Goal: Task Accomplishment & Management: Use online tool/utility

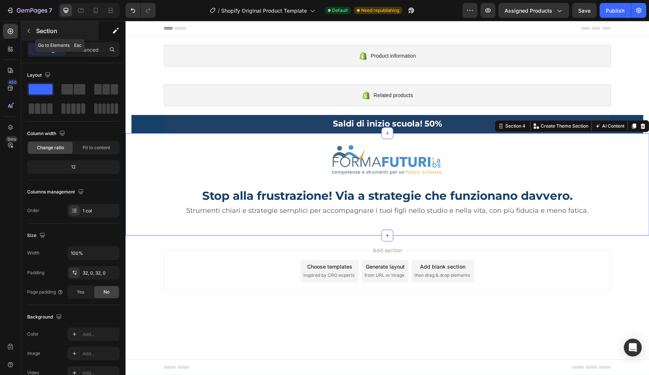
click at [48, 33] on p "Section" at bounding box center [66, 30] width 61 height 9
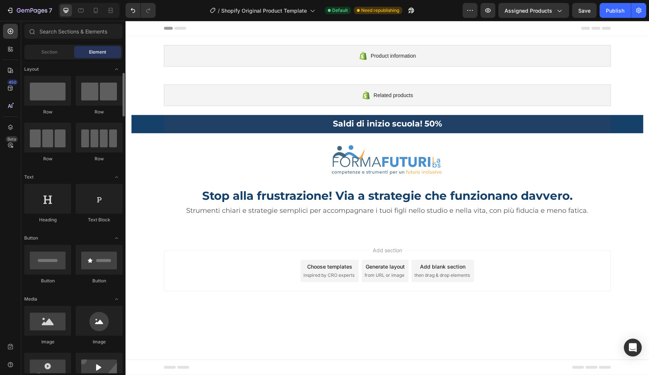
scroll to position [30, 0]
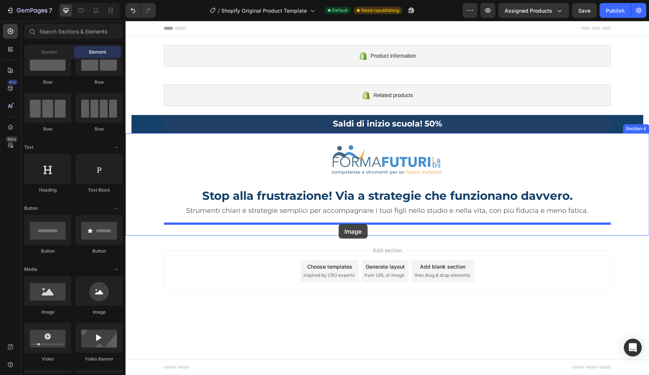
drag, startPoint x: 180, startPoint y: 318, endPoint x: 338, endPoint y: 224, distance: 184.2
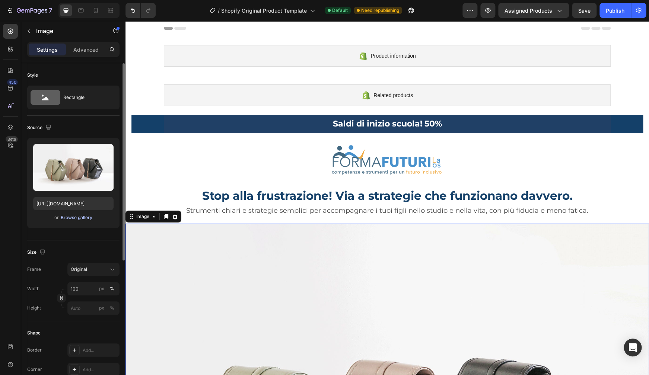
click at [67, 218] on div "Browse gallery" at bounding box center [77, 217] width 32 height 7
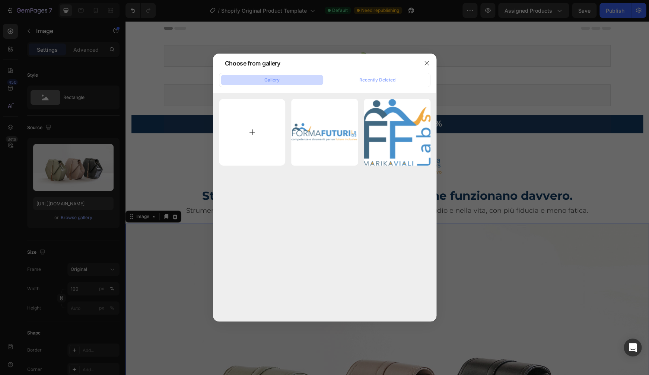
click at [243, 135] on input "file" at bounding box center [252, 132] width 67 height 67
type input "C:\fakepath\bundle definitivo con scritte.jpg"
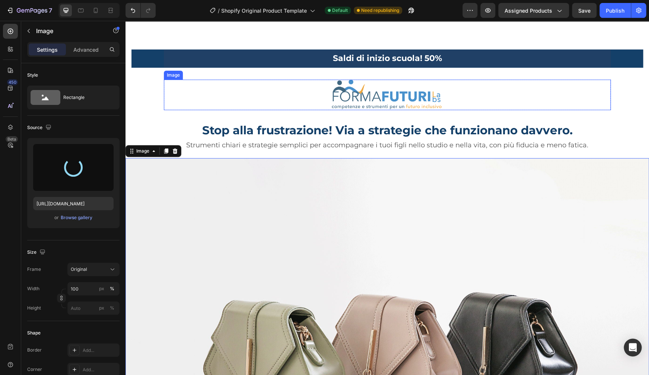
scroll to position [137, 0]
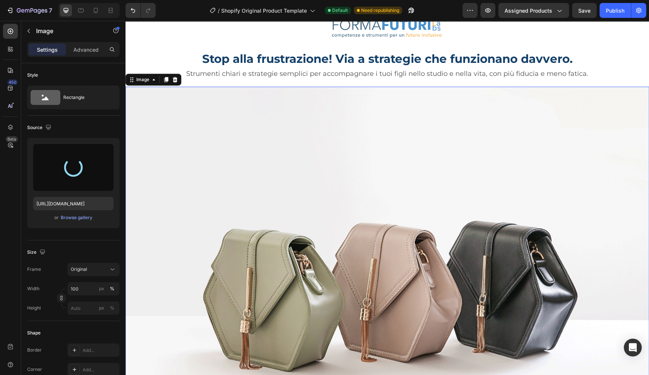
type input "https://cdn.shopify.com/s/files/1/0961/5137/2117/files/gempages_579145661065200…"
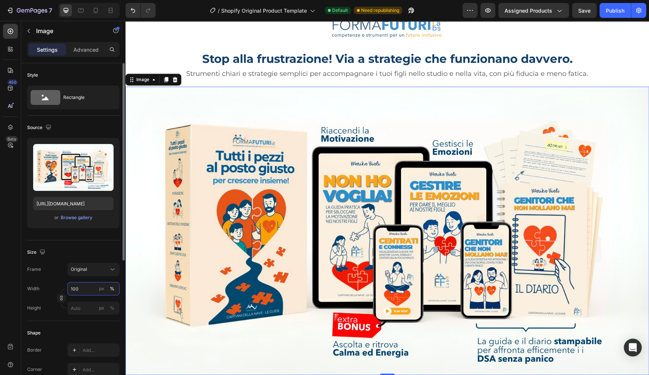
click at [83, 287] on input "100" at bounding box center [93, 288] width 52 height 13
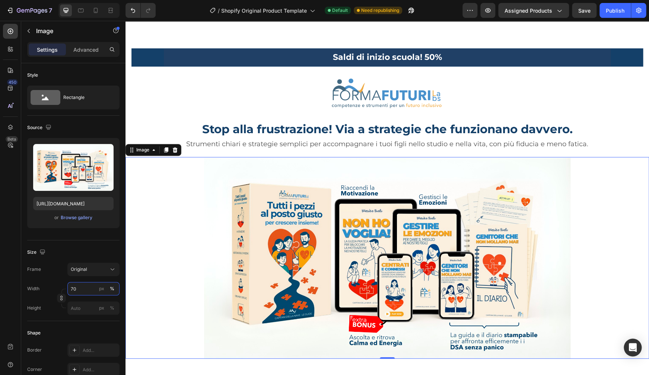
scroll to position [101, 0]
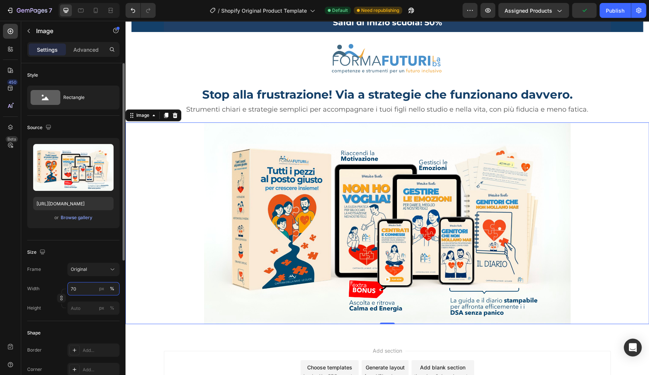
drag, startPoint x: 85, startPoint y: 288, endPoint x: 71, endPoint y: 291, distance: 14.7
click at [70, 291] on input "70" at bounding box center [93, 288] width 52 height 13
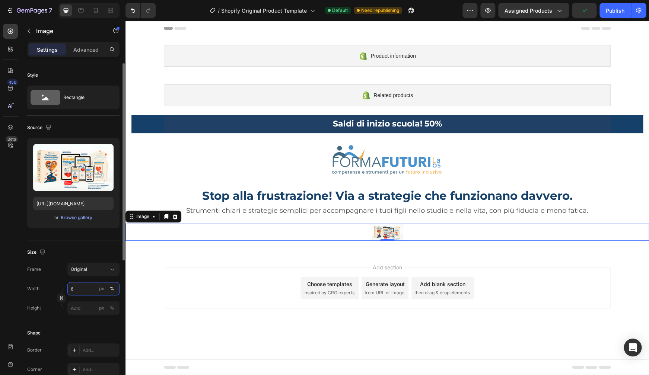
scroll to position [0, 0]
type input "60"
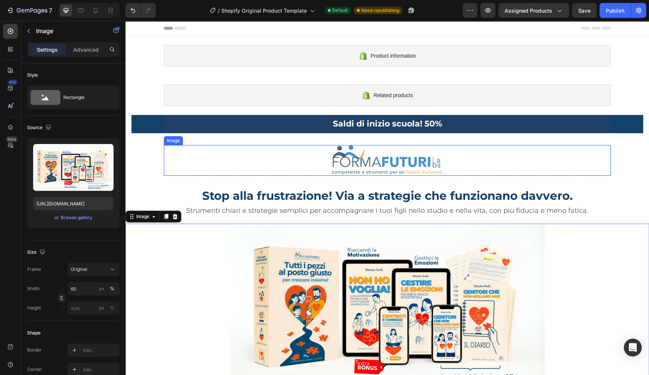
click at [595, 171] on div at bounding box center [387, 160] width 447 height 31
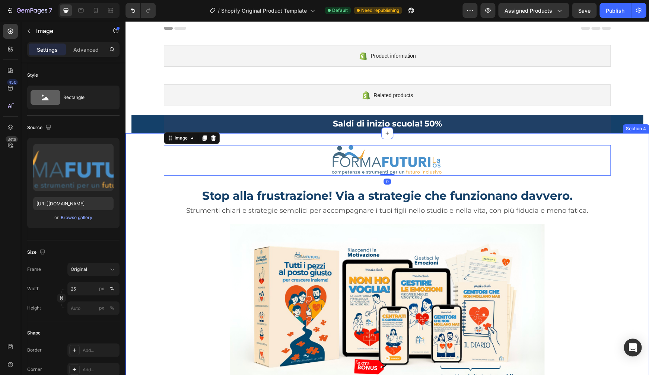
click at [620, 170] on div "Image 0 Row Stop alla frustrazione! Via a strategie che funzionano davvero. Hea…" at bounding box center [386, 271] width 523 height 252
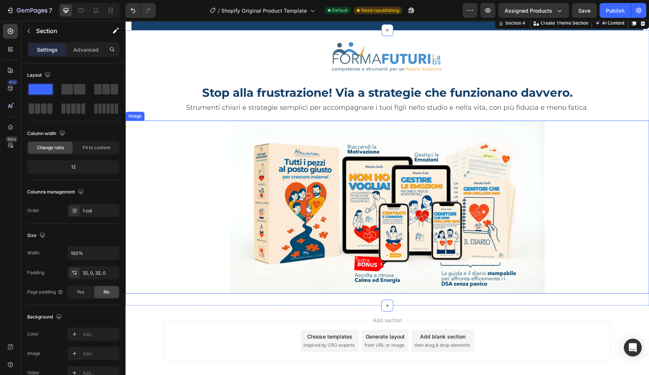
scroll to position [119, 0]
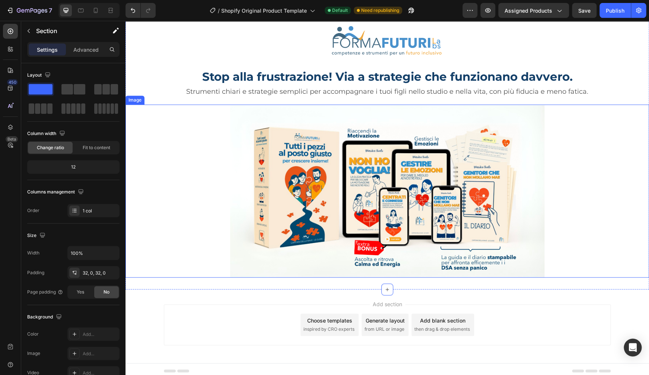
click at [314, 160] on img at bounding box center [387, 191] width 314 height 173
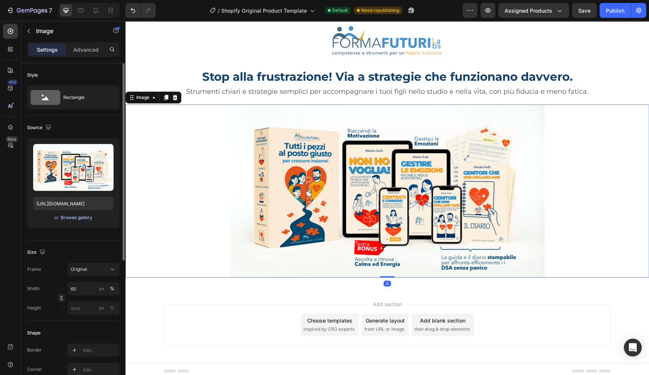
click at [92, 219] on div "Browse gallery" at bounding box center [77, 217] width 32 height 7
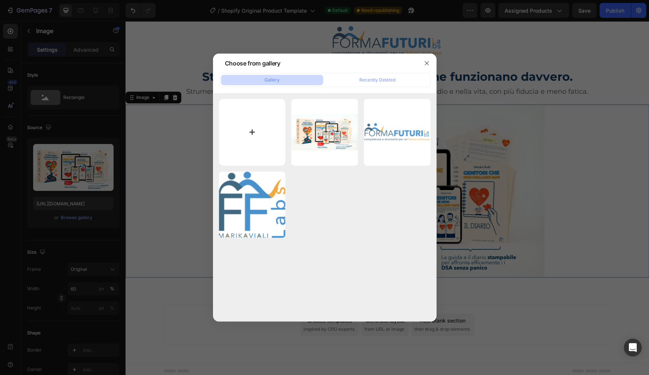
click at [242, 124] on input "file" at bounding box center [252, 132] width 67 height 67
type input "C:\fakepath\bundle definitivo con scritte.jpg"
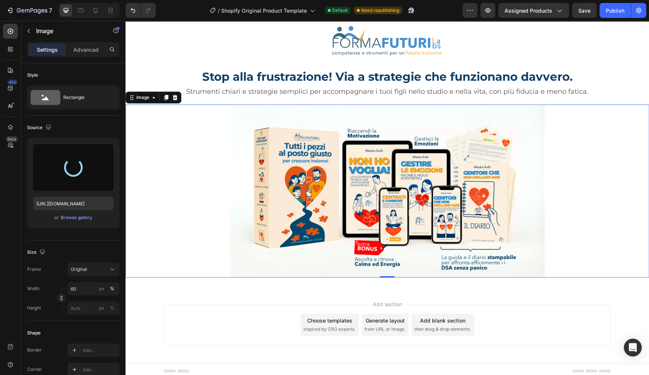
type input "https://cdn.shopify.com/s/files/1/0961/5137/2117/files/gempages_579145661065200…"
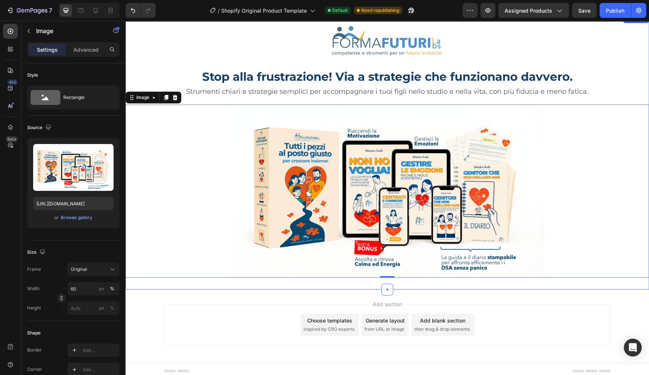
click at [608, 72] on div "Image Row Stop alla frustrazione! Via a strategie che funzionano davvero. Headi…" at bounding box center [386, 152] width 523 height 252
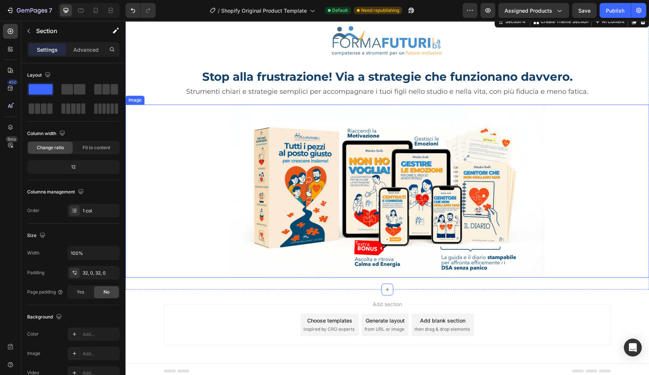
click at [475, 155] on img at bounding box center [387, 191] width 314 height 173
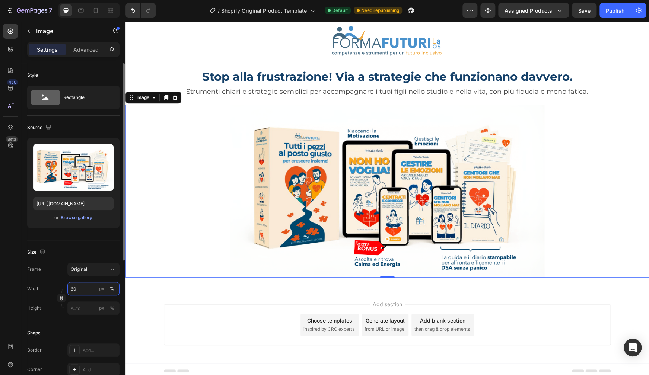
click at [91, 286] on input "60" at bounding box center [93, 288] width 52 height 13
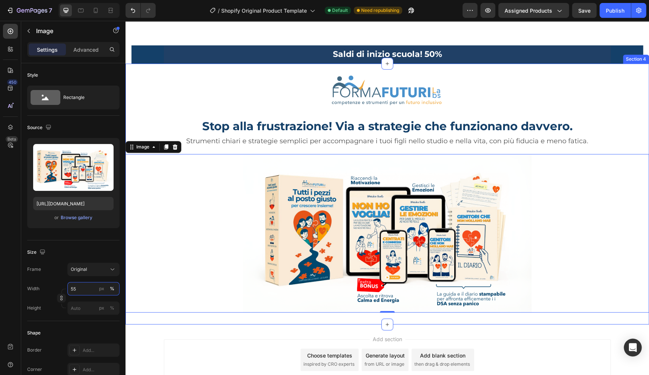
scroll to position [107, 0]
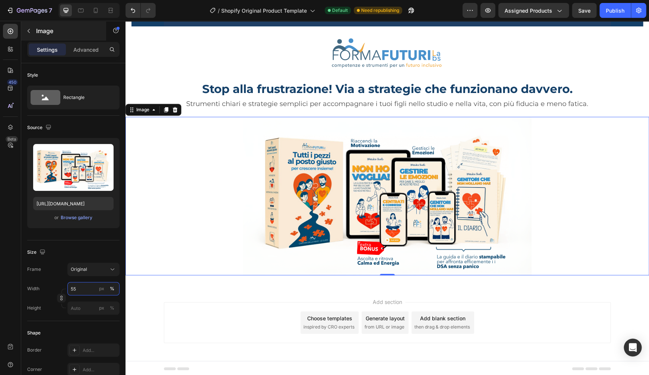
type input "55"
click at [39, 32] on p "Image" at bounding box center [67, 30] width 63 height 9
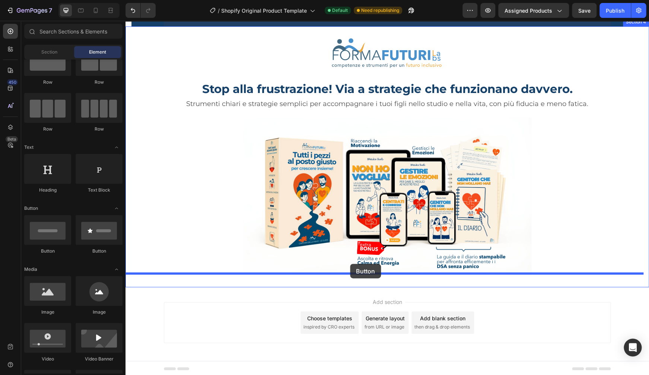
drag, startPoint x: 173, startPoint y: 255, endPoint x: 350, endPoint y: 264, distance: 177.0
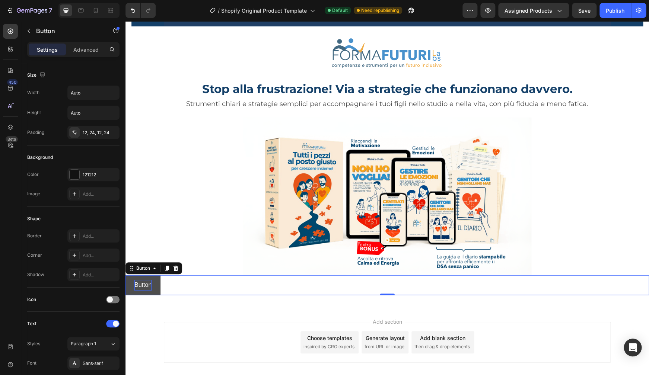
click at [149, 288] on p "Button" at bounding box center [142, 285] width 17 height 11
click at [157, 277] on button "Button" at bounding box center [142, 285] width 35 height 20
click at [76, 175] on div at bounding box center [75, 175] width 10 height 10
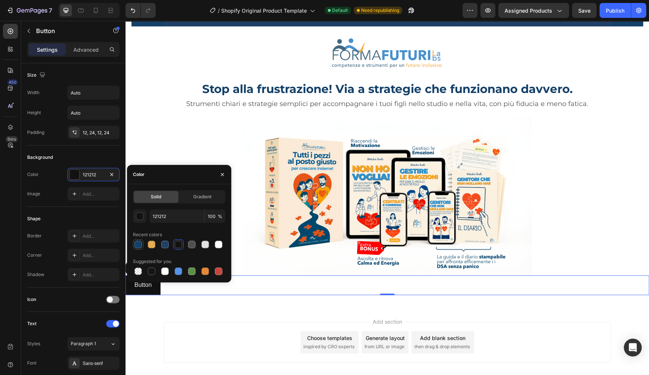
click at [142, 246] on div at bounding box center [137, 244] width 7 height 7
type input "144069"
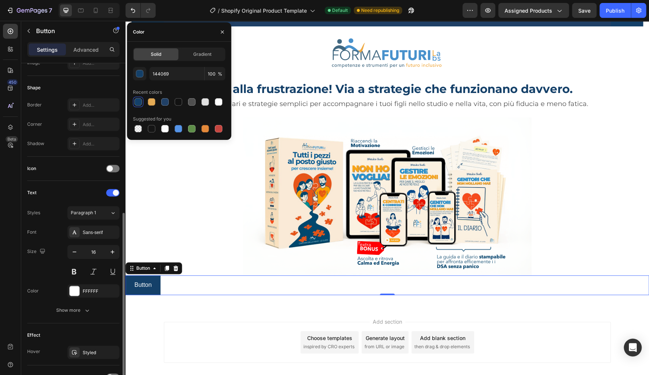
scroll to position [201, 0]
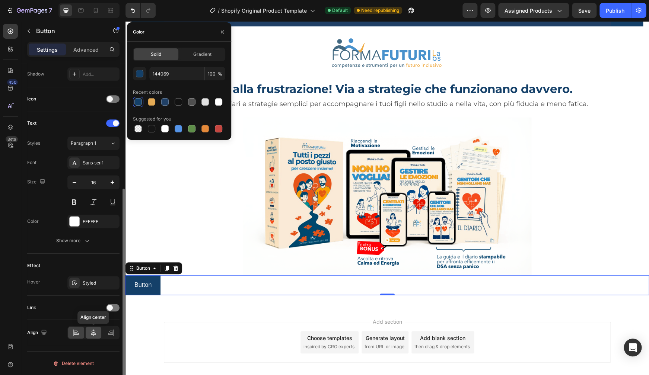
click at [94, 335] on icon at bounding box center [93, 332] width 7 height 7
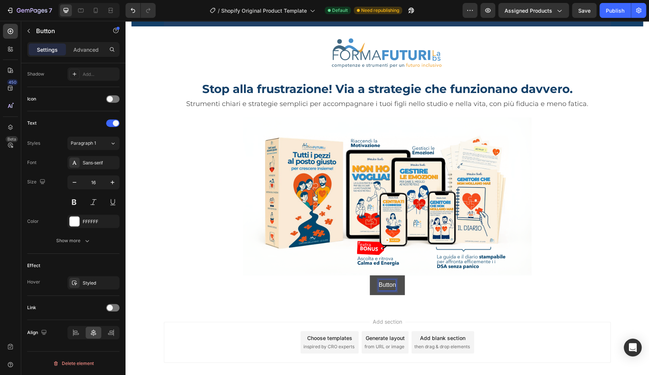
click at [385, 284] on p "Button" at bounding box center [386, 285] width 17 height 11
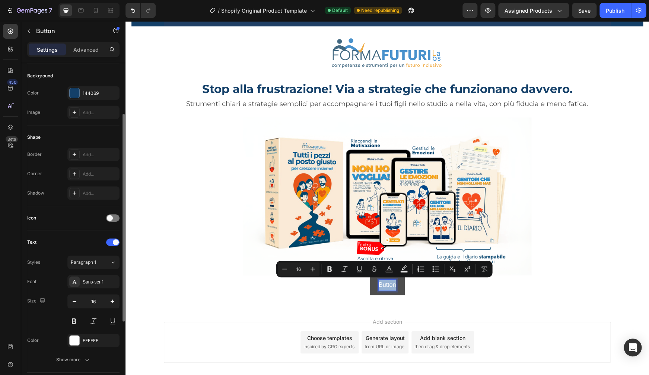
scroll to position [0, 0]
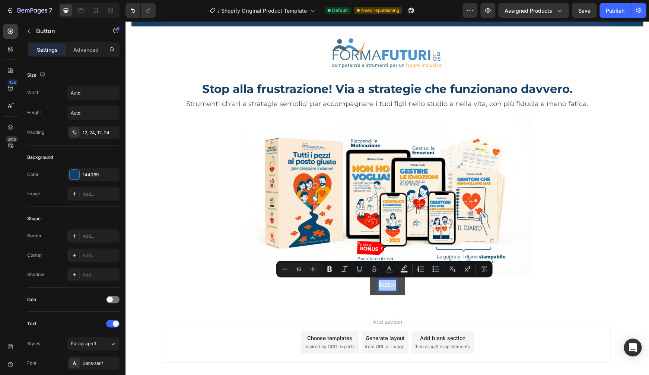
click at [43, 51] on p "Settings" at bounding box center [47, 50] width 21 height 8
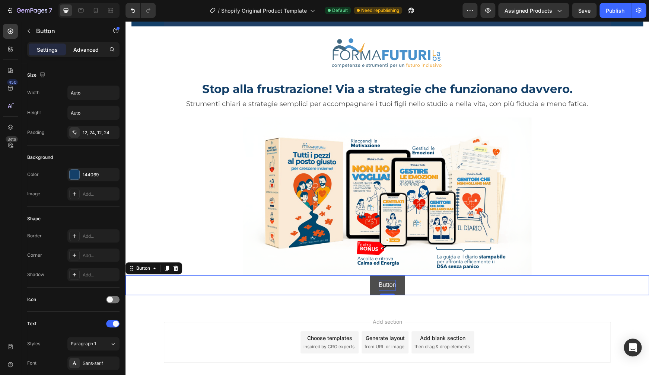
click at [87, 49] on p "Advanced" at bounding box center [85, 50] width 25 height 8
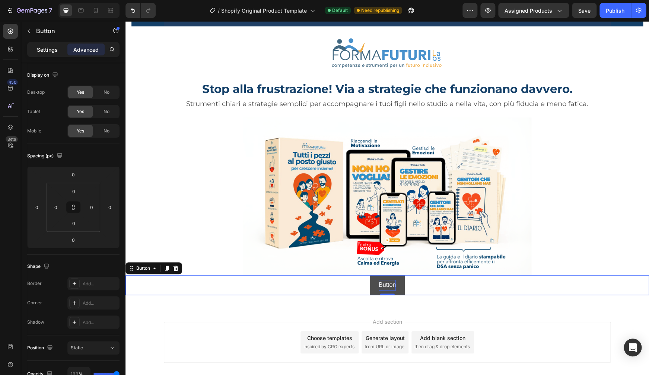
click at [48, 50] on p "Settings" at bounding box center [47, 50] width 21 height 8
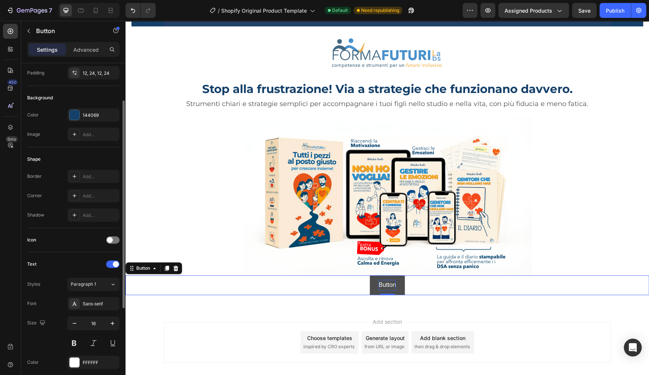
scroll to position [95, 0]
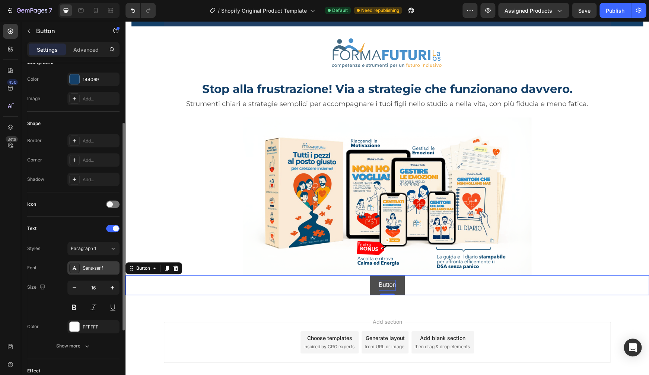
click at [102, 269] on div "Sans-serif" at bounding box center [100, 268] width 35 height 7
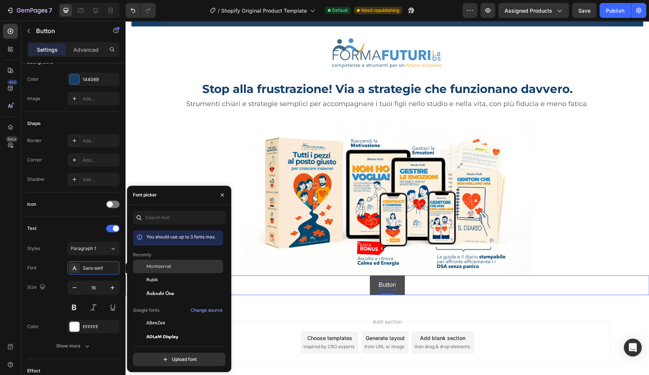
click at [185, 269] on div "Montserrat" at bounding box center [183, 266] width 75 height 7
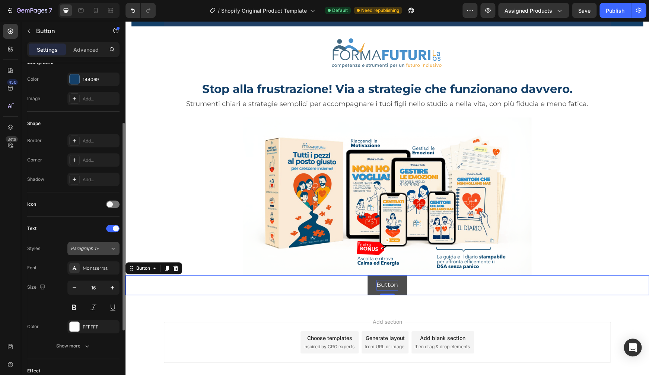
click at [81, 250] on span "Paragraph 1*" at bounding box center [85, 248] width 28 height 7
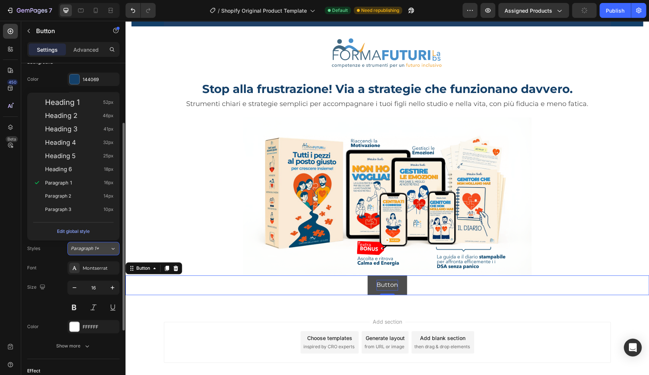
click at [81, 250] on span "Paragraph 1*" at bounding box center [85, 248] width 28 height 7
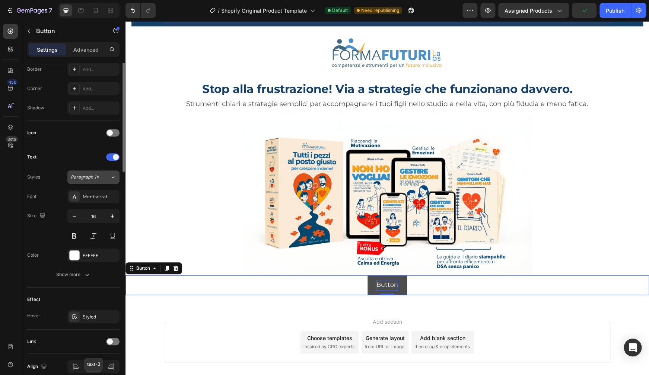
scroll to position [0, 0]
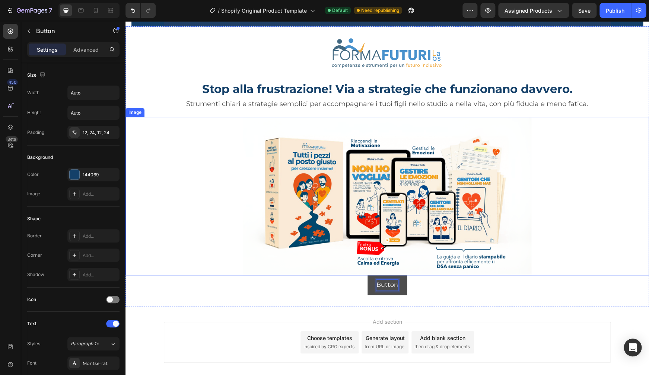
click at [442, 272] on img at bounding box center [387, 196] width 288 height 159
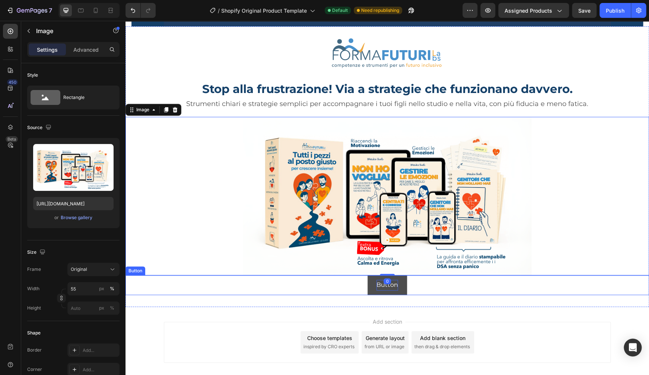
click at [386, 284] on p "Button" at bounding box center [387, 285] width 22 height 11
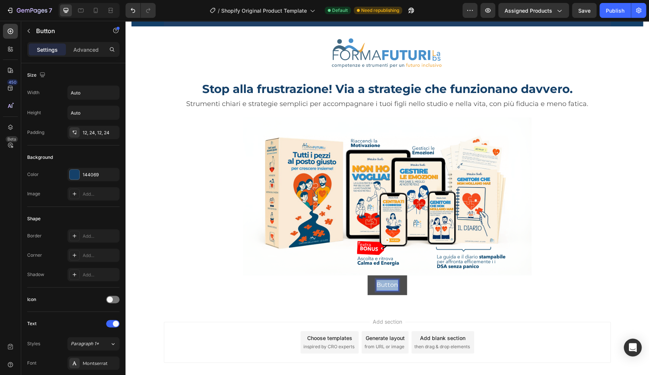
click at [386, 285] on p "Button" at bounding box center [387, 285] width 22 height 11
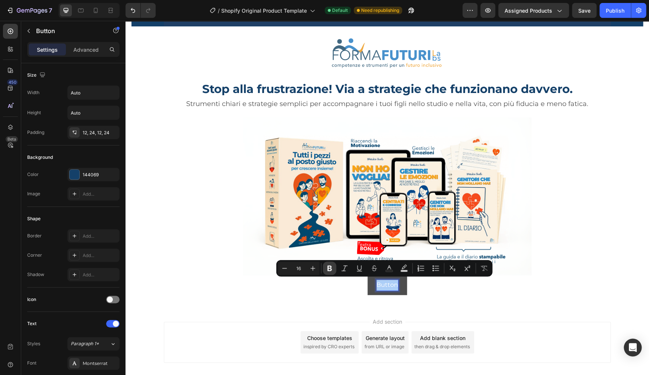
click at [327, 269] on icon "Editor contextual toolbar" at bounding box center [329, 268] width 7 height 7
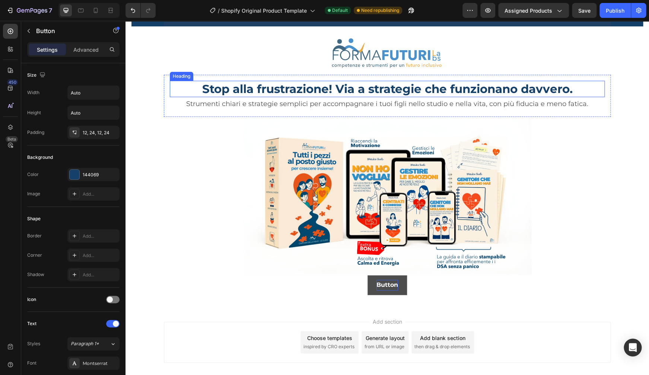
click at [341, 87] on p "Stop alla frustrazione! Via a strategie che funzionano davvero." at bounding box center [386, 88] width 433 height 15
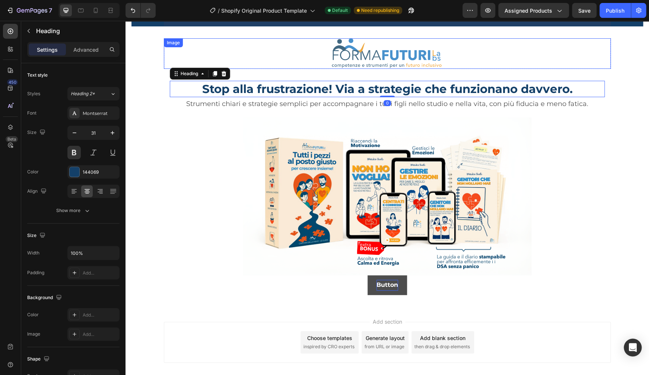
click at [359, 60] on img at bounding box center [387, 53] width 112 height 31
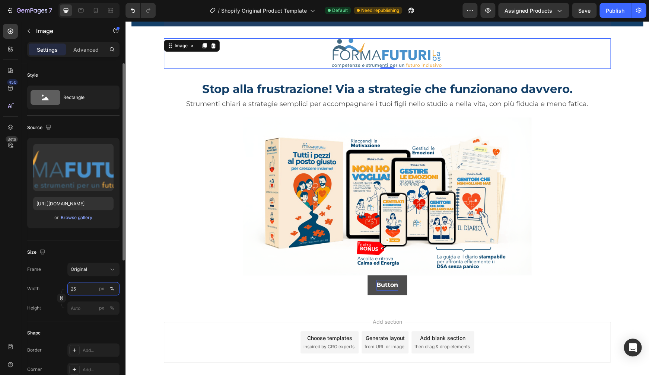
click at [83, 291] on input "25" at bounding box center [93, 288] width 52 height 13
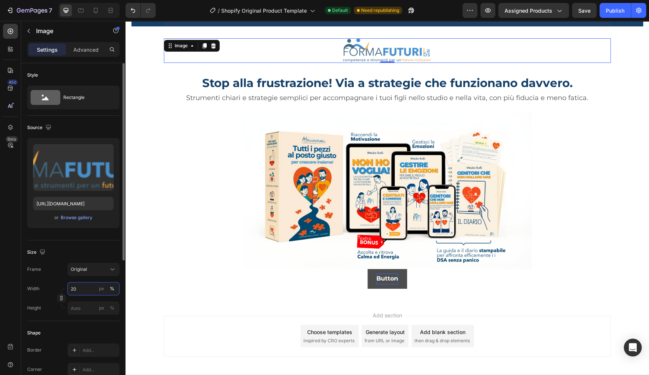
type input "20"
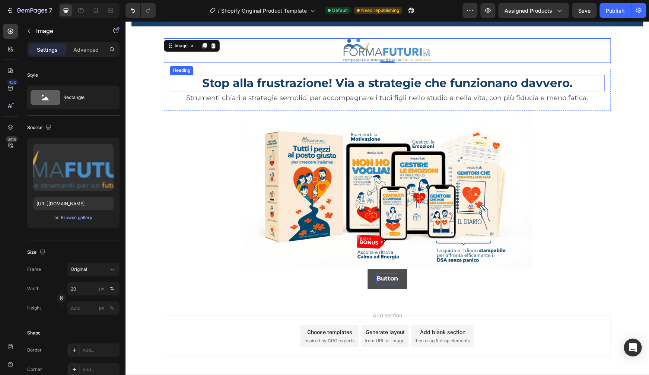
click at [381, 86] on p "Stop alla frustrazione! Via a strategie che funzionano davvero." at bounding box center [386, 83] width 433 height 15
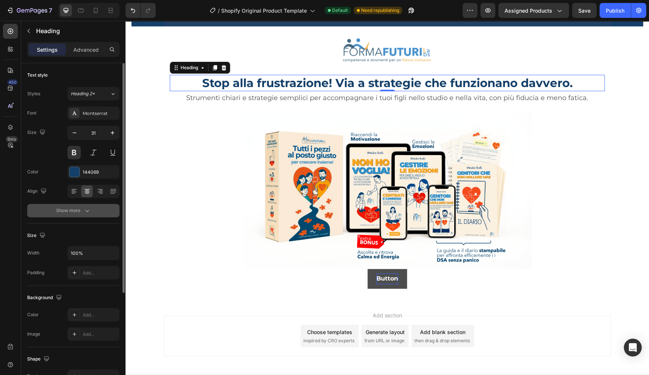
click at [86, 212] on icon "button" at bounding box center [86, 210] width 7 height 7
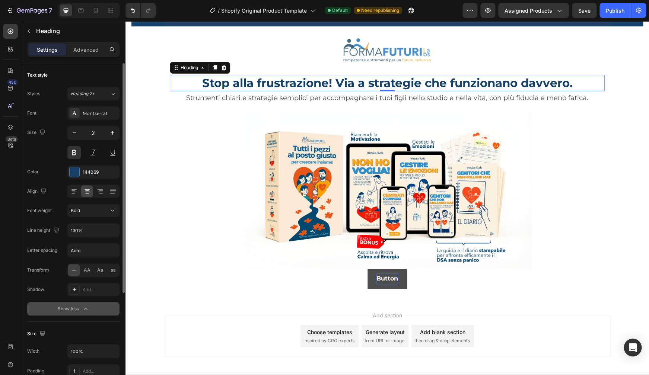
click at [86, 212] on div "Bold" at bounding box center [90, 210] width 38 height 7
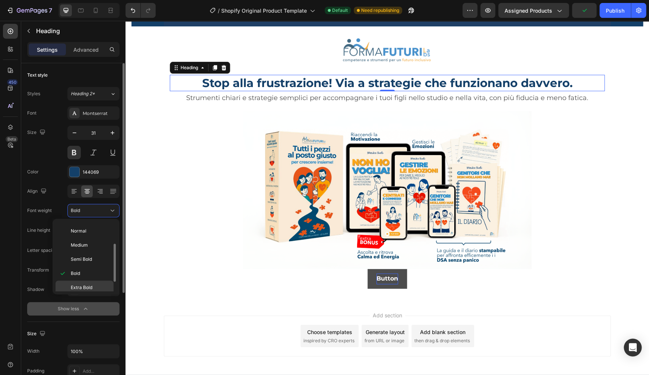
click at [95, 290] on p "Extra Bold" at bounding box center [90, 287] width 39 height 7
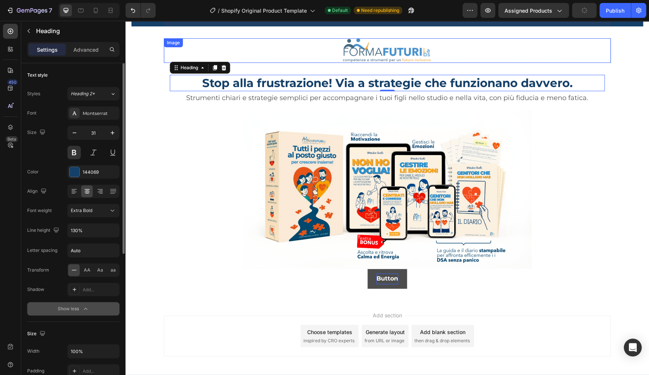
click at [553, 62] on div at bounding box center [387, 50] width 447 height 25
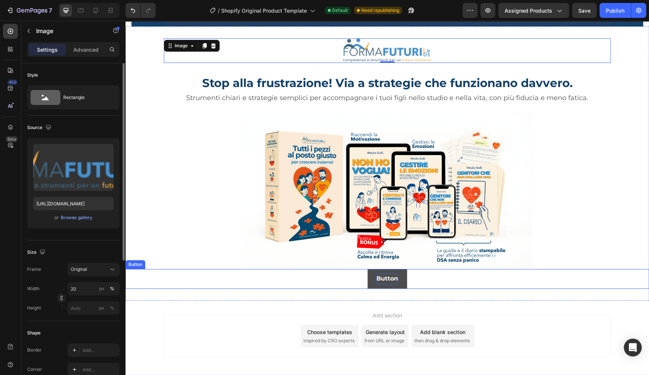
click at [385, 277] on strong "Button" at bounding box center [387, 278] width 22 height 7
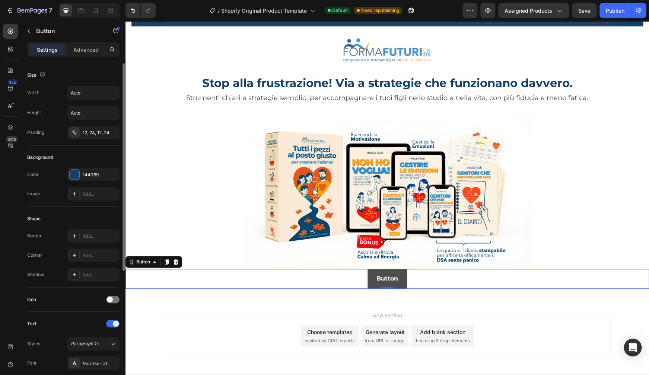
click at [367, 278] on button "Button" at bounding box center [386, 279] width 39 height 20
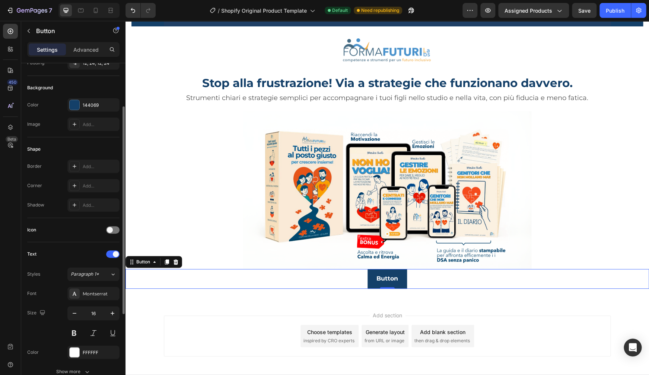
scroll to position [34, 0]
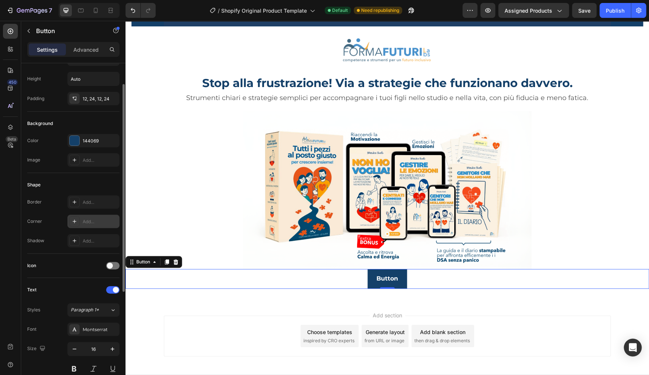
click at [85, 221] on div "Add..." at bounding box center [100, 221] width 35 height 7
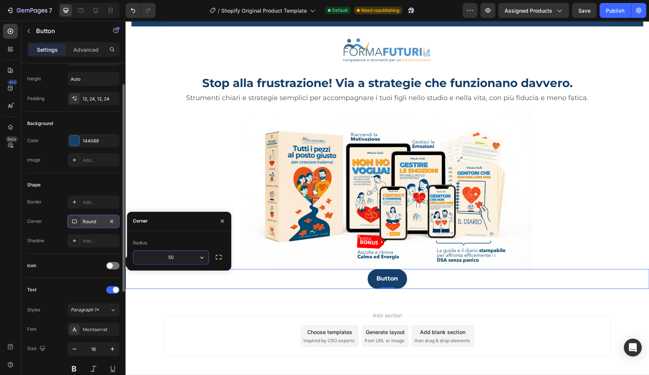
type input "5"
type input "2"
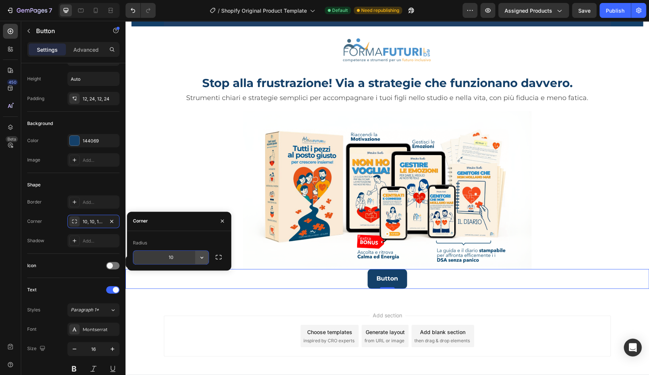
click at [201, 257] on icon "button" at bounding box center [201, 257] width 3 height 2
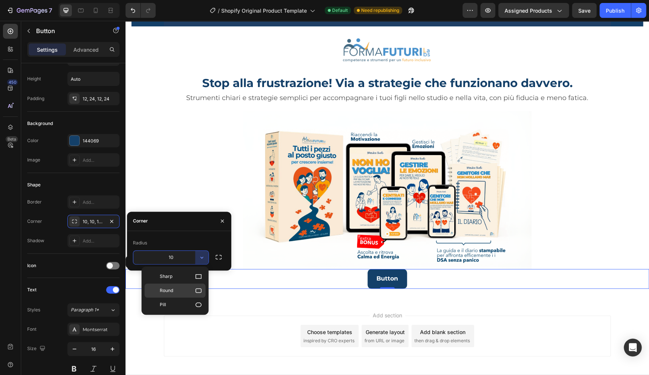
click at [199, 291] on icon at bounding box center [198, 290] width 7 height 7
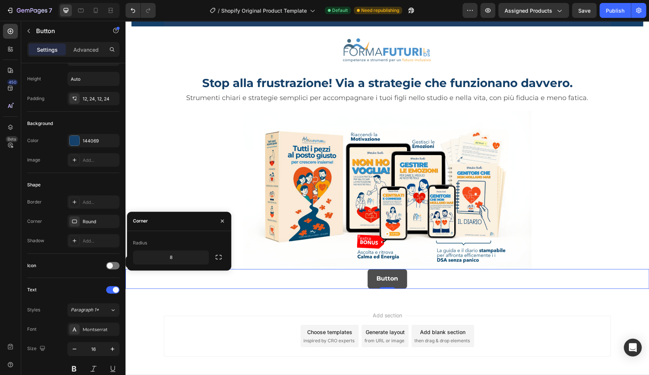
click at [401, 272] on button "Button" at bounding box center [386, 279] width 39 height 20
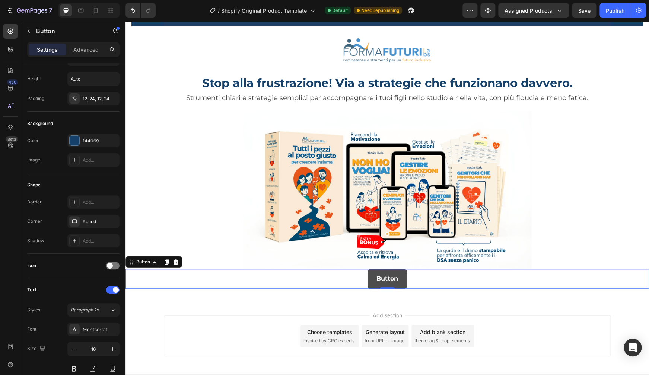
click at [370, 273] on button "Button" at bounding box center [386, 279] width 39 height 20
click at [95, 222] on div "Round" at bounding box center [94, 221] width 22 height 7
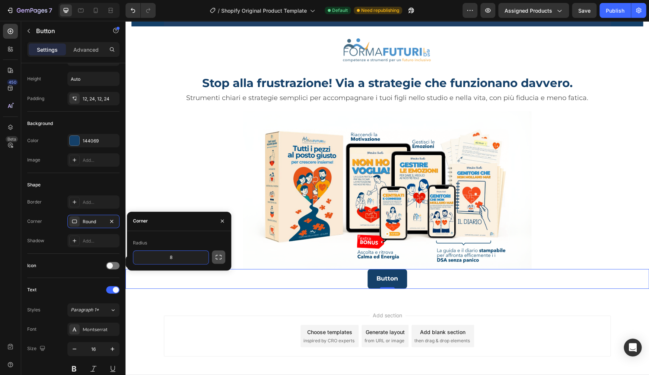
click at [219, 258] on icon "button" at bounding box center [218, 256] width 7 height 7
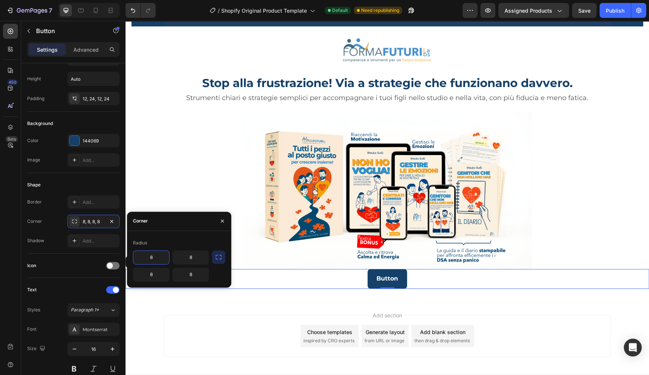
click at [156, 258] on input "8" at bounding box center [151, 257] width 36 height 13
type input "0"
click at [225, 225] on button "button" at bounding box center [222, 221] width 12 height 12
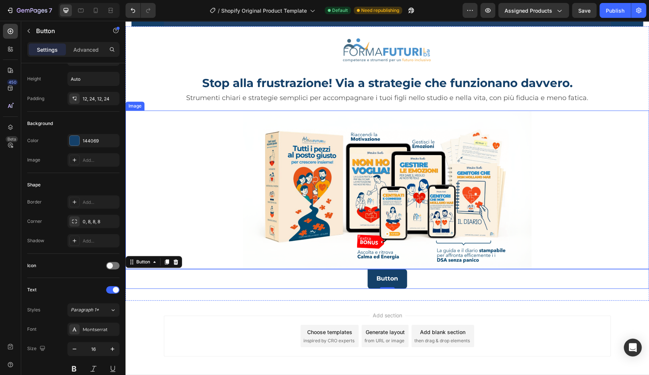
click at [586, 160] on div at bounding box center [386, 190] width 523 height 159
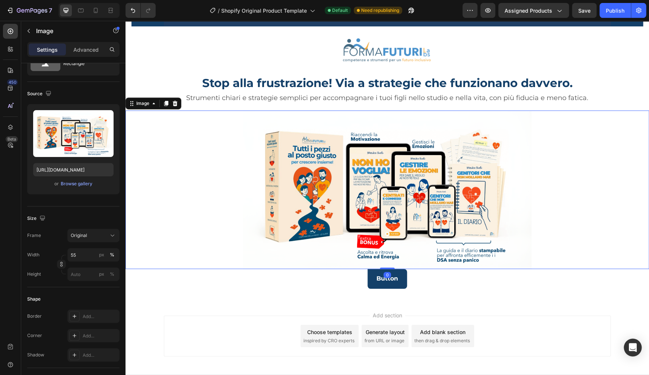
scroll to position [0, 0]
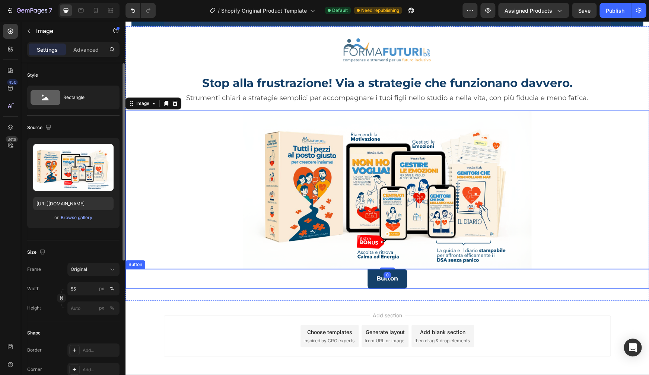
click at [590, 269] on div "Button Button" at bounding box center [386, 279] width 523 height 20
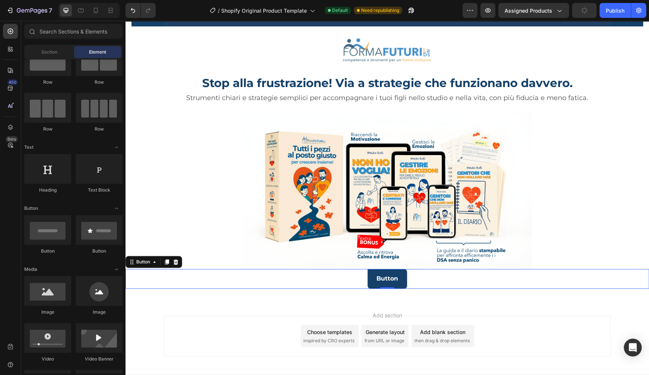
click at [607, 318] on div "Add section Choose templates inspired by CRO experts Generate layout from URL o…" at bounding box center [387, 336] width 447 height 41
click at [387, 269] on button "Button" at bounding box center [386, 279] width 39 height 20
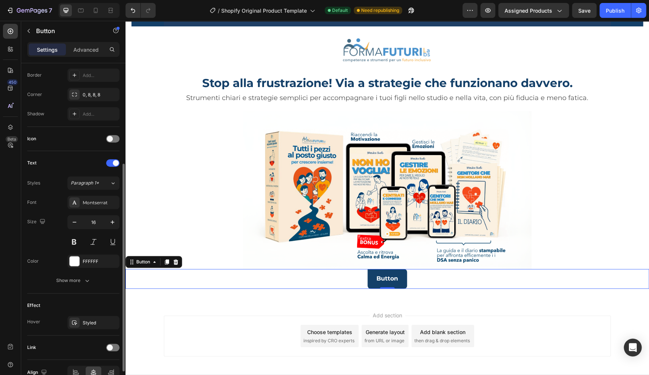
scroll to position [201, 0]
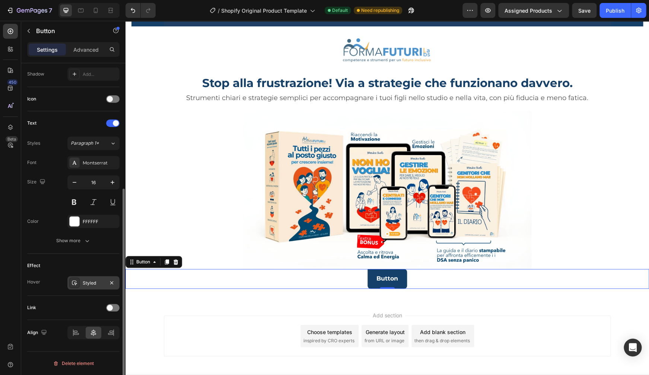
click at [96, 284] on div "Styled" at bounding box center [94, 283] width 22 height 7
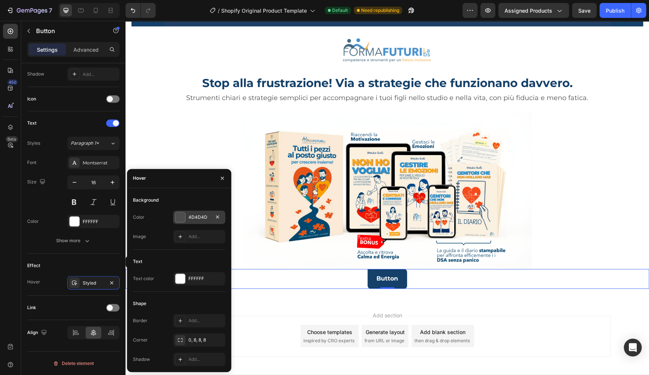
click at [201, 215] on div "4D4D4D" at bounding box center [199, 217] width 22 height 7
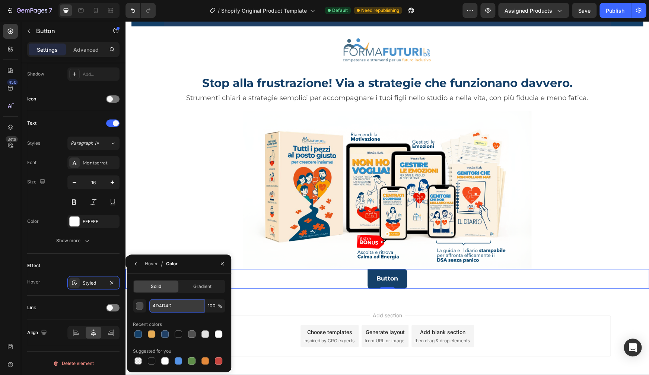
drag, startPoint x: 182, startPoint y: 309, endPoint x: 173, endPoint y: 306, distance: 9.6
click at [173, 306] on input "4D4D4D" at bounding box center [176, 305] width 55 height 13
paste input "0f304e"
type input "0f304e"
click at [250, 301] on div "Add section Choose templates inspired by CRO experts Generate layout from URL o…" at bounding box center [386, 338] width 523 height 74
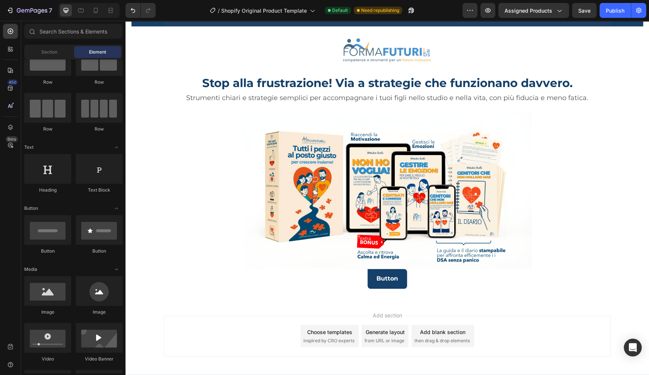
scroll to position [30, 0]
click at [384, 274] on p "Button" at bounding box center [387, 279] width 22 height 11
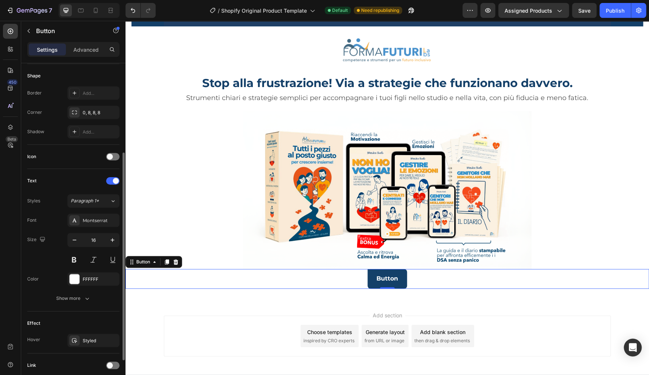
scroll to position [201, 0]
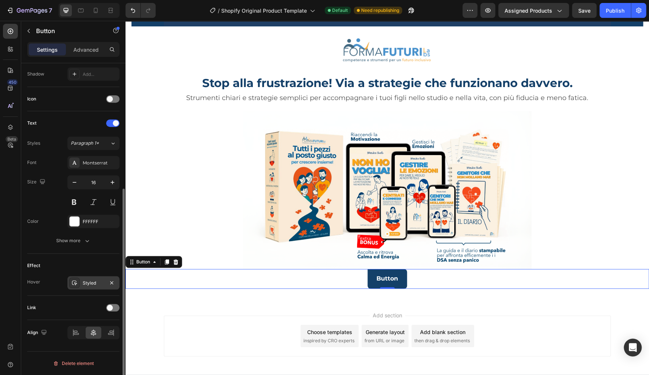
click at [96, 285] on div "Styled" at bounding box center [94, 283] width 22 height 7
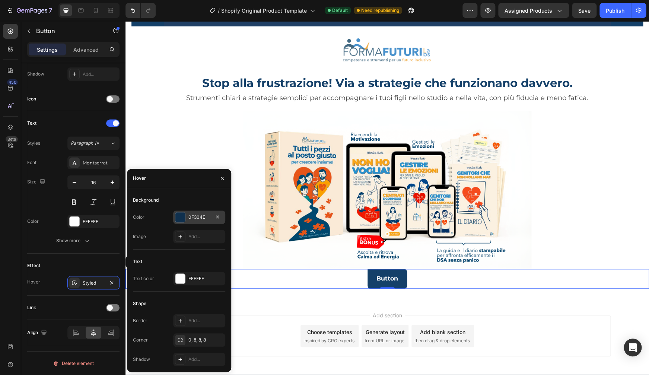
click at [195, 217] on div "0F304E" at bounding box center [199, 217] width 22 height 7
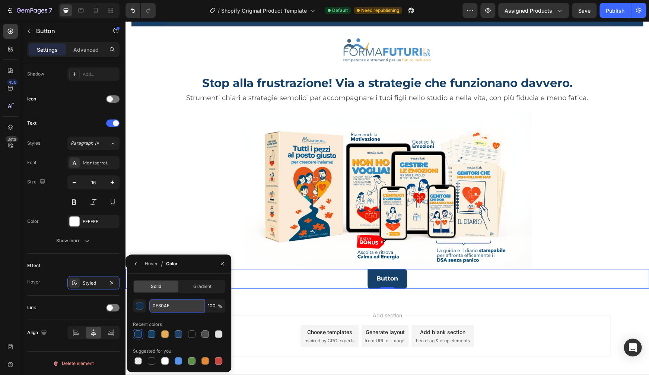
drag, startPoint x: 178, startPoint y: 304, endPoint x: 172, endPoint y: 303, distance: 6.7
click at [177, 303] on input "0F304E" at bounding box center [176, 305] width 55 height 13
click at [165, 301] on input "0F304E" at bounding box center [176, 305] width 55 height 13
drag, startPoint x: 172, startPoint y: 306, endPoint x: 151, endPoint y: 305, distance: 21.6
click at [151, 305] on input "0F304E" at bounding box center [176, 305] width 55 height 13
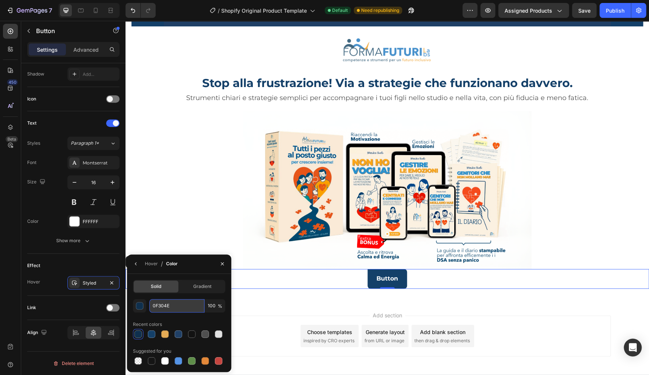
paste input "4891cb"
type input "4891cb"
click at [263, 308] on div "Add section Choose templates inspired by CRO experts Generate layout from URL o…" at bounding box center [386, 338] width 523 height 74
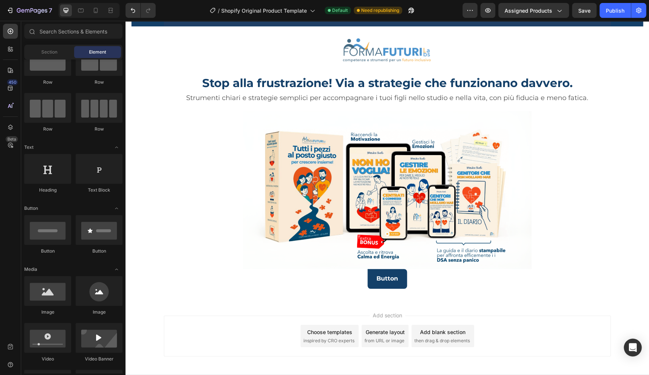
scroll to position [30, 0]
click at [383, 282] on p "Button" at bounding box center [387, 279] width 22 height 11
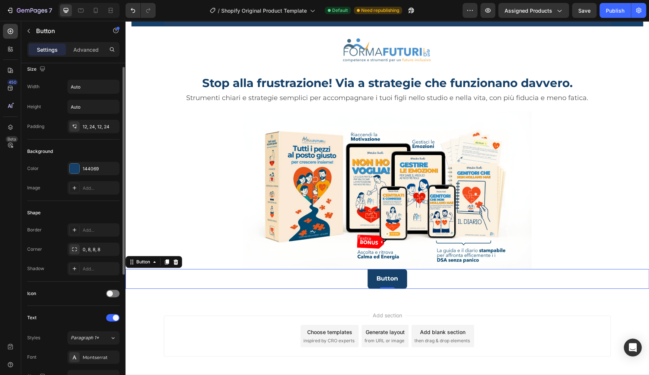
scroll to position [0, 0]
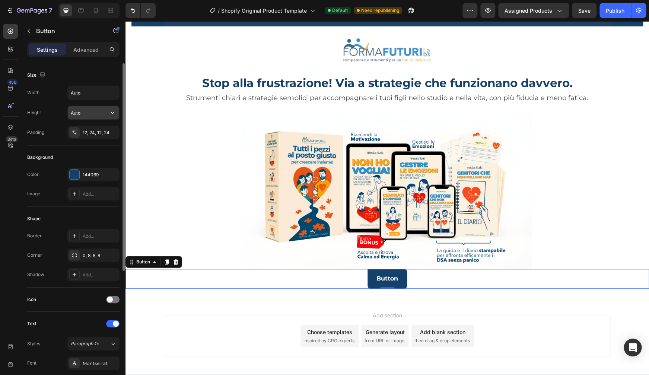
click at [88, 115] on input "Auto" at bounding box center [93, 112] width 51 height 13
click at [111, 114] on icon "button" at bounding box center [112, 112] width 7 height 7
click at [93, 114] on input "Auto" at bounding box center [93, 112] width 51 height 13
click at [84, 94] on input "Auto" at bounding box center [93, 92] width 51 height 13
click at [112, 93] on icon "button" at bounding box center [112, 92] width 7 height 7
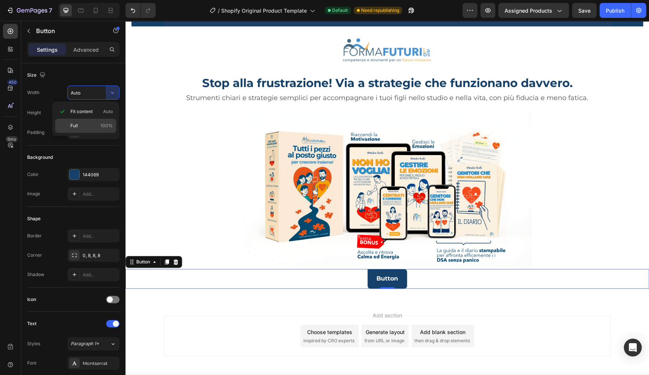
click at [102, 125] on span "100%" at bounding box center [106, 125] width 12 height 7
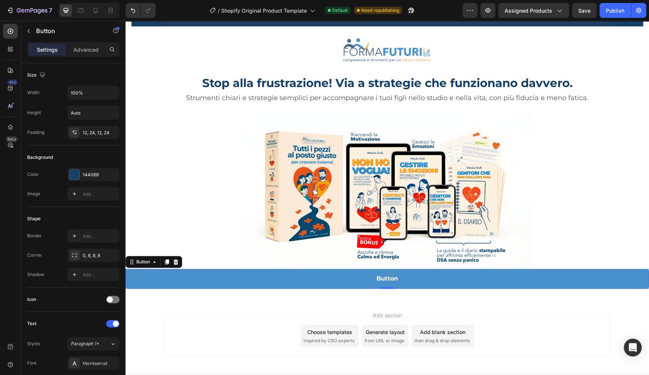
click at [419, 275] on button "Button" at bounding box center [386, 279] width 523 height 20
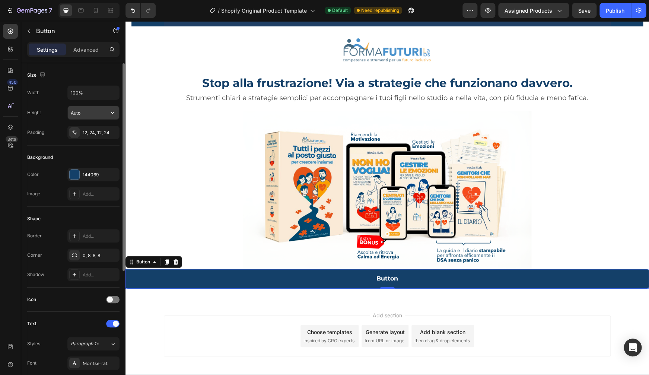
click at [93, 115] on input "Auto" at bounding box center [93, 112] width 51 height 13
click at [115, 114] on icon "button" at bounding box center [112, 112] width 7 height 7
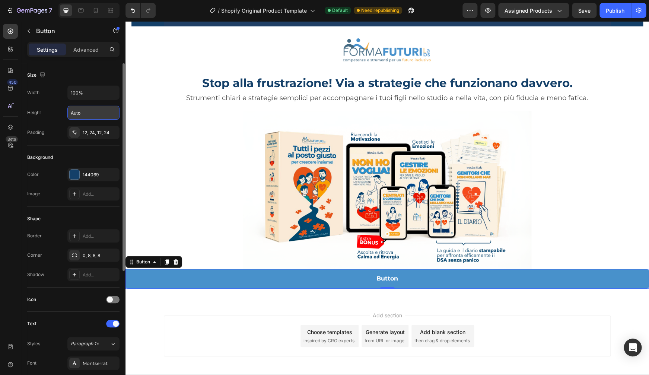
click at [329, 277] on button "Button" at bounding box center [386, 279] width 523 height 20
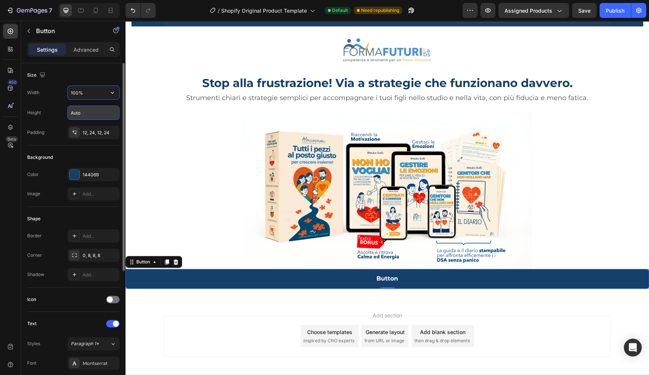
click at [87, 93] on input "100%" at bounding box center [93, 92] width 51 height 13
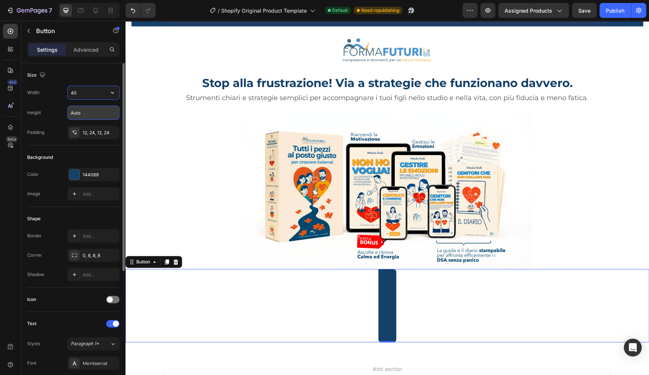
type input "4"
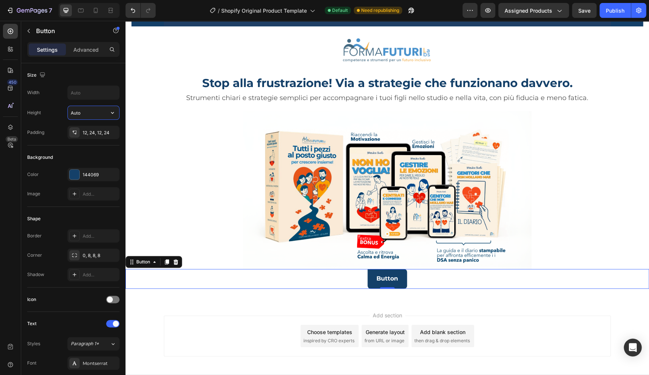
click at [96, 112] on input "Auto" at bounding box center [93, 112] width 51 height 13
click at [114, 112] on icon "button" at bounding box center [112, 112] width 7 height 7
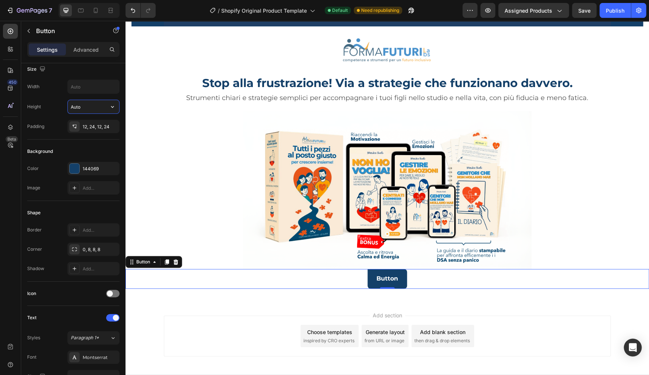
click at [92, 110] on input "Auto" at bounding box center [93, 106] width 51 height 13
click at [112, 105] on icon "button" at bounding box center [112, 106] width 7 height 7
click at [93, 104] on input "Auto" at bounding box center [93, 106] width 51 height 13
drag, startPoint x: 98, startPoint y: 107, endPoint x: 65, endPoint y: 107, distance: 32.4
click at [68, 107] on input "50" at bounding box center [93, 106] width 51 height 13
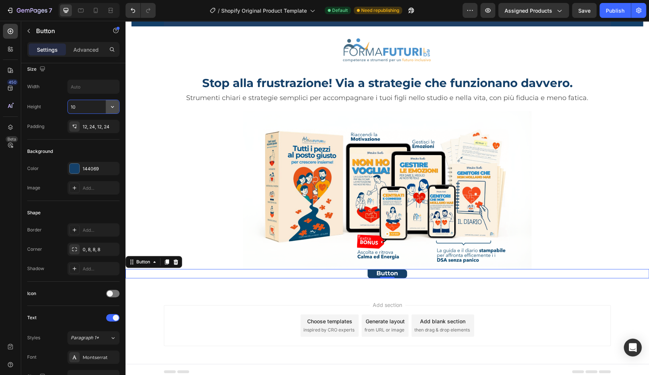
click at [115, 107] on icon "button" at bounding box center [112, 106] width 7 height 7
click at [87, 126] on span "Fit content" at bounding box center [81, 125] width 22 height 7
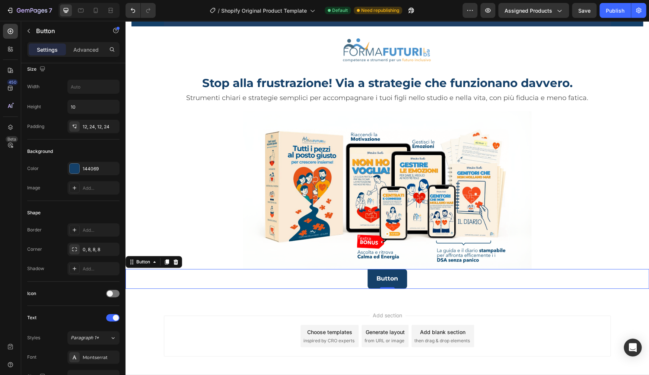
type input "Auto"
click at [81, 87] on input "text" at bounding box center [93, 86] width 51 height 13
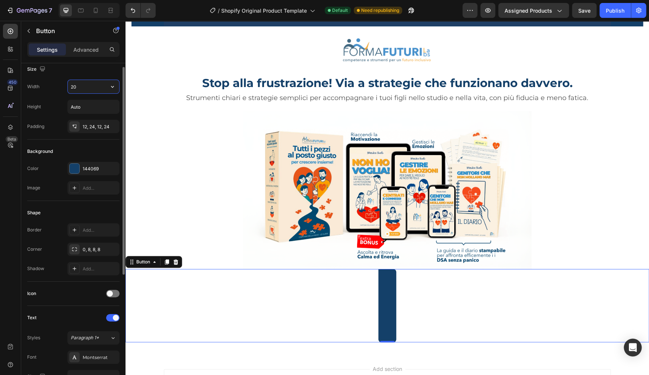
type input "2"
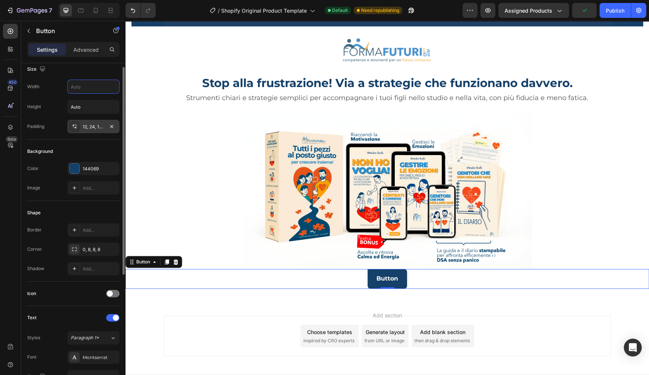
click at [77, 127] on icon at bounding box center [74, 127] width 6 height 6
click at [90, 48] on p "Advanced" at bounding box center [85, 50] width 25 height 8
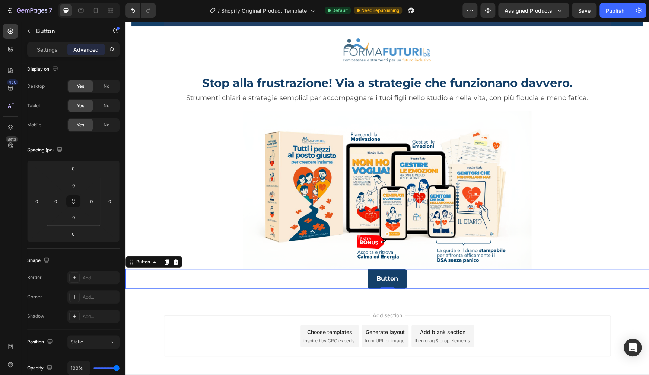
click at [358, 275] on div "Button Button 0" at bounding box center [386, 279] width 523 height 20
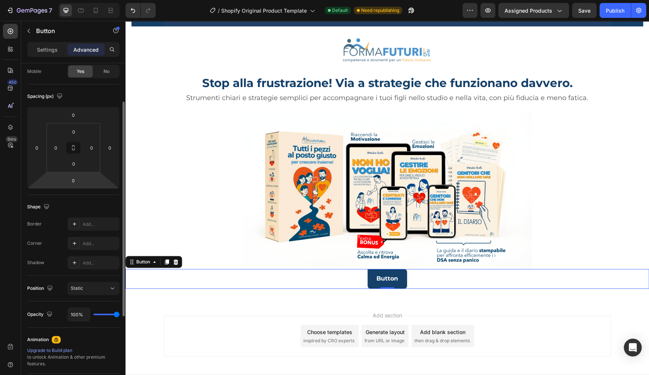
scroll to position [0, 0]
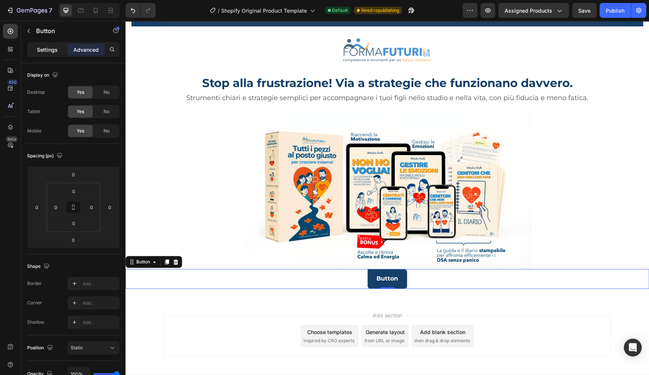
click at [44, 47] on p "Settings" at bounding box center [47, 50] width 21 height 8
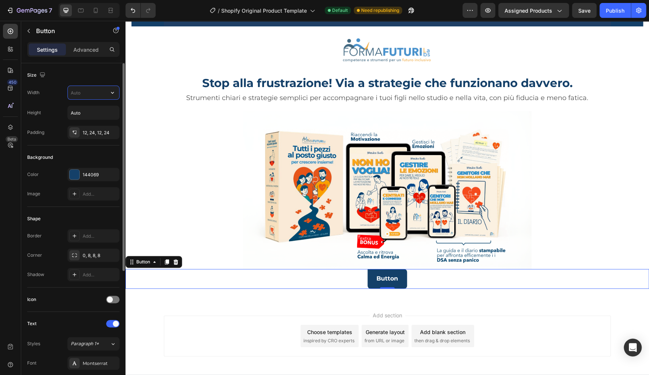
click at [79, 93] on input "text" at bounding box center [93, 92] width 51 height 13
click at [111, 92] on icon "button" at bounding box center [112, 92] width 7 height 7
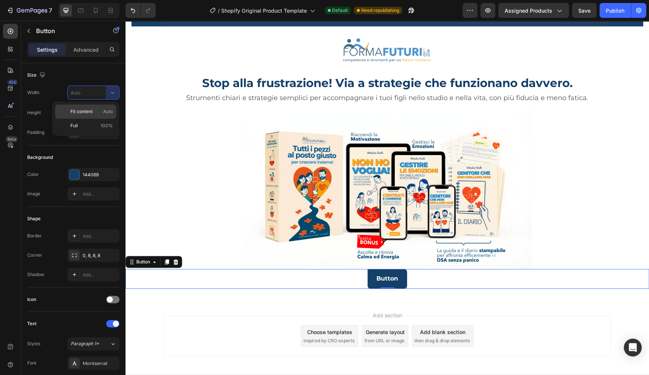
click at [79, 119] on div "Fit content Auto" at bounding box center [85, 126] width 61 height 14
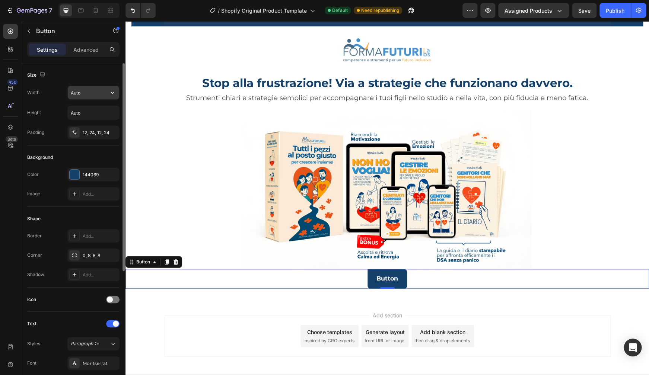
click at [82, 95] on input "Auto" at bounding box center [93, 92] width 51 height 13
click at [102, 94] on input "Auto" at bounding box center [93, 92] width 51 height 13
click at [112, 92] on icon "button" at bounding box center [112, 92] width 7 height 7
click at [92, 127] on p "Full 100%" at bounding box center [91, 125] width 42 height 7
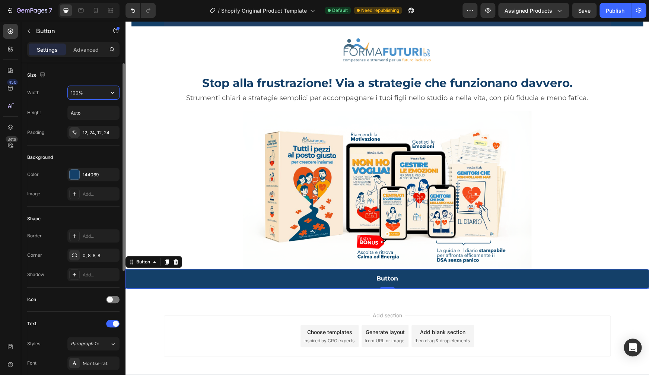
click at [77, 94] on input "100%" at bounding box center [93, 92] width 51 height 13
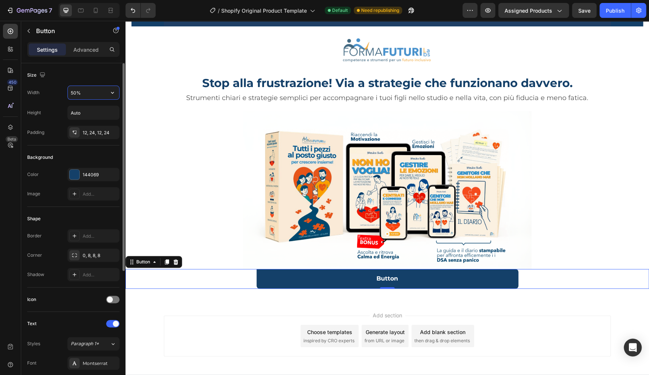
drag, startPoint x: 74, startPoint y: 94, endPoint x: 66, endPoint y: 94, distance: 8.2
click at [68, 94] on input "50%" at bounding box center [93, 92] width 51 height 13
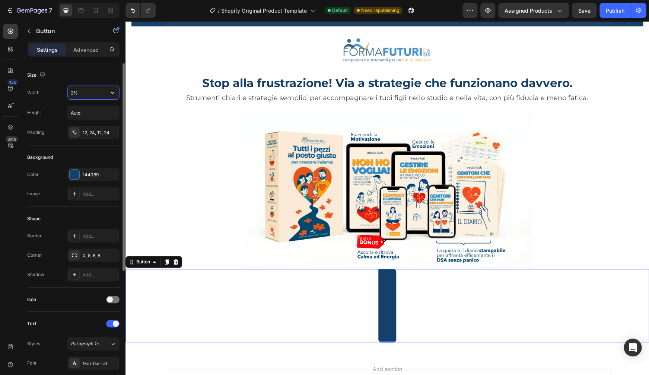
type input "25%"
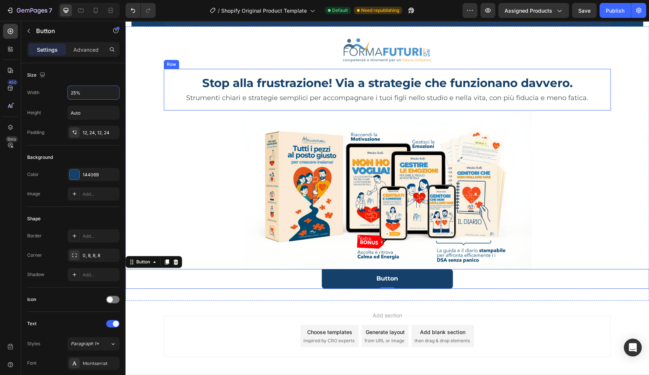
click at [602, 73] on div "Stop alla frustrazione! Via a strategie che funzionano davvero. Heading Strumen…" at bounding box center [387, 90] width 447 height 42
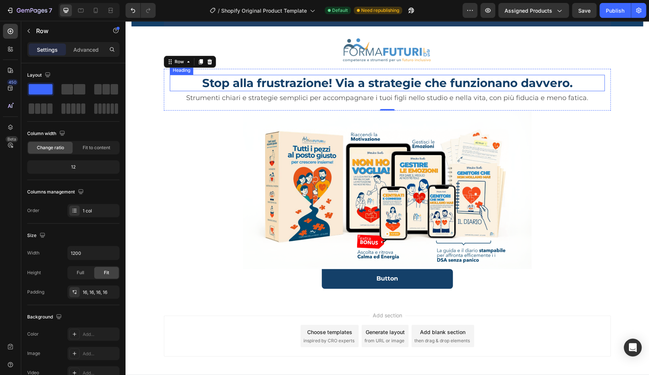
click at [280, 82] on p "Stop alla frustrazione! Via a strategie che funzionano davvero." at bounding box center [386, 83] width 433 height 15
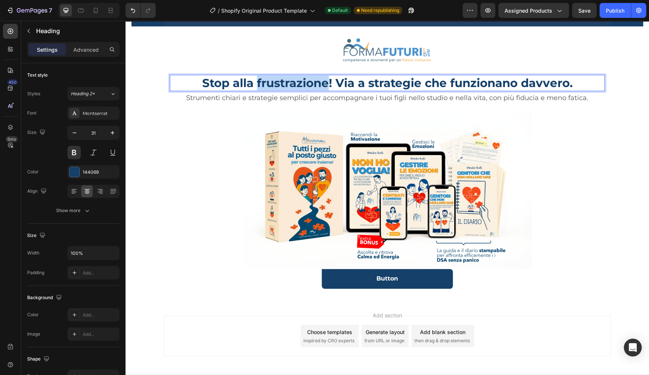
click at [280, 82] on p "Stop alla frustrazione! Via a strategie che funzionano davvero." at bounding box center [386, 83] width 433 height 15
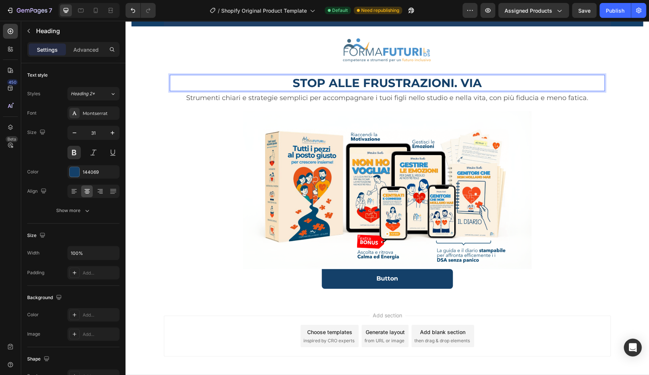
click at [319, 81] on p "STOP ALLE FRUSTRAZIONI. VIA" at bounding box center [386, 83] width 433 height 15
click at [483, 85] on p "STOP! ALLE FRUSTRAZIONI. VIA" at bounding box center [386, 83] width 433 height 15
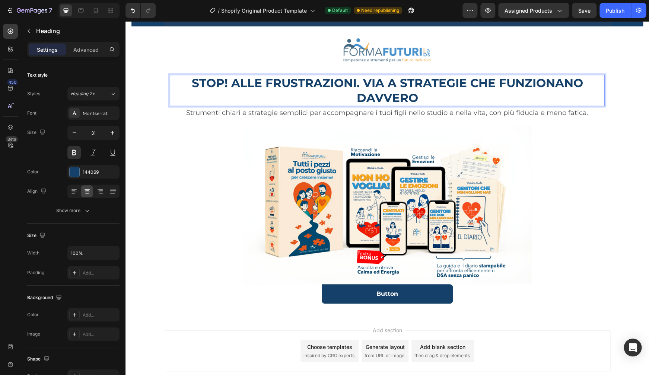
click at [422, 93] on p "STOP! ALLE FRUSTRAZIONI. VIA A STRATEGIE CHE FUNZIONANO DAVVERO" at bounding box center [386, 91] width 433 height 30
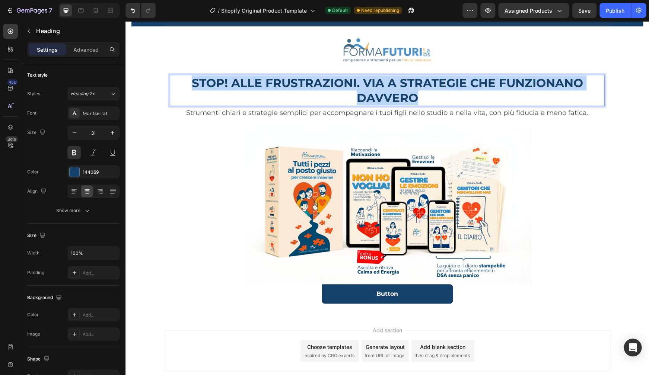
click at [422, 92] on p "STOP! ALLE FRUSTRAZIONI. VIA A STRATEGIE CHE FUNZIONANO DAVVERO" at bounding box center [386, 91] width 433 height 30
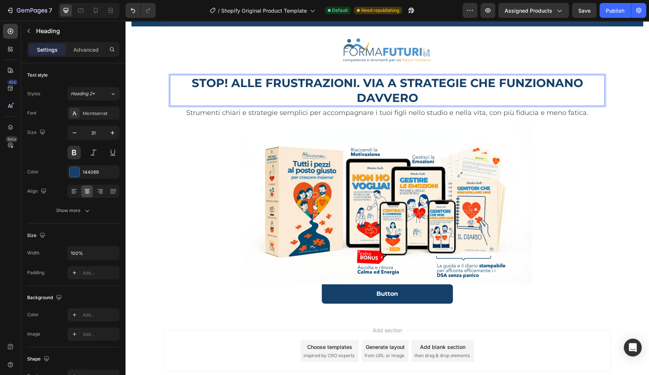
click at [422, 92] on p "STOP! ALLE FRUSTRAZIONI. VIA A STRATEGIE CHE FUNZIONANO DAVVERO" at bounding box center [386, 91] width 433 height 30
click at [422, 93] on p "STOP! ALLE FRUSTRAZIONI. VIA A STRATEGIE CHE FUNZIONANO DAVVERO" at bounding box center [386, 91] width 433 height 30
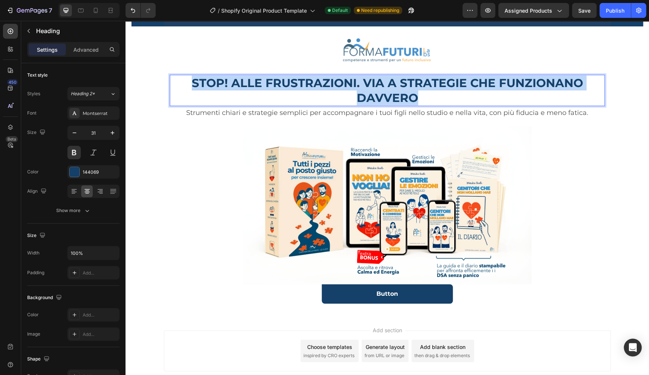
click at [422, 92] on p "STOP! ALLE FRUSTRAZIONI. VIA A STRATEGIE CHE FUNZIONANO DAVVERO" at bounding box center [386, 91] width 433 height 30
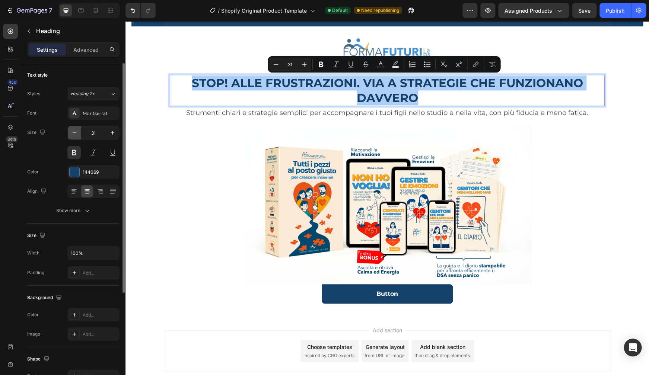
click at [76, 134] on icon "button" at bounding box center [74, 132] width 7 height 7
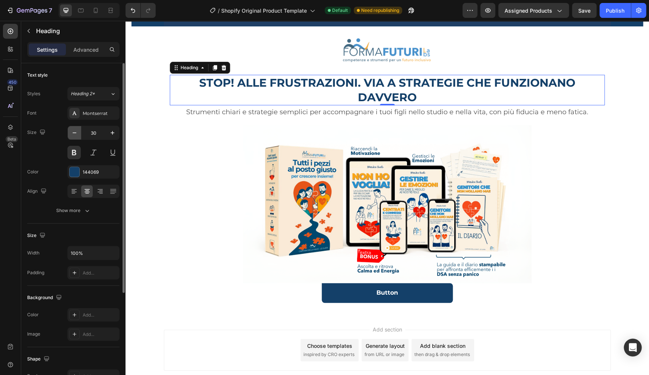
click at [76, 134] on icon "button" at bounding box center [74, 132] width 7 height 7
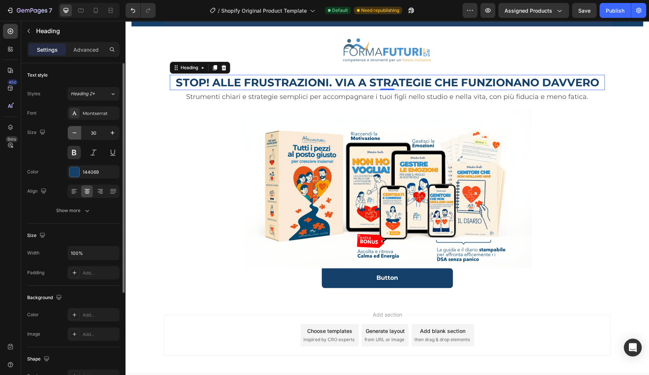
type input "29"
click at [594, 85] on p "STOP! ALLE FRUSTRAZIONI. VIA A STRATEGIE CHE FUNZIONANO DAVVERO" at bounding box center [386, 83] width 433 height 14
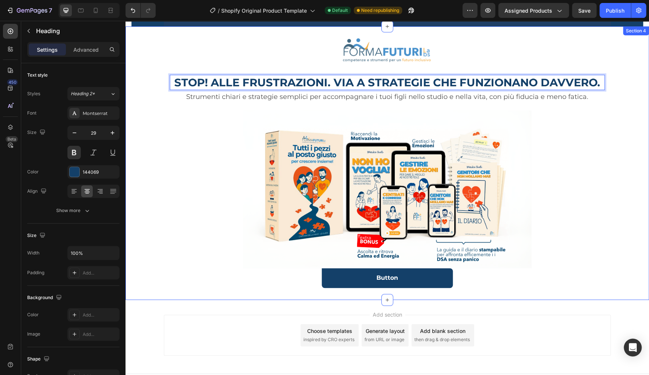
click at [617, 51] on div "Image Row STOP! ALLE FRUSTRAZIONI. VIA A STRATEGIE CHE FUNZIONANO DAVVERO. Head…" at bounding box center [386, 163] width 523 height 250
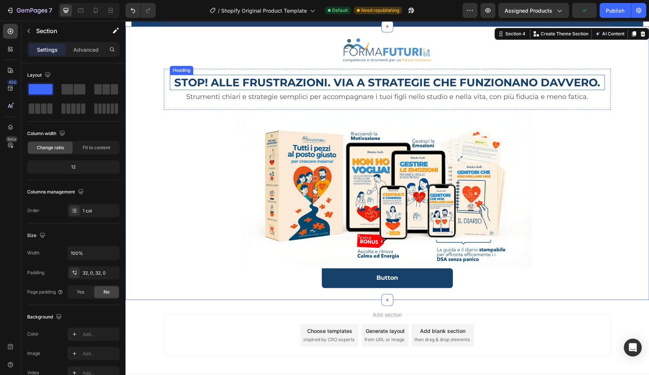
click at [329, 81] on p "STOP! ALLE FRUSTRAZIONI. VIA A STRATEGIE CHE FUNZIONANO DAVVERO." at bounding box center [386, 83] width 433 height 14
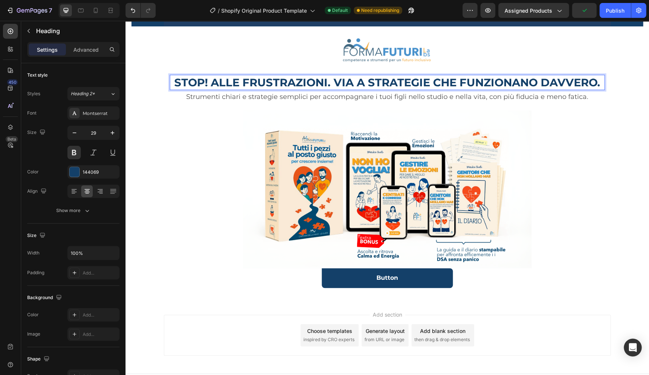
click at [328, 83] on p "STOP! ALLE FRUSTRAZIONI. VIA A STRATEGIE CHE FUNZIONANO DAVVERO." at bounding box center [386, 83] width 433 height 14
click at [593, 51] on div at bounding box center [387, 50] width 447 height 25
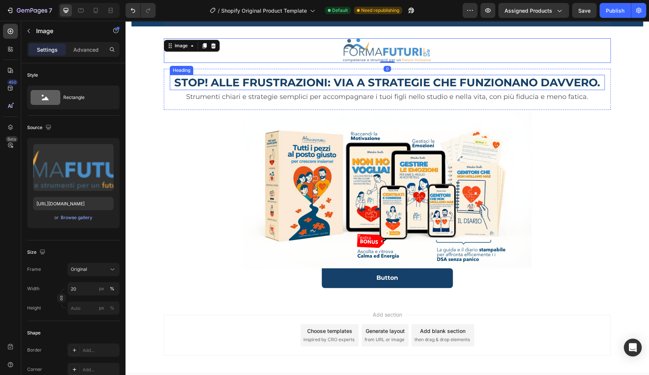
click at [582, 86] on p "STOP! ALLE FRUSTRAZIONI: VIA A STRATEGIE CHE FUNZIONANO DAVVERO." at bounding box center [386, 83] width 433 height 14
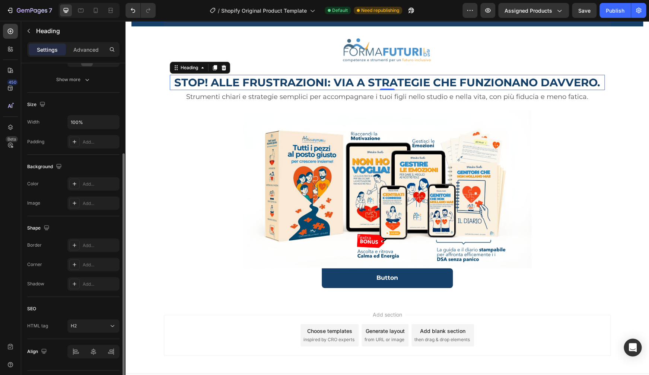
scroll to position [150, 0]
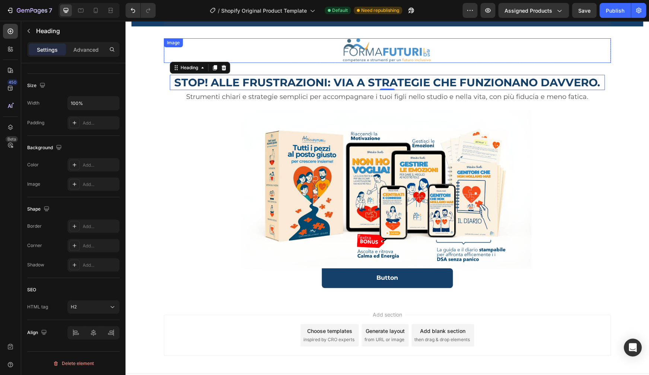
click at [585, 48] on div at bounding box center [387, 50] width 447 height 25
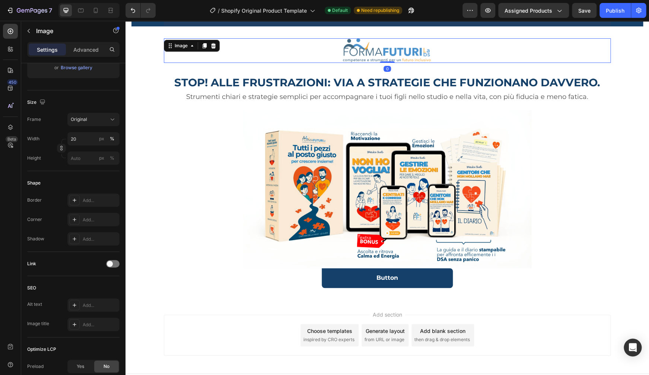
scroll to position [0, 0]
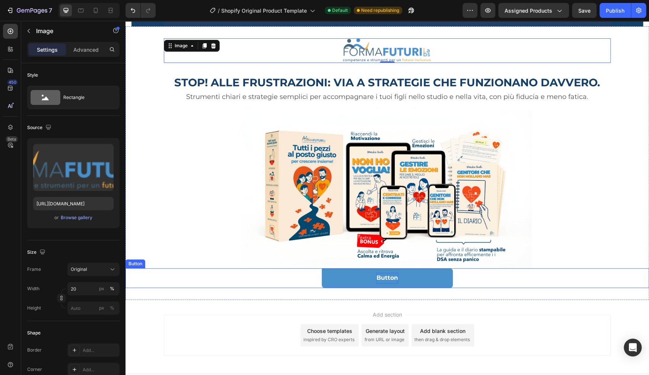
click at [383, 275] on strong "Button" at bounding box center [387, 277] width 22 height 7
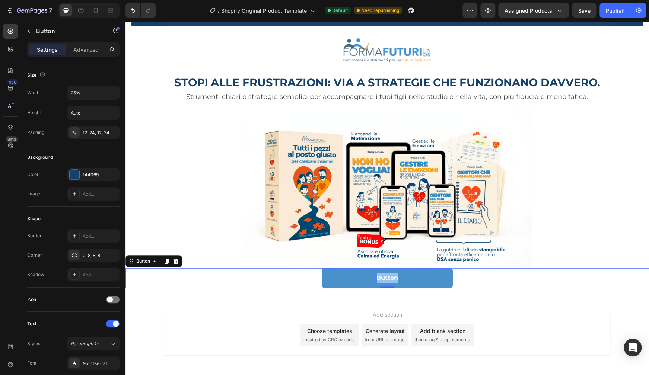
click at [383, 275] on strong "Button" at bounding box center [387, 277] width 22 height 7
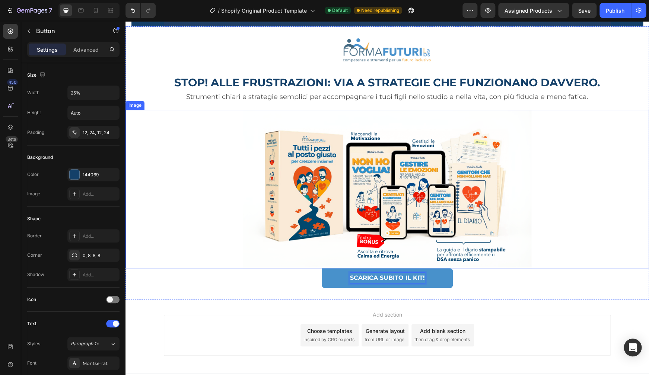
click at [540, 161] on div at bounding box center [386, 189] width 523 height 159
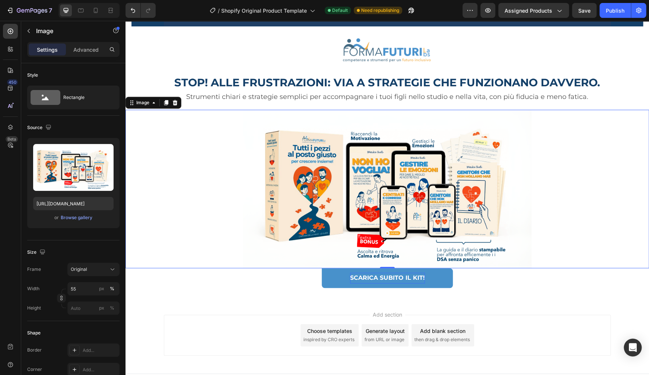
click at [615, 302] on div "Add section Choose templates inspired by CRO experts Generate layout from URL o…" at bounding box center [386, 337] width 523 height 74
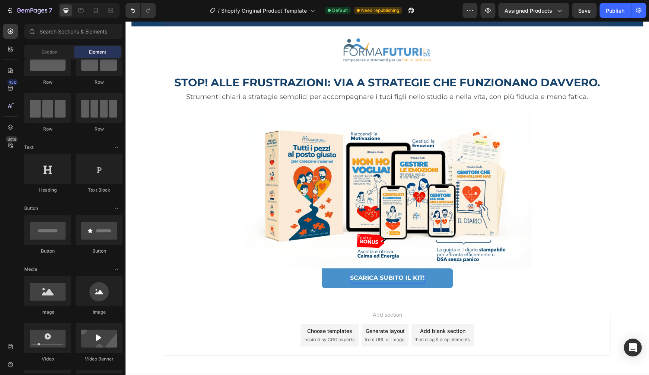
scroll to position [30, 0]
click at [399, 180] on img at bounding box center [387, 189] width 288 height 159
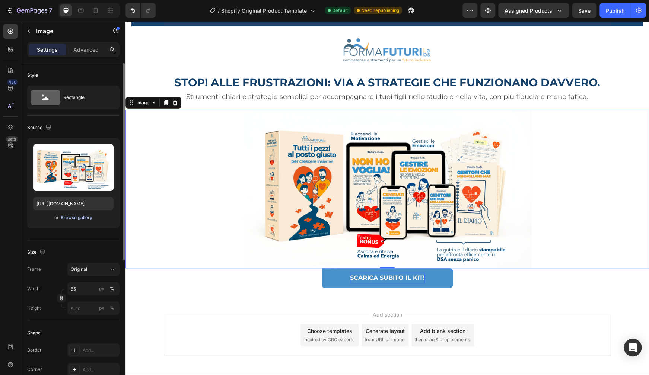
click at [70, 218] on div "Browse gallery" at bounding box center [77, 217] width 32 height 7
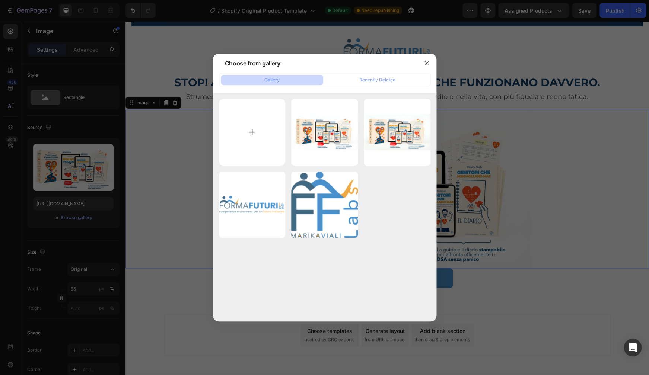
click at [260, 131] on input "file" at bounding box center [252, 132] width 67 height 67
type input "C:\fakepath\bundle definitivo con scritte.jpg"
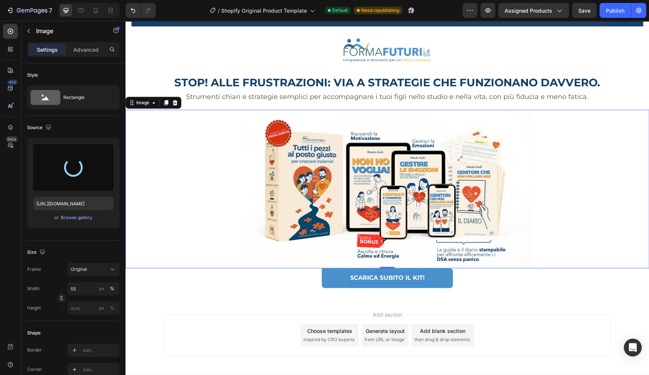
type input "[URL][DOMAIN_NAME]"
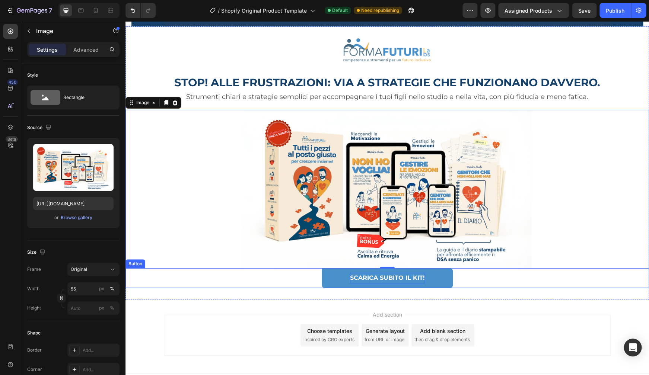
click at [381, 275] on strong "SCARICA SUBITO IL KIT!" at bounding box center [387, 277] width 75 height 7
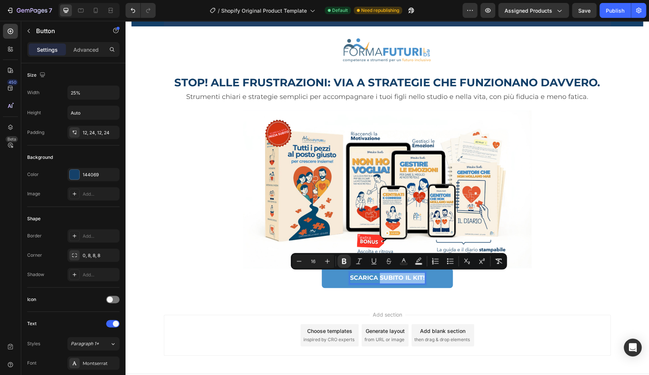
drag, startPoint x: 377, startPoint y: 276, endPoint x: 422, endPoint y: 273, distance: 45.1
click at [422, 273] on div "SCARICA SUBITO IL KIT!" at bounding box center [387, 278] width 75 height 11
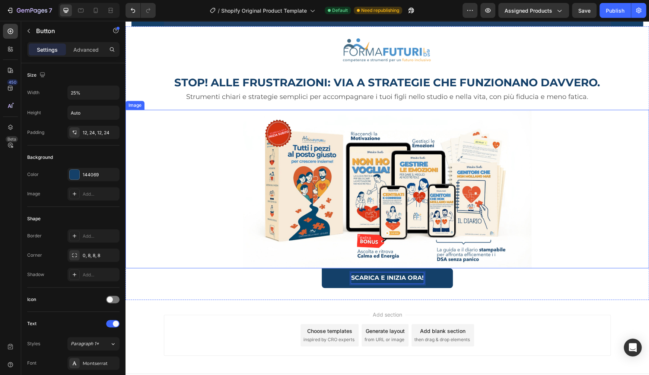
click at [594, 129] on div at bounding box center [386, 189] width 523 height 159
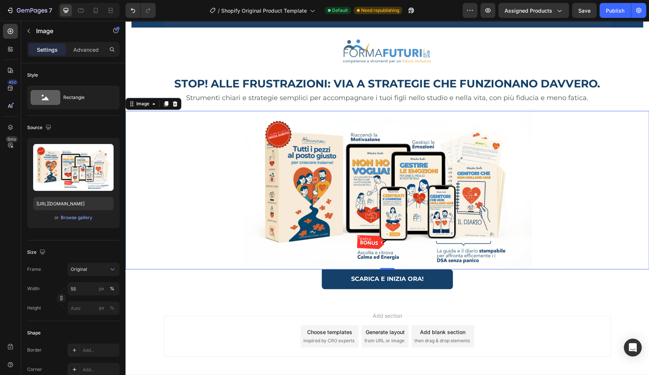
scroll to position [0, 0]
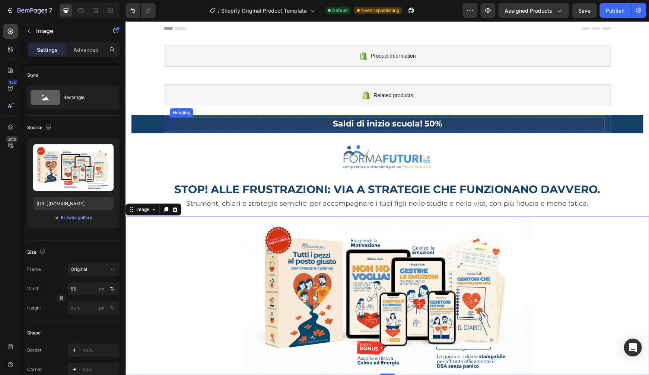
click at [401, 122] on h2 "Saldi di inizio scuola! 50%" at bounding box center [387, 124] width 435 height 12
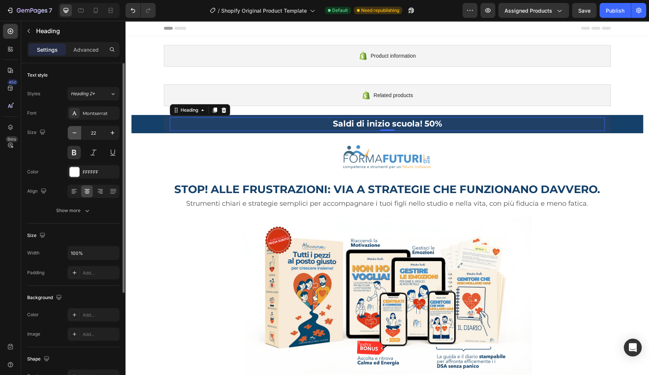
click at [77, 134] on icon "button" at bounding box center [74, 132] width 7 height 7
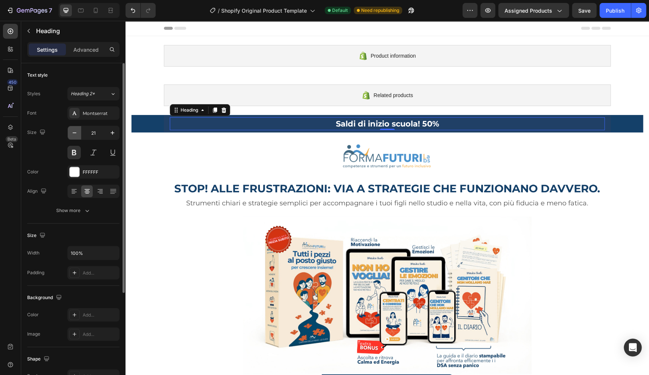
click at [77, 134] on icon "button" at bounding box center [74, 132] width 7 height 7
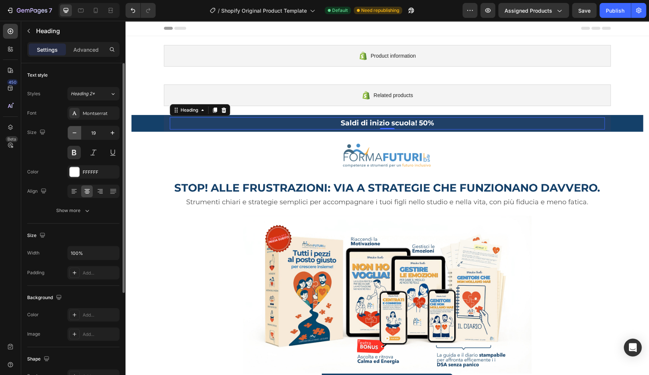
click at [77, 134] on icon "button" at bounding box center [74, 132] width 7 height 7
type input "18"
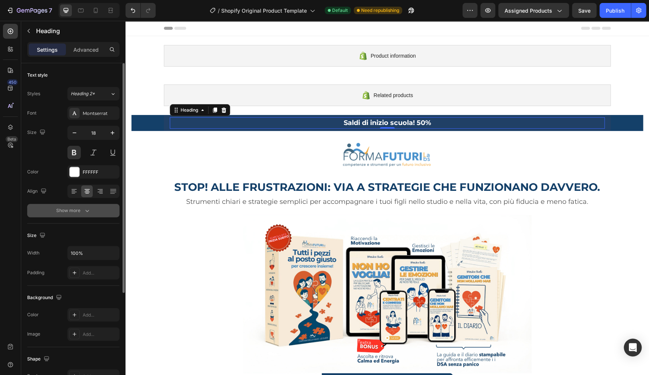
click at [79, 211] on div "Show more" at bounding box center [73, 210] width 35 height 7
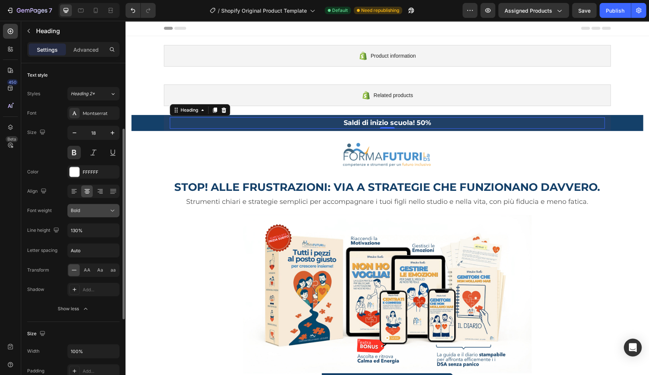
scroll to position [77, 0]
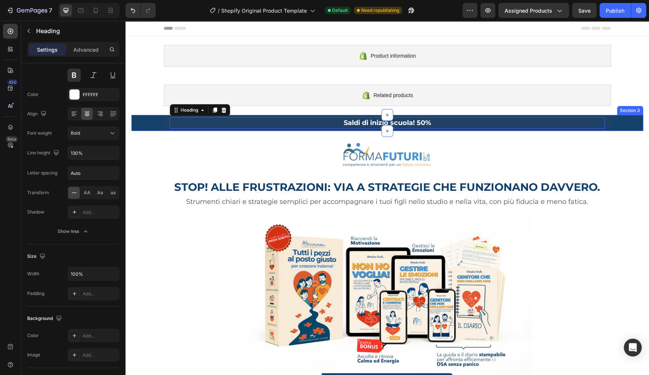
click at [154, 127] on div "Saldi di inizio scuola! 50% Heading 0 Row" at bounding box center [386, 122] width 511 height 15
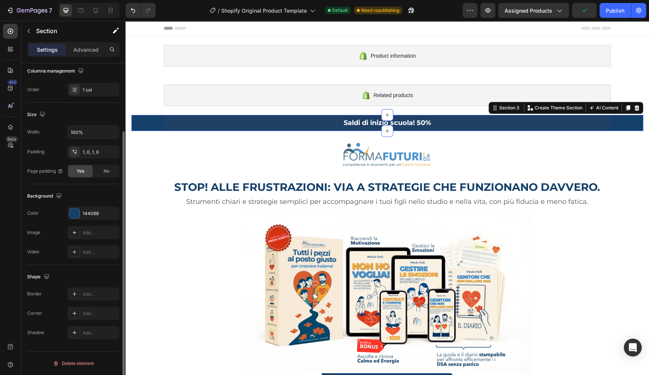
scroll to position [91, 0]
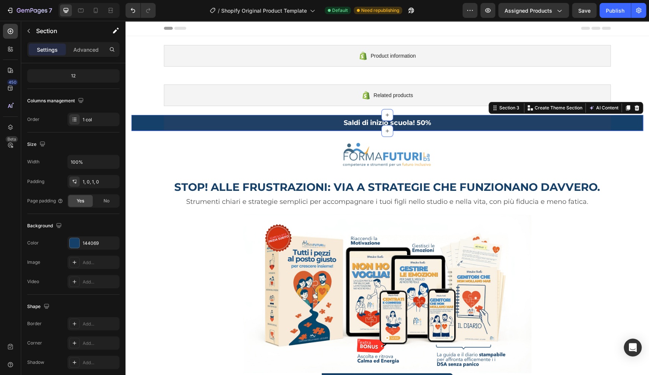
click at [150, 120] on div "Saldi di inizio scuola! 50% Heading Row" at bounding box center [386, 122] width 511 height 15
click at [499, 131] on div "Saldi di inizio scuola! 50% Heading Row" at bounding box center [387, 122] width 447 height 15
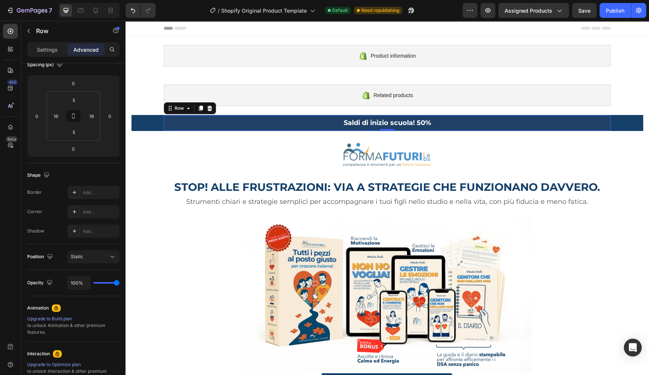
scroll to position [0, 0]
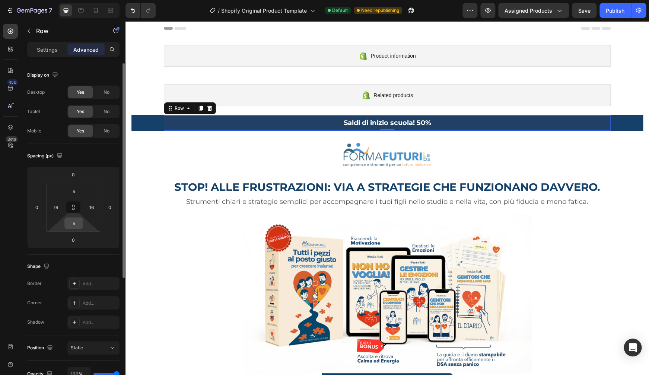
click at [71, 222] on input "5" at bounding box center [73, 223] width 15 height 11
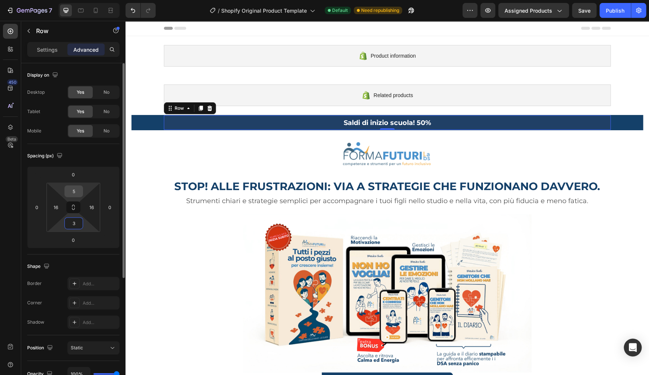
type input "3"
click at [74, 192] on input "5" at bounding box center [73, 191] width 15 height 11
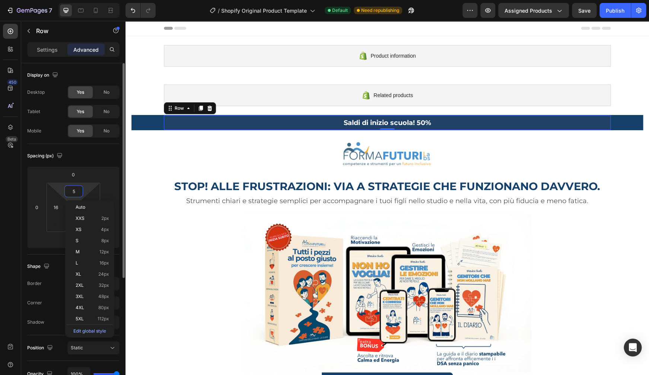
type input "3"
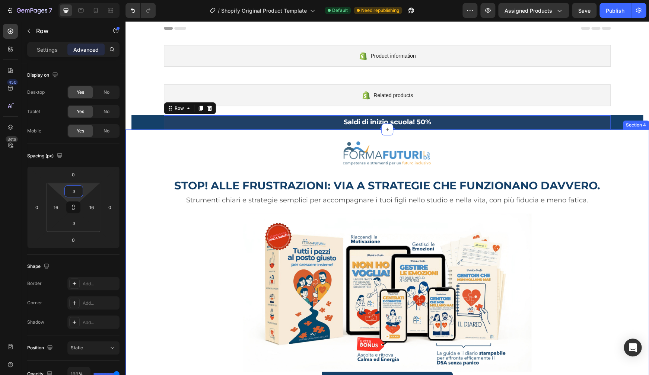
click at [624, 166] on div "Image Row STOP! ALLE FRUSTRAZIONI: VIA A STRATEGIE CHE FUNZIONANO DAVVERO. Head…" at bounding box center [386, 266] width 523 height 250
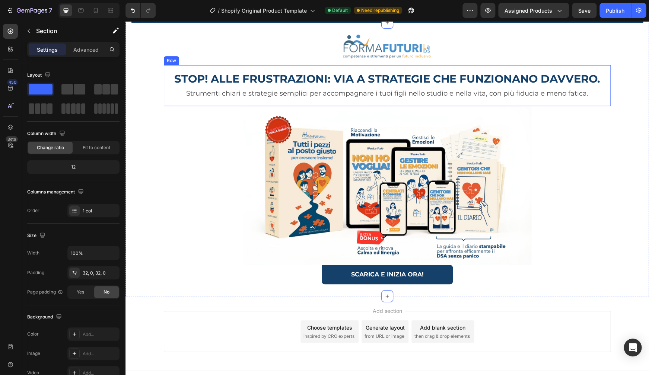
scroll to position [107, 0]
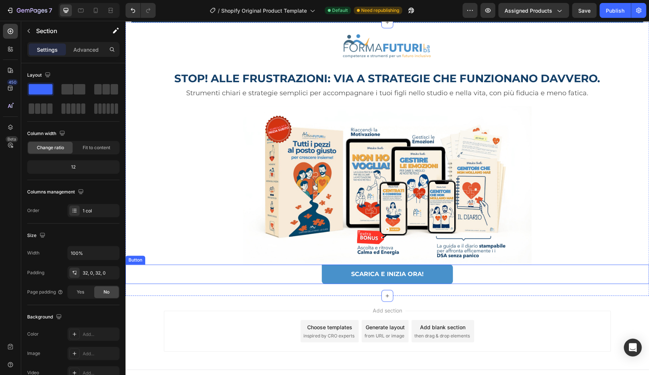
click at [446, 270] on button "SCARICA E INIZIA ORA!" at bounding box center [387, 275] width 131 height 20
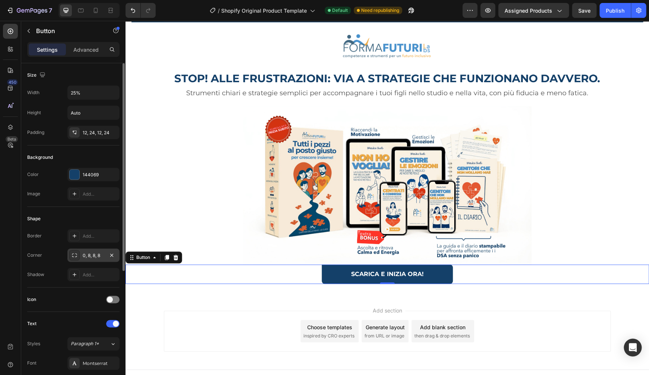
click at [77, 254] on icon at bounding box center [74, 255] width 6 height 6
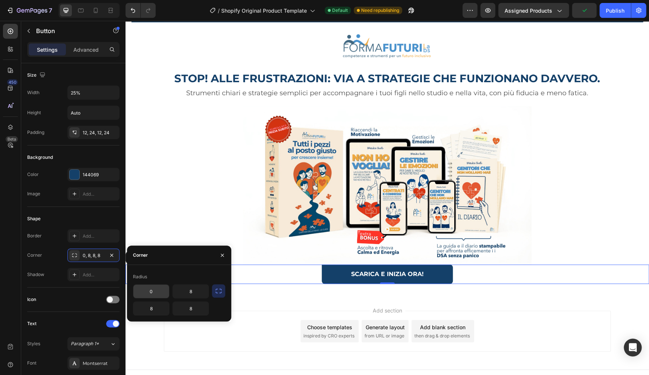
click at [153, 294] on input "0" at bounding box center [151, 291] width 36 height 13
type input "10"
click at [186, 294] on input "8" at bounding box center [191, 291] width 36 height 13
type input "10"
click at [151, 308] on input "8" at bounding box center [151, 308] width 36 height 13
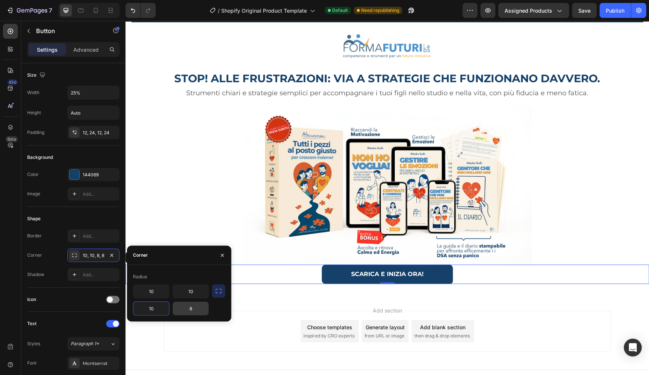
type input "10"
click at [189, 309] on input "8" at bounding box center [191, 308] width 36 height 13
click at [198, 311] on input "108" at bounding box center [191, 308] width 36 height 13
type input "10"
click at [86, 255] on div "10, 10, 10, 8" at bounding box center [94, 255] width 22 height 7
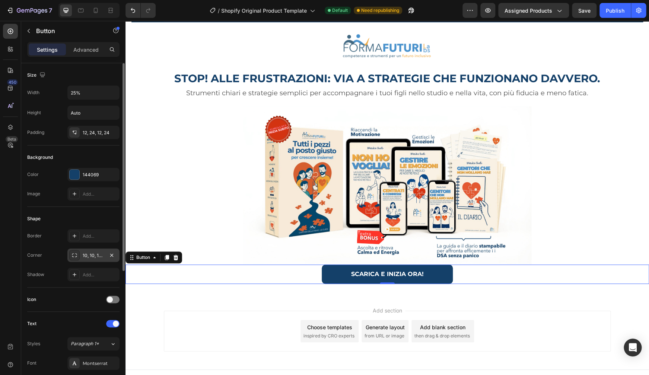
click at [72, 256] on icon at bounding box center [74, 255] width 6 height 6
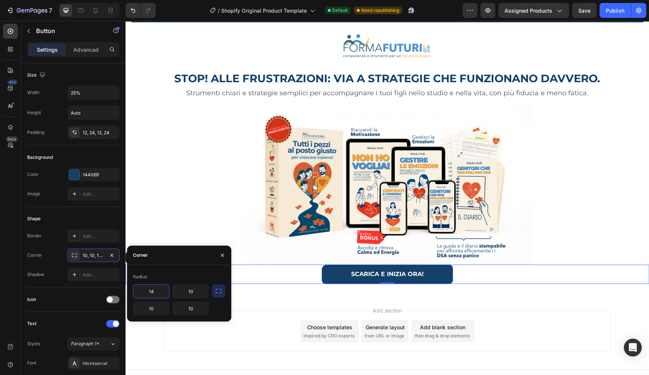
drag, startPoint x: 163, startPoint y: 294, endPoint x: 144, endPoint y: 291, distance: 19.6
click at [144, 291] on input "14" at bounding box center [151, 291] width 36 height 13
type input "14"
click at [189, 290] on input "10" at bounding box center [191, 291] width 36 height 13
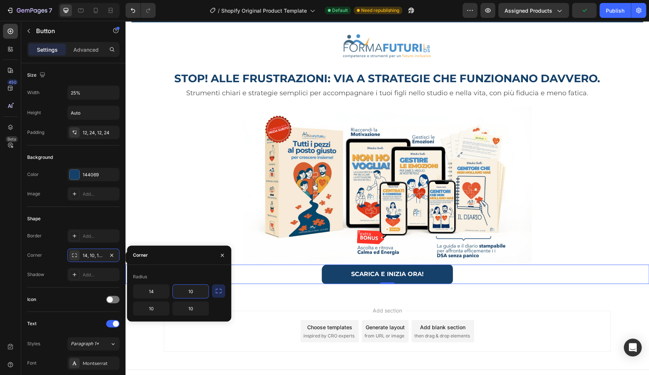
click at [192, 291] on input "10" at bounding box center [191, 291] width 36 height 13
paste input "4"
type input "14"
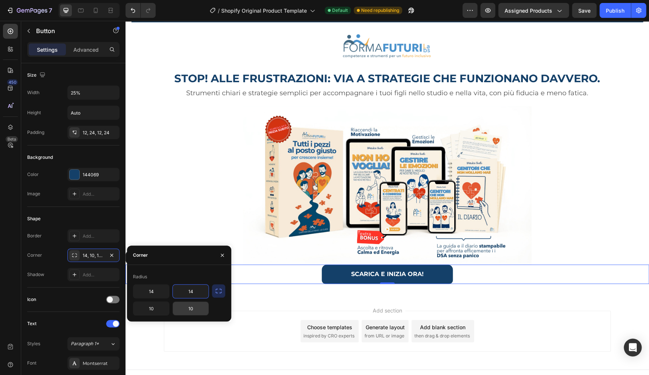
click at [194, 311] on input "10" at bounding box center [191, 308] width 36 height 13
paste input "4"
type input "14"
click at [151, 309] on input "10" at bounding box center [151, 308] width 36 height 13
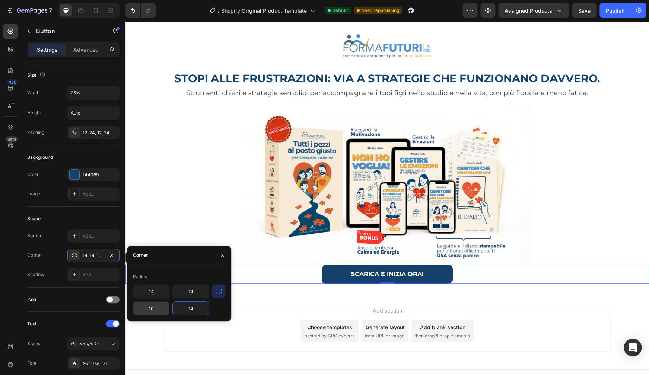
click at [151, 309] on input "10" at bounding box center [151, 308] width 36 height 13
paste input "4"
type input "14"
click at [588, 176] on div at bounding box center [386, 185] width 523 height 159
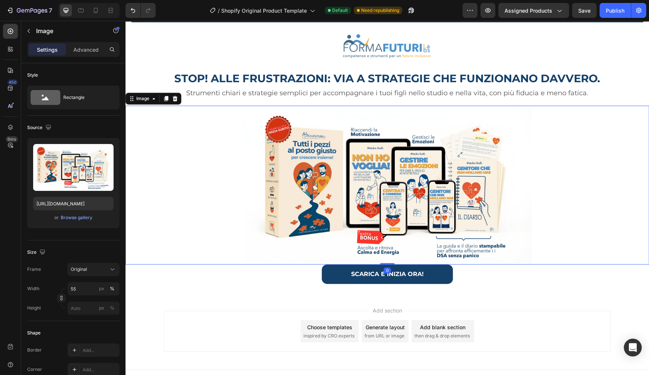
click at [588, 176] on div at bounding box center [386, 185] width 523 height 159
click at [309, 93] on p "Strumenti chiari e strategie semplici per accompagnare i tuoi figli nello studi…" at bounding box center [386, 93] width 433 height 12
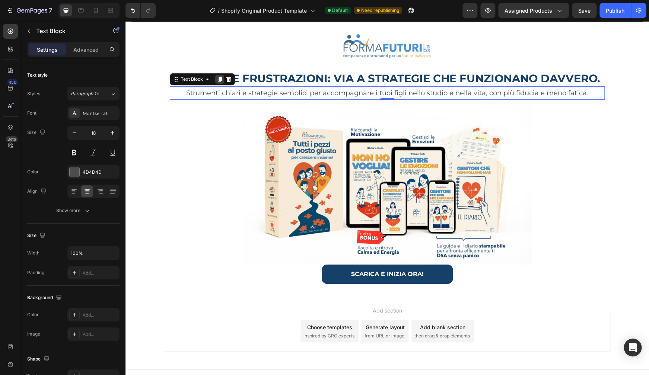
click at [219, 79] on icon at bounding box center [220, 79] width 4 height 5
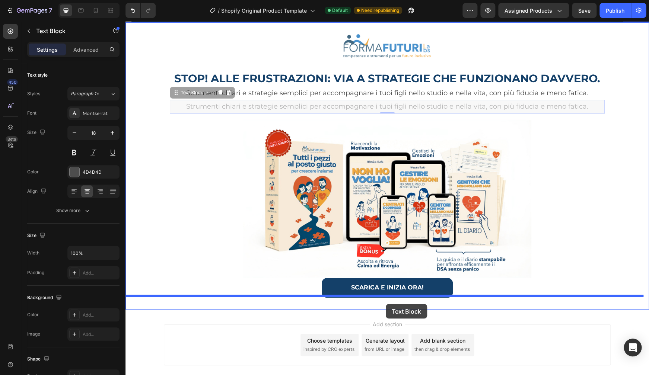
drag, startPoint x: 381, startPoint y: 105, endPoint x: 386, endPoint y: 304, distance: 199.5
click at [386, 304] on div "Saldi di inizio scuola! 50% Heading Row Section 3 Image Row STOP! ALLE FRUSTRAZ…" at bounding box center [386, 156] width 523 height 485
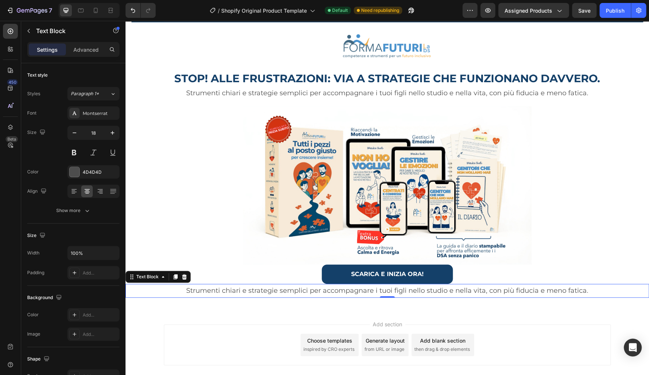
click at [266, 291] on p "Strumenti chiari e strategie semplici per accompagnare i tuoi figli nello studi…" at bounding box center [387, 291] width 522 height 12
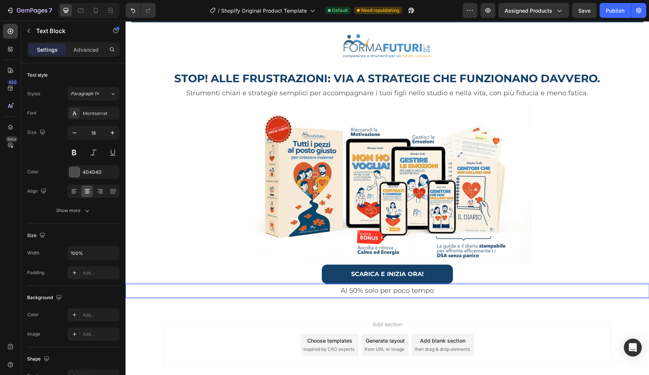
click at [377, 293] on p "Al 50% solo per poco tempo" at bounding box center [387, 291] width 522 height 12
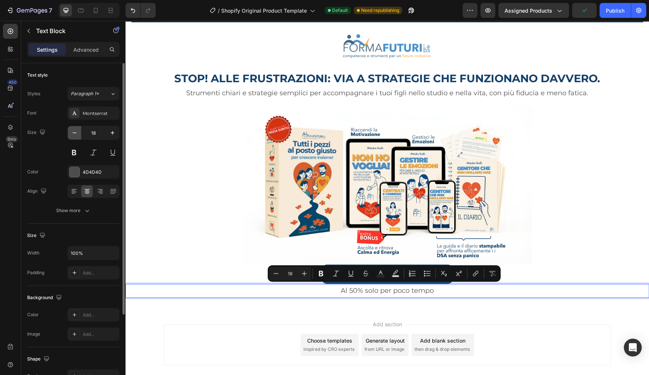
click at [75, 134] on icon "button" at bounding box center [74, 132] width 7 height 7
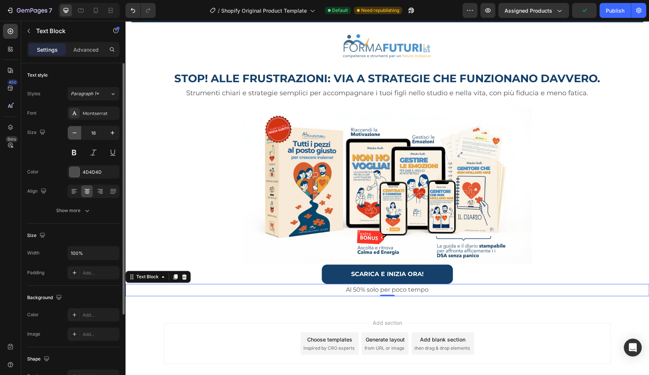
click at [76, 133] on icon "button" at bounding box center [74, 132] width 7 height 7
click at [110, 133] on icon "button" at bounding box center [112, 132] width 7 height 7
type input "15"
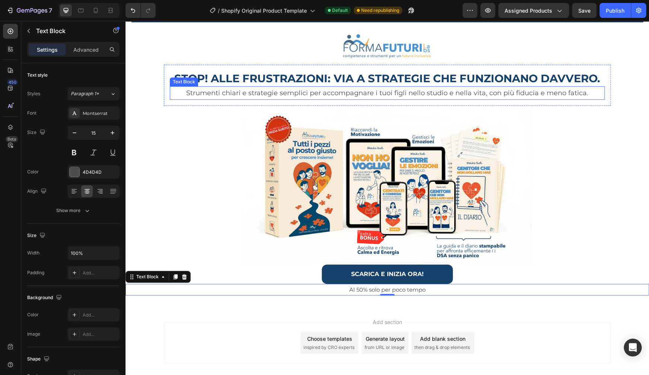
click at [366, 93] on p "Strumenti chiari e strategie semplici per accompagnare i tuoi figli nello studi…" at bounding box center [386, 93] width 433 height 12
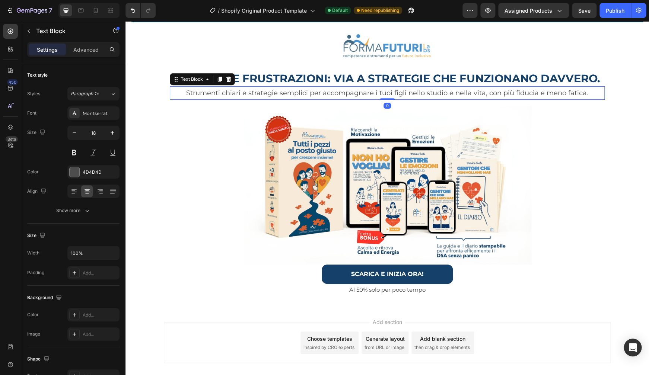
click at [366, 93] on p "Strumenti chiari e strategie semplici per accompagnare i tuoi figli nello studi…" at bounding box center [386, 93] width 433 height 12
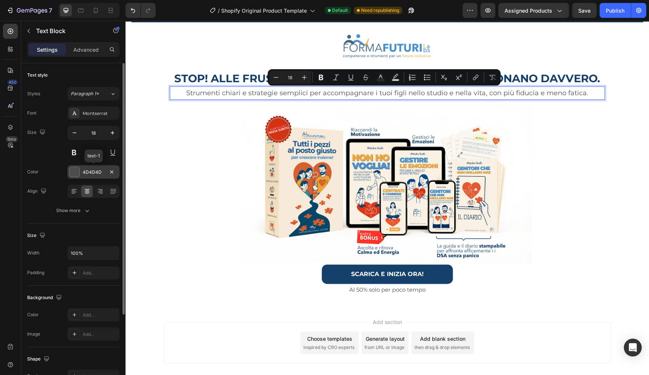
click at [77, 172] on div at bounding box center [75, 172] width 10 height 10
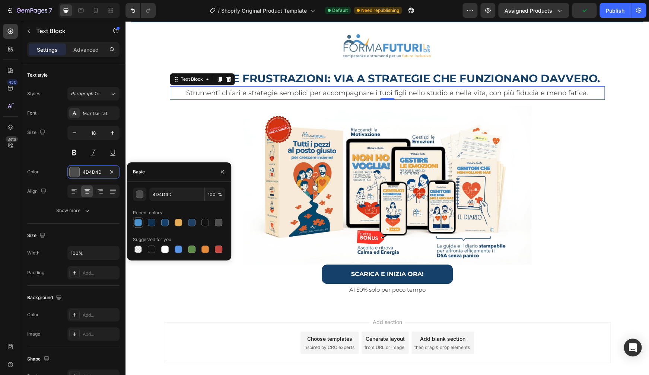
click at [137, 223] on div at bounding box center [137, 222] width 7 height 7
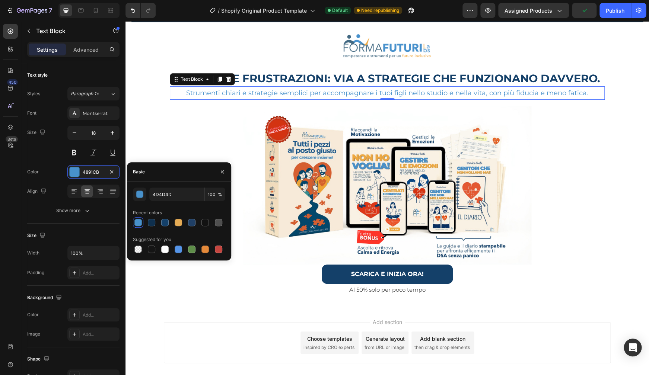
type input "4891CB"
drag, startPoint x: 200, startPoint y: 124, endPoint x: 224, endPoint y: 104, distance: 30.9
click at [201, 124] on div at bounding box center [386, 185] width 523 height 159
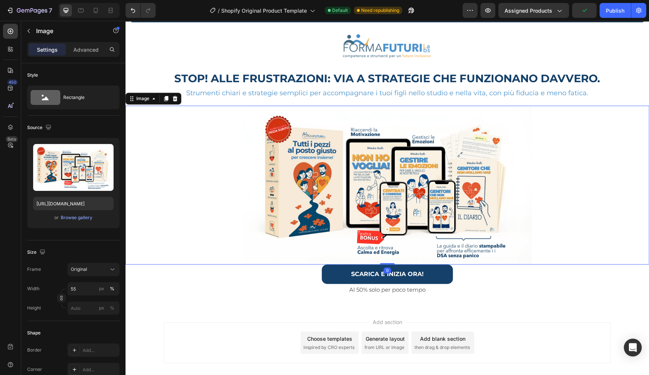
click at [631, 146] on div at bounding box center [386, 185] width 523 height 159
click at [606, 80] on div "STOP! ALLE FRUSTRAZIONI: VIA A STRATEGIE CHE FUNZIONANO DAVVERO. Heading Strume…" at bounding box center [387, 85] width 447 height 41
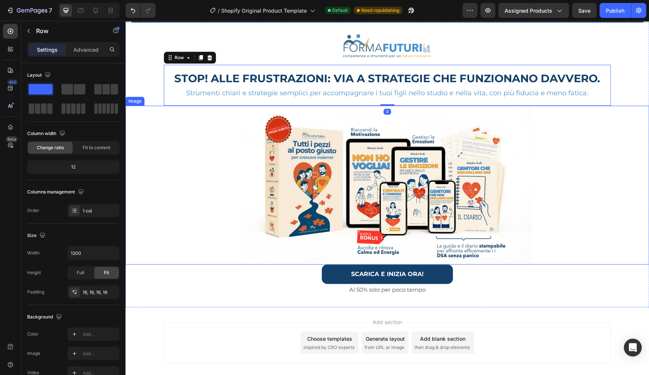
click at [605, 130] on div at bounding box center [386, 185] width 523 height 159
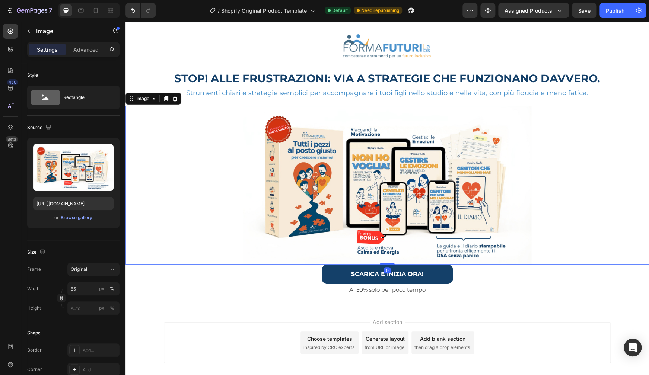
click at [573, 156] on div at bounding box center [386, 185] width 523 height 159
click at [564, 93] on p "Strumenti chiari e strategie semplici per accompagnare i tuoi figli nello studi…" at bounding box center [386, 93] width 433 height 12
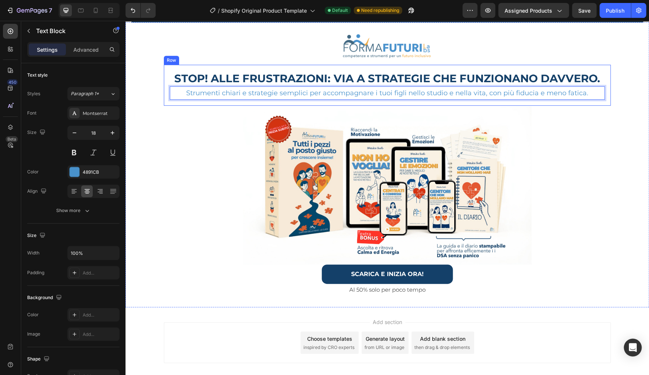
click at [588, 68] on div "STOP! ALLE FRUSTRAZIONI: VIA A STRATEGIE CHE FUNZIONANO DAVVERO. Heading Strume…" at bounding box center [387, 85] width 447 height 41
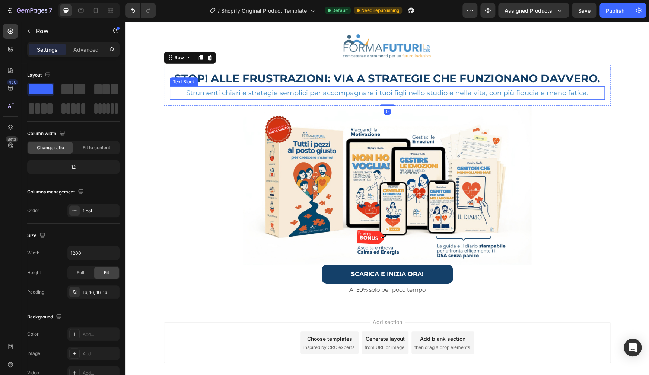
click at [554, 93] on p "Strumenti chiari e strategie semplici per accompagnare i tuoi figli nello studi…" at bounding box center [386, 93] width 433 height 12
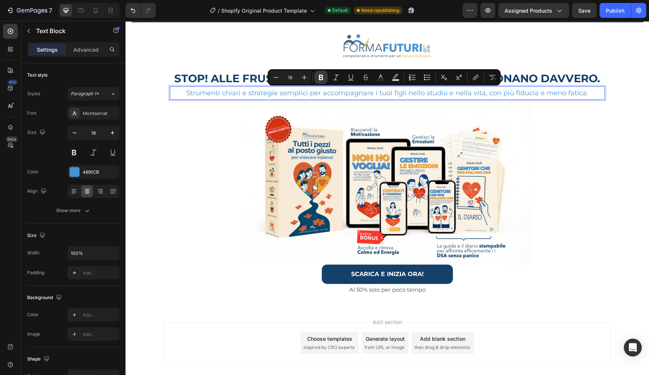
click at [319, 79] on icon "Editor contextual toolbar" at bounding box center [320, 77] width 7 height 7
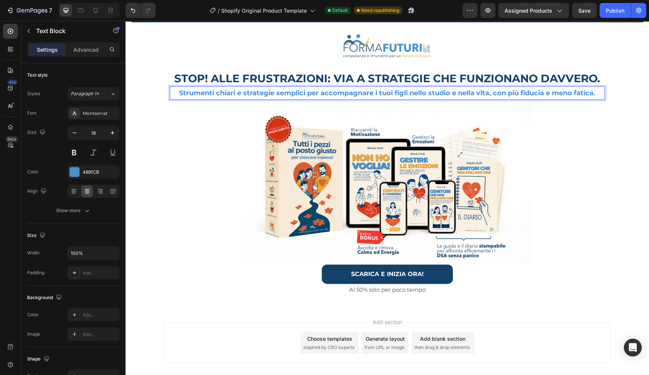
click at [295, 93] on strong "Strumenti chiari e strategie semplici per accompagnare i tuoi figli nello studi…" at bounding box center [387, 93] width 416 height 8
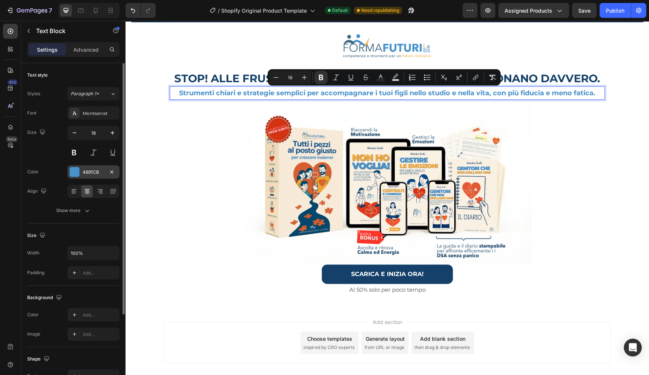
click at [89, 171] on div "4891CB" at bounding box center [94, 172] width 22 height 7
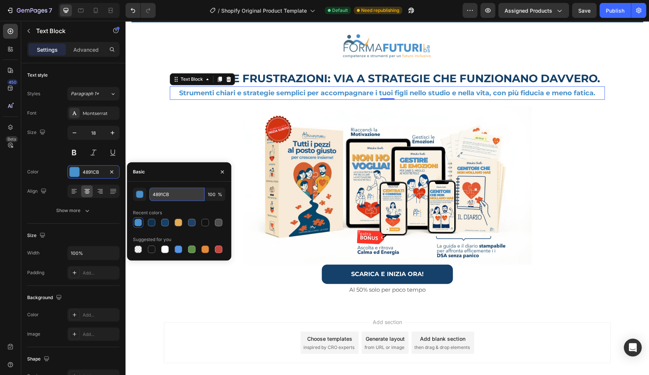
drag, startPoint x: 175, startPoint y: 198, endPoint x: 159, endPoint y: 197, distance: 16.4
click at [158, 198] on input "4891CB" at bounding box center [176, 194] width 55 height 13
drag, startPoint x: 159, startPoint y: 197, endPoint x: 177, endPoint y: 195, distance: 18.1
click at [177, 195] on input "4891CB" at bounding box center [176, 194] width 55 height 13
click at [181, 194] on input "4891CB" at bounding box center [176, 194] width 55 height 13
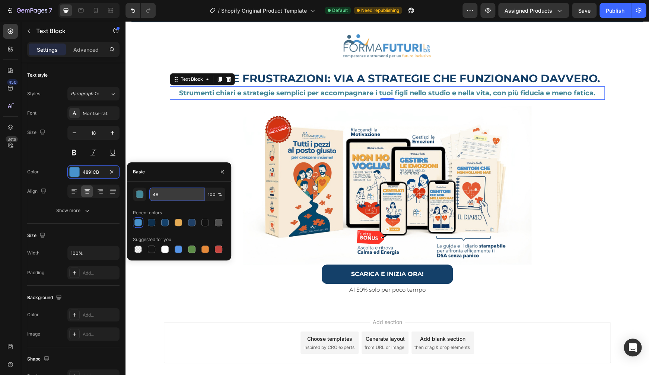
type input "4"
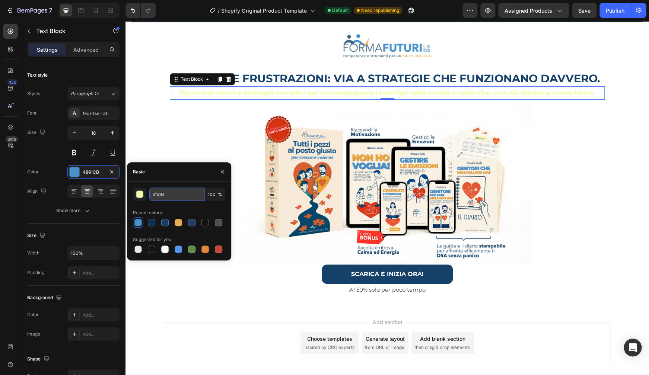
type input "efa941"
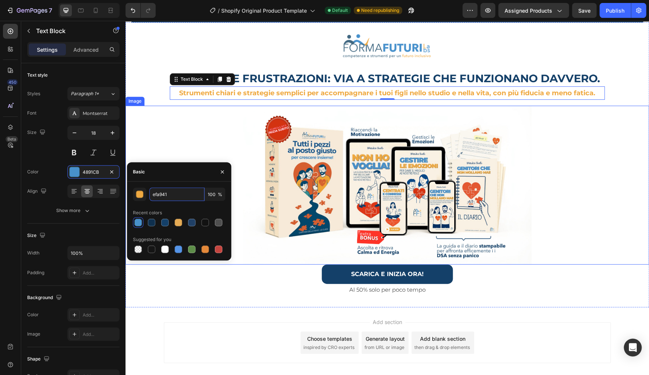
click at [527, 155] on div at bounding box center [386, 185] width 523 height 159
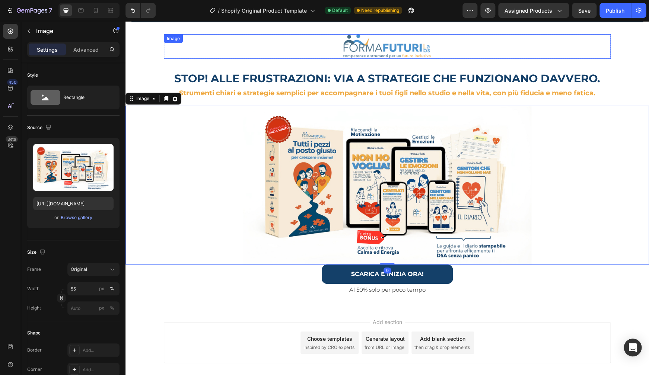
click at [601, 54] on div at bounding box center [387, 46] width 447 height 25
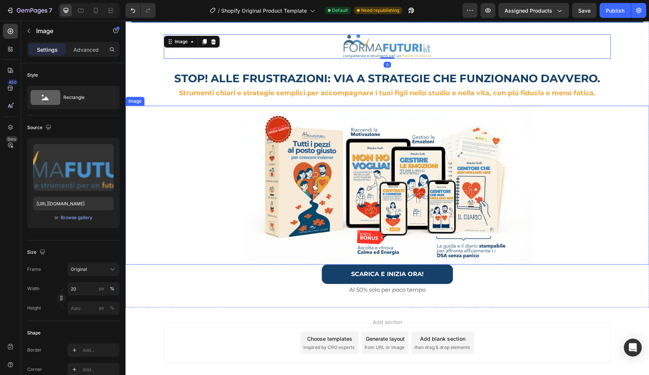
click at [606, 127] on div at bounding box center [386, 185] width 523 height 159
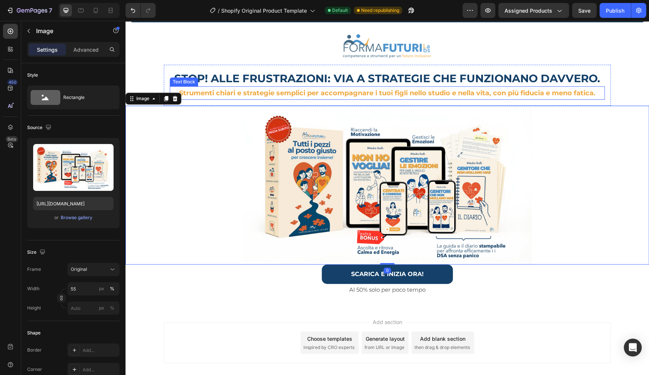
click at [586, 96] on strong "Strumenti chiari e strategie semplici per accompagnare i tuoi figli nello studi…" at bounding box center [387, 93] width 416 height 8
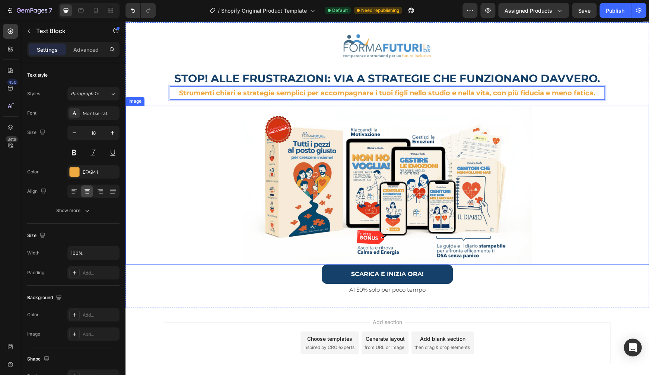
click at [596, 130] on div at bounding box center [386, 185] width 523 height 159
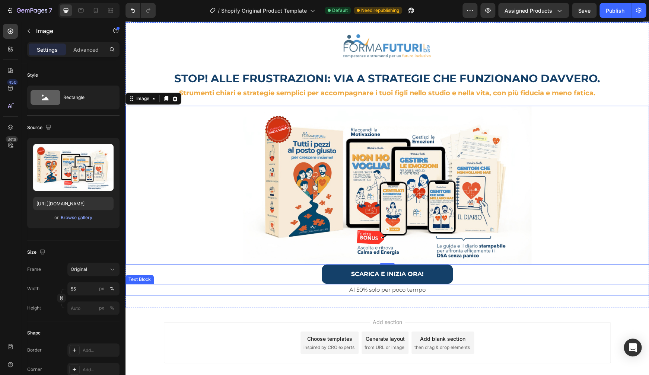
click at [591, 304] on div "Image Row STOP! ALLE FRUSTRAZIONI: VIA A STRATEGIE CHE FUNZIONANO DAVVERO. Head…" at bounding box center [386, 164] width 523 height 285
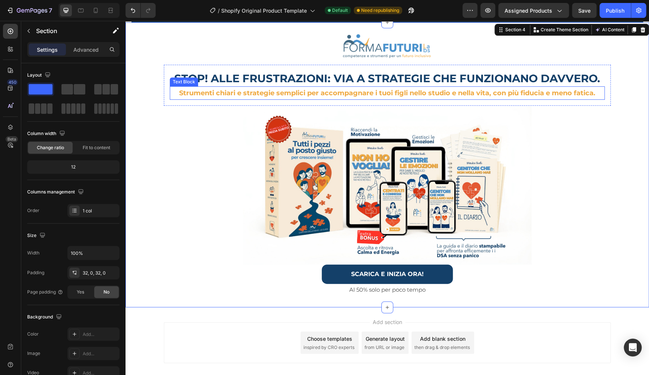
click at [546, 92] on strong "Strumenti chiari e strategie semplici per accompagnare i tuoi figli nello studi…" at bounding box center [387, 93] width 416 height 8
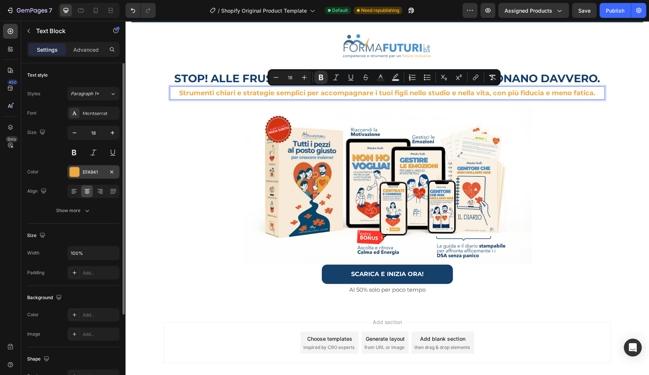
click at [75, 172] on div at bounding box center [75, 172] width 10 height 10
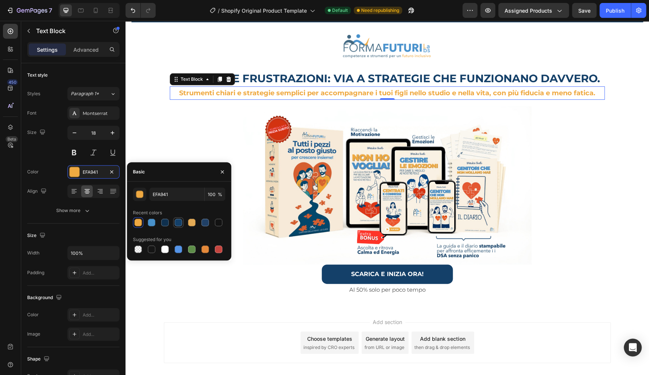
click at [174, 223] on div at bounding box center [178, 222] width 9 height 9
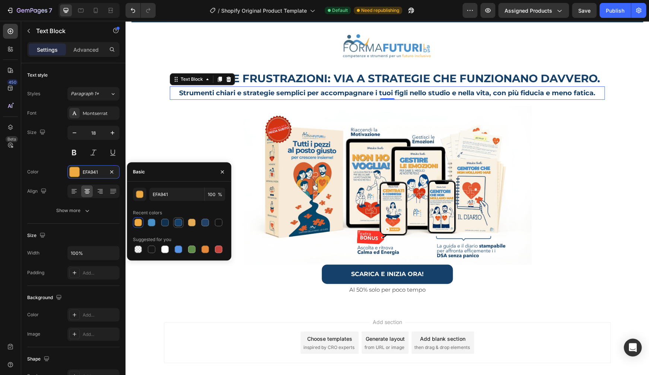
type input "144069"
click at [592, 58] on div at bounding box center [387, 46] width 447 height 25
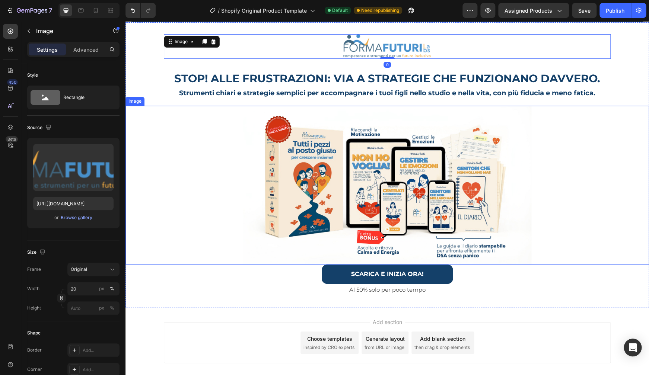
click at [620, 108] on div at bounding box center [386, 185] width 523 height 159
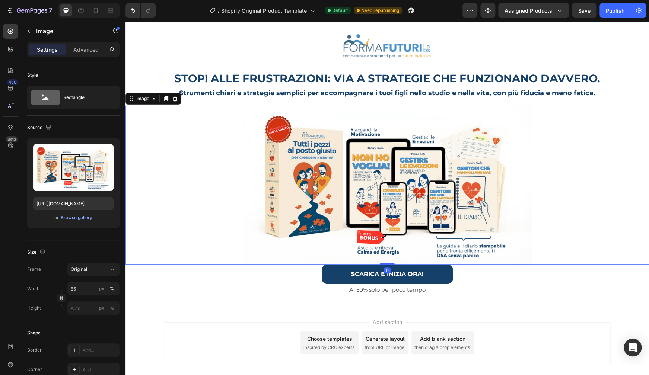
click at [601, 136] on div at bounding box center [386, 185] width 523 height 159
click at [567, 277] on div "SCARICA E INIZIA ORA! Button" at bounding box center [386, 275] width 523 height 20
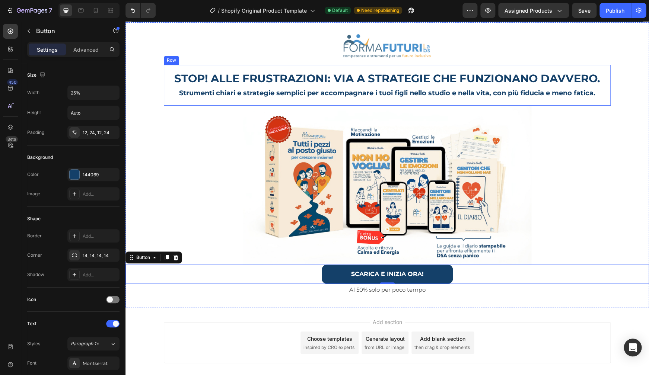
click at [562, 100] on div "Strumenti chiari e strategie semplici per accompagnare i tuoi figli nello studi…" at bounding box center [387, 92] width 435 height 13
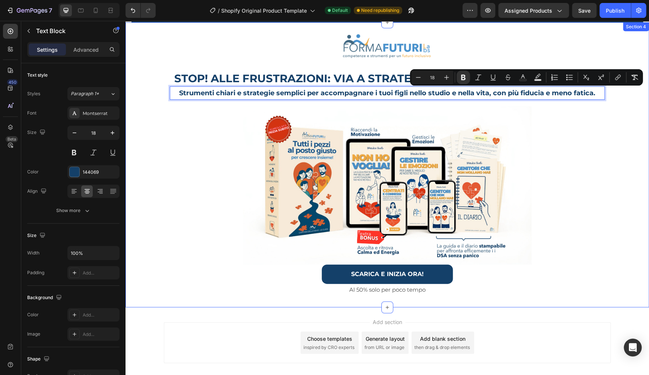
click at [623, 95] on div "Image Row STOP! ALLE FRUSTRAZIONI: VIA A STRATEGIE CHE FUNZIONANO DAVVERO. Head…" at bounding box center [386, 164] width 523 height 261
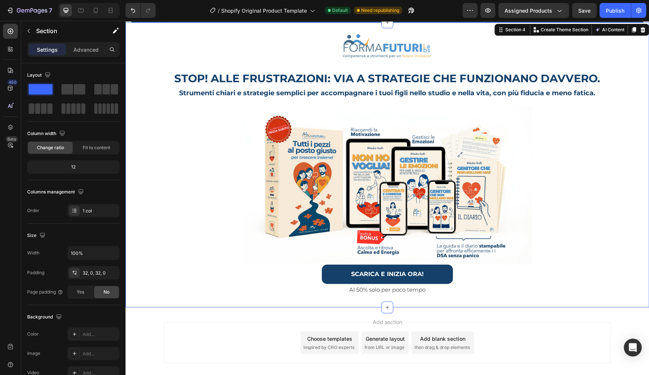
click at [617, 96] on div "Image Row STOP! ALLE FRUSTRAZIONI: VIA A STRATEGIE CHE FUNZIONANO DAVVERO. Head…" at bounding box center [386, 164] width 523 height 261
click at [405, 287] on p "Al 50% solo per poco tempo" at bounding box center [387, 290] width 522 height 10
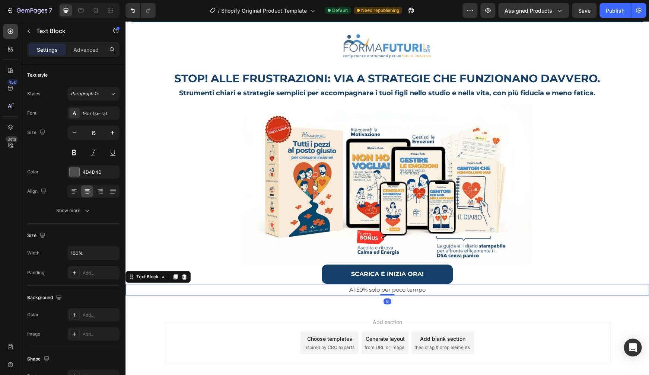
drag, startPoint x: 386, startPoint y: 294, endPoint x: 386, endPoint y: 288, distance: 6.3
click at [386, 288] on div "Al 50% solo per poco tempo Text Block 0" at bounding box center [386, 290] width 523 height 12
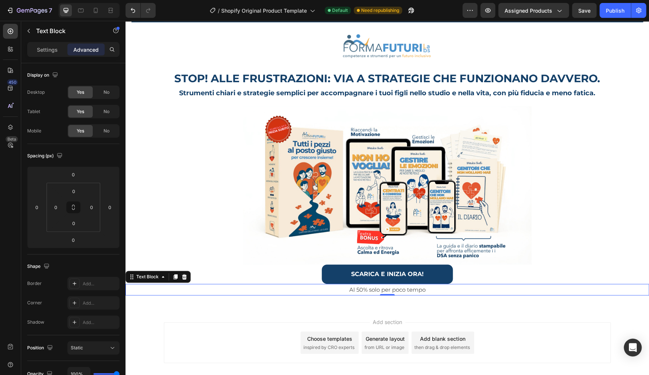
click at [410, 286] on p "Al 50% solo per poco tempo" at bounding box center [387, 290] width 522 height 10
click at [52, 50] on p "Settings" at bounding box center [47, 50] width 21 height 8
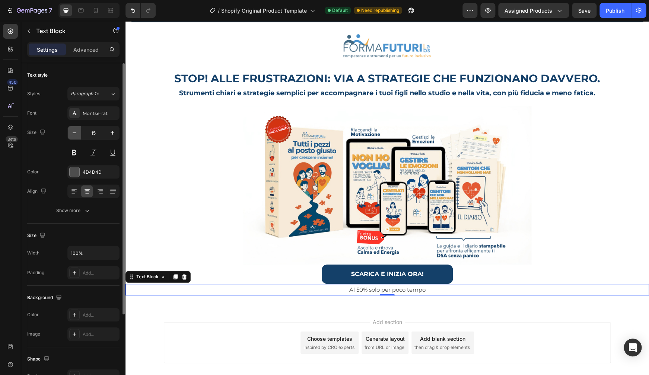
click at [74, 132] on icon "button" at bounding box center [74, 132] width 7 height 7
type input "14"
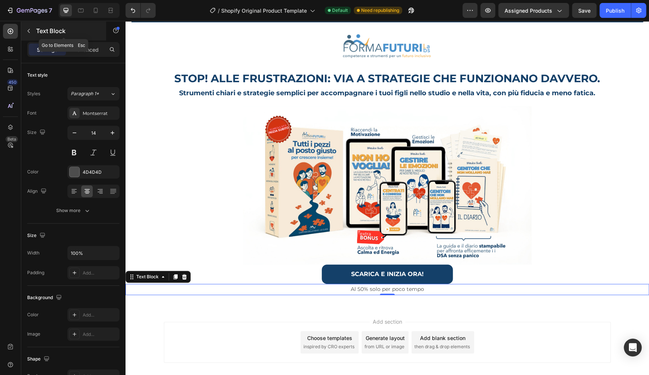
click at [41, 31] on p "Text Block" at bounding box center [67, 30] width 63 height 9
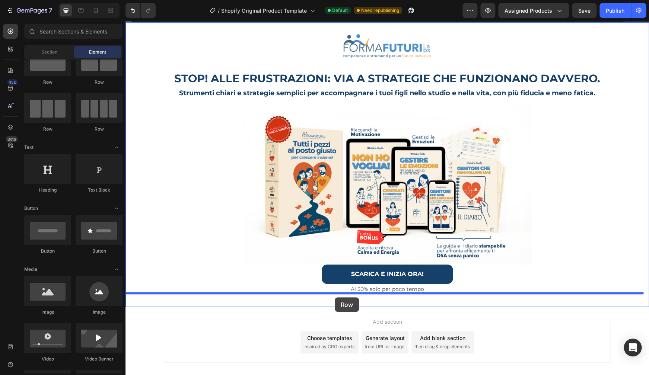
drag, startPoint x: 175, startPoint y: 138, endPoint x: 335, endPoint y: 297, distance: 225.0
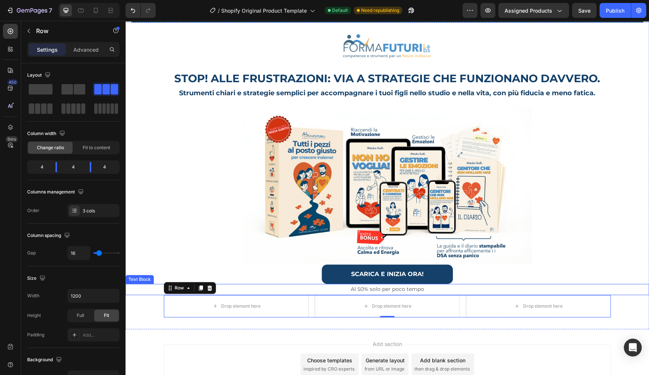
click at [350, 288] on p "Al 50% solo per poco tempo" at bounding box center [387, 289] width 522 height 9
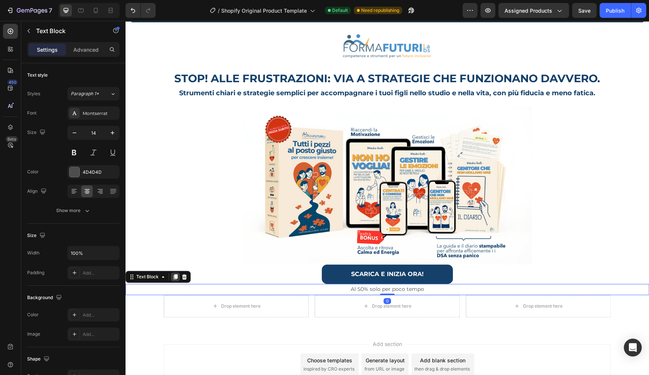
click at [178, 275] on icon at bounding box center [175, 277] width 6 height 6
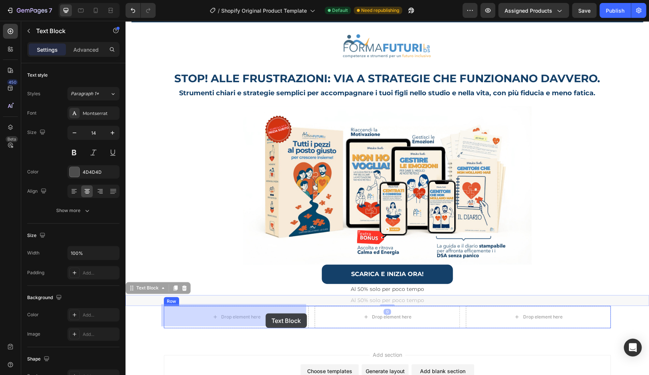
drag, startPoint x: 368, startPoint y: 296, endPoint x: 265, endPoint y: 313, distance: 103.8
click at [265, 313] on div "Saldi di inizio scuola! 50% Heading Row Section 3 Image Row STOP! ALLE FRUSTRAZ…" at bounding box center [386, 172] width 523 height 516
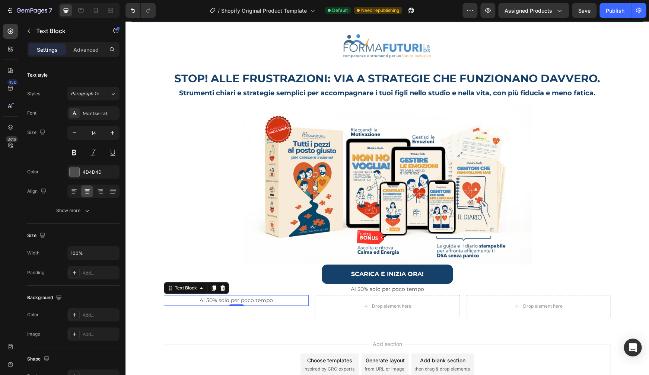
click at [232, 298] on p "Al 50% solo per poco tempo" at bounding box center [235, 300] width 143 height 9
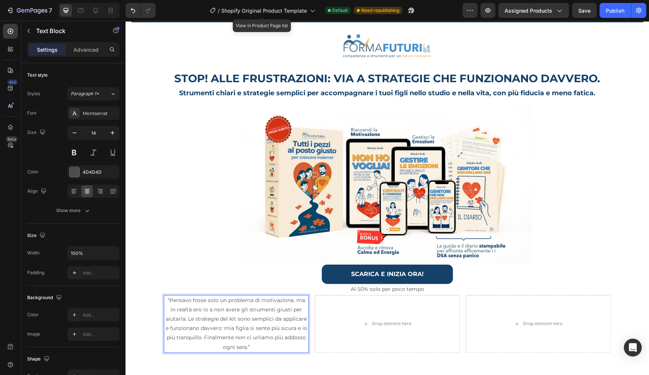
click at [270, 313] on p "“Pensavo fosse solo un problema di motivazione, ma in realtà ero io a non avere…" at bounding box center [235, 324] width 143 height 56
click at [211, 268] on div "SCARICA E INIZIA ORA! Button" at bounding box center [386, 275] width 523 height 20
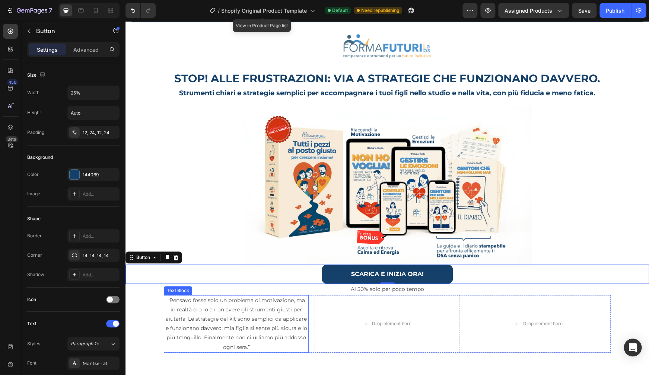
click at [214, 313] on p "“Pensavo fosse solo un problema di motivazione, ma in realtà ero io a non avere…" at bounding box center [235, 324] width 143 height 56
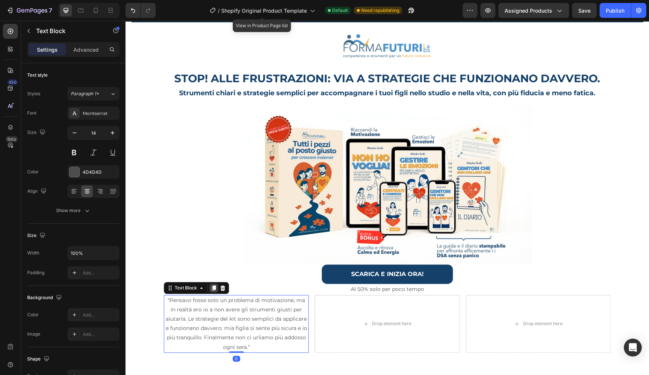
click at [212, 286] on icon at bounding box center [214, 287] width 4 height 5
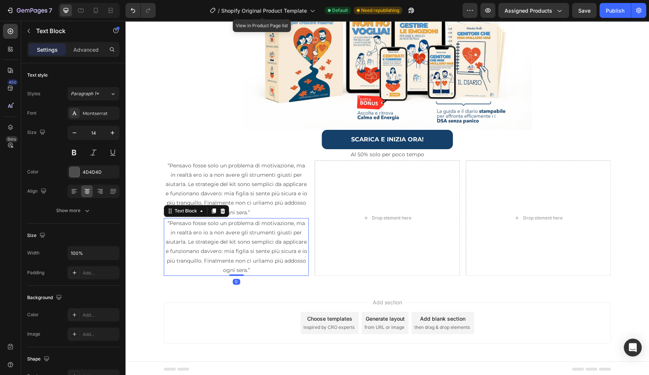
scroll to position [242, 0]
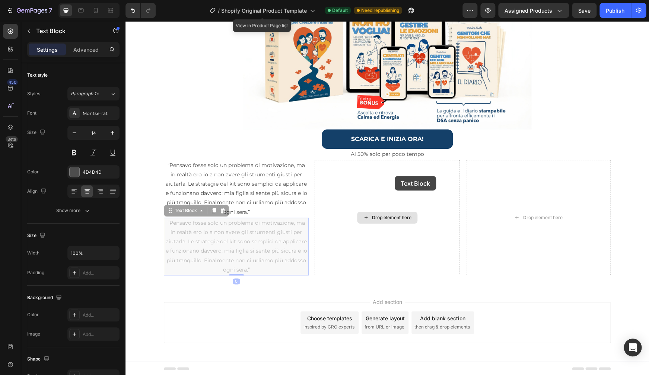
click at [394, 176] on div "Image Row STOP! ALLE FRUSTRAZIONI: VIA A STRATEGIE CHE FUNZIONANO DAVVERO. Head…" at bounding box center [386, 78] width 523 height 598
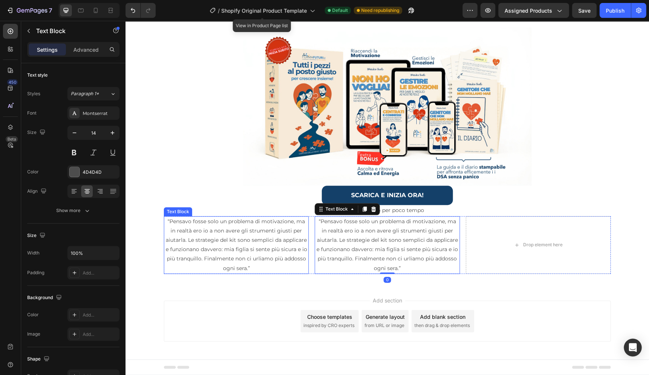
scroll to position [184, 0]
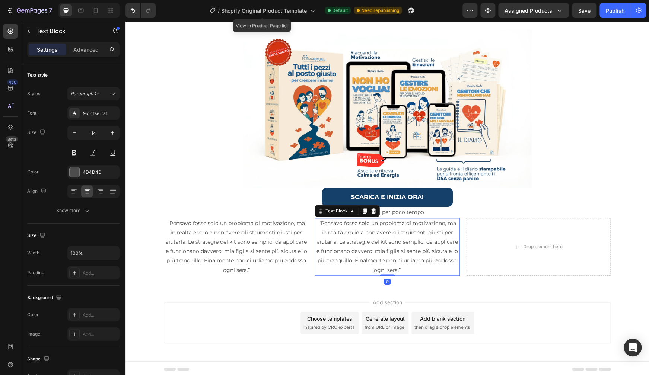
click at [371, 241] on p "“Pensavo fosse solo un problema di motivazione, ma in realtà ero io a non avere…" at bounding box center [386, 247] width 143 height 56
click at [367, 232] on p "“Pensavo fosse solo un problema di motivazione, ma in realtà ero io a non avere…" at bounding box center [386, 247] width 143 height 56
click at [367, 233] on p "“Pensavo fosse solo un problema di motivazione, ma in realtà ero io a non avere…" at bounding box center [386, 247] width 143 height 56
click at [368, 232] on p "“Pensavo fosse solo un problema di motivazione, ma in realtà ero io a non avere…" at bounding box center [386, 247] width 143 height 56
click at [434, 224] on p "“Con due età diverse non sapevo più come gestire le emozioni e i compiti di ent…" at bounding box center [386, 247] width 143 height 56
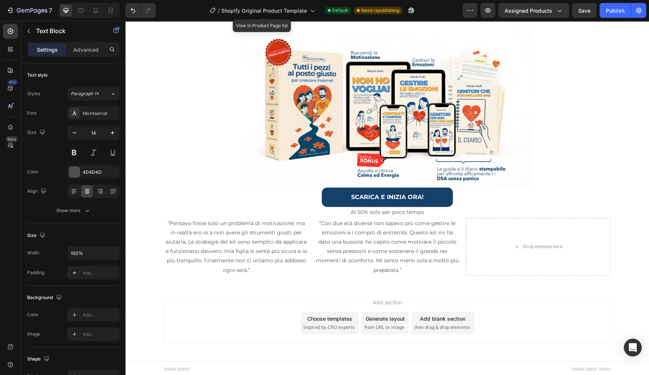
click at [473, 291] on div "Add section Choose templates inspired by CRO experts Generate layout from URL o…" at bounding box center [386, 325] width 523 height 74
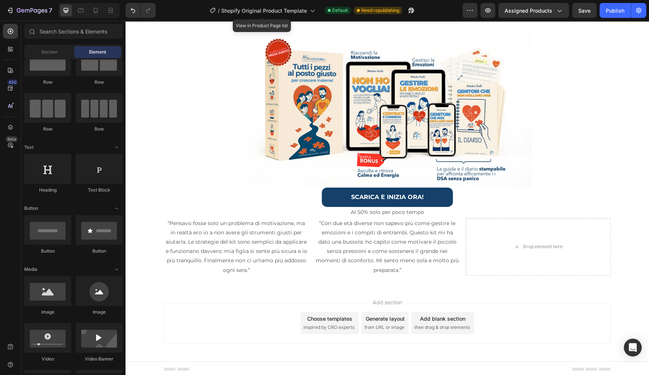
scroll to position [30, 0]
click at [412, 256] on p "“Con due età diverse non sapevo più come gestire le emozioni e i compiti di ent…" at bounding box center [386, 247] width 143 height 56
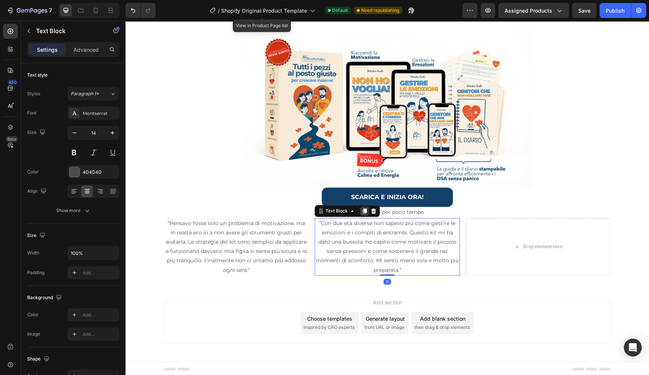
click at [362, 209] on icon at bounding box center [364, 210] width 4 height 5
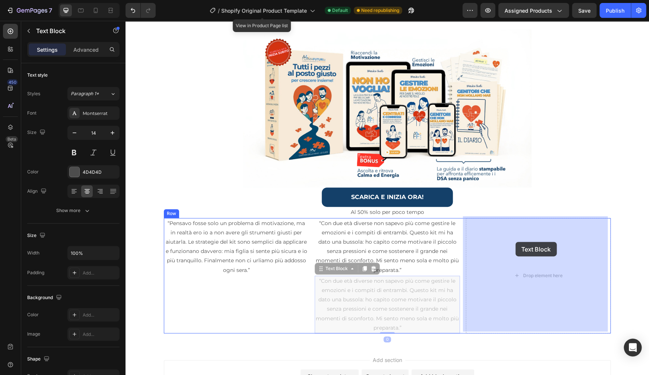
drag, startPoint x: 402, startPoint y: 297, endPoint x: 511, endPoint y: 245, distance: 121.2
click at [515, 242] on div "Image Row STOP! ALLE FRUSTRAZIONI: VIA A STRATEGIE CHE FUNZIONANO DAVVERO. Head…" at bounding box center [386, 136] width 523 height 598
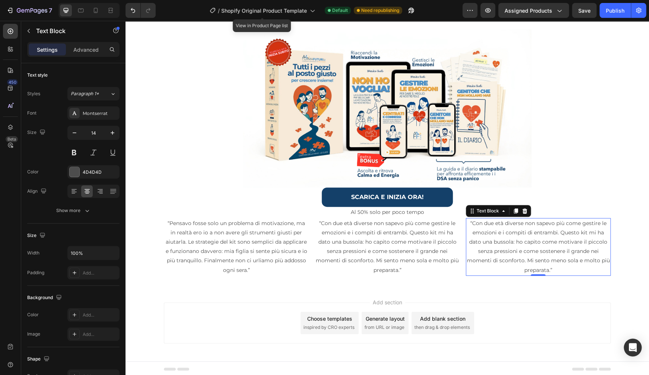
click at [541, 243] on p "“Con due età diverse non sapevo più come gestire le emozioni e i compiti di ent…" at bounding box center [537, 247] width 143 height 56
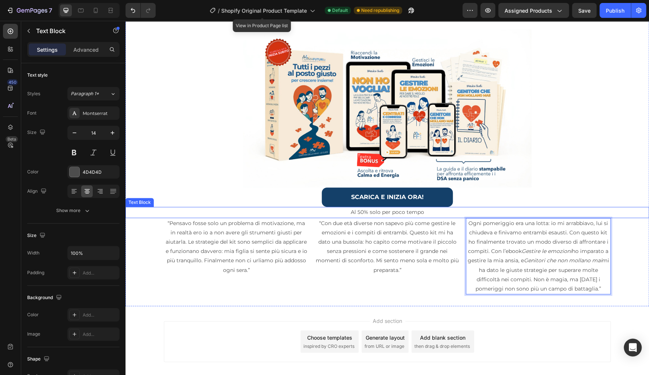
click at [303, 214] on p "Al 50% solo per poco tempo" at bounding box center [387, 212] width 522 height 9
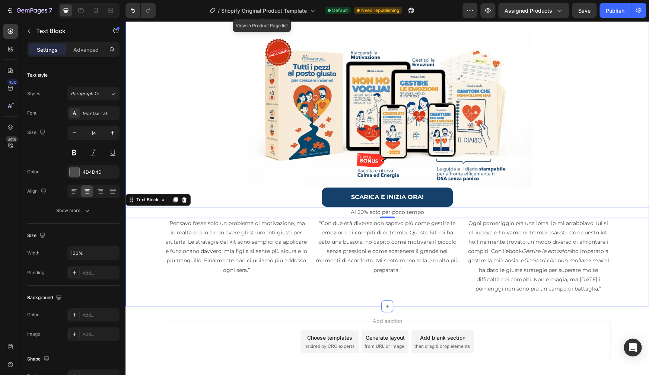
click at [247, 301] on div "Image Row STOP! ALLE FRUSTRAZIONI: VIA A STRATEGIE CHE FUNZIONANO DAVVERO. Head…" at bounding box center [386, 125] width 523 height 361
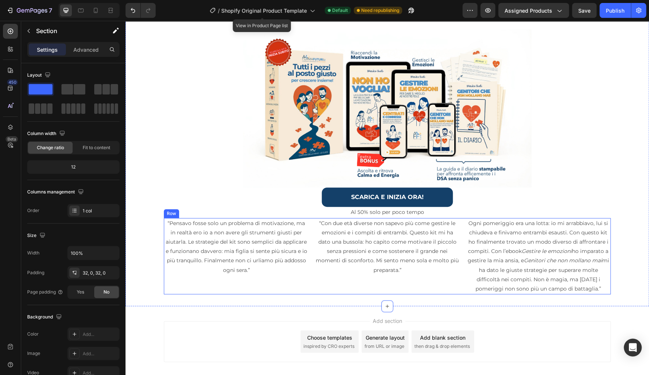
click at [249, 288] on div "“Pensavo fosse solo un problema di motivazione, ma in realtà ero io a non avere…" at bounding box center [236, 256] width 145 height 77
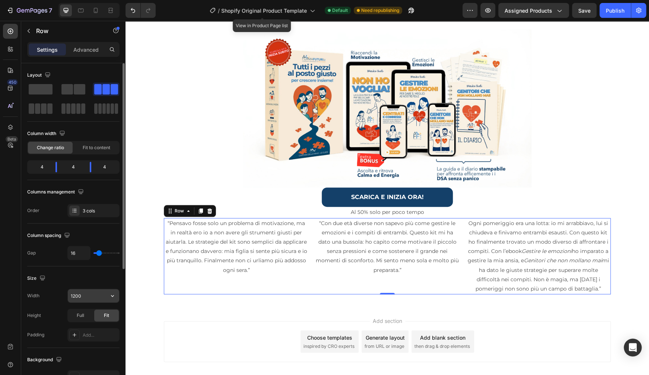
click at [89, 301] on input "1200" at bounding box center [93, 295] width 51 height 13
click at [112, 296] on icon "button" at bounding box center [112, 295] width 7 height 7
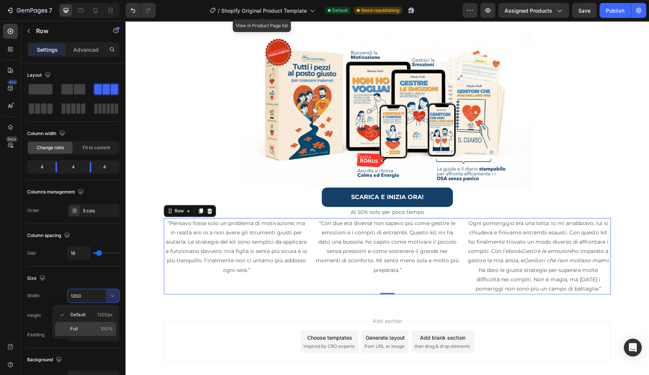
click at [77, 327] on span "Full" at bounding box center [73, 329] width 7 height 7
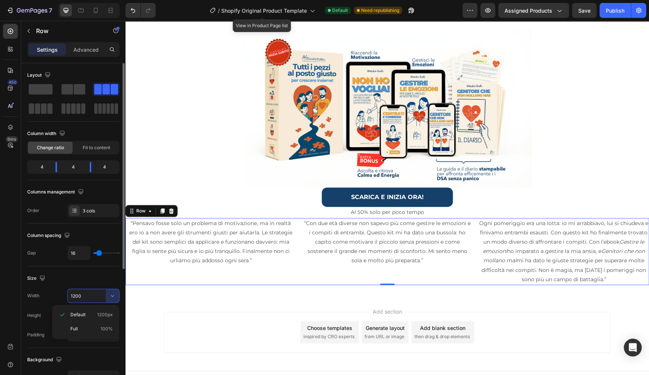
type input "100%"
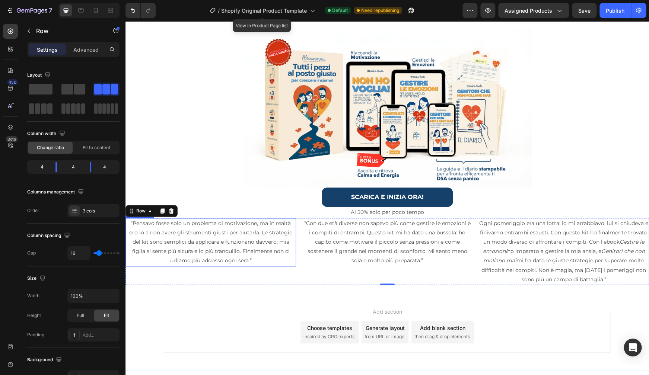
click at [175, 238] on p "“Pensavo fosse solo un problema di motivazione, ma in realtà ero io a non avere…" at bounding box center [210, 242] width 169 height 47
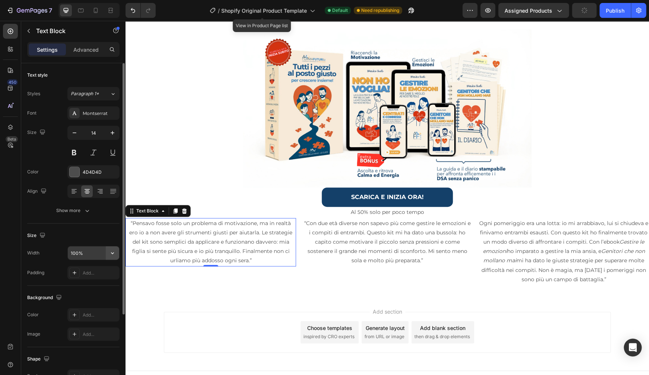
click at [111, 253] on icon "button" at bounding box center [112, 252] width 7 height 7
click at [94, 255] on input "100%" at bounding box center [93, 252] width 51 height 13
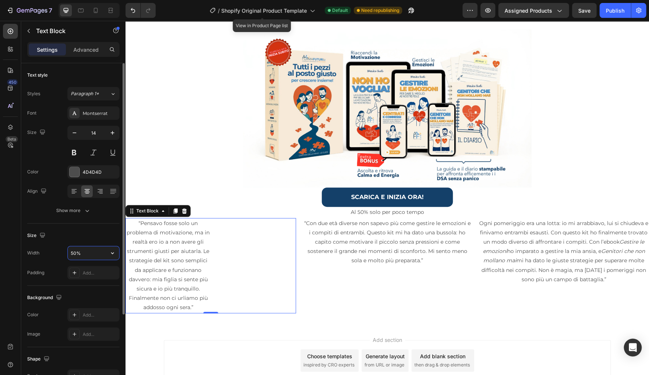
type input "100%"
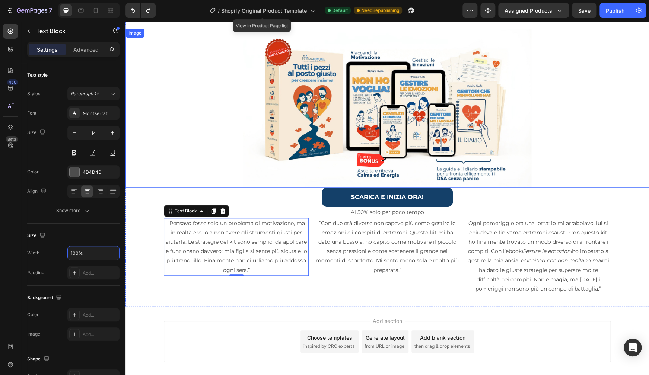
click at [611, 129] on div at bounding box center [386, 108] width 523 height 159
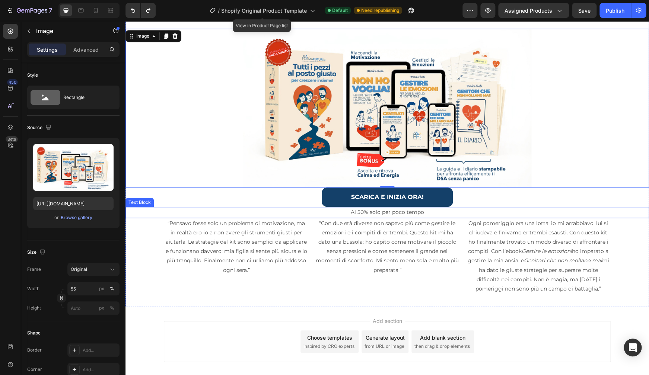
click at [359, 212] on p "Al 50% solo per poco tempo" at bounding box center [387, 212] width 522 height 9
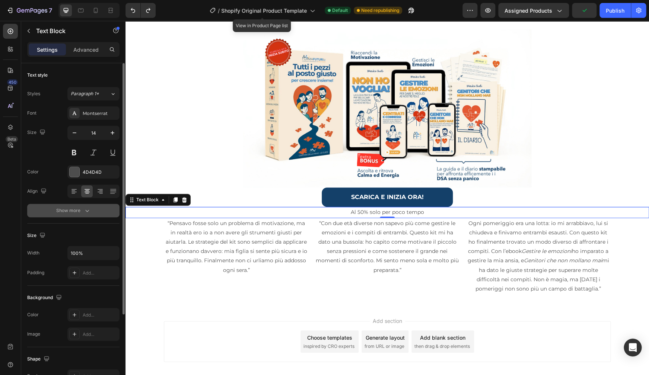
click at [85, 212] on icon "button" at bounding box center [86, 210] width 7 height 7
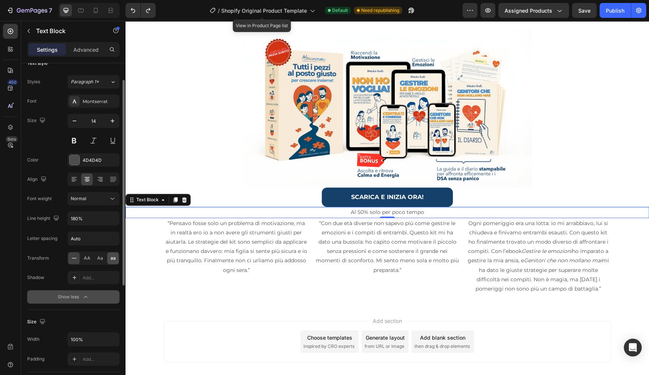
scroll to position [42, 0]
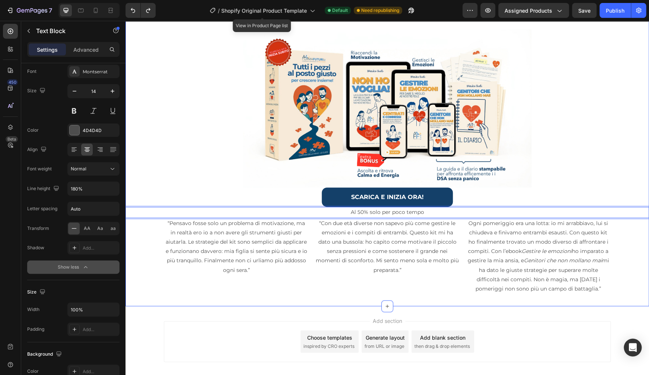
click at [153, 222] on div "Image Row STOP! ALLE FRUSTRAZIONI: VIA A STRATEGIE CHE FUNZIONANO DAVVERO. Head…" at bounding box center [386, 125] width 523 height 337
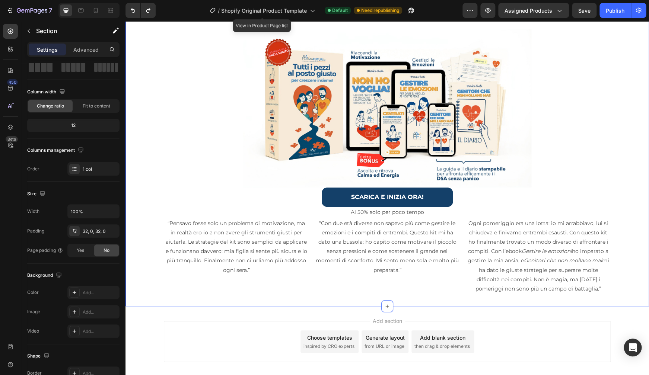
scroll to position [0, 0]
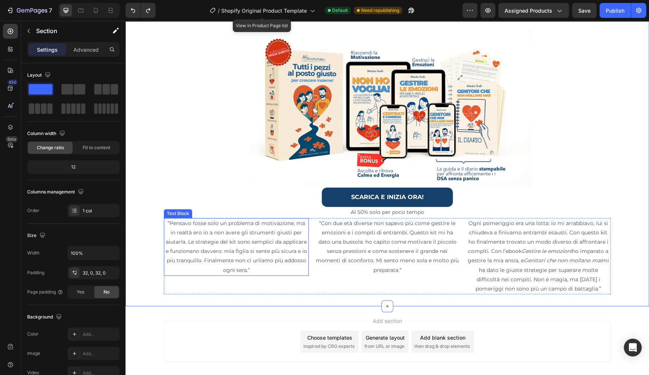
click at [237, 223] on p "“Pensavo fosse solo un problema di motivazione, ma in realtà ero io a non avere…" at bounding box center [235, 247] width 143 height 56
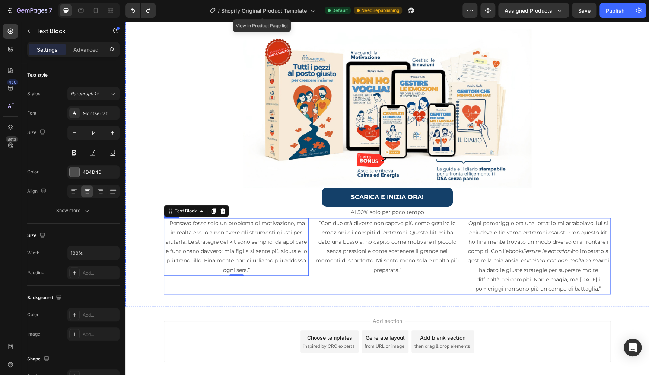
click at [348, 291] on div "“Con due età diverse non sapevo più come gestire le emozioni e i compiti di ent…" at bounding box center [386, 256] width 145 height 77
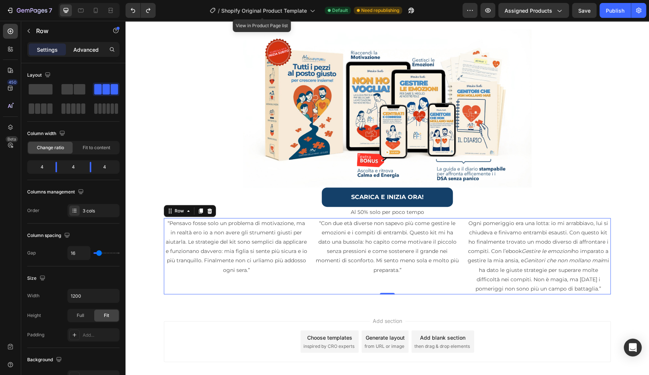
click at [77, 49] on p "Advanced" at bounding box center [85, 50] width 25 height 8
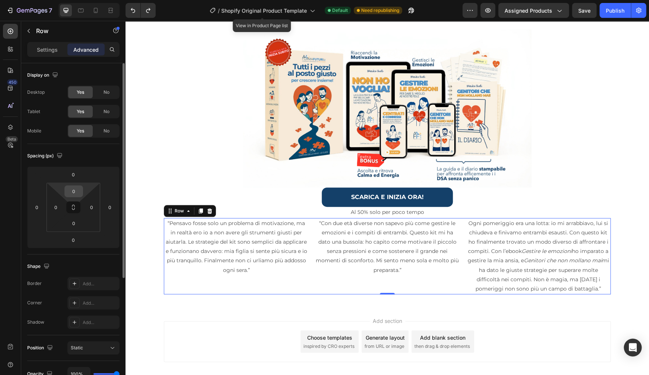
click at [71, 191] on input "0" at bounding box center [73, 191] width 15 height 11
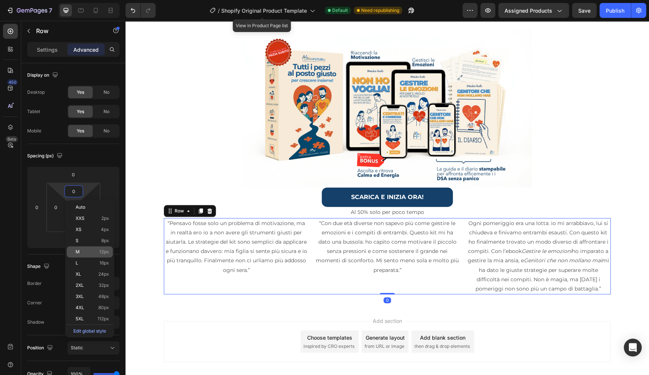
click at [83, 253] on p "M 12px" at bounding box center [92, 251] width 33 height 5
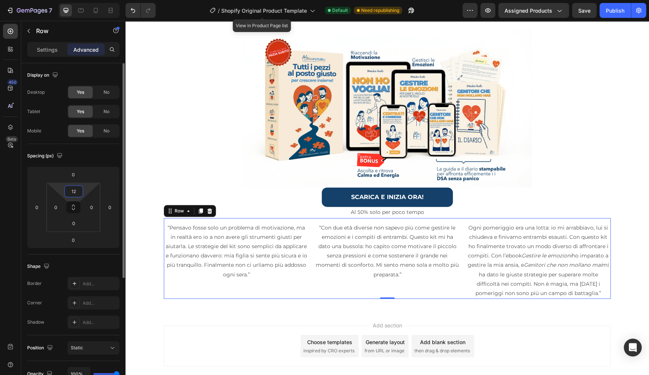
click at [77, 194] on input "12" at bounding box center [73, 191] width 15 height 11
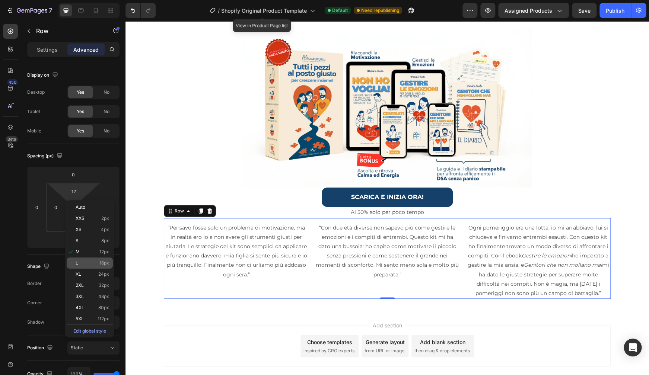
click at [83, 263] on p "L 16px" at bounding box center [92, 263] width 33 height 5
type input "16"
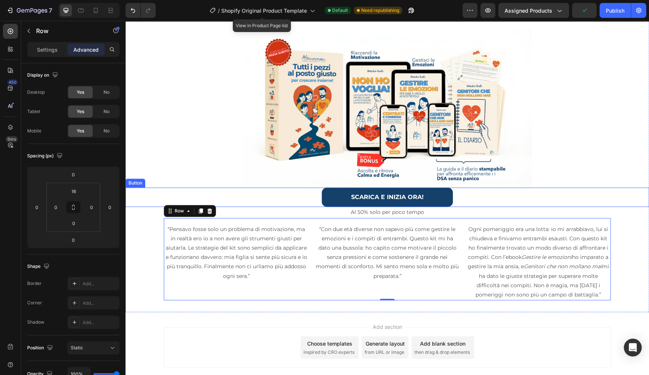
click at [617, 211] on p "Al 50% solo per poco tempo" at bounding box center [387, 212] width 522 height 9
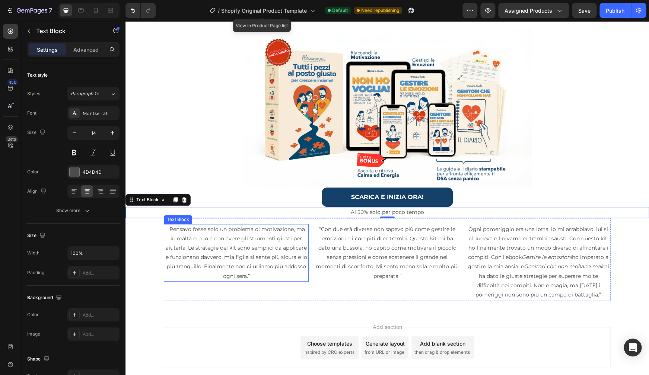
click at [254, 245] on p "“Pensavo fosse solo un problema di motivazione, ma in realtà ero io a non avere…" at bounding box center [235, 253] width 143 height 56
click at [221, 293] on div "“Pensavo fosse solo un problema di motivazione, ma in realtà ero io a non avere…" at bounding box center [236, 262] width 145 height 77
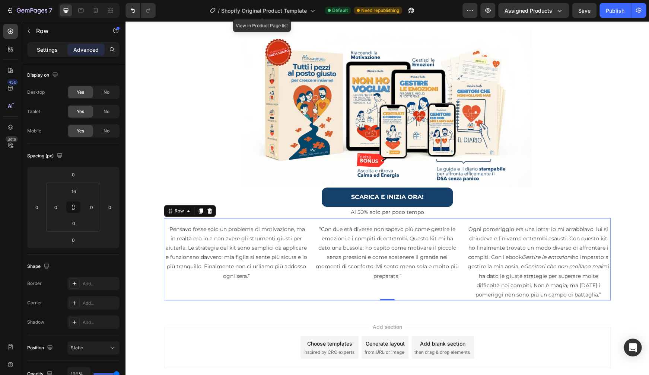
click at [57, 52] on p "Settings" at bounding box center [47, 50] width 21 height 8
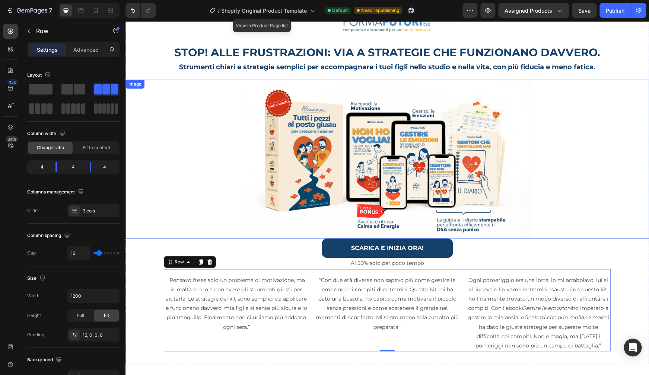
scroll to position [154, 0]
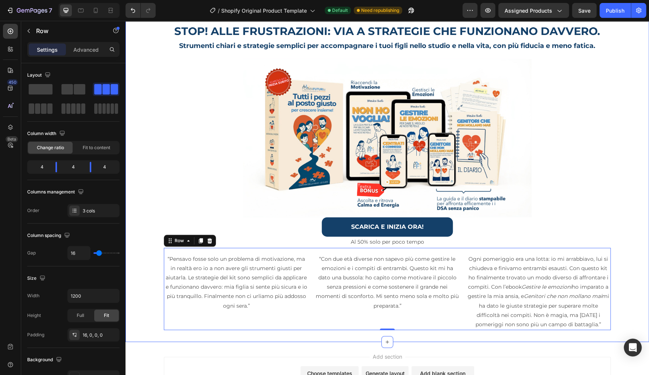
click at [152, 281] on div "Image Row STOP! ALLE FRUSTRAZIONI: VIA A STRATEGIE CHE FUNZIONANO DAVVERO. Head…" at bounding box center [386, 158] width 523 height 343
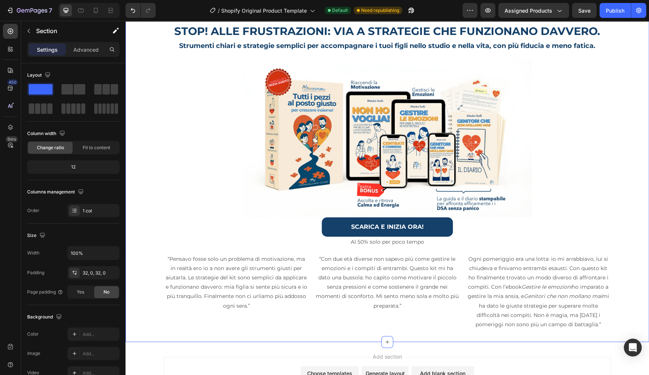
click at [186, 329] on div "Image Row STOP! ALLE FRUSTRAZIONI: VIA A STRATEGIE CHE FUNZIONANO DAVVERO. Head…" at bounding box center [386, 158] width 523 height 367
click at [186, 323] on div "“Pensavo fosse solo un problema di motivazione, ma in realtà ero io a non avere…" at bounding box center [236, 292] width 145 height 77
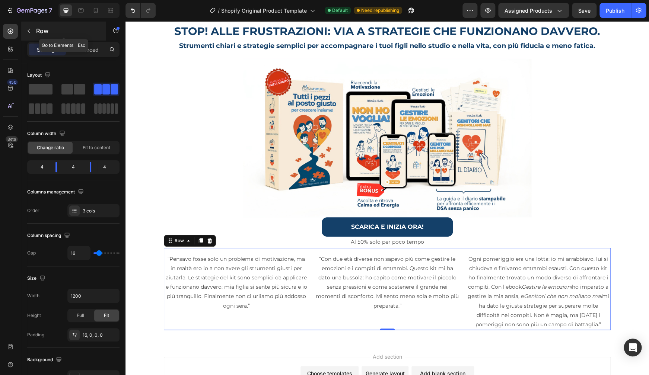
click at [40, 32] on p "Row" at bounding box center [67, 30] width 63 height 9
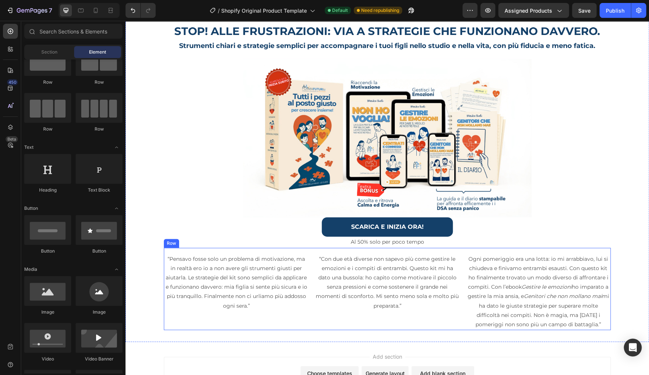
click at [183, 318] on div "“Pensavo fosse solo un problema di motivazione, ma in realtà ero io a non avere…" at bounding box center [236, 292] width 145 height 77
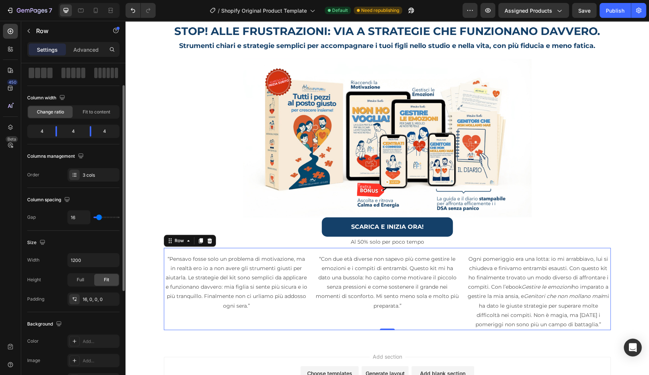
scroll to position [89, 0]
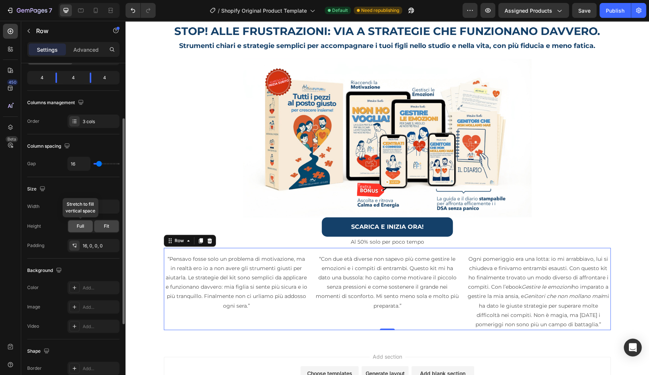
click at [84, 226] on span "Full" at bounding box center [80, 226] width 7 height 7
click at [236, 248] on div "“Pensavo fosse solo un problema di motivazione, ma in realtà ero io a non avere…" at bounding box center [387, 289] width 447 height 83
click at [71, 228] on div "Full" at bounding box center [80, 226] width 25 height 12
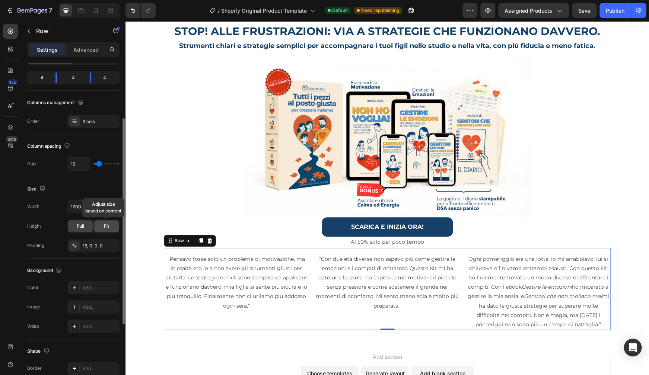
click at [104, 229] on div "Fit" at bounding box center [106, 226] width 25 height 12
click at [75, 227] on div "Full" at bounding box center [80, 226] width 25 height 12
click at [104, 210] on input "1200" at bounding box center [93, 206] width 51 height 13
click at [111, 208] on icon "button" at bounding box center [112, 206] width 7 height 7
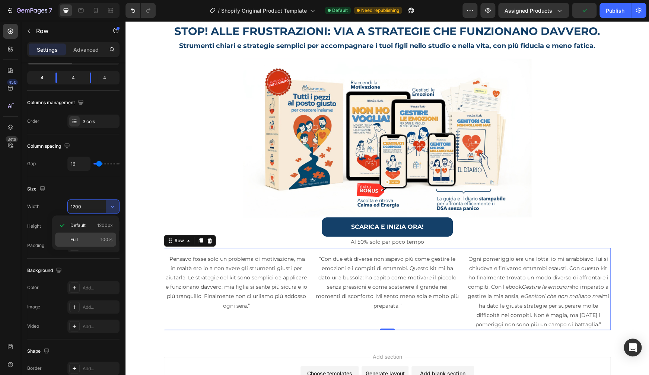
click at [76, 242] on span "Full" at bounding box center [73, 239] width 7 height 7
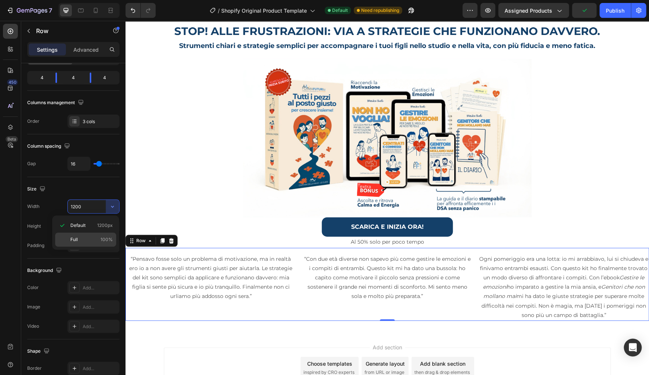
type input "100%"
click at [205, 272] on p "“Pensavo fosse solo un problema di motivazione, ma in realtà ero io a non avere…" at bounding box center [210, 278] width 169 height 47
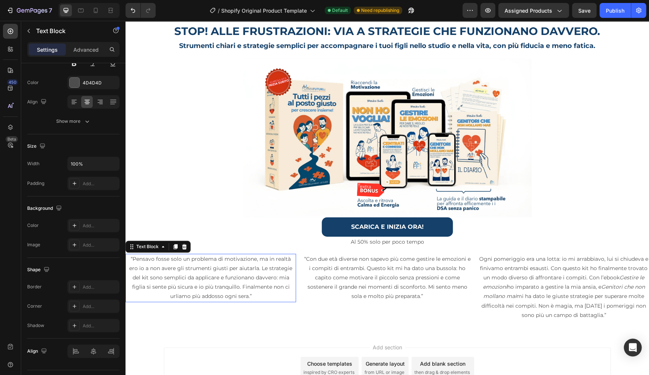
scroll to position [0, 0]
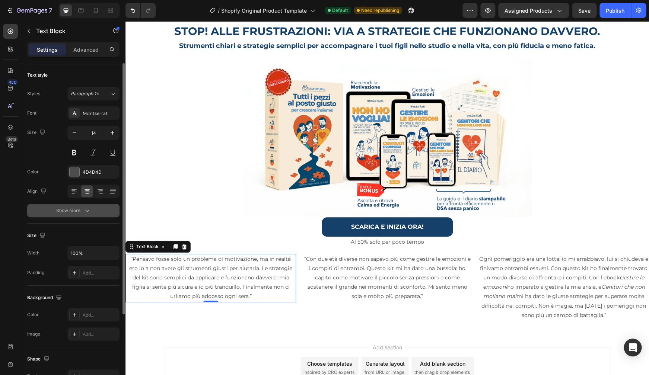
click at [89, 214] on icon "button" at bounding box center [86, 210] width 7 height 7
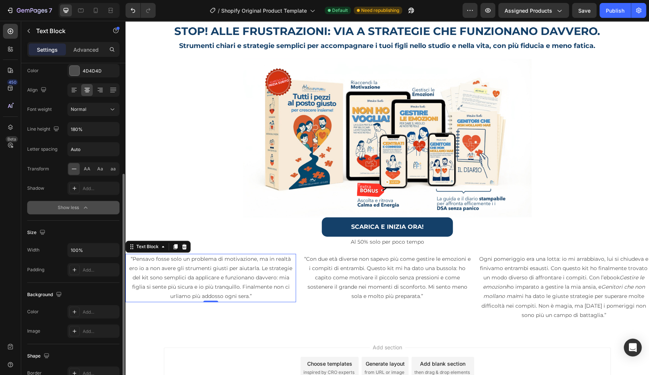
scroll to position [131, 0]
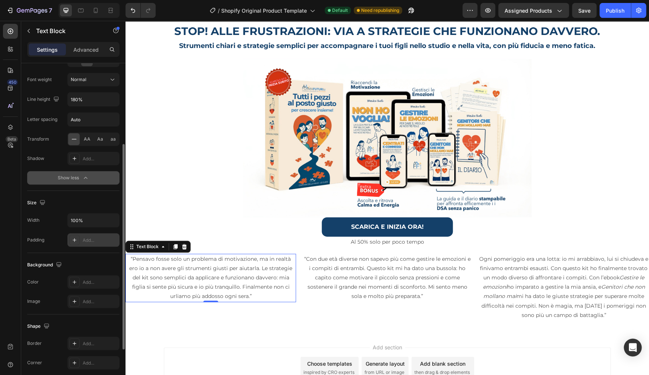
click at [72, 240] on icon at bounding box center [74, 240] width 6 height 6
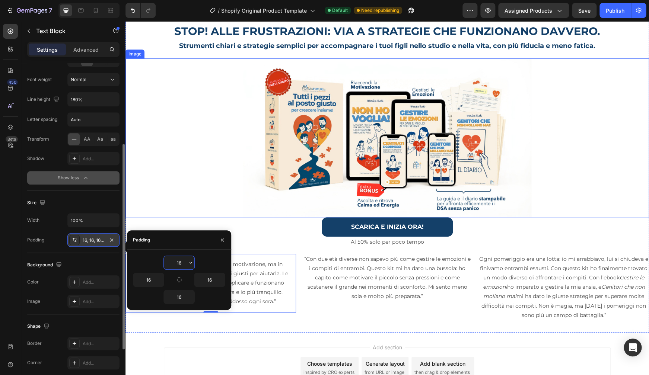
click at [157, 188] on div at bounding box center [386, 137] width 523 height 159
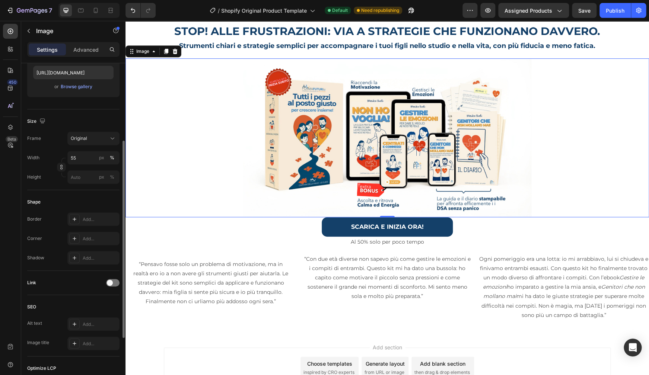
scroll to position [0, 0]
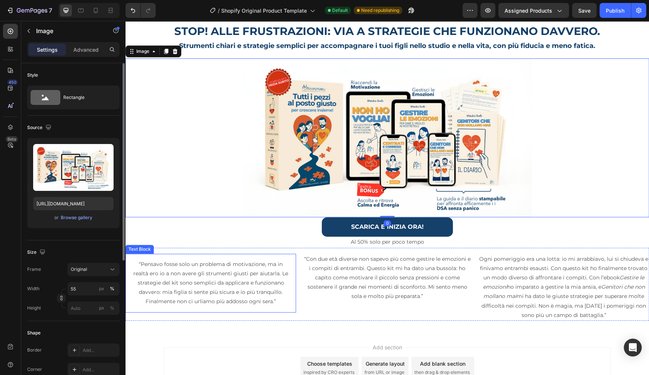
click at [207, 268] on p "“Pensavo fosse solo un problema di motivazione, ma in realtà ero io a non avere…" at bounding box center [210, 283] width 159 height 47
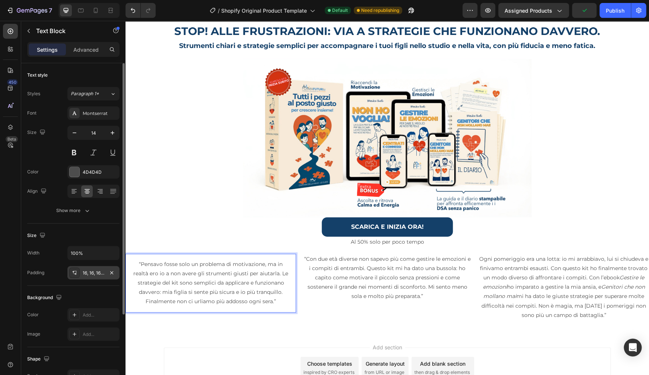
click at [76, 273] on icon at bounding box center [76, 272] width 0 height 1
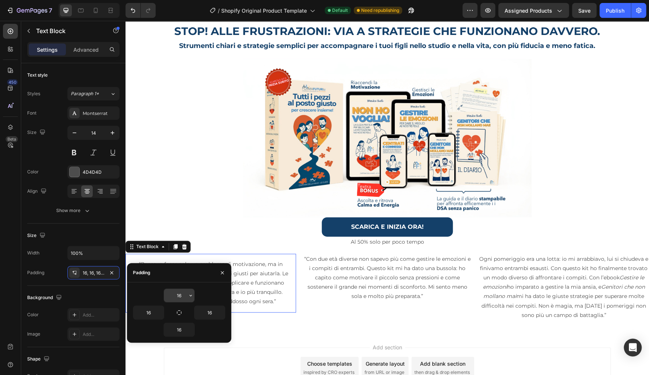
click at [177, 293] on input "16" at bounding box center [179, 295] width 31 height 13
click at [188, 295] on button "button" at bounding box center [190, 295] width 7 height 13
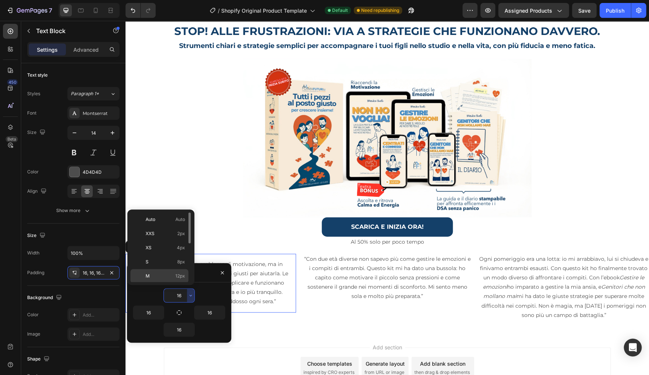
click at [179, 276] on span "12px" at bounding box center [180, 276] width 10 height 7
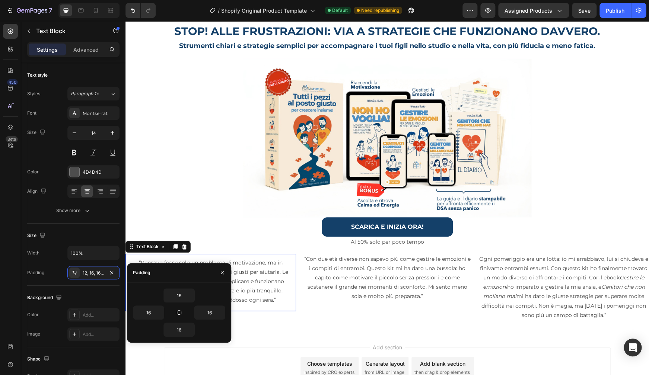
type input "12"
click at [151, 311] on input "16" at bounding box center [148, 312] width 31 height 13
click at [161, 313] on icon "button" at bounding box center [160, 313] width 6 height 6
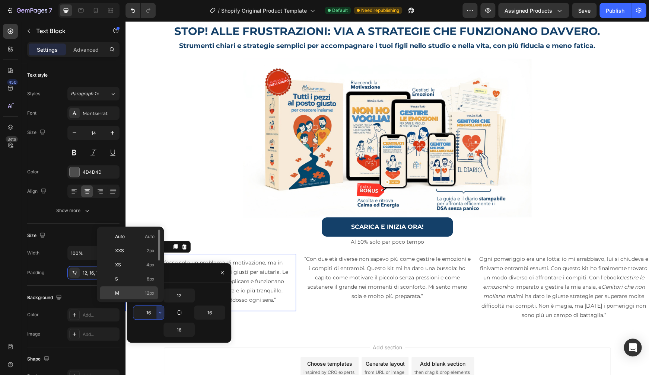
click at [142, 294] on p "M 12px" at bounding box center [134, 293] width 39 height 7
type input "12"
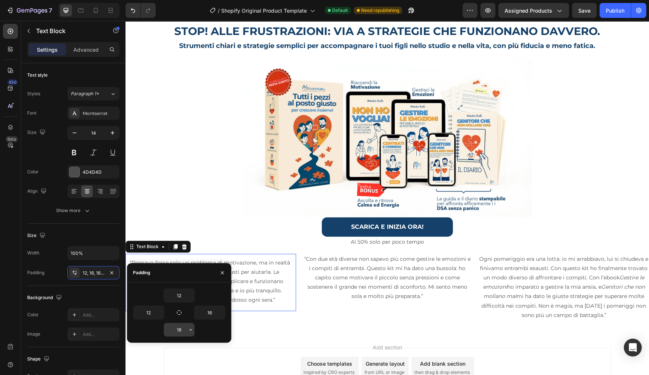
click at [183, 334] on input "16" at bounding box center [179, 329] width 31 height 13
click at [182, 296] on input "12" at bounding box center [179, 295] width 31 height 13
click at [180, 297] on input "20" at bounding box center [179, 295] width 31 height 13
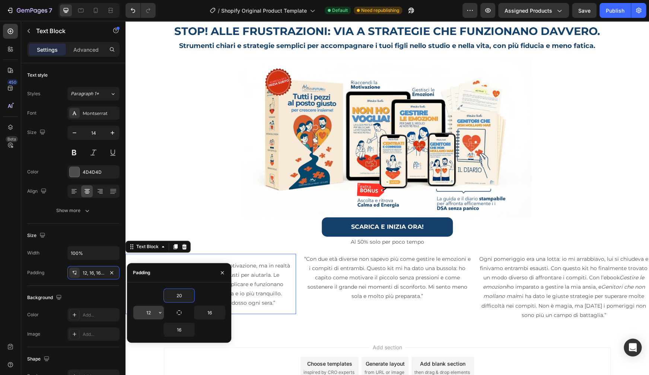
type input "20"
click at [156, 313] on input "12" at bounding box center [148, 312] width 31 height 13
paste input "20"
type input "20"
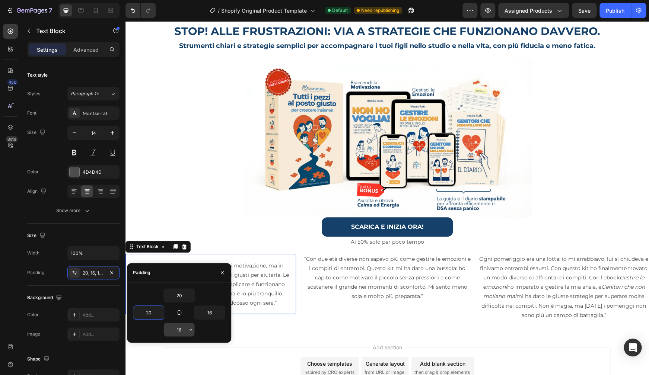
click at [180, 330] on input "16" at bounding box center [179, 329] width 31 height 13
paste input "20"
type input "20"
click at [213, 312] on input "16" at bounding box center [209, 312] width 31 height 13
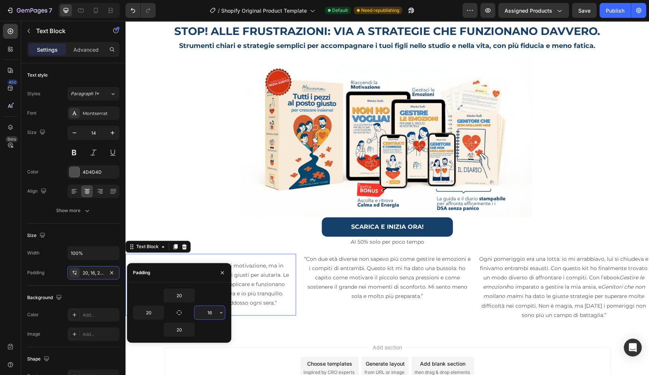
click at [213, 312] on input "16" at bounding box center [209, 312] width 31 height 13
paste input "20"
type input "20"
click at [212, 195] on div at bounding box center [386, 137] width 523 height 159
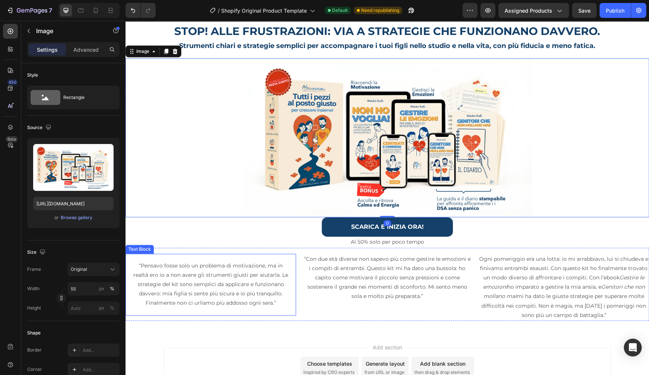
click at [215, 271] on p "“Pensavo fosse solo un problema di motivazione, ma in realtà ero io a non avere…" at bounding box center [211, 284] width 156 height 47
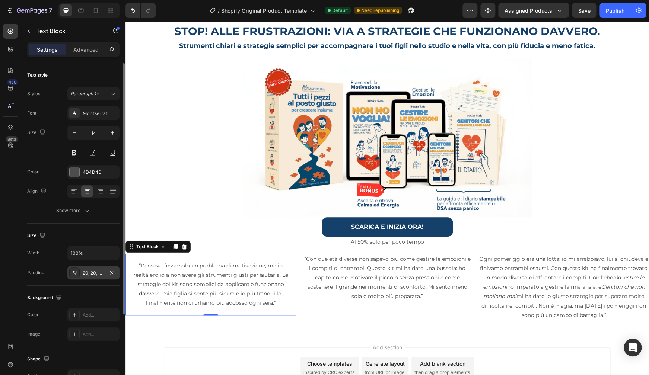
click at [88, 275] on div "20, 20, 20, 20" at bounding box center [94, 273] width 22 height 7
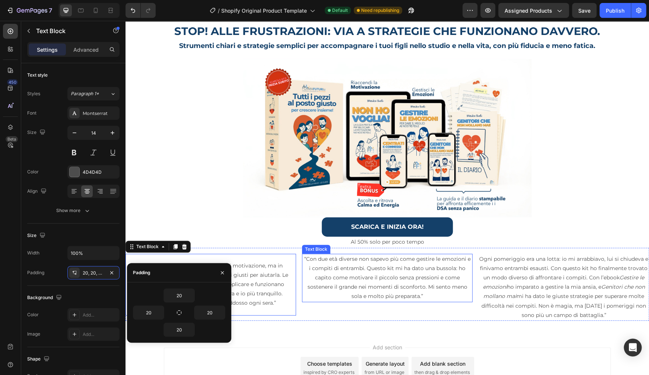
click at [336, 279] on p "“Con due età diverse non sapevo più come gestire le emozioni e i compiti di ent…" at bounding box center [387, 278] width 169 height 47
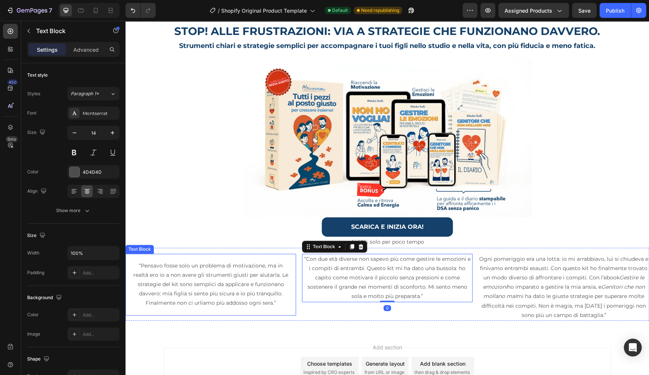
click at [229, 270] on p "“Pensavo fosse solo un problema di motivazione, ma in realtà ero io a non avere…" at bounding box center [211, 284] width 156 height 47
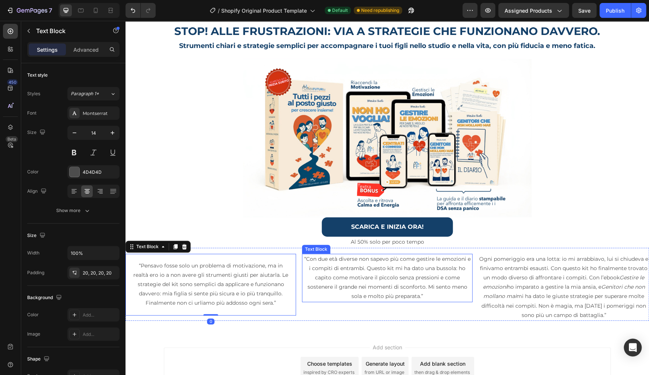
click at [327, 278] on p "“Con due età diverse non sapevo più come gestire le emozioni e i compiti di ent…" at bounding box center [387, 278] width 169 height 47
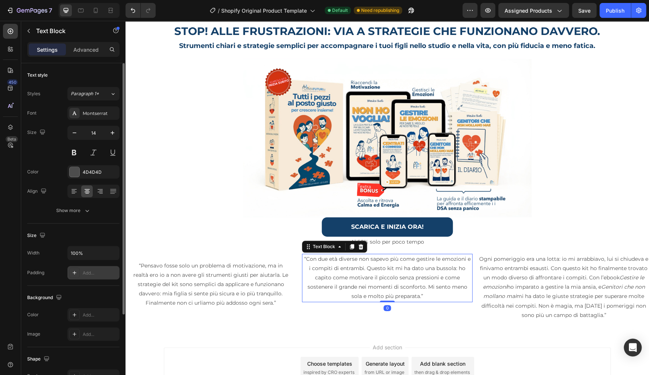
click at [114, 271] on div "Add..." at bounding box center [100, 273] width 35 height 7
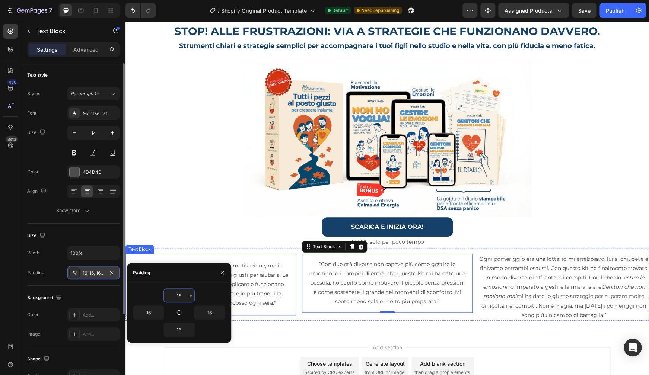
click at [260, 282] on p "“Pensavo fosse solo un problema di motivazione, ma in realtà ero io a non avere…" at bounding box center [211, 284] width 156 height 47
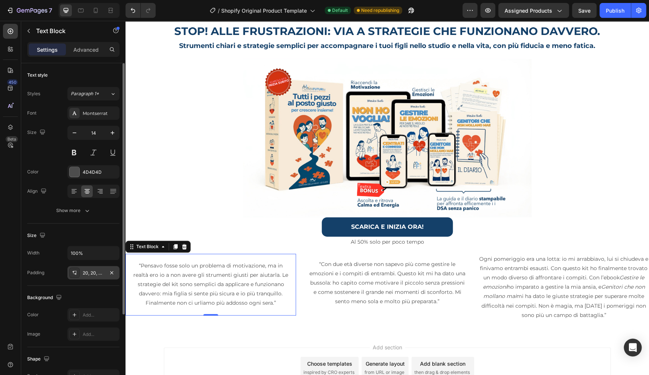
click at [100, 273] on div "20, 20, 20, 20" at bounding box center [94, 273] width 22 height 7
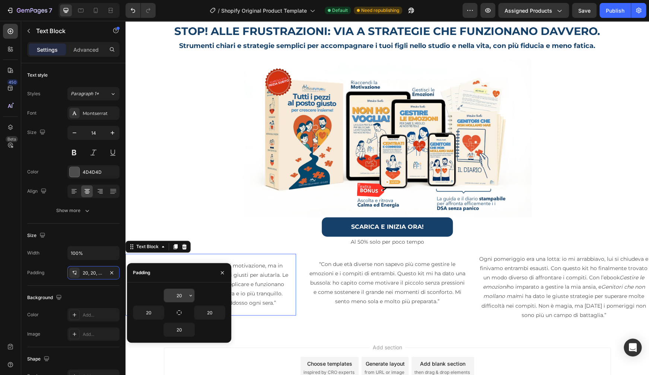
click at [177, 295] on input "20" at bounding box center [179, 295] width 31 height 13
type input "16"
click at [153, 311] on input "20" at bounding box center [148, 312] width 31 height 13
type input "16"
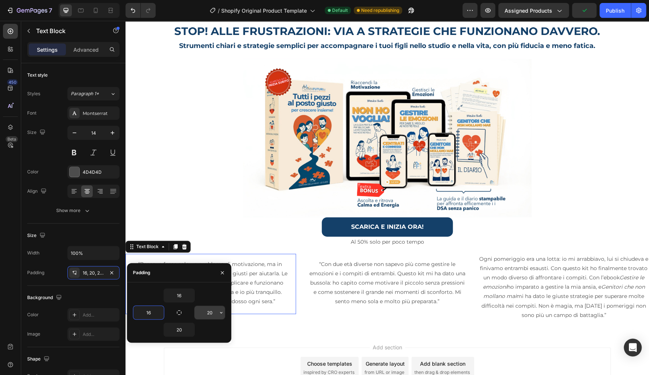
click at [211, 311] on input "20" at bounding box center [209, 312] width 31 height 13
type input "16"
click at [183, 329] on input "20" at bounding box center [179, 329] width 31 height 13
type input "16"
click at [196, 215] on div at bounding box center [386, 137] width 523 height 159
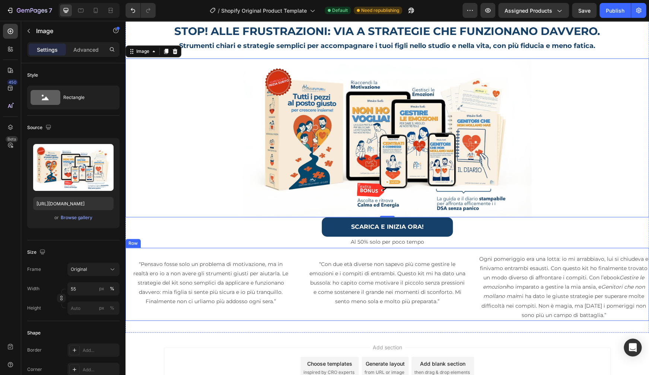
click at [264, 249] on div "“Pensavo fosse solo un problema di motivazione, ma in realtà ero io a non avere…" at bounding box center [386, 284] width 523 height 73
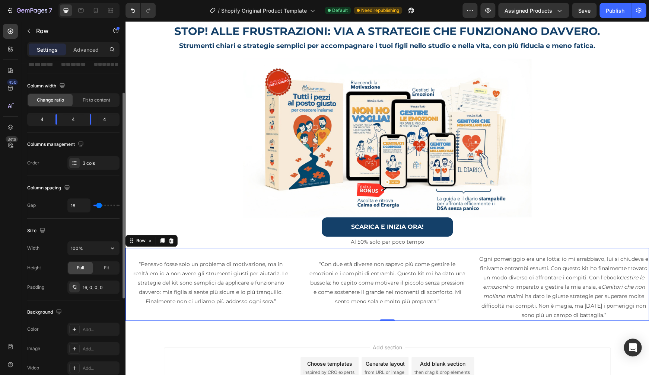
scroll to position [77, 0]
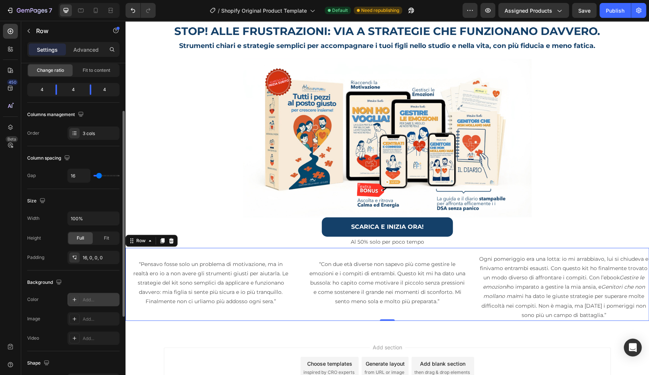
click at [73, 302] on icon at bounding box center [74, 300] width 6 height 6
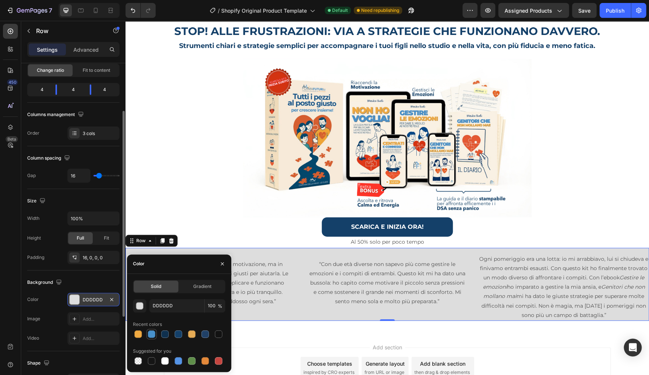
click at [153, 336] on div at bounding box center [151, 333] width 7 height 7
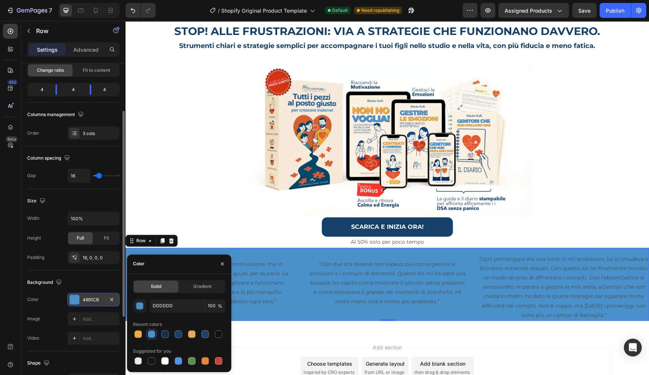
type input "4891CB"
drag, startPoint x: 208, startPoint y: 306, endPoint x: 216, endPoint y: 306, distance: 8.2
click at [216, 306] on input "100" at bounding box center [215, 305] width 20 height 13
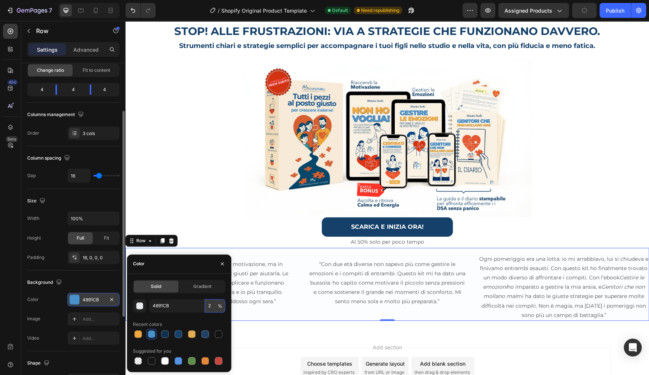
type input "20"
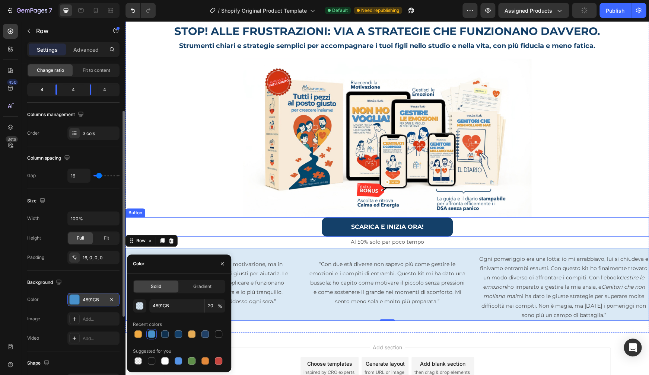
click at [543, 223] on div "SCARICA E INIZIA ORA! Button" at bounding box center [386, 227] width 523 height 20
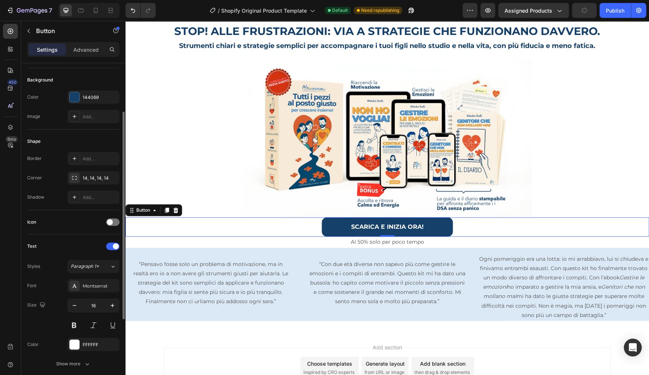
scroll to position [0, 0]
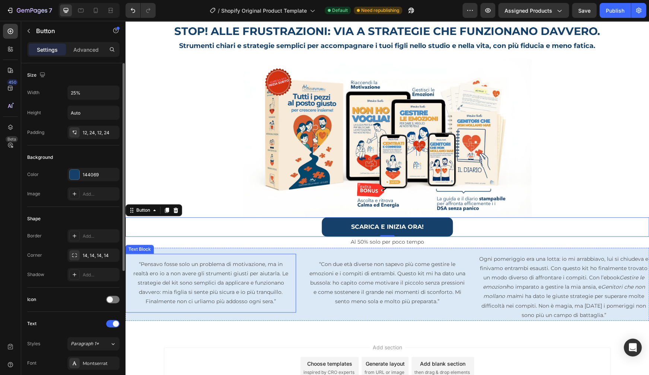
click at [250, 280] on p "“Pensavo fosse solo un problema di motivazione, ma in realtà ero io a non avere…" at bounding box center [210, 283] width 159 height 47
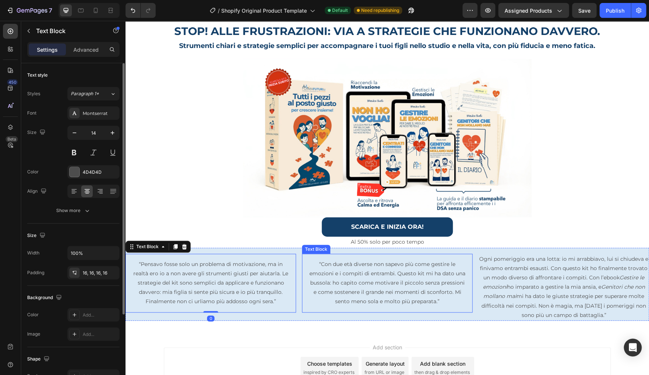
click at [353, 276] on p "“Con due età diverse non sapevo più come gestire le emozioni e i compiti di ent…" at bounding box center [387, 283] width 159 height 47
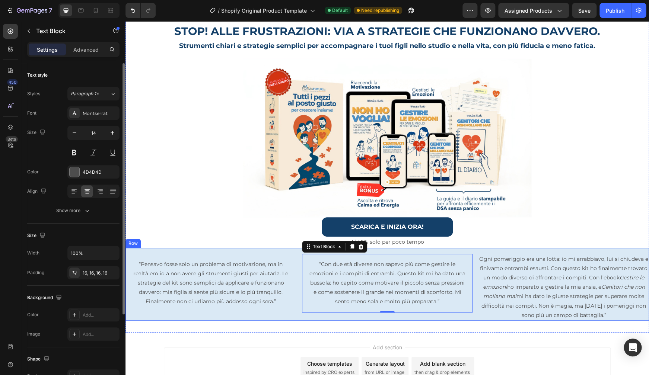
click at [288, 249] on div "“Pensavo fosse solo un problema di motivazione, ma in realtà ero io a non avere…" at bounding box center [386, 284] width 523 height 73
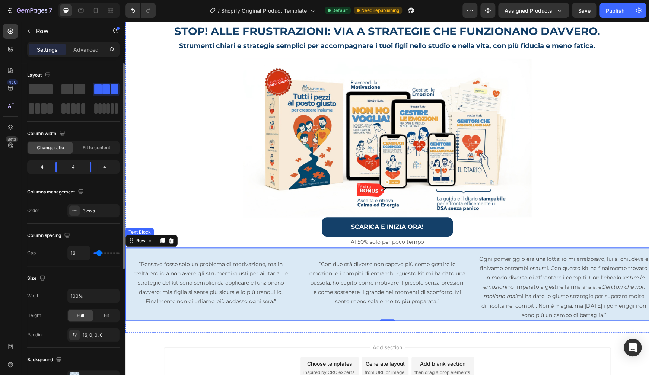
click at [289, 242] on p "Al 50% solo per poco tempo" at bounding box center [387, 241] width 522 height 9
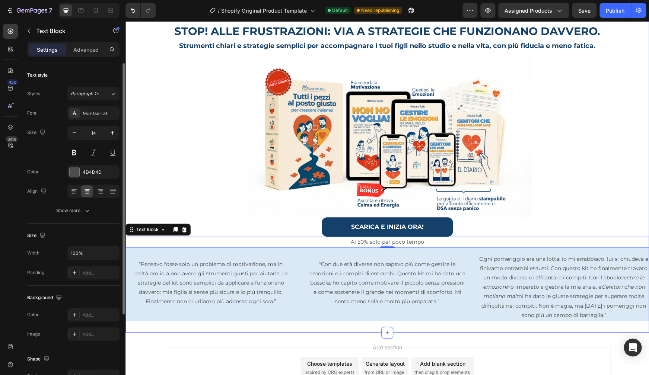
click at [301, 327] on div "Image Row STOP! ALLE FRUSTRAZIONI: VIA A STRATEGIE CHE FUNZIONANO DAVVERO. Head…" at bounding box center [386, 154] width 523 height 358
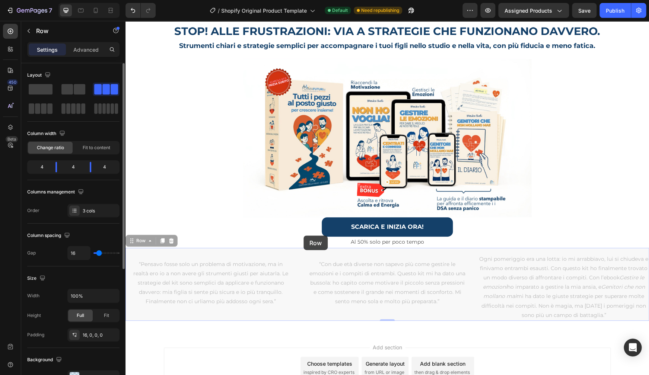
click at [303, 236] on div "Image Row STOP! ALLE FRUSTRAZIONI: VIA A STRATEGIE CHE FUNZIONANO DAVVERO. Head…" at bounding box center [386, 144] width 523 height 556
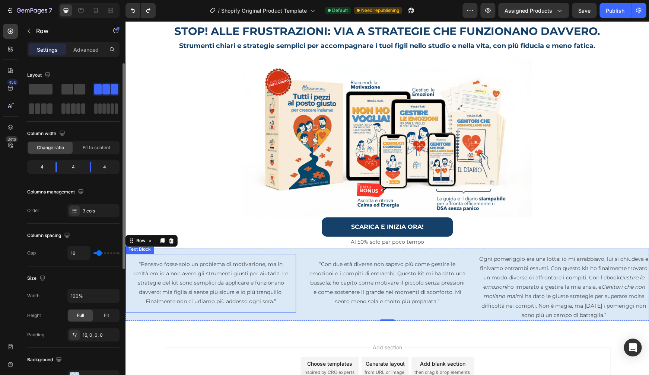
click at [266, 265] on p "“Pensavo fosse solo un problema di motivazione, ma in realtà ero io a non avere…" at bounding box center [210, 283] width 159 height 47
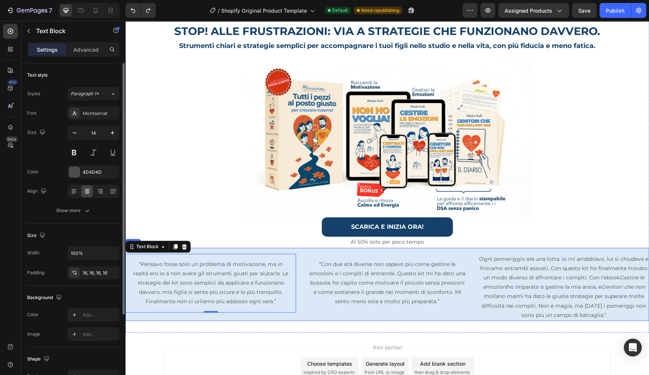
click at [285, 248] on div "“Pensavo fosse solo un problema di motivazione, ma in realtà ero io a non avere…" at bounding box center [386, 284] width 523 height 73
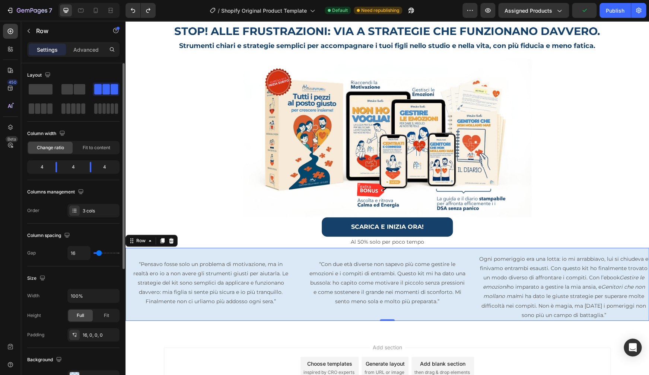
scroll to position [30, 0]
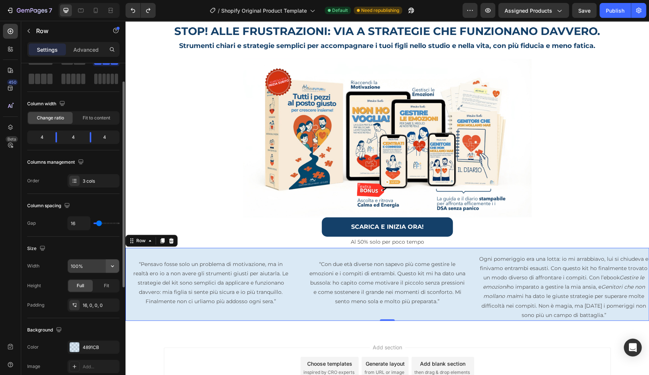
click at [115, 265] on icon "button" at bounding box center [112, 265] width 7 height 7
click at [97, 263] on input "100%" at bounding box center [93, 265] width 51 height 13
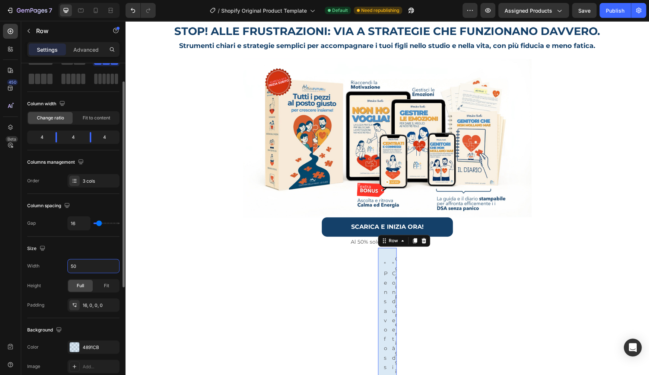
click at [65, 277] on div "Width 50 Height Full Fit Padding 16, 0, 0, 0" at bounding box center [73, 285] width 92 height 53
click at [104, 289] on span "Fit" at bounding box center [106, 285] width 5 height 7
click at [83, 268] on input "50" at bounding box center [93, 265] width 51 height 13
click at [112, 268] on icon "button" at bounding box center [112, 265] width 7 height 7
click at [90, 285] on p "Default 1200px" at bounding box center [91, 285] width 42 height 7
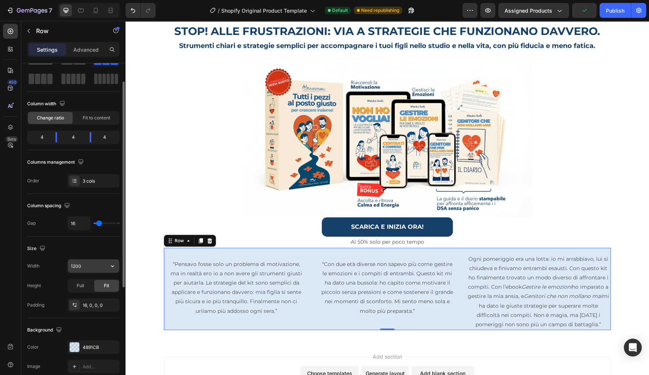
click at [95, 264] on input "1200" at bounding box center [93, 265] width 51 height 13
click at [116, 265] on icon "button" at bounding box center [112, 265] width 7 height 7
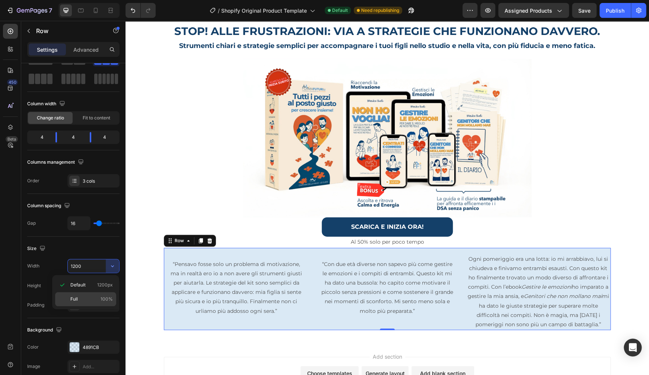
click at [96, 294] on div "Full 100%" at bounding box center [85, 299] width 61 height 14
type input "100%"
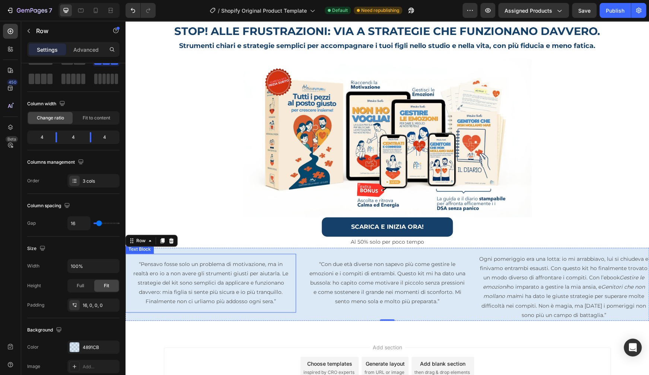
click at [245, 286] on p "“Pensavo fosse solo un problema di motivazione, ma in realtà ero io a non avere…" at bounding box center [210, 283] width 159 height 47
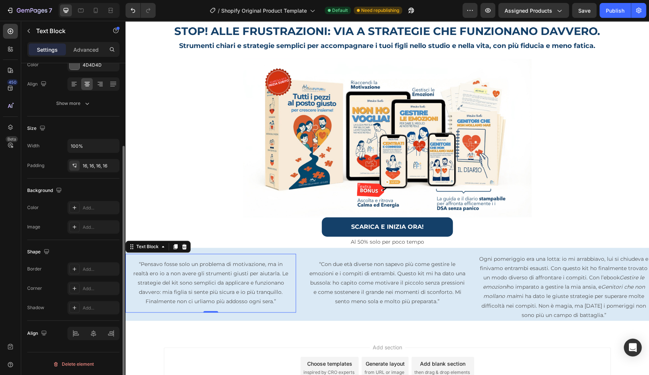
scroll to position [108, 0]
click at [341, 265] on p "“Con due età diverse non sapevo più come gestire le emozioni e i compiti di ent…" at bounding box center [387, 283] width 159 height 47
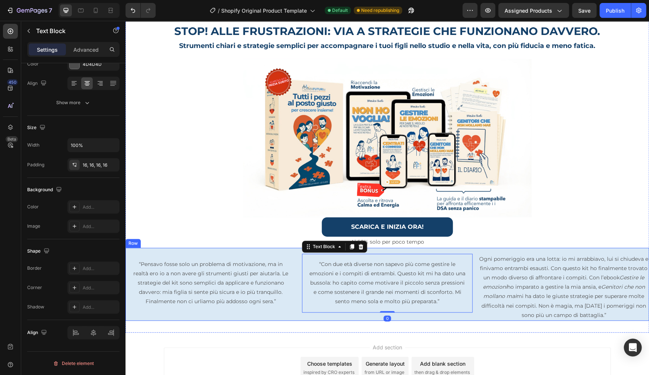
click at [393, 251] on div "“Pensavo fosse solo un problema di motivazione, ma in realtà ero io a non avere…" at bounding box center [386, 284] width 523 height 73
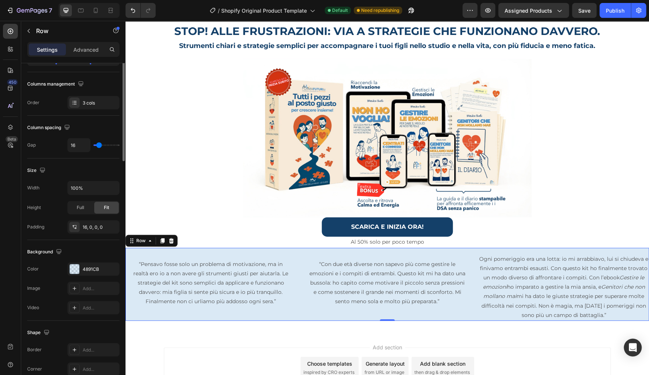
scroll to position [0, 0]
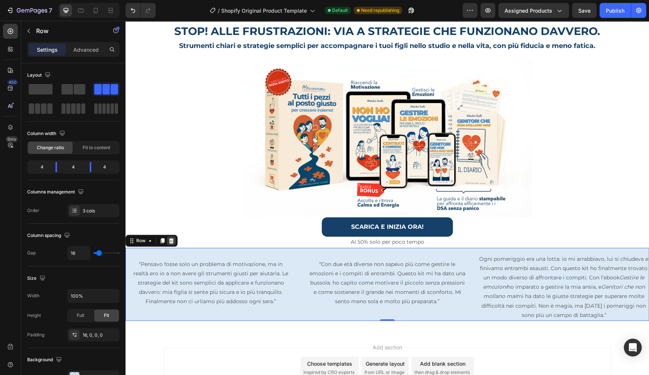
click at [171, 238] on icon at bounding box center [171, 240] width 5 height 5
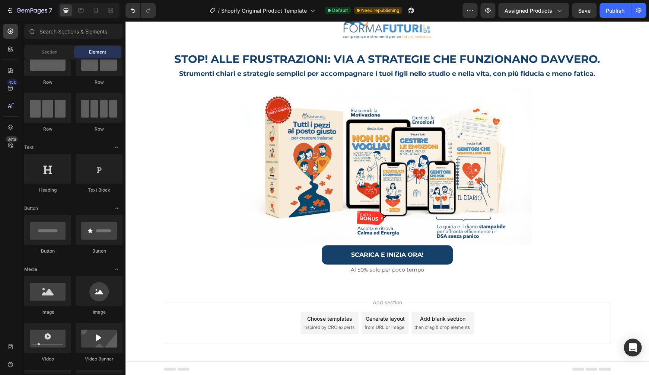
scroll to position [30, 0]
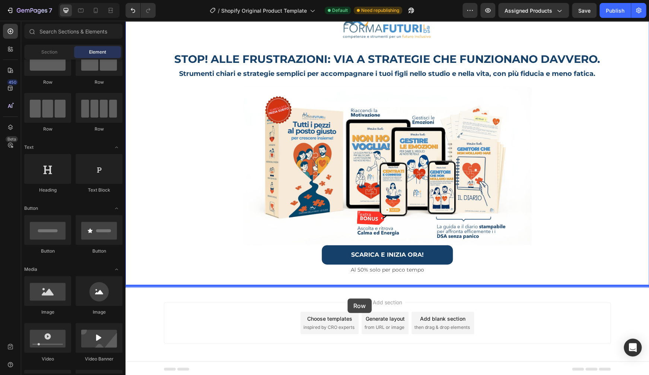
drag, startPoint x: 179, startPoint y: 92, endPoint x: 347, endPoint y: 298, distance: 266.4
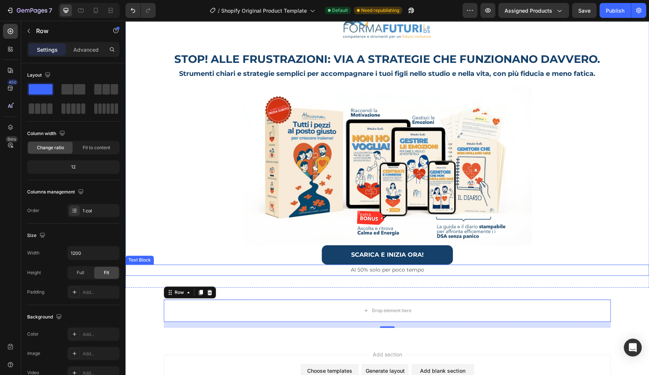
click at [421, 271] on p "Al 50% solo per poco tempo" at bounding box center [387, 269] width 522 height 9
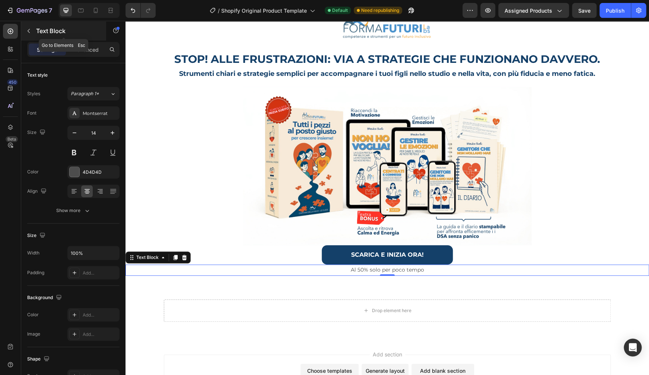
click at [41, 32] on p "Text Block" at bounding box center [67, 30] width 63 height 9
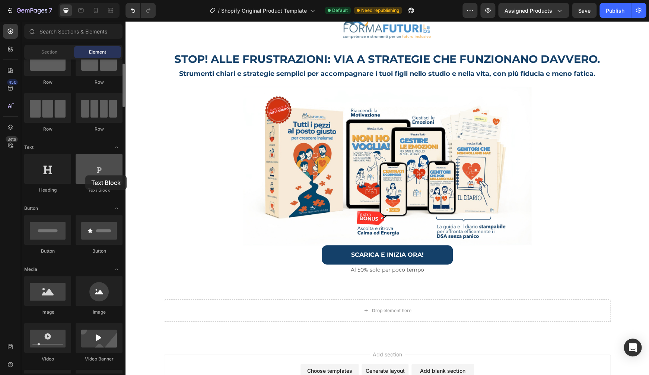
click at [85, 175] on div at bounding box center [99, 169] width 47 height 30
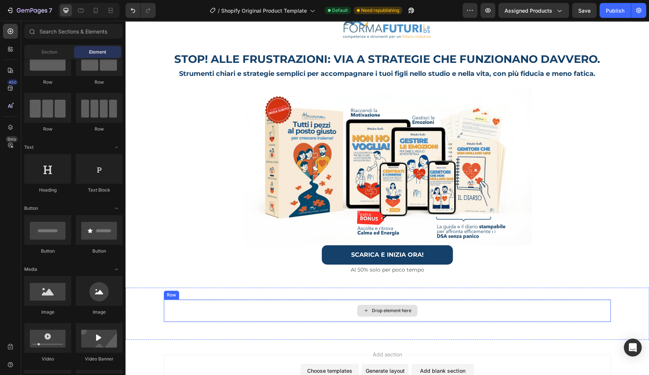
click at [339, 315] on div "Drop element here" at bounding box center [387, 311] width 447 height 22
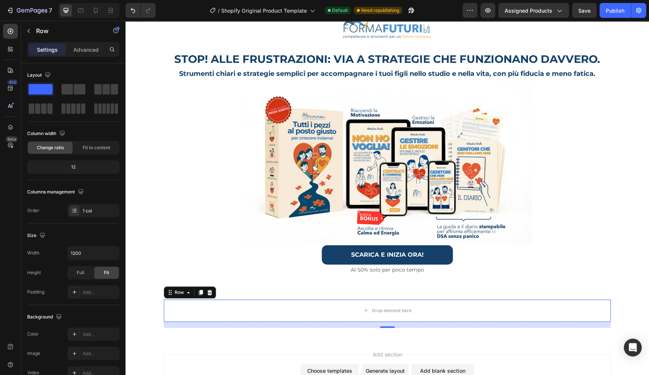
click at [207, 292] on icon at bounding box center [209, 292] width 5 height 5
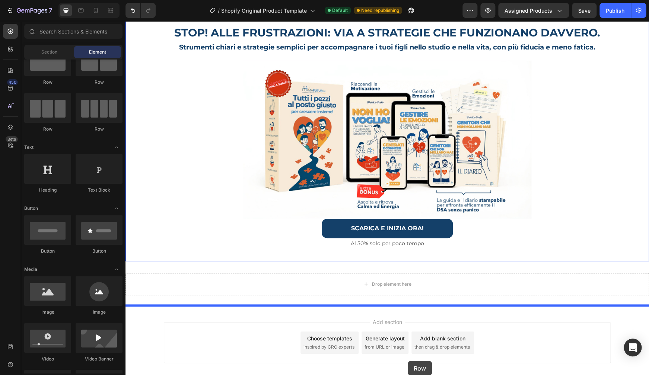
scroll to position [157, 0]
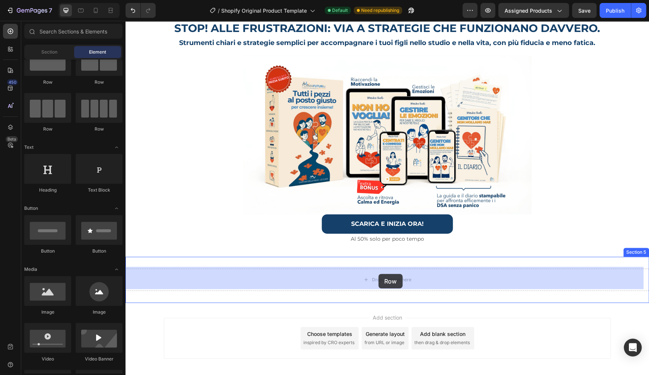
drag, startPoint x: 177, startPoint y: 126, endPoint x: 378, endPoint y: 274, distance: 249.6
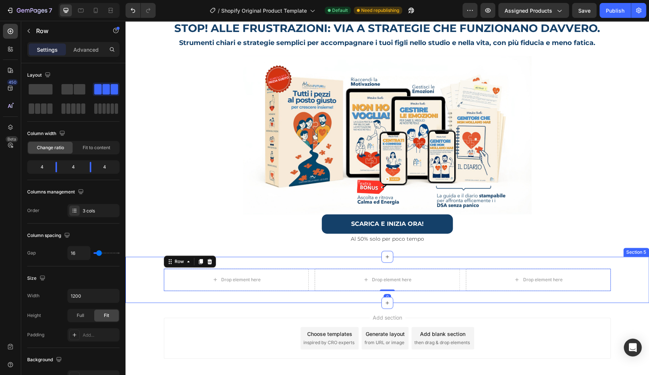
click at [367, 258] on div "Drop element here Drop element here Drop element here Row 0 Section 5" at bounding box center [386, 280] width 523 height 46
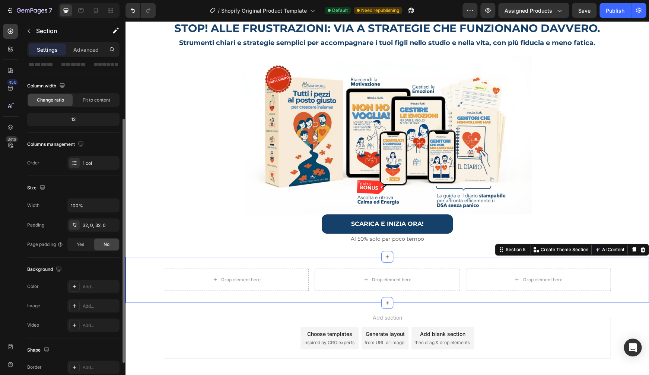
scroll to position [113, 0]
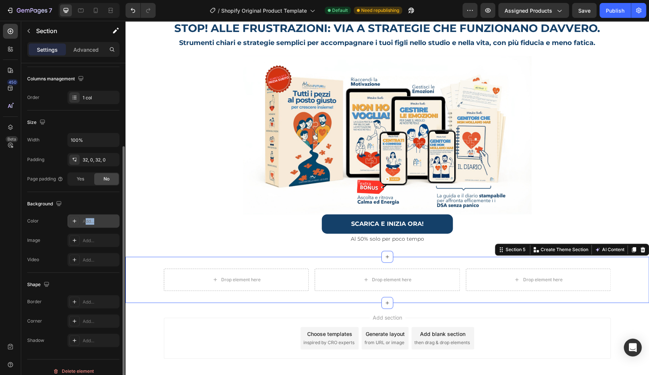
click at [87, 224] on div "Add..." at bounding box center [93, 220] width 52 height 13
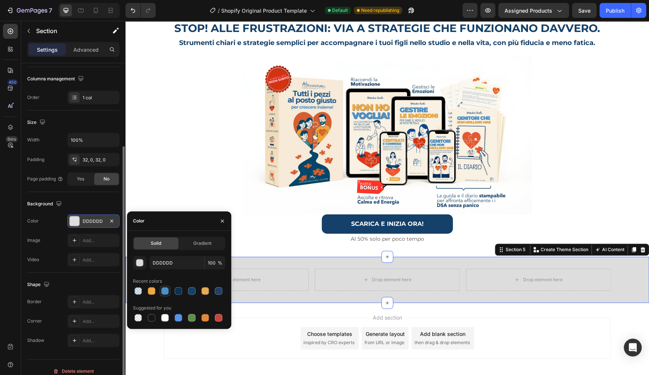
click at [166, 293] on div at bounding box center [164, 290] width 7 height 7
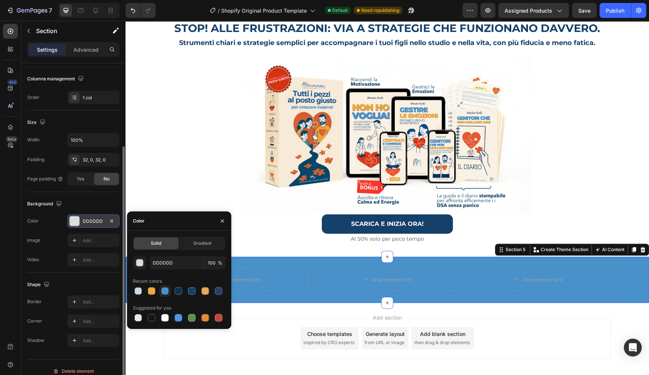
type input "4891CB"
drag, startPoint x: 217, startPoint y: 262, endPoint x: 208, endPoint y: 262, distance: 8.6
click at [208, 262] on input "100" at bounding box center [215, 262] width 20 height 13
click at [210, 263] on input "100" at bounding box center [215, 262] width 20 height 13
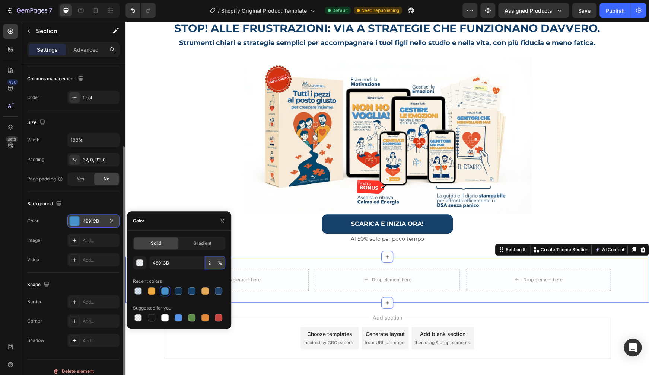
type input "20"
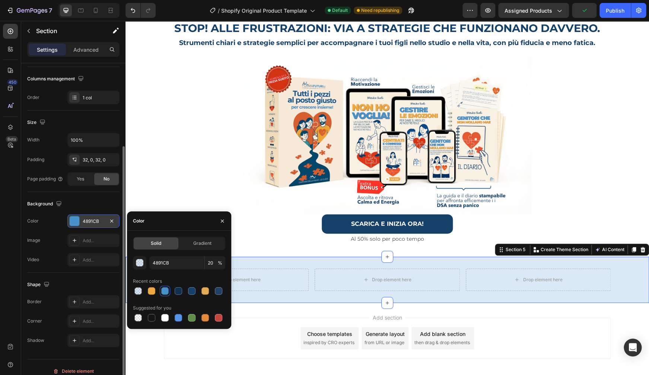
click at [617, 313] on div "Add section Choose templates inspired by CRO experts Generate layout from URL o…" at bounding box center [386, 340] width 523 height 74
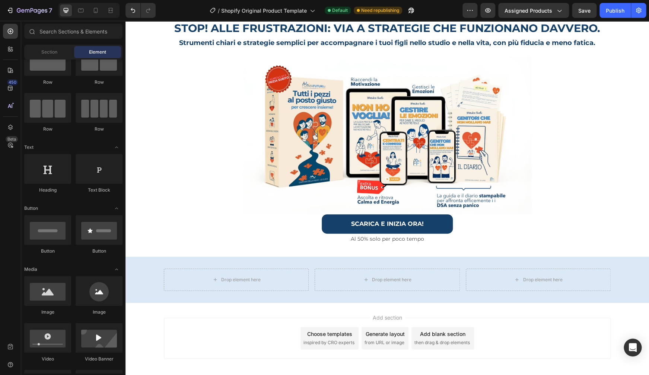
scroll to position [30, 0]
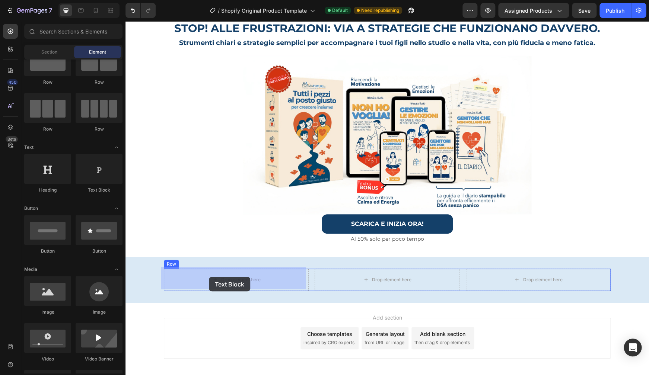
drag, startPoint x: 216, startPoint y: 193, endPoint x: 209, endPoint y: 277, distance: 84.0
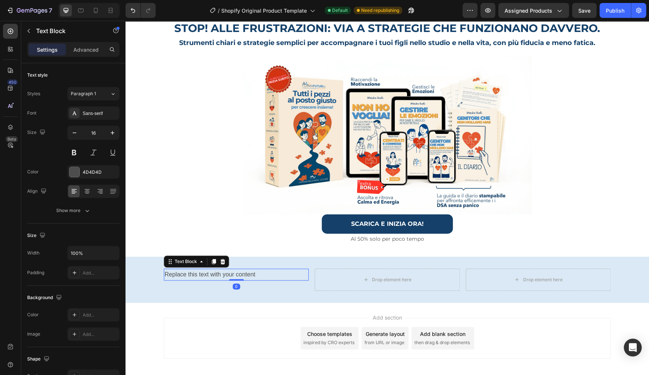
click at [206, 272] on div "Replace this text with your content" at bounding box center [236, 275] width 145 height 12
click at [206, 272] on p "Replace this text with your content" at bounding box center [235, 274] width 143 height 11
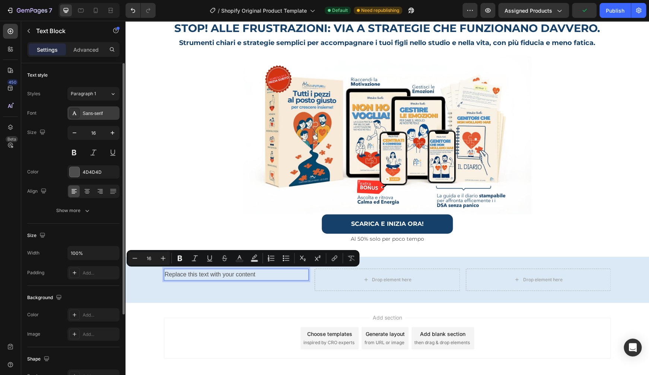
click at [100, 111] on div "Sans-serif" at bounding box center [100, 113] width 35 height 7
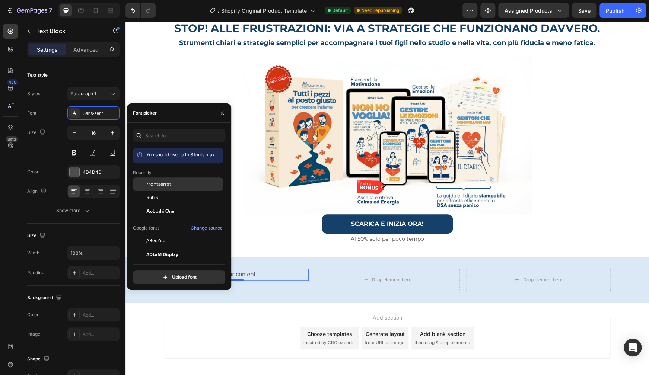
click at [172, 188] on div "Montserrat" at bounding box center [183, 184] width 75 height 7
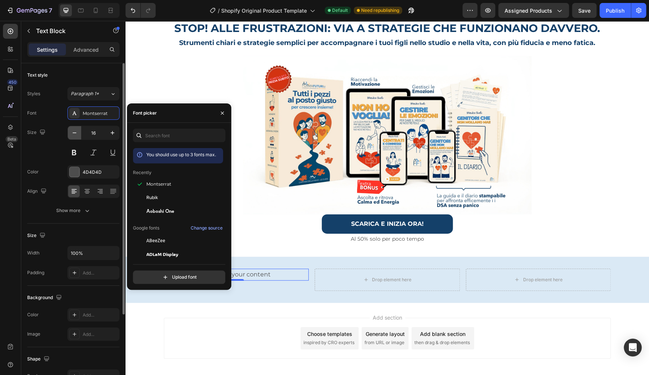
click at [74, 136] on icon "button" at bounding box center [74, 132] width 7 height 7
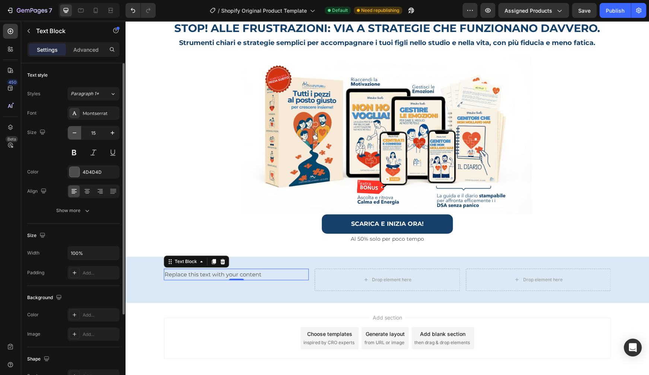
click at [74, 136] on icon "button" at bounding box center [74, 132] width 7 height 7
type input "13"
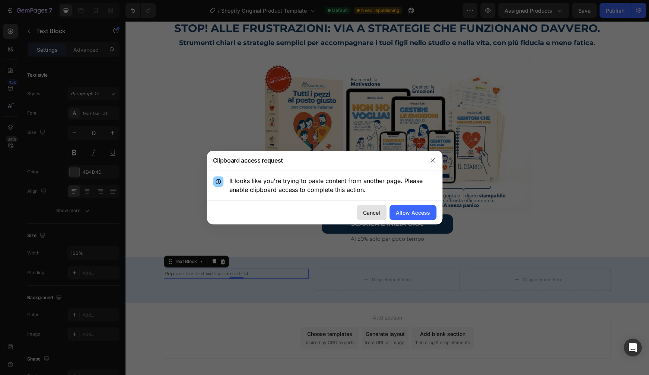
click at [370, 214] on div "Cancel" at bounding box center [371, 213] width 17 height 8
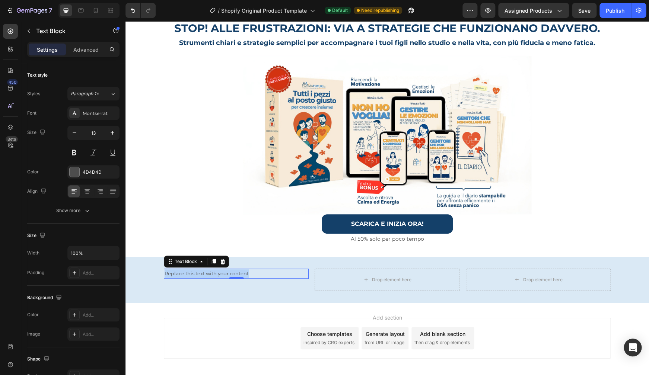
click at [251, 270] on p "Replace this text with your content" at bounding box center [235, 273] width 143 height 9
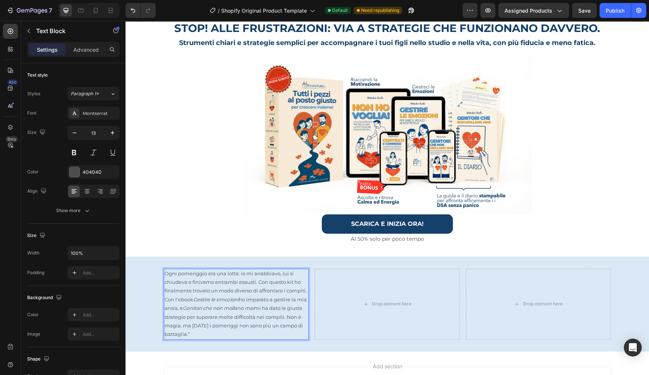
click at [170, 274] on p "Ogni pomeriggio era una lotta: io mi arrabbiavo, lui si chiudeva e finivamo ent…" at bounding box center [235, 304] width 143 height 70
click at [164, 272] on p "Ogni pomeriggio era una lotta: io mi arrabbiavo, lui si chiudeva e finivamo ent…" at bounding box center [235, 304] width 143 height 70
click at [224, 294] on p ""Ogni pomeriggio era una lotta: io mi arrabbiavo, lui si chiudeva e finivamo en…" at bounding box center [235, 304] width 143 height 70
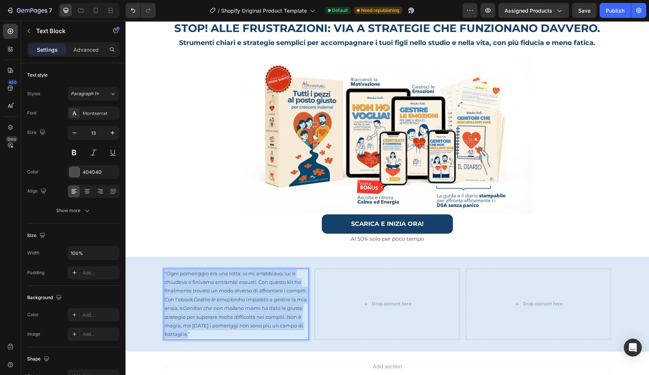
click at [224, 294] on p ""Ogni pomeriggio era una lotta: io mi arrabbiavo, lui si chiudeva e finivamo en…" at bounding box center [235, 304] width 143 height 70
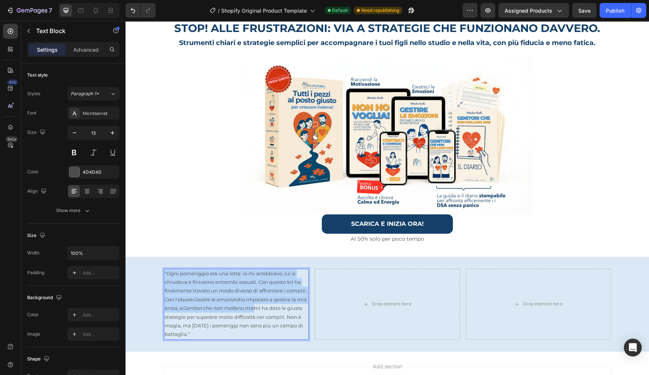
click at [224, 294] on p ""Ogni pomeriggio era una lotta: io mi arrabbiavo, lui si chiudeva e finivamo en…" at bounding box center [235, 304] width 143 height 70
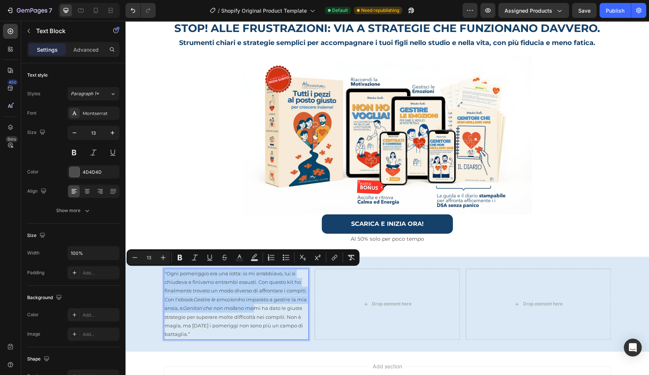
copy p ""Ogni pomeriggio era una lotta: io mi arrabbiavo, lui si chiudeva e finivamo en…"
click at [344, 289] on div "Drop element here" at bounding box center [386, 304] width 145 height 71
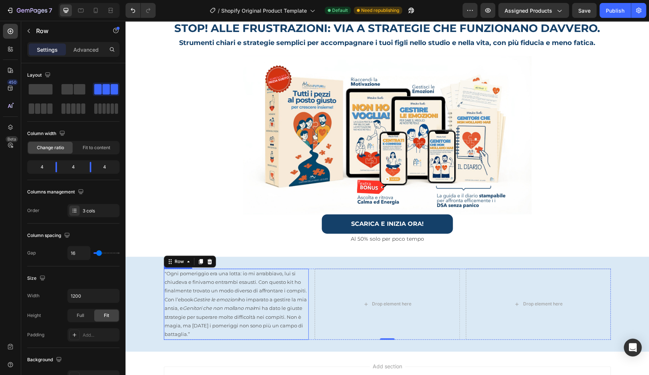
click at [191, 291] on p ""Ogni pomeriggio era una lotta: io mi arrabbiavo, lui si chiudeva e finivamo en…" at bounding box center [235, 304] width 143 height 70
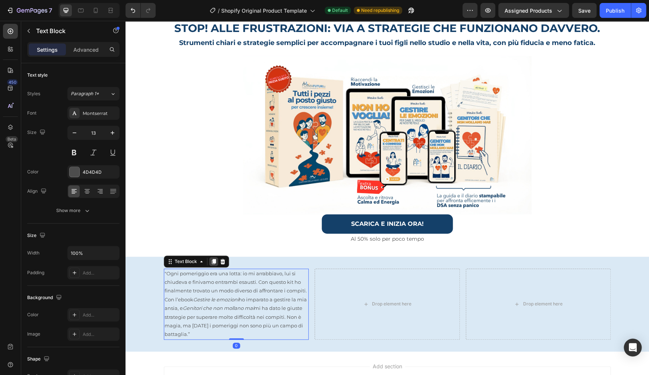
click at [212, 259] on icon at bounding box center [214, 261] width 4 height 5
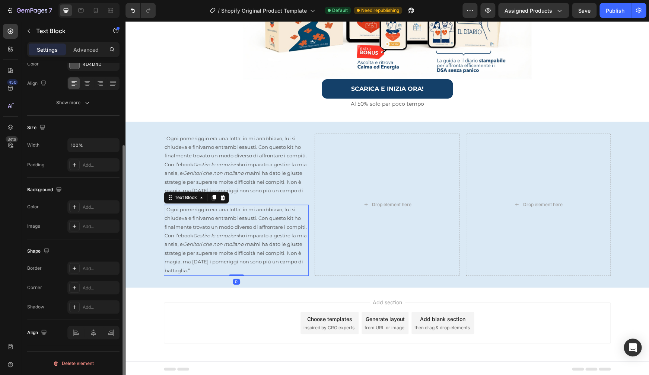
scroll to position [293, 0]
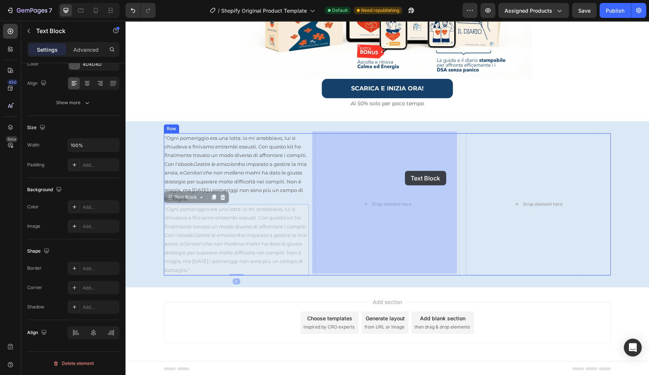
drag, startPoint x: 238, startPoint y: 249, endPoint x: 405, endPoint y: 171, distance: 184.3
click at [405, 171] on div "Image Row STOP! ALLE FRUSTRAZIONI: VIA A STRATEGIE CHE FUNZIONANO DAVVERO. Head…" at bounding box center [386, 52] width 523 height 649
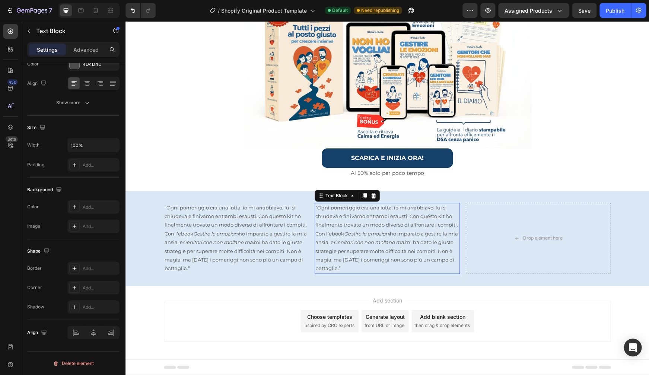
scroll to position [221, 0]
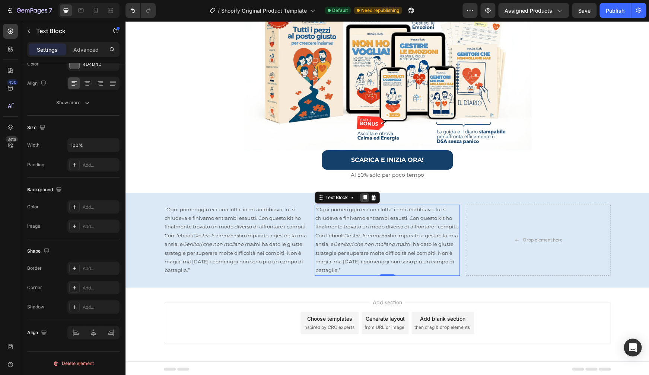
click at [362, 195] on icon at bounding box center [364, 197] width 4 height 5
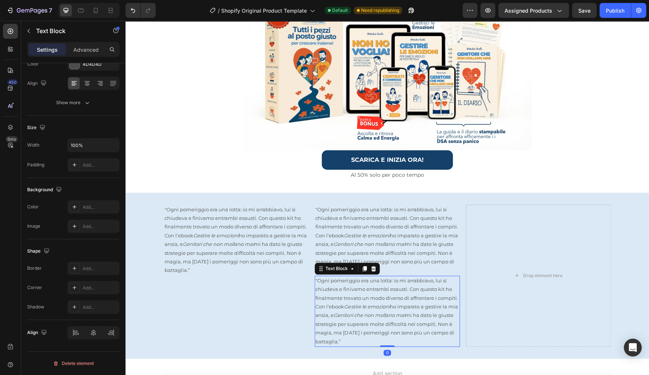
scroll to position [108, 0]
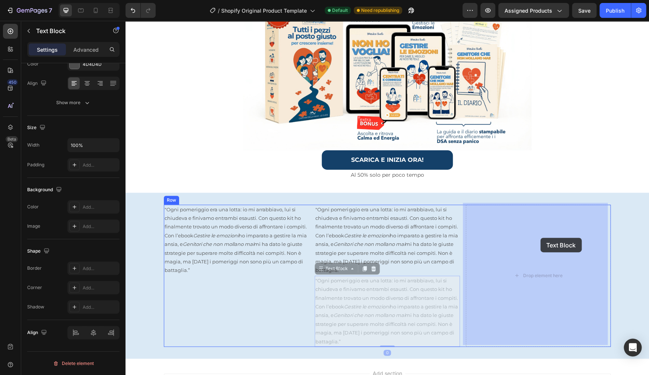
drag, startPoint x: 457, startPoint y: 275, endPoint x: 540, endPoint y: 238, distance: 91.0
click at [540, 238] on div "Image Row STOP! ALLE FRUSTRAZIONI: VIA A STRATEGIE CHE FUNZIONANO DAVVERO. Head…" at bounding box center [386, 123] width 523 height 649
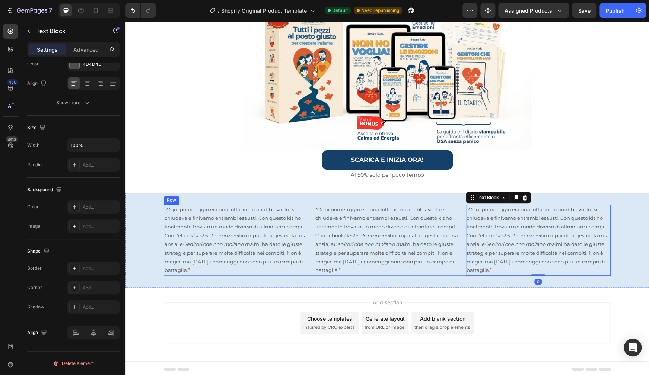
click at [318, 238] on p ""Ogni pomeriggio era una lotta: io mi arrabbiavo, lui si chiudeva e finivamo en…" at bounding box center [386, 240] width 143 height 70
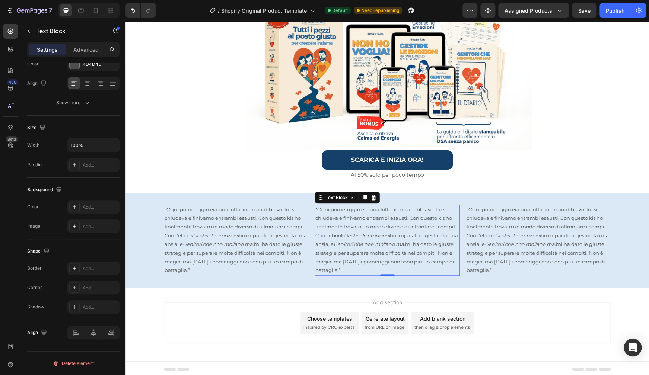
click at [350, 228] on p ""Ogni pomeriggio era una lotta: io mi arrabbiavo, lui si chiudeva e finivamo en…" at bounding box center [386, 240] width 143 height 70
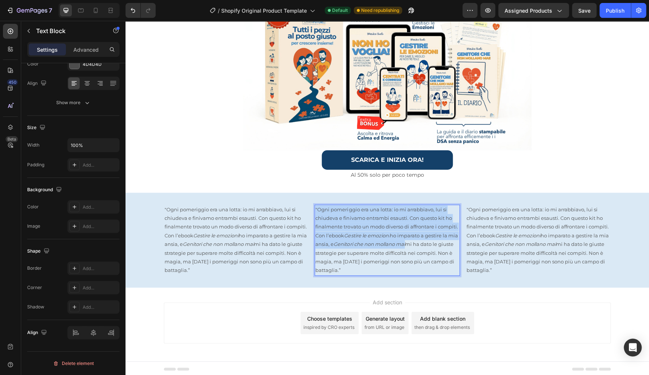
click at [350, 228] on p ""Ogni pomeriggio era una lotta: io mi arrabbiavo, lui si chiudeva e finivamo en…" at bounding box center [386, 240] width 143 height 70
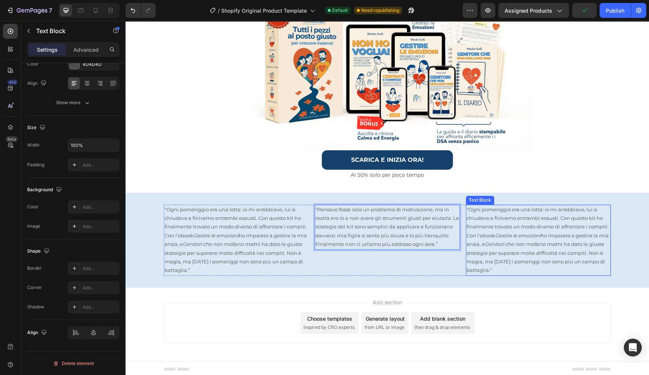
click at [501, 225] on p ""Ogni pomeriggio era una lotta: io mi arrabbiavo, lui si chiudeva e finivamo en…" at bounding box center [537, 240] width 143 height 70
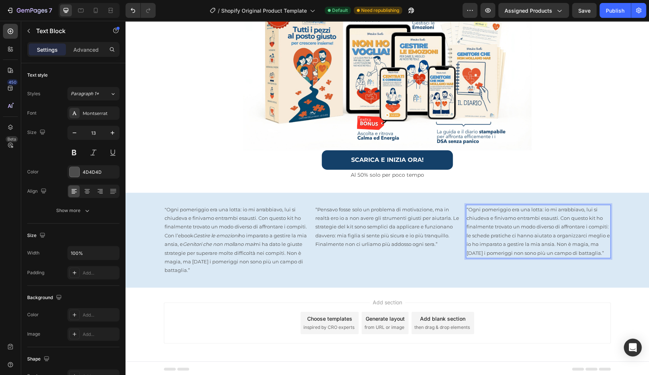
scroll to position [108, 0]
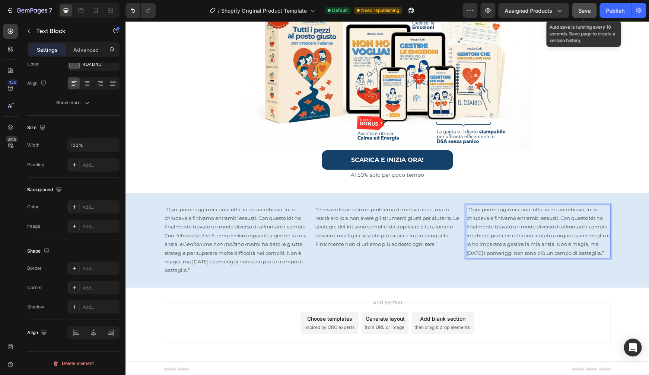
click at [582, 15] on button "Save" at bounding box center [584, 10] width 25 height 15
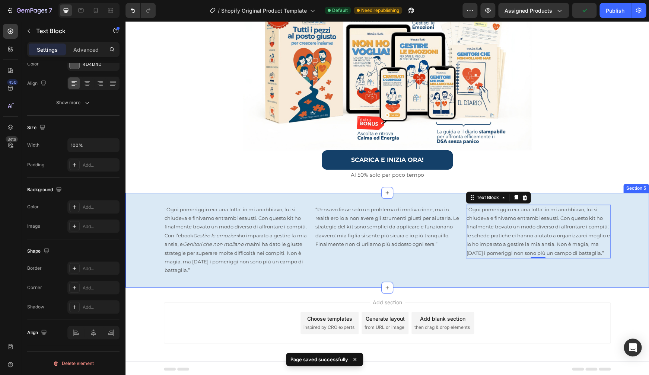
click at [168, 230] on p ""Ogni pomeriggio era una lotta: io mi arrabbiavo, lui si chiudeva e finivamo en…" at bounding box center [235, 240] width 143 height 70
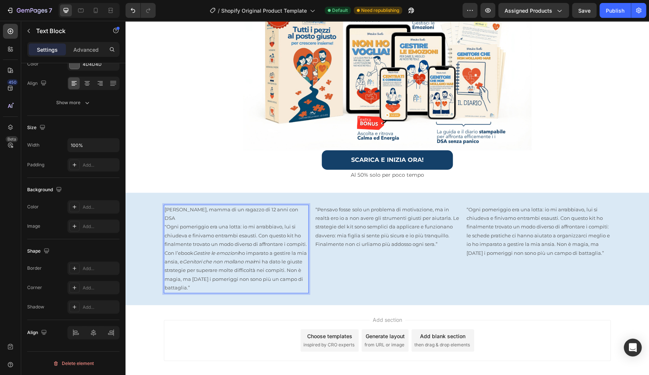
click at [211, 208] on p "[PERSON_NAME], mamma di un ragazzo di 12 anni con DSA" at bounding box center [235, 213] width 143 height 17
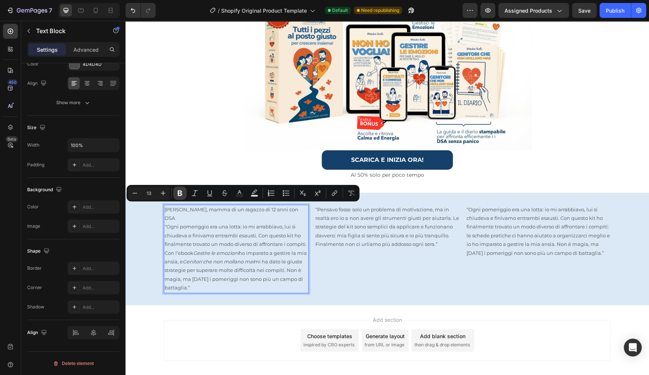
click at [180, 196] on icon "Editor contextual toolbar" at bounding box center [179, 192] width 7 height 7
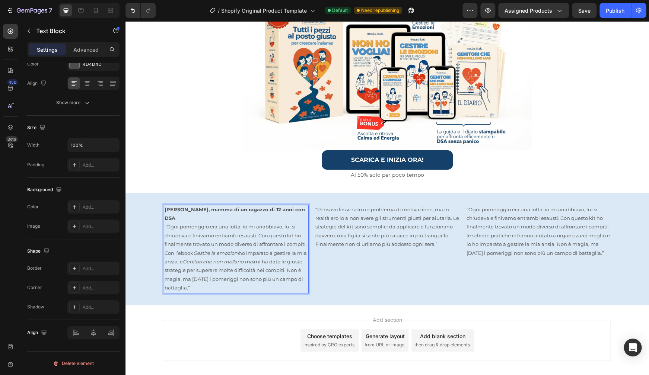
click at [187, 208] on strong "[PERSON_NAME], mamma di un ragazzo di 12 anni con DSA" at bounding box center [234, 214] width 140 height 15
click at [338, 205] on p "“Pensavo fosse solo un problema di motivazione, ma in realtà ero io a non avere…" at bounding box center [386, 227] width 143 height 44
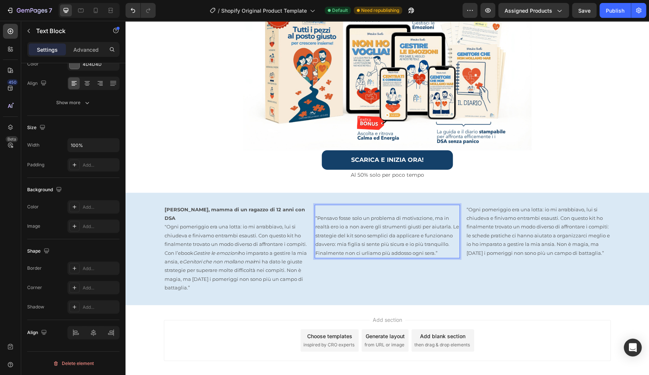
click at [320, 208] on p "Rich Text Editor. Editing area: main" at bounding box center [386, 209] width 143 height 9
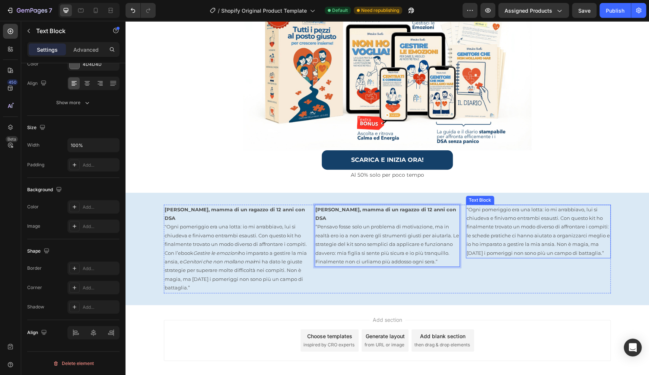
drag, startPoint x: 506, startPoint y: 219, endPoint x: 495, endPoint y: 213, distance: 11.8
click at [506, 218] on p "“Ogni pomeriggio era una lotta: io mi arrabbiavo, lui si chiudeva e finivamo en…" at bounding box center [537, 231] width 143 height 52
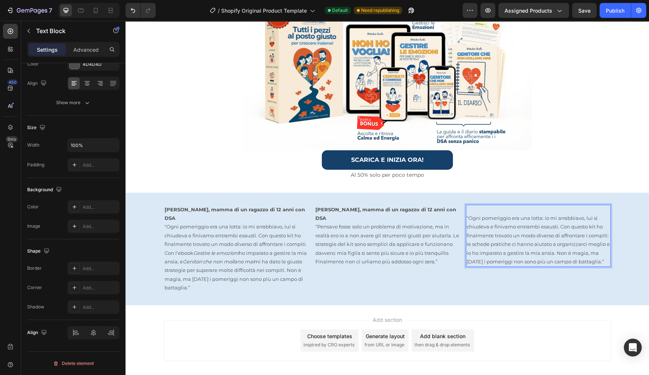
click at [475, 209] on p "Rich Text Editor. Editing area: main" at bounding box center [537, 209] width 143 height 9
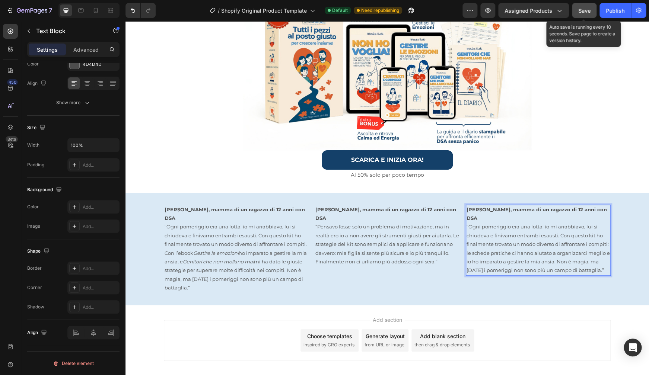
click at [585, 12] on span "Save" at bounding box center [584, 10] width 12 height 6
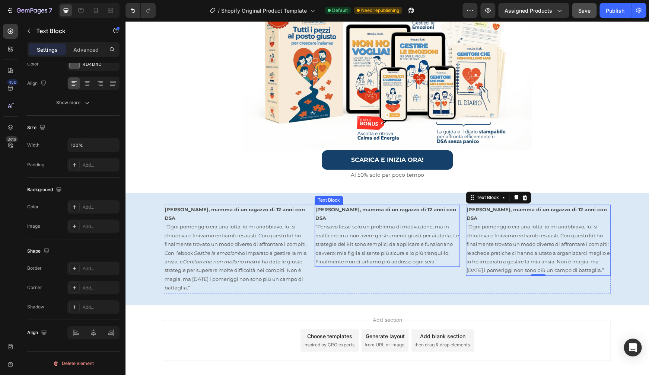
click at [351, 207] on strong "[PERSON_NAME], mamma di un ragazzo di 12 anni con DSA" at bounding box center [385, 214] width 140 height 15
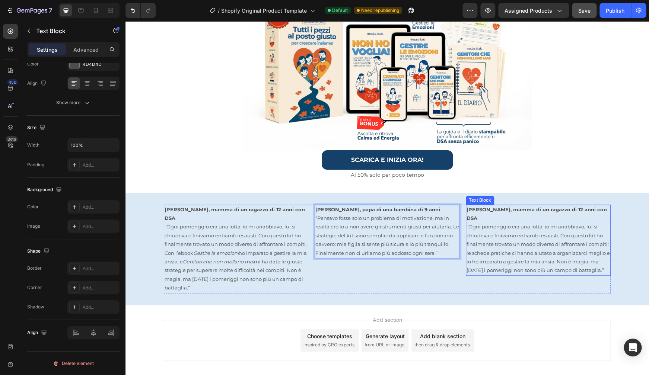
click at [482, 207] on strong "[PERSON_NAME], mamma di un ragazzo di 12 anni con DSA" at bounding box center [536, 214] width 140 height 15
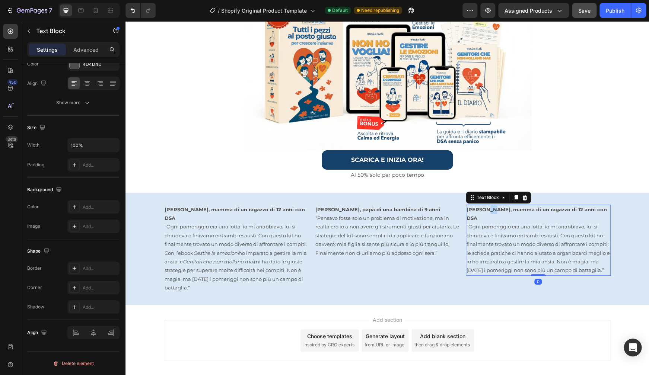
click at [482, 207] on strong "[PERSON_NAME], mamma di un ragazzo di 12 anni con DSA" at bounding box center [536, 214] width 140 height 15
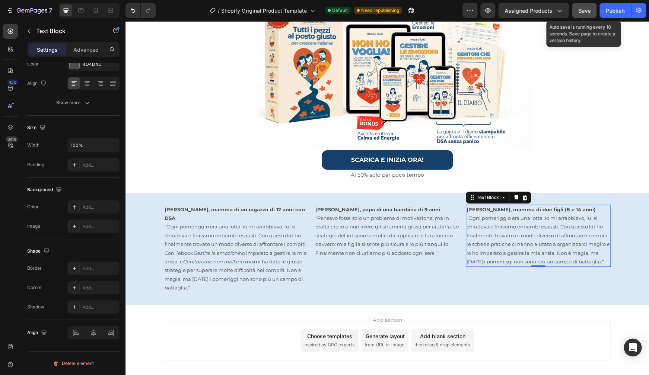
click at [577, 12] on button "Save" at bounding box center [584, 10] width 25 height 15
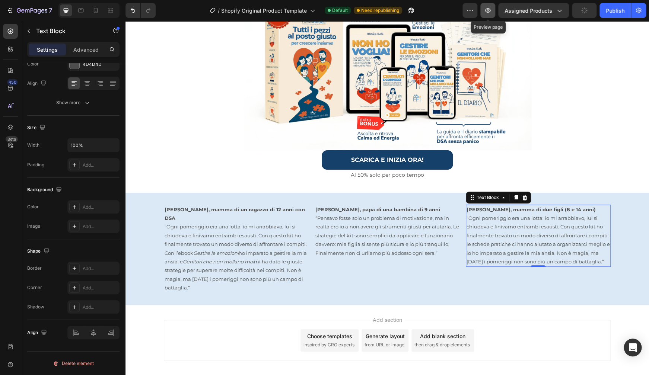
click at [483, 11] on button "button" at bounding box center [487, 10] width 15 height 15
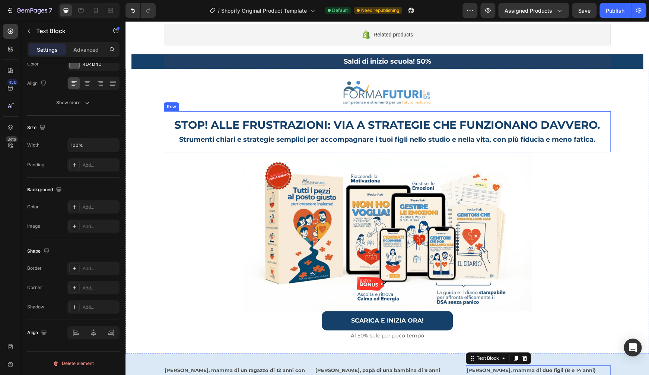
click at [494, 115] on div "STOP! ALLE FRUSTRAZIONI: VIA A STRATEGIE CHE FUNZIONANO DAVVERO. Heading Strume…" at bounding box center [387, 131] width 447 height 41
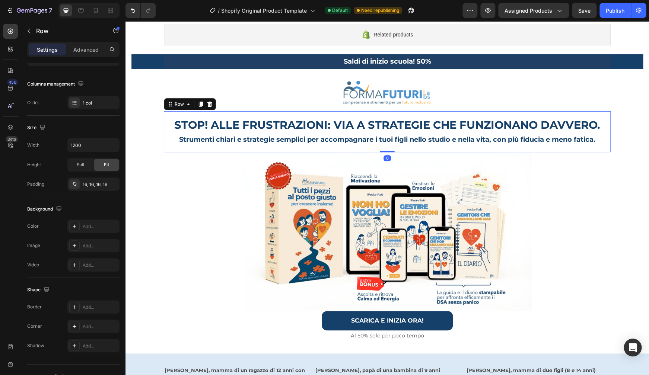
scroll to position [0, 0]
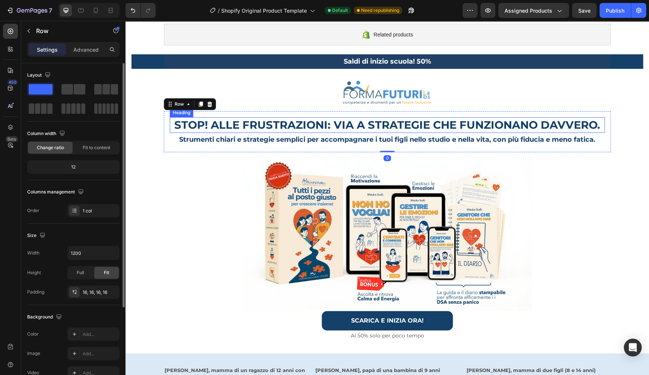
click at [501, 121] on p "STOP! ALLE FRUSTRAZIONI: VIA A STRATEGIE CHE FUNZIONANO DAVVERO." at bounding box center [386, 125] width 433 height 14
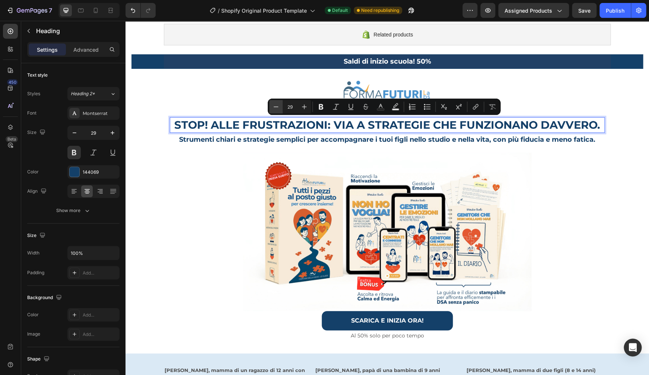
click at [273, 108] on icon "Editor contextual toolbar" at bounding box center [275, 106] width 7 height 7
type input "27"
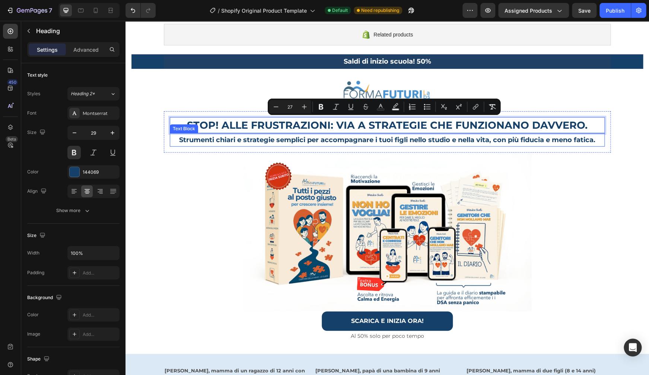
click at [279, 140] on strong "Strumenti chiari e strategie semplici per accompagnare i tuoi figli nello studi…" at bounding box center [387, 140] width 416 height 8
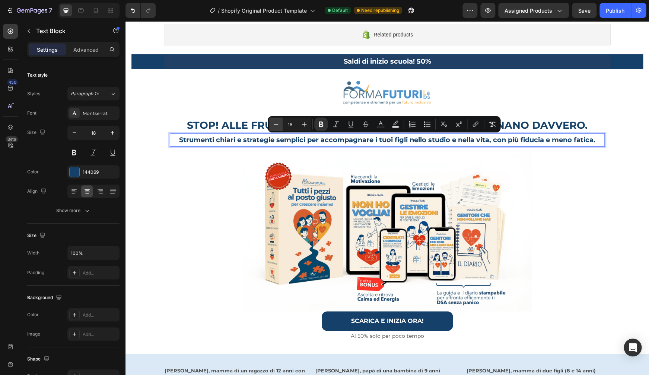
click at [275, 128] on icon "Editor contextual toolbar" at bounding box center [275, 124] width 7 height 7
type input "16"
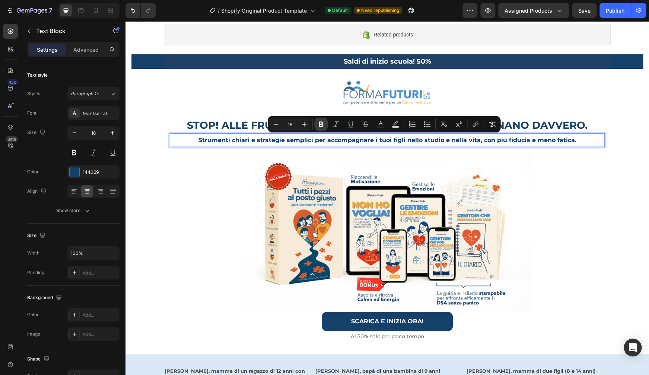
click at [320, 126] on icon "Editor contextual toolbar" at bounding box center [320, 124] width 7 height 7
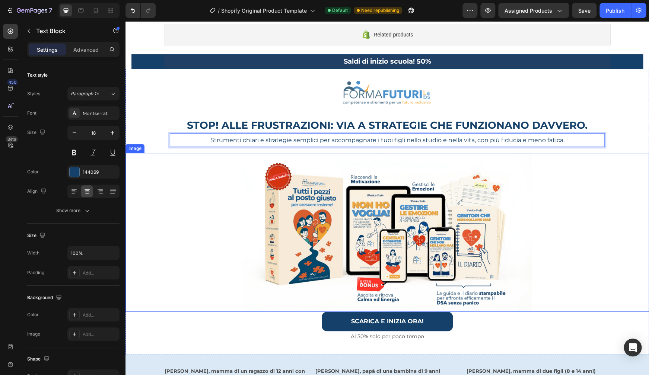
click at [636, 184] on div at bounding box center [386, 232] width 523 height 159
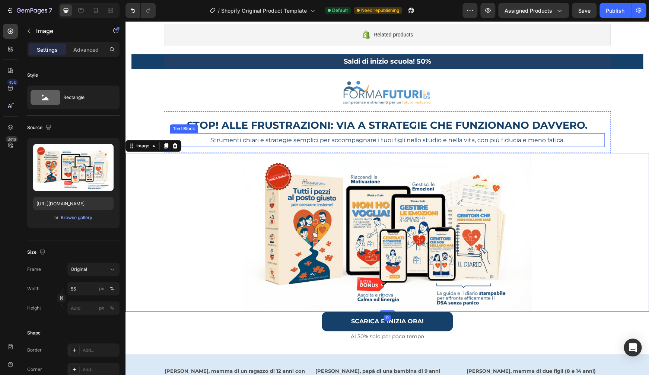
click at [572, 141] on p "Strumenti chiari e strategie semplici per accompagnare i tuoi figli nello studi…" at bounding box center [386, 140] width 433 height 12
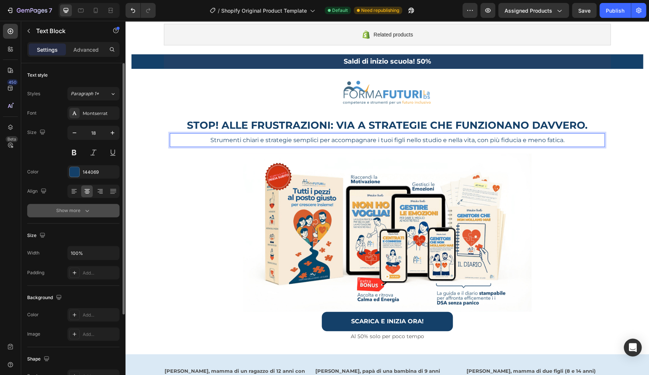
click at [84, 211] on icon "button" at bounding box center [86, 210] width 7 height 7
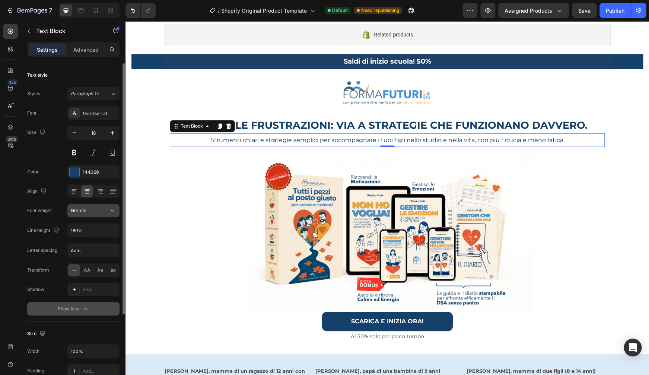
click at [92, 210] on div "Normal" at bounding box center [90, 210] width 38 height 7
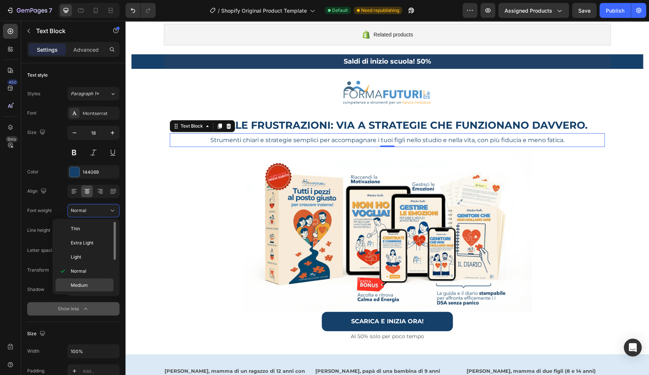
click at [76, 284] on span "Medium" at bounding box center [79, 285] width 17 height 7
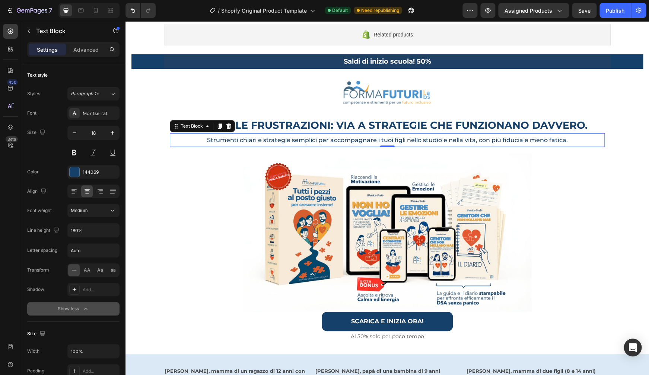
drag, startPoint x: 80, startPoint y: 54, endPoint x: 81, endPoint y: 62, distance: 8.2
click at [81, 53] on div "Advanced" at bounding box center [85, 50] width 37 height 12
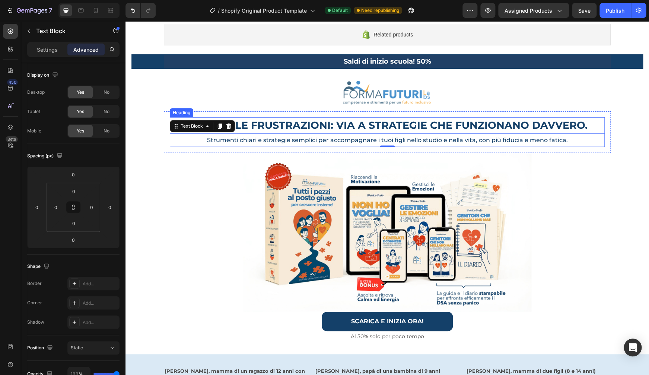
click at [370, 128] on span "STOP! ALLE FRUSTRAZIONI: VIA A STRATEGIE CHE FUNZIONANO DAVVERO." at bounding box center [387, 125] width 400 height 12
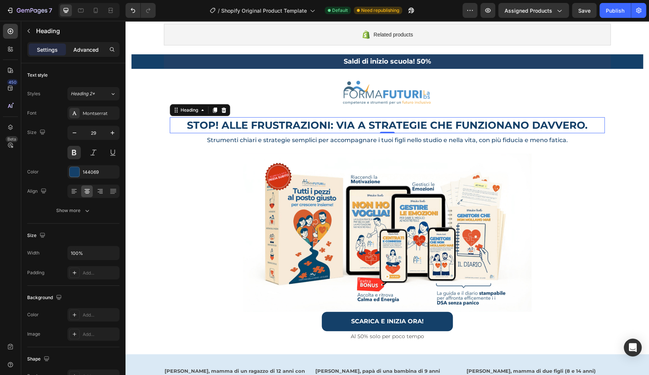
click at [90, 53] on p "Advanced" at bounding box center [85, 50] width 25 height 8
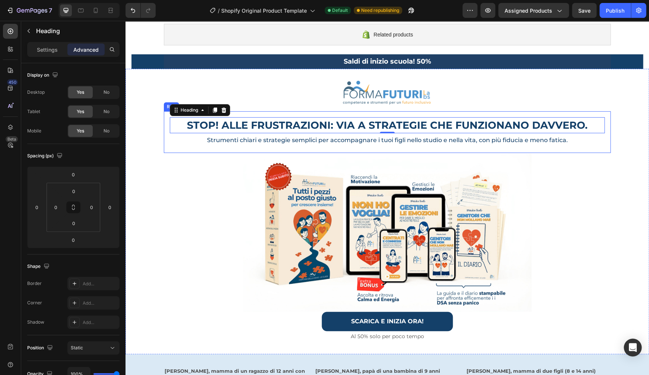
click at [537, 148] on div "⁠⁠⁠⁠⁠⁠⁠ STOP! ALLE FRUSTRAZIONI: VIA A STRATEGIE CHE FUNZIONANO DAVVERO. Headin…" at bounding box center [387, 132] width 447 height 42
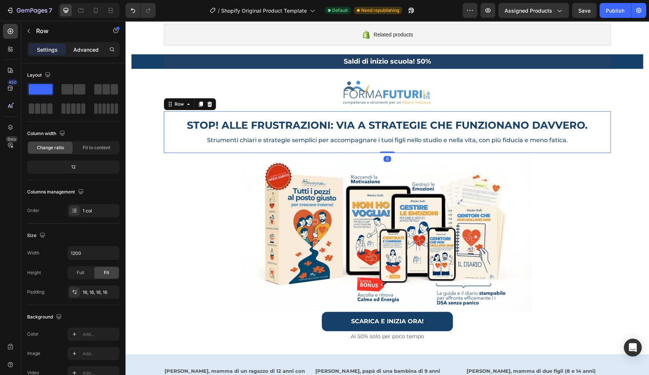
click at [75, 52] on p "Advanced" at bounding box center [85, 50] width 25 height 8
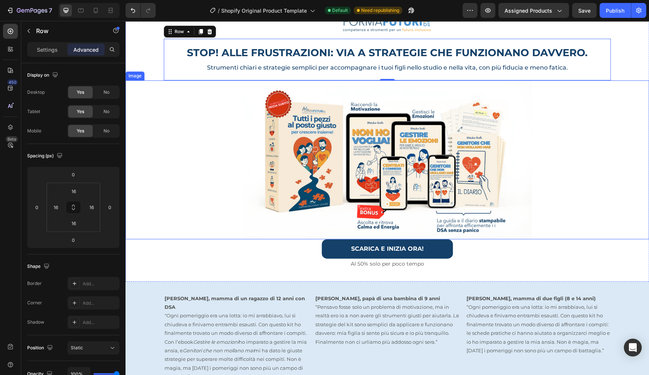
scroll to position [138, 0]
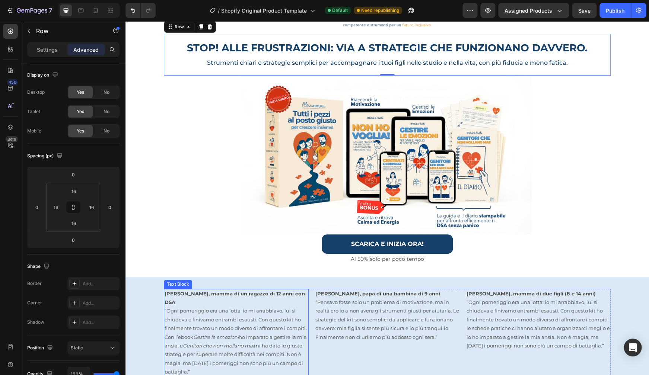
click at [255, 310] on p ""Ogni pomeriggio era una lotta: io mi arrabbiavo, lui si chiudeva e finivamo en…" at bounding box center [235, 342] width 143 height 70
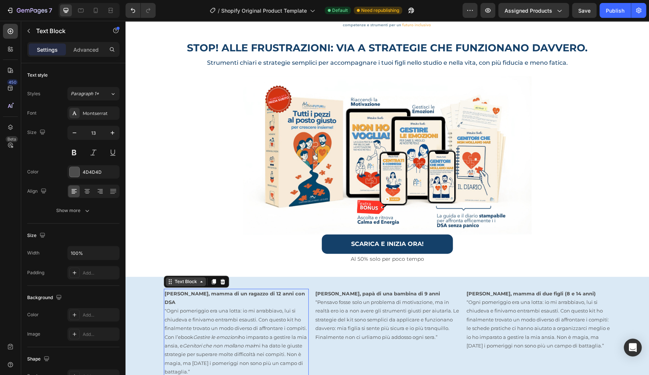
click at [167, 280] on icon at bounding box center [170, 282] width 6 height 6
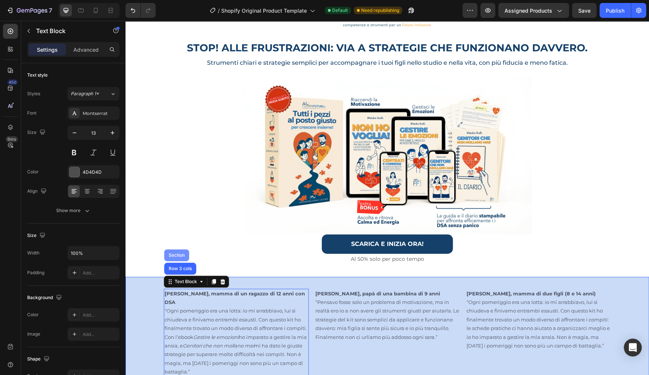
click at [172, 254] on div "Section" at bounding box center [176, 255] width 19 height 4
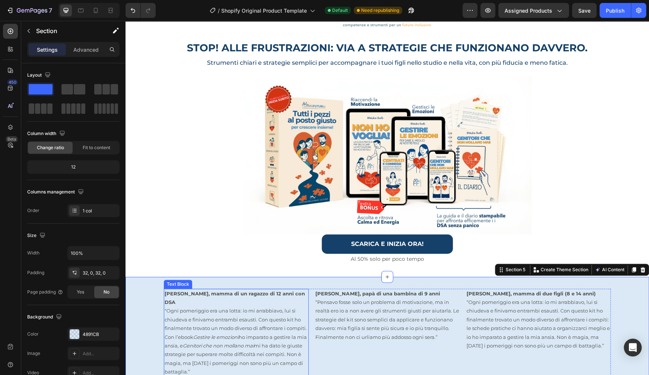
click at [191, 307] on p ""Ogni pomeriggio era una lotta: io mi arrabbiavo, lui si chiudeva e finivamo en…" at bounding box center [235, 342] width 143 height 70
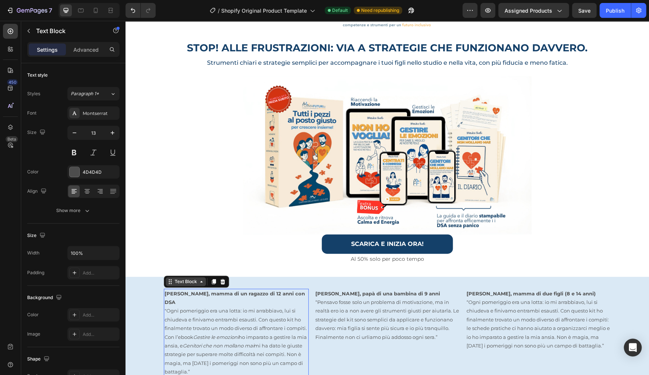
click at [176, 278] on div "Text Block" at bounding box center [185, 281] width 25 height 7
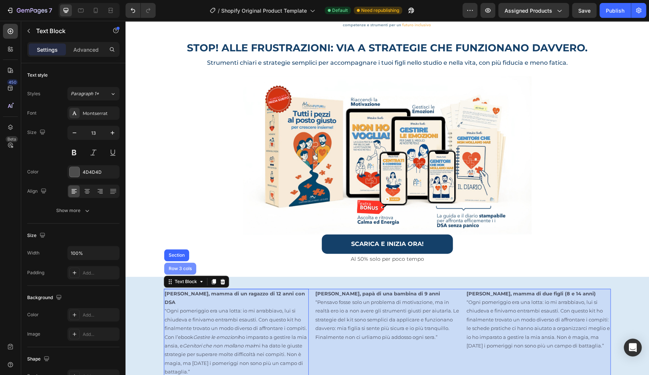
click at [176, 271] on div "Row 3 cols" at bounding box center [180, 269] width 32 height 12
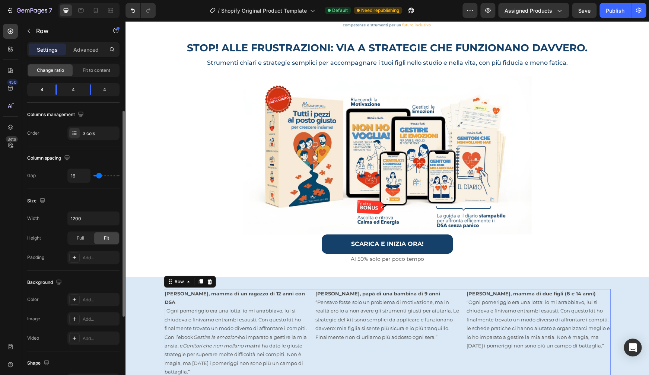
scroll to position [143, 0]
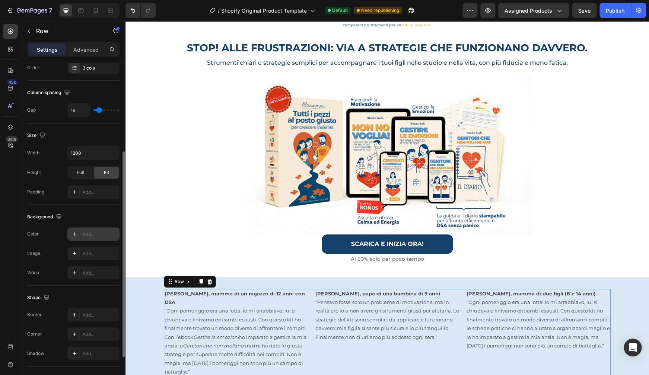
click at [92, 237] on div "Add..." at bounding box center [100, 234] width 35 height 7
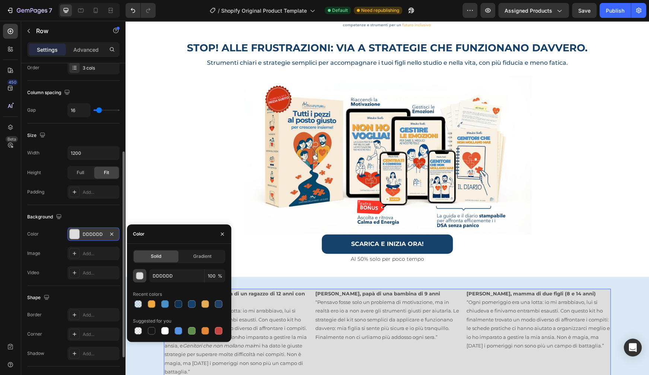
click at [139, 277] on div "button" at bounding box center [139, 275] width 7 height 7
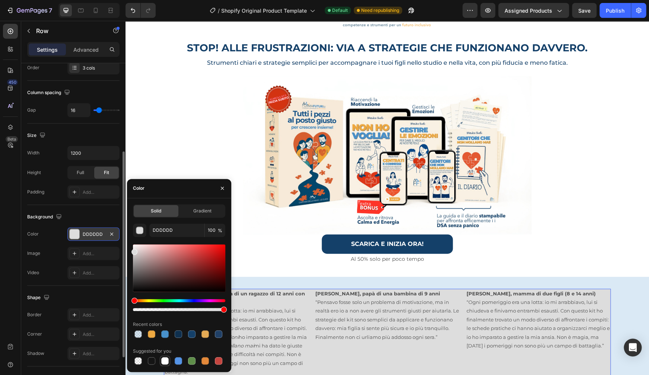
click at [164, 359] on div at bounding box center [164, 360] width 7 height 7
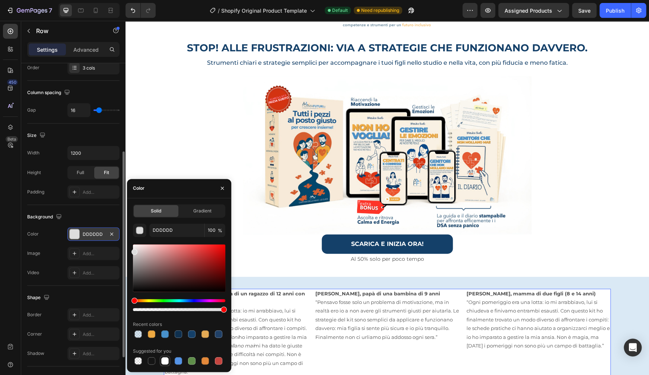
type input "FFFFFF"
click at [563, 243] on div "SCARICA E INIZIA ORA! Button" at bounding box center [386, 244] width 523 height 20
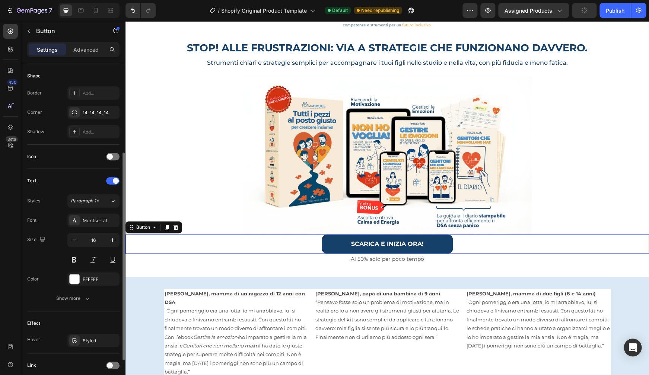
scroll to position [0, 0]
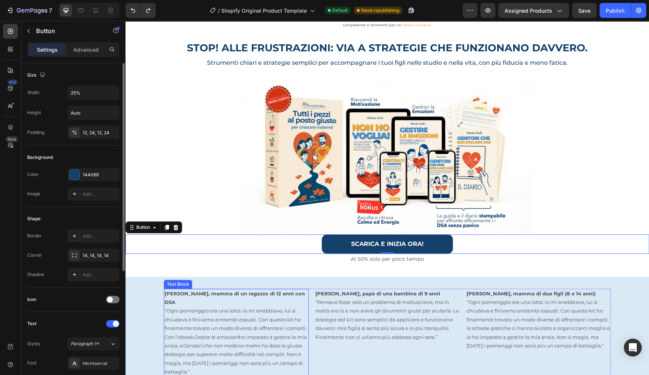
click at [274, 333] on p ""Ogni pomeriggio era una lotta: io mi arrabbiavo, lui si chiudeva e finivamo en…" at bounding box center [235, 342] width 143 height 70
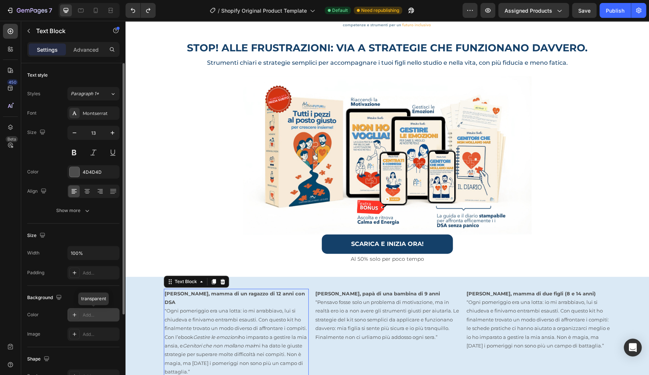
click at [87, 313] on div "Add..." at bounding box center [100, 315] width 35 height 7
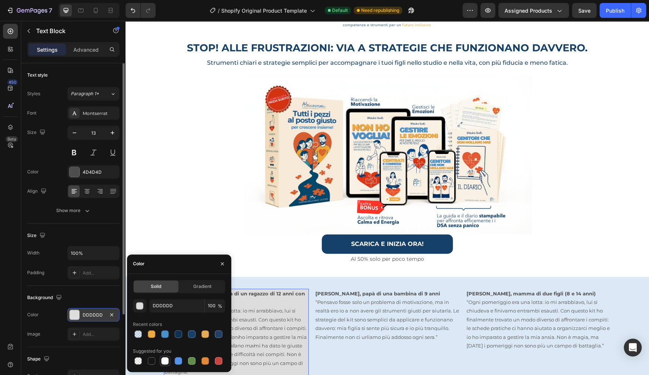
click at [164, 361] on div at bounding box center [164, 360] width 7 height 7
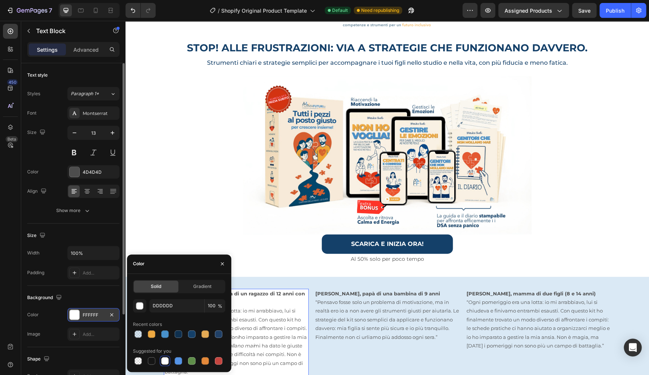
type input "FFFFFF"
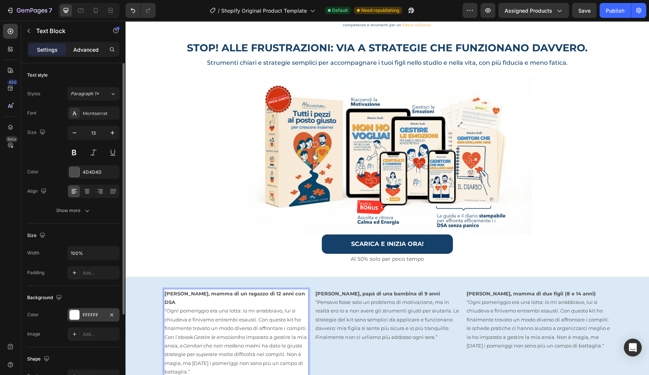
click at [91, 51] on p "Advanced" at bounding box center [85, 50] width 25 height 8
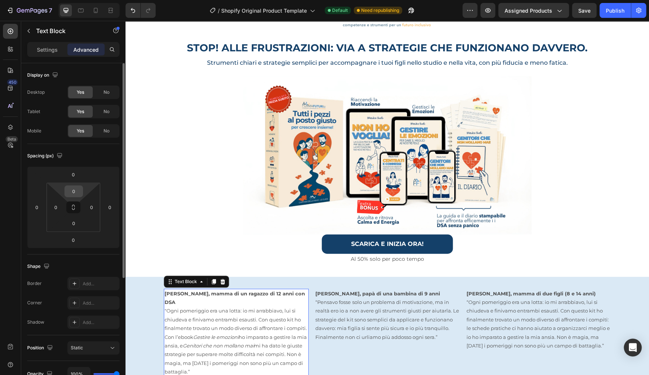
click at [76, 193] on input "0" at bounding box center [73, 191] width 15 height 11
type input "0"
click at [84, 0] on html "7 / Shopify Original Product Template Default Need republishing Preview Assigne…" at bounding box center [324, 0] width 649 height 0
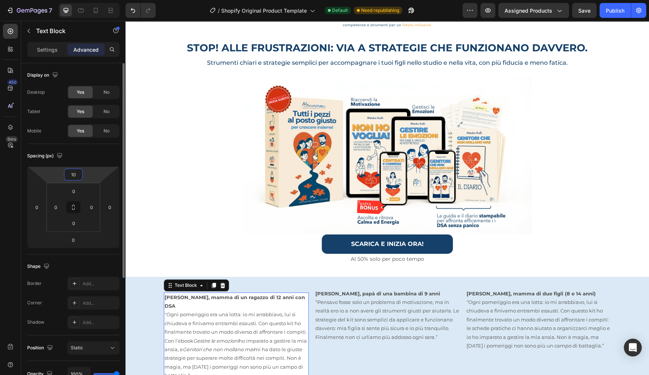
type input "1"
type input "0"
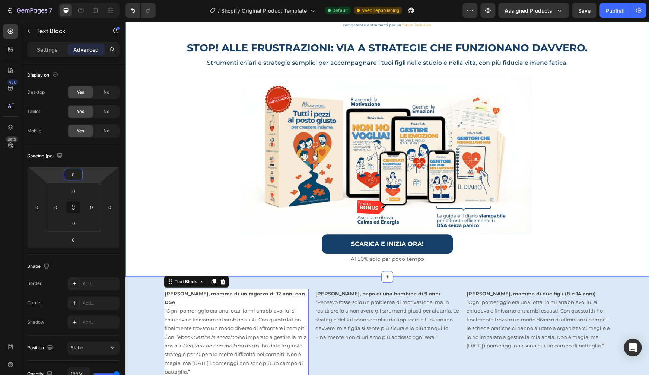
click at [605, 266] on div "Image Row ⁠⁠⁠⁠⁠⁠⁠ STOP! ALLE FRUSTRAZIONI: VIA A STRATEGIE CHE FUNZIONANO DAVVE…" at bounding box center [386, 133] width 523 height 285
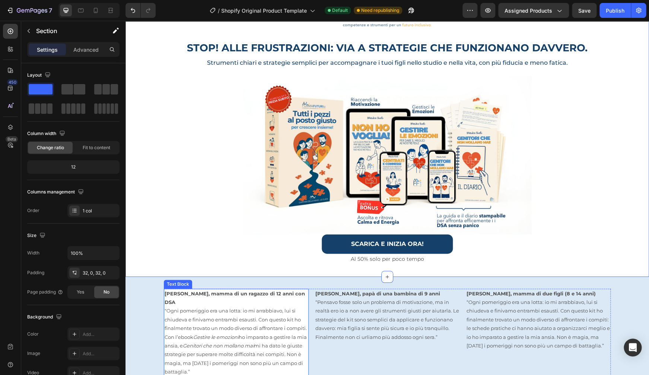
click at [303, 292] on p "[PERSON_NAME], mamma di un ragazzo di 12 anni con DSA" at bounding box center [235, 298] width 143 height 17
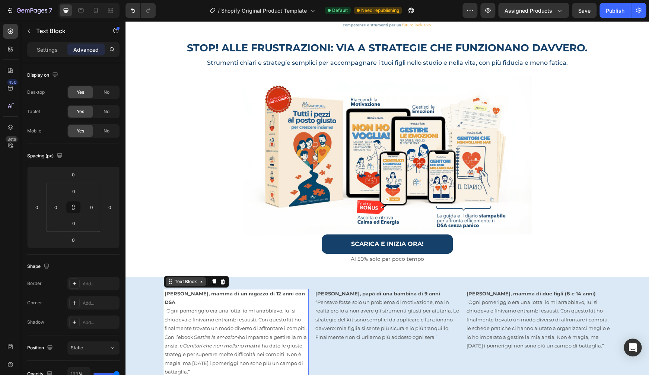
click at [189, 283] on div "Text Block" at bounding box center [186, 281] width 40 height 9
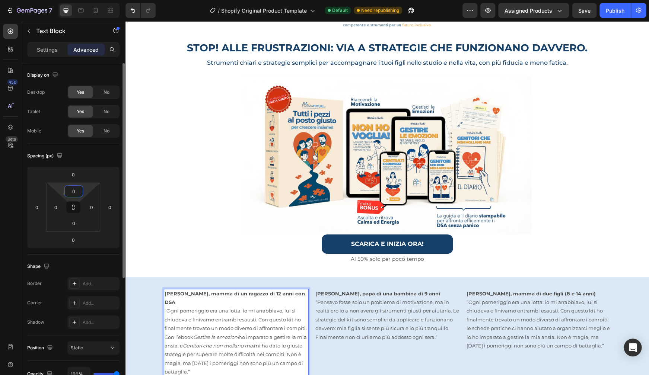
click at [74, 192] on input "0" at bounding box center [73, 191] width 15 height 11
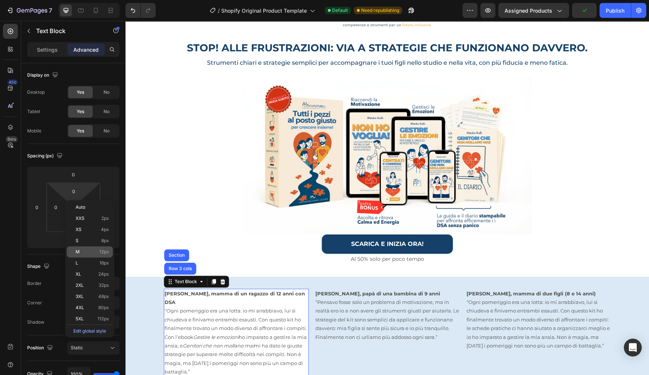
click at [83, 248] on div "M 12px" at bounding box center [90, 251] width 46 height 11
type input "12"
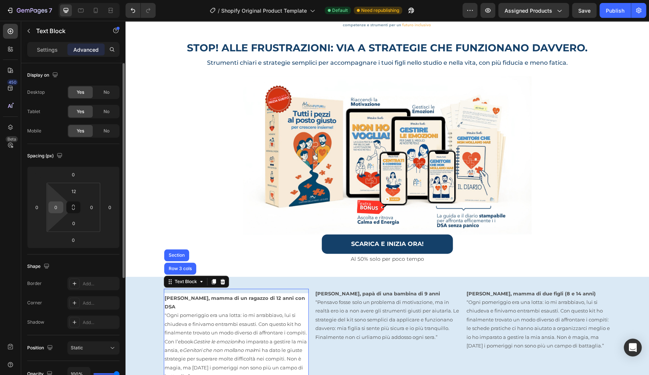
click at [57, 211] on input "0" at bounding box center [55, 207] width 11 height 11
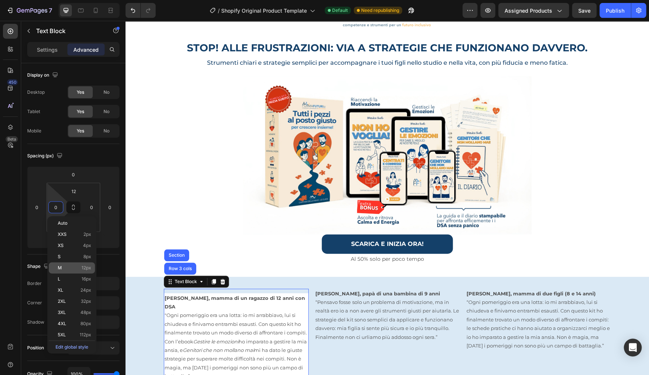
click at [88, 269] on span "12px" at bounding box center [86, 267] width 10 height 5
type input "12"
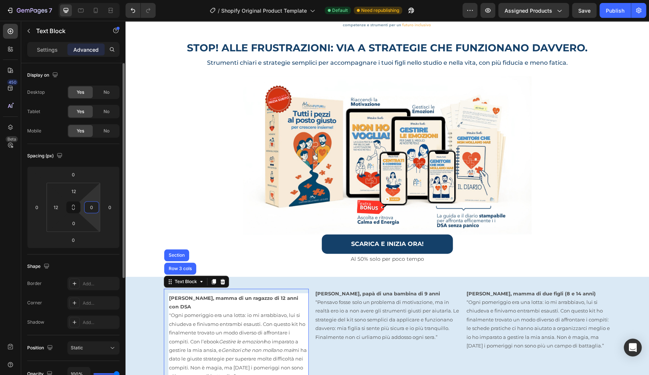
click at [91, 210] on input "0" at bounding box center [91, 207] width 11 height 11
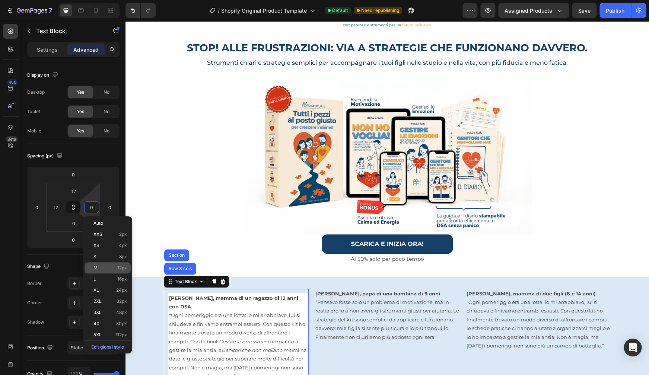
click at [97, 271] on div "M 12px" at bounding box center [107, 267] width 46 height 11
type input "12"
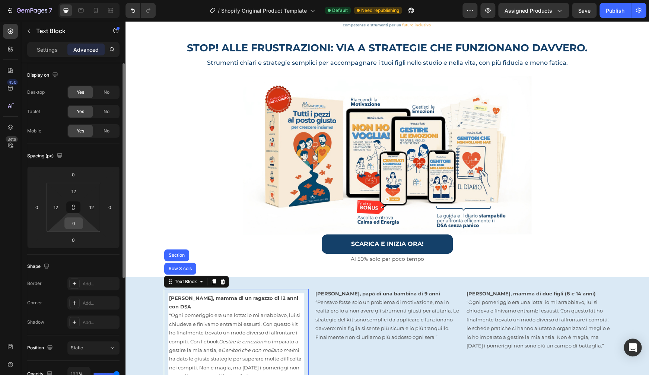
click at [75, 228] on input "0" at bounding box center [73, 223] width 15 height 11
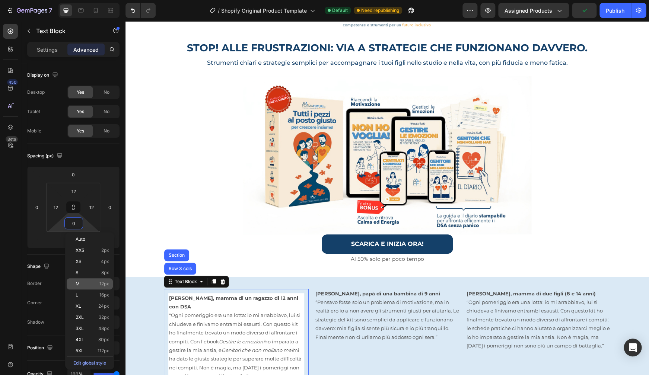
click at [79, 282] on span "M" at bounding box center [78, 283] width 4 height 5
type input "12"
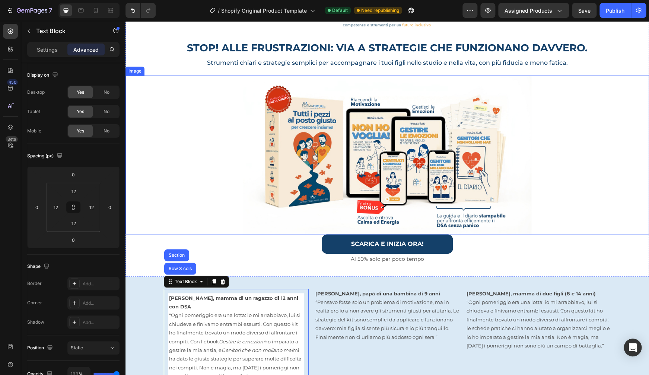
click at [183, 167] on div at bounding box center [386, 155] width 523 height 159
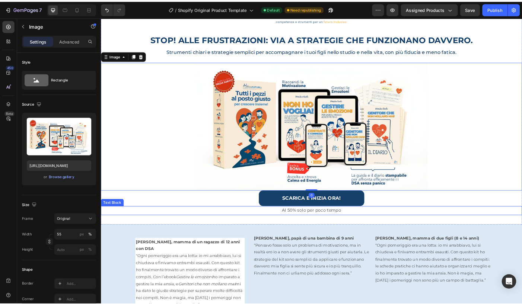
scroll to position [215, 0]
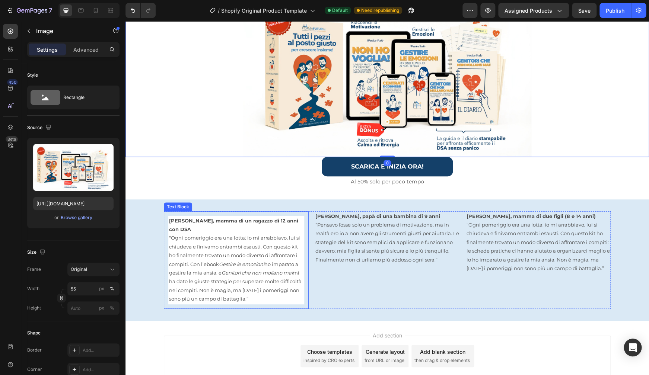
click at [293, 234] on p ""Ogni pomeriggio era una lotta: io mi arrabbiavo, lui si chiudeva e finivamo en…" at bounding box center [236, 269] width 134 height 70
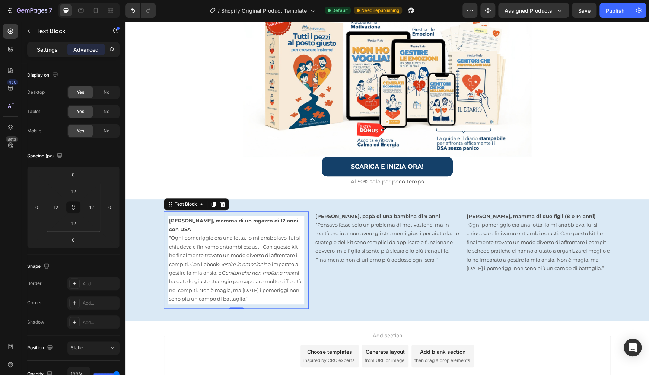
click at [38, 48] on p "Settings" at bounding box center [47, 50] width 21 height 8
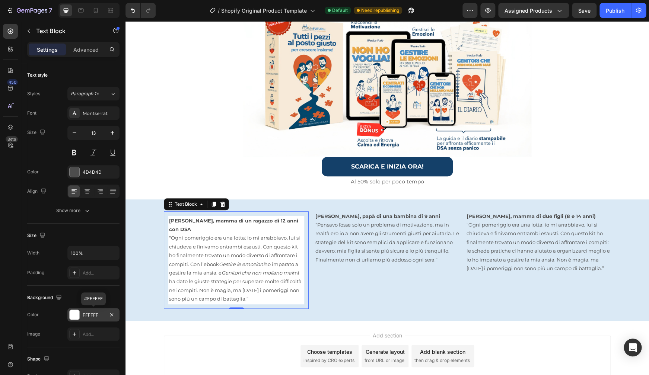
click at [103, 314] on div "FFFFFF" at bounding box center [94, 315] width 22 height 7
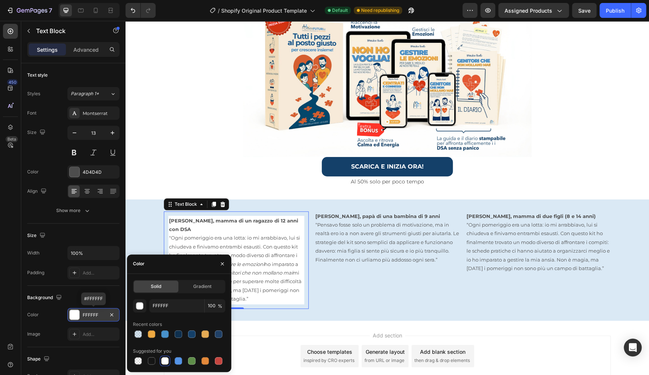
click at [103, 314] on div "FFFFFF" at bounding box center [94, 315] width 22 height 7
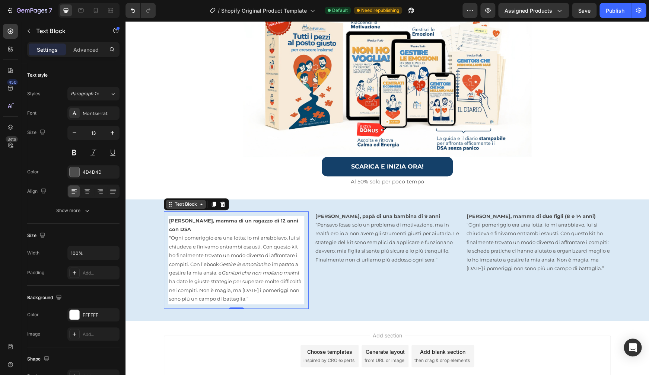
click at [199, 205] on icon at bounding box center [201, 204] width 6 height 6
click at [252, 148] on img at bounding box center [387, 77] width 288 height 159
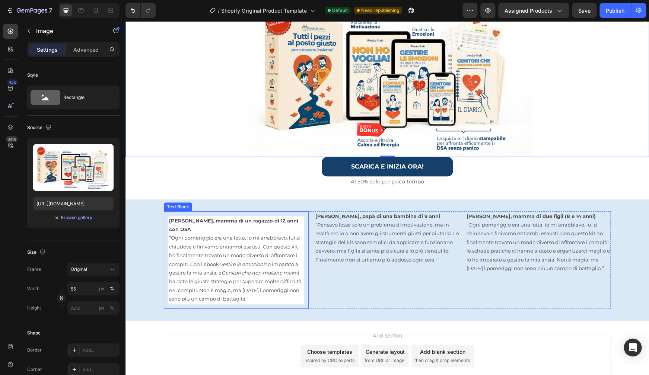
click at [252, 276] on p ""Ogni pomeriggio era una lotta: io mi arrabbiavo, lui si chiudeva e finivamo en…" at bounding box center [236, 269] width 134 height 70
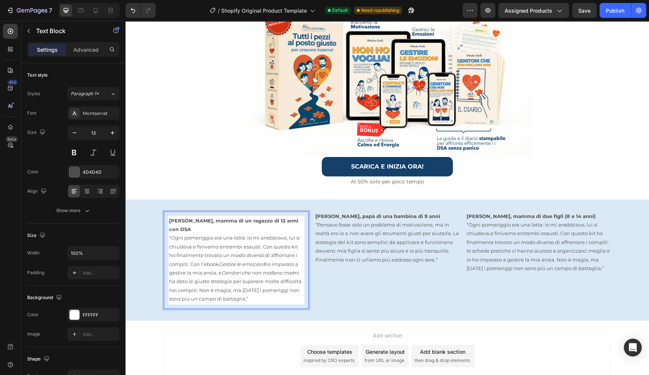
click at [187, 195] on div "Image Row ⁠⁠⁠⁠⁠⁠⁠ STOP! ALLE FRUSTRAZIONI: VIA A STRATEGIE CHE FUNZIONANO DAVVE…" at bounding box center [386, 71] width 523 height 500
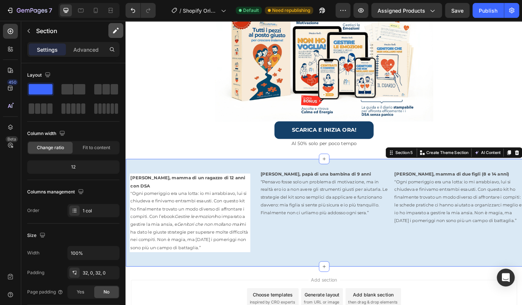
scroll to position [215, 0]
click at [202, 217] on p ""Ogni pomeriggio era una lotta: io mi arrabbiavo, lui si chiudeva e finivamo en…" at bounding box center [198, 246] width 134 height 70
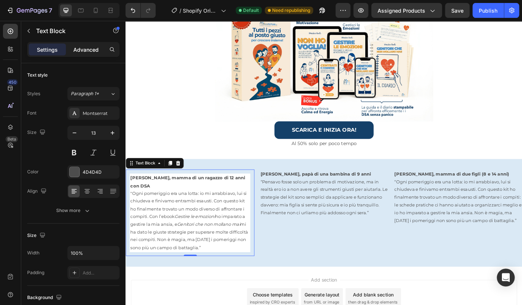
click at [83, 51] on p "Advanced" at bounding box center [85, 50] width 25 height 8
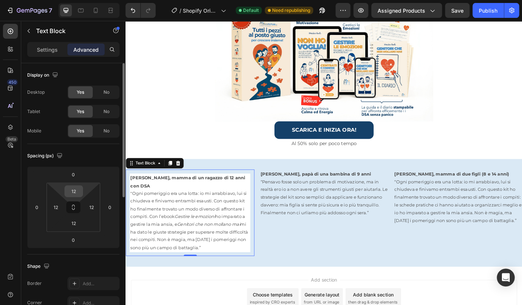
click at [81, 190] on input "12" at bounding box center [73, 191] width 15 height 11
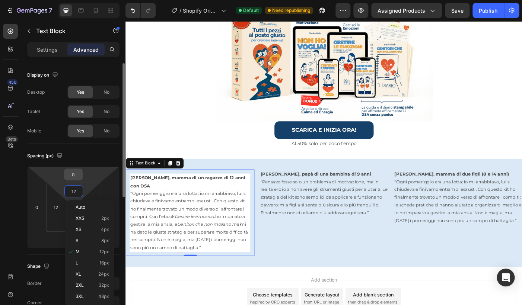
click at [76, 178] on input "0" at bounding box center [73, 174] width 15 height 11
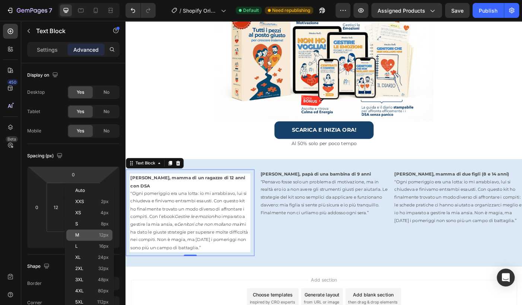
click at [84, 235] on p "M 12px" at bounding box center [91, 235] width 33 height 5
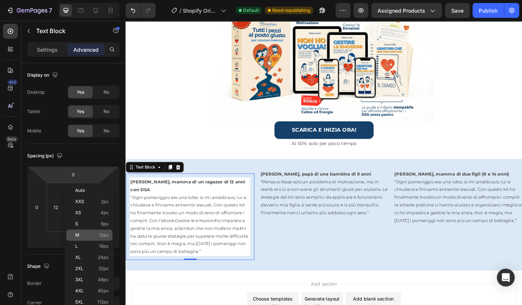
type input "12"
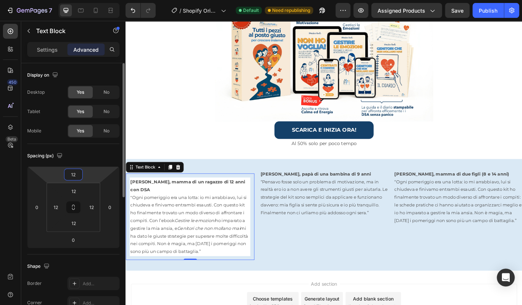
click at [76, 176] on input "12" at bounding box center [73, 174] width 15 height 11
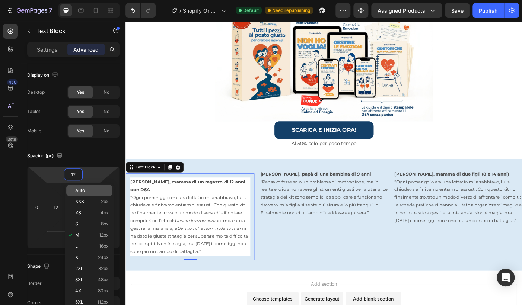
click at [78, 192] on span "Auto" at bounding box center [80, 190] width 10 height 5
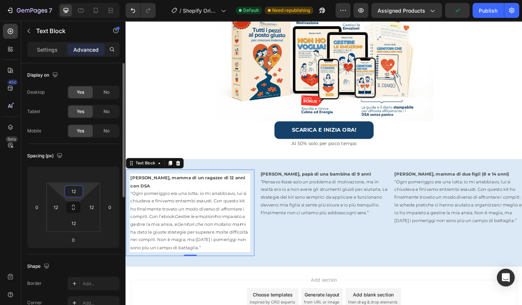
click at [78, 192] on input "12" at bounding box center [73, 191] width 15 height 11
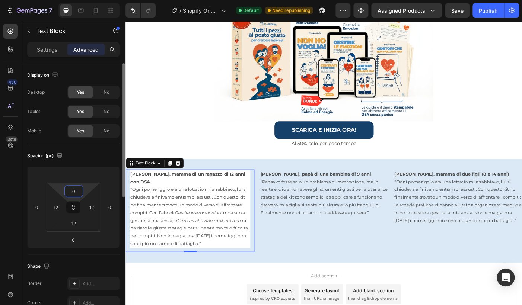
type input "0"
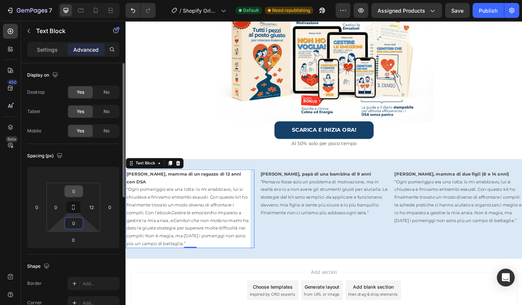
type input "0"
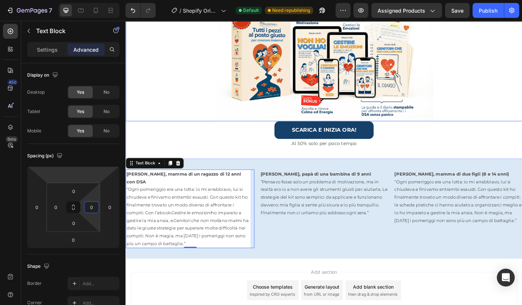
click at [187, 101] on div at bounding box center [348, 66] width 447 height 135
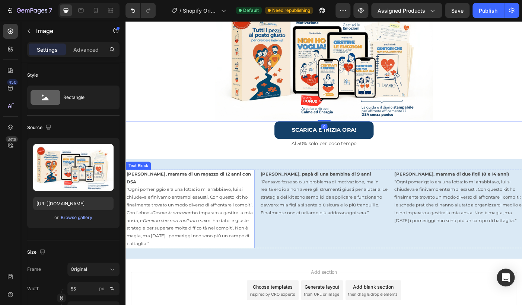
click at [193, 263] on p ""Ogni pomeriggio era una lotta: io mi arrabbiavo, lui si chiudeva e finivamo en…" at bounding box center [197, 242] width 143 height 70
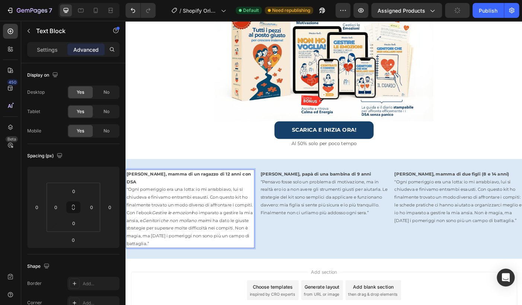
click at [198, 262] on p ""Ogni pomeriggio era una lotta: io mi arrabbiavo, lui si chiudeva e finivamo en…" at bounding box center [197, 242] width 143 height 70
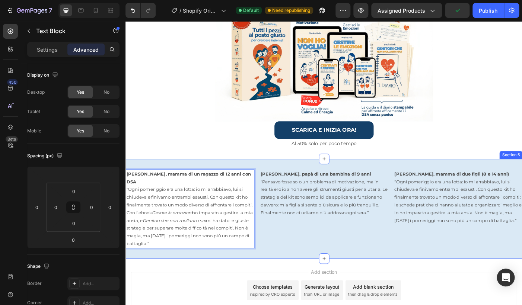
click at [192, 268] on div "[PERSON_NAME], mamma di un ragazzo di 12 anni con DSA "Ogni pomeriggio era una …" at bounding box center [348, 232] width 447 height 112
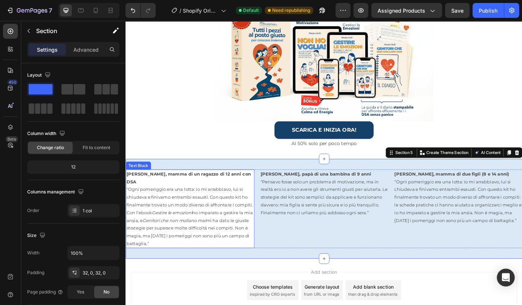
click at [194, 260] on p ""Ogni pomeriggio era una lotta: io mi arrabbiavo, lui si chiudeva e finivamo en…" at bounding box center [197, 242] width 143 height 70
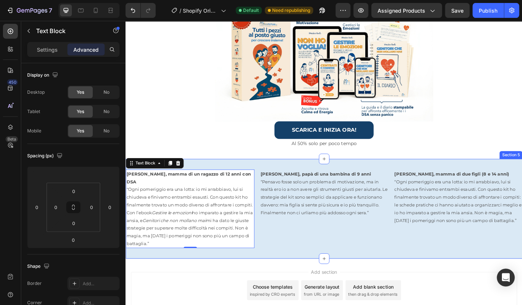
drag, startPoint x: 194, startPoint y: 264, endPoint x: 195, endPoint y: 272, distance: 7.9
click at [195, 272] on div "[PERSON_NAME], mamma di un ragazzo di 12 anni con DSA "Ogni pomeriggio era una …" at bounding box center [348, 232] width 447 height 112
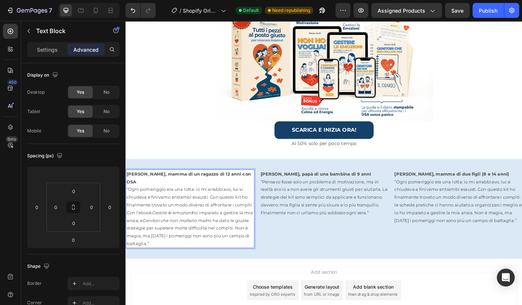
click at [228, 207] on p ""Ogni pomeriggio era una lotta: io mi arrabbiavo, lui si chiudeva e finivamo en…" at bounding box center [197, 242] width 143 height 70
click at [227, 207] on p ""Ogni pomeriggio era una lotta: io mi arrabbiavo, lui si chiudeva e finivamo en…" at bounding box center [197, 242] width 143 height 70
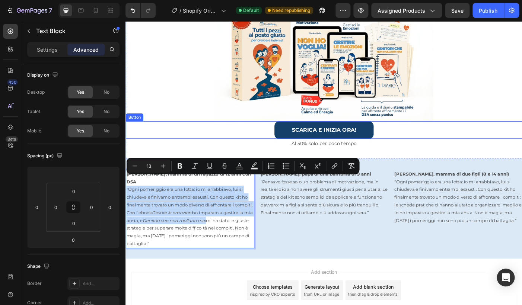
click at [212, 140] on div "SCARICA E INIZIA ORA! Button" at bounding box center [348, 144] width 447 height 20
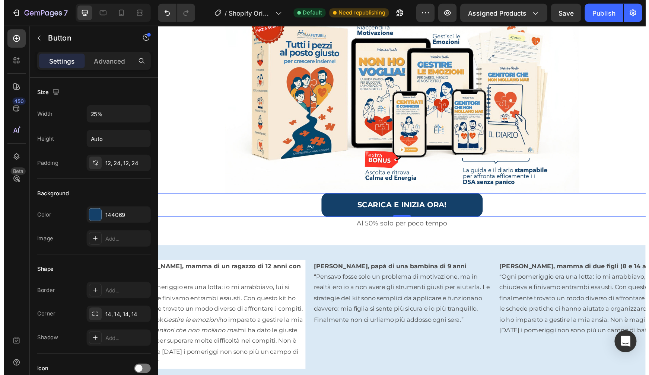
scroll to position [208, 0]
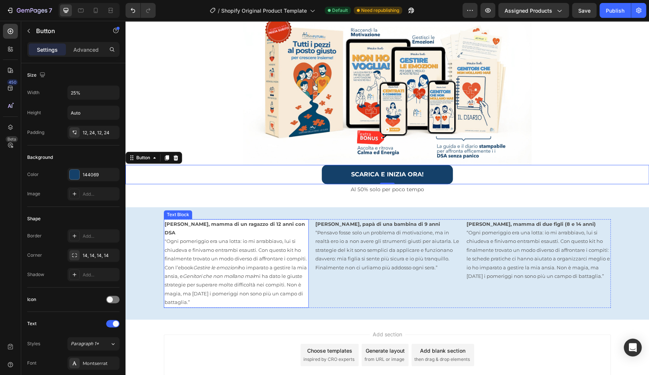
click at [246, 221] on strong "[PERSON_NAME], mamma di un ragazzo di 12 anni con DSA" at bounding box center [234, 228] width 140 height 15
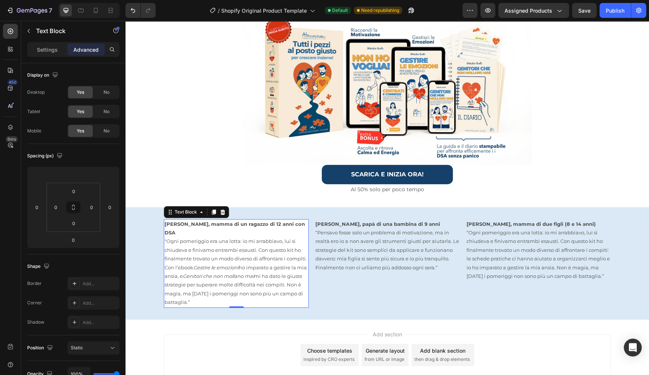
click at [239, 223] on strong "[PERSON_NAME], mamma di un ragazzo di 12 anni con DSA" at bounding box center [234, 228] width 140 height 15
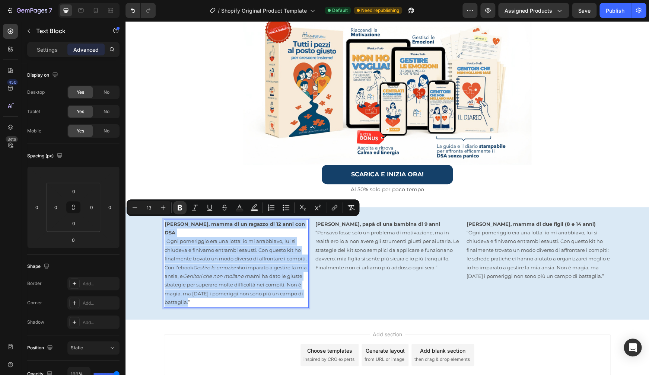
click at [217, 248] on p ""Ogni pomeriggio era una lotta: io mi arrabbiavo, lui si chiudeva e finivamo en…" at bounding box center [235, 272] width 143 height 70
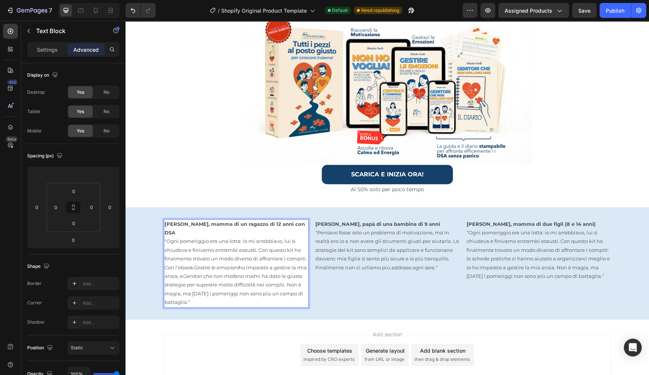
click at [238, 221] on strong "[PERSON_NAME], mamma di un ragazzo di 12 anni con DSA" at bounding box center [234, 228] width 140 height 15
click at [234, 237] on p ""Ogni pomeriggio era una lotta: io mi arrabbiavo, lui si chiudeva e finivamo en…" at bounding box center [235, 272] width 143 height 70
click at [201, 156] on div at bounding box center [386, 85] width 523 height 159
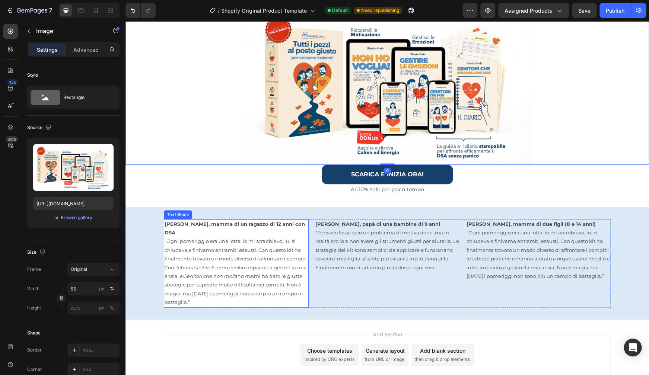
click at [236, 237] on p ""Ogni pomeriggio era una lotta: io mi arrabbiavo, lui si chiudeva e finivamo en…" at bounding box center [235, 272] width 143 height 70
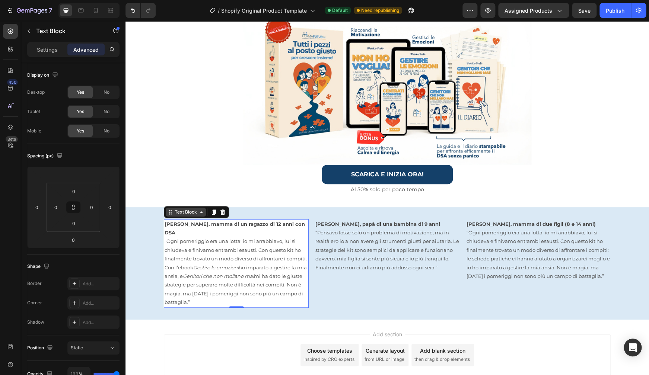
click at [201, 211] on icon at bounding box center [201, 212] width 6 height 6
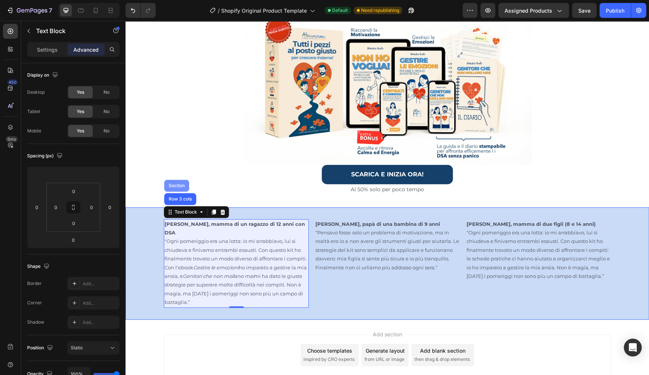
click at [183, 183] on div "Section" at bounding box center [176, 185] width 19 height 4
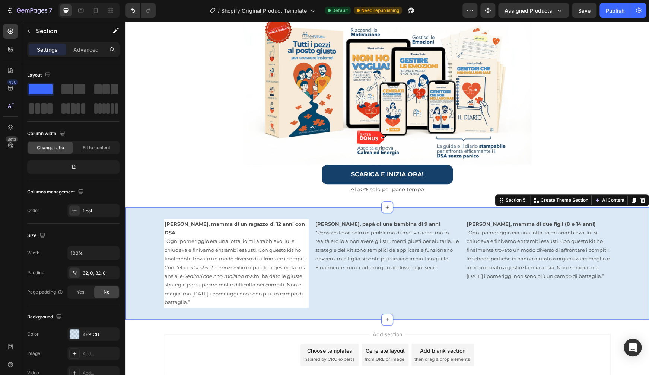
click at [301, 216] on div "[PERSON_NAME], mamma di un ragazzo di 12 anni con DSA "Ogni pomeriggio era una …" at bounding box center [386, 263] width 523 height 112
click at [286, 181] on div "SCARICA E INIZIA ORA! Button" at bounding box center [386, 175] width 523 height 20
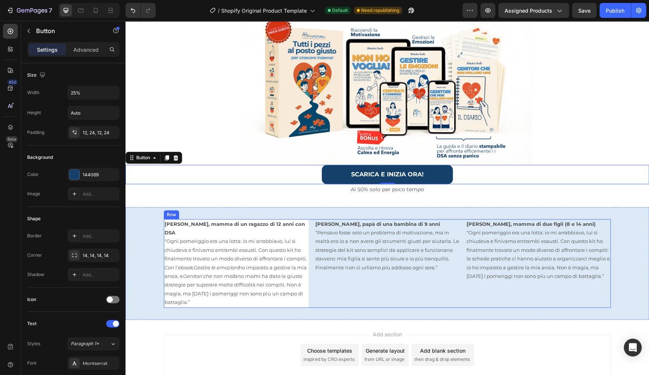
click at [309, 219] on div "[PERSON_NAME], mamma di un ragazzo di 12 anni con DSA "Ogni pomeriggio era una …" at bounding box center [387, 263] width 447 height 89
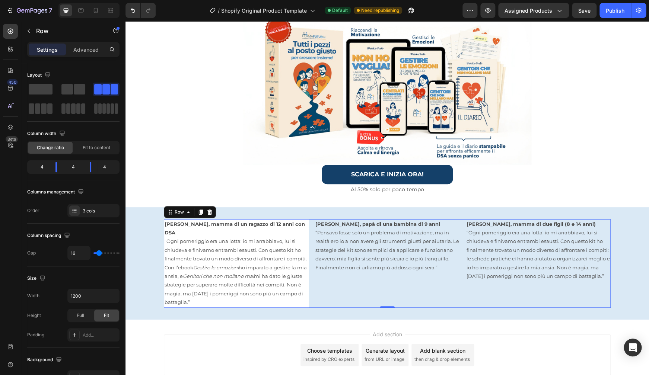
click at [310, 219] on div "[PERSON_NAME], mamma di un ragazzo di 12 anni con DSA "Ogni pomeriggio era una …" at bounding box center [387, 263] width 447 height 89
click at [77, 48] on p "Advanced" at bounding box center [85, 50] width 25 height 8
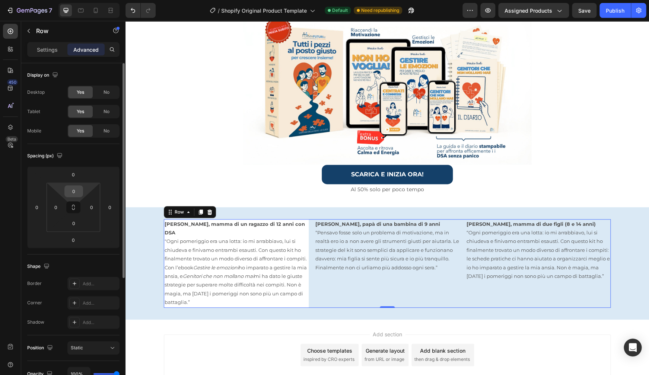
click at [77, 191] on input "0" at bounding box center [73, 191] width 15 height 11
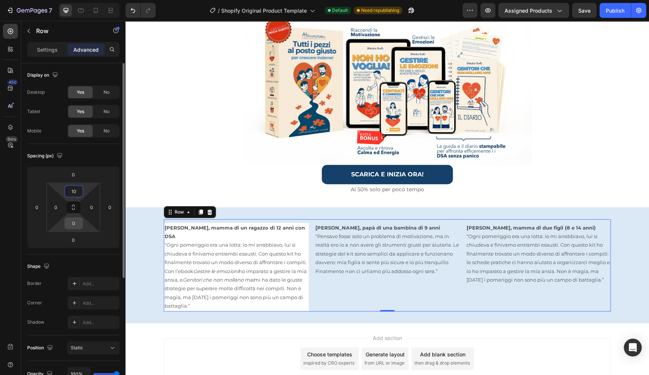
type input "10"
click at [74, 226] on input "0" at bounding box center [73, 223] width 15 height 11
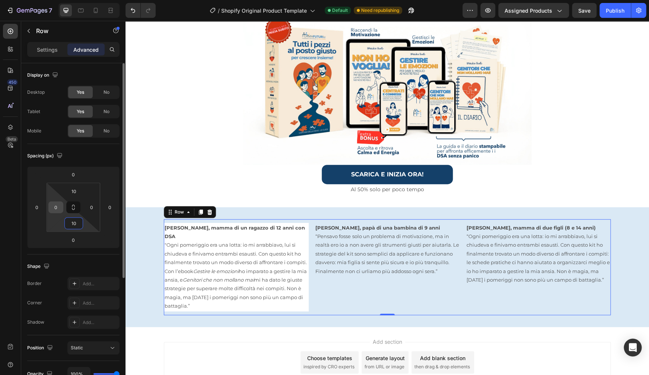
type input "10"
click at [56, 210] on input "0" at bounding box center [55, 207] width 11 height 11
type input "10"
click at [109, 212] on input "0" at bounding box center [109, 207] width 11 height 11
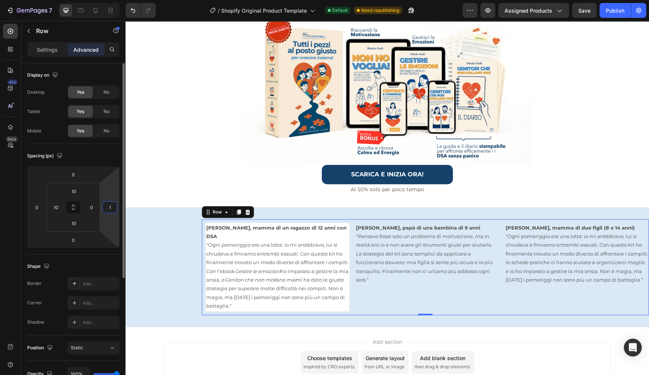
type input "10"
click at [579, 327] on div "Add section Choose templates inspired by CRO experts Generate layout from URL o…" at bounding box center [386, 364] width 523 height 74
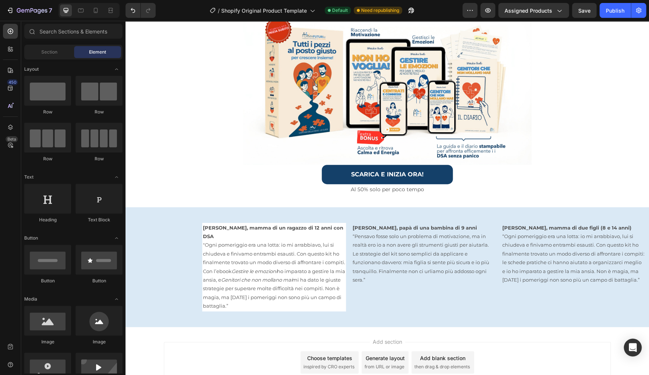
scroll to position [30, 0]
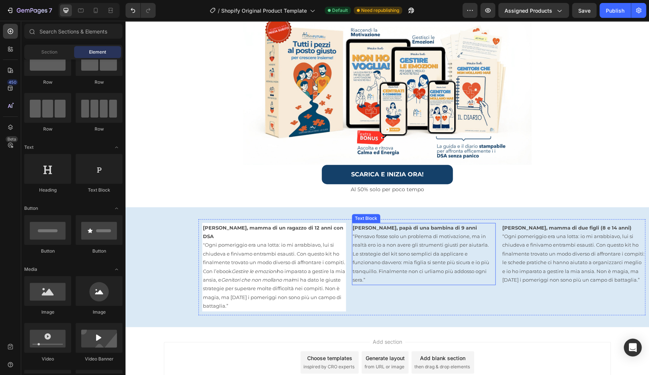
click at [397, 264] on p "“Pensavo fosse solo un problema di motivazione, ma in realtà ero io a non avere…" at bounding box center [423, 258] width 142 height 52
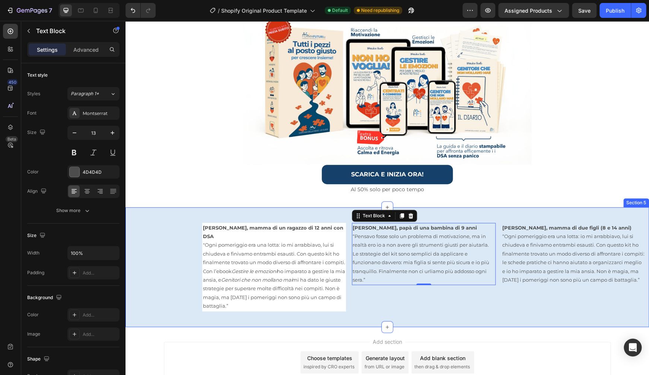
click at [341, 210] on div "[PERSON_NAME], mamma di un ragazzo di 12 anni con DSA "Ogni pomeriggio era una …" at bounding box center [386, 267] width 523 height 120
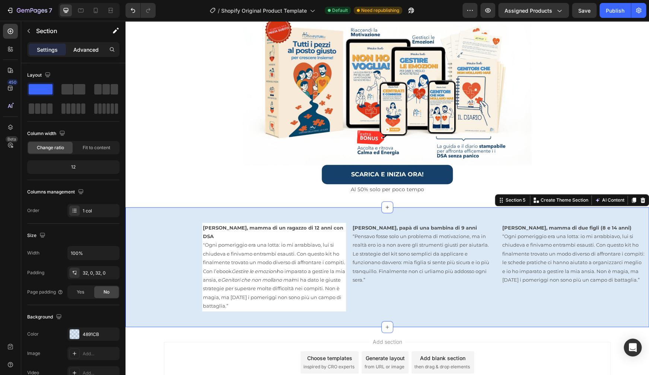
click at [78, 46] on p "Advanced" at bounding box center [85, 50] width 25 height 8
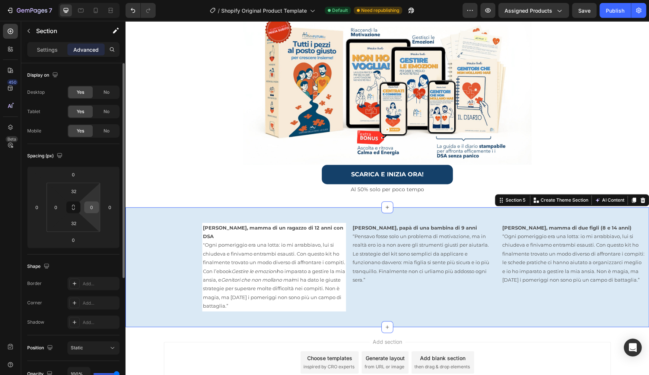
click at [93, 208] on input "0" at bounding box center [91, 207] width 11 height 11
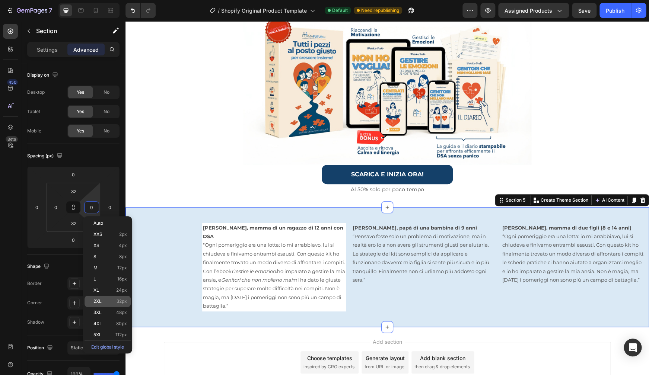
click at [119, 301] on span "32px" at bounding box center [121, 301] width 10 height 5
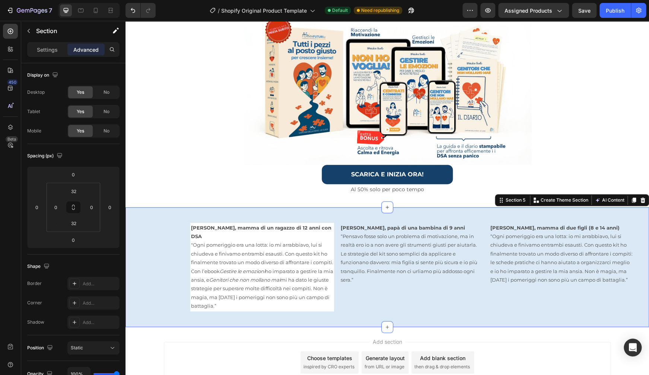
type input "32"
click at [62, 204] on div "0" at bounding box center [55, 207] width 15 height 12
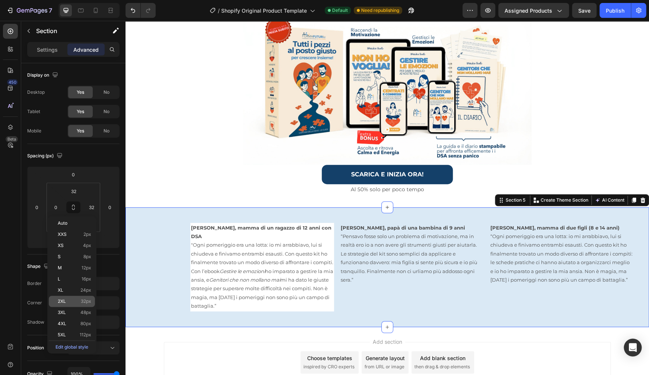
click at [82, 303] on span "32px" at bounding box center [86, 301] width 10 height 5
type input "32"
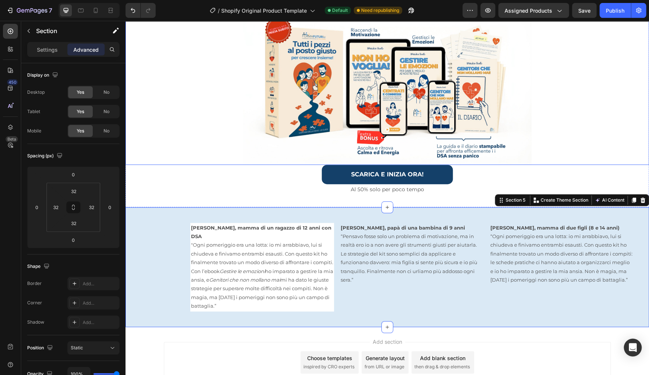
click at [601, 82] on div at bounding box center [386, 85] width 523 height 159
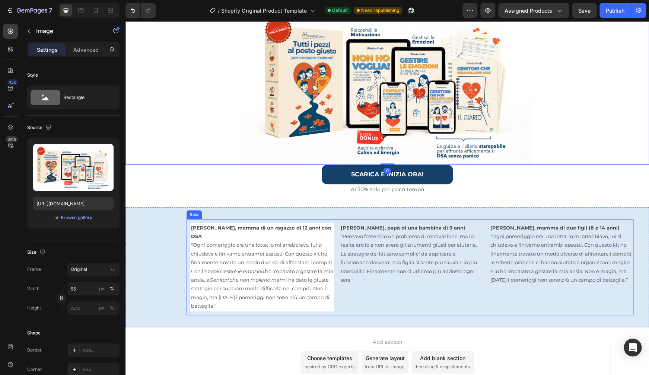
click at [549, 220] on div "[PERSON_NAME], mamma di un ragazzo di 12 anni con DSA "Ogni pomeriggio era una …" at bounding box center [409, 267] width 447 height 96
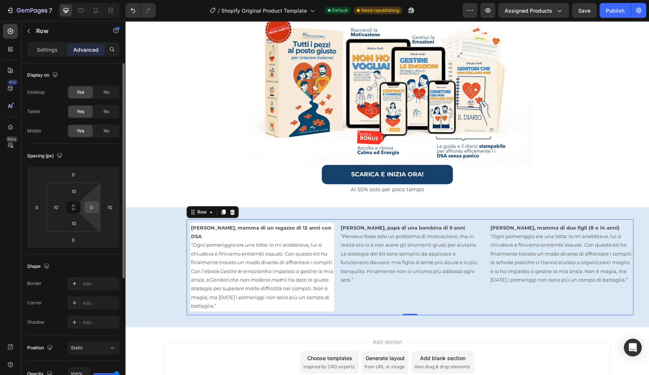
click at [92, 207] on input "0" at bounding box center [91, 207] width 11 height 11
type input "10"
click at [39, 54] on div "Settings" at bounding box center [47, 50] width 37 height 12
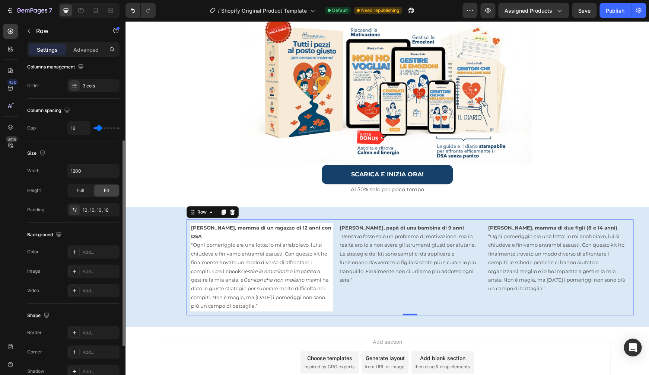
scroll to position [155, 0]
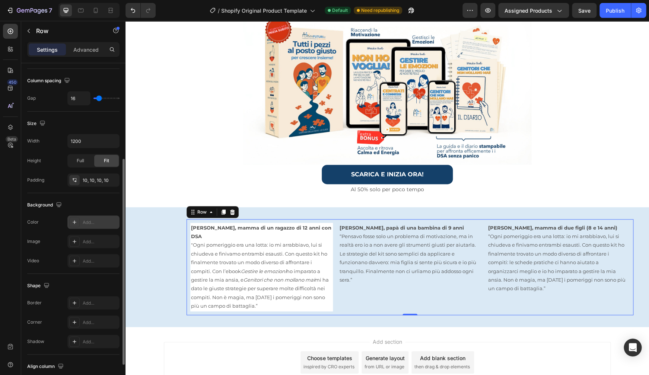
click at [100, 225] on div "Add..." at bounding box center [100, 222] width 35 height 7
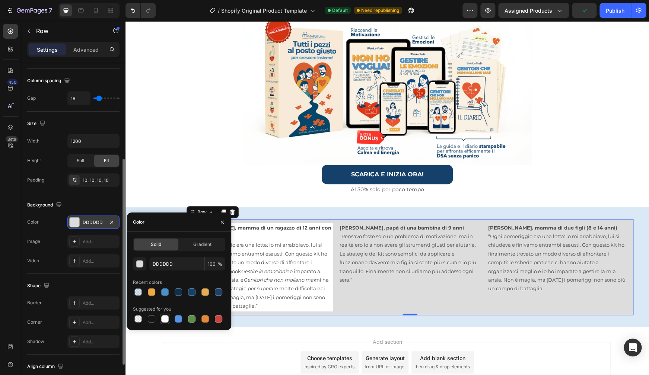
click at [165, 322] on div at bounding box center [164, 318] width 7 height 7
type input "FFFFFF"
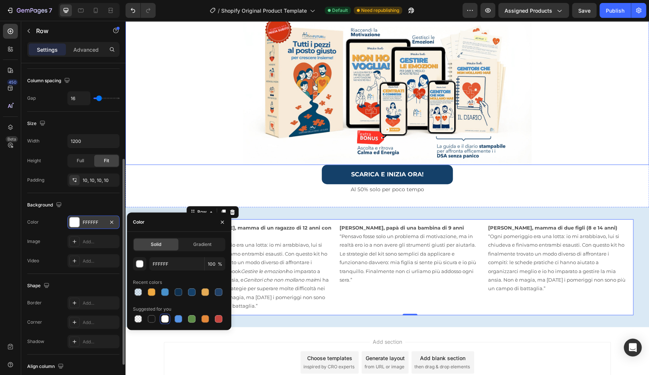
click at [153, 71] on div at bounding box center [386, 85] width 523 height 159
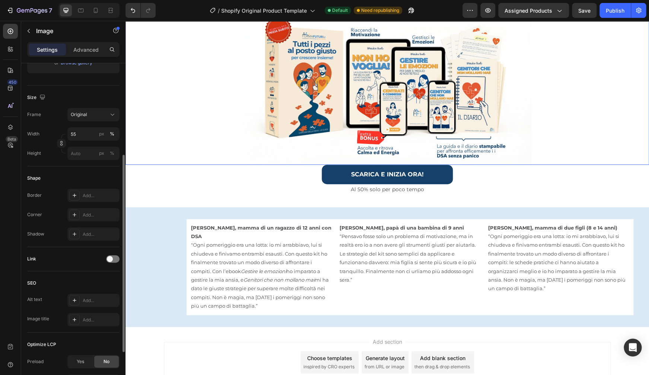
scroll to position [0, 0]
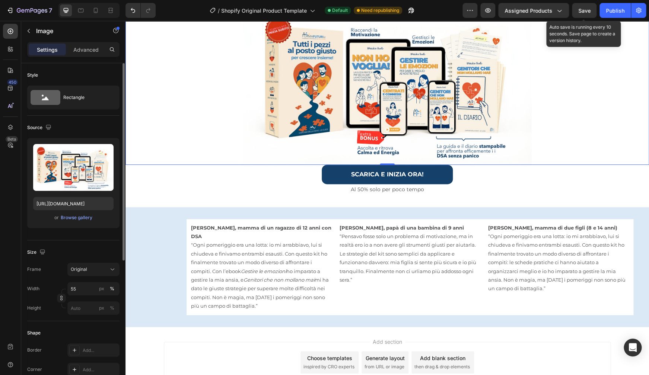
click at [586, 13] on span "Save" at bounding box center [584, 10] width 12 height 6
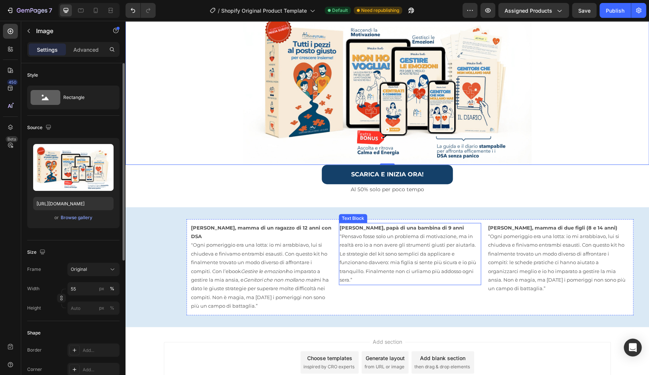
click at [448, 270] on p "“Pensavo fosse solo un problema di motivazione, ma in realtà ero io a non avere…" at bounding box center [409, 258] width 141 height 52
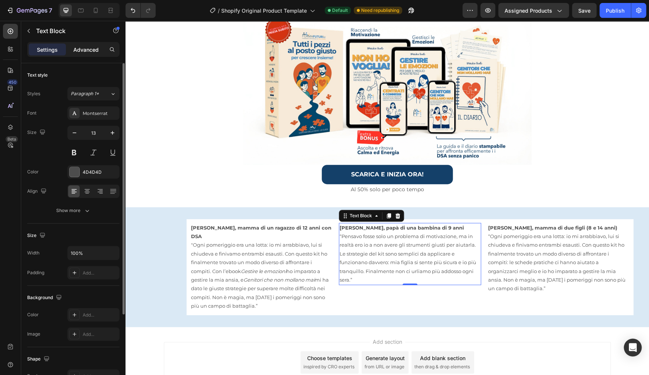
click at [86, 48] on p "Advanced" at bounding box center [85, 50] width 25 height 8
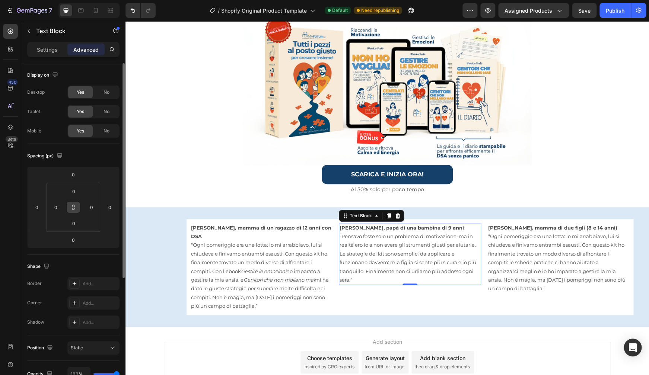
click at [73, 210] on icon at bounding box center [73, 207] width 6 height 6
click at [54, 207] on input "0" at bounding box center [55, 207] width 11 height 11
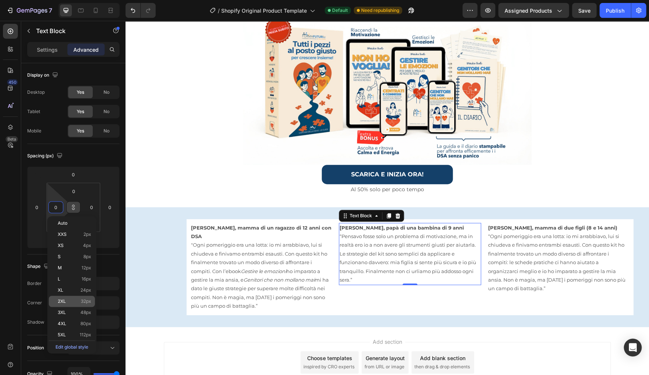
click at [74, 299] on p "2XL 32px" at bounding box center [74, 301] width 33 height 5
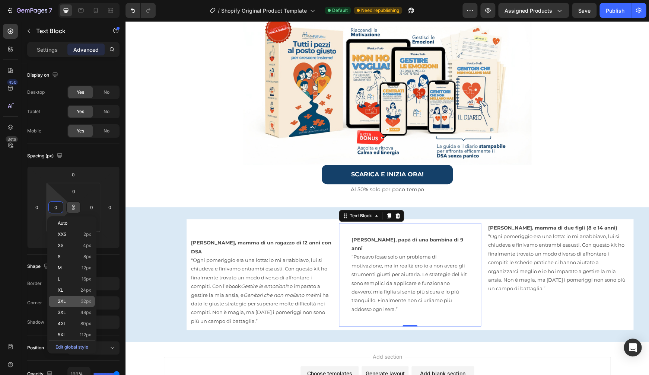
type input "32"
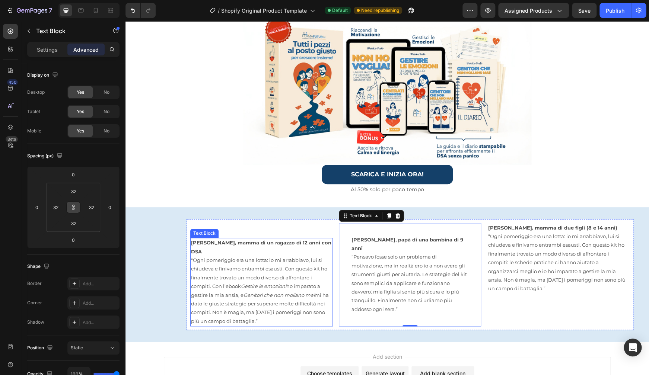
click at [224, 256] on p ""Ogni pomeriggio era una lotta: io mi arrabbiavo, lui si chiudeva e finivamo en…" at bounding box center [261, 291] width 141 height 70
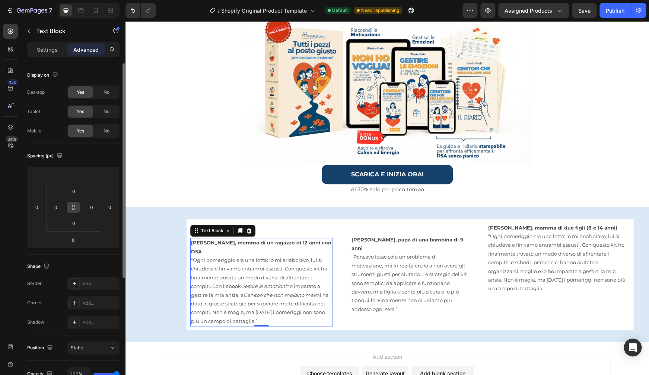
click at [72, 208] on icon at bounding box center [73, 207] width 6 height 6
click at [52, 210] on input "0" at bounding box center [55, 207] width 11 height 11
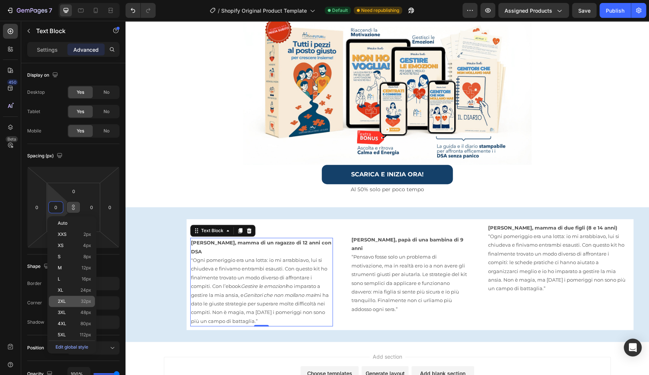
click at [78, 299] on p "2XL 32px" at bounding box center [74, 301] width 33 height 5
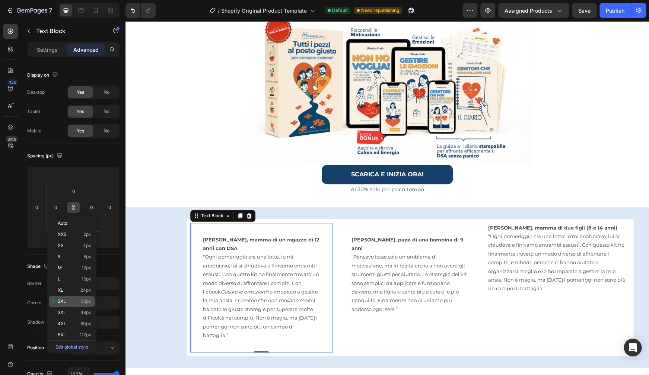
type input "32"
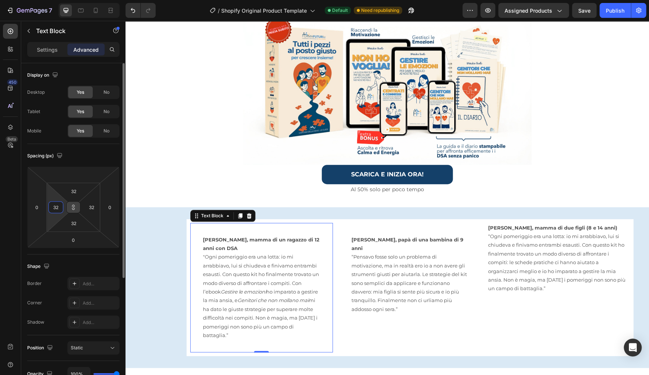
click at [58, 208] on input "32" at bounding box center [55, 207] width 11 height 11
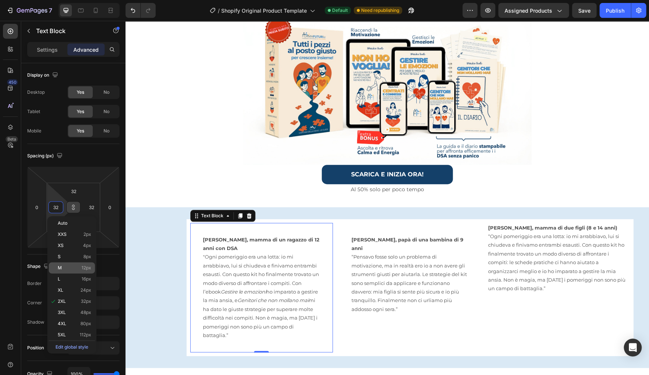
click at [68, 264] on div "M 12px" at bounding box center [72, 267] width 46 height 11
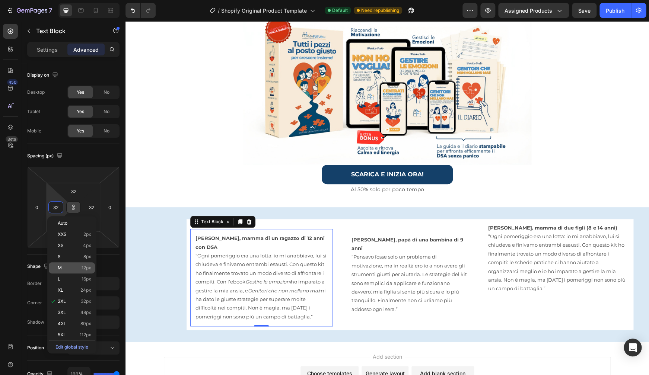
type input "12"
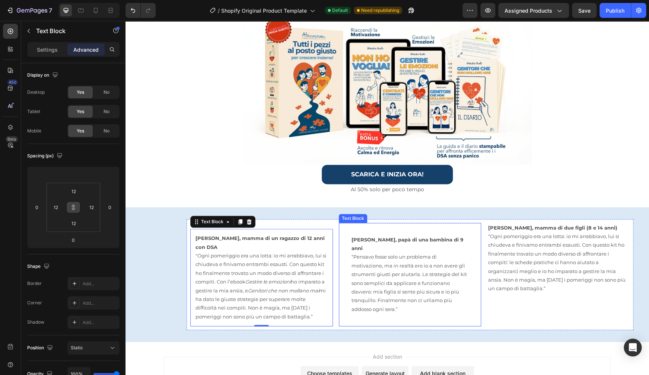
click at [390, 265] on p "“Pensavo fosse solo un problema di motivazione, ma in realtà ero io a non avere…" at bounding box center [409, 283] width 117 height 61
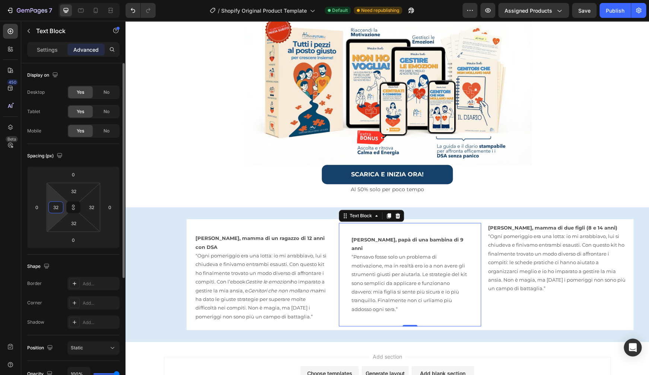
click at [60, 207] on input "32" at bounding box center [55, 207] width 11 height 11
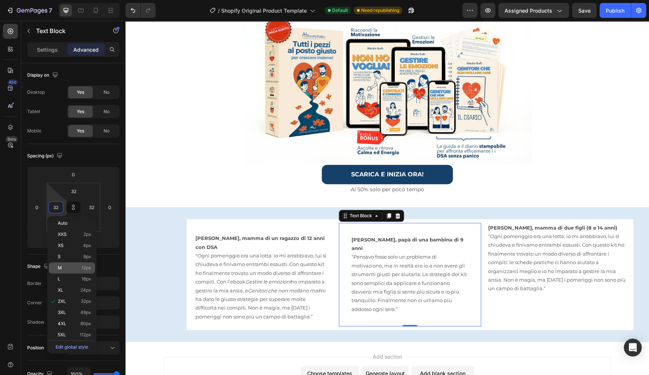
click at [67, 266] on p "M 12px" at bounding box center [74, 267] width 33 height 5
type input "12"
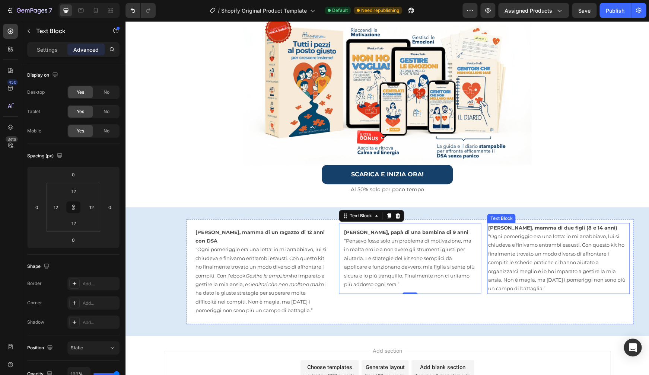
click at [569, 239] on p "“Ogni pomeriggio era una lotta: io mi arrabbiavo, lui si chiudeva e finivamo en…" at bounding box center [558, 262] width 141 height 61
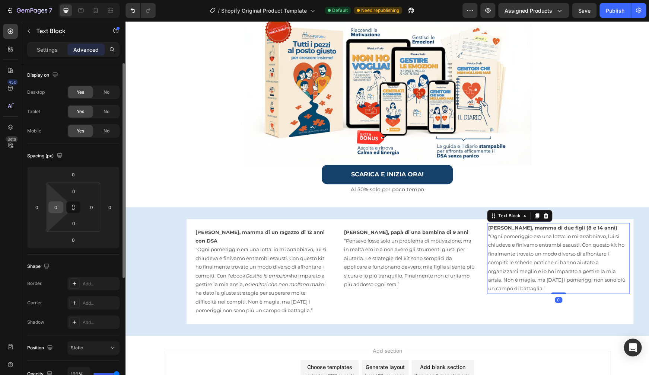
click at [60, 210] on input "0" at bounding box center [55, 207] width 11 height 11
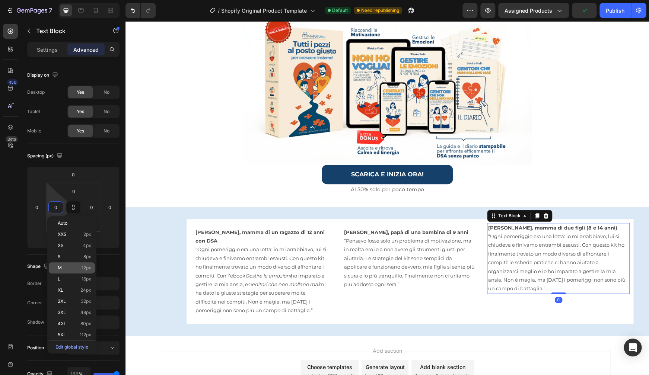
click at [65, 269] on p "M 12px" at bounding box center [74, 267] width 33 height 5
type input "12"
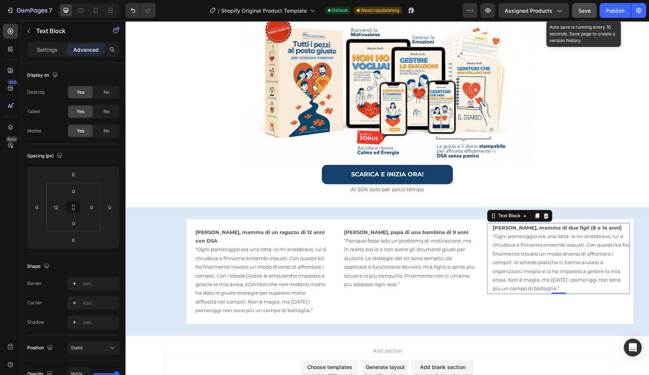
click at [591, 13] on button "Save" at bounding box center [584, 10] width 25 height 15
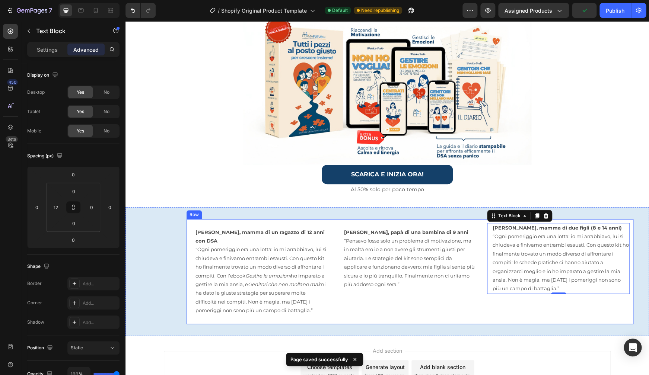
click at [288, 219] on div "[PERSON_NAME], mamma di un ragazzo di 12 anni con DSA "Ogni pomeriggio era una …" at bounding box center [409, 271] width 447 height 105
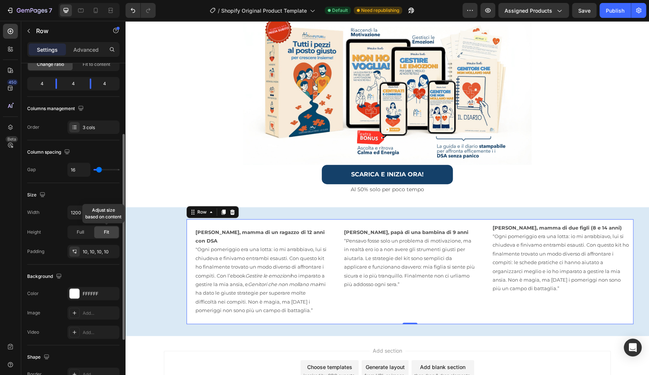
scroll to position [113, 0]
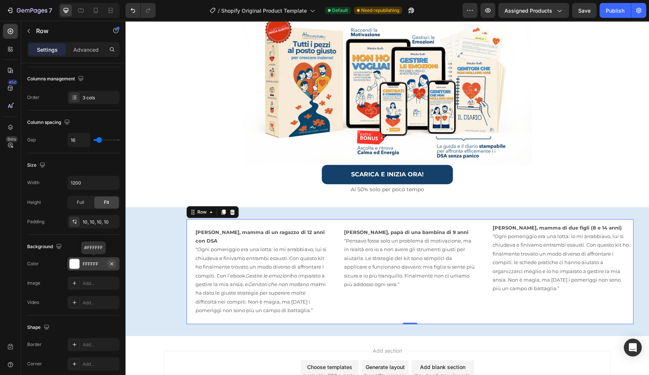
click at [112, 263] on icon "button" at bounding box center [111, 263] width 3 height 3
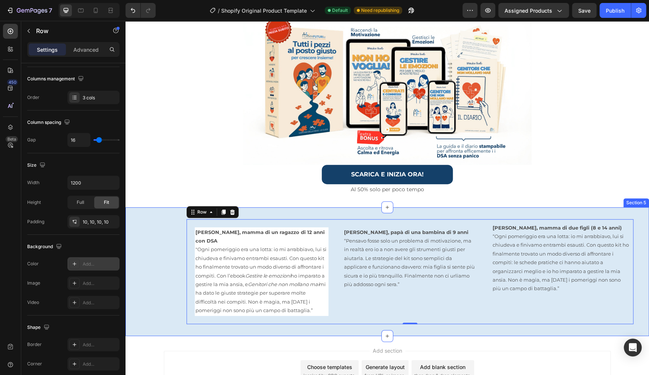
click at [154, 259] on div "[PERSON_NAME], mamma di un ragazzo di 12 anni con DSA "Ogni pomeriggio era una …" at bounding box center [386, 271] width 499 height 105
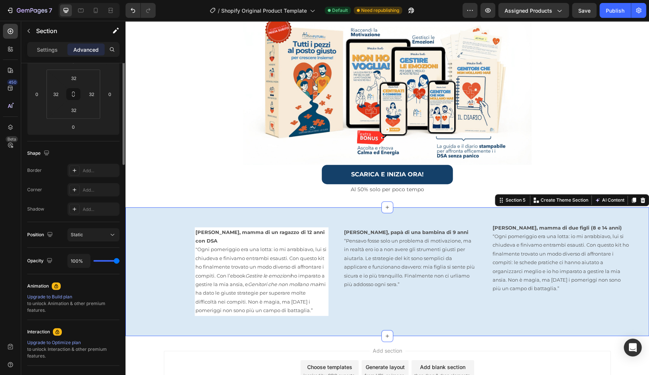
scroll to position [0, 0]
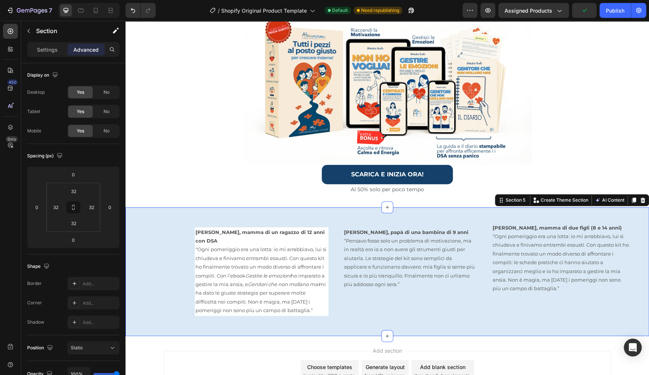
click at [153, 258] on div "[PERSON_NAME], mamma di un ragazzo di 12 anni con DSA "Ogni pomeriggio era una …" at bounding box center [386, 271] width 499 height 105
click at [186, 242] on div "[PERSON_NAME], mamma di un ragazzo di 12 anni con DSA "Ogni pomeriggio era una …" at bounding box center [409, 271] width 447 height 105
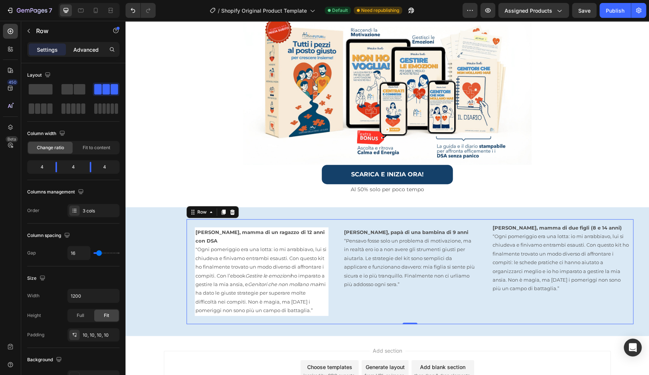
click at [95, 49] on p "Advanced" at bounding box center [85, 50] width 25 height 8
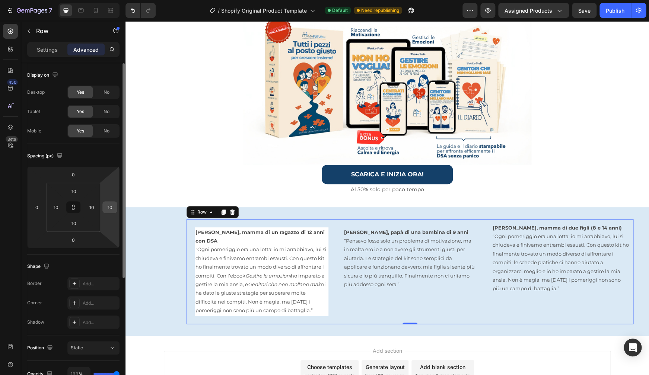
click at [110, 211] on input "10" at bounding box center [109, 207] width 11 height 11
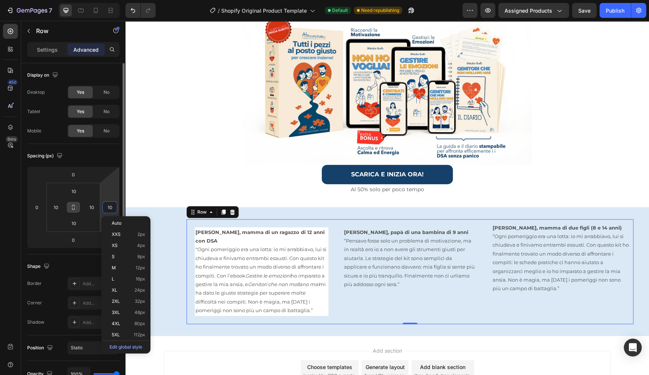
click at [72, 210] on icon at bounding box center [73, 207] width 6 height 6
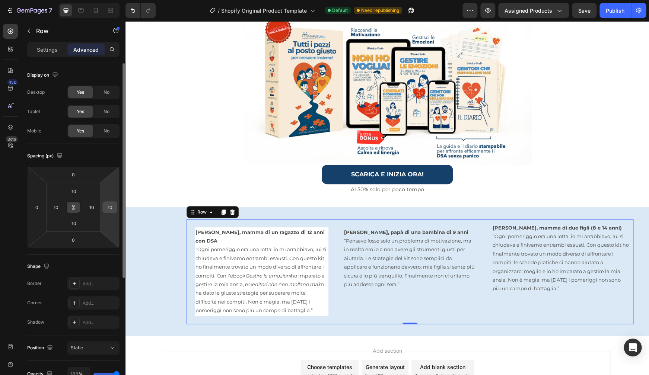
click at [108, 207] on input "10" at bounding box center [109, 207] width 11 height 11
drag, startPoint x: 108, startPoint y: 207, endPoint x: 114, endPoint y: 208, distance: 6.6
click at [114, 208] on input "10" at bounding box center [109, 207] width 11 height 11
type input "0"
click at [154, 174] on div "SCARICA E INIZIA ORA! Button" at bounding box center [386, 175] width 523 height 20
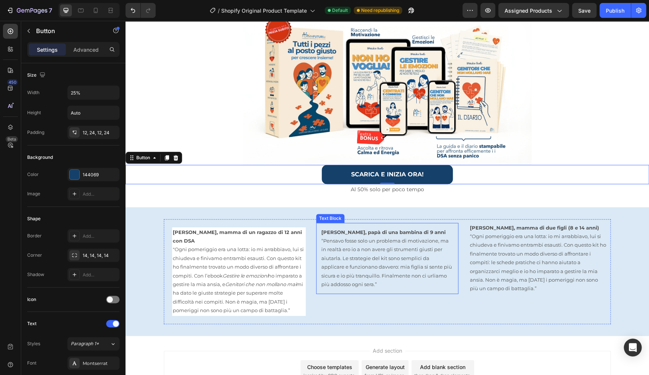
click at [365, 244] on p "“Pensavo fosse solo un problema di motivazione, ma in realtà ero io a non avere…" at bounding box center [387, 263] width 132 height 52
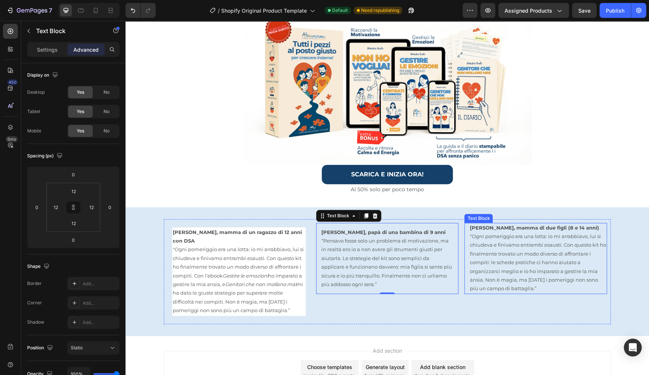
click at [549, 240] on p "“Ogni pomeriggio era una lotta: io mi arrabbiavo, lui si chiudeva e finivamo en…" at bounding box center [537, 262] width 137 height 61
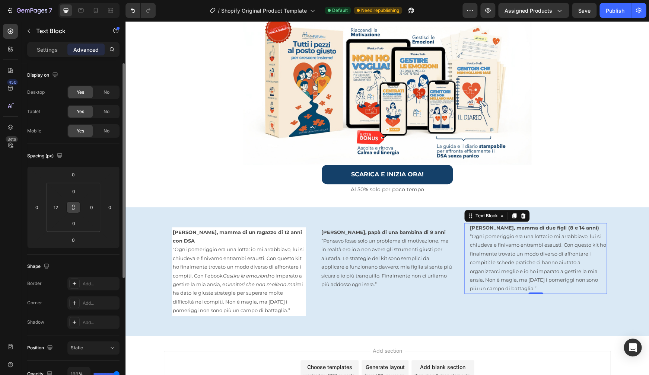
click at [70, 208] on button at bounding box center [73, 207] width 14 height 12
click at [75, 191] on input "0" at bounding box center [73, 191] width 15 height 11
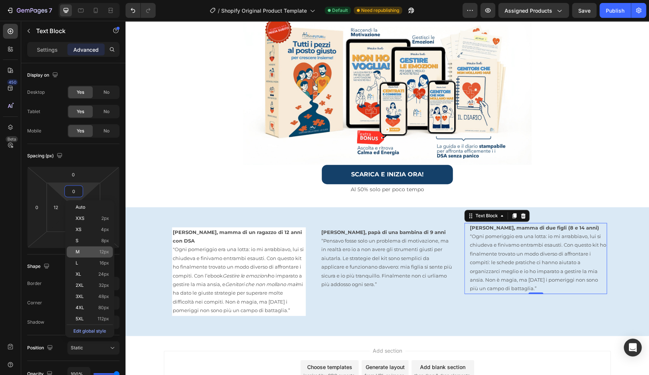
click at [89, 255] on div "M 12px" at bounding box center [90, 251] width 46 height 11
type input "12"
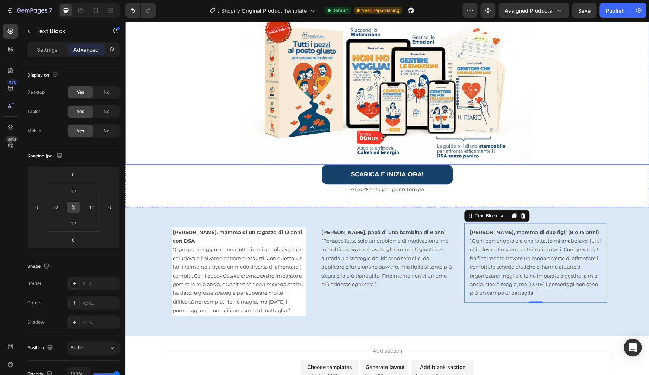
click at [588, 141] on div at bounding box center [386, 85] width 523 height 159
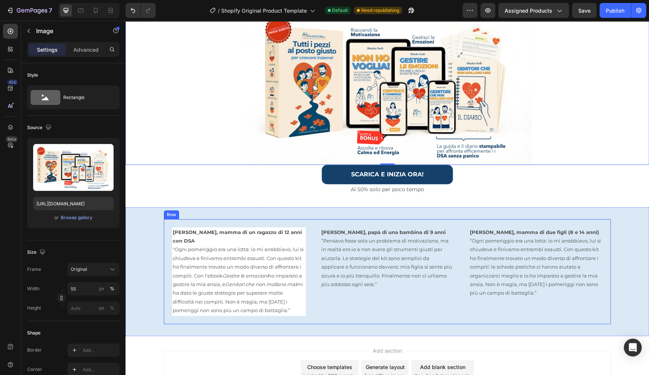
click at [303, 220] on div "[PERSON_NAME], mamma di un ragazzo di 12 anni con DSA "Ogni pomeriggio era una …" at bounding box center [387, 271] width 447 height 105
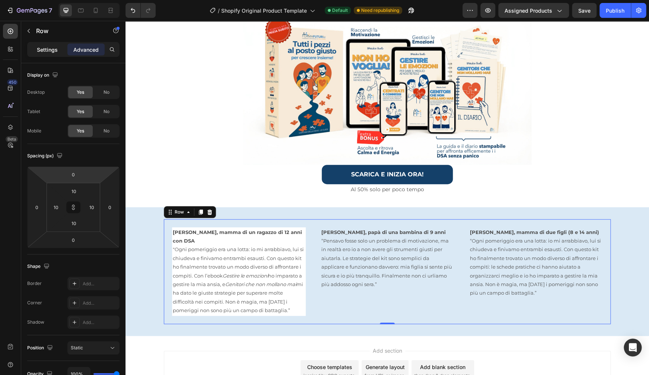
click at [46, 50] on p "Settings" at bounding box center [47, 50] width 21 height 8
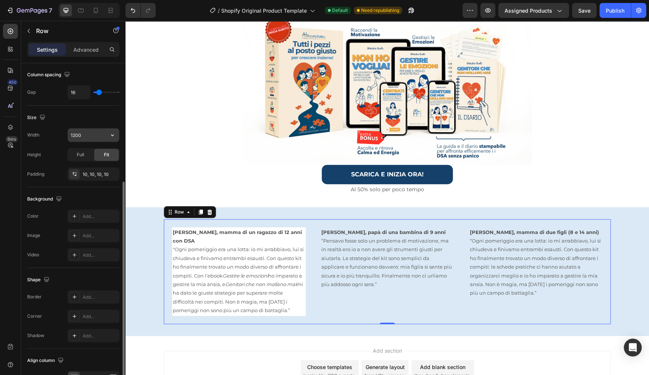
scroll to position [173, 0]
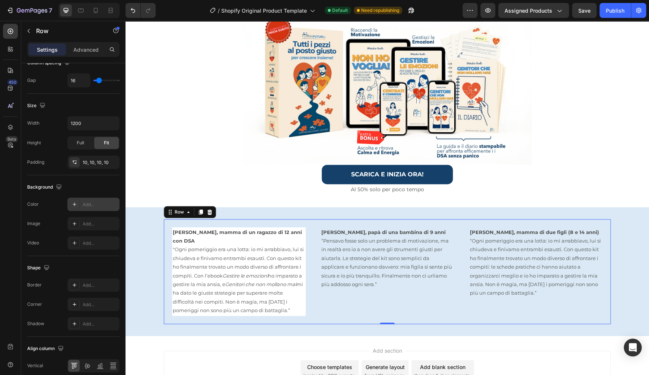
click at [79, 204] on div at bounding box center [74, 204] width 10 height 10
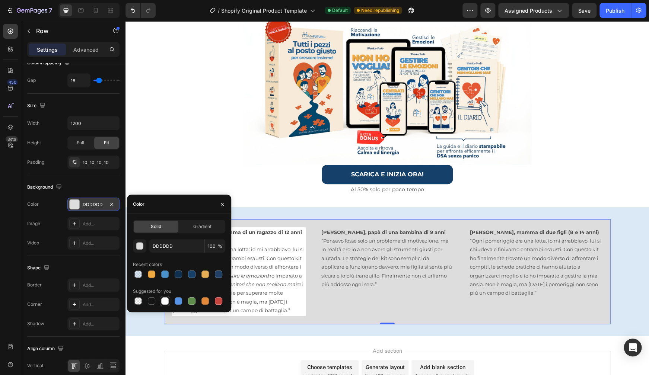
click at [162, 299] on div at bounding box center [164, 300] width 7 height 7
type input "FFFFFF"
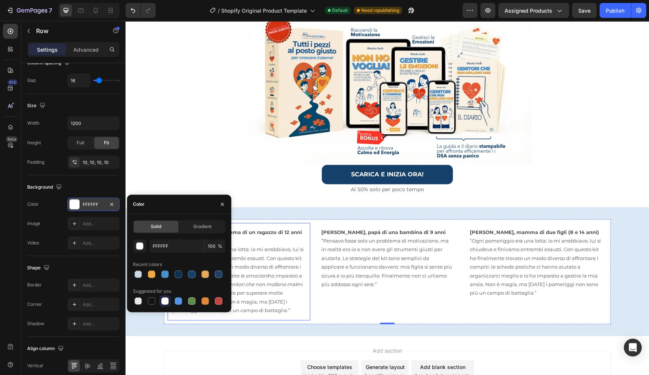
click at [242, 245] on p ""Ogni pomeriggio era una lotta: io mi arrabbiavo, lui si chiudeva e finivamo en…" at bounding box center [239, 280] width 132 height 70
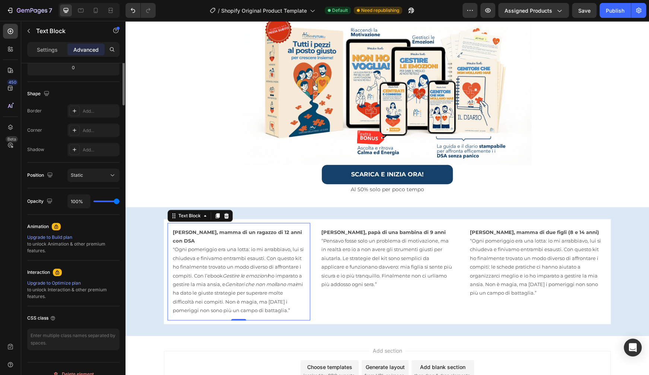
scroll to position [0, 0]
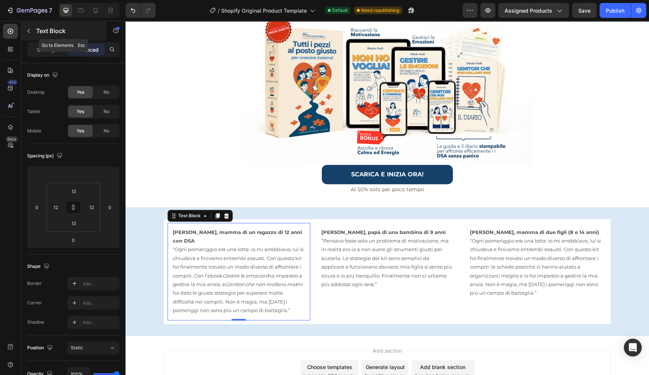
click at [29, 30] on icon "button" at bounding box center [29, 31] width 2 height 4
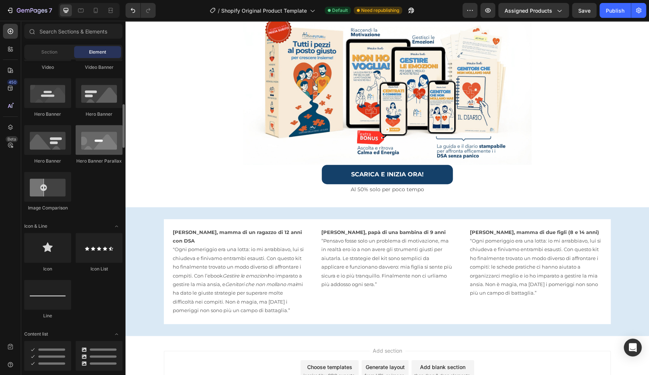
scroll to position [351, 0]
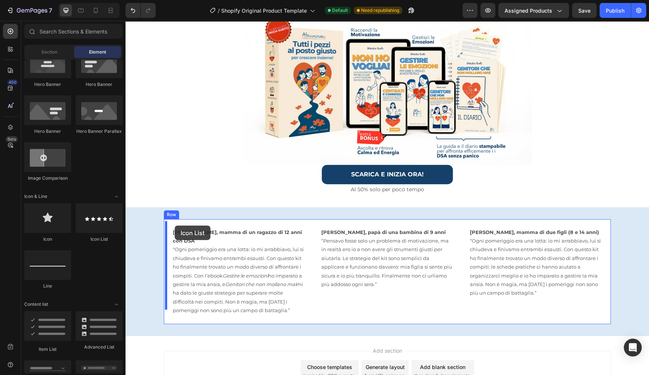
drag, startPoint x: 228, startPoint y: 245, endPoint x: 175, endPoint y: 226, distance: 57.3
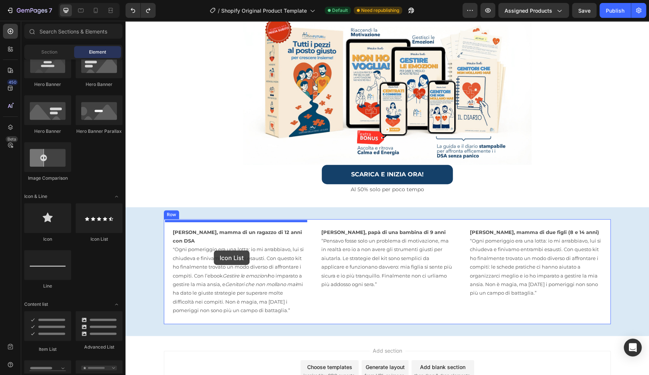
drag, startPoint x: 222, startPoint y: 238, endPoint x: 214, endPoint y: 250, distance: 14.8
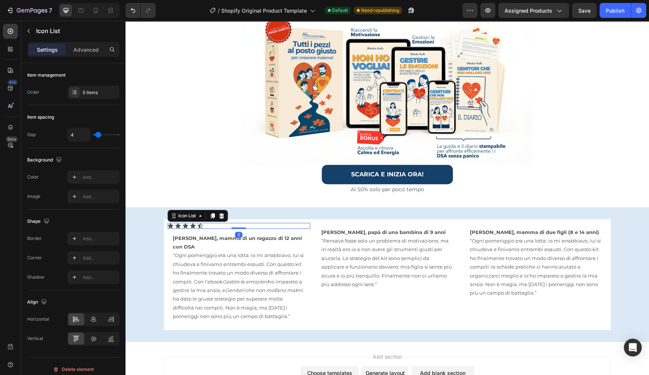
drag, startPoint x: 236, startPoint y: 233, endPoint x: 236, endPoint y: 224, distance: 8.9
click at [236, 224] on div "Icon Icon Icon Icon Icon Icon List 0" at bounding box center [238, 226] width 143 height 6
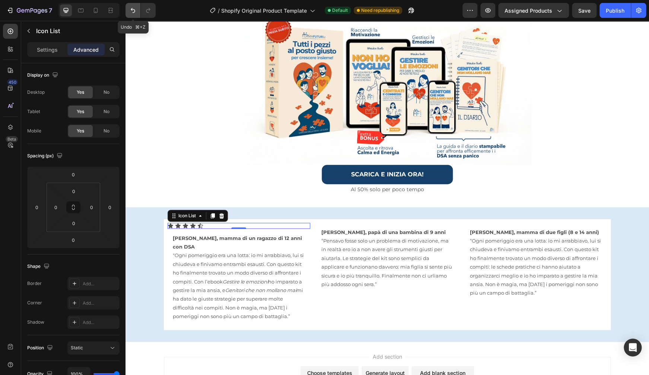
click at [135, 13] on icon "Undo/Redo" at bounding box center [132, 10] width 7 height 7
click at [173, 238] on strong "[PERSON_NAME], mamma di un ragazzo di 12 anni con DSA" at bounding box center [237, 242] width 129 height 15
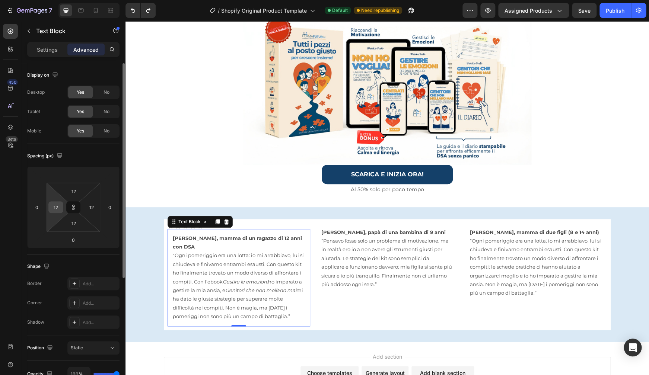
click at [55, 207] on input "12" at bounding box center [55, 207] width 11 height 11
type input "0"
click at [73, 209] on icon at bounding box center [73, 207] width 6 height 6
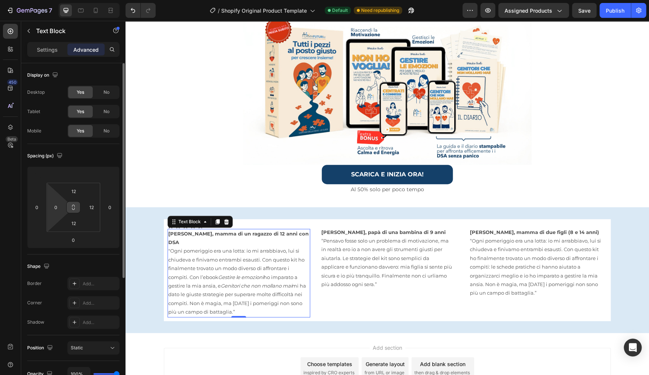
type input "0"
click at [382, 234] on p "[PERSON_NAME], papà di una bambina di 9 anni" at bounding box center [387, 232] width 132 height 9
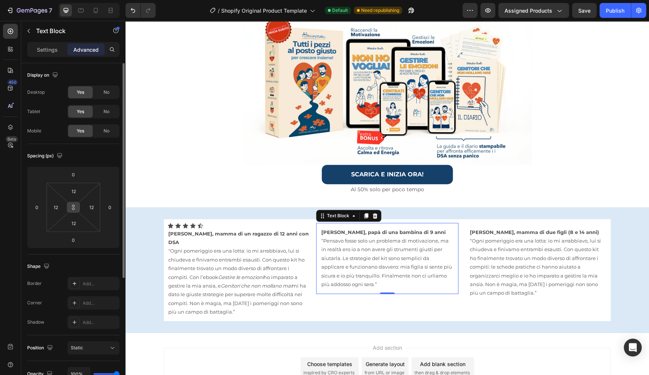
click at [73, 209] on icon at bounding box center [73, 207] width 6 height 6
click at [60, 208] on input "12" at bounding box center [55, 207] width 11 height 11
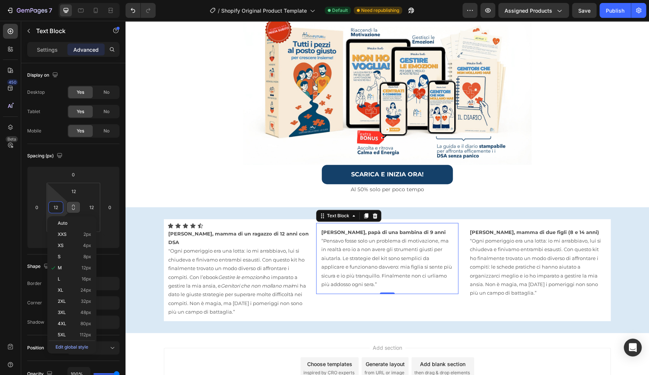
click at [74, 208] on icon at bounding box center [73, 207] width 6 height 6
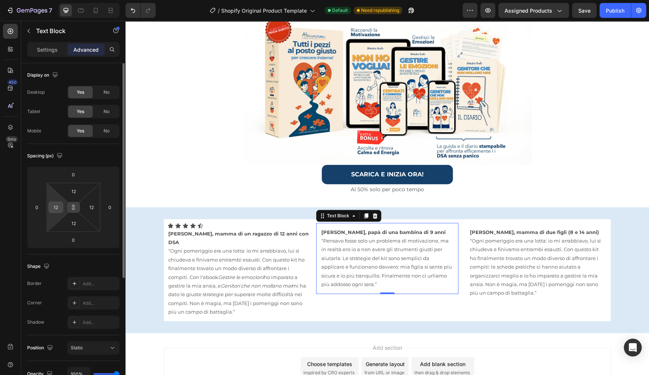
click at [58, 210] on input "12" at bounding box center [55, 207] width 11 height 11
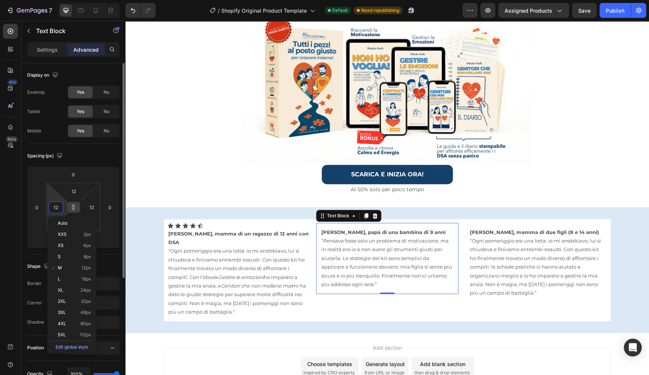
click at [58, 210] on input "12" at bounding box center [55, 207] width 11 height 11
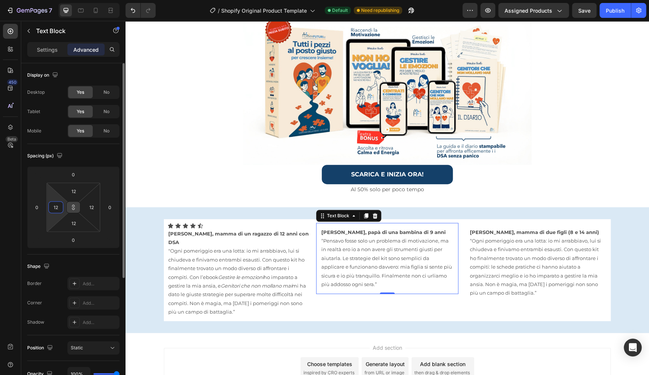
click at [58, 210] on input "12" at bounding box center [55, 207] width 11 height 11
type input "0"
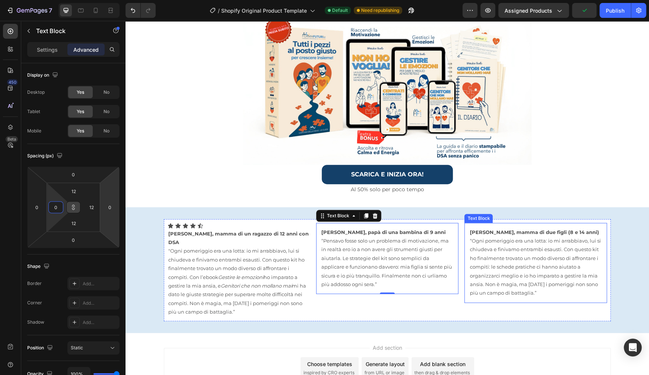
click at [515, 254] on p "“Ogni pomeriggio era una lotta: io mi arrabbiavo, lui si chiudeva e finivamo en…" at bounding box center [535, 267] width 132 height 61
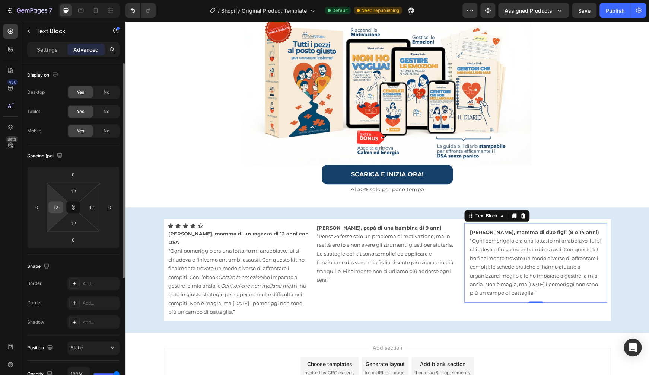
click at [55, 211] on input "12" at bounding box center [55, 207] width 11 height 11
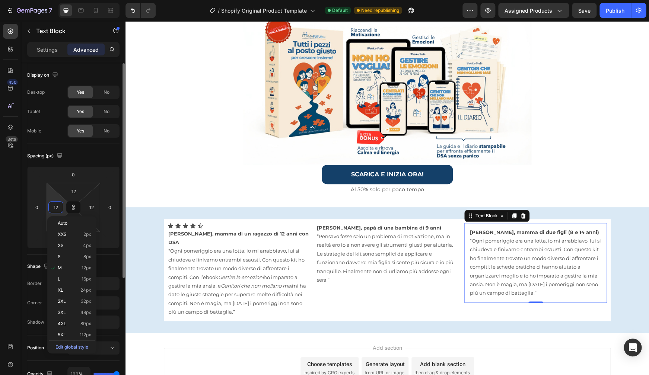
click at [55, 211] on input "12" at bounding box center [55, 207] width 11 height 11
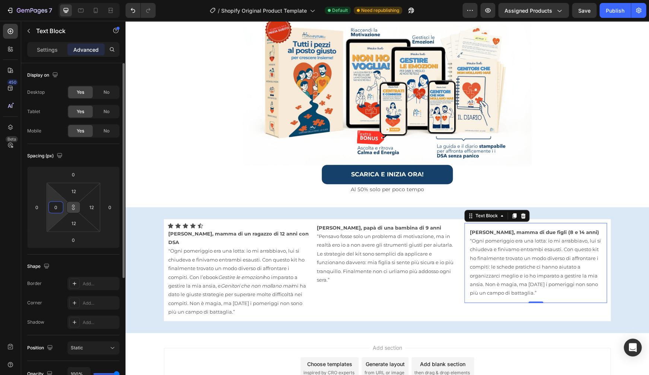
type input "0"
click at [74, 207] on icon at bounding box center [73, 207] width 6 height 6
type input "0"
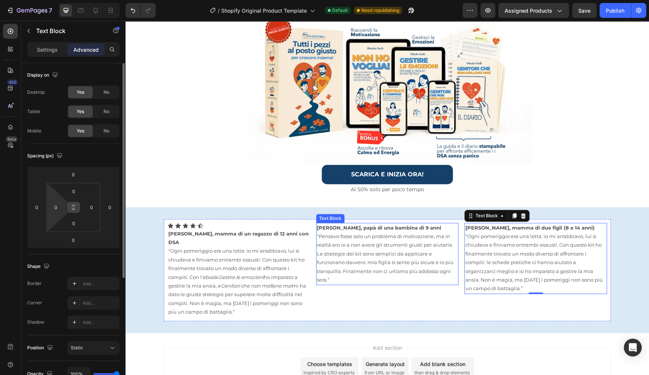
click at [337, 240] on p "“Pensavo fosse solo un problema di motivazione, ma in realtà ero io a non avere…" at bounding box center [387, 258] width 141 height 52
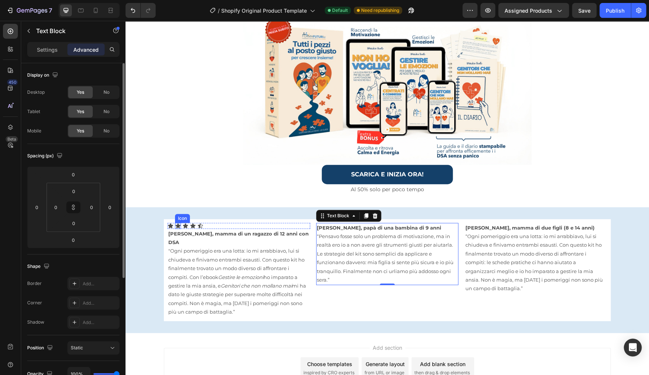
click at [178, 224] on icon at bounding box center [178, 226] width 6 height 6
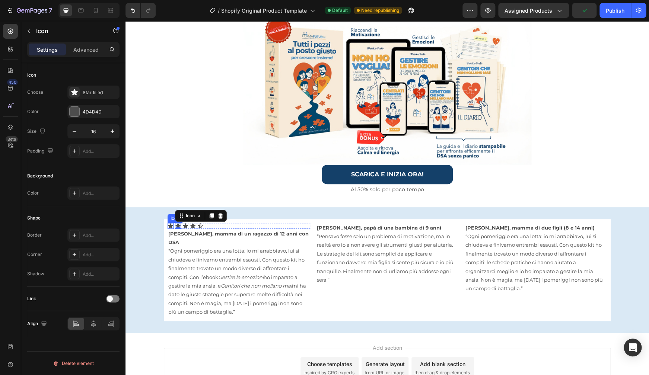
click at [169, 225] on icon at bounding box center [170, 226] width 6 height 6
click at [93, 112] on div "4D4D4D" at bounding box center [94, 112] width 22 height 7
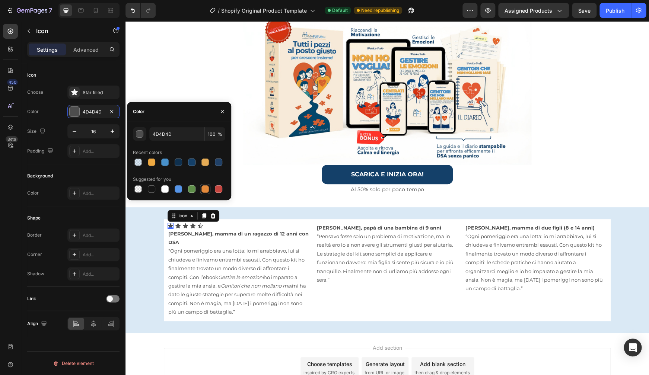
click at [206, 188] on div at bounding box center [204, 188] width 7 height 7
click at [203, 165] on div at bounding box center [204, 162] width 7 height 7
type input "E5AB55"
click at [258, 186] on p "Al 50% solo per poco tempo" at bounding box center [387, 189] width 522 height 9
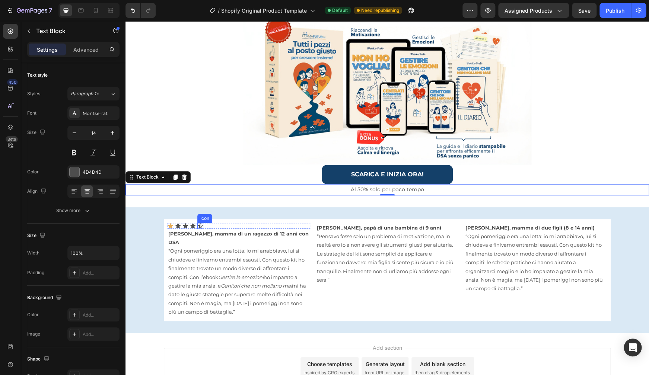
click at [198, 225] on icon at bounding box center [200, 225] width 5 height 5
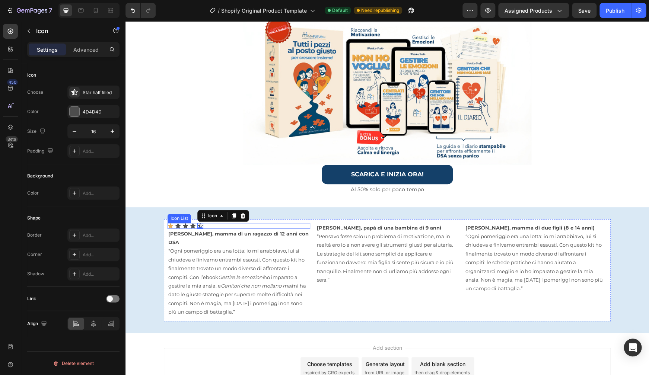
click at [183, 223] on icon at bounding box center [185, 225] width 5 height 5
click at [190, 223] on icon at bounding box center [193, 226] width 6 height 6
click at [209, 224] on div "Icon Icon Icon Icon 0 Icon" at bounding box center [238, 226] width 143 height 6
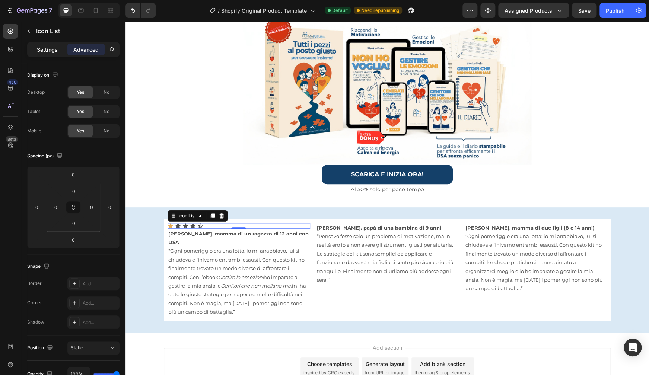
click at [46, 51] on p "Settings" at bounding box center [47, 50] width 21 height 8
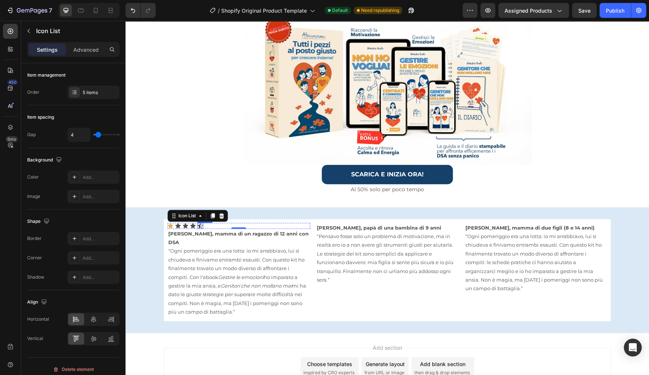
click at [199, 225] on div "Icon" at bounding box center [200, 226] width 6 height 6
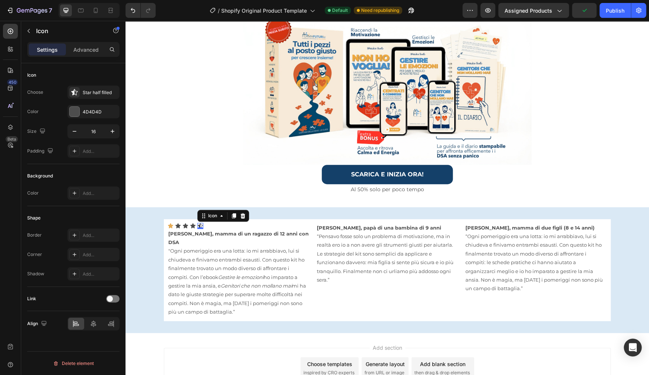
click at [196, 226] on div "0" at bounding box center [199, 229] width 7 height 6
click at [241, 215] on icon at bounding box center [243, 216] width 6 height 6
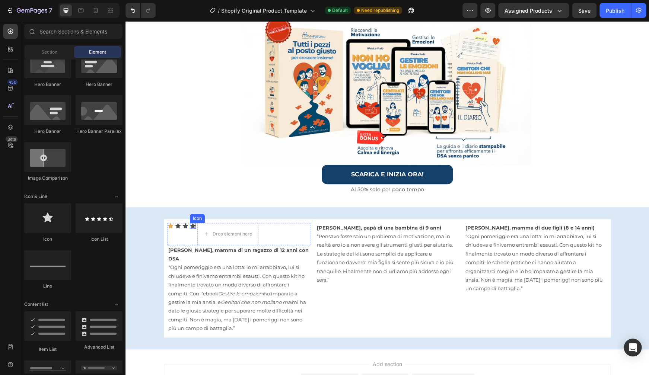
click at [192, 225] on icon at bounding box center [193, 226] width 6 height 6
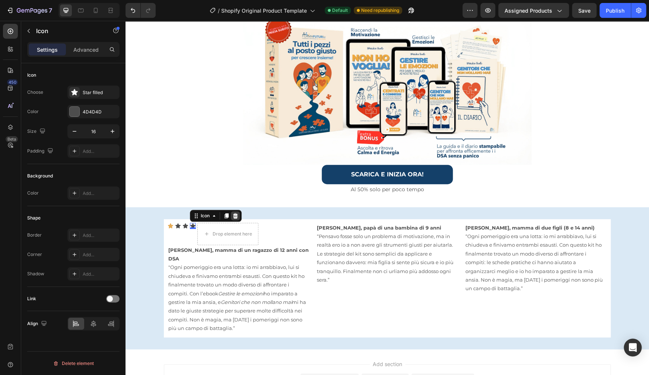
click at [233, 216] on icon at bounding box center [235, 215] width 5 height 5
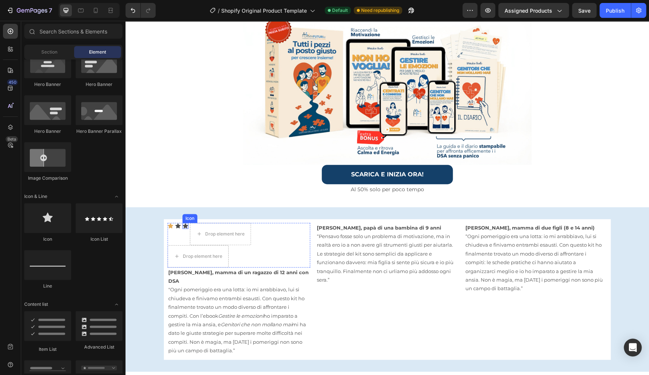
click at [183, 226] on icon at bounding box center [185, 225] width 5 height 5
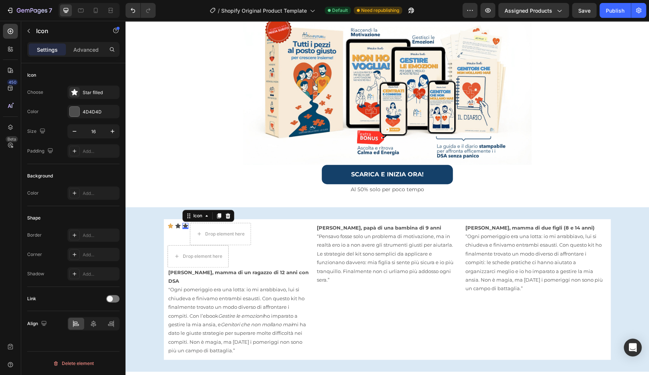
drag, startPoint x: 224, startPoint y: 214, endPoint x: 215, endPoint y: 214, distance: 9.7
click at [225, 214] on icon at bounding box center [228, 216] width 6 height 6
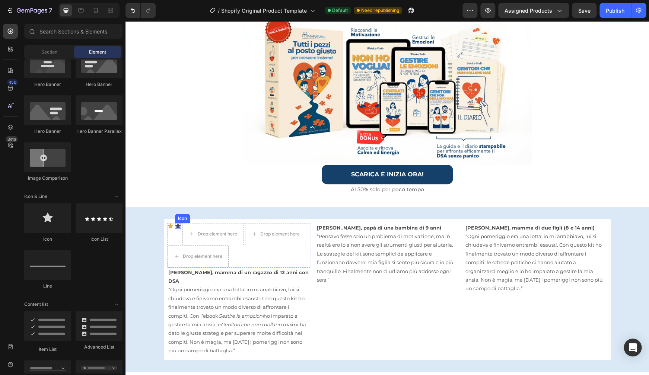
click at [176, 224] on icon at bounding box center [177, 225] width 5 height 5
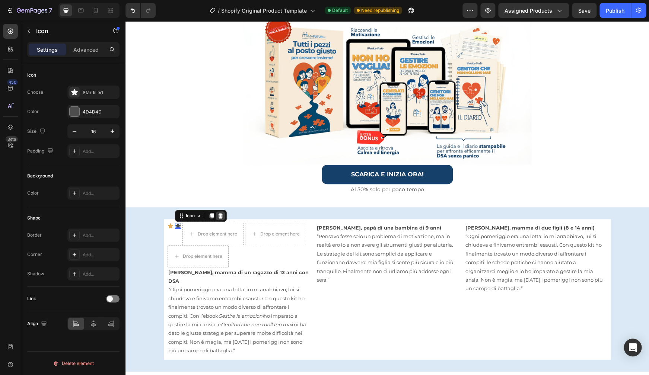
click at [219, 215] on icon at bounding box center [220, 215] width 5 height 5
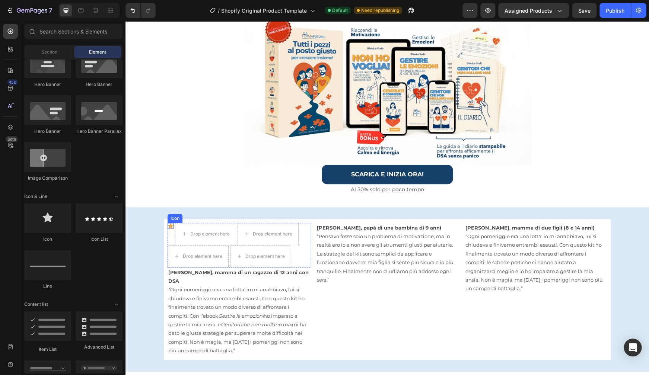
click at [168, 224] on icon at bounding box center [170, 225] width 5 height 5
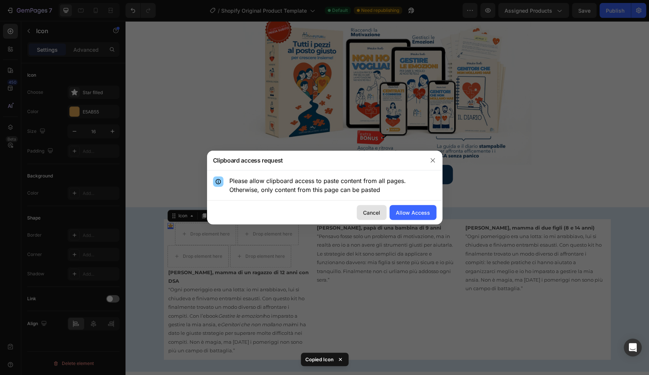
click at [375, 211] on div "Cancel" at bounding box center [371, 213] width 17 height 8
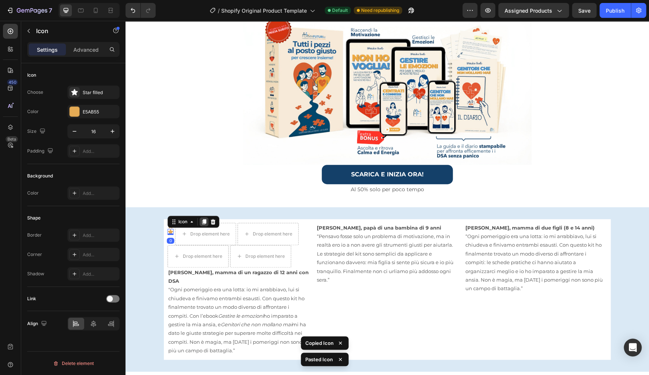
click at [204, 219] on icon at bounding box center [204, 222] width 6 height 6
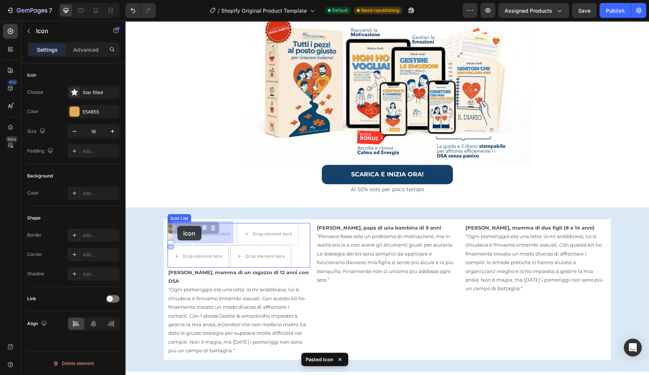
drag, startPoint x: 168, startPoint y: 236, endPoint x: 178, endPoint y: 225, distance: 14.5
click at [178, 225] on div "Image Row ⁠⁠⁠⁠⁠⁠⁠ STOP! ALLE FRUSTRAZIONI: VIA A STRATEGIE CHE FUNZIONANO DAVVE…" at bounding box center [386, 137] width 523 height 648
drag, startPoint x: 170, startPoint y: 230, endPoint x: 186, endPoint y: 226, distance: 16.7
click at [189, 224] on div "Image Row ⁠⁠⁠⁠⁠⁠⁠ STOP! ALLE FRUSTRAZIONI: VIA A STRATEGIE CHE FUNZIONANO DAVVE…" at bounding box center [386, 137] width 523 height 648
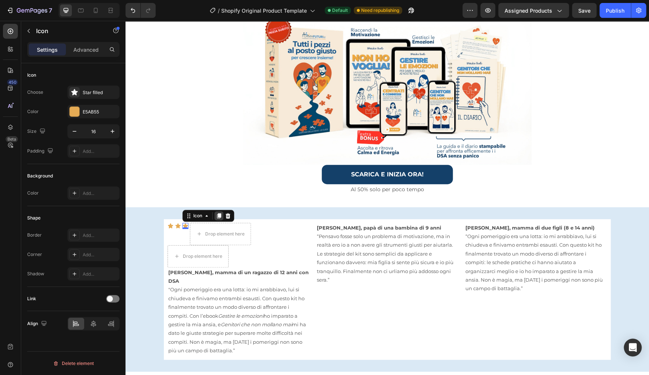
click at [216, 214] on icon at bounding box center [219, 216] width 6 height 6
drag, startPoint x: 183, startPoint y: 230, endPoint x: 194, endPoint y: 223, distance: 12.8
click at [194, 223] on div "Image Row ⁠⁠⁠⁠⁠⁠⁠ STOP! ALLE FRUSTRAZIONI: VIA A STRATEGIE CHE FUNZIONANO DAVVE…" at bounding box center [386, 137] width 523 height 648
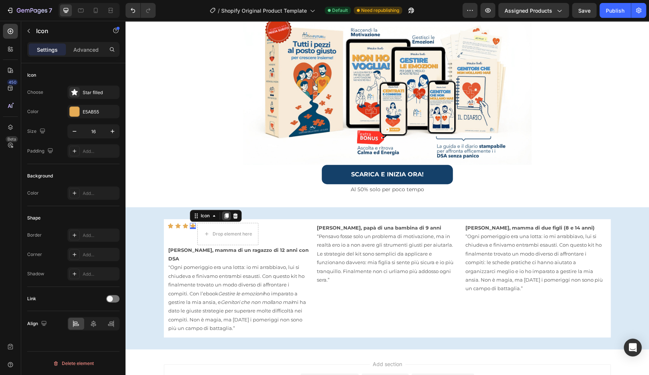
click at [223, 214] on icon at bounding box center [226, 216] width 6 height 6
drag, startPoint x: 191, startPoint y: 231, endPoint x: 199, endPoint y: 227, distance: 8.2
click at [200, 224] on div "Image Row ⁠⁠⁠⁠⁠⁠⁠ STOP! ALLE FRUSTRAZIONI: VIA A STRATEGIE CHE FUNZIONANO DAVVE…" at bounding box center [386, 126] width 523 height 626
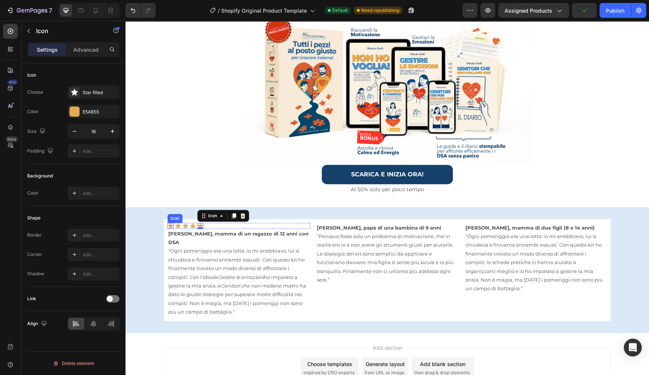
click at [169, 223] on icon at bounding box center [170, 225] width 5 height 5
click at [233, 224] on div "Icon 0 Icon Icon Icon Icon" at bounding box center [238, 226] width 143 height 6
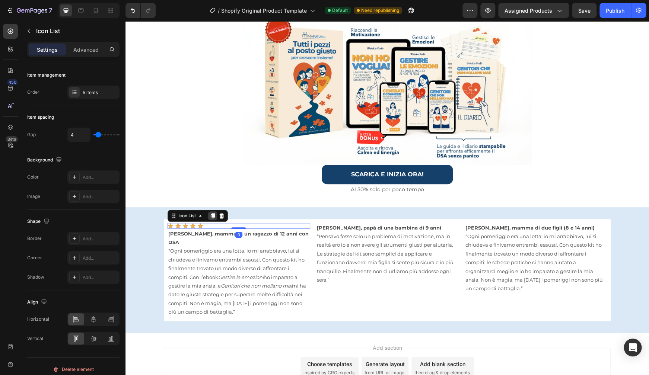
click at [211, 214] on icon at bounding box center [213, 215] width 4 height 5
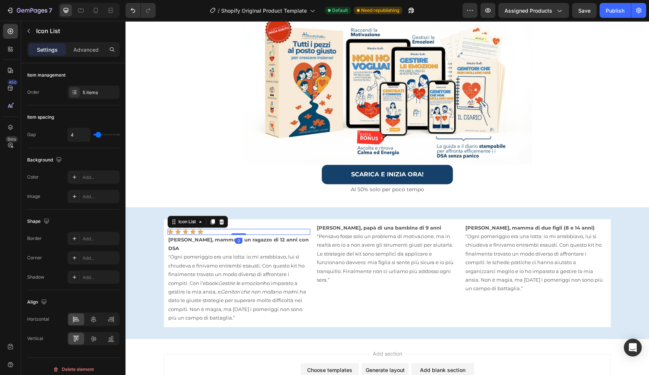
drag, startPoint x: 208, startPoint y: 229, endPoint x: 240, endPoint y: 228, distance: 31.3
click at [326, 222] on div "Icon Icon Icon Icon Icon Icon List Icon Icon Icon Icon Icon Icon List 0 [PERSON…" at bounding box center [387, 273] width 447 height 108
drag, startPoint x: 237, startPoint y: 231, endPoint x: 269, endPoint y: 228, distance: 32.1
click at [303, 217] on div "Icon Icon Icon Icon Icon Icon List Icon Icon Icon Icon Icon Icon List 0 [PERSON…" at bounding box center [386, 273] width 523 height 132
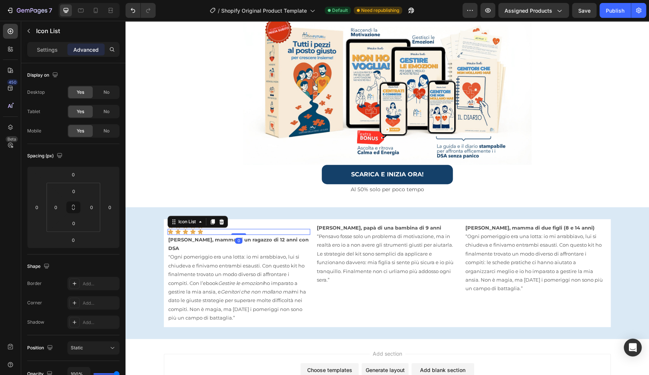
drag, startPoint x: 277, startPoint y: 229, endPoint x: 365, endPoint y: 227, distance: 88.2
click at [375, 219] on div "Icon Icon Icon Icon Icon Icon List Icon Icon Icon Icon Icon Icon List 0 [PERSON…" at bounding box center [387, 273] width 447 height 108
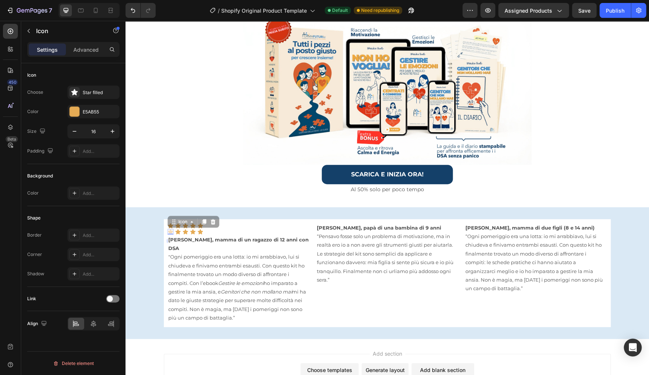
click at [173, 229] on div "Icon 0 Icon 0" at bounding box center [170, 232] width 6 height 6
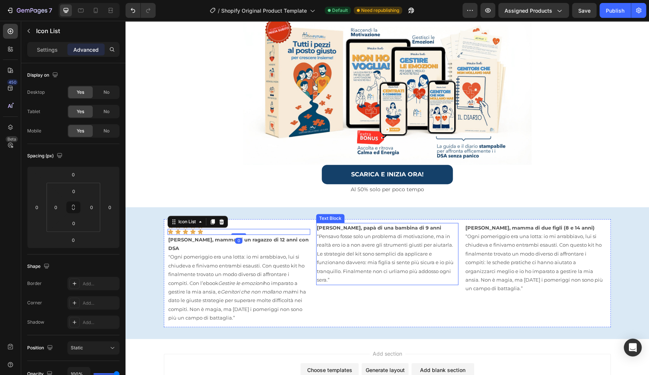
drag, startPoint x: 187, startPoint y: 227, endPoint x: 213, endPoint y: 225, distance: 26.1
click at [348, 221] on div "Icon Icon Icon Icon Icon Icon List Icon Icon Icon Icon Icon Icon List 0 [PERSON…" at bounding box center [387, 273] width 447 height 108
click at [218, 219] on icon at bounding box center [221, 222] width 6 height 6
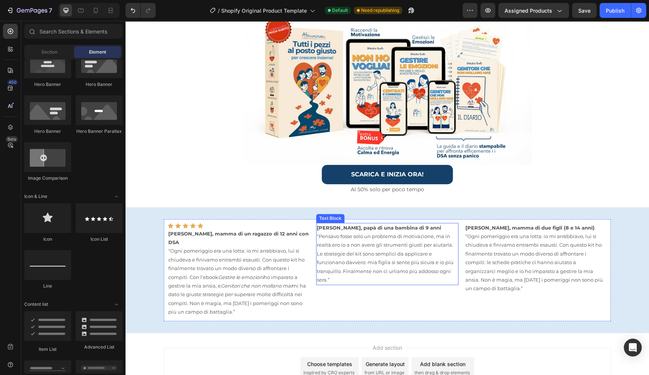
click at [358, 228] on strong "[PERSON_NAME], papà di una bambina di 9 anni" at bounding box center [379, 228] width 124 height 6
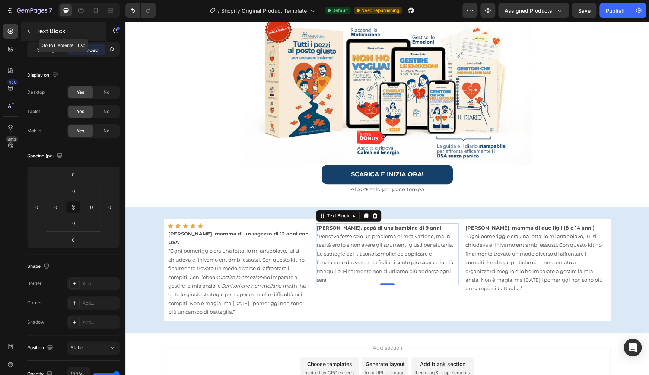
click at [29, 31] on icon "button" at bounding box center [29, 31] width 6 height 6
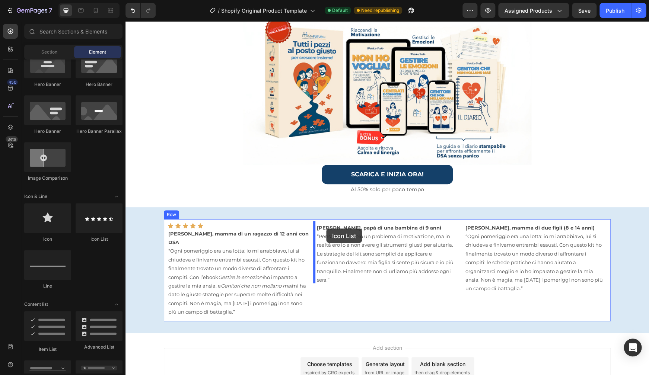
drag, startPoint x: 227, startPoint y: 241, endPoint x: 326, endPoint y: 228, distance: 100.2
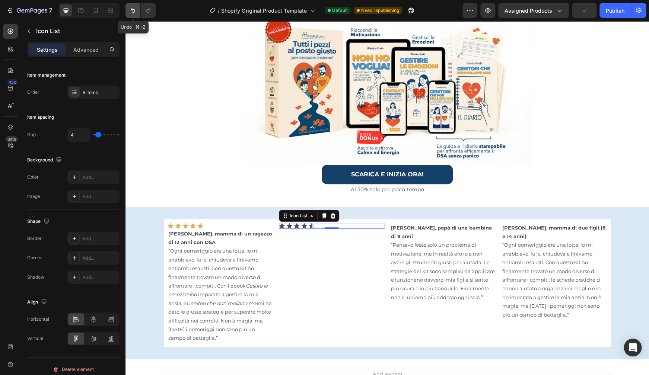
click at [136, 11] on icon "Undo/Redo" at bounding box center [132, 10] width 7 height 7
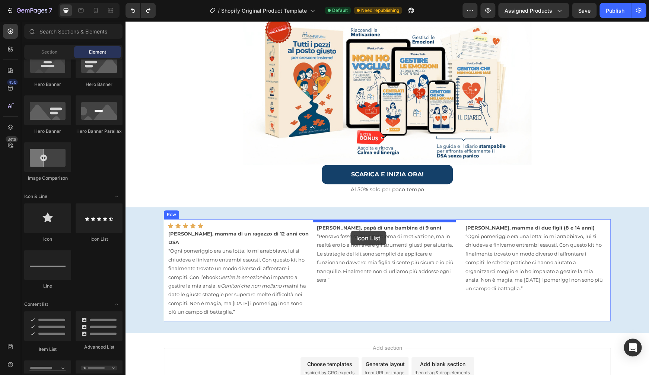
drag, startPoint x: 224, startPoint y: 244, endPoint x: 350, endPoint y: 231, distance: 127.2
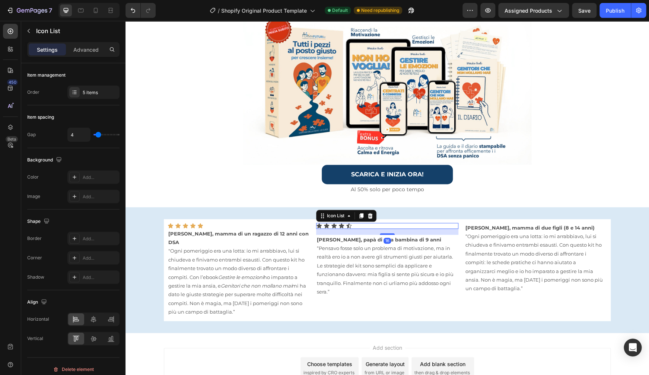
click at [350, 231] on div "16" at bounding box center [387, 232] width 143 height 6
click at [348, 224] on icon at bounding box center [348, 225] width 5 height 5
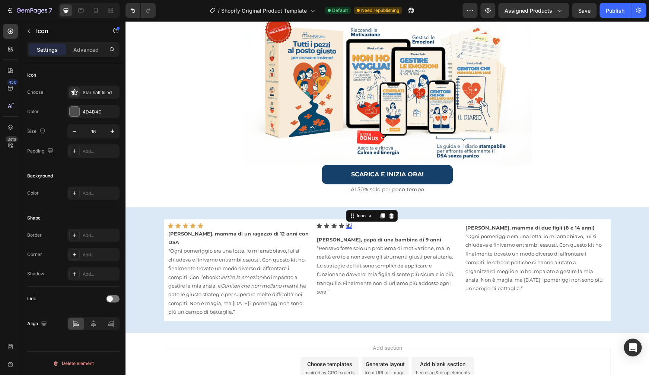
click at [348, 226] on div "0" at bounding box center [348, 229] width 7 height 6
click at [389, 213] on icon at bounding box center [391, 215] width 5 height 5
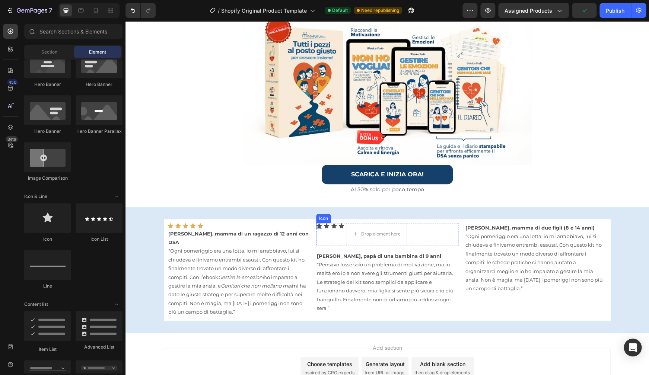
click at [319, 224] on icon at bounding box center [319, 226] width 6 height 6
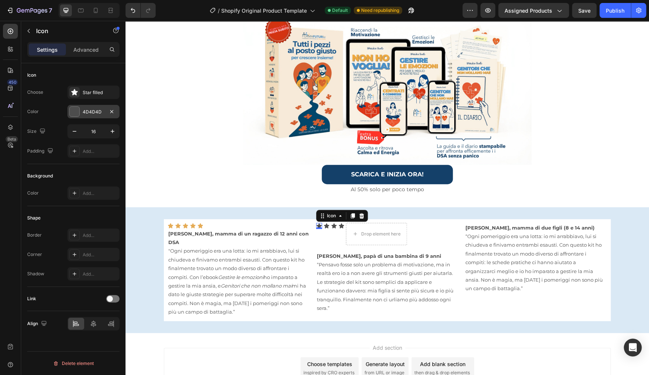
click at [106, 114] on div "4D4D4D" at bounding box center [93, 111] width 52 height 13
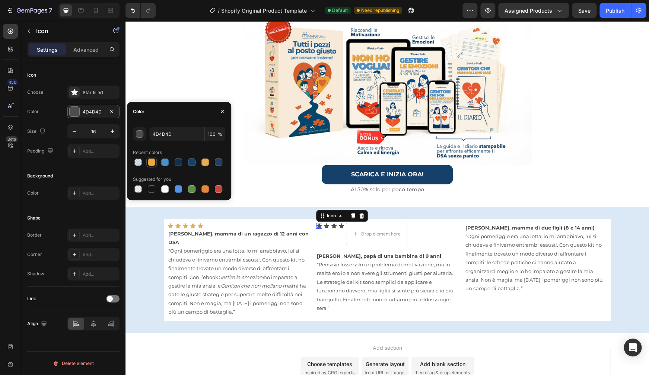
click at [153, 160] on div at bounding box center [151, 162] width 7 height 7
type input "EFA941"
click at [324, 225] on icon at bounding box center [326, 225] width 5 height 5
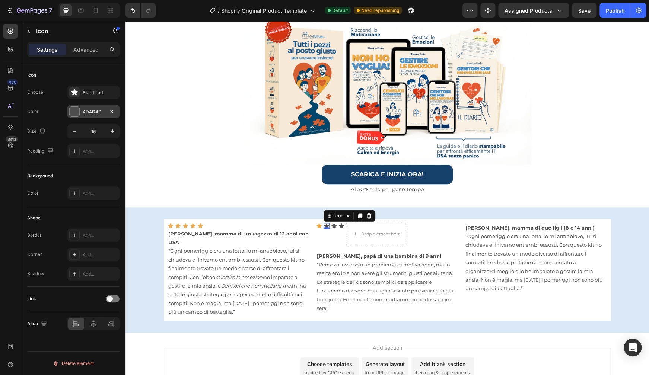
click at [106, 114] on div "4D4D4D" at bounding box center [93, 111] width 52 height 13
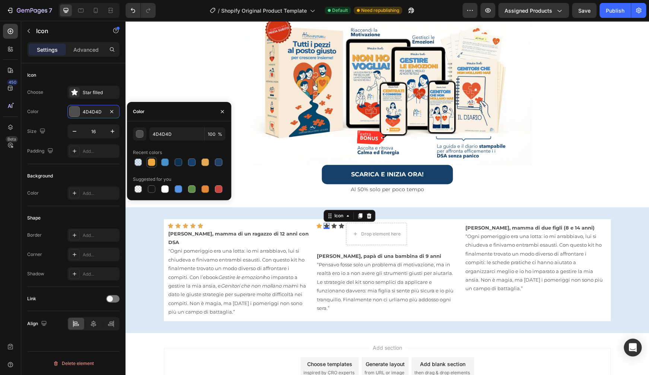
click at [155, 162] on div at bounding box center [151, 162] width 7 height 7
type input "EFA941"
click at [332, 225] on icon at bounding box center [333, 225] width 5 height 5
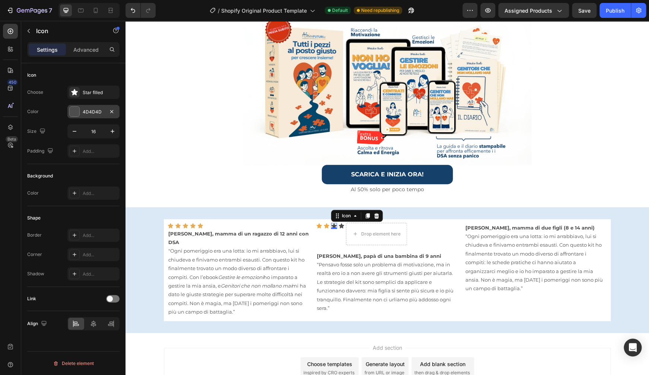
click at [106, 112] on div "4D4D4D" at bounding box center [93, 111] width 52 height 13
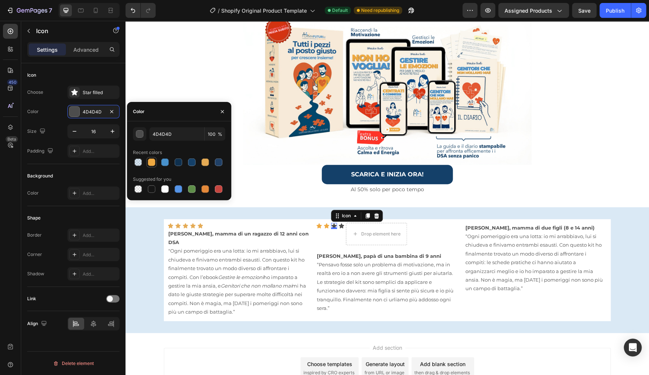
click at [155, 163] on div at bounding box center [151, 162] width 7 height 7
type input "EFA941"
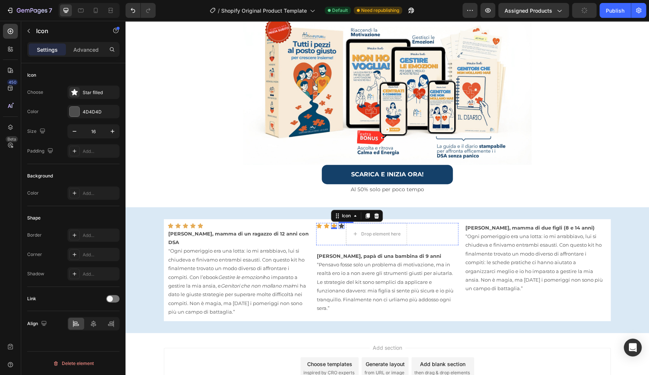
drag, startPoint x: 339, startPoint y: 224, endPoint x: 241, endPoint y: 99, distance: 159.3
click at [339, 224] on icon at bounding box center [341, 225] width 5 height 5
click at [96, 109] on div "4D4D4D" at bounding box center [94, 112] width 22 height 7
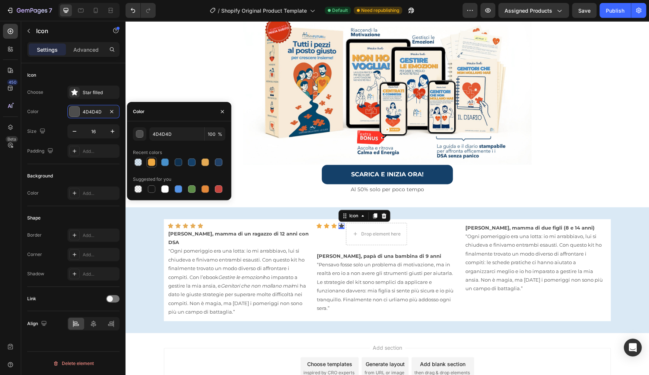
click at [154, 164] on div at bounding box center [151, 162] width 7 height 7
type input "EFA941"
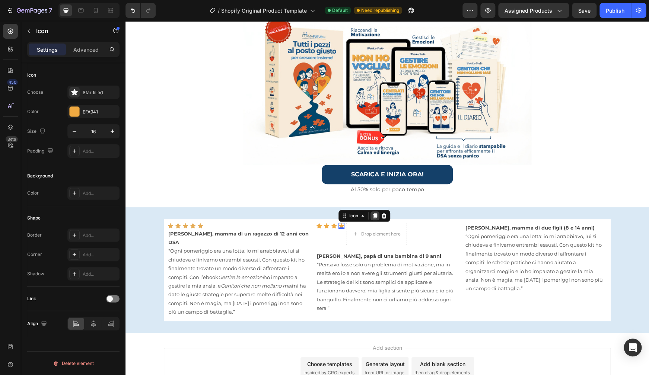
click at [374, 214] on icon at bounding box center [375, 215] width 4 height 5
drag, startPoint x: 339, startPoint y: 230, endPoint x: 351, endPoint y: 223, distance: 13.7
click at [352, 221] on div "Image Row ⁠⁠⁠⁠⁠⁠⁠ STOP! ALLE FRUSTRAZIONI: VIA A STRATEGIE CHE FUNZIONANO DAVVE…" at bounding box center [386, 117] width 523 height 609
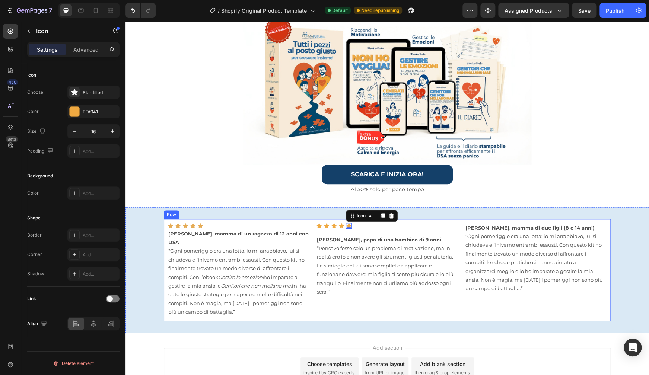
click at [358, 230] on div "Icon Icon Icon Icon Icon 0 Icon List [PERSON_NAME], papà di una bambina di 9 an…" at bounding box center [387, 270] width 143 height 95
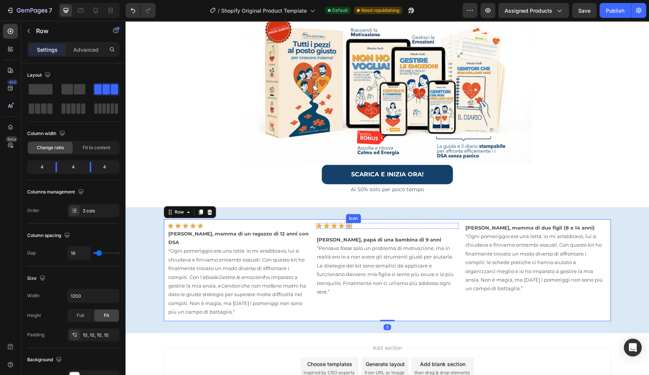
click at [347, 225] on icon at bounding box center [348, 225] width 5 height 5
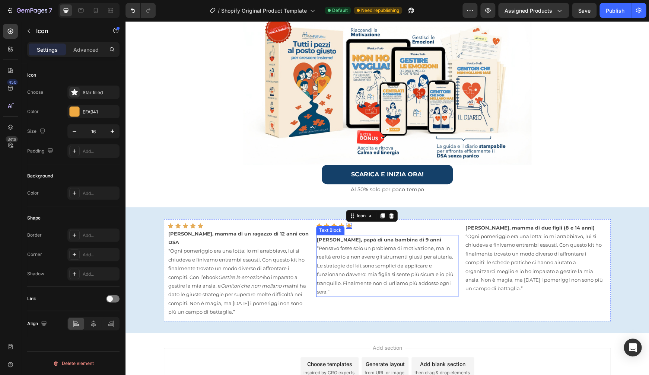
click at [343, 239] on strong "[PERSON_NAME], papà di una bambina di 9 anni" at bounding box center [379, 240] width 124 height 6
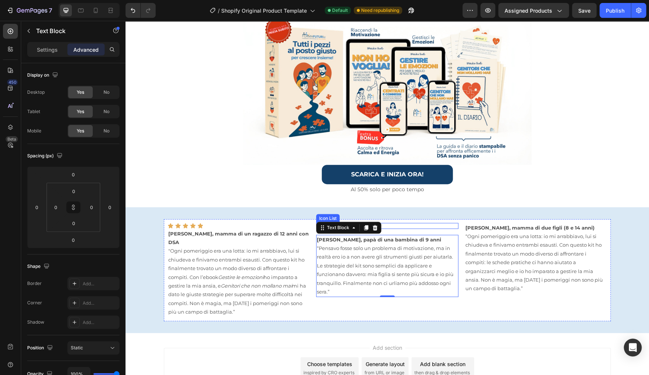
click at [391, 224] on div "Icon Icon Icon Icon Icon" at bounding box center [387, 226] width 143 height 6
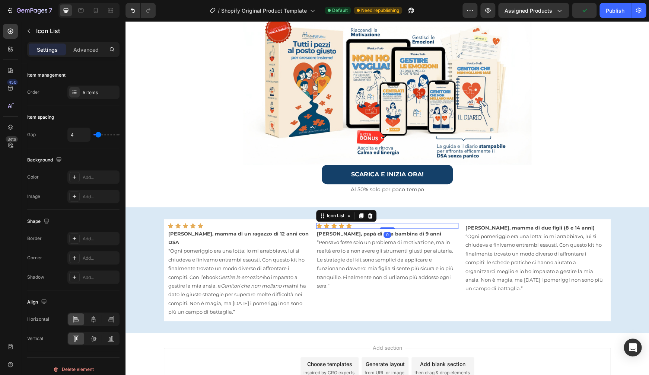
drag, startPoint x: 383, startPoint y: 231, endPoint x: 383, endPoint y: 223, distance: 7.8
click at [383, 223] on div "Icon Icon Icon Icon Icon Icon List 0" at bounding box center [387, 226] width 143 height 6
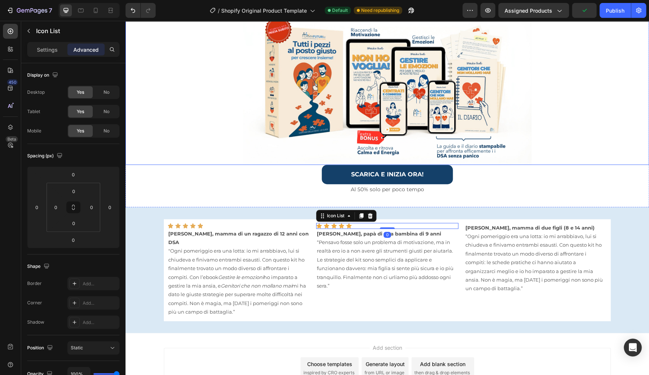
click at [615, 90] on div at bounding box center [386, 85] width 523 height 159
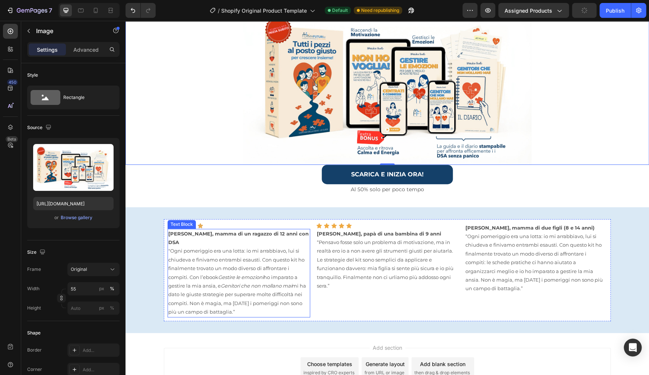
click at [197, 232] on strong "[PERSON_NAME], mamma di un ragazzo di 12 anni con DSA" at bounding box center [238, 238] width 140 height 15
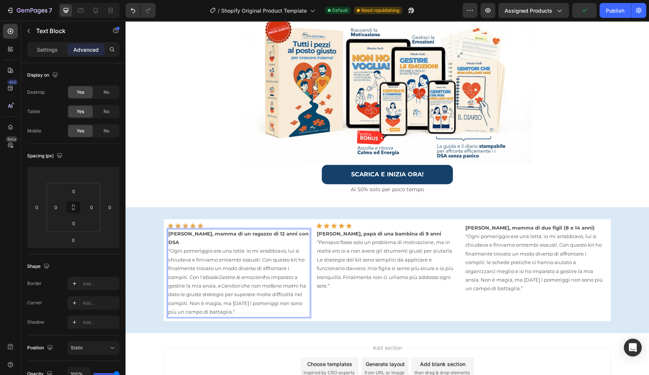
click at [191, 232] on strong "[PERSON_NAME], mamma di un ragazzo di 12 anni con DSA" at bounding box center [238, 238] width 140 height 15
click at [336, 232] on strong "[PERSON_NAME], papà di una bambina di 9 anni" at bounding box center [379, 234] width 124 height 6
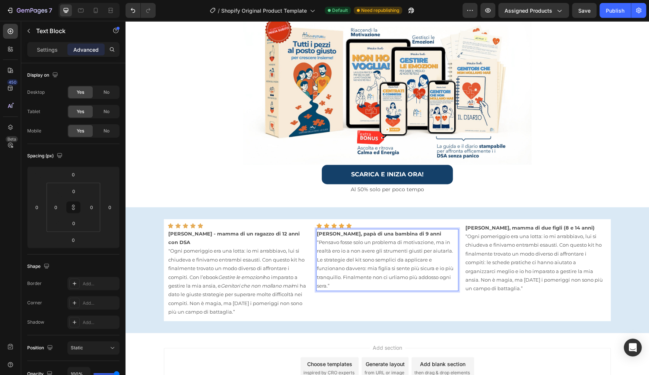
click at [335, 232] on strong "[PERSON_NAME], papà di una bambina di 9 anni" at bounding box center [379, 234] width 124 height 6
click at [490, 229] on p "[PERSON_NAME], mamma di due figli (8 e 14 anni)" at bounding box center [535, 228] width 141 height 9
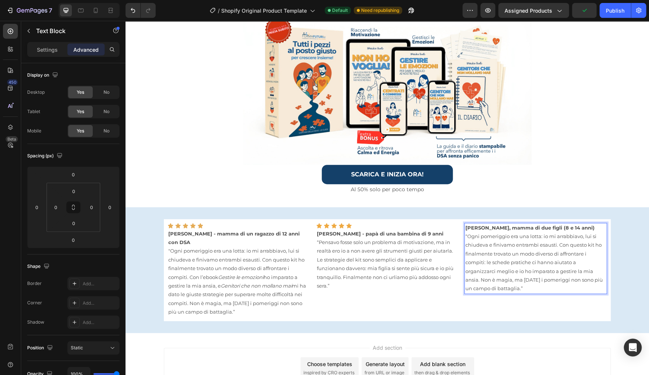
click at [486, 226] on strong "[PERSON_NAME], mamma di due figli (8 e 14 anni)" at bounding box center [529, 228] width 129 height 6
click at [488, 226] on strong "[PERSON_NAME] - mamma di due figli (8 e 14 anni)" at bounding box center [530, 228] width 131 height 6
click at [339, 232] on strong "[PERSON_NAME] - papà di una bambina di 9 anni" at bounding box center [380, 234] width 127 height 6
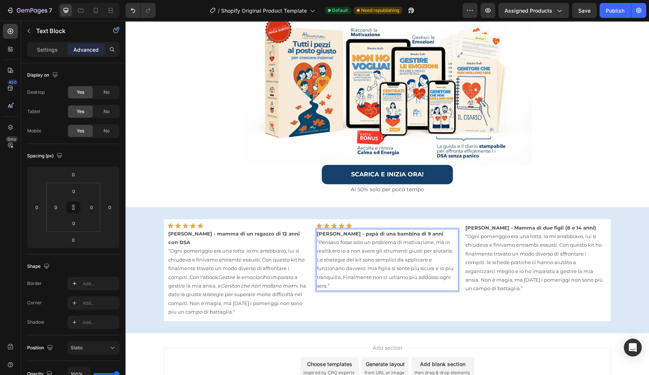
click at [340, 233] on strong "[PERSON_NAME] - papà di una bambina di 9 anni" at bounding box center [380, 234] width 127 height 6
click at [196, 233] on strong "[PERSON_NAME] - mamma di un ragazzo di 12 anni con DSA" at bounding box center [233, 238] width 131 height 15
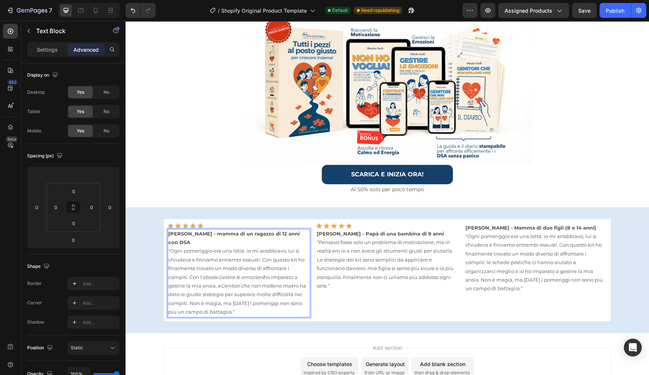
click at [194, 232] on strong "[PERSON_NAME] - mamma di un ragazzo di 12 anni con DSA" at bounding box center [233, 238] width 131 height 15
click at [562, 92] on div at bounding box center [386, 85] width 523 height 159
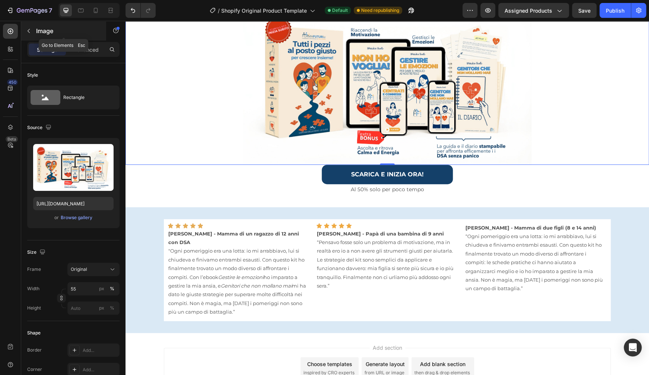
click at [33, 32] on button "button" at bounding box center [29, 31] width 12 height 12
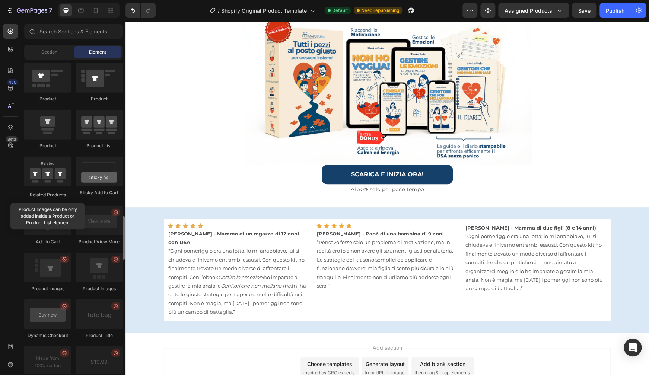
scroll to position [797, 0]
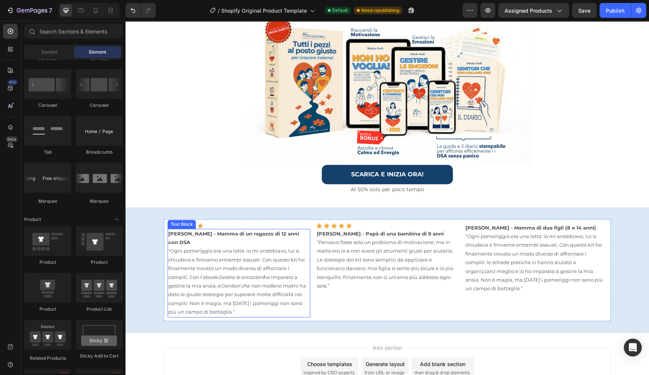
click at [269, 233] on strong "[PERSON_NAME] - Mamma di un ragazzo di 12 anni con DSA" at bounding box center [233, 238] width 131 height 15
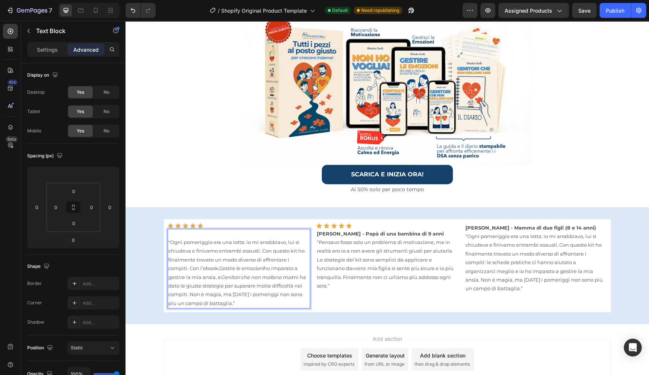
click at [221, 231] on p "Rich Text Editor. Editing area: main" at bounding box center [238, 234] width 141 height 9
click at [167, 241] on div ""Ogni pomeriggio era una lotta: io mi arrabbiavo, lui si chiudeva e finivamo en…" at bounding box center [238, 269] width 143 height 80
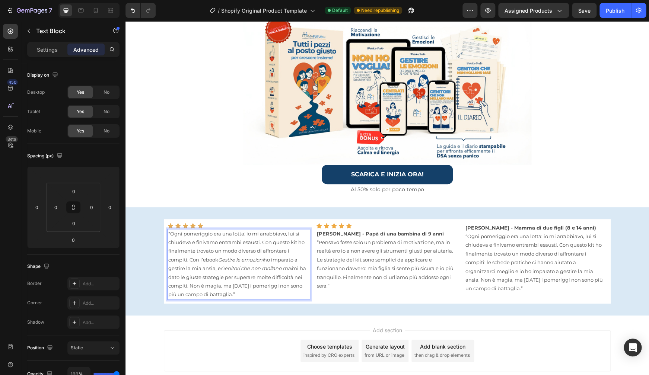
click at [227, 291] on p ""Ogni pomeriggio era una lotta: io mi arrabbiavo, lui si chiudeva e finivamo en…" at bounding box center [238, 265] width 141 height 70
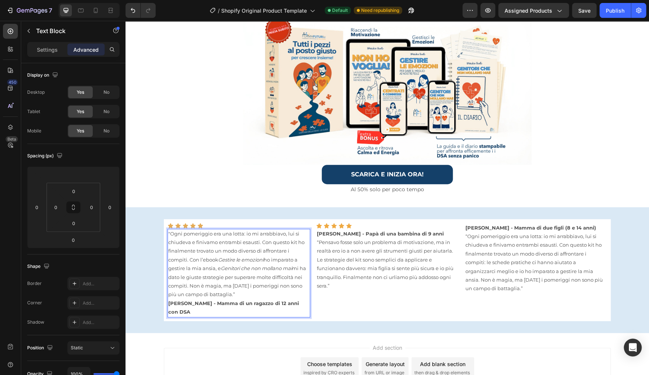
click at [223, 296] on p ""Ogni pomeriggio era una lotta: io mi arrabbiavo, lui si chiudeva e finivamo en…" at bounding box center [238, 265] width 141 height 70
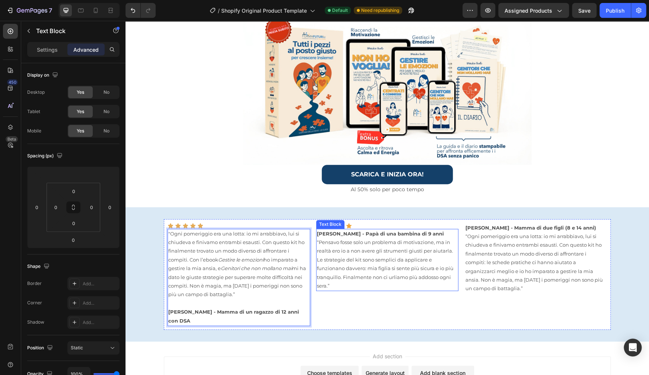
click at [345, 234] on strong "[PERSON_NAME] - Papà di una bambina di 9 anni" at bounding box center [380, 234] width 127 height 6
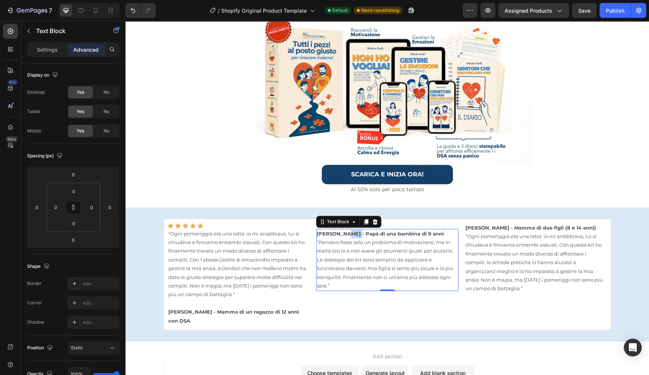
click at [345, 231] on strong "[PERSON_NAME] - Papà di una bambina di 9 anni" at bounding box center [380, 234] width 127 height 6
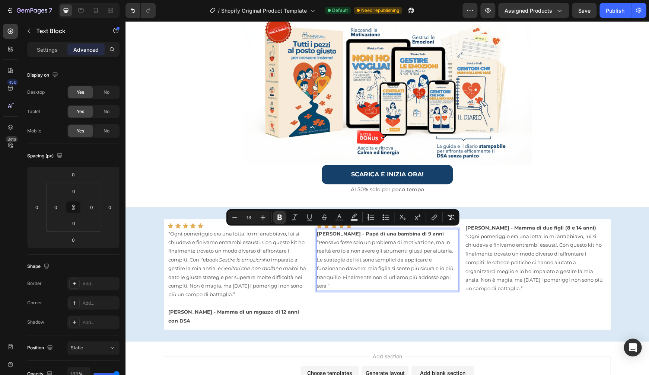
click at [345, 231] on strong "[PERSON_NAME] - Papà di una bambina di 9 anni" at bounding box center [380, 234] width 127 height 6
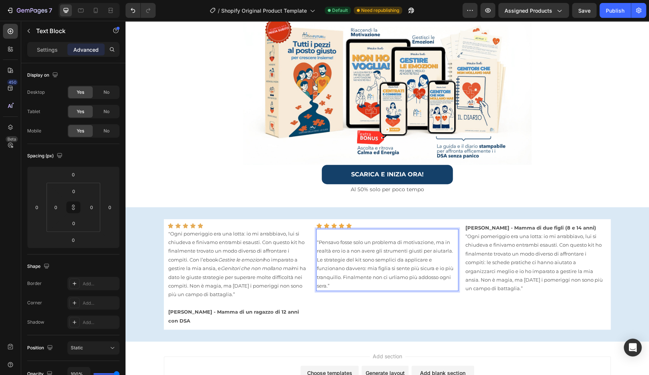
click at [316, 241] on div "“Pensavo fosse solo un problema di motivazione, ma in realtà ero io a non avere…" at bounding box center [387, 260] width 143 height 63
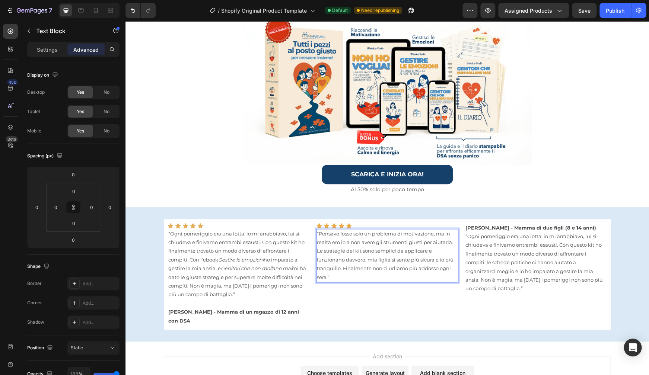
click at [336, 278] on p "“Pensavo fosse solo un problema di motivazione, ma in realtà ero io a non avere…" at bounding box center [387, 256] width 141 height 52
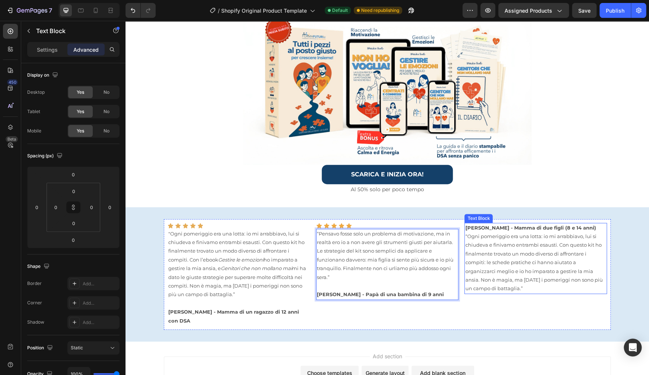
click at [509, 225] on strong "[PERSON_NAME] - Mamma di due figli (8 e 14 anni)" at bounding box center [530, 228] width 131 height 6
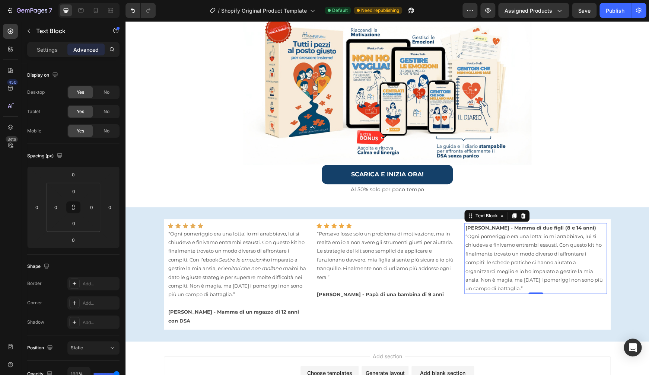
click at [509, 225] on strong "[PERSON_NAME] - Mamma di due figli (8 e 14 anni)" at bounding box center [530, 228] width 131 height 6
click at [465, 234] on p "“Ogni pomeriggio era una lotta: io mi arrabbiavo, lui si chiudeva e finivamo en…" at bounding box center [535, 262] width 141 height 61
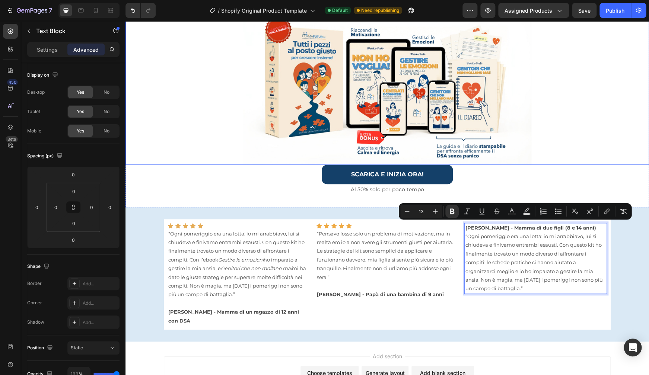
click at [611, 95] on div at bounding box center [386, 85] width 523 height 159
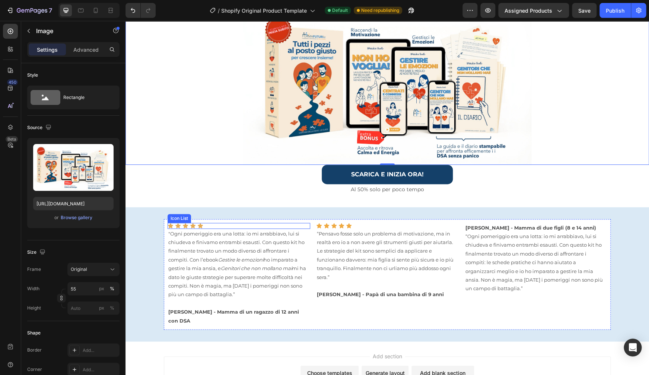
click at [204, 224] on div "Icon Icon Icon Icon Icon" at bounding box center [238, 226] width 143 height 6
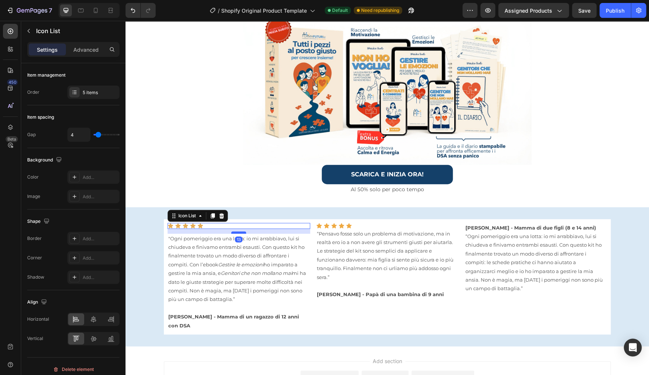
drag, startPoint x: 235, startPoint y: 226, endPoint x: 235, endPoint y: 231, distance: 4.8
click at [235, 231] on div at bounding box center [238, 232] width 15 height 2
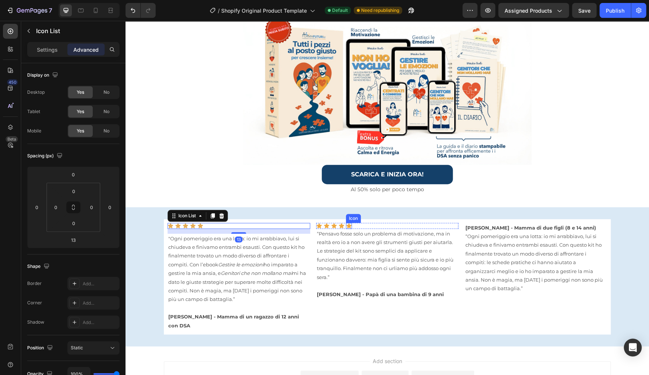
click at [349, 223] on div "Icon" at bounding box center [349, 226] width 6 height 6
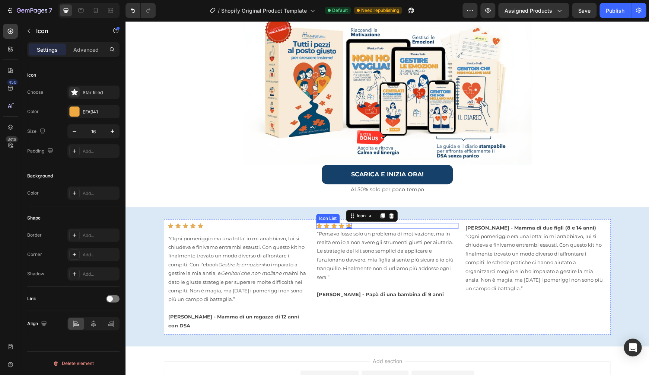
drag, startPoint x: 355, startPoint y: 224, endPoint x: 357, endPoint y: 228, distance: 4.5
click at [356, 223] on div "Icon Icon Icon Icon Icon 0" at bounding box center [387, 226] width 143 height 6
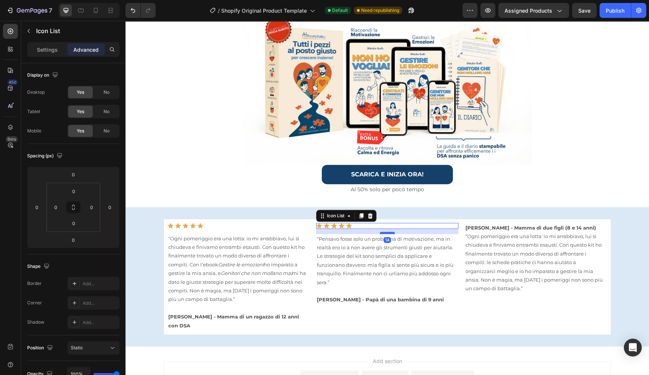
click at [383, 232] on div at bounding box center [387, 233] width 15 height 2
type input "14"
click at [543, 224] on p "[PERSON_NAME] - Mamma di due figli (8 e 14 anni)" at bounding box center [535, 228] width 141 height 9
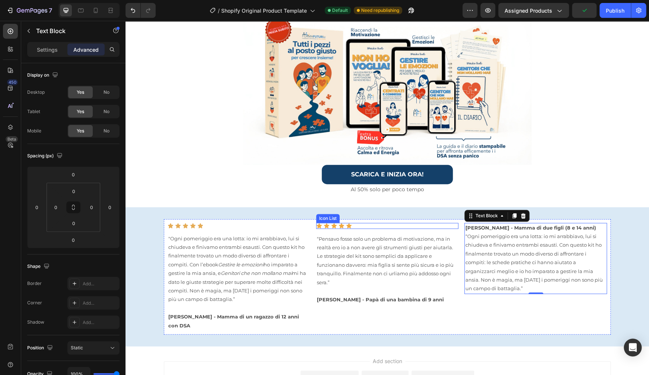
click at [349, 224] on div "Icon Icon Icon Icon Icon" at bounding box center [387, 226] width 143 height 6
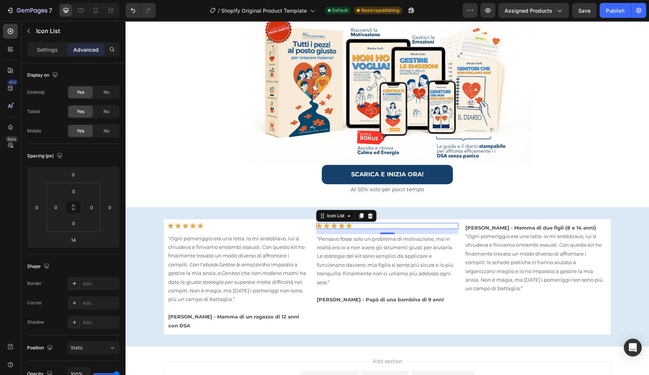
click at [360, 213] on icon at bounding box center [361, 215] width 4 height 5
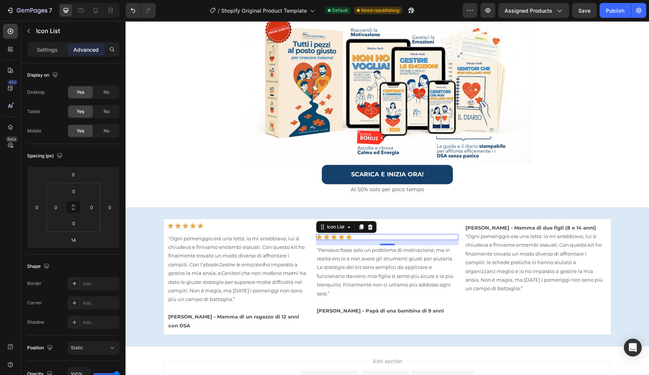
drag, startPoint x: 420, startPoint y: 237, endPoint x: 433, endPoint y: 241, distance: 13.7
click at [510, 221] on div "Icon Icon Icon Icon Icon Icon List "Ogni pomeriggio era una lotta: io mi arrabb…" at bounding box center [387, 276] width 447 height 115
drag, startPoint x: 447, startPoint y: 225, endPoint x: 367, endPoint y: 225, distance: 80.4
click at [476, 208] on div "Icon Icon Icon Icon Icon Icon List "Ogni pomeriggio era una lotta: io mi arrabb…" at bounding box center [386, 276] width 523 height 139
click at [367, 225] on icon at bounding box center [370, 227] width 6 height 6
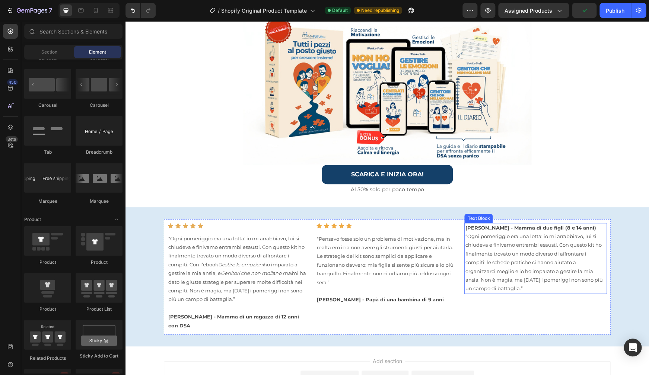
click at [532, 251] on p "“Ogni pomeriggio era una lotta: io mi arrabbiavo, lui si chiudeva e finivamo en…" at bounding box center [535, 262] width 141 height 61
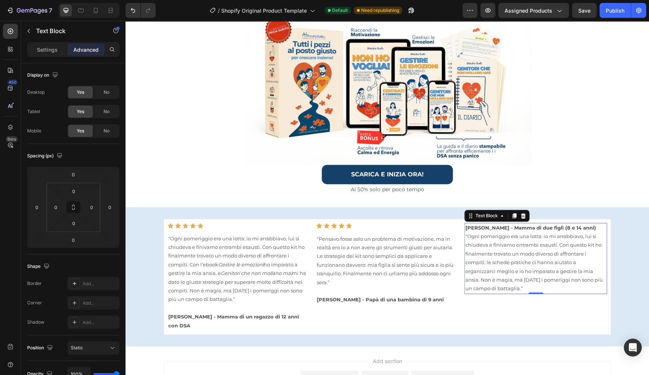
click at [479, 225] on strong "[PERSON_NAME] - Mamma di due figli (8 e 14 anni)" at bounding box center [530, 228] width 131 height 6
click at [465, 235] on p "“Ogni pomeriggio era una lotta: io mi arrabbiavo, lui si chiudeva e finivamo en…" at bounding box center [535, 262] width 141 height 61
click at [465, 234] on p "“Ogni pomeriggio era una lotta: io mi arrabbiavo, lui si chiudeva e finivamo en…" at bounding box center [535, 262] width 141 height 61
click at [465, 235] on p "“Ogni pomeriggio era una lotta: io mi arrabbiavo, lui si chiudeva e finivamo en…" at bounding box center [535, 262] width 141 height 61
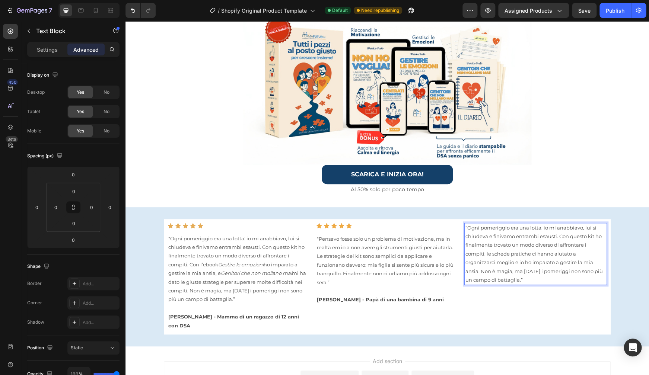
click at [496, 279] on p "“Ogni pomeriggio era una lotta: io mi arrabbiavo, lui si chiudeva e finivamo en…" at bounding box center [535, 254] width 141 height 61
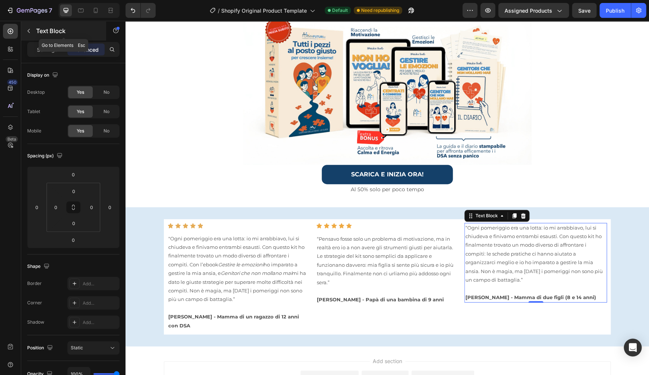
click at [31, 29] on icon "button" at bounding box center [29, 31] width 6 height 6
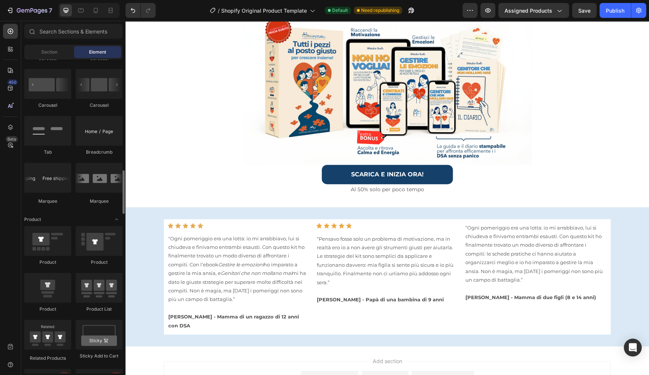
scroll to position [684, 0]
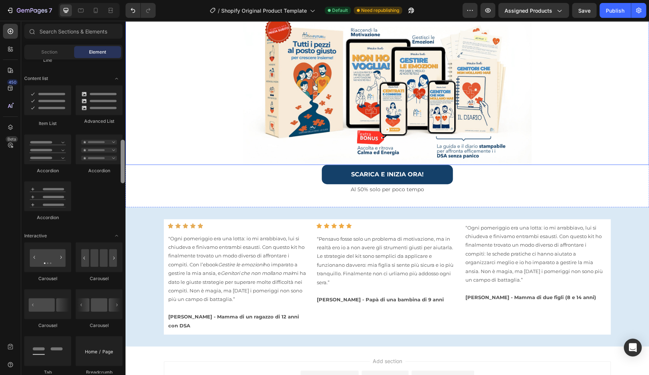
drag, startPoint x: 247, startPoint y: 186, endPoint x: 126, endPoint y: 38, distance: 191.2
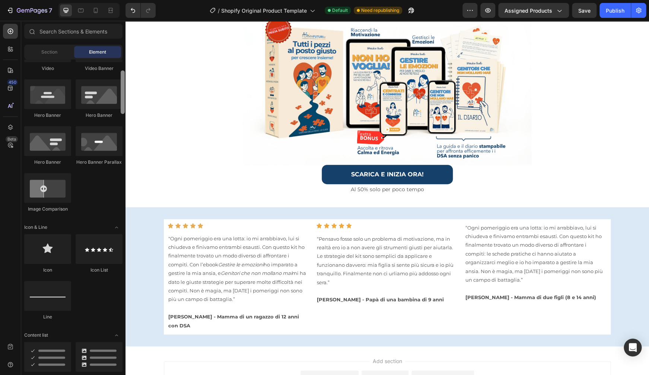
scroll to position [329, 0]
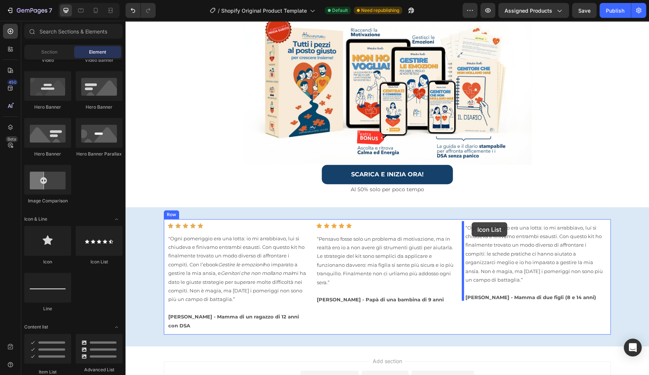
drag, startPoint x: 216, startPoint y: 268, endPoint x: 471, endPoint y: 222, distance: 259.1
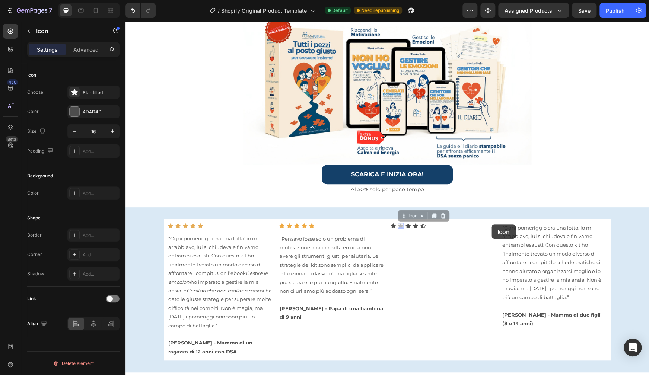
click at [491, 224] on div "Image Row ⁠⁠⁠⁠⁠⁠⁠ STOP! ALLE FRUSTRAZIONI: VIA A STRATEGIE CHE FUNZIONANO DAVVE…" at bounding box center [386, 137] width 523 height 649
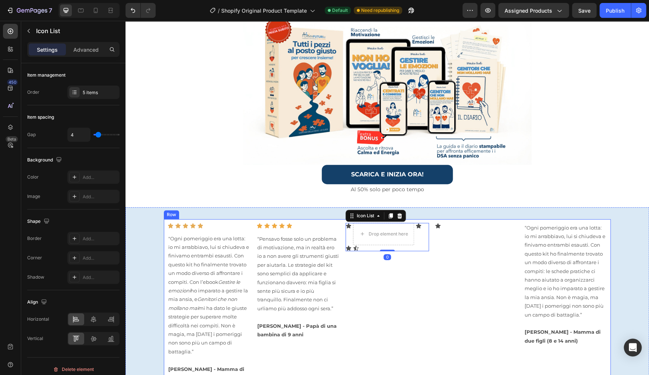
drag, startPoint x: 397, startPoint y: 223, endPoint x: 475, endPoint y: 237, distance: 79.0
click at [488, 231] on div "Icon Icon Icon Icon Icon Icon List "Ogni pomeriggio era una lotta: io mi arrabb…" at bounding box center [387, 303] width 447 height 168
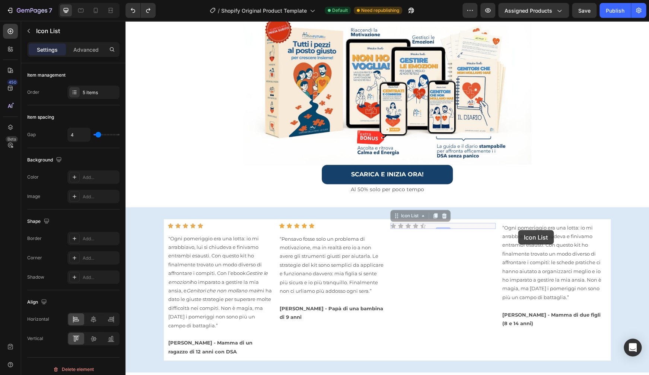
drag, startPoint x: 404, startPoint y: 218, endPoint x: 518, endPoint y: 230, distance: 114.1
click at [518, 230] on div "Image Row ⁠⁠⁠⁠⁠⁠⁠ STOP! ALLE FRUSTRAZIONI: VIA A STRATEGIE CHE FUNZIONANO DAVVE…" at bounding box center [386, 137] width 523 height 649
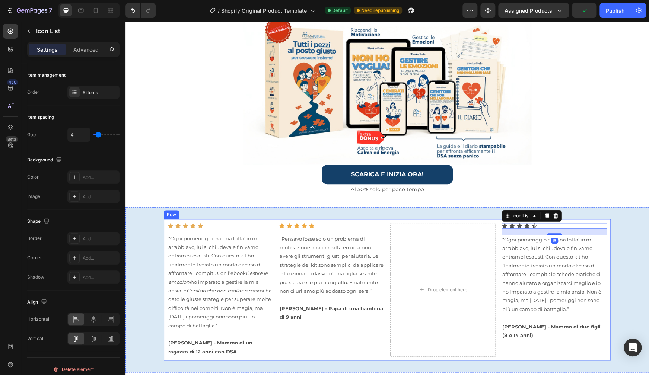
click at [427, 258] on div "Drop element here" at bounding box center [442, 290] width 105 height 134
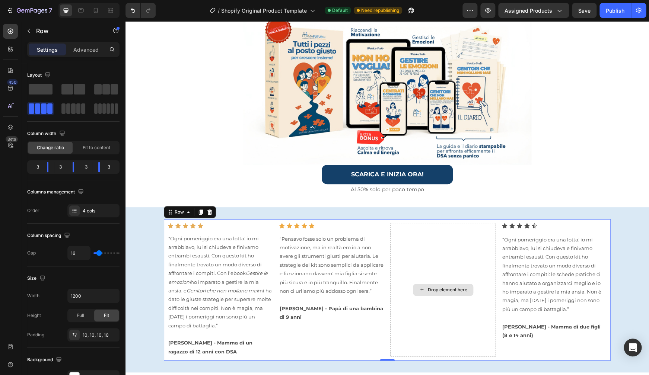
click at [431, 250] on div "Drop element here" at bounding box center [442, 290] width 105 height 134
click at [135, 11] on icon "Undo/Redo" at bounding box center [132, 10] width 7 height 7
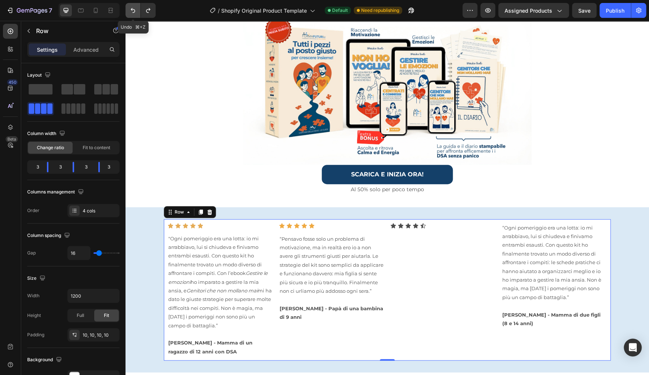
click at [135, 11] on icon "Undo/Redo" at bounding box center [132, 10] width 7 height 7
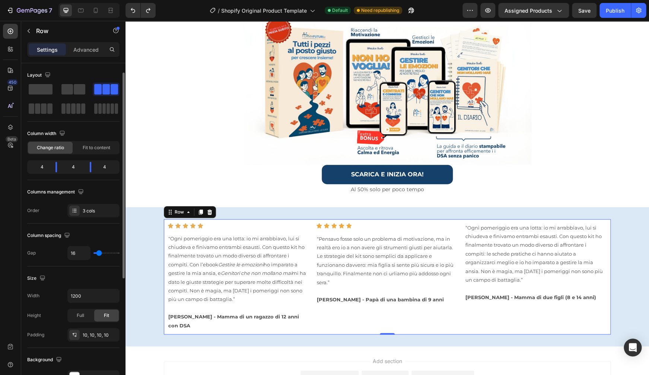
scroll to position [65, 0]
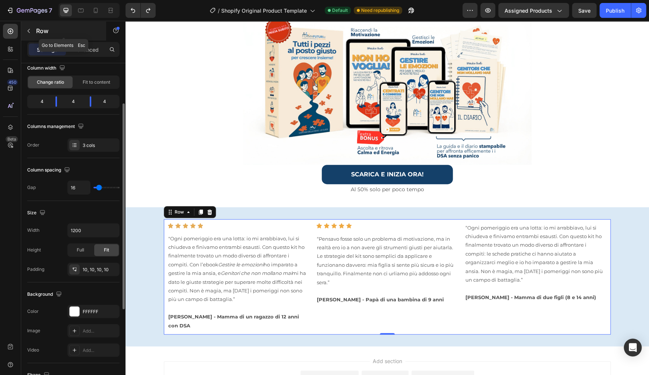
click at [36, 33] on div "Row" at bounding box center [63, 30] width 85 height 19
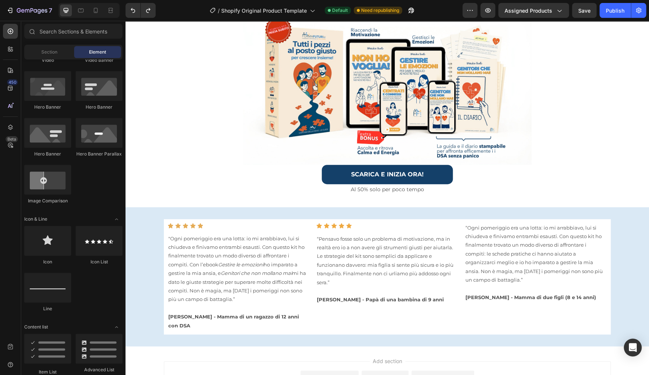
scroll to position [329, 0]
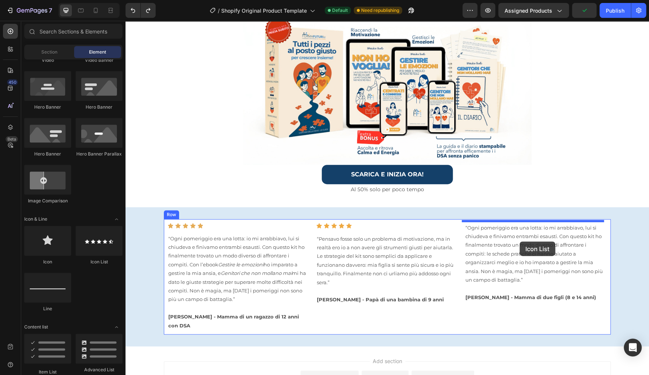
drag, startPoint x: 229, startPoint y: 263, endPoint x: 519, endPoint y: 242, distance: 290.7
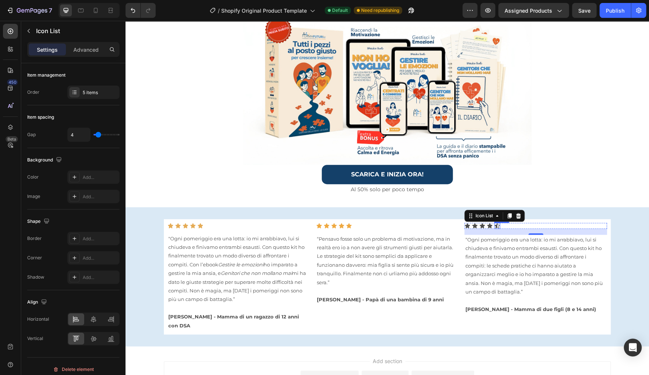
click at [494, 224] on icon at bounding box center [496, 225] width 5 height 5
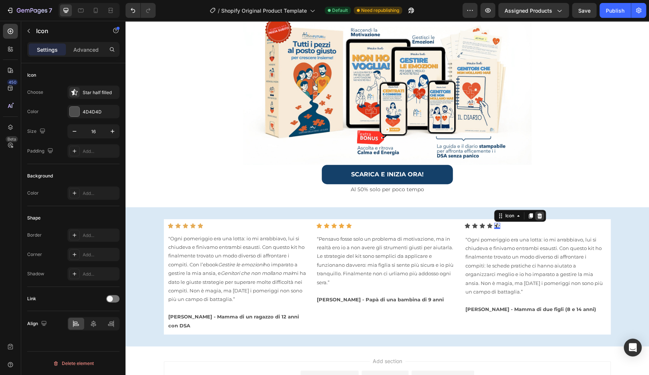
click at [537, 213] on icon at bounding box center [539, 215] width 5 height 5
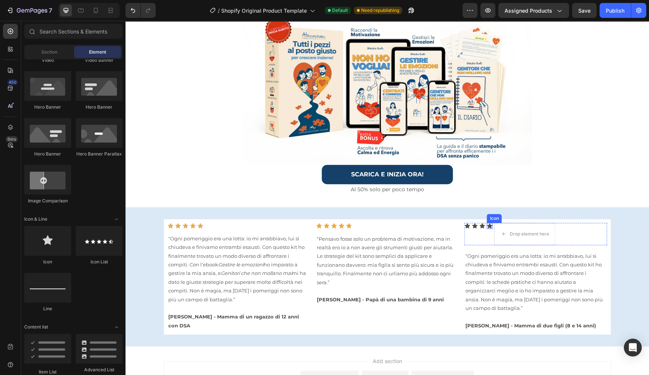
click at [488, 224] on icon at bounding box center [489, 225] width 5 height 5
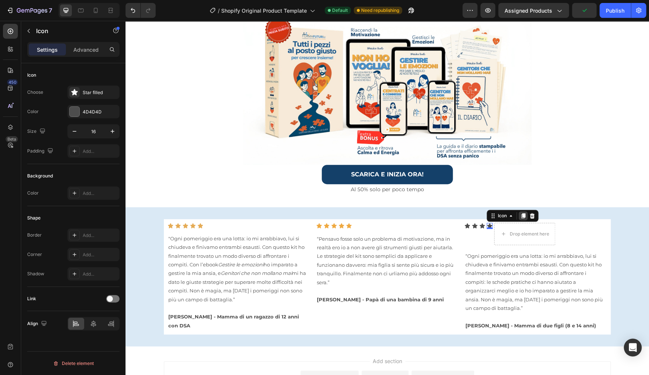
click at [524, 214] on div at bounding box center [522, 215] width 9 height 9
click at [496, 223] on div "Image Row ⁠⁠⁠⁠⁠⁠⁠ STOP! ALLE FRUSTRAZIONI: VIA A STRATEGIE CHE FUNZIONANO DAVVE…" at bounding box center [386, 124] width 523 height 623
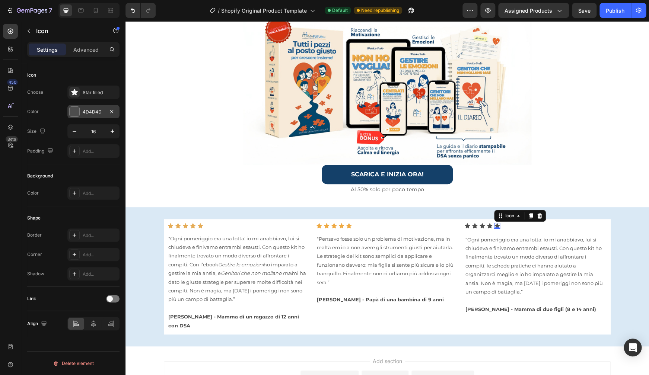
click at [86, 112] on div "4D4D4D" at bounding box center [94, 112] width 22 height 7
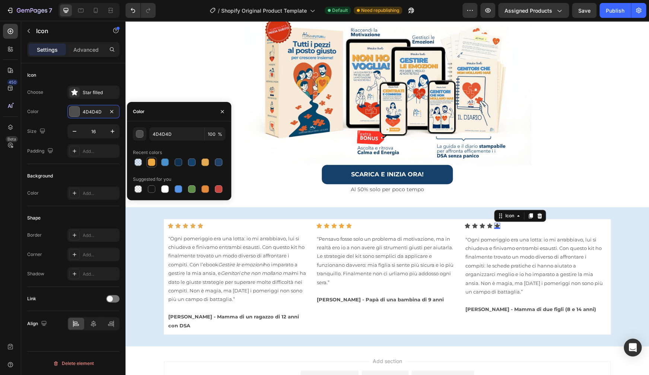
click at [152, 162] on div at bounding box center [151, 162] width 7 height 7
type input "EFA941"
click at [488, 223] on icon at bounding box center [489, 225] width 5 height 5
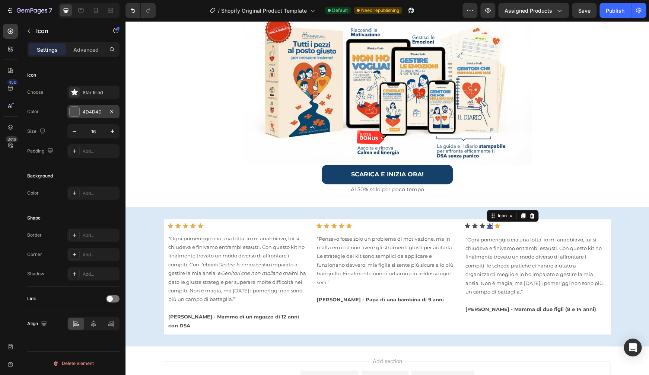
click at [79, 110] on div at bounding box center [75, 112] width 10 height 10
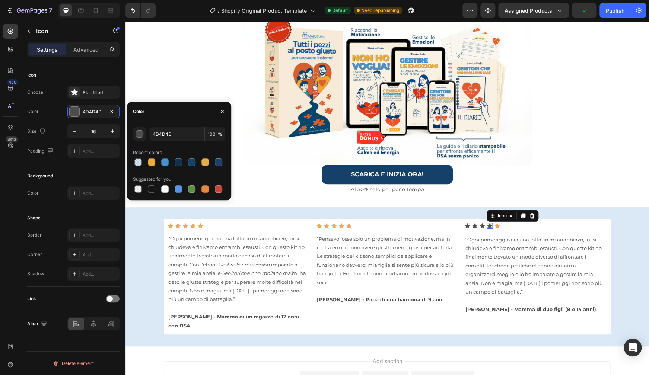
drag, startPoint x: 154, startPoint y: 163, endPoint x: 157, endPoint y: 163, distance: 3.7
click at [154, 163] on div at bounding box center [151, 162] width 7 height 7
type input "EFA941"
click at [479, 223] on icon at bounding box center [481, 225] width 5 height 5
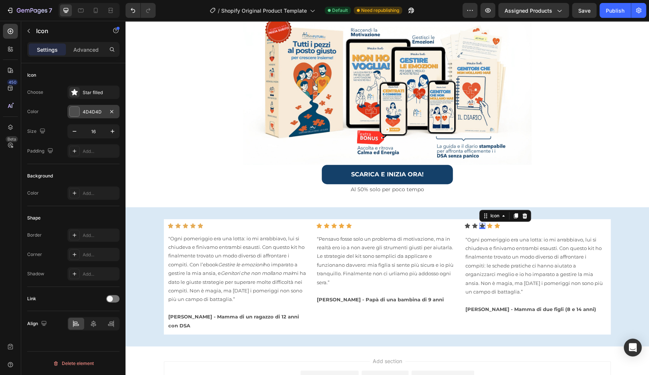
click at [98, 108] on div "4D4D4D" at bounding box center [93, 111] width 52 height 13
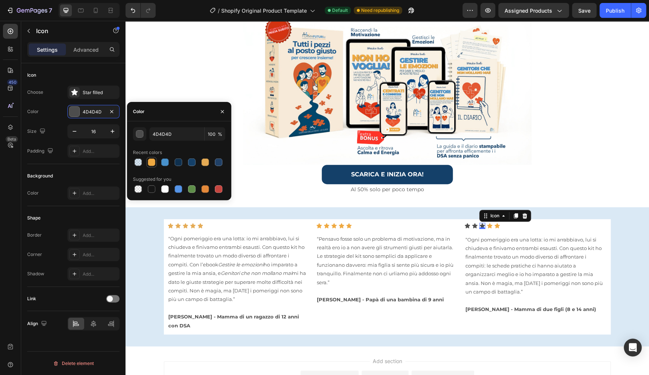
click at [153, 164] on div at bounding box center [151, 162] width 7 height 7
type input "EFA941"
click at [474, 226] on icon at bounding box center [474, 225] width 5 height 5
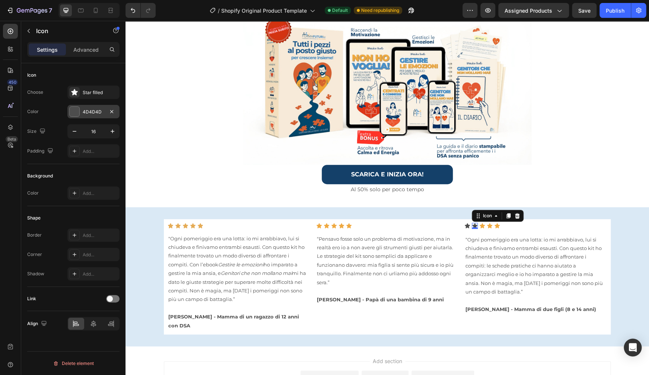
click at [92, 111] on div "4D4D4D" at bounding box center [94, 112] width 22 height 7
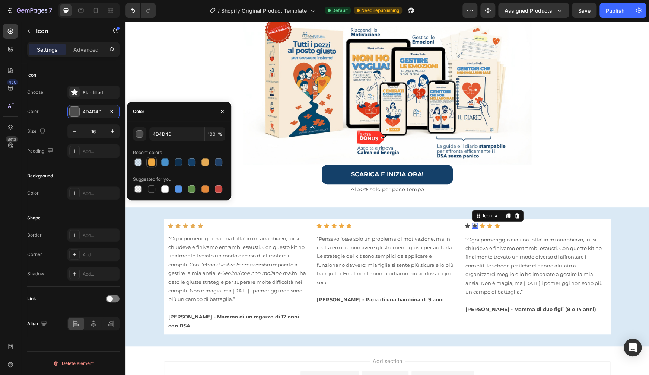
click at [150, 164] on div at bounding box center [151, 162] width 7 height 7
type input "EFA941"
click at [464, 223] on icon at bounding box center [466, 225] width 5 height 5
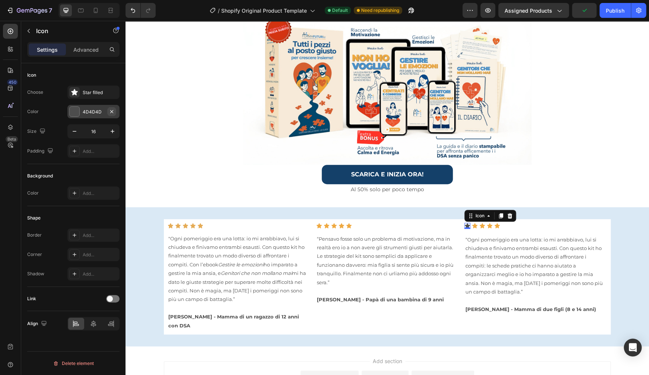
click at [108, 112] on button "button" at bounding box center [111, 111] width 9 height 9
click at [102, 111] on div "Add..." at bounding box center [100, 112] width 35 height 7
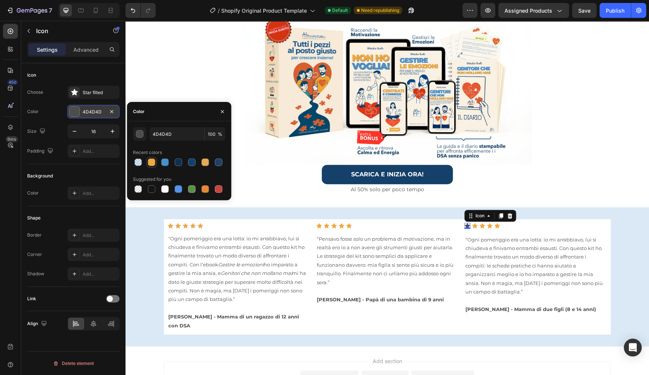
click at [154, 163] on div at bounding box center [151, 162] width 7 height 7
type input "EFA941"
click at [596, 181] on div "SCARICA E INIZIA ORA! Button" at bounding box center [386, 175] width 523 height 20
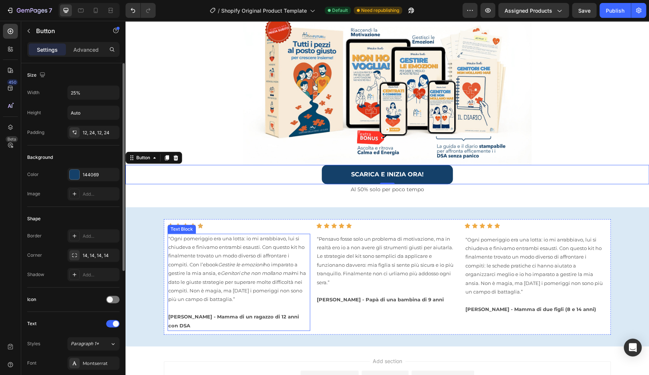
click at [268, 267] on p ""Ogni pomeriggio era una lotta: io mi arrabbiavo, lui si chiudeva e finivamo en…" at bounding box center [238, 269] width 141 height 70
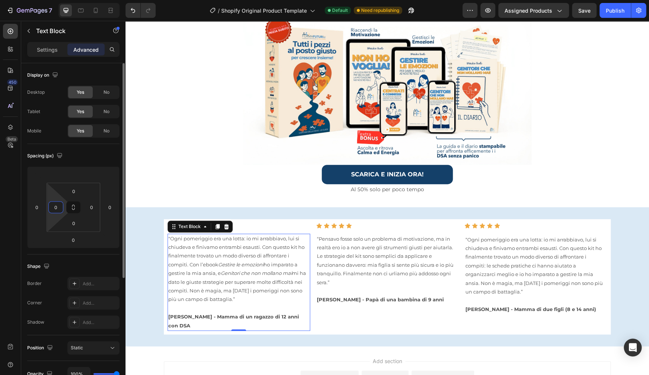
click at [60, 208] on input "0" at bounding box center [55, 207] width 11 height 11
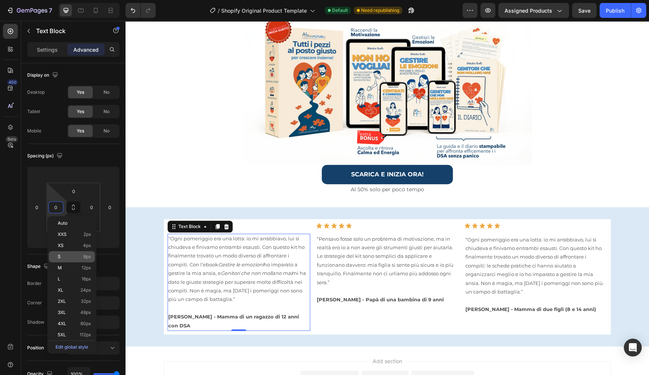
click at [63, 256] on p "S 8px" at bounding box center [74, 256] width 33 height 5
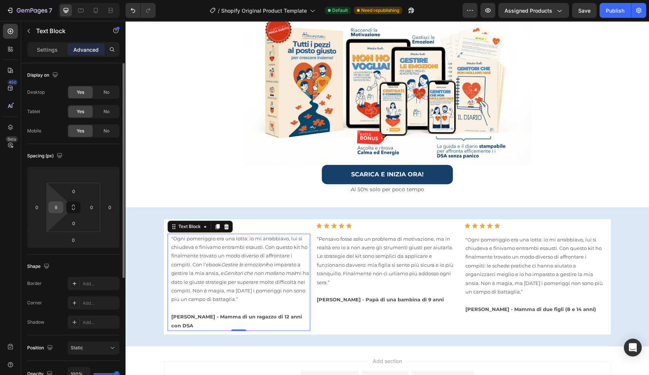
click at [60, 208] on input "8" at bounding box center [55, 207] width 11 height 11
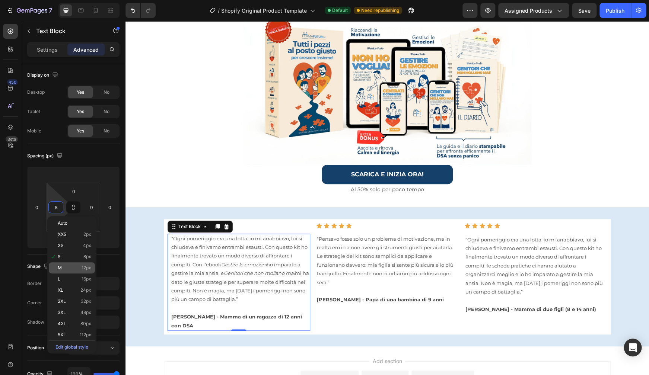
click at [58, 266] on span "M" at bounding box center [60, 267] width 4 height 5
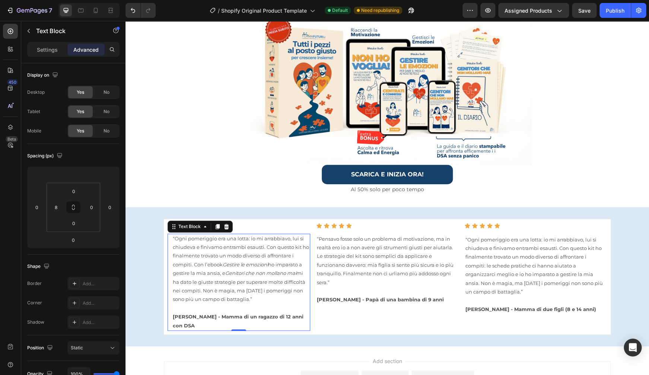
type input "12"
click at [74, 212] on button at bounding box center [73, 207] width 14 height 12
click at [94, 208] on input "0" at bounding box center [91, 207] width 11 height 11
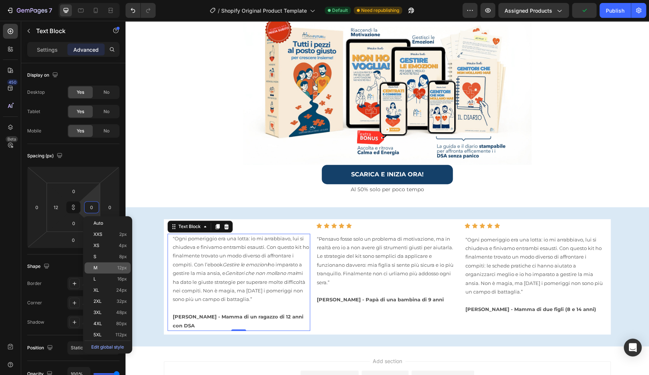
click at [101, 266] on p "M 12px" at bounding box center [109, 267] width 33 height 5
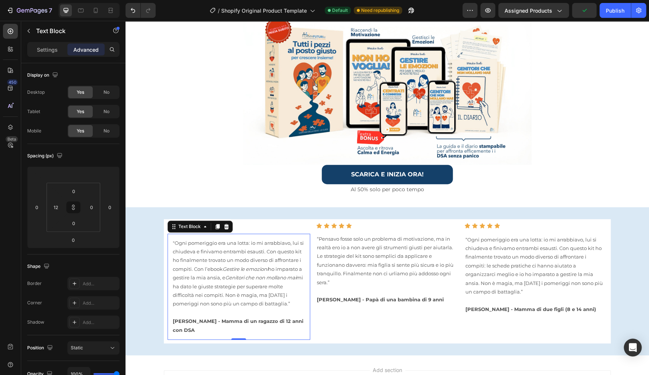
type input "12"
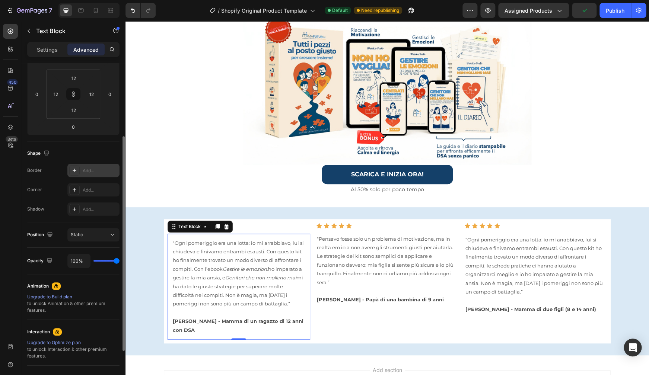
scroll to position [0, 0]
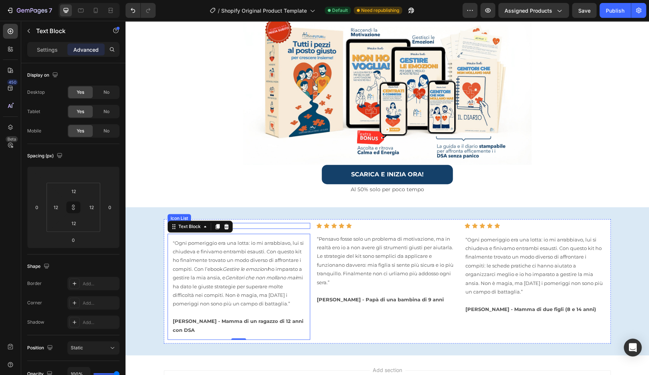
click at [276, 223] on div "Icon Icon Icon Icon Icon" at bounding box center [238, 226] width 143 height 6
click at [290, 255] on p ""Ogni pomeriggio era una lotta: io mi arrabbiavo, lui si chiudeva e finivamo en…" at bounding box center [239, 274] width 132 height 70
click at [612, 129] on div at bounding box center [386, 85] width 523 height 159
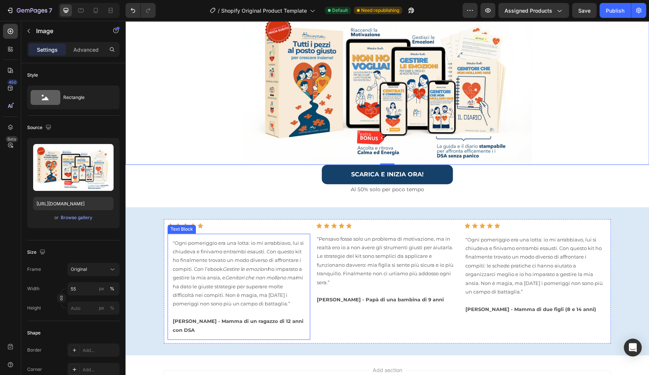
click at [226, 289] on p ""Ogni pomeriggio era una lotta: io mi arrabbiavo, lui si chiudeva e finivamo en…" at bounding box center [239, 274] width 132 height 70
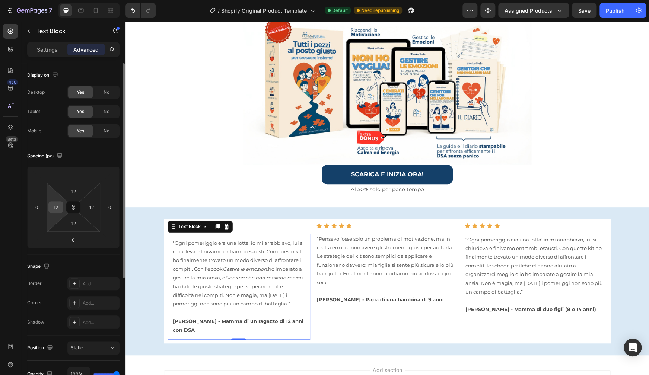
click at [60, 212] on input "12" at bounding box center [55, 207] width 11 height 11
type input "0"
click at [75, 209] on icon at bounding box center [73, 207] width 6 height 6
type input "0"
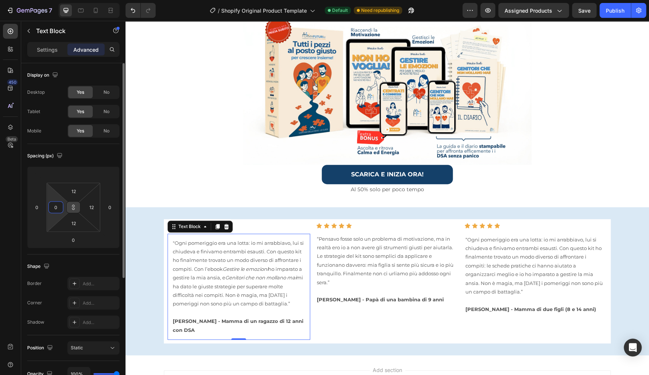
type input "0"
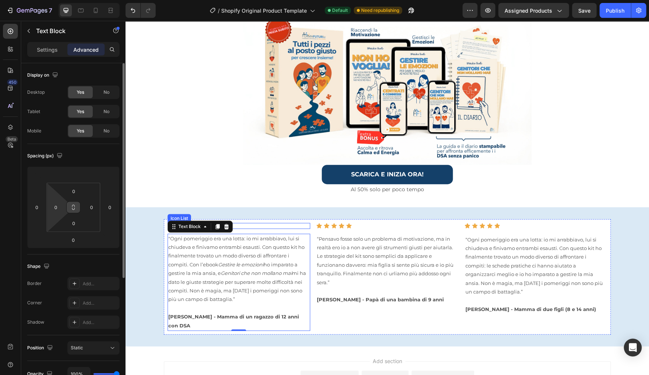
click at [256, 223] on div "Icon Icon Icon Icon Icon" at bounding box center [238, 226] width 143 height 6
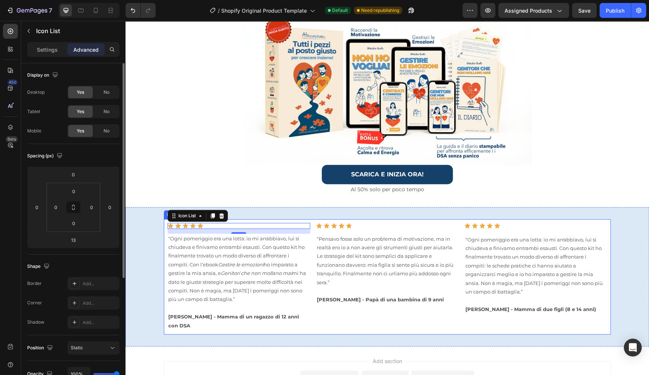
click at [603, 322] on div "Icon Icon Icon Icon Icon Icon List 13 "Ogni pomeriggio era una lotta: io mi arr…" at bounding box center [387, 276] width 447 height 115
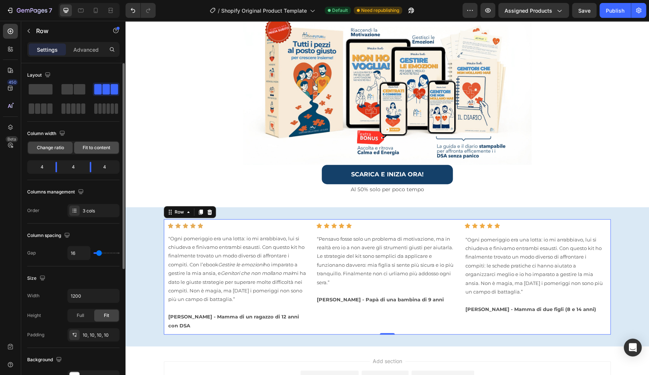
click at [104, 151] on div "Fit to content" at bounding box center [96, 148] width 45 height 12
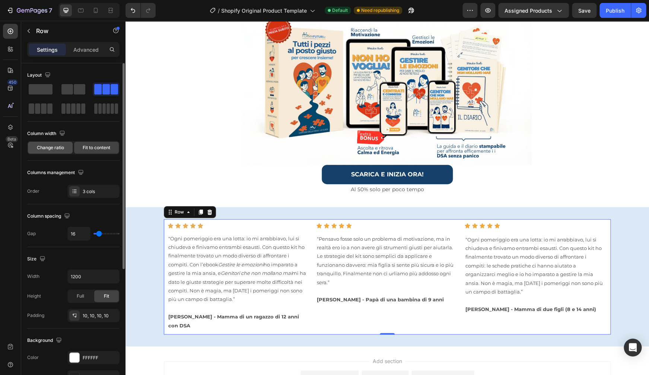
click at [37, 151] on div "Change ratio" at bounding box center [50, 148] width 45 height 12
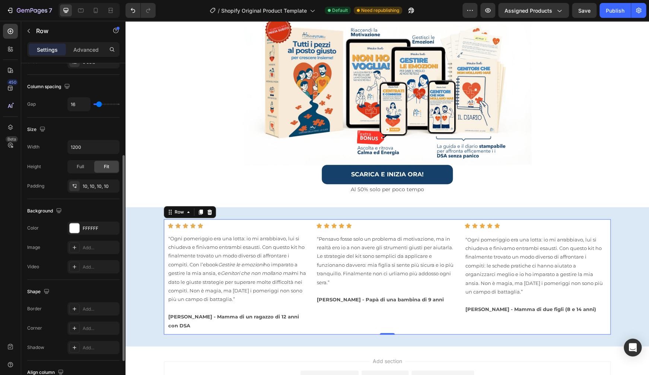
scroll to position [179, 0]
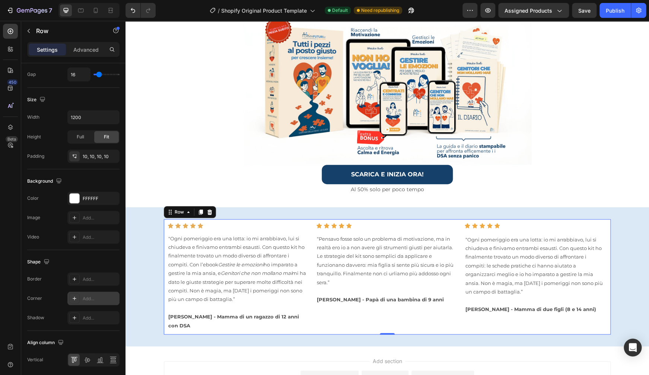
click at [77, 300] on icon at bounding box center [74, 298] width 6 height 6
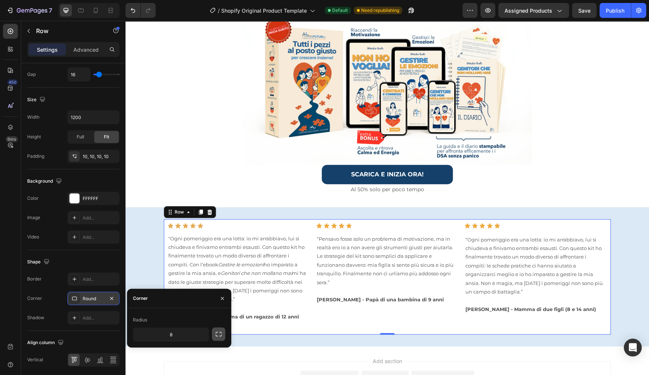
click at [216, 334] on icon "button" at bounding box center [218, 333] width 7 height 7
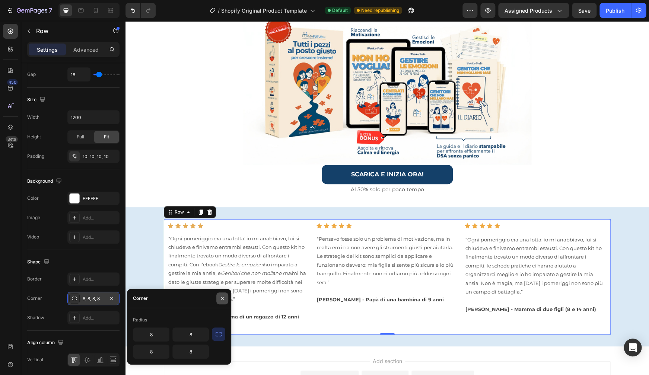
click at [221, 300] on icon "button" at bounding box center [222, 298] width 6 height 6
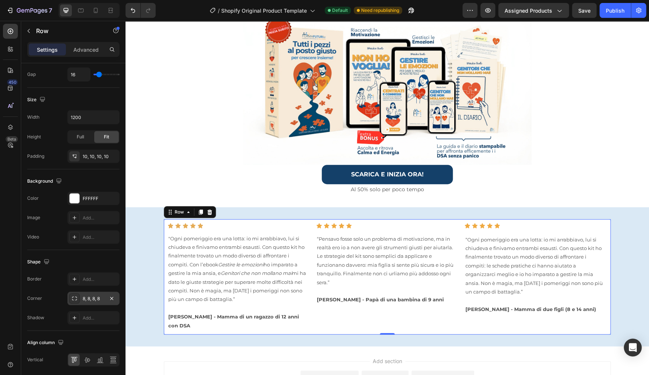
click at [87, 302] on div "8, 8, 8, 8" at bounding box center [94, 298] width 22 height 7
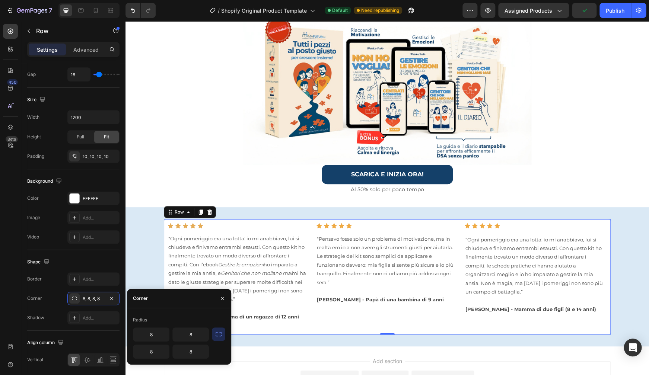
click at [216, 338] on button "button" at bounding box center [218, 333] width 13 height 13
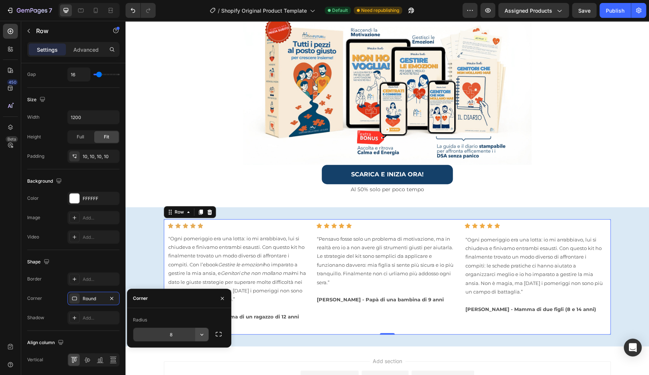
click at [197, 333] on button "button" at bounding box center [201, 334] width 13 height 13
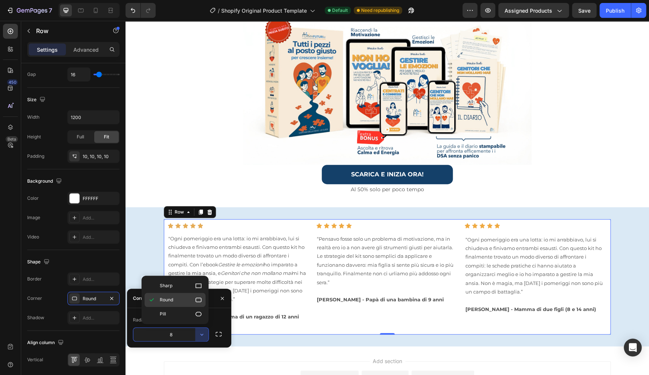
click at [201, 303] on icon at bounding box center [198, 299] width 7 height 7
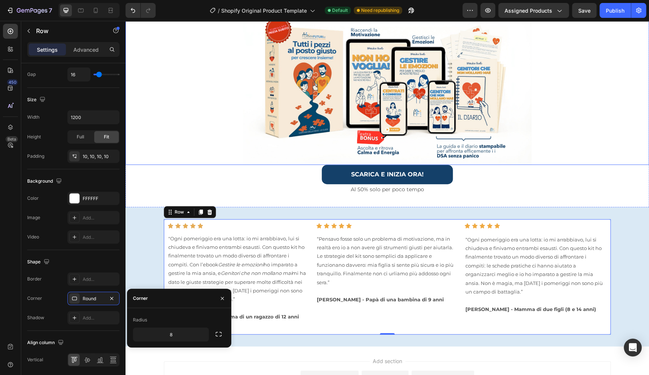
click at [210, 135] on div at bounding box center [386, 85] width 523 height 159
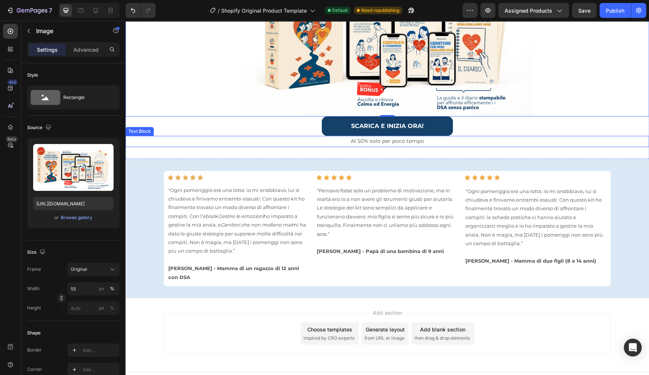
scroll to position [258, 0]
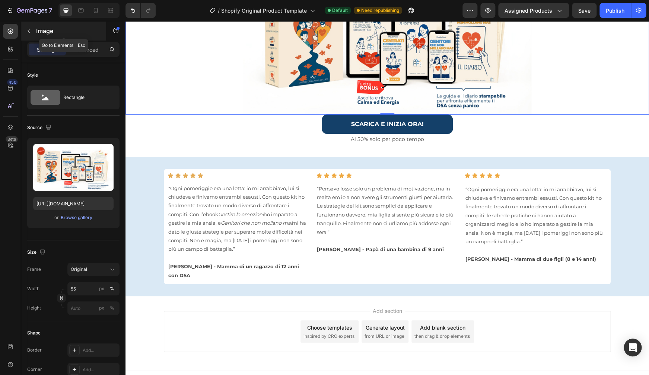
click at [28, 31] on icon "button" at bounding box center [29, 31] width 2 height 4
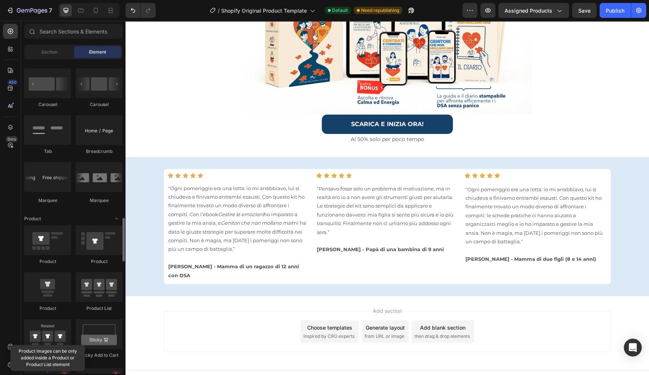
scroll to position [840, 0]
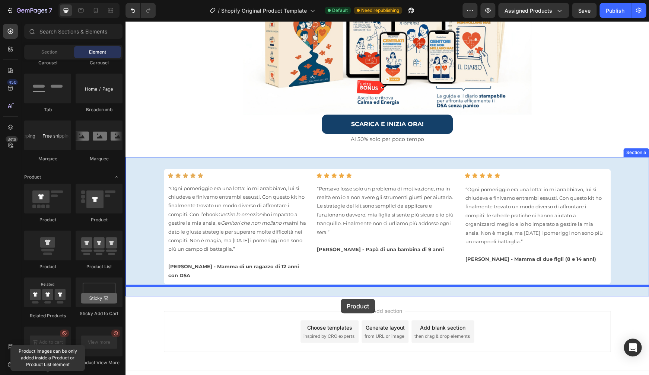
drag, startPoint x: 177, startPoint y: 222, endPoint x: 341, endPoint y: 299, distance: 180.6
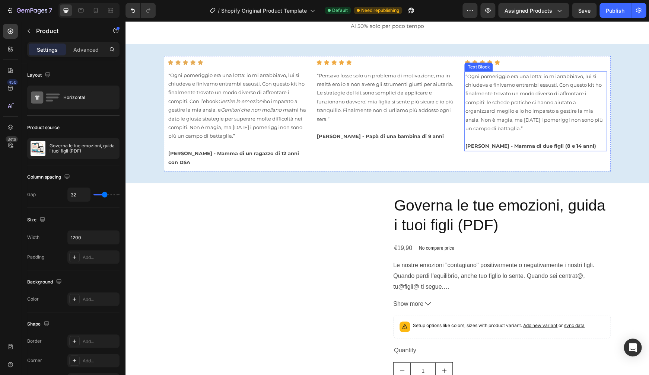
scroll to position [401, 0]
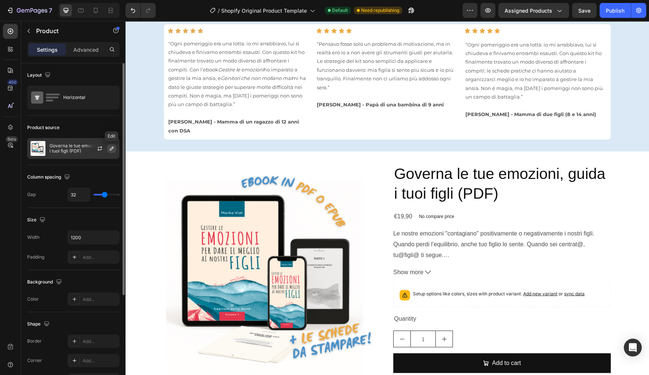
click at [111, 149] on icon "button" at bounding box center [112, 149] width 6 height 6
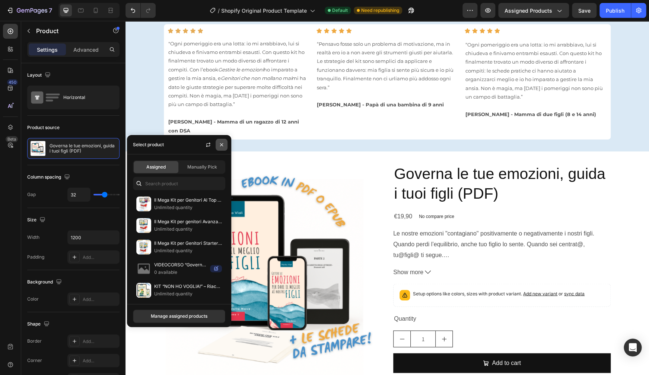
click at [222, 144] on icon "button" at bounding box center [221, 144] width 3 height 3
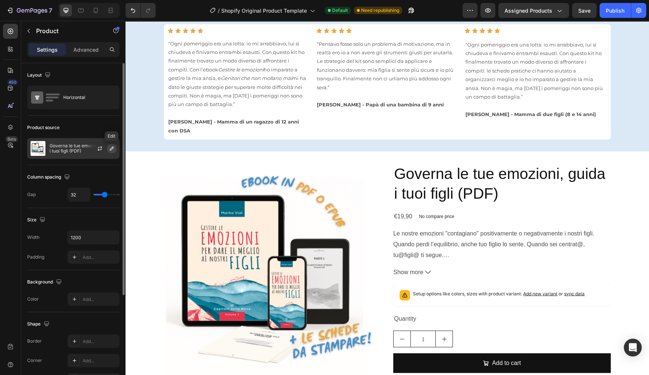
click at [113, 148] on icon "button" at bounding box center [112, 149] width 4 height 4
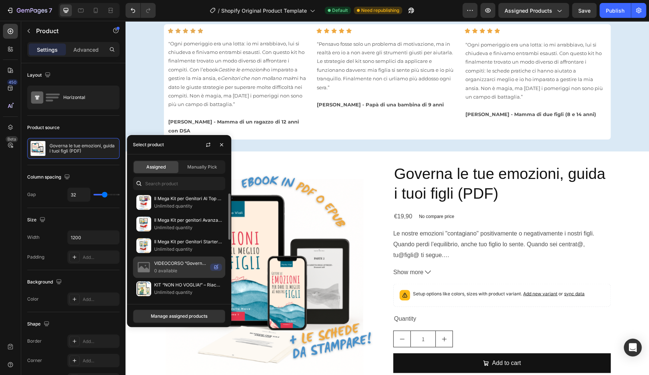
scroll to position [0, 0]
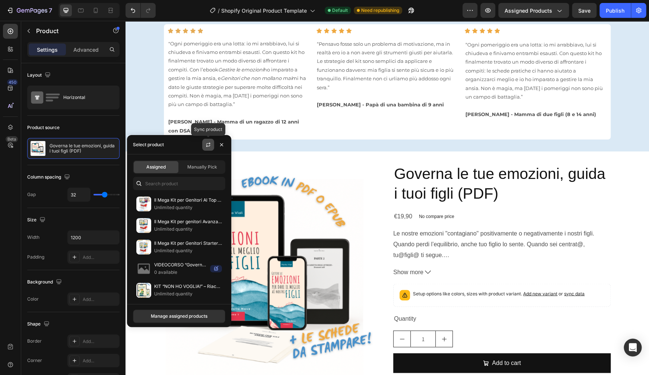
click at [207, 145] on icon "button" at bounding box center [208, 145] width 6 height 6
click at [223, 145] on icon "button" at bounding box center [221, 145] width 6 height 6
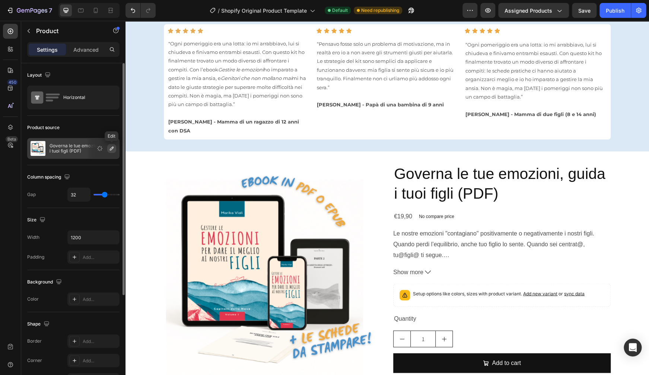
click at [109, 148] on button "button" at bounding box center [111, 148] width 9 height 9
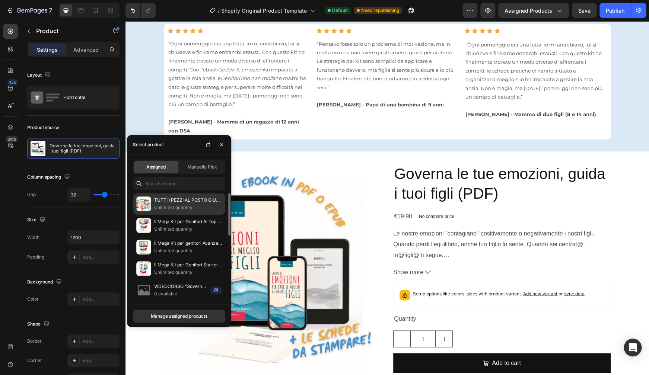
click at [184, 215] on div "TUTTI I PEZZI AL POSTO GIUSTO per crescere insieme Unlimited quantity" at bounding box center [179, 226] width 92 height 22
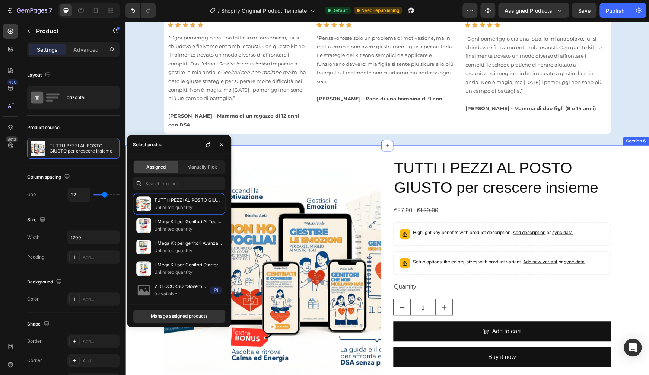
scroll to position [413, 0]
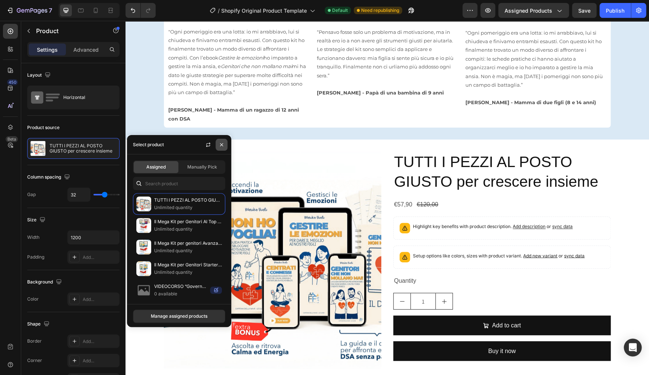
click at [221, 146] on icon "button" at bounding box center [221, 144] width 3 height 3
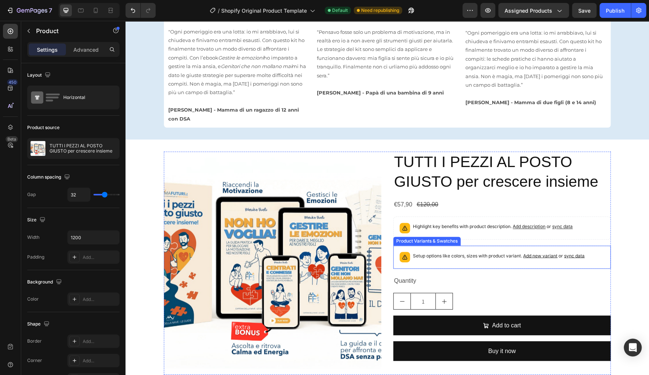
click at [441, 252] on p "Setup options like colors, sizes with product variant. Add new variant or sync …" at bounding box center [499, 255] width 172 height 7
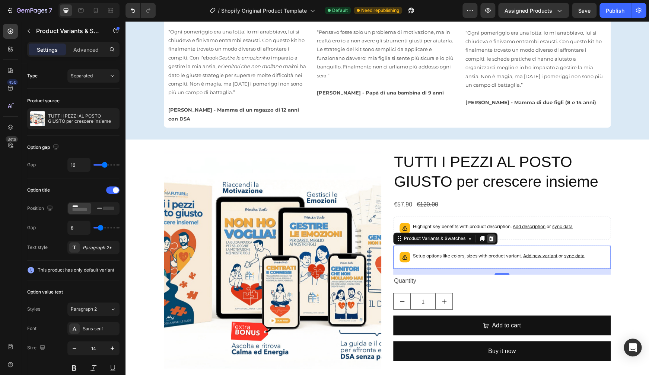
click at [489, 236] on icon at bounding box center [491, 239] width 6 height 6
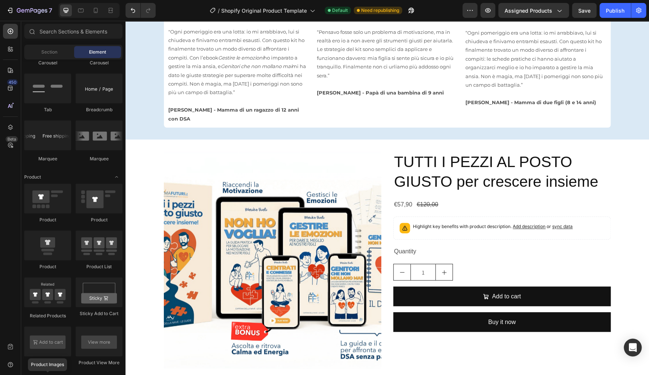
scroll to position [840, 0]
click at [467, 220] on div "Highlight key benefits with product description. Add description or sync data" at bounding box center [501, 228] width 211 height 16
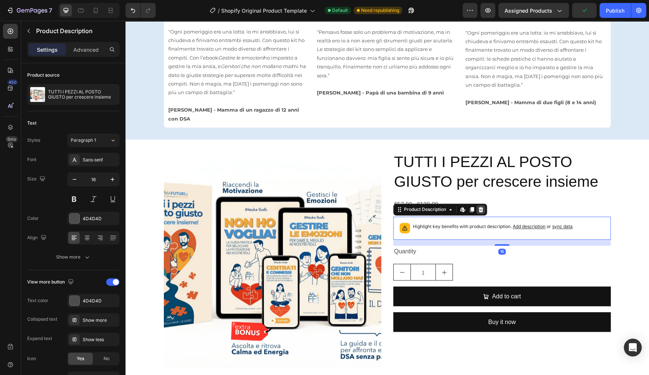
click at [480, 207] on icon at bounding box center [480, 210] width 6 height 6
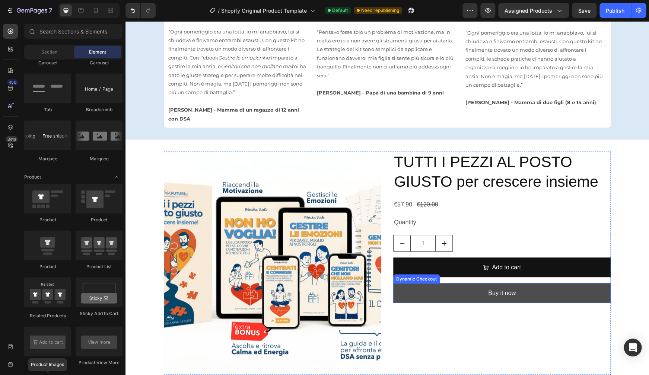
click at [540, 286] on button "Buy it now" at bounding box center [501, 293] width 217 height 20
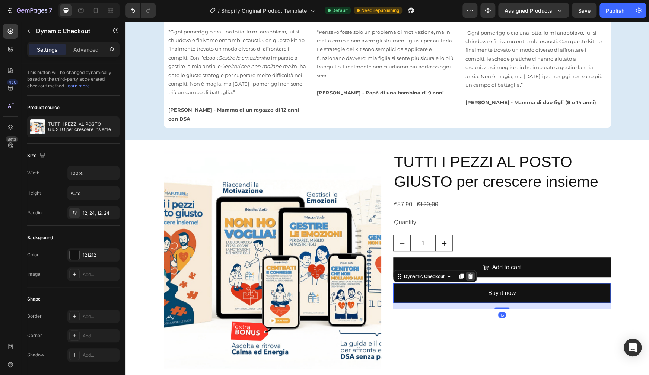
click at [470, 273] on icon at bounding box center [470, 276] width 6 height 6
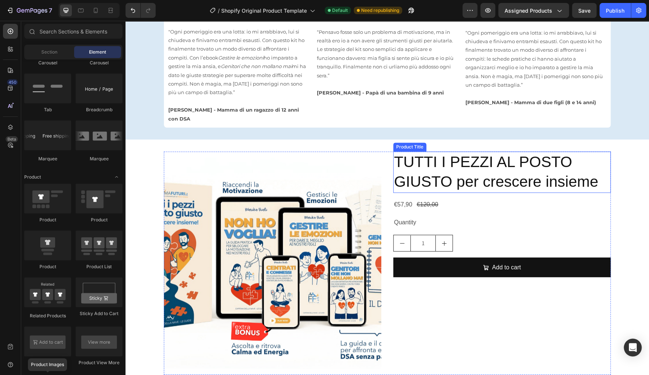
click at [450, 160] on h2 "TUTTI I PEZZI AL POSTO GIUSTO per crescere insieme" at bounding box center [501, 171] width 217 height 41
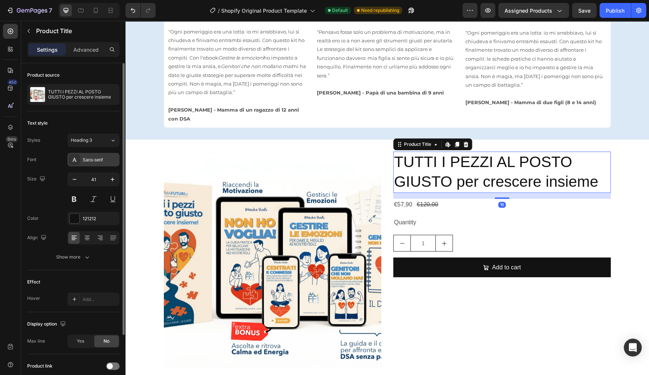
click at [91, 160] on div "Sans-serif" at bounding box center [100, 160] width 35 height 7
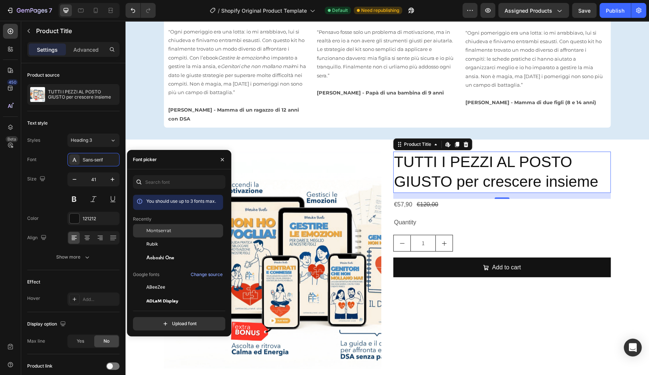
click at [190, 234] on div "Montserrat" at bounding box center [183, 230] width 75 height 7
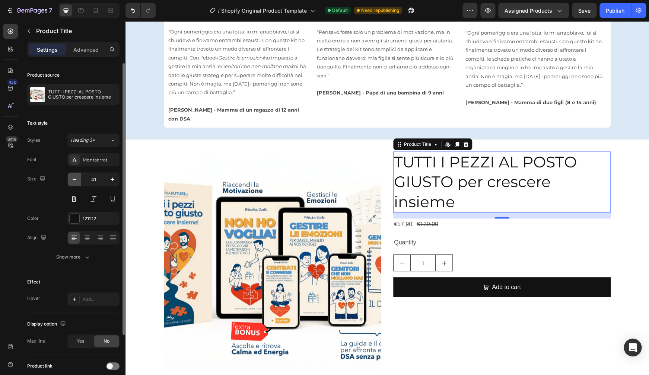
click at [77, 180] on icon "button" at bounding box center [74, 179] width 7 height 7
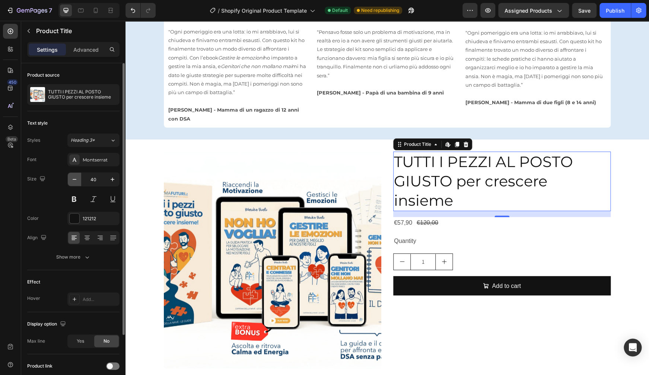
click at [77, 180] on icon "button" at bounding box center [74, 179] width 7 height 7
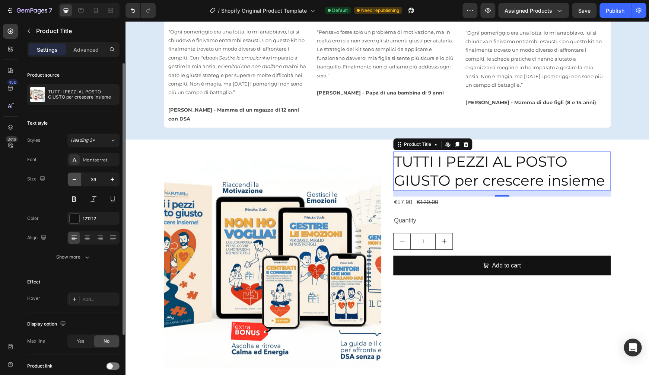
click at [77, 180] on icon "button" at bounding box center [74, 179] width 7 height 7
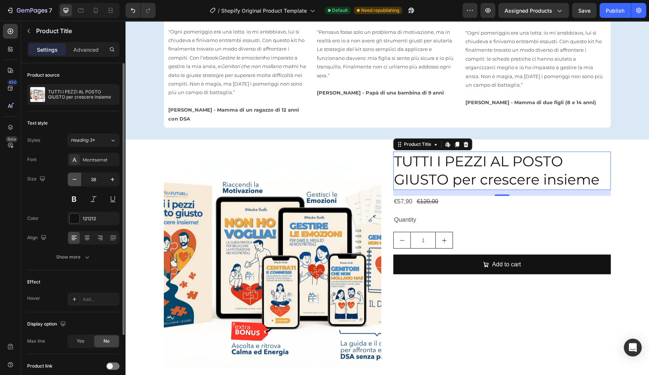
click at [77, 180] on icon "button" at bounding box center [74, 179] width 7 height 7
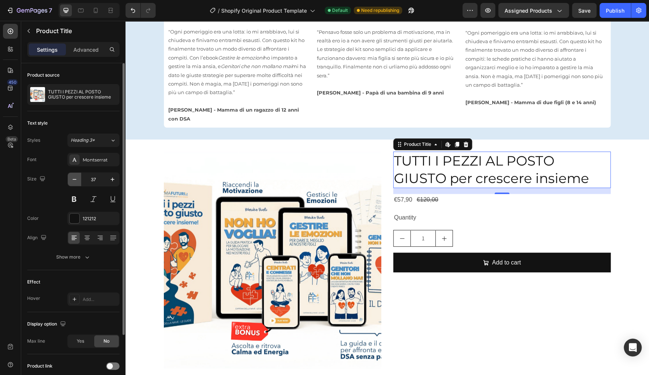
type input "36"
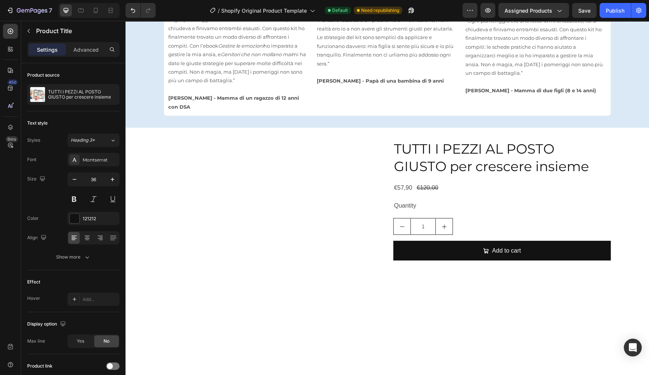
scroll to position [502, 0]
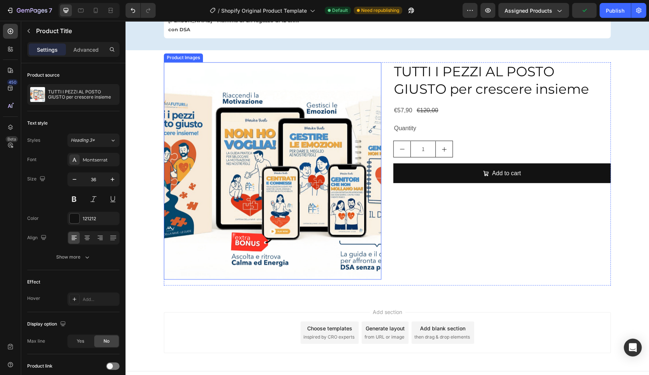
click at [196, 197] on img at bounding box center [272, 170] width 217 height 217
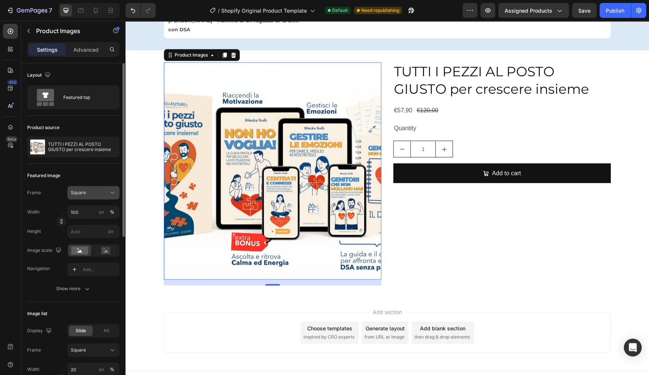
click at [91, 194] on div "Square" at bounding box center [89, 192] width 36 height 7
click at [87, 249] on div "Original" at bounding box center [87, 252] width 60 height 13
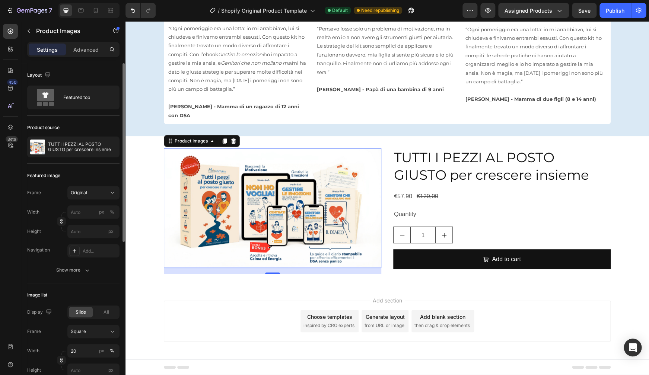
scroll to position [407, 0]
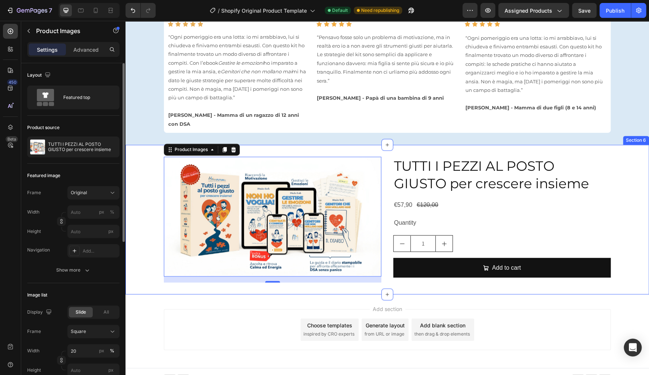
click at [614, 159] on div "Product Images 16 TUTTI I PEZZI AL POSTO GIUSTO per crescere insieme Product Ti…" at bounding box center [386, 220] width 523 height 126
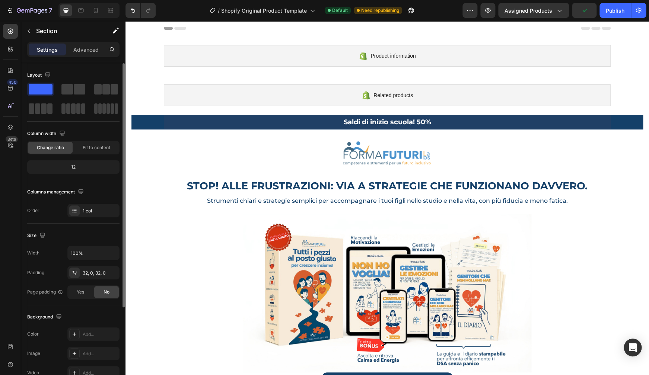
scroll to position [33, 0]
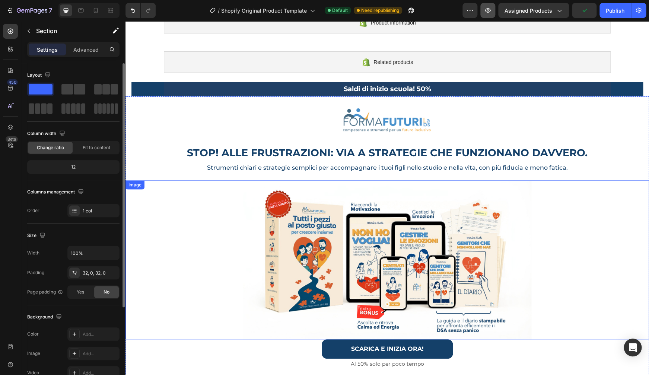
click at [490, 11] on icon "button" at bounding box center [487, 10] width 7 height 7
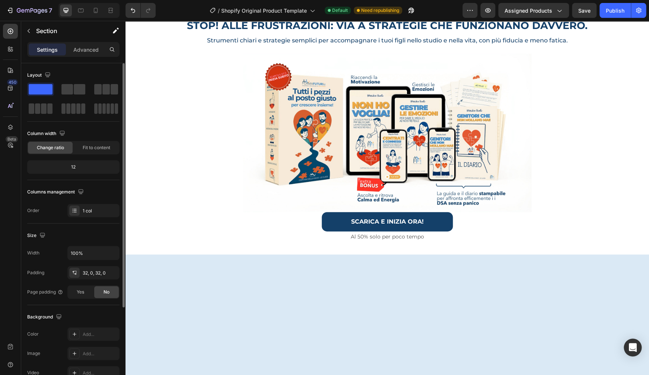
scroll to position [0, 0]
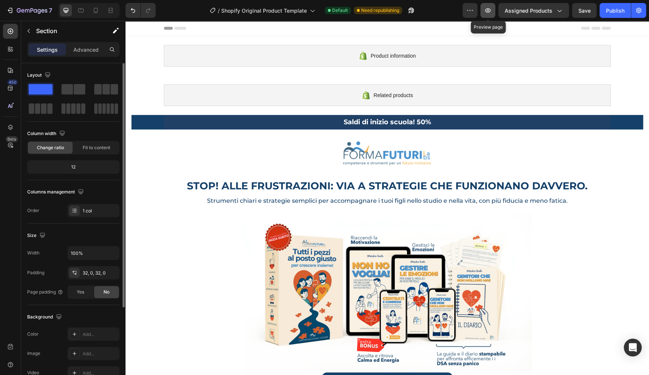
click at [488, 10] on icon "button" at bounding box center [487, 10] width 7 height 7
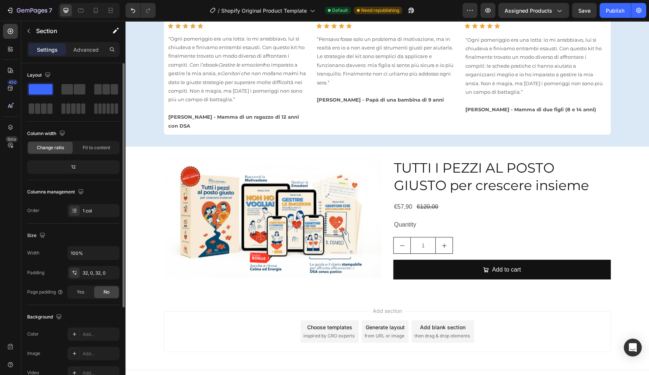
scroll to position [407, 0]
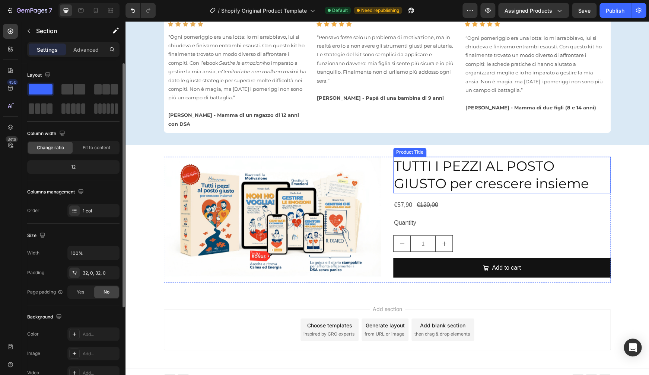
click at [473, 159] on h2 "TUTTI I PEZZI AL POSTO GIUSTO per crescere insieme" at bounding box center [501, 175] width 217 height 36
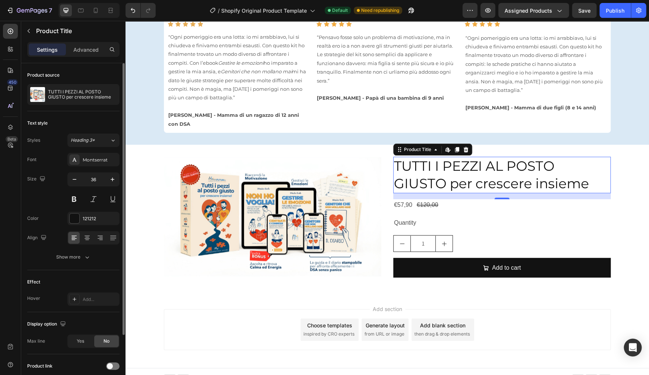
click at [434, 157] on h2 "TUTTI I PEZZI AL POSTO GIUSTO per crescere insieme" at bounding box center [501, 175] width 217 height 36
click at [71, 181] on icon "button" at bounding box center [74, 179] width 7 height 7
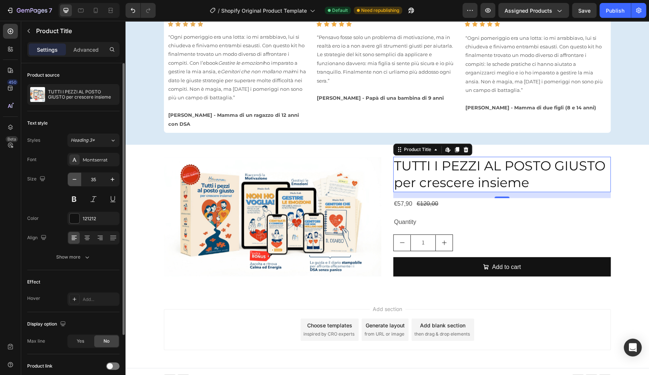
click at [71, 181] on icon "button" at bounding box center [74, 179] width 7 height 7
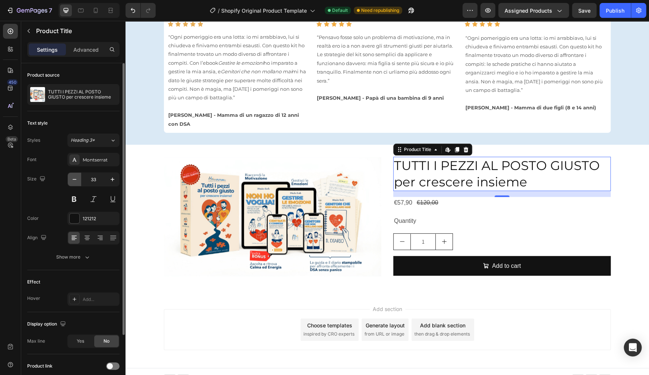
click at [71, 180] on icon "button" at bounding box center [74, 179] width 7 height 7
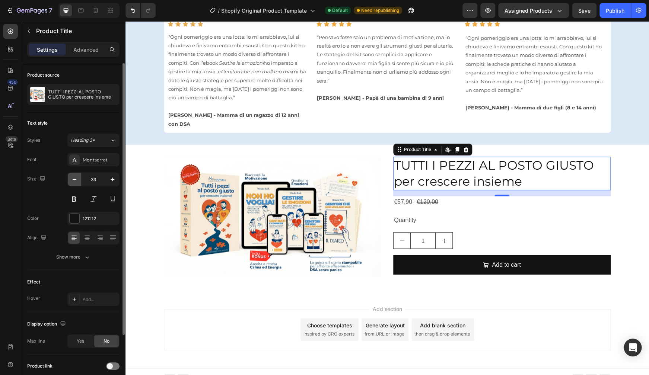
click at [71, 180] on icon "button" at bounding box center [74, 179] width 7 height 7
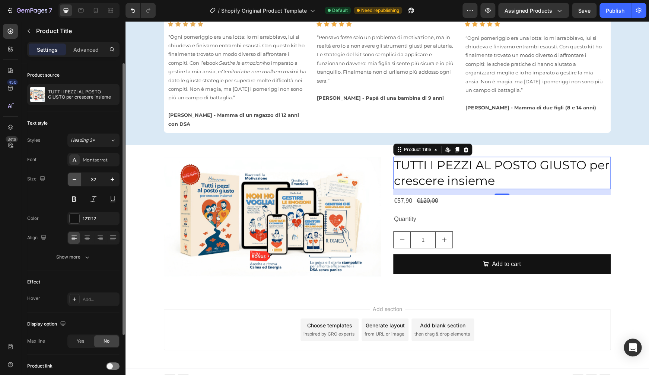
click at [71, 180] on icon "button" at bounding box center [74, 179] width 7 height 7
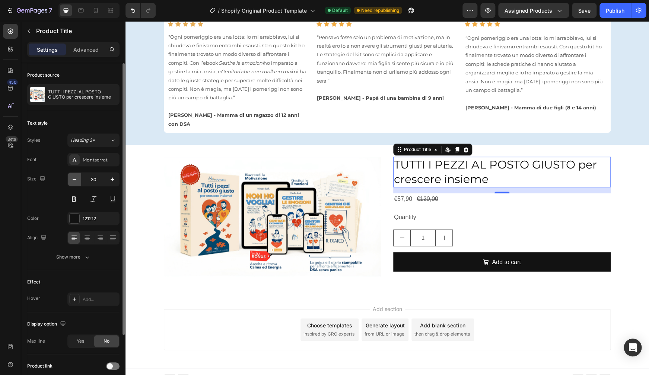
click at [71, 180] on icon "button" at bounding box center [74, 179] width 7 height 7
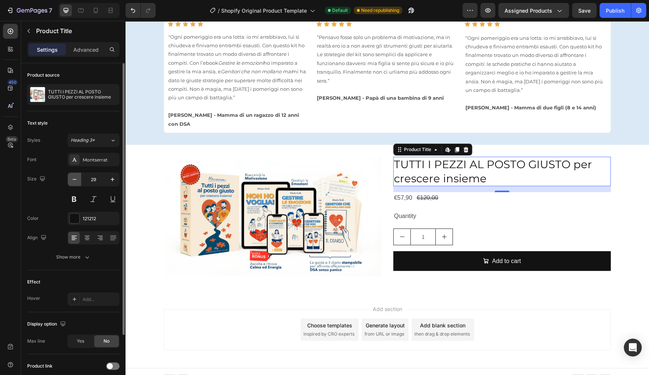
click at [71, 180] on icon "button" at bounding box center [74, 179] width 7 height 7
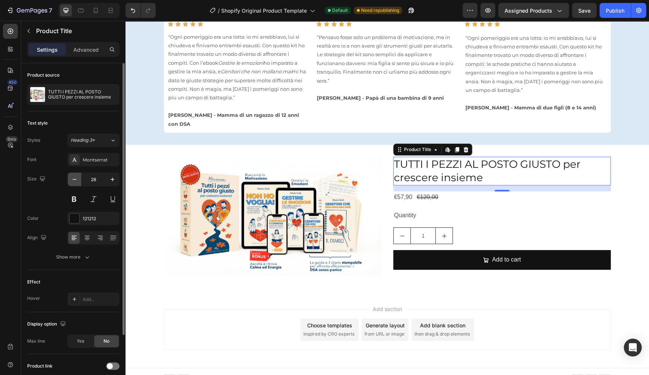
click at [71, 180] on icon "button" at bounding box center [74, 179] width 7 height 7
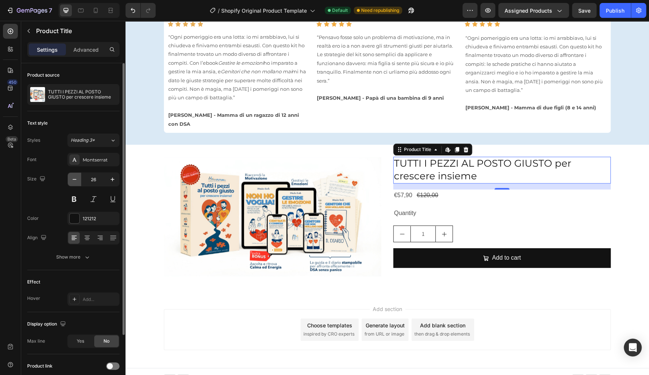
click at [71, 180] on icon "button" at bounding box center [74, 179] width 7 height 7
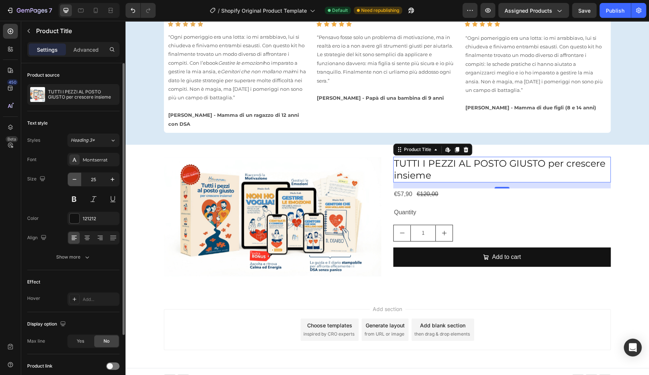
click at [71, 180] on icon "button" at bounding box center [74, 179] width 7 height 7
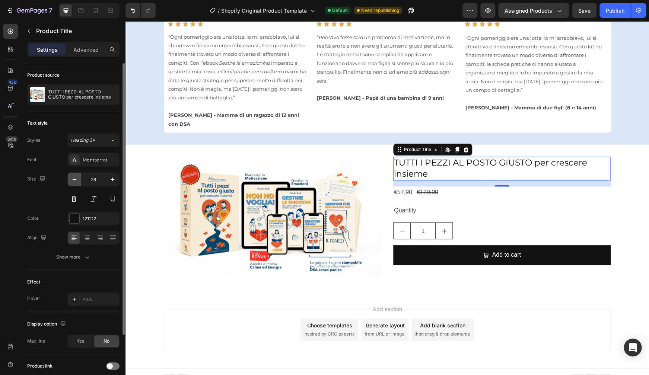
click at [71, 180] on icon "button" at bounding box center [74, 179] width 7 height 7
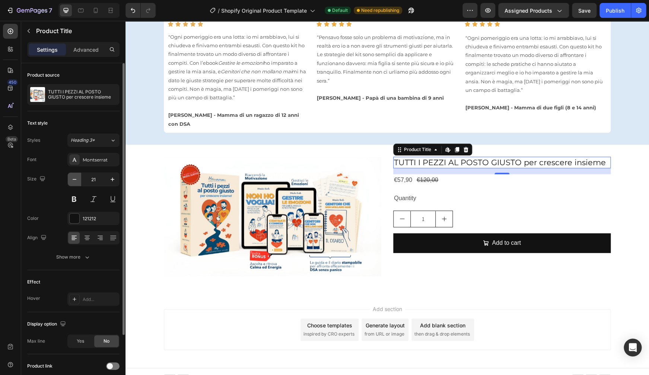
click at [71, 180] on icon "button" at bounding box center [74, 179] width 7 height 7
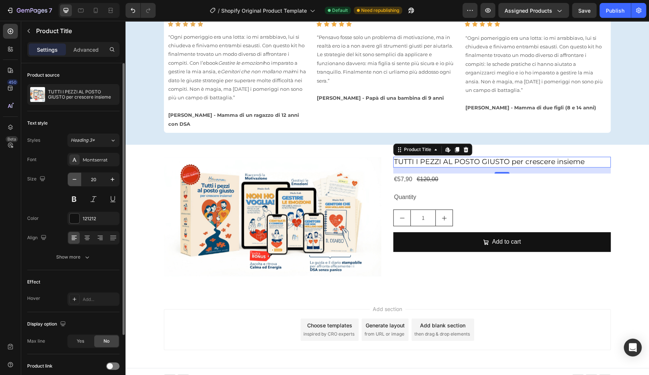
type input "19"
click at [456, 157] on h2 "TUTTI I PEZZI AL POSTO GIUSTO per crescere insieme" at bounding box center [501, 162] width 217 height 11
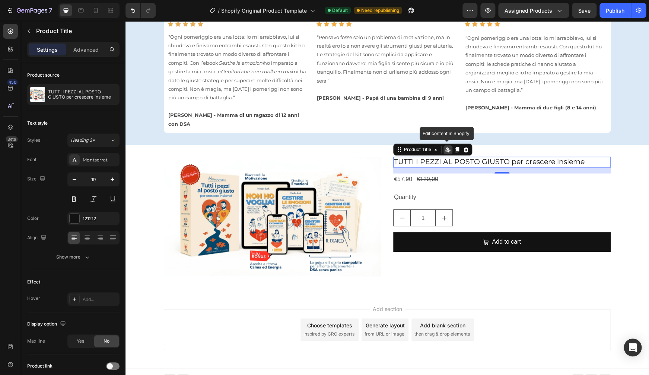
click at [456, 157] on h2 "TUTTI I PEZZI AL POSTO GIUSTO per crescere insieme" at bounding box center [501, 162] width 217 height 11
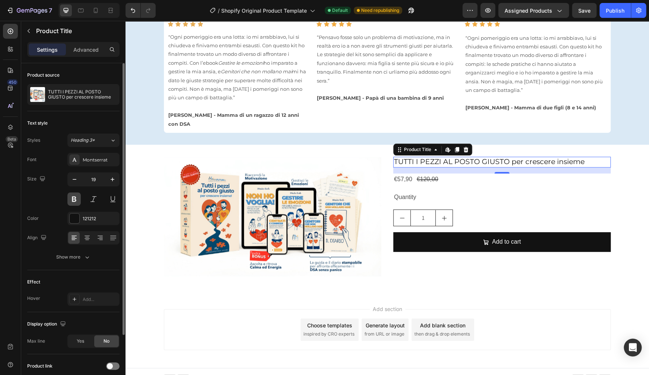
click at [73, 199] on button at bounding box center [73, 198] width 13 height 13
click at [77, 219] on div at bounding box center [75, 219] width 10 height 10
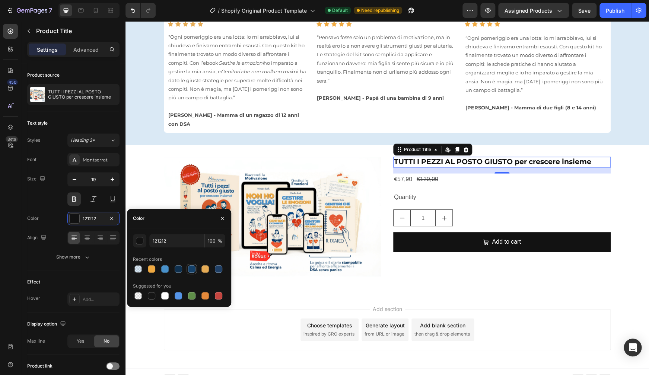
click at [194, 270] on div at bounding box center [191, 268] width 7 height 7
type input "144069"
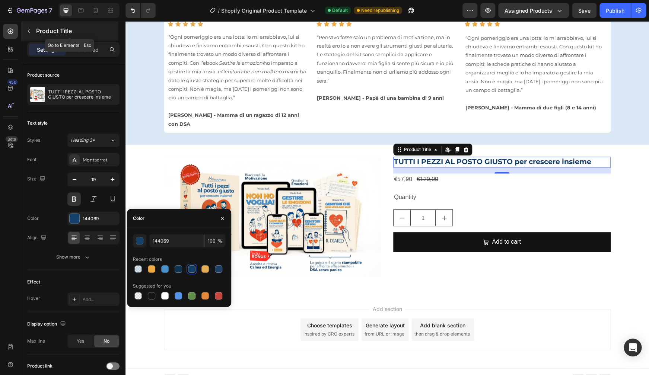
click at [28, 31] on icon "button" at bounding box center [29, 31] width 2 height 4
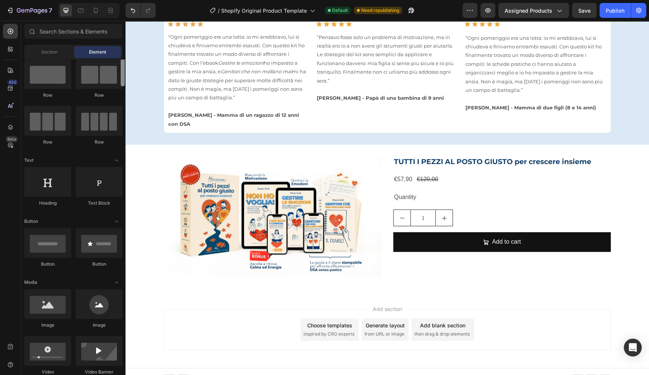
scroll to position [0, 0]
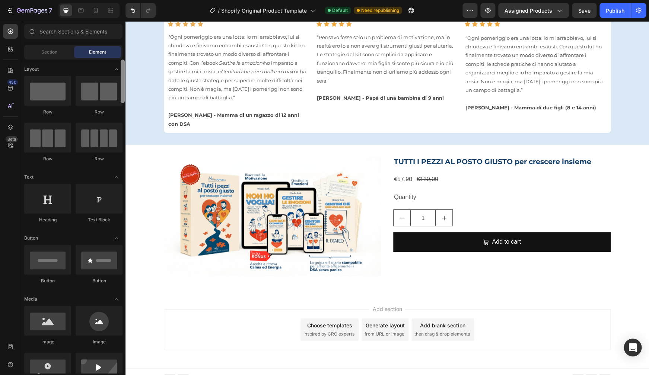
drag, startPoint x: 124, startPoint y: 146, endPoint x: 121, endPoint y: 55, distance: 90.9
click at [121, 55] on div "Sections(18) Elements(84) Section Element Hero Section Product Detail Brands Tr…" at bounding box center [73, 198] width 104 height 349
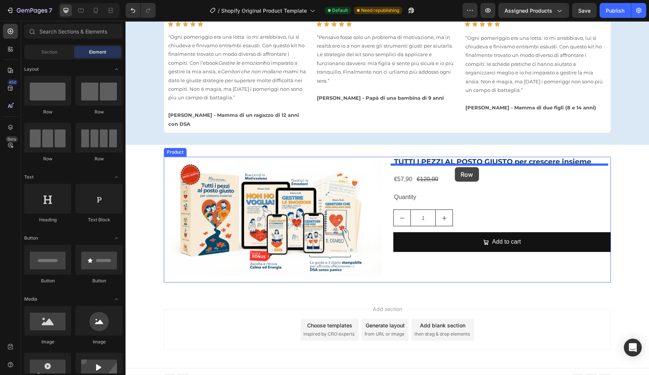
drag, startPoint x: 169, startPoint y: 115, endPoint x: 454, endPoint y: 167, distance: 290.1
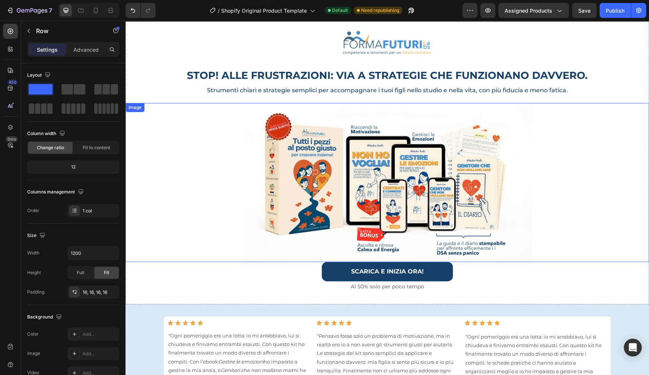
scroll to position [104, 0]
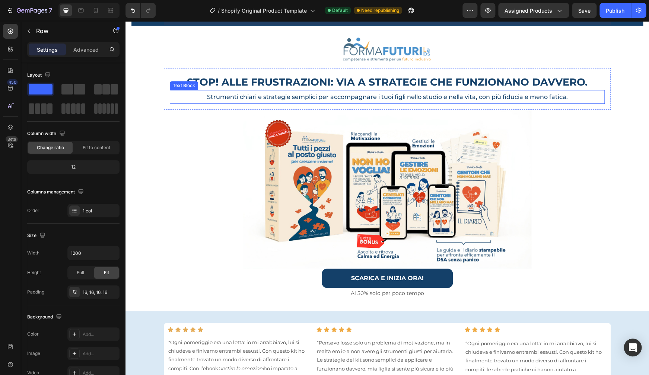
click at [431, 100] on span "Strumenti chiari e strategie semplici per accompagnare i tuoi figli nello studi…" at bounding box center [387, 96] width 361 height 7
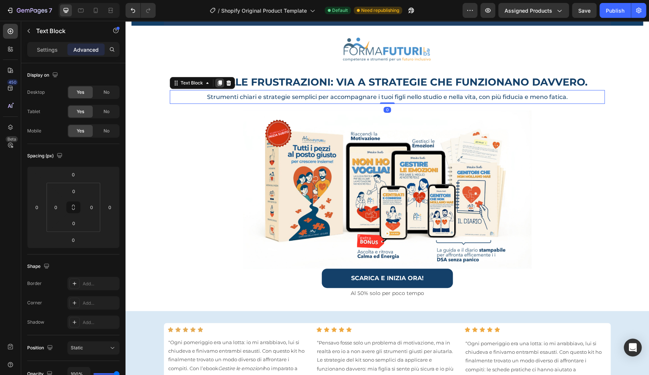
click at [218, 83] on icon at bounding box center [220, 82] width 4 height 5
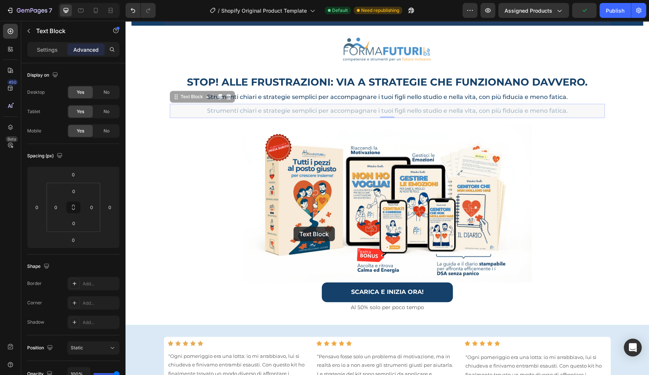
drag, startPoint x: 281, startPoint y: 108, endPoint x: 231, endPoint y: 85, distance: 55.1
click at [297, 235] on div "Saldi di inizio scuola! 50% Heading Row Section 3 Image Row STOP! ALLE FRUSTRAZ…" at bounding box center [386, 315] width 523 height 796
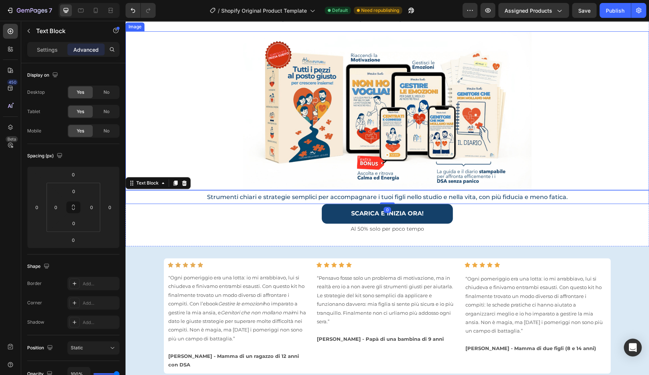
scroll to position [282, 0]
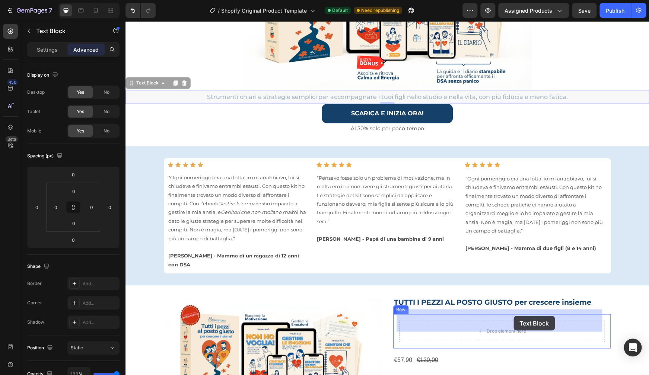
drag, startPoint x: 505, startPoint y: 119, endPoint x: 513, endPoint y: 316, distance: 197.4
click at [513, 316] on div "Image Row STOP! ALLE FRUSTRAZIONI: VIA A STRATEGIE CHE FUNZIONANO DAVVERO. Head…" at bounding box center [386, 136] width 523 height 796
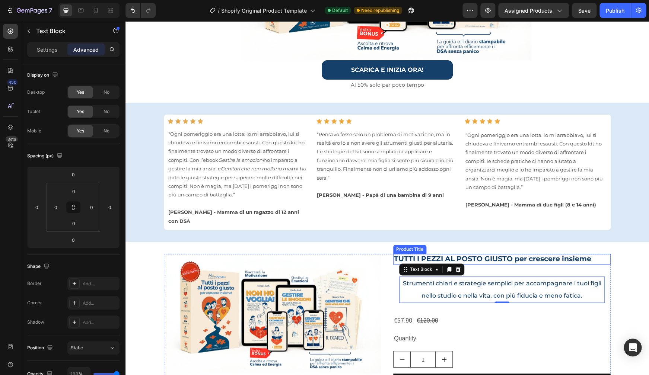
scroll to position [324, 0]
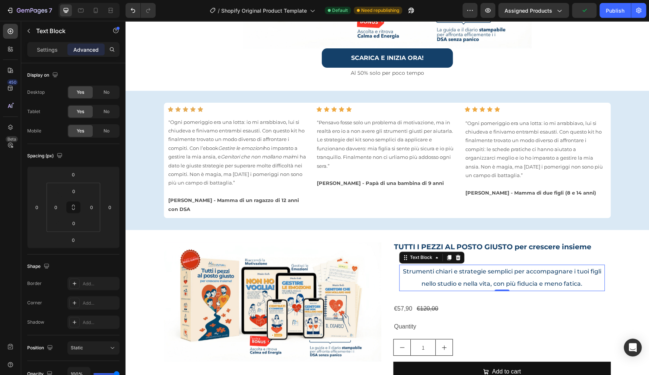
click at [482, 267] on p "Strumenti chiari e strategie semplici per accompagnare i tuoi figli nello studi…" at bounding box center [502, 277] width 204 height 25
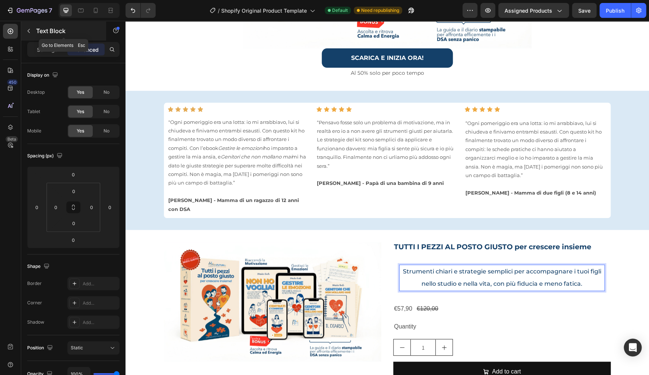
click at [28, 32] on icon "button" at bounding box center [29, 31] width 2 height 4
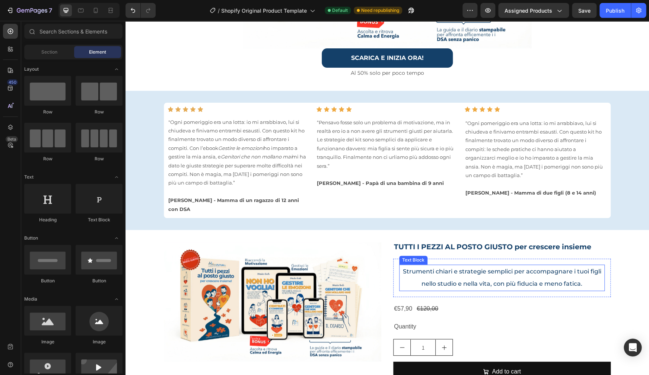
click at [457, 268] on span "Strumenti chiari e strategie semplici per accompagnare i tuoi figli nello studi…" at bounding box center [502, 277] width 198 height 19
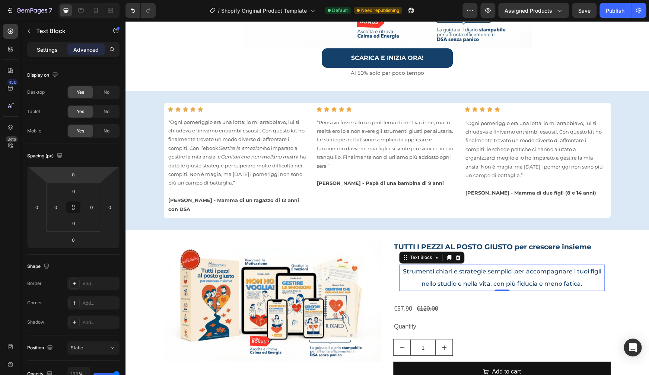
click at [47, 52] on p "Settings" at bounding box center [47, 50] width 21 height 8
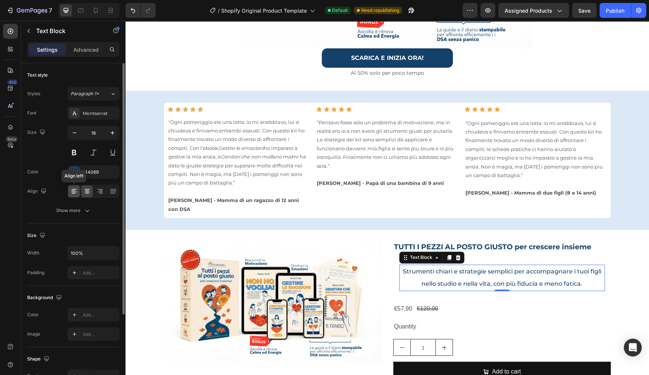
click at [70, 191] on div at bounding box center [74, 191] width 12 height 12
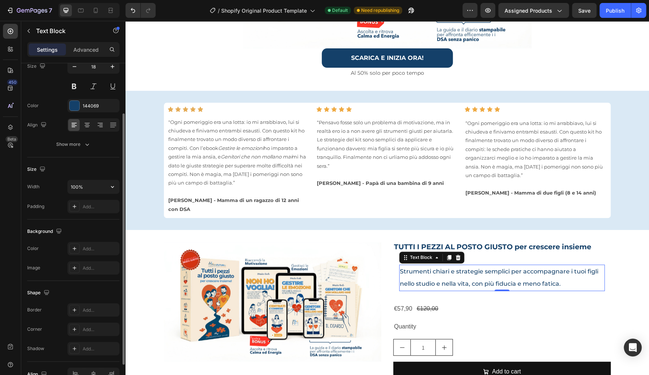
scroll to position [60, 0]
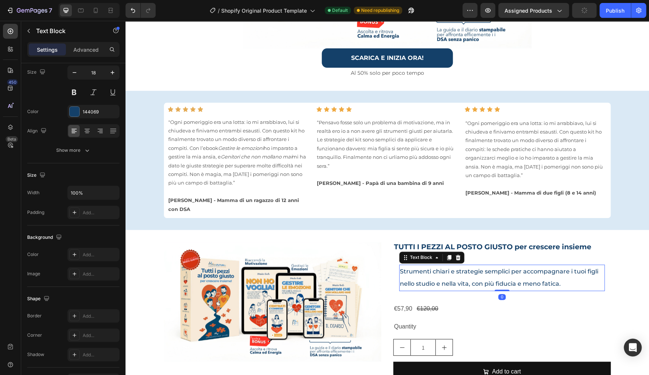
drag, startPoint x: 502, startPoint y: 279, endPoint x: 502, endPoint y: 270, distance: 8.6
click at [502, 270] on div "Strumenti chiari e strategie semplici per accompagnare i tuoi figli nello studi…" at bounding box center [501, 278] width 205 height 26
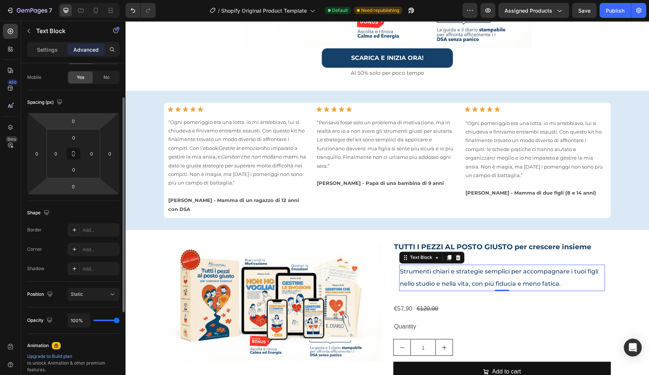
scroll to position [0, 0]
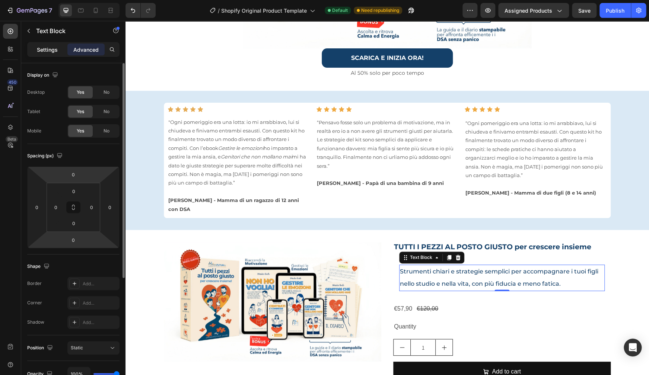
click at [50, 50] on p "Settings" at bounding box center [47, 50] width 21 height 8
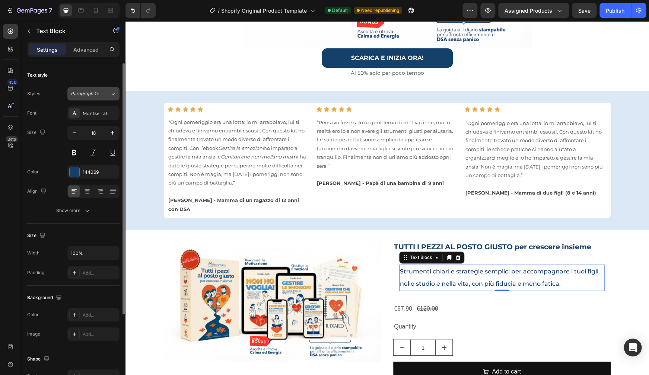
click at [92, 96] on span "Paragraph 1*" at bounding box center [85, 93] width 28 height 7
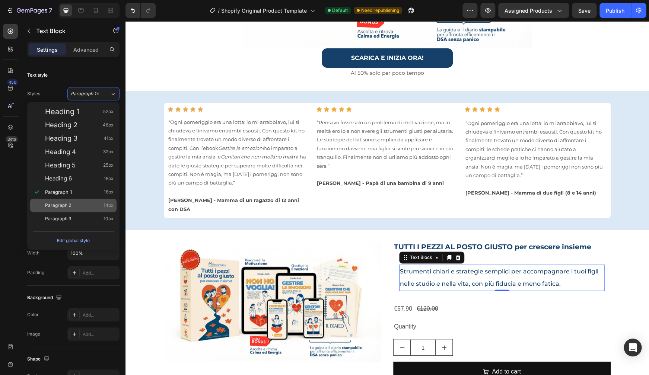
click at [64, 202] on span "Paragraph 2" at bounding box center [58, 205] width 26 height 7
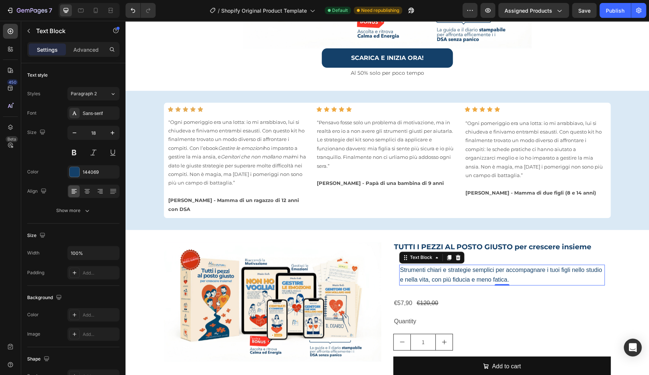
type input "14"
click at [546, 242] on h2 "TUTTI I PEZZI AL POSTO GIUSTO per crescere insieme" at bounding box center [501, 247] width 217 height 11
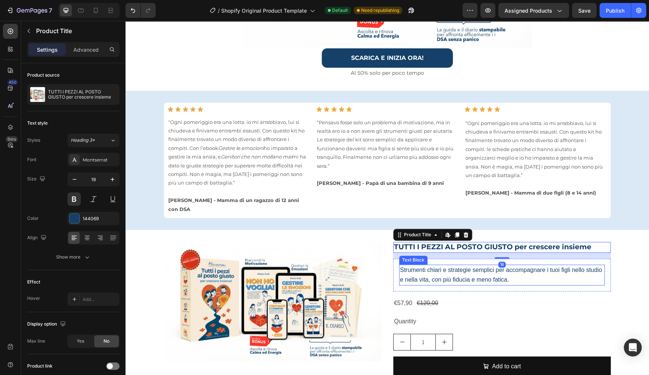
click at [517, 267] on span "Strumenti chiari e strategie semplici per accompagnare i tuoi figli nello studi…" at bounding box center [501, 275] width 202 height 16
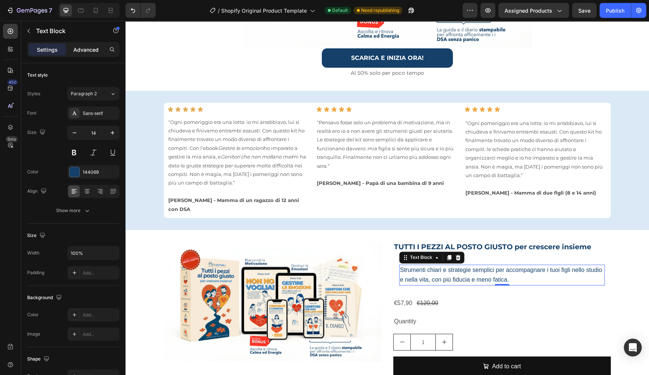
click at [74, 49] on p "Advanced" at bounding box center [85, 50] width 25 height 8
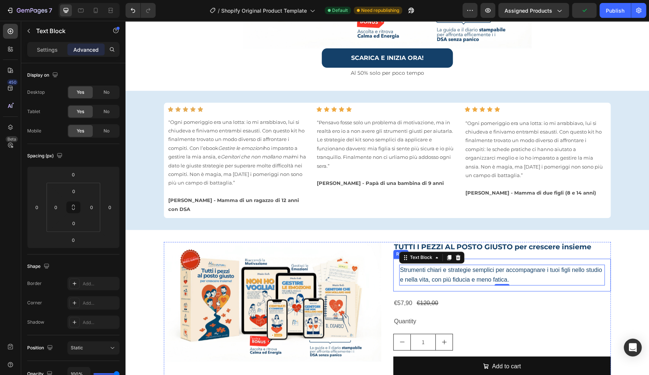
click at [395, 262] on div "Strumenti chiari e strategie semplici per accompagnare i tuoi figli nello studi…" at bounding box center [501, 275] width 217 height 33
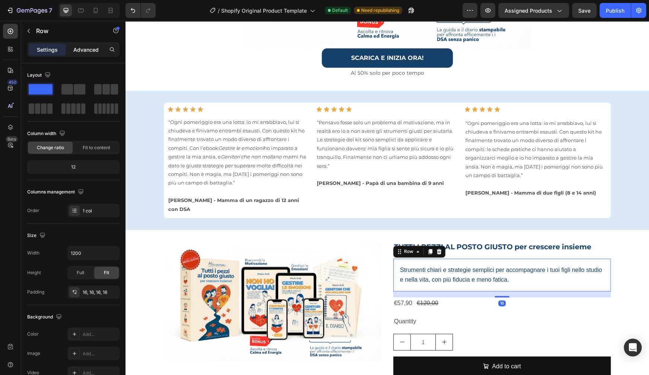
click at [85, 52] on p "Advanced" at bounding box center [85, 50] width 25 height 8
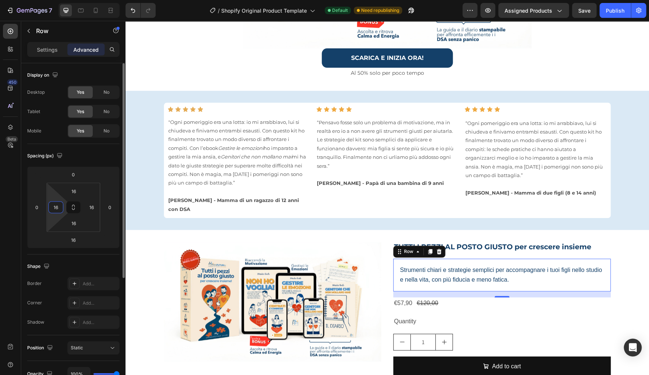
click at [59, 208] on input "16" at bounding box center [55, 207] width 11 height 11
type input "0"
click at [72, 227] on input "16" at bounding box center [73, 223] width 15 height 11
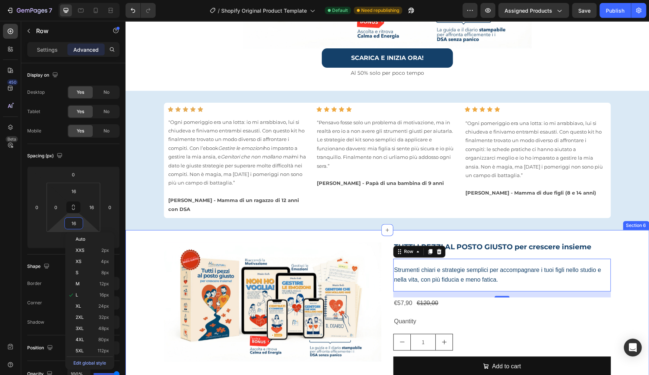
drag, startPoint x: 634, startPoint y: 246, endPoint x: 624, endPoint y: 245, distance: 10.4
click at [635, 246] on div "Product Images TUTTI I PEZZI AL POSTO GIUSTO per crescere insieme Product Title…" at bounding box center [386, 309] width 523 height 134
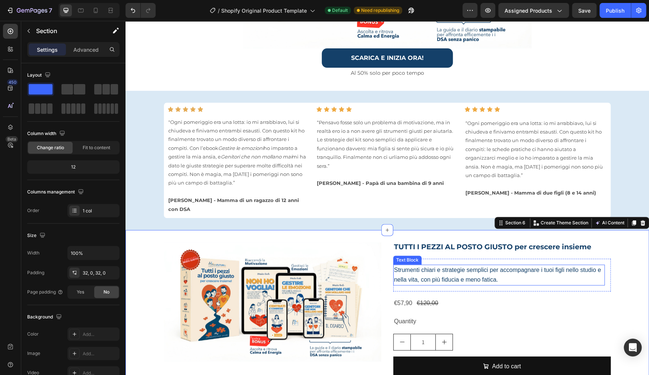
click at [529, 265] on p "Strumenti chiari e strategie semplici per accompagnare i tuoi figli nello studi…" at bounding box center [499, 274] width 210 height 19
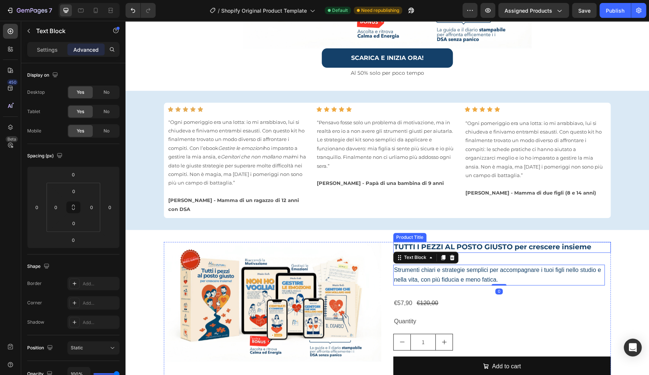
click at [521, 242] on h2 "TUTTI I PEZZI AL POSTO GIUSTO per crescere insieme" at bounding box center [501, 247] width 217 height 11
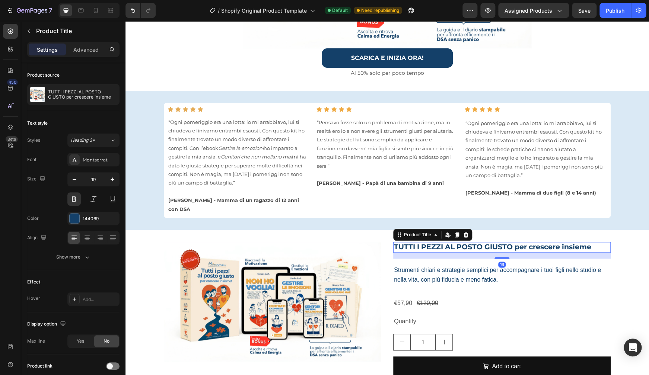
click at [514, 253] on div "16" at bounding box center [501, 256] width 217 height 6
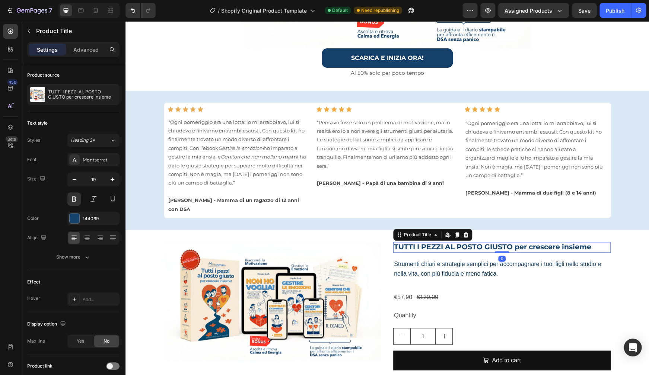
drag, startPoint x: 503, startPoint y: 247, endPoint x: 502, endPoint y: 234, distance: 13.0
click at [502, 242] on div "TUTTI I PEZZI AL POSTO GIUSTO per crescere insieme Product Title Edit content i…" at bounding box center [501, 247] width 217 height 11
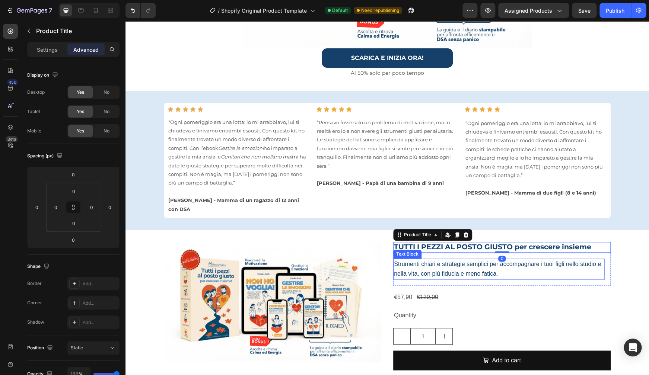
click at [476, 261] on span "Strumenti chiari e strategie semplici per accompagnare i tuoi figli nello studi…" at bounding box center [497, 269] width 207 height 16
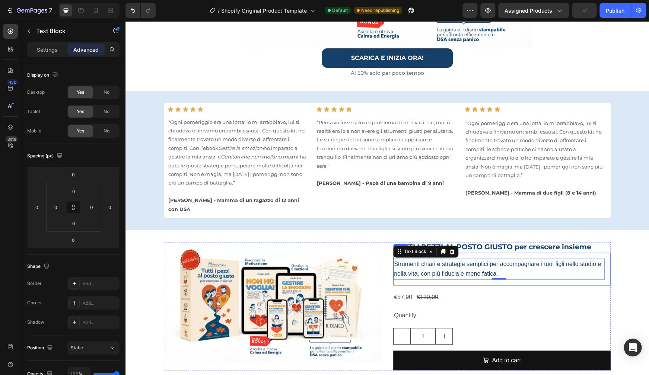
click at [490, 253] on div "Strumenti chiari e strategie semplici per accompagnare i tuoi figli nello studi…" at bounding box center [501, 269] width 217 height 33
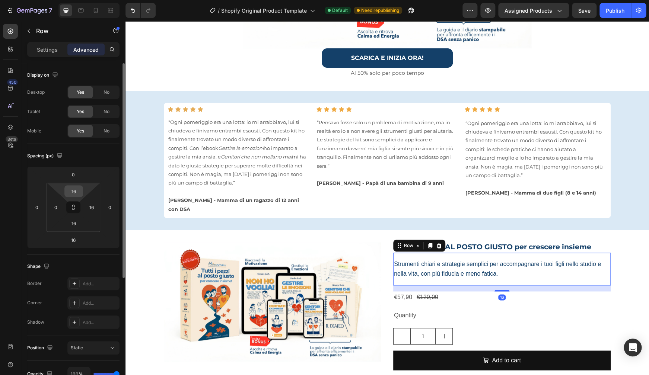
click at [76, 194] on input "16" at bounding box center [73, 191] width 15 height 11
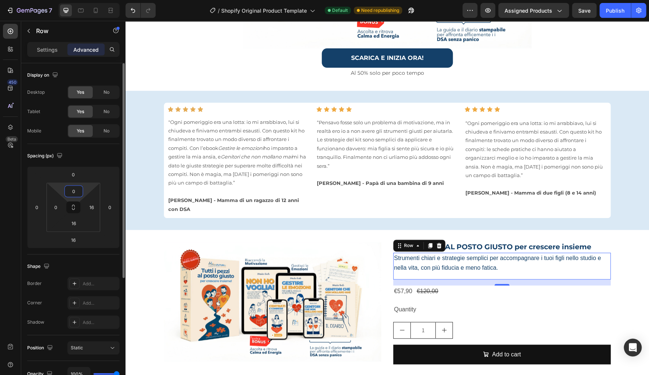
type input "0"
click at [440, 255] on span "Strumenti chiari e strategie semplici per accompagnare i tuoi figli nello studi…" at bounding box center [497, 263] width 207 height 16
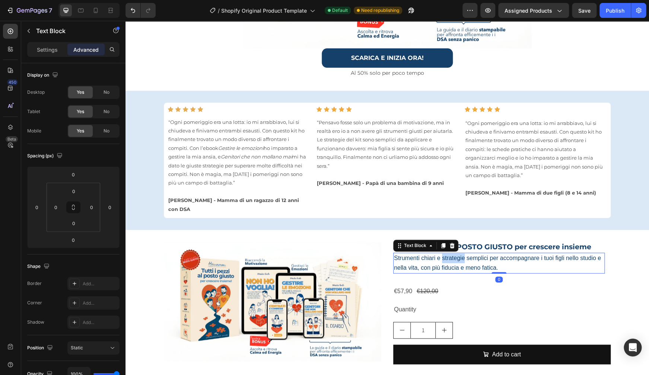
click at [440, 255] on span "Strumenti chiari e strategie semplici per accompagnare i tuoi figli nello studi…" at bounding box center [497, 263] width 207 height 16
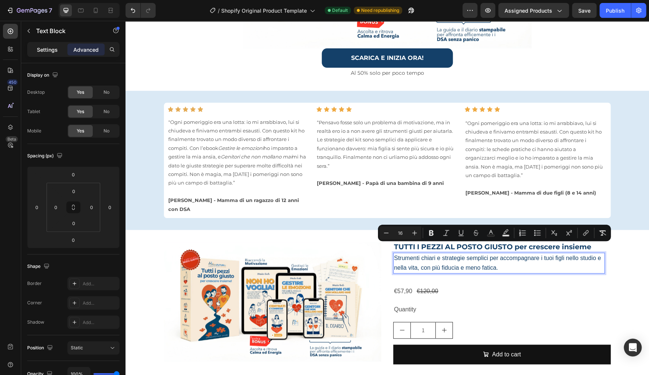
click at [43, 53] on p "Settings" at bounding box center [47, 50] width 21 height 8
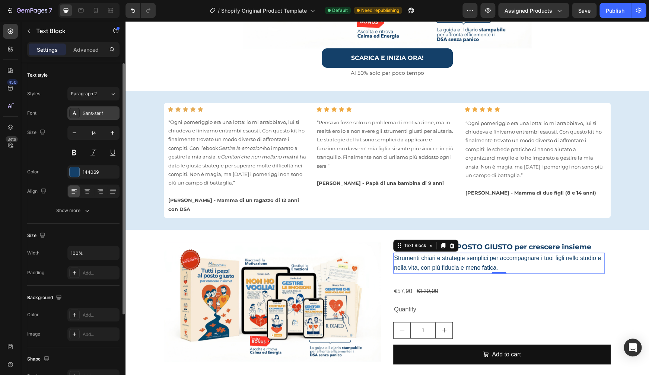
click at [93, 115] on div "Sans-serif" at bounding box center [100, 113] width 35 height 7
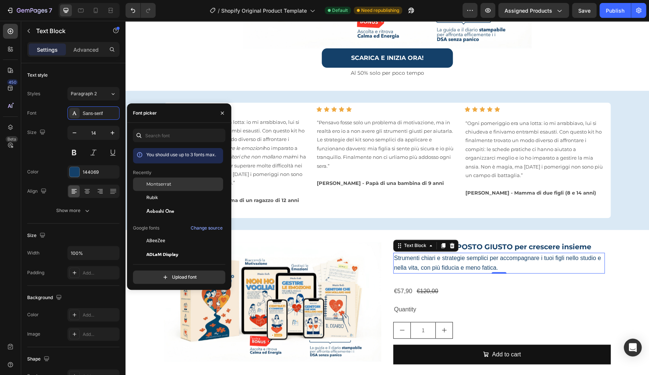
click at [162, 188] on span "Montserrat" at bounding box center [158, 184] width 25 height 7
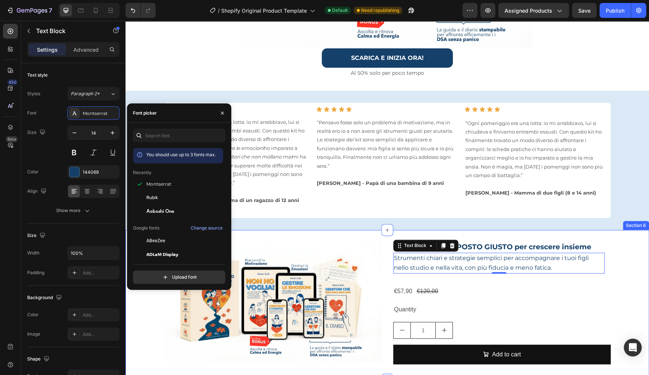
click at [616, 242] on div "Product Images TUTTI I PEZZI AL POSTO GIUSTO per crescere insieme Product Title…" at bounding box center [386, 305] width 523 height 126
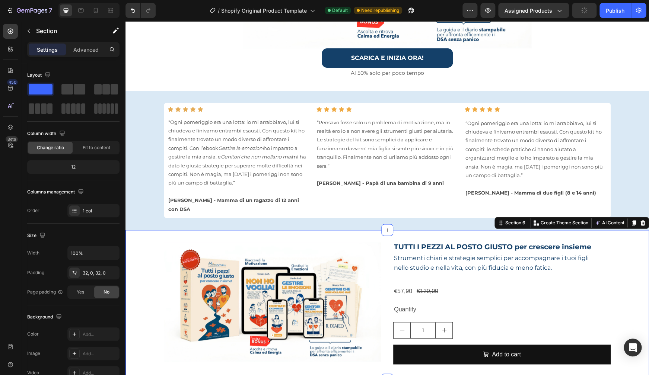
click at [616, 242] on div "Product Images TUTTI I PEZZI AL POSTO GIUSTO per crescere insieme Product Title…" at bounding box center [386, 305] width 523 height 126
click at [560, 264] on div "Strumenti chiari e strategie semplici per accompagnare i tuoi figli nello studi…" at bounding box center [501, 266] width 217 height 27
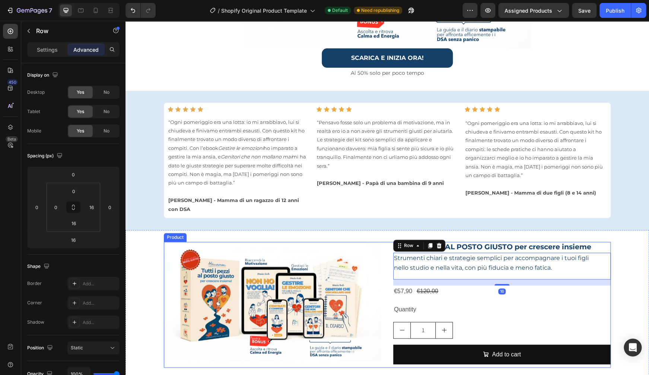
click at [383, 248] on div "Product Images TUTTI I PEZZI AL POSTO GIUSTO per crescere insieme Product Title…" at bounding box center [387, 305] width 447 height 126
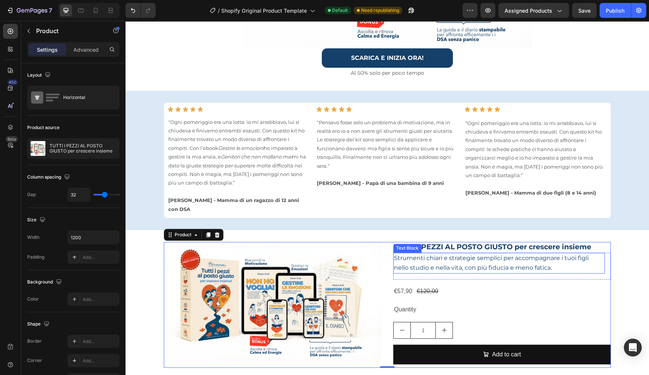
click at [437, 255] on span "Strumenti chiari e strategie semplici per accompagnare i tuoi figli nello studi…" at bounding box center [491, 263] width 195 height 17
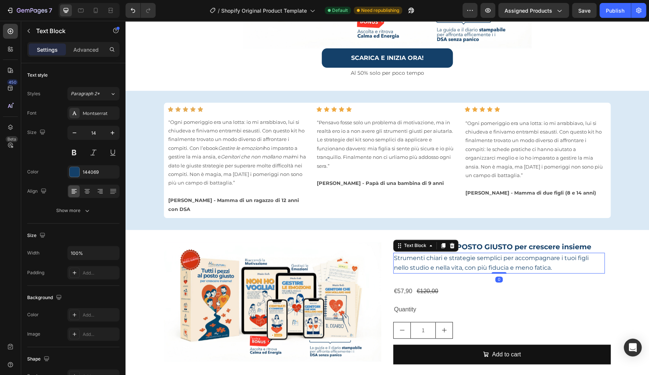
click at [419, 255] on span "Strumenti chiari e strategie semplici per accompagnare i tuoi figli nello studi…" at bounding box center [491, 263] width 195 height 17
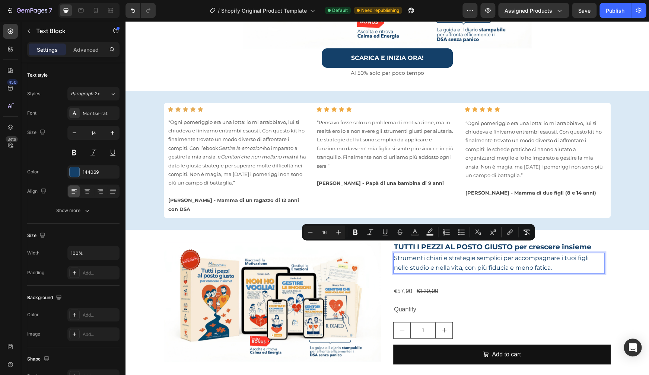
click at [394, 255] on span "Strumenti chiari e strategie semplici per accompagnare i tuoi figli nello studi…" at bounding box center [491, 263] width 195 height 17
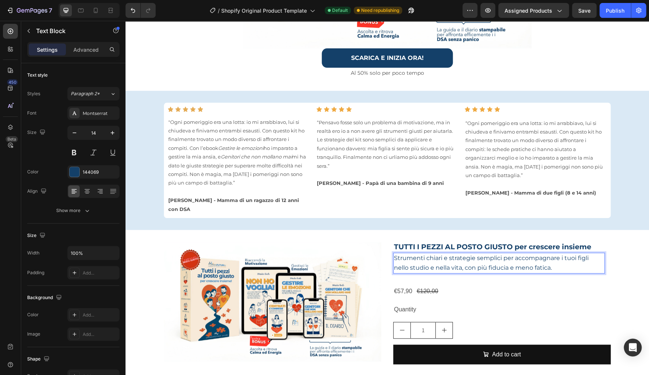
click at [394, 255] on span "Strumenti chiari e strategie semplici per accompagnare i tuoi figli nello studi…" at bounding box center [491, 263] width 195 height 17
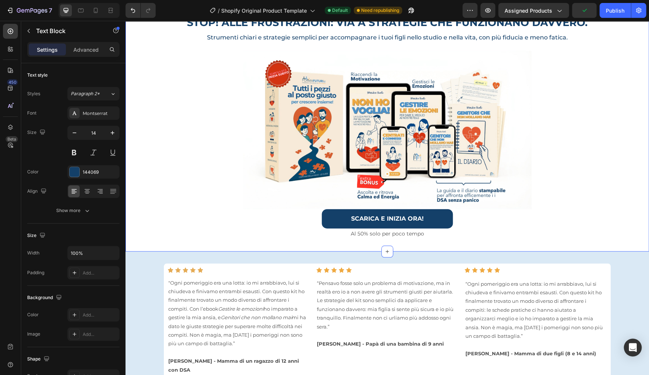
scroll to position [50, 0]
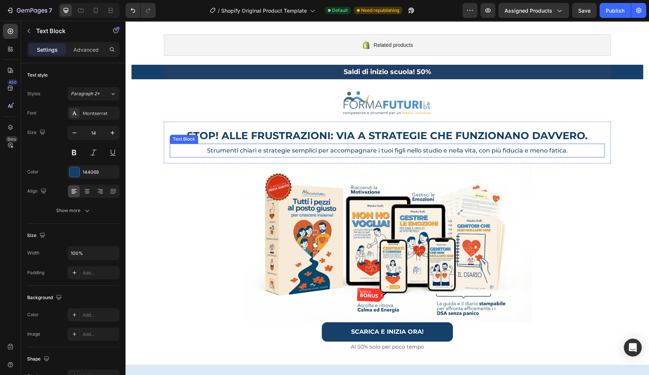
click at [213, 151] on span "Strumenti chiari e strategie semplici per accompagnare i tuoi figli nello studi…" at bounding box center [387, 150] width 361 height 7
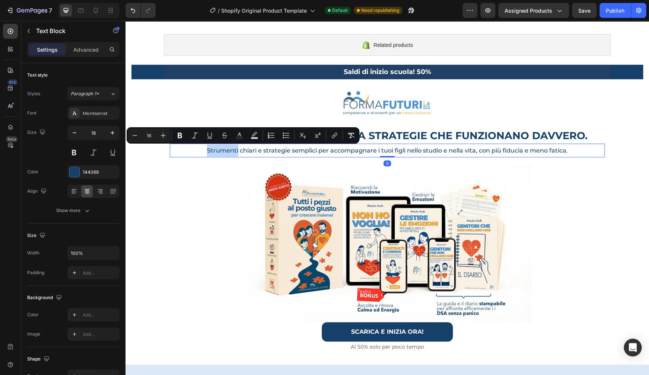
click at [207, 150] on span "Strumenti chiari e strategie semplici per accompagnare i tuoi figli nello studi…" at bounding box center [387, 150] width 361 height 7
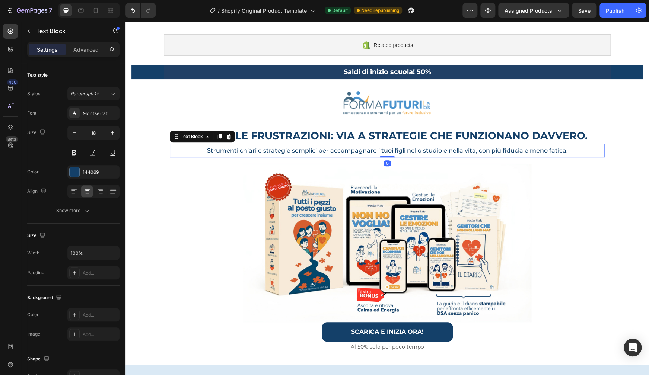
click at [207, 150] on span "Strumenti chiari e strategie semplici per accompagnare i tuoi figli nello studi…" at bounding box center [387, 150] width 361 height 7
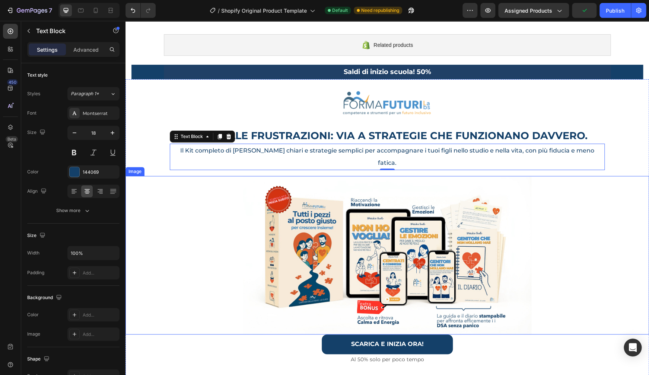
click at [544, 219] on div at bounding box center [386, 255] width 523 height 159
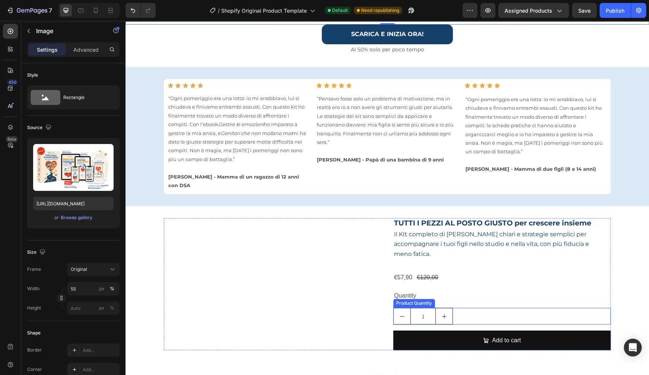
scroll to position [413, 0]
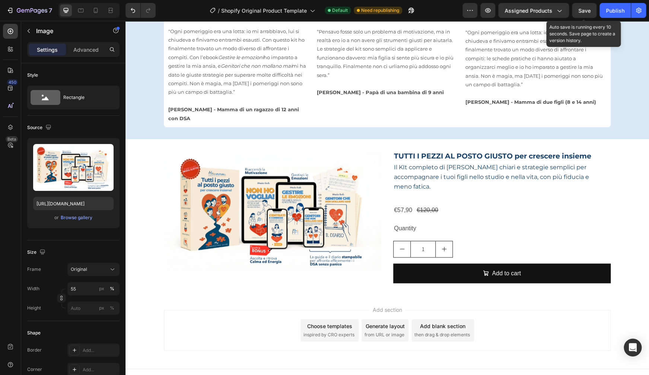
click at [581, 9] on span "Save" at bounding box center [584, 10] width 12 height 6
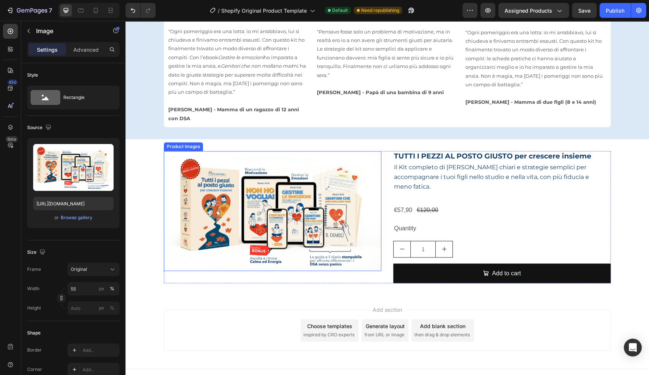
click at [282, 211] on img at bounding box center [272, 211] width 217 height 120
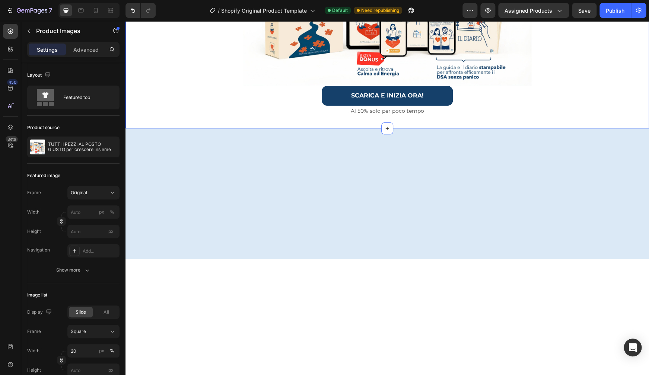
scroll to position [0, 0]
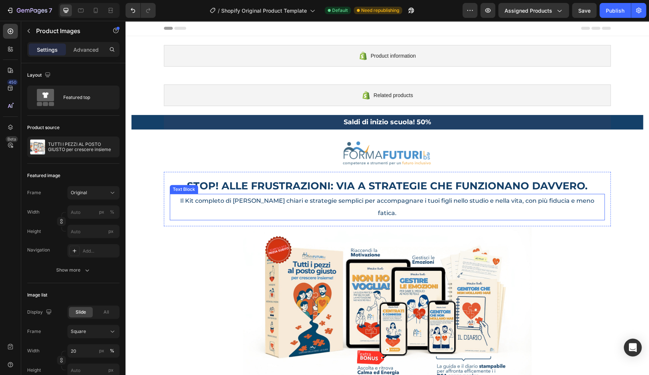
drag, startPoint x: 205, startPoint y: 199, endPoint x: 195, endPoint y: 199, distance: 10.1
click at [205, 199] on span "Il Kit completo di [PERSON_NAME] chiari e strategie semplici per accompagnare i…" at bounding box center [387, 206] width 414 height 19
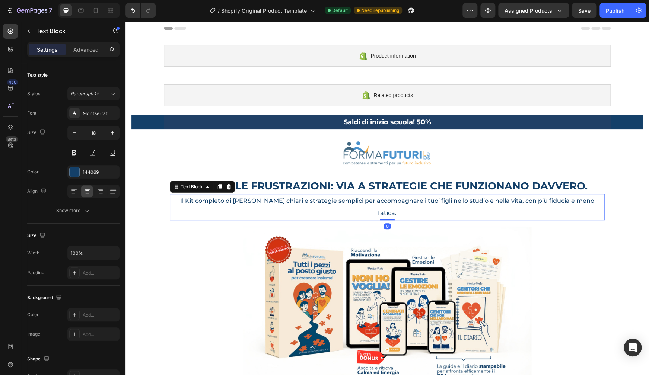
click at [182, 199] on span "Il Kit completo di [PERSON_NAME] chiari e strategie semplici per accompagnare i…" at bounding box center [387, 206] width 414 height 19
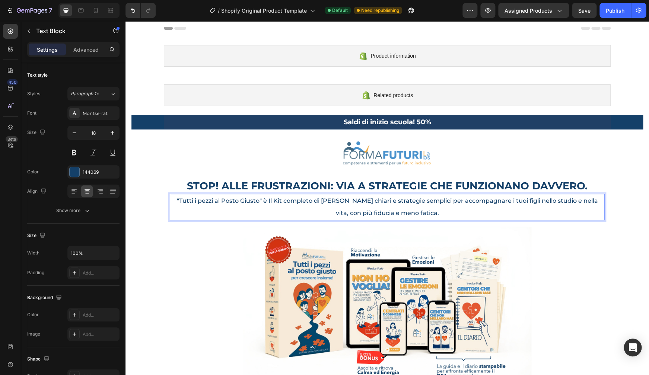
click at [587, 202] on span ""Tutti i pezzi al Posto Giusto" è Il Kit completo di [PERSON_NAME] chiari e str…" at bounding box center [387, 206] width 421 height 19
click at [500, 210] on p "con più fiducia e meno fatica." at bounding box center [386, 213] width 433 height 12
click at [601, 262] on div at bounding box center [386, 305] width 523 height 159
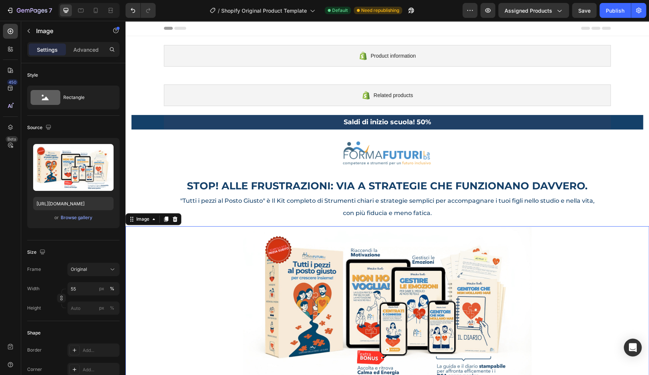
click at [546, 278] on div at bounding box center [386, 305] width 523 height 159
click at [551, 206] on p ""Tutti i pezzi al Posto Giusto" è Il Kit completo di Strumenti chiari e strateg…" at bounding box center [386, 201] width 433 height 12
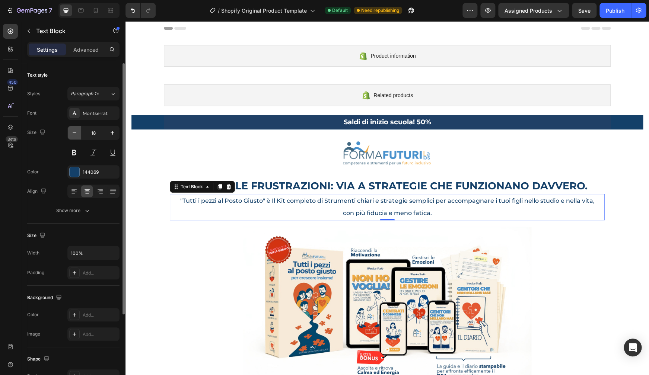
click at [75, 131] on icon "button" at bounding box center [74, 132] width 7 height 7
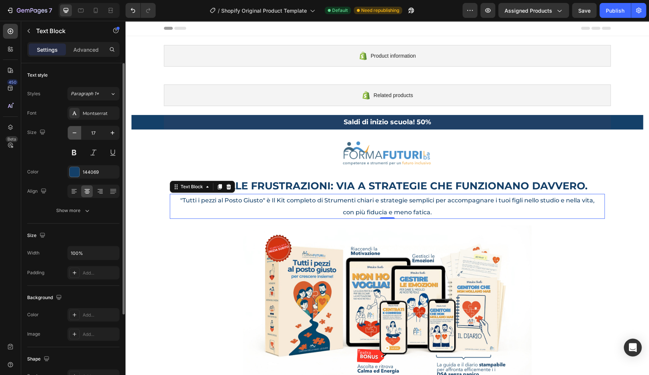
click at [75, 131] on icon "button" at bounding box center [74, 132] width 7 height 7
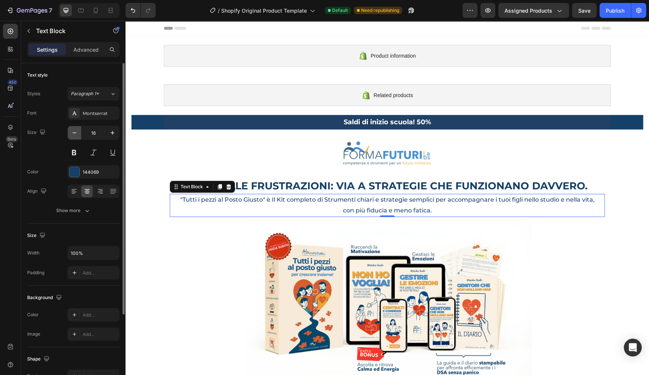
click at [75, 131] on icon "button" at bounding box center [74, 132] width 7 height 7
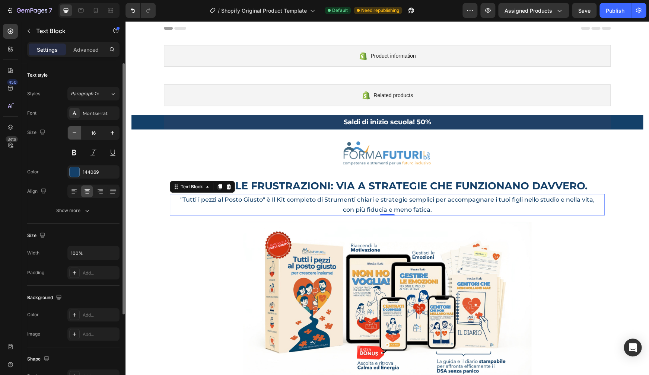
type input "15"
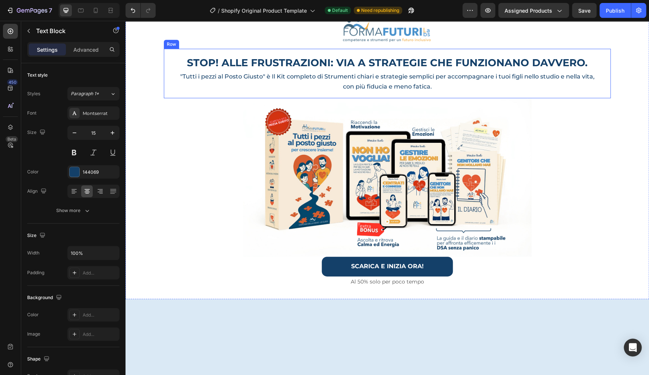
scroll to position [10, 0]
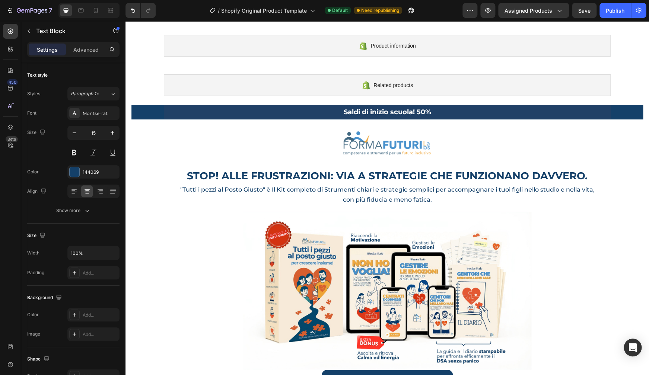
click at [243, 189] on span ""Tutti i pezzi al Posto Giusto" è Il Kit completo di Strumenti chiari e strateg…" at bounding box center [387, 189] width 414 height 7
click at [244, 189] on span ""Tutti i pezzi al Posto Giusto" è Il Kit completo di Strumenti chiari e strateg…" at bounding box center [387, 189] width 414 height 7
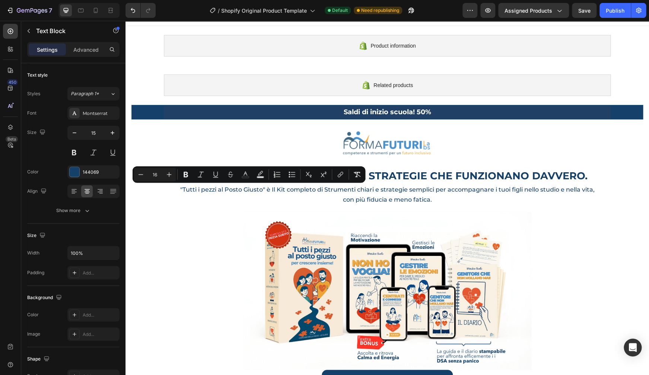
click at [269, 190] on span ""Tutti i pezzi al Posto Giusto" è Il Kit completo di Strumenti chiari e strateg…" at bounding box center [387, 189] width 414 height 7
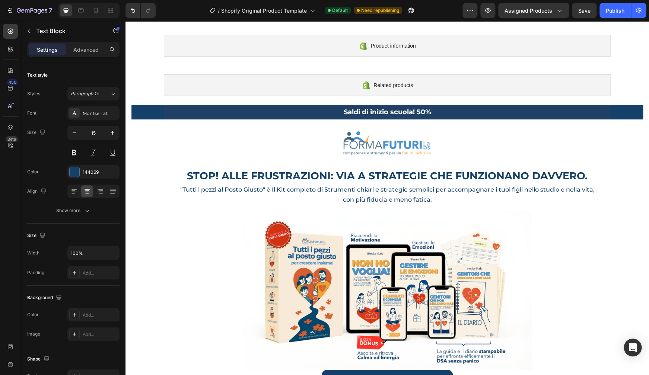
scroll to position [10, 0]
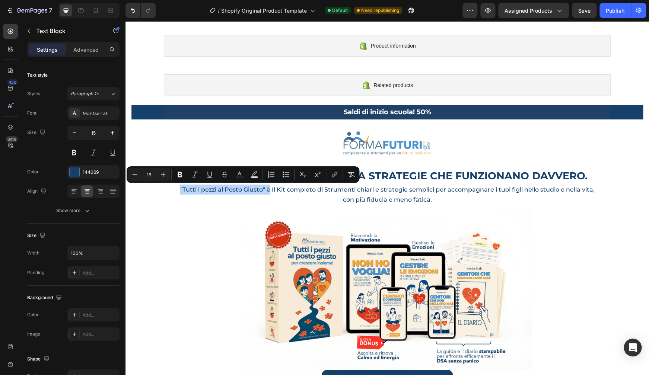
drag, startPoint x: 266, startPoint y: 190, endPoint x: 173, endPoint y: 187, distance: 92.7
click at [173, 187] on p ""Tutti i pezzi al Posto Giusto" è Il Kit completo di Strumenti chiari e strateg…" at bounding box center [386, 190] width 433 height 10
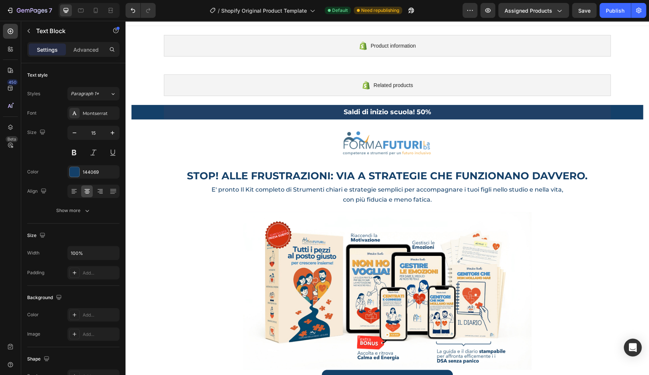
click at [337, 203] on p "con più fiducia e meno fatica." at bounding box center [386, 200] width 433 height 10
click at [333, 192] on span "E' pronto Il Kit completo di [PERSON_NAME] chiari e strategie semplici per acco…" at bounding box center [387, 194] width 424 height 17
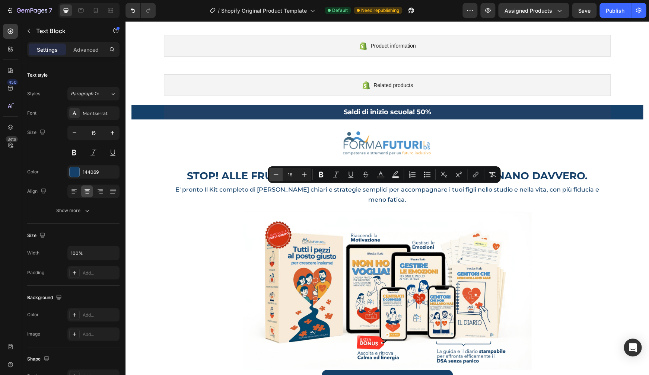
click at [275, 176] on icon "Editor contextual toolbar" at bounding box center [275, 174] width 7 height 7
type input "15"
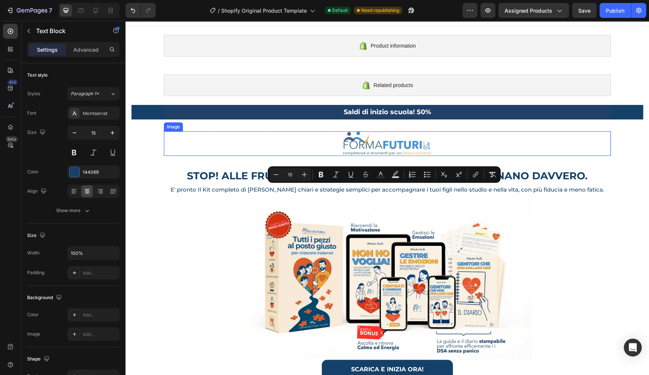
click at [581, 134] on div at bounding box center [387, 143] width 447 height 25
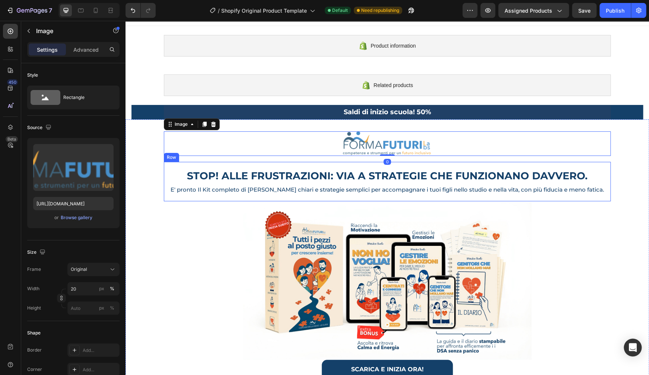
click at [603, 170] on div "STOP! ALLE FRUSTRAZIONI: VIA A STRATEGIE CHE FUNZIONANO DAVVERO. Heading E' pro…" at bounding box center [387, 181] width 447 height 39
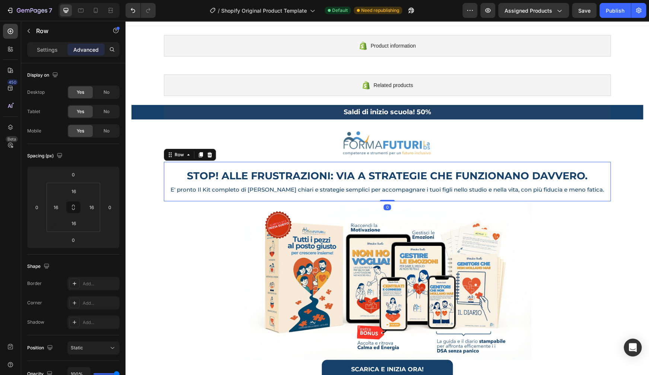
click at [615, 214] on div at bounding box center [386, 280] width 523 height 159
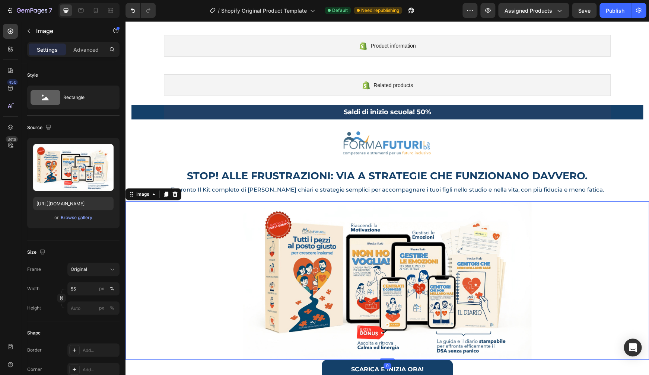
click at [620, 192] on div "Image Row STOP! ALLE FRUSTRAZIONI: VIA A STRATEGIE CHE FUNZIONANO DAVVERO. Head…" at bounding box center [386, 260] width 523 height 259
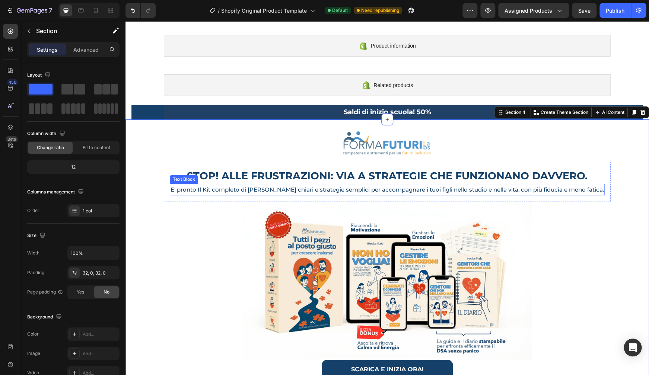
click at [412, 190] on span "E' pronto Il Kit completo di Strumenti chiari e strategie semplici per accompag…" at bounding box center [386, 189] width 433 height 7
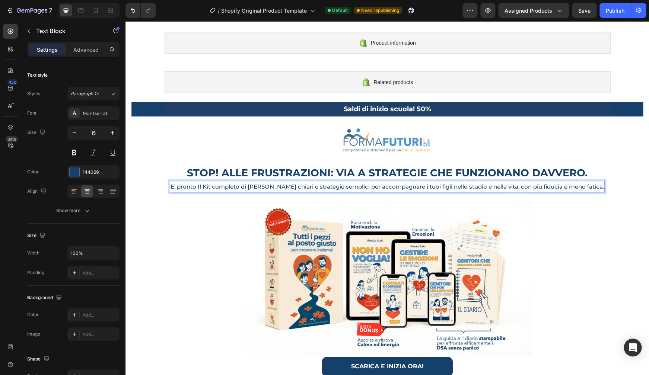
scroll to position [411, 0]
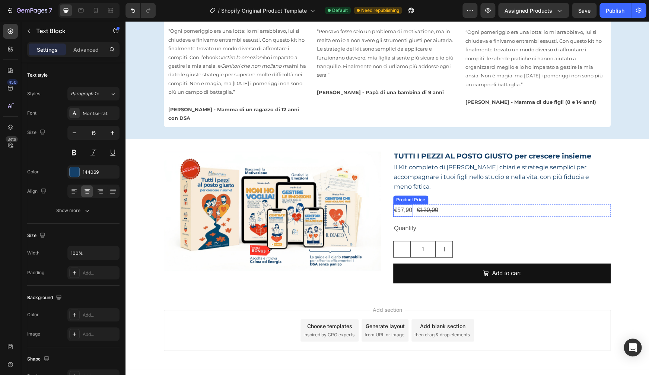
click at [399, 204] on div "€57,90" at bounding box center [403, 210] width 20 height 12
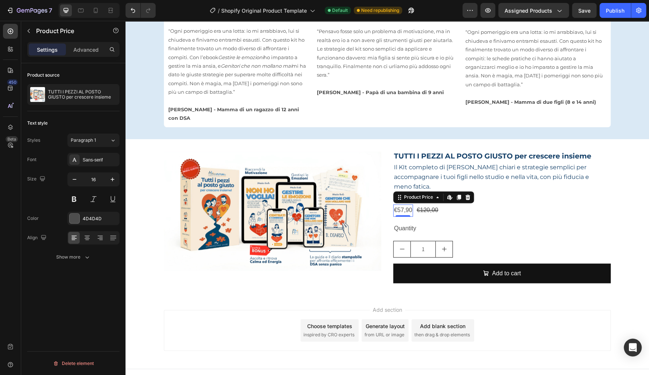
click at [399, 204] on div "€57,90" at bounding box center [403, 210] width 20 height 12
click at [74, 200] on button at bounding box center [73, 198] width 13 height 13
click at [115, 180] on icon "button" at bounding box center [112, 179] width 7 height 7
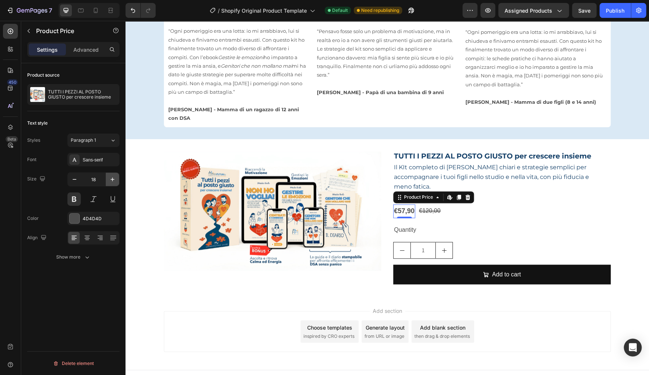
click at [115, 180] on icon "button" at bounding box center [112, 179] width 7 height 7
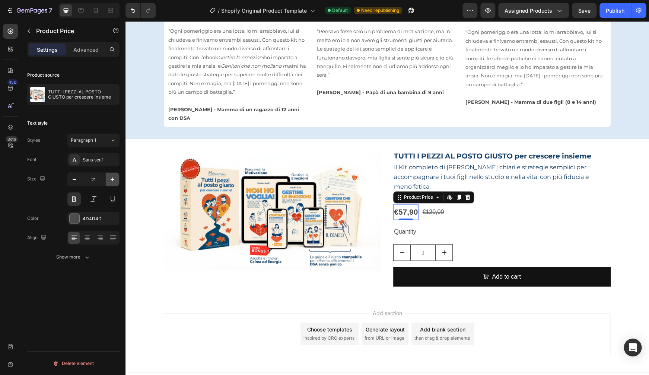
click at [115, 180] on icon "button" at bounding box center [112, 179] width 7 height 7
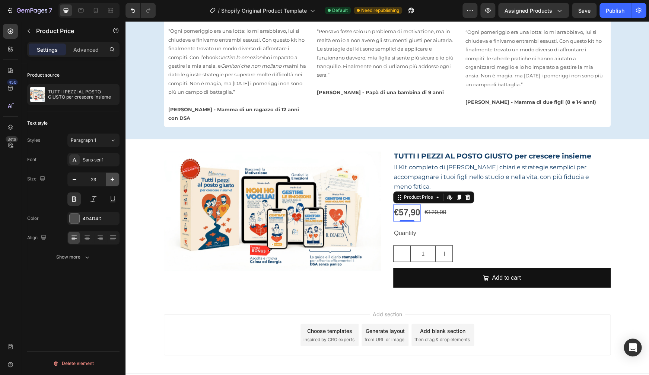
click at [115, 180] on icon "button" at bounding box center [112, 179] width 7 height 7
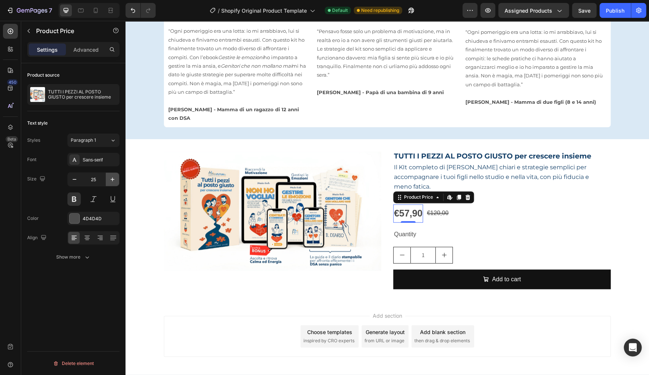
click at [115, 180] on icon "button" at bounding box center [112, 179] width 7 height 7
type input "26"
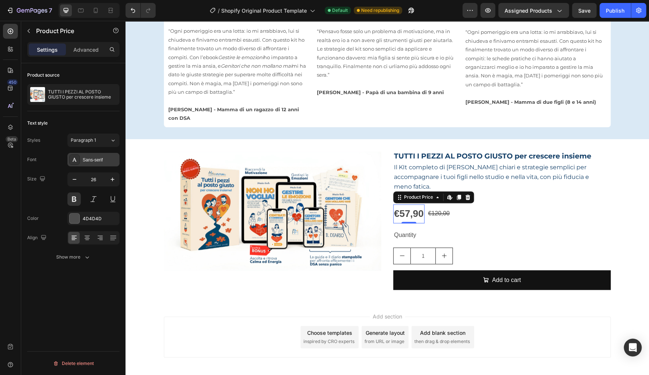
click at [95, 164] on div "Sans-serif" at bounding box center [93, 159] width 52 height 13
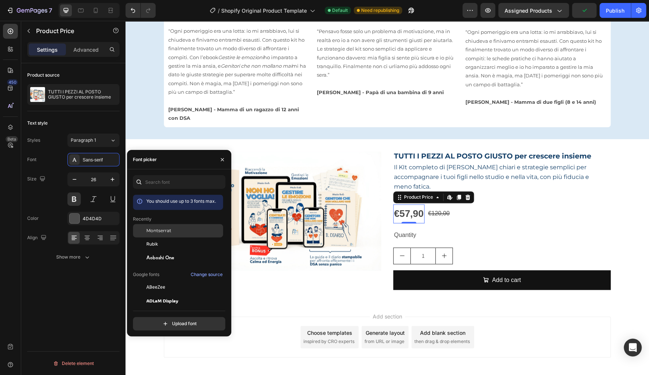
click at [171, 234] on span "Montserrat" at bounding box center [158, 230] width 25 height 7
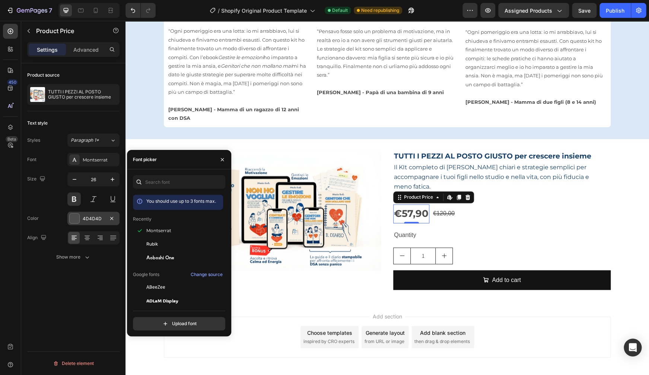
click at [92, 217] on div "4D4D4D" at bounding box center [94, 218] width 22 height 7
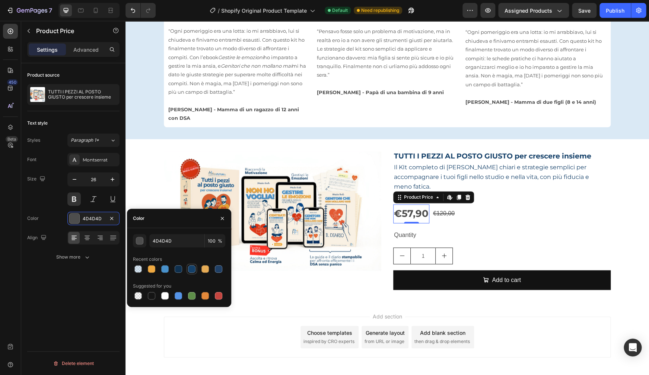
click at [190, 271] on div at bounding box center [191, 268] width 7 height 7
type input "144069"
click at [442, 208] on div "€120,00" at bounding box center [443, 214] width 23 height 12
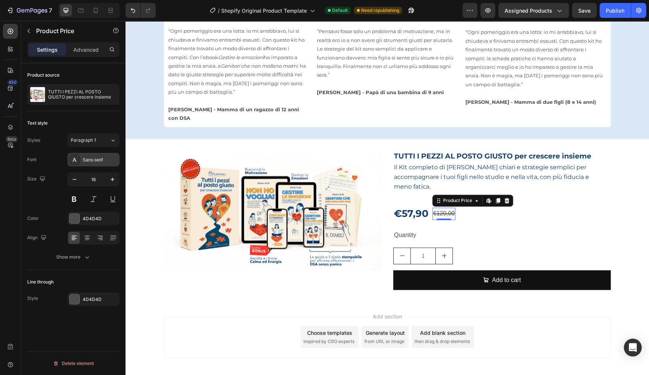
click at [86, 162] on div "Sans-serif" at bounding box center [100, 160] width 35 height 7
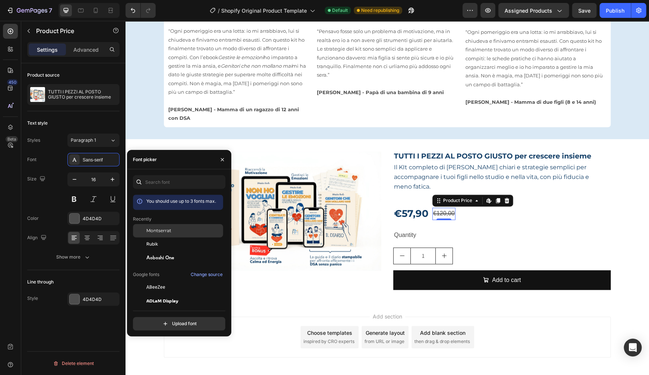
drag, startPoint x: 164, startPoint y: 236, endPoint x: 392, endPoint y: 181, distance: 233.9
click at [164, 234] on span "Montserrat" at bounding box center [158, 230] width 25 height 7
click at [584, 204] on div "€57,90 Product Price Product Price €120,00 Product Price Edit content in Shopif…" at bounding box center [501, 213] width 217 height 19
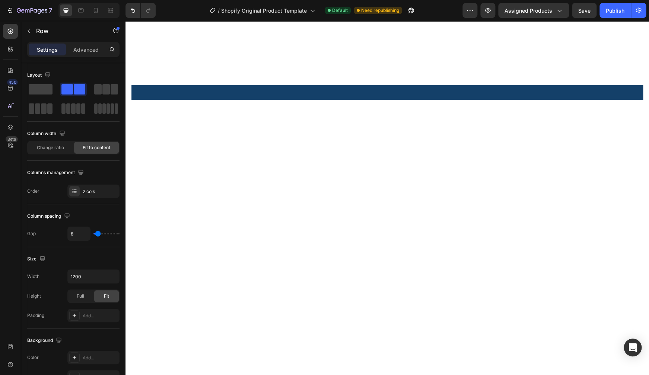
scroll to position [418, 0]
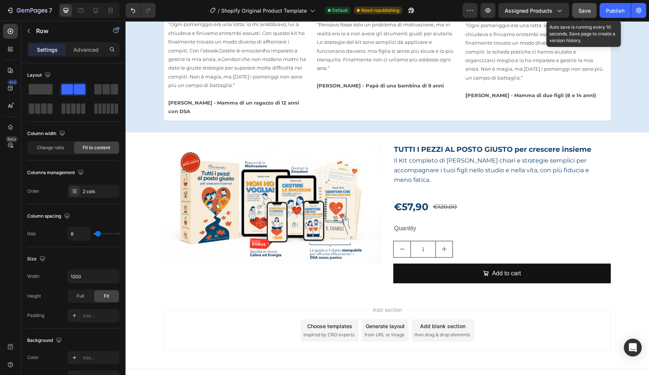
click at [577, 12] on button "Save" at bounding box center [584, 10] width 25 height 15
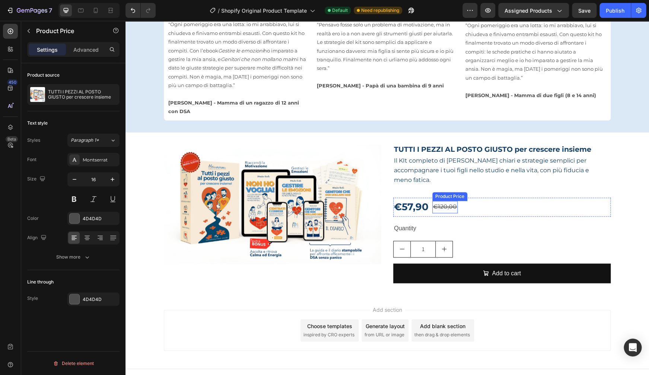
click at [438, 201] on div "€120,00" at bounding box center [444, 207] width 25 height 12
click at [114, 180] on icon "button" at bounding box center [112, 179] width 7 height 7
type input "17"
click at [396, 198] on div "€57,90" at bounding box center [411, 207] width 36 height 19
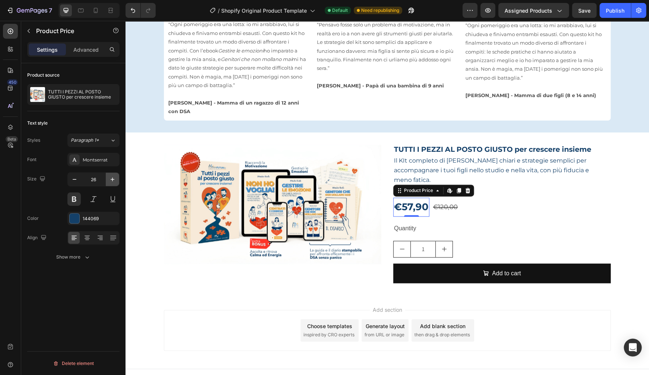
click at [113, 178] on icon "button" at bounding box center [112, 179] width 7 height 7
type input "28"
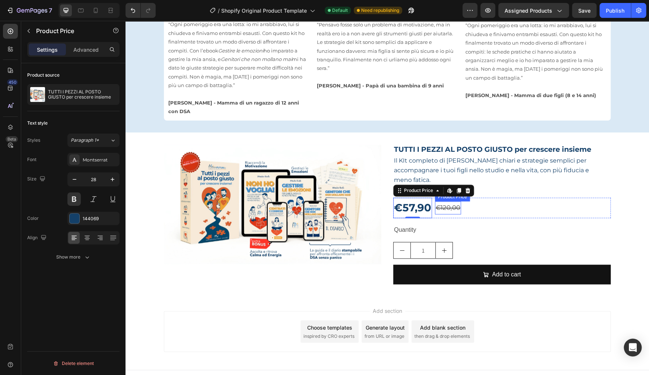
click at [456, 201] on div "€120,00" at bounding box center [448, 207] width 26 height 13
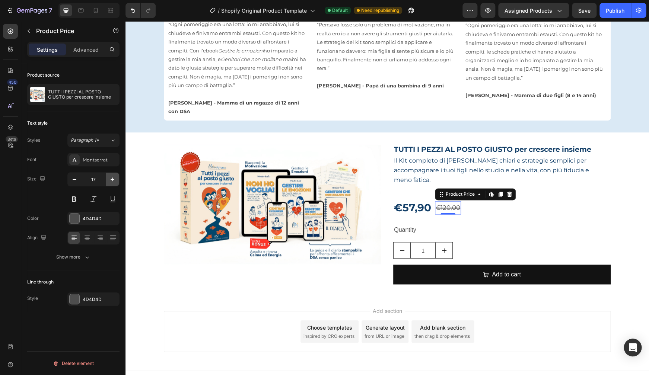
click at [116, 180] on button "button" at bounding box center [112, 179] width 13 height 13
type input "19"
click at [450, 201] on div "€120,00" at bounding box center [450, 208] width 30 height 14
click at [100, 220] on div "4D4D4D" at bounding box center [94, 218] width 22 height 7
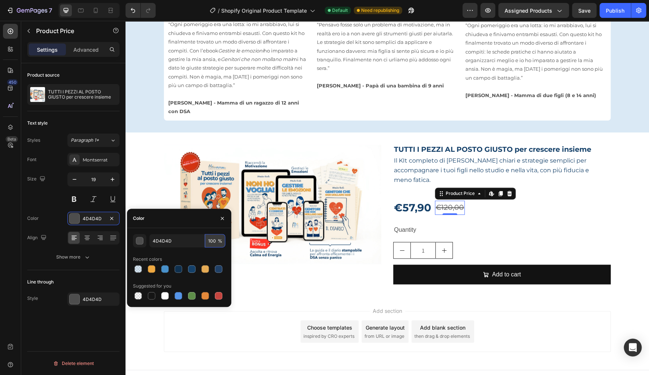
click at [211, 241] on input "100" at bounding box center [215, 240] width 20 height 13
type input "1"
type input "90"
click at [558, 224] on div "Quantity" at bounding box center [501, 230] width 217 height 12
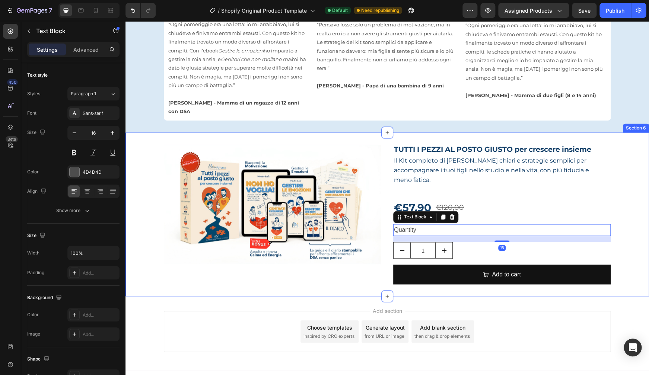
click at [620, 154] on div "Product Images TUTTI I PEZZI AL POSTO GIUSTO per crescere insieme Product Title…" at bounding box center [386, 214] width 523 height 140
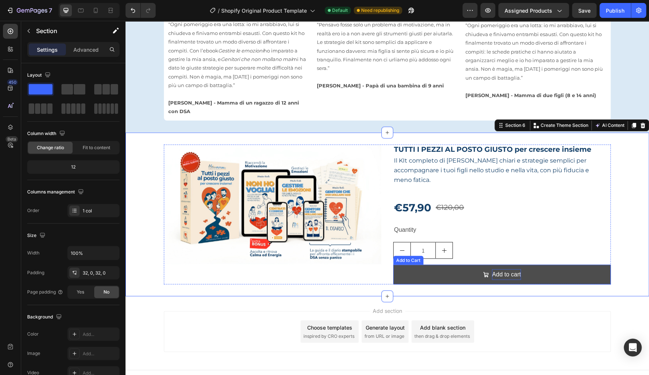
click at [497, 269] on div "Add to cart" at bounding box center [506, 274] width 29 height 11
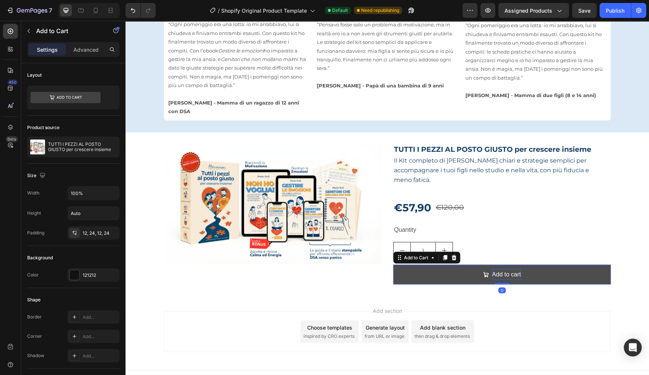
click at [497, 269] on div "Add to cart" at bounding box center [506, 274] width 29 height 11
click at [497, 269] on p "Add to cart" at bounding box center [506, 274] width 29 height 11
click at [484, 269] on p "Aggiungi al carrello" at bounding box center [506, 274] width 51 height 11
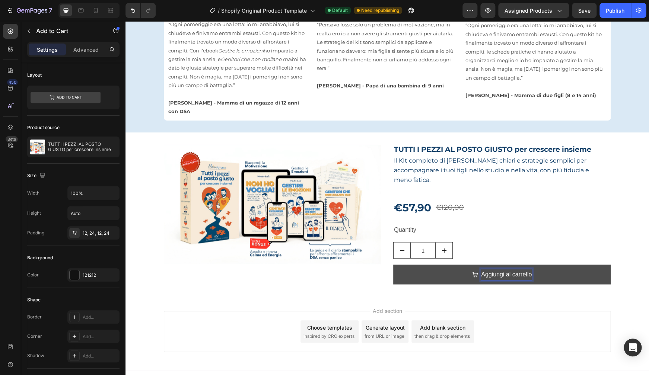
click at [484, 269] on p "Aggiungi al carrello" at bounding box center [506, 274] width 51 height 11
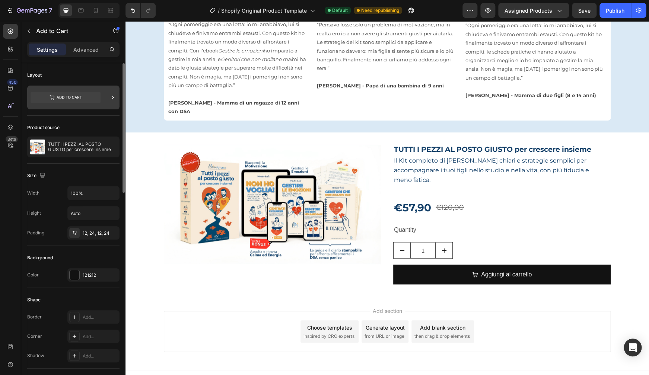
click at [113, 98] on icon at bounding box center [113, 97] width 2 height 3
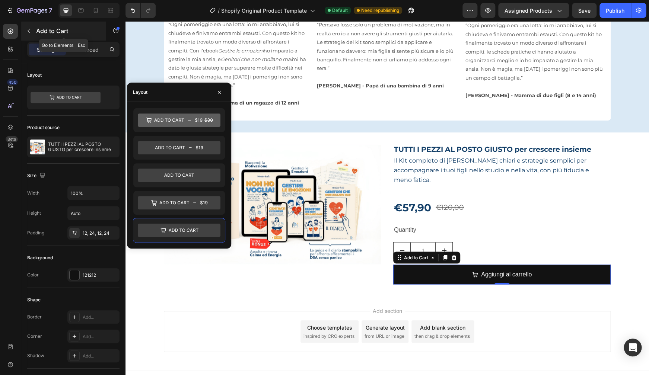
click at [38, 33] on p "Add to Cart" at bounding box center [67, 30] width 63 height 9
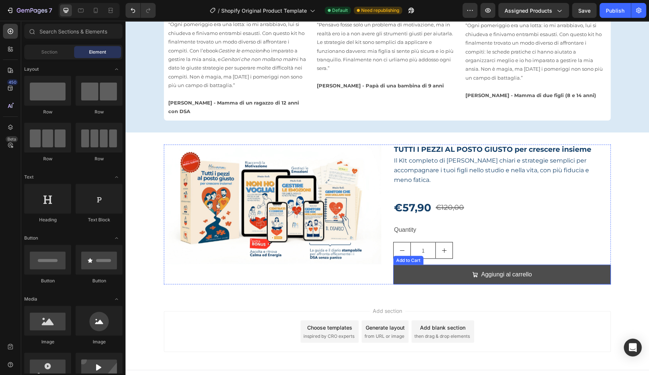
click at [551, 265] on button "Aggiungi al carrello" at bounding box center [501, 275] width 217 height 20
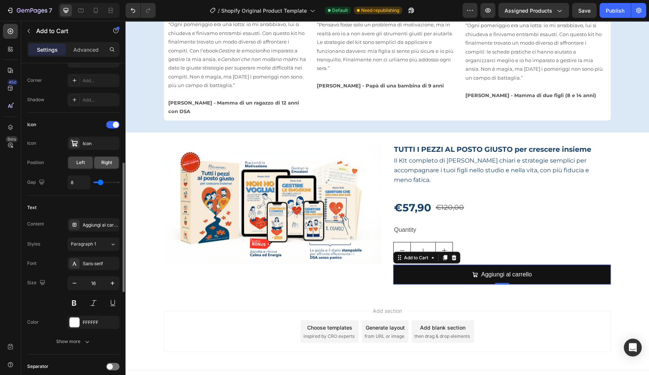
scroll to position [292, 0]
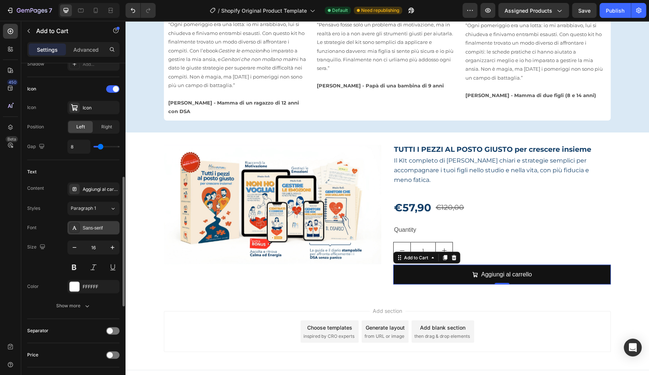
click at [98, 226] on div "Sans-serif" at bounding box center [100, 228] width 35 height 7
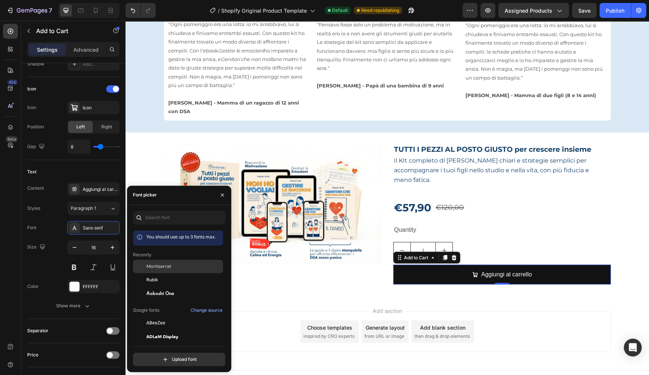
click at [149, 316] on div "Montserrat" at bounding box center [178, 322] width 90 height 13
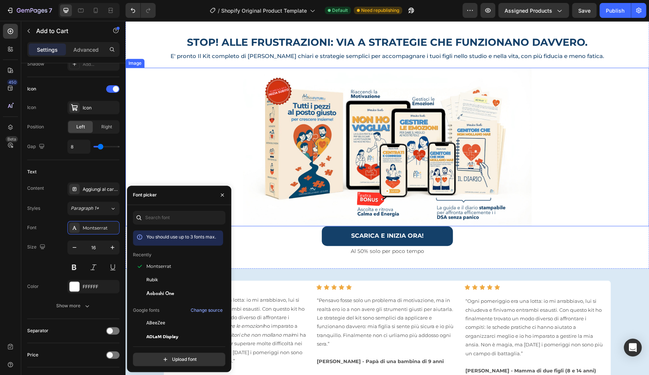
scroll to position [31, 0]
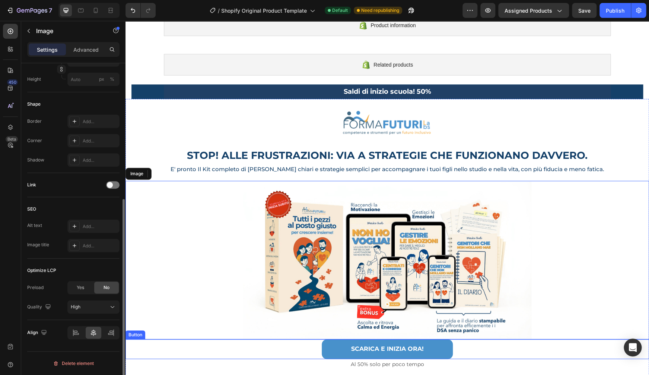
click at [327, 272] on div "Image Row STOP! ALLE FRUSTRAZIONI: VIA A STRATEGIE CHE FUNZIONANO DAVVERO. Head…" at bounding box center [386, 240] width 523 height 259
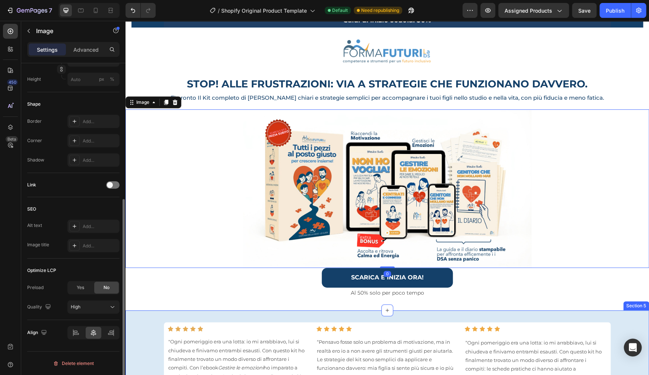
scroll to position [0, 0]
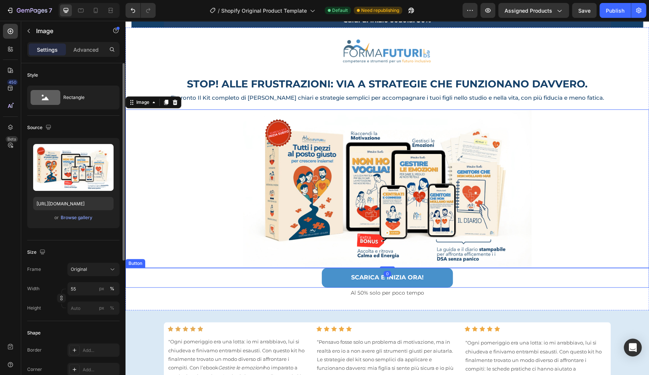
click at [331, 276] on button "SCARICA E INIZIA ORA!" at bounding box center [387, 278] width 131 height 20
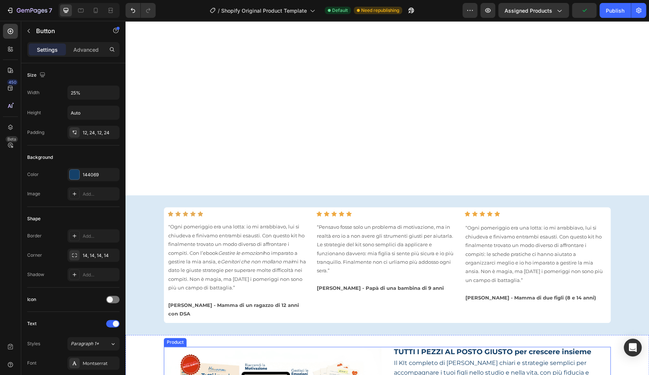
scroll to position [419, 0]
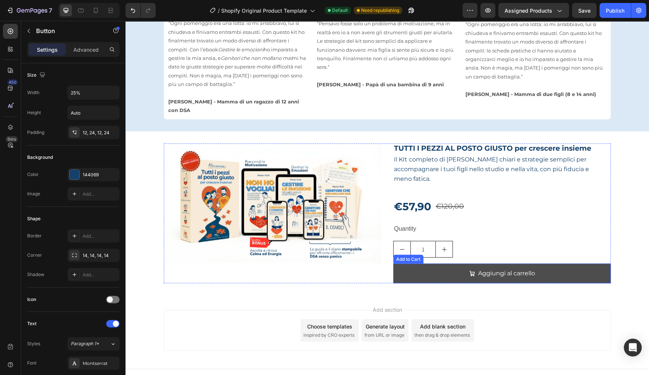
click at [414, 263] on button "Aggiungi al carrello" at bounding box center [501, 273] width 217 height 20
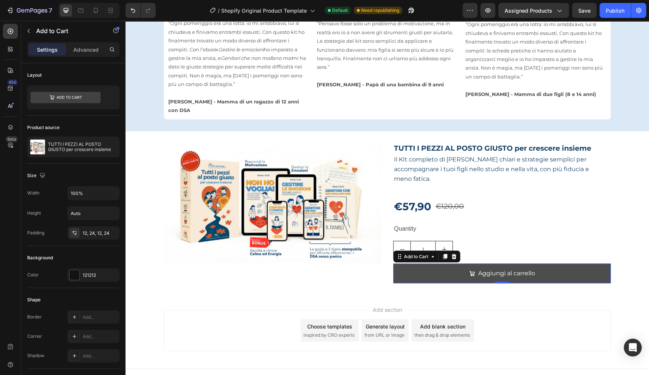
click at [415, 263] on button "Aggiungi al carrello" at bounding box center [501, 273] width 217 height 20
click at [426, 270] on button "Aggiungi al carrello" at bounding box center [501, 273] width 217 height 20
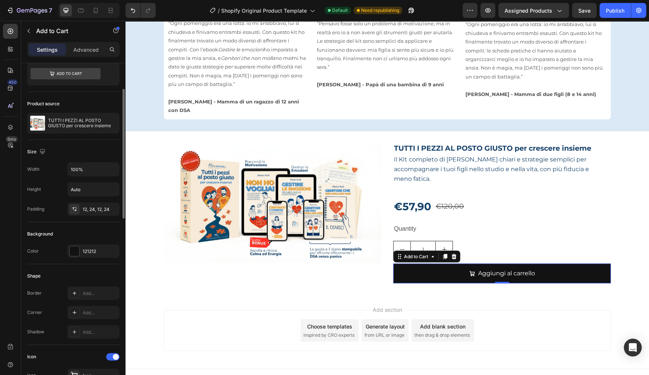
scroll to position [54, 0]
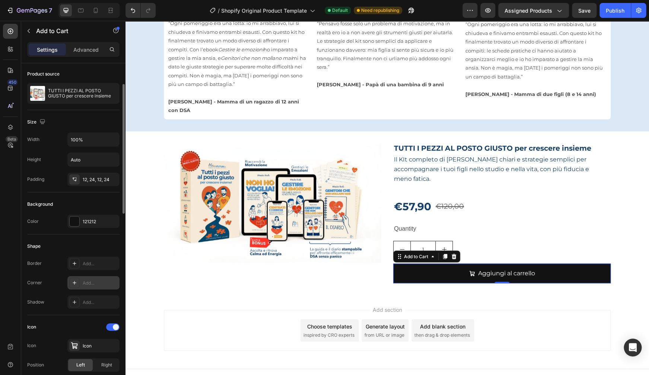
click at [88, 285] on div "Add..." at bounding box center [100, 283] width 35 height 7
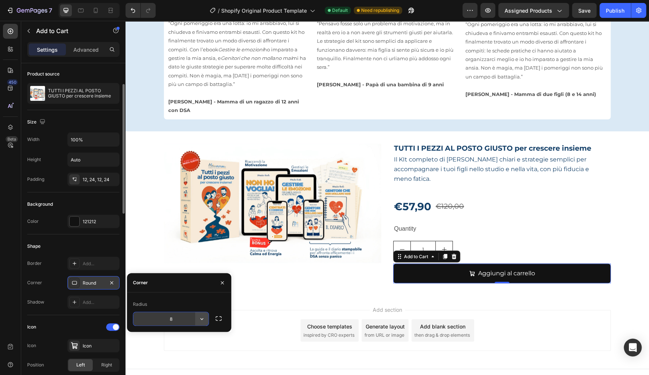
click at [203, 319] on icon "button" at bounding box center [201, 318] width 7 height 7
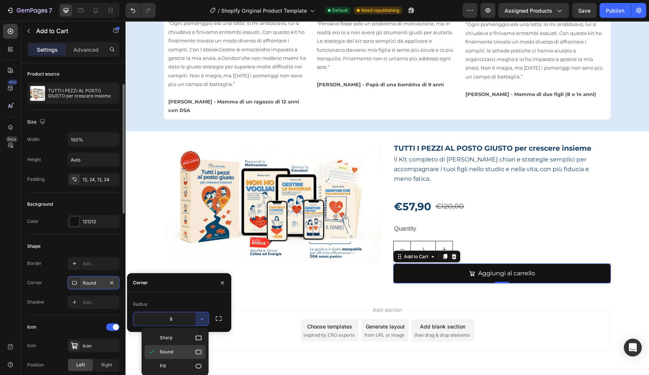
click at [201, 352] on icon at bounding box center [198, 352] width 6 height 4
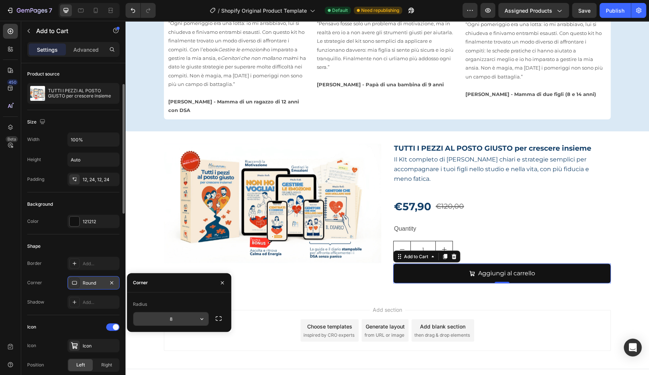
click at [177, 316] on input "8" at bounding box center [170, 318] width 75 height 13
type input "14"
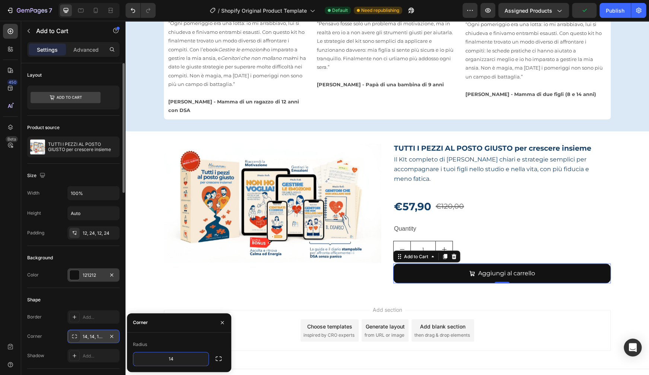
scroll to position [71, 0]
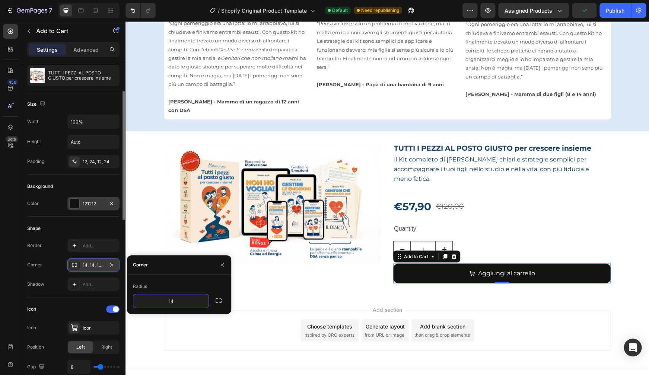
click at [88, 203] on div "121212" at bounding box center [94, 204] width 22 height 7
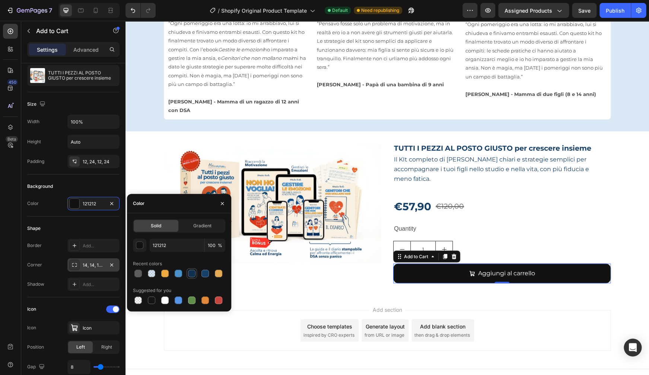
click at [192, 274] on div at bounding box center [191, 273] width 7 height 7
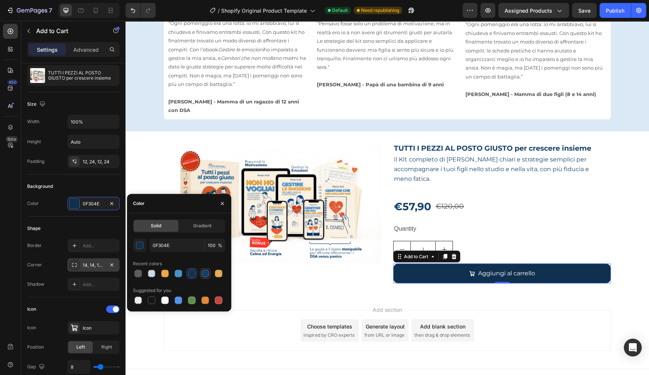
click at [207, 274] on div at bounding box center [204, 273] width 7 height 7
type input "144069"
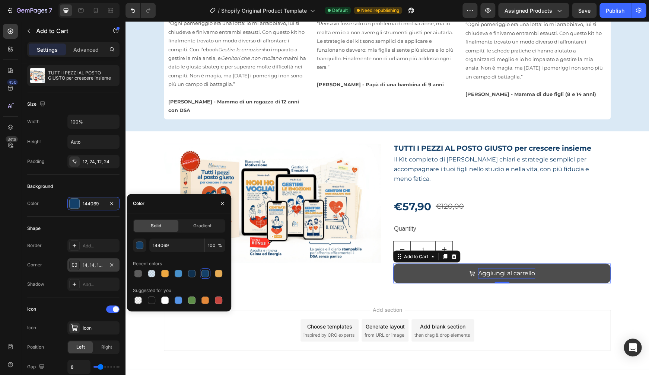
click at [485, 268] on div "Aggiungi al carrello" at bounding box center [506, 273] width 57 height 11
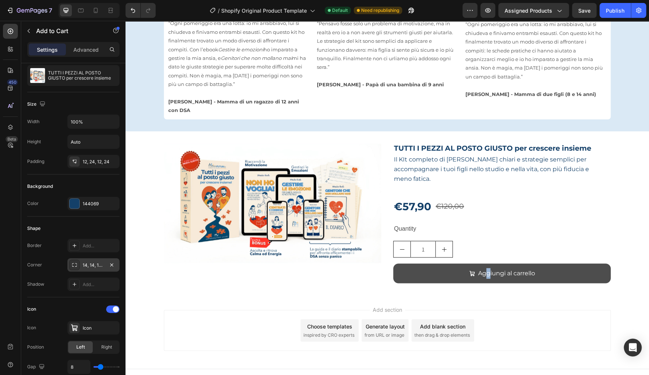
click at [540, 263] on button "Aggiungi al carrello" at bounding box center [501, 273] width 217 height 20
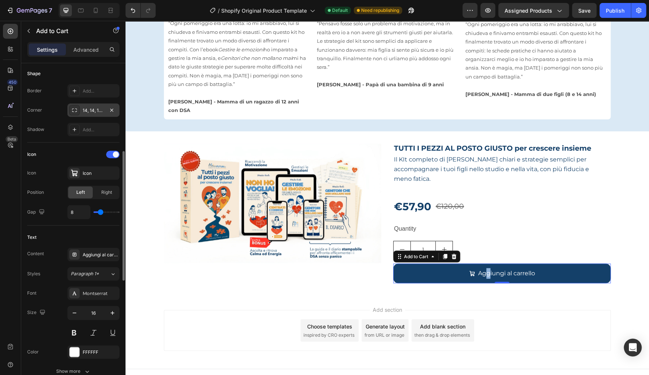
scroll to position [238, 0]
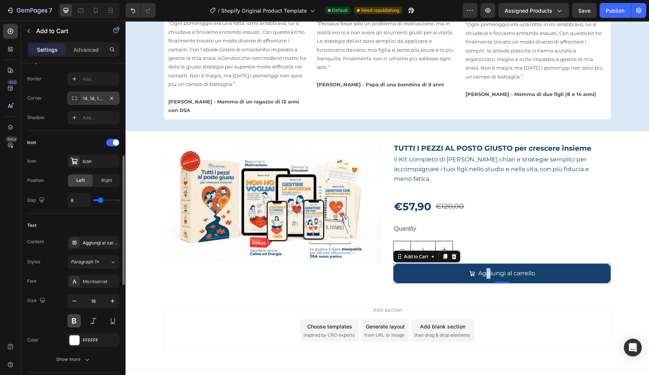
click at [75, 320] on button at bounding box center [73, 320] width 13 height 13
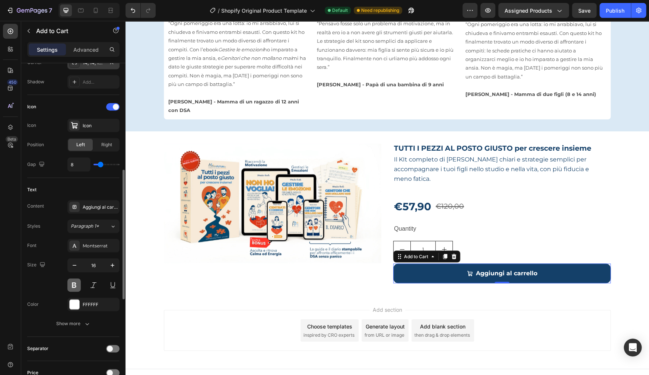
scroll to position [298, 0]
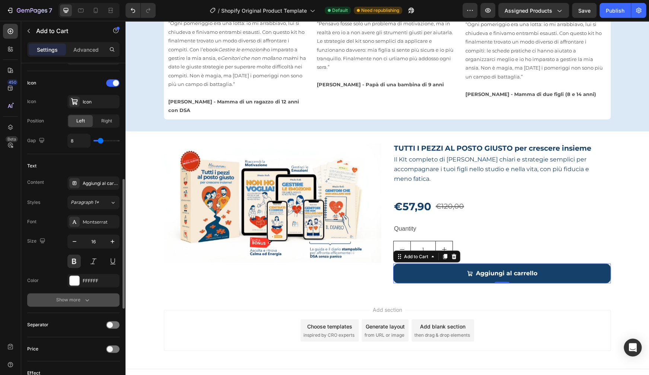
click at [84, 303] on icon "button" at bounding box center [86, 299] width 7 height 7
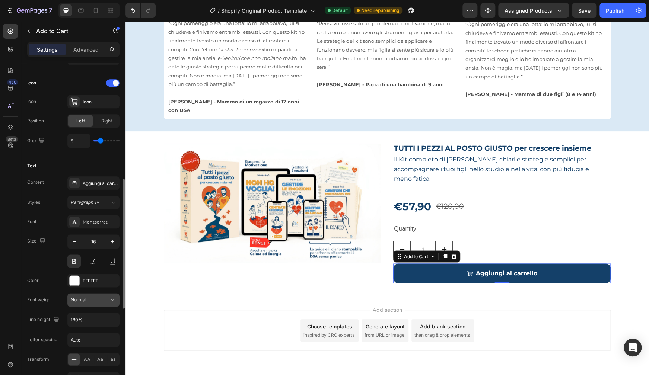
scroll to position [327, 0]
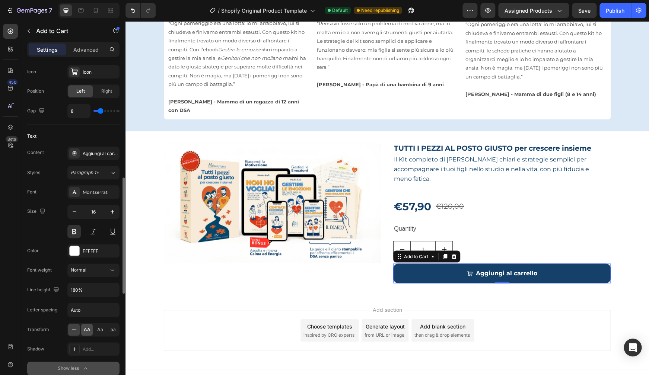
click at [90, 329] on span "AA" at bounding box center [87, 329] width 7 height 7
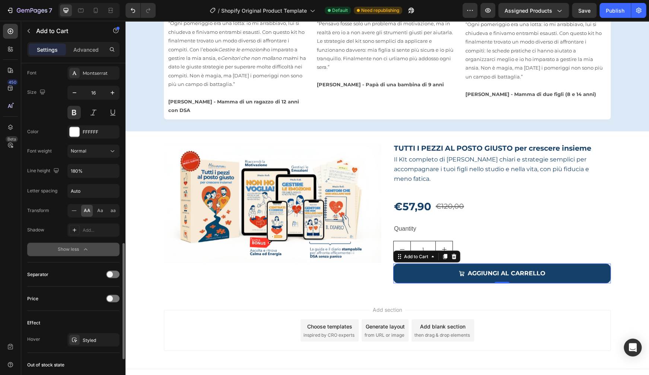
scroll to position [464, 0]
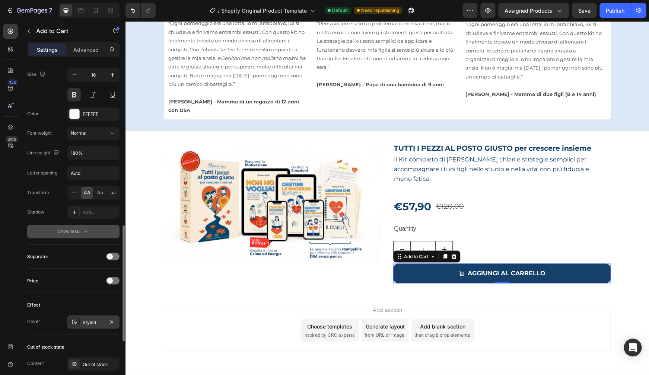
click at [90, 317] on div "Styled" at bounding box center [93, 321] width 52 height 13
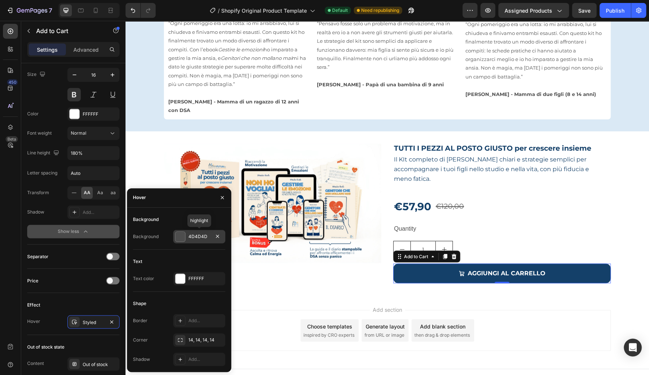
click at [201, 239] on div "4D4D4D" at bounding box center [199, 236] width 22 height 7
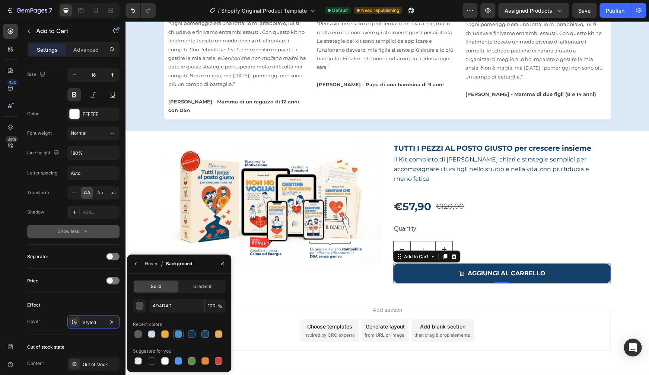
click at [182, 334] on div at bounding box center [178, 334] width 9 height 9
type input "4891CB"
click at [223, 266] on icon "button" at bounding box center [222, 264] width 6 height 6
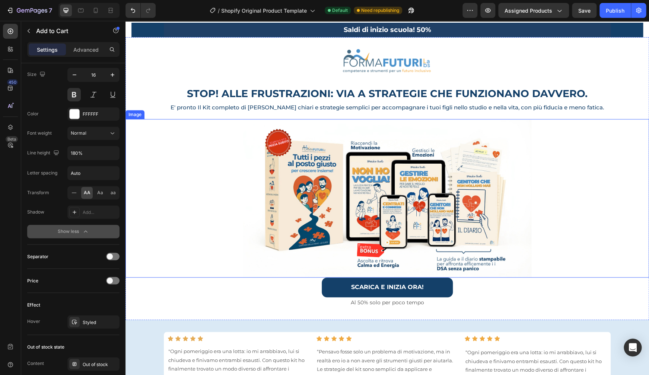
scroll to position [97, 0]
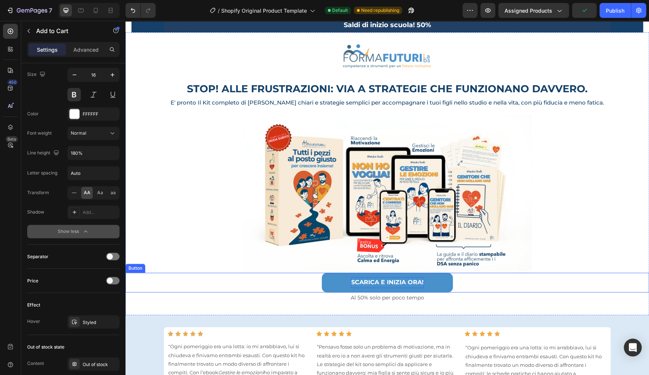
click at [357, 280] on strong "SCARICA E INIZIA ORA!" at bounding box center [387, 282] width 73 height 7
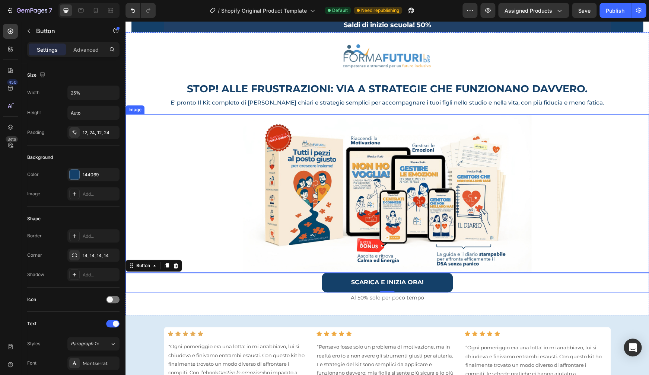
scroll to position [419, 0]
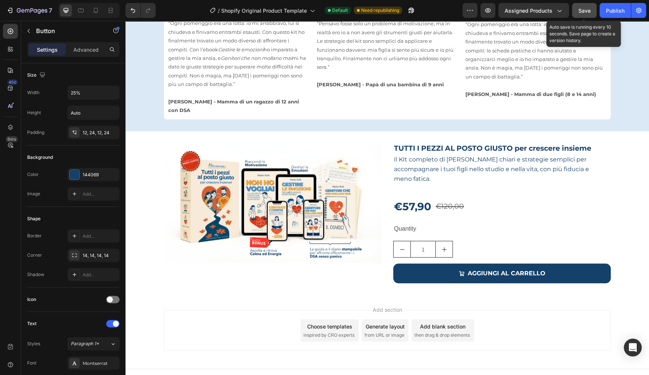
click at [586, 10] on span "Save" at bounding box center [584, 10] width 12 height 6
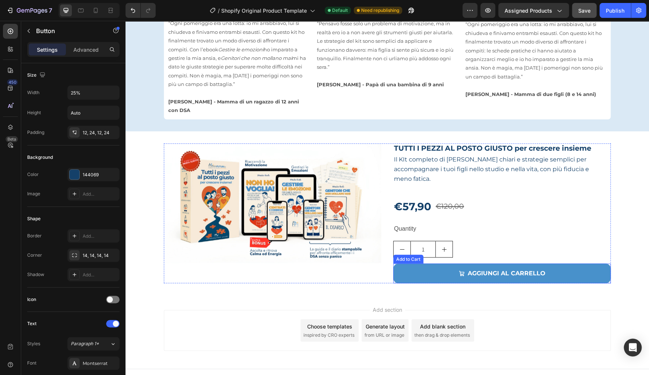
click at [433, 265] on button "Aggiungi al carrello" at bounding box center [501, 273] width 217 height 20
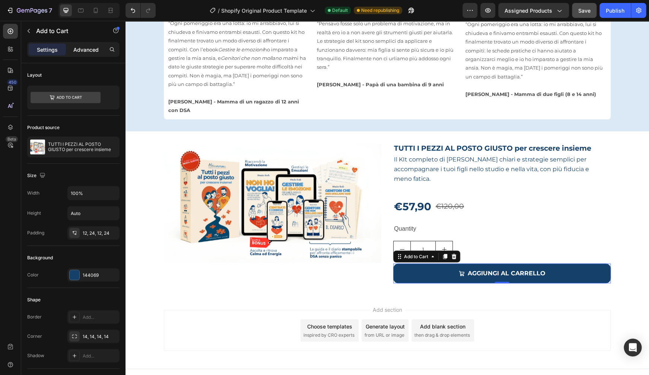
click at [94, 47] on p "Advanced" at bounding box center [85, 50] width 25 height 8
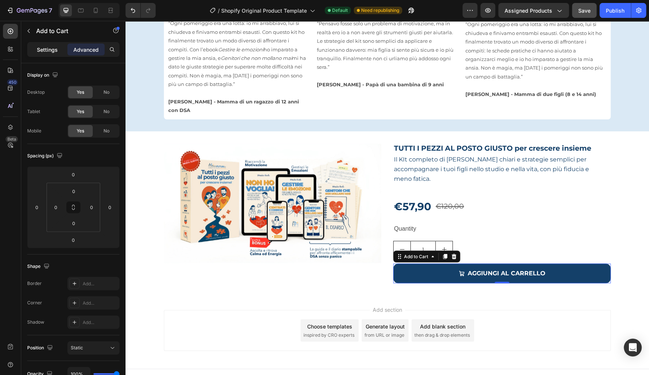
click at [43, 50] on p "Settings" at bounding box center [47, 50] width 21 height 8
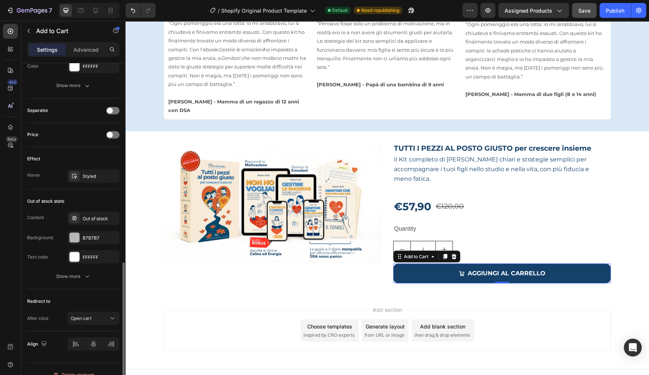
scroll to position [523, 0]
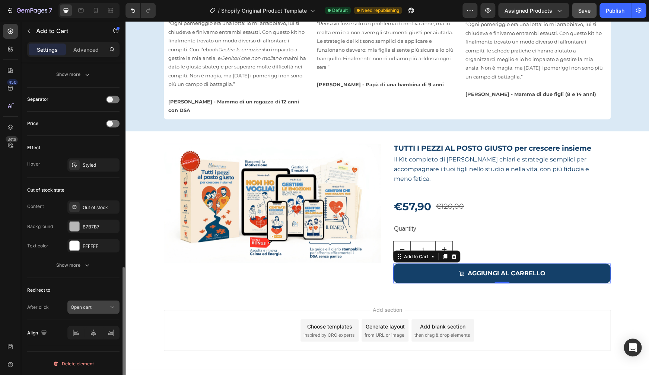
click at [90, 309] on span "Open cart" at bounding box center [81, 307] width 21 height 6
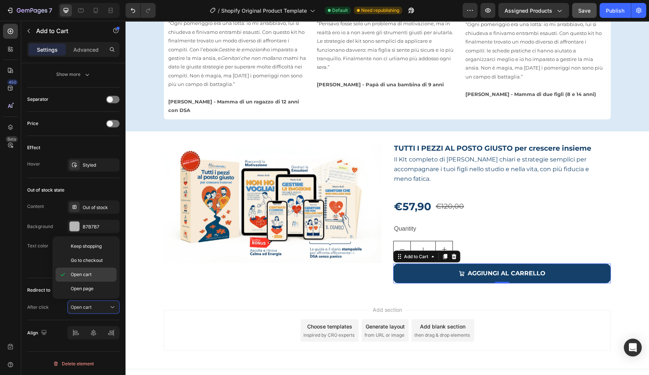
click at [86, 273] on span "Open cart" at bounding box center [81, 274] width 21 height 7
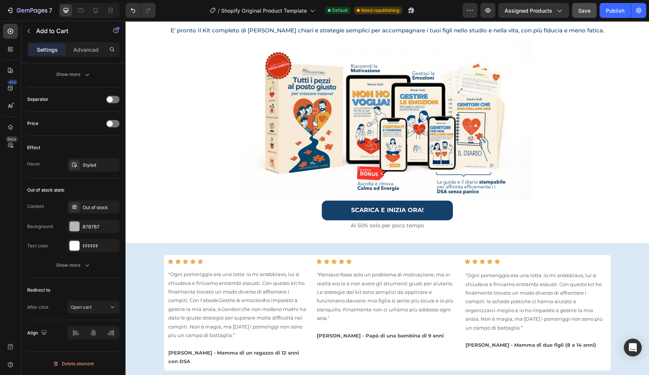
scroll to position [169, 0]
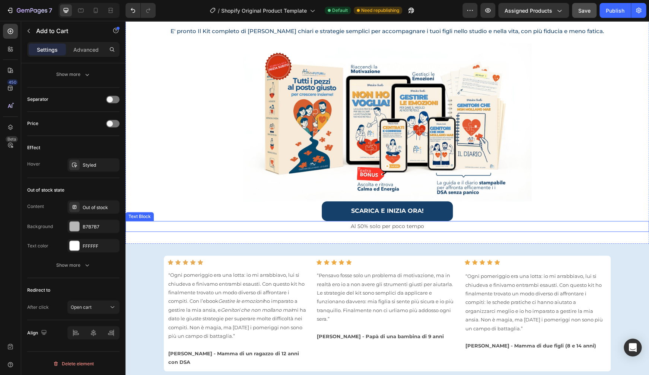
click at [422, 225] on p "Al 50% solo per poco tempo" at bounding box center [387, 226] width 522 height 9
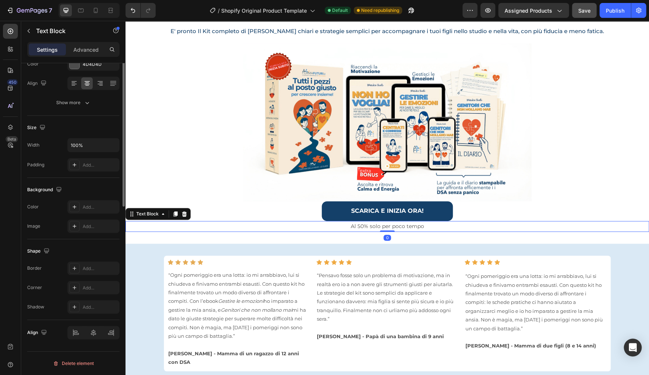
scroll to position [0, 0]
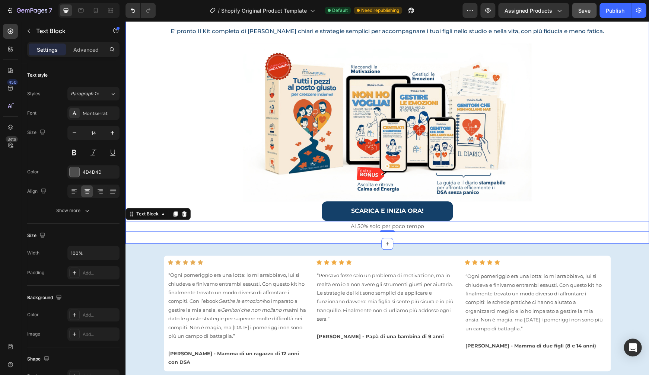
click at [423, 235] on div "Image Row STOP! ALLE FRUSTRAZIONI: VIA A STRATEGIE CHE FUNZIONANO DAVVERO. Head…" at bounding box center [386, 102] width 523 height 283
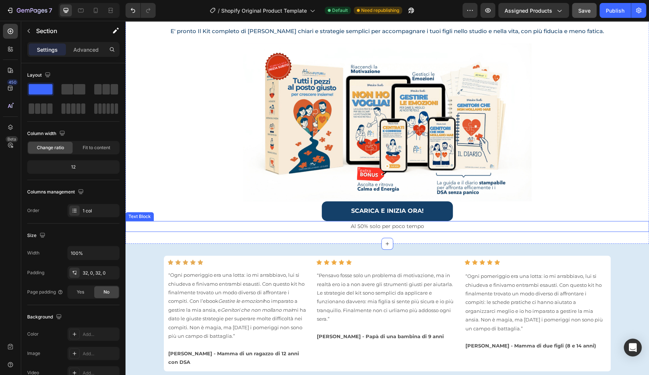
click at [407, 228] on p "Al 50% solo per poco tempo" at bounding box center [387, 226] width 522 height 9
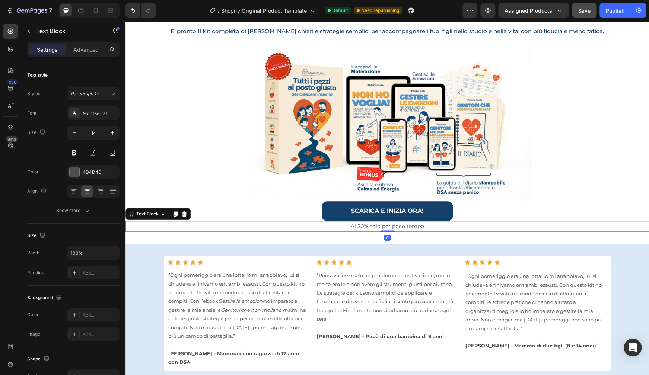
drag, startPoint x: 176, startPoint y: 213, endPoint x: 278, endPoint y: 224, distance: 102.6
click at [176, 212] on icon at bounding box center [175, 213] width 4 height 5
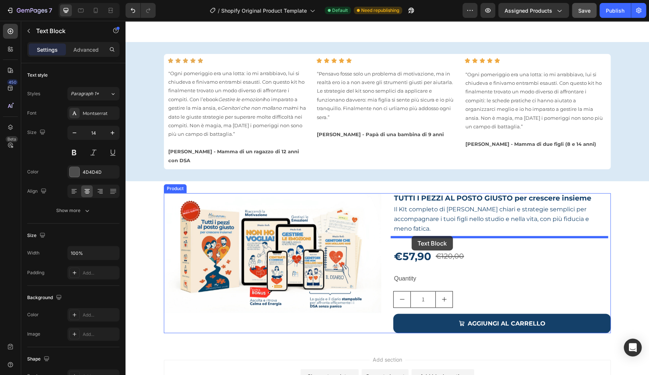
scroll to position [409, 0]
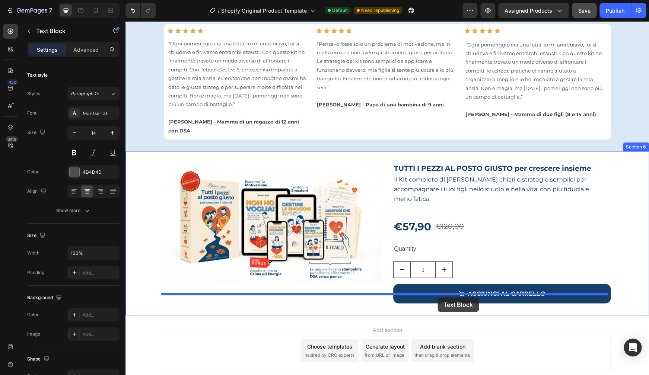
drag, startPoint x: 358, startPoint y: 233, endPoint x: 437, endPoint y: 297, distance: 101.8
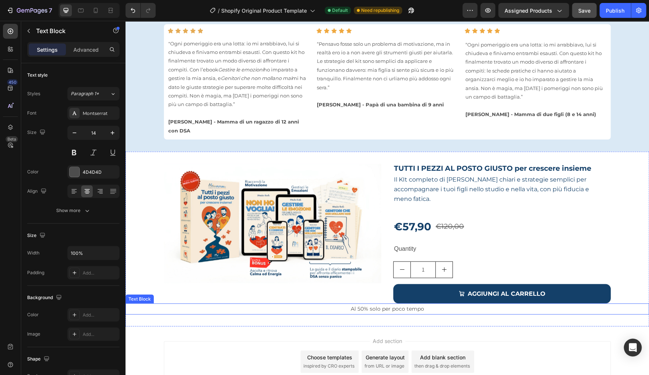
click at [384, 304] on p "Al 50% solo per poco tempo" at bounding box center [387, 308] width 522 height 9
click at [274, 304] on p "Al 50% solo per poco tempo" at bounding box center [387, 308] width 522 height 9
click at [336, 304] on p "Al 50% solo per poco tempo" at bounding box center [387, 308] width 522 height 9
click at [335, 304] on p "Al 50% solo per poco tempo" at bounding box center [387, 308] width 522 height 9
click at [635, 304] on p "Al 50% solo per poco tempo" at bounding box center [387, 308] width 522 height 9
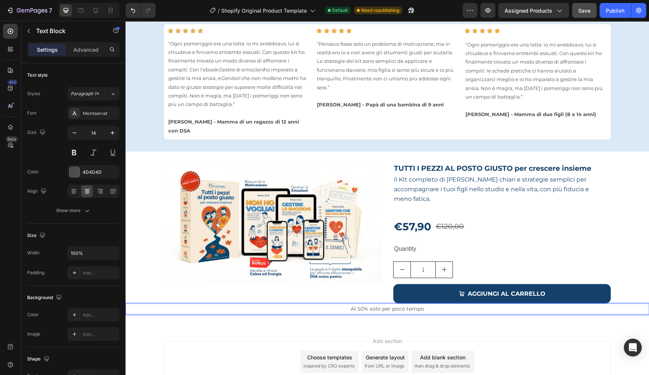
click at [254, 304] on p "Al 50% solo per poco tempo" at bounding box center [387, 308] width 522 height 9
click at [414, 304] on p "Al 50% solo per poco tempo" at bounding box center [387, 308] width 522 height 9
click at [518, 304] on p "Al 50% solo per poco tempo" at bounding box center [387, 308] width 522 height 9
drag, startPoint x: 620, startPoint y: 262, endPoint x: 613, endPoint y: 281, distance: 20.4
click at [620, 262] on div "Product Images TUTTI I PEZZI AL POSTO GIUSTO per crescere insieme Product Title…" at bounding box center [386, 238] width 523 height 151
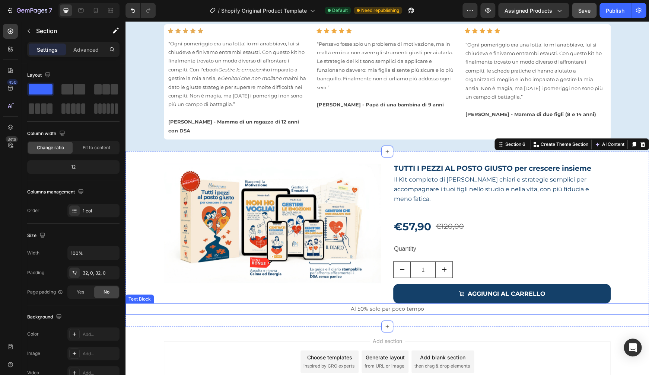
click at [614, 304] on p "Al 50% solo per poco tempo" at bounding box center [387, 308] width 522 height 9
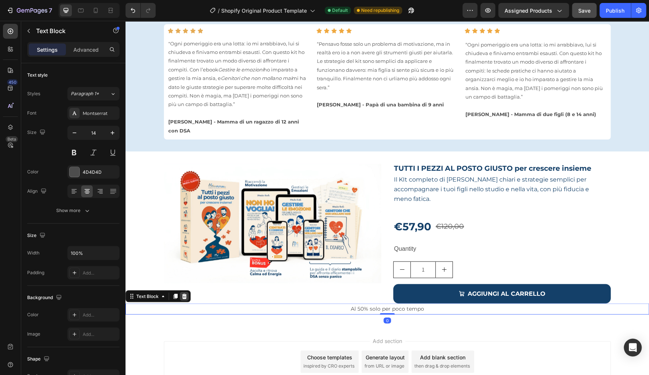
click at [186, 294] on icon at bounding box center [184, 296] width 5 height 5
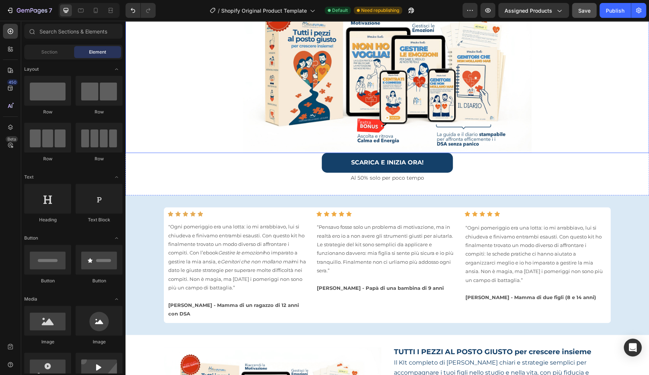
scroll to position [255, 0]
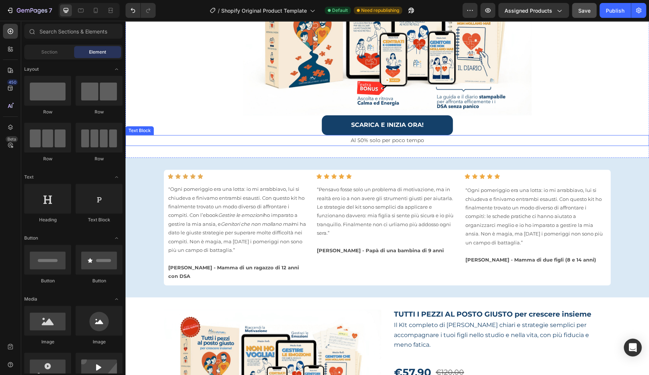
click at [374, 137] on p "Al 50% solo per poco tempo" at bounding box center [387, 140] width 522 height 9
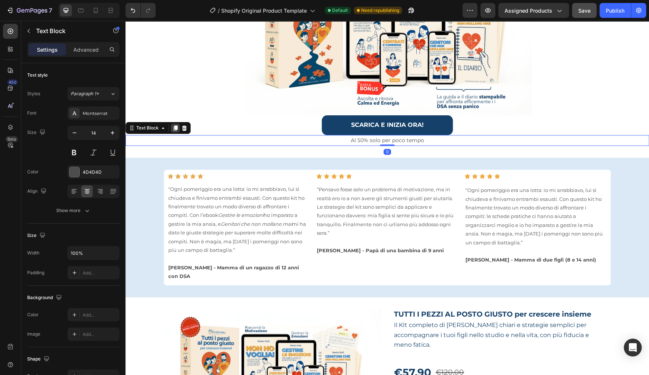
click at [175, 125] on icon at bounding box center [175, 127] width 4 height 5
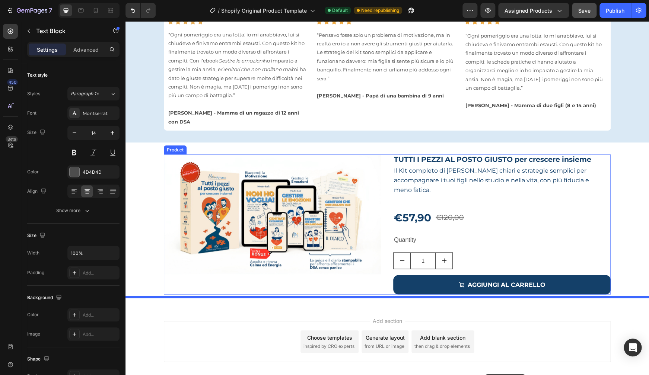
scroll to position [430, 0]
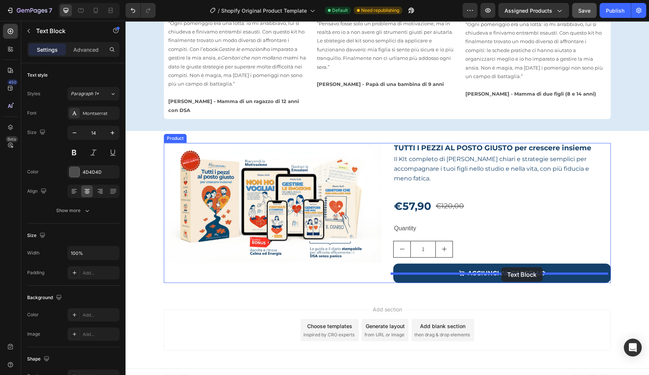
drag, startPoint x: 415, startPoint y: 150, endPoint x: 501, endPoint y: 267, distance: 145.6
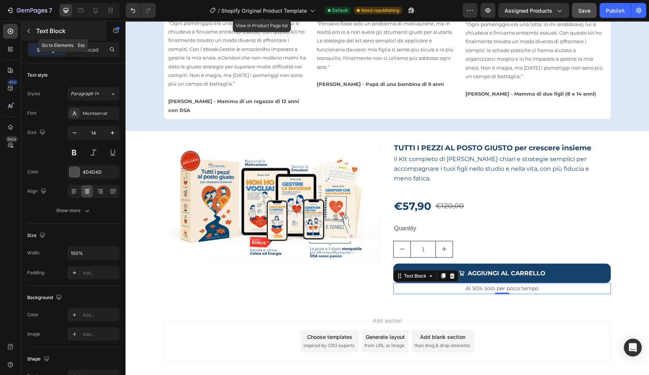
click at [57, 32] on p "Text Block" at bounding box center [67, 30] width 63 height 9
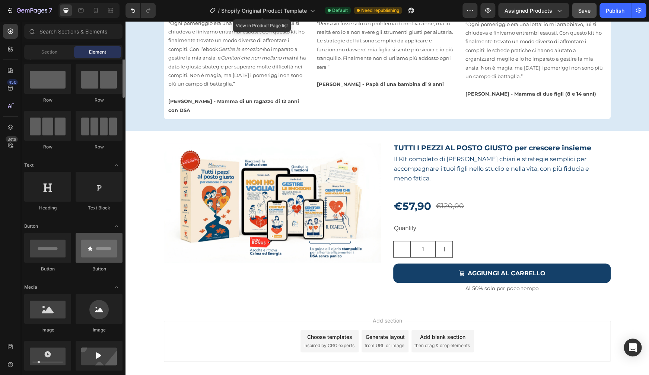
scroll to position [48, 0]
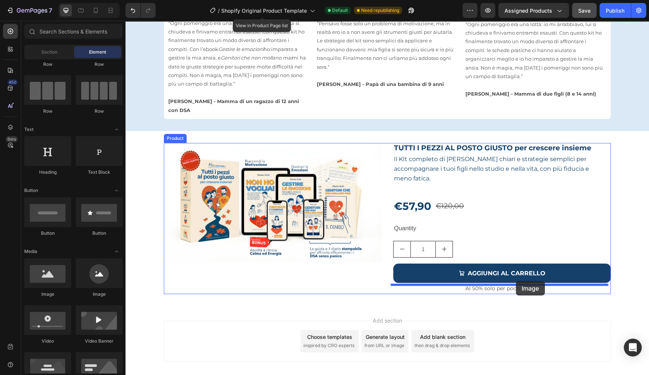
drag, startPoint x: 181, startPoint y: 297, endPoint x: 515, endPoint y: 281, distance: 334.9
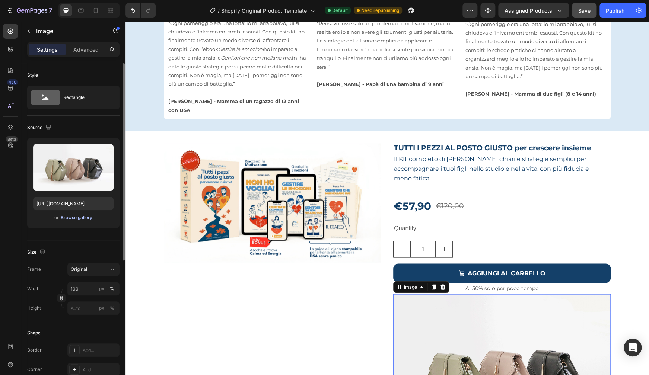
click at [63, 219] on div "Browse gallery" at bounding box center [77, 217] width 32 height 7
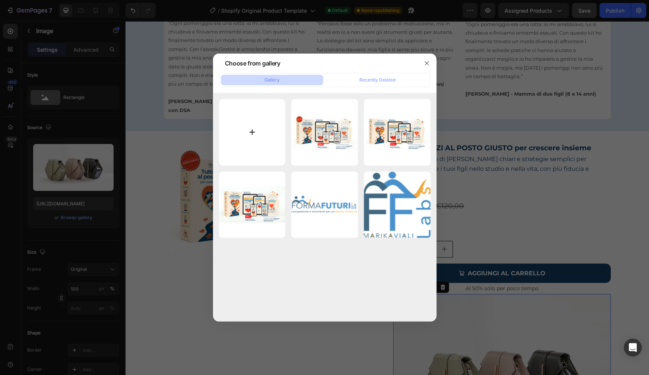
click at [252, 129] on input "file" at bounding box center [252, 132] width 67 height 67
type input "C:\fakepath\metodi-di-pagamento.jpg"
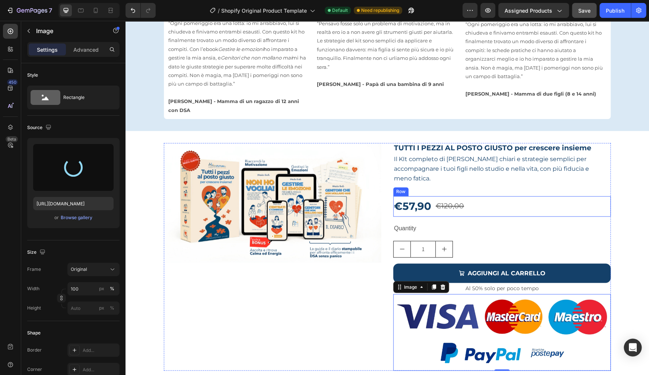
type input "https://cdn.shopify.com/s/files/1/0961/5137/2117/files/gempages_579145661065200…"
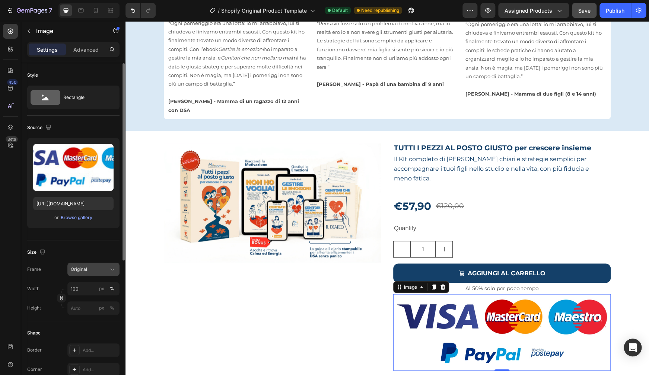
click at [90, 269] on div "Original" at bounding box center [89, 269] width 36 height 7
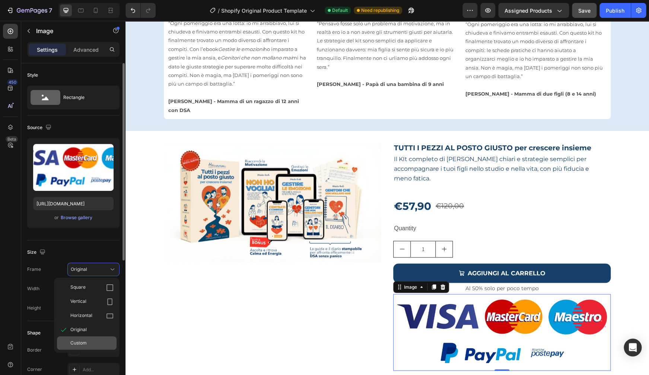
click at [89, 345] on div "Custom" at bounding box center [91, 343] width 43 height 7
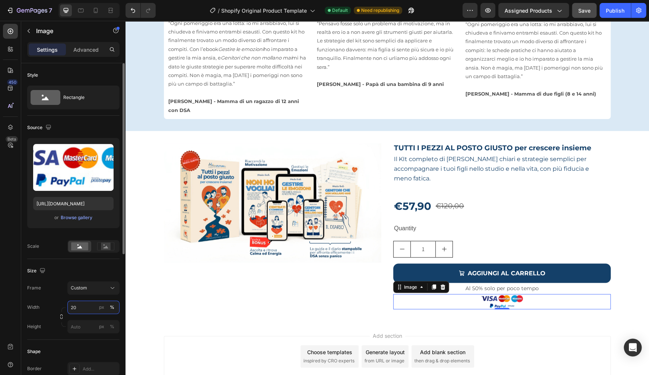
drag, startPoint x: 84, startPoint y: 307, endPoint x: 68, endPoint y: 307, distance: 16.0
click at [68, 307] on input "20" at bounding box center [93, 307] width 52 height 13
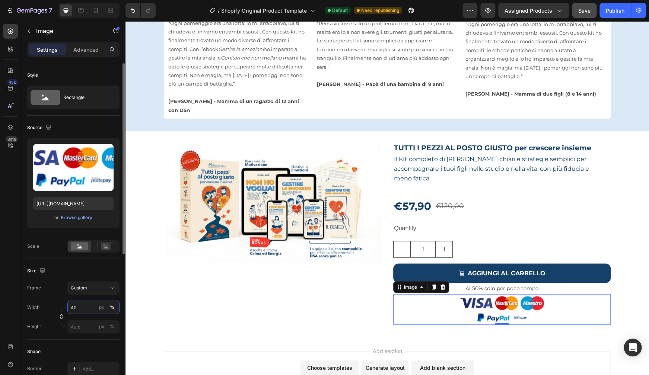
click at [73, 308] on input "40" at bounding box center [93, 307] width 52 height 13
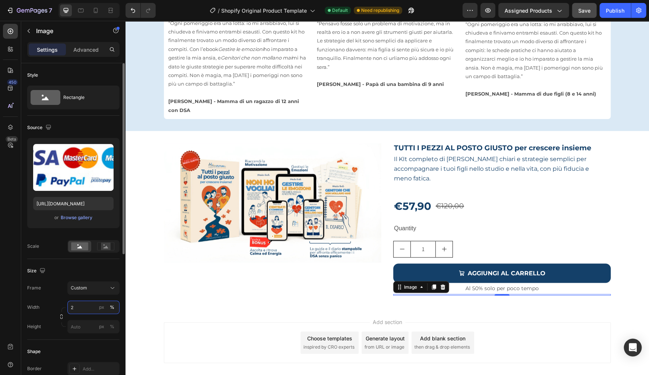
type input "25"
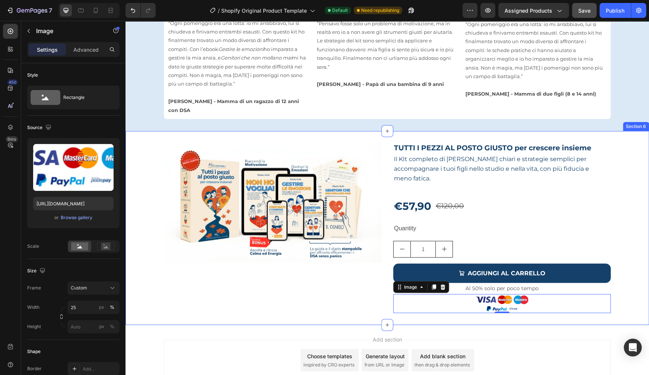
click at [617, 147] on div "Product Images TUTTI I PEZZI AL POSTO GIUSTO per crescere insieme Product Title…" at bounding box center [386, 228] width 523 height 170
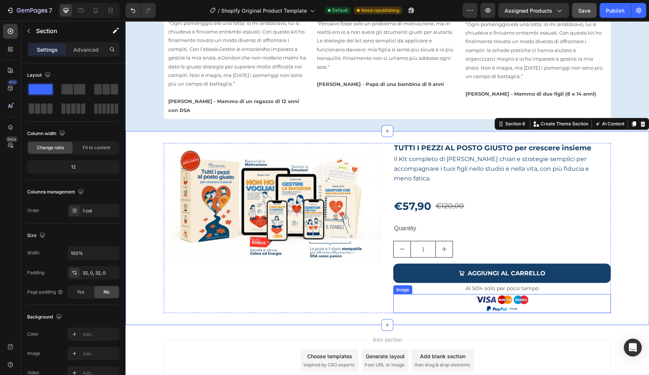
click at [494, 298] on img at bounding box center [501, 303] width 54 height 19
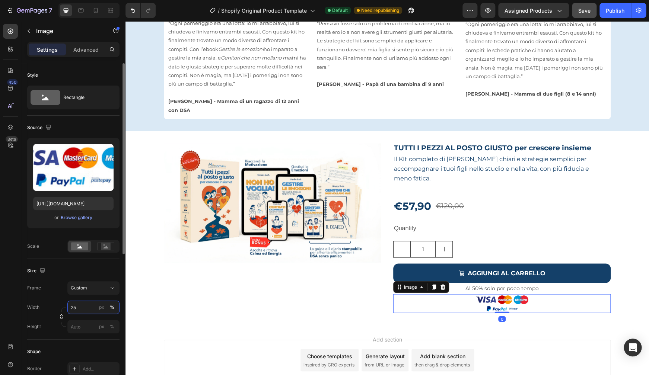
click at [80, 307] on input "25" at bounding box center [93, 307] width 52 height 13
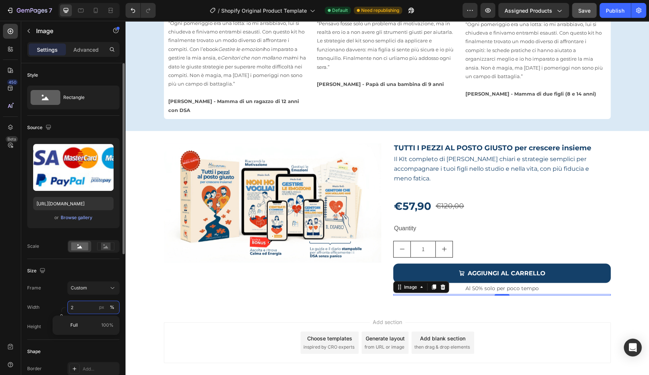
type input "22"
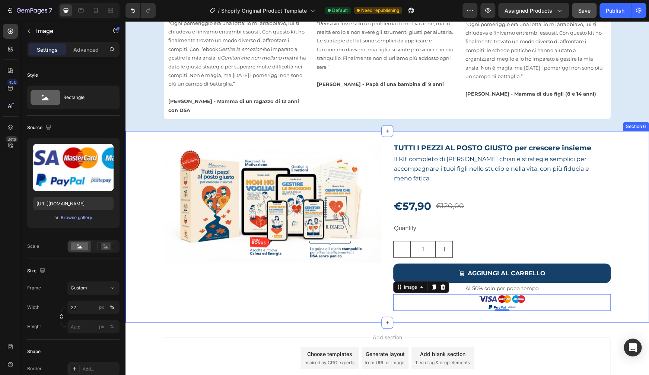
click at [623, 143] on div "Product Images TUTTI I PEZZI AL POSTO GIUSTO per crescere insieme Product Title…" at bounding box center [386, 227] width 523 height 168
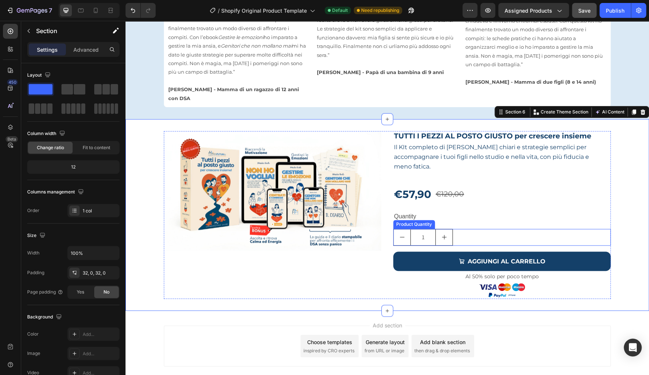
scroll to position [457, 0]
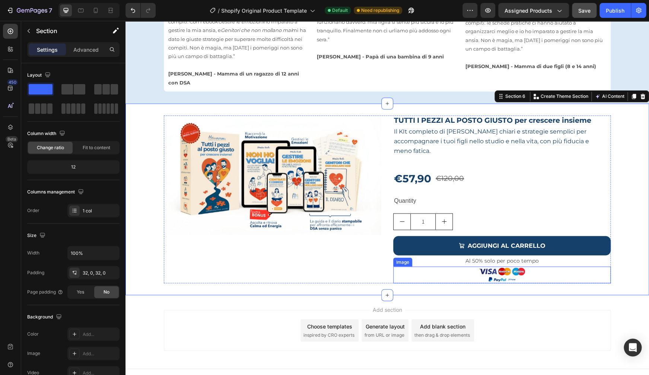
click at [499, 266] on img at bounding box center [502, 274] width 48 height 17
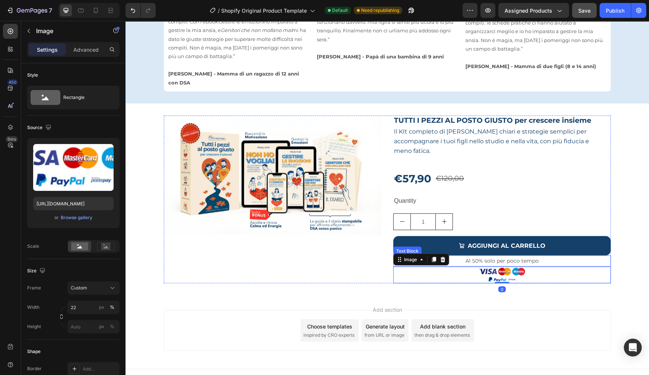
click at [501, 256] on p "Al 50% solo per poco tempo" at bounding box center [502, 260] width 216 height 9
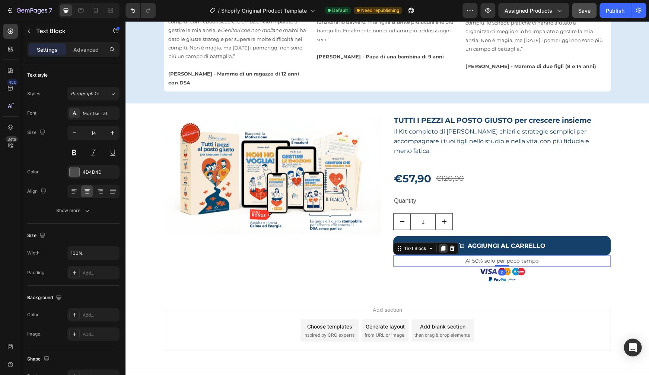
click at [442, 245] on icon at bounding box center [443, 248] width 6 height 6
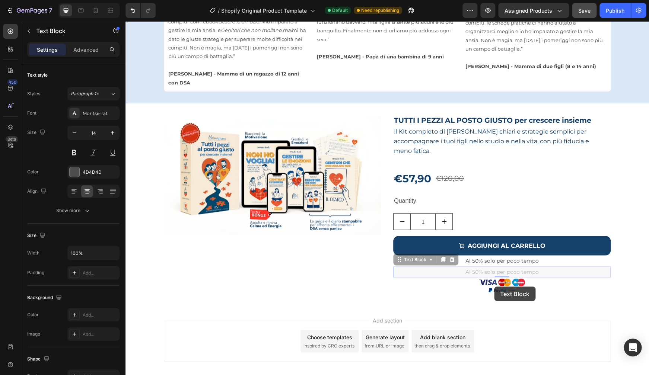
drag, startPoint x: 494, startPoint y: 269, endPoint x: 494, endPoint y: 292, distance: 22.7
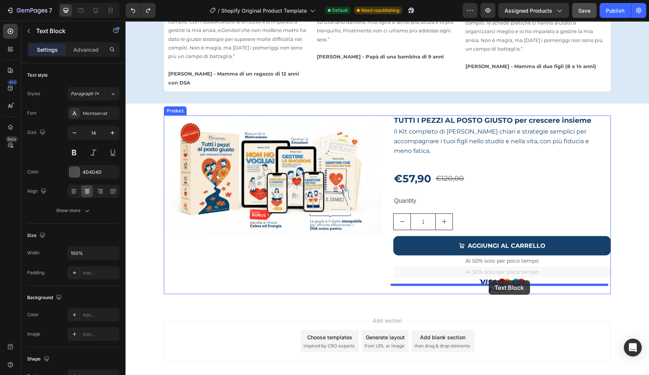
drag, startPoint x: 484, startPoint y: 263, endPoint x: 488, endPoint y: 280, distance: 17.6
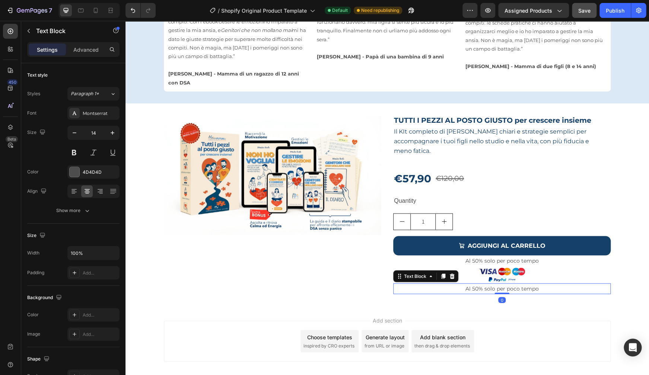
click at [488, 284] on p "Al 50% solo per poco tempo" at bounding box center [502, 288] width 216 height 9
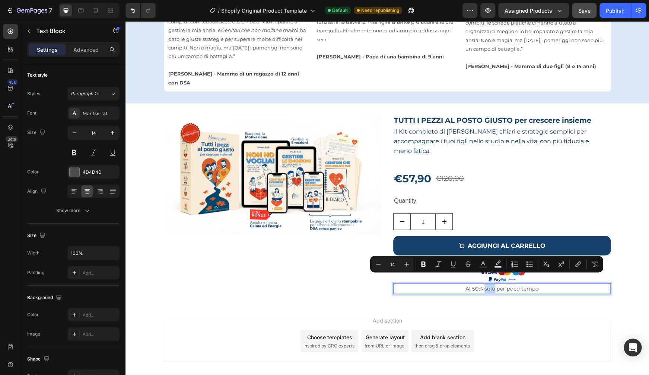
click at [488, 284] on p "Al 50% solo per poco tempo" at bounding box center [502, 288] width 216 height 9
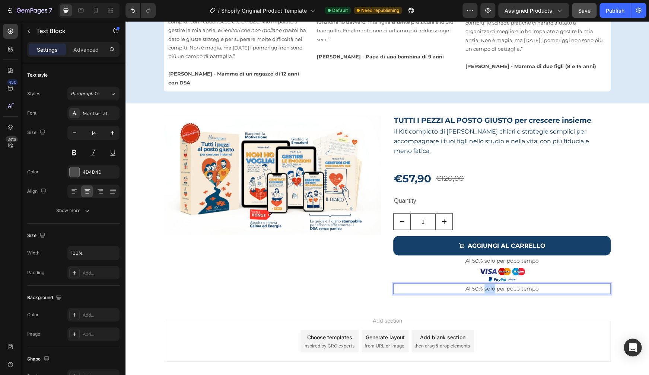
click at [488, 284] on p "Al 50% solo per poco tempo" at bounding box center [502, 288] width 216 height 9
click at [626, 106] on div "Product Images TUTTI I PEZZI AL POSTO GIUSTO per crescere insieme Product Title…" at bounding box center [386, 204] width 523 height 202
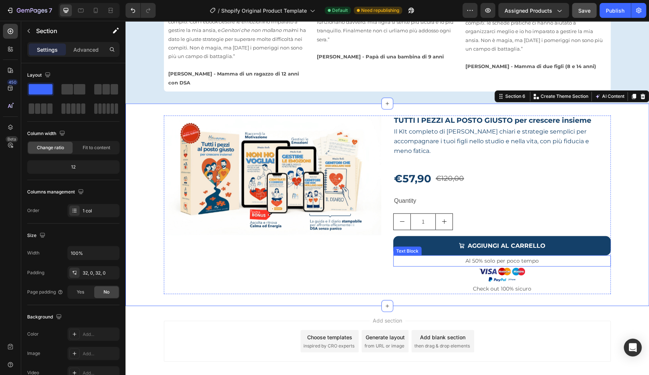
click at [513, 256] on p "Al 50% solo per poco tempo" at bounding box center [502, 260] width 216 height 9
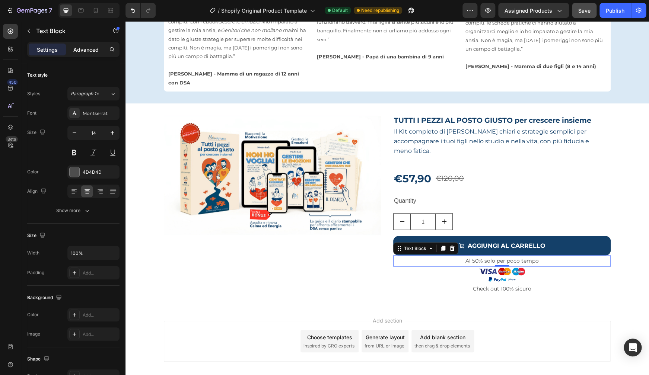
click at [87, 49] on p "Advanced" at bounding box center [85, 50] width 25 height 8
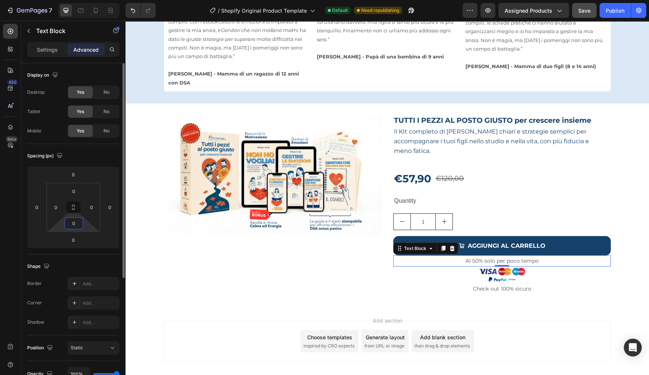
click at [74, 223] on input "0" at bounding box center [73, 223] width 15 height 11
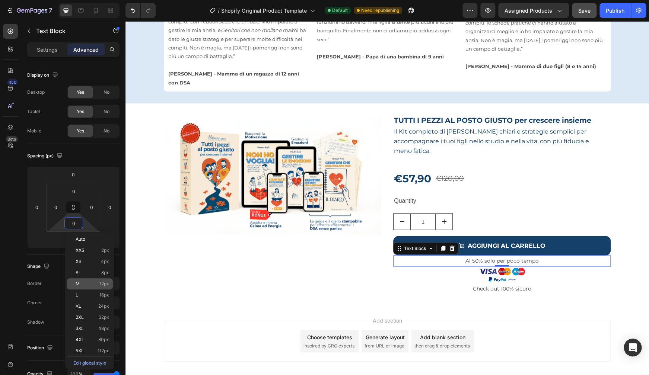
click at [103, 287] on div "M 12px" at bounding box center [90, 283] width 46 height 11
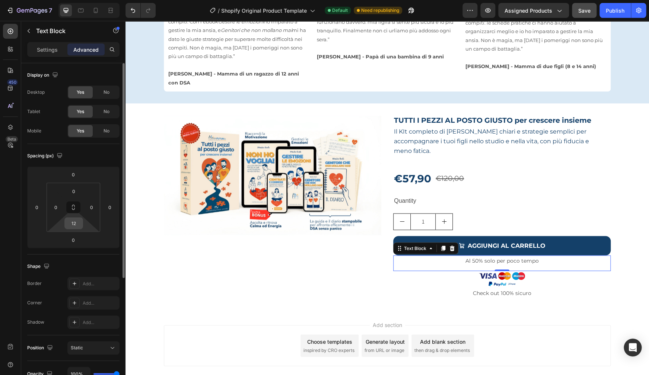
click at [82, 228] on div "12" at bounding box center [73, 223] width 19 height 12
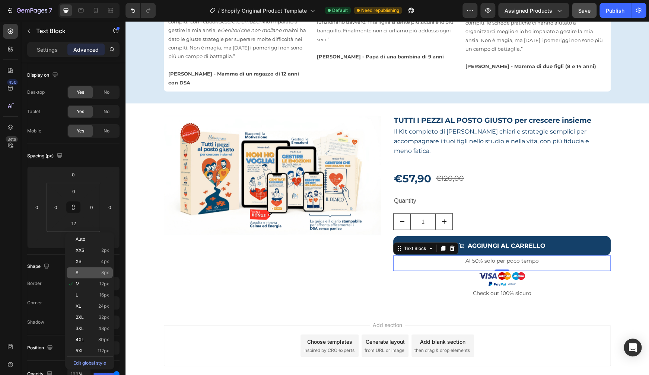
click at [100, 277] on div "S 8px" at bounding box center [90, 272] width 46 height 11
type input "8"
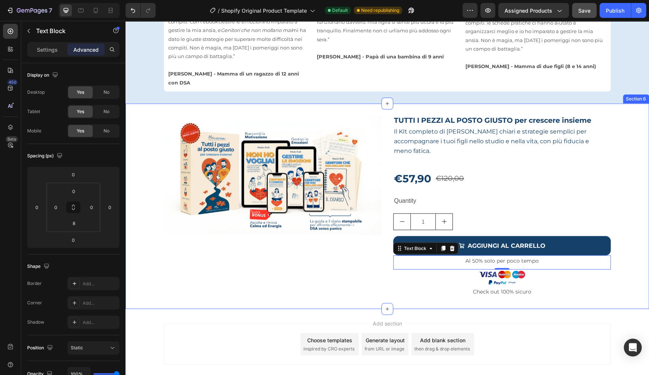
click at [632, 141] on div "Product Images TUTTI I PEZZI AL POSTO GIUSTO per crescere insieme Product Title…" at bounding box center [386, 206] width 523 height 182
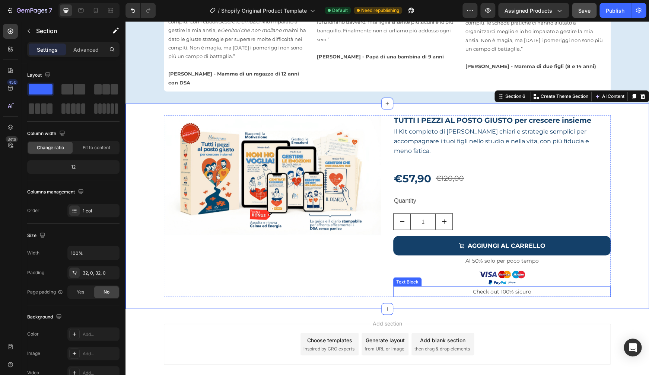
click at [497, 287] on p "Check out 100% sicuro" at bounding box center [502, 291] width 216 height 9
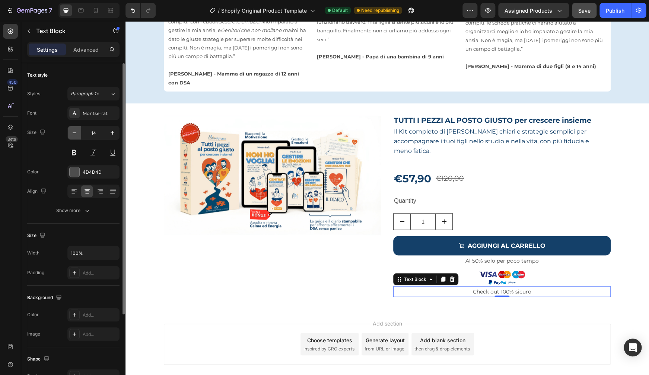
click at [77, 131] on icon "button" at bounding box center [74, 132] width 7 height 7
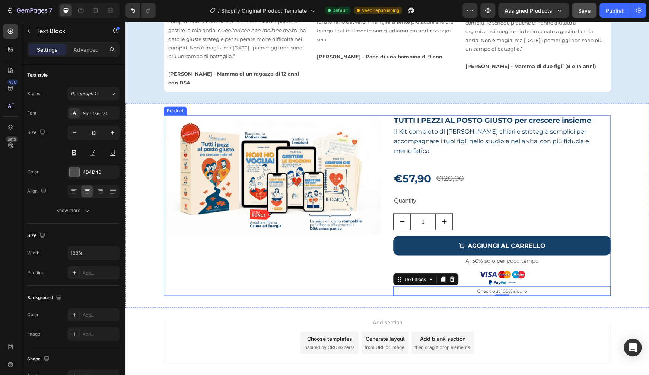
type input "12"
click at [498, 271] on img at bounding box center [502, 277] width 48 height 17
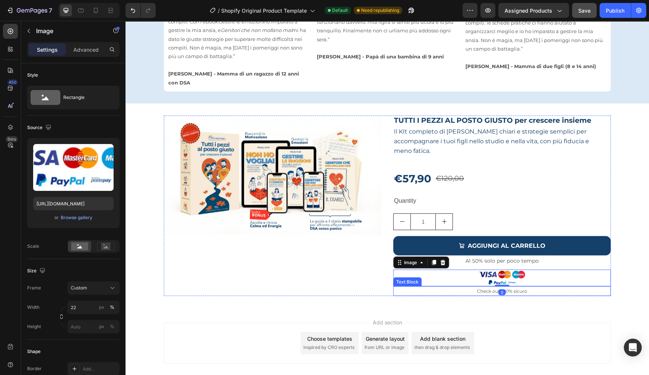
click at [499, 287] on p "Check out 100% sicuro" at bounding box center [502, 291] width 216 height 8
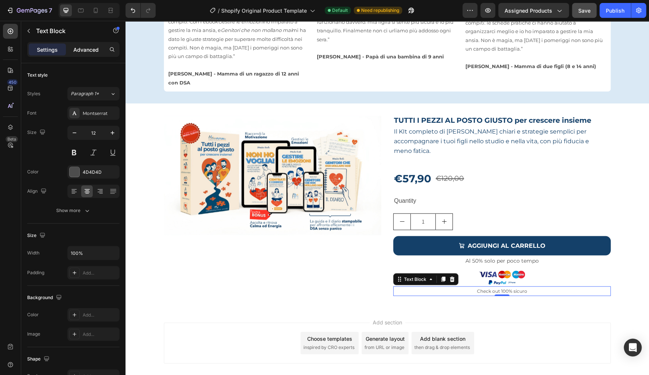
click at [89, 49] on p "Advanced" at bounding box center [85, 50] width 25 height 8
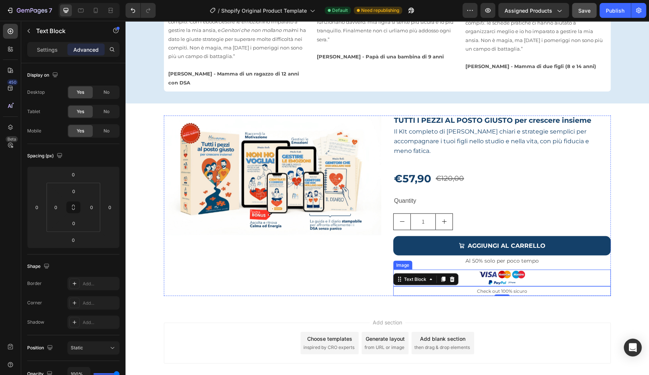
click at [496, 269] on img at bounding box center [502, 277] width 48 height 17
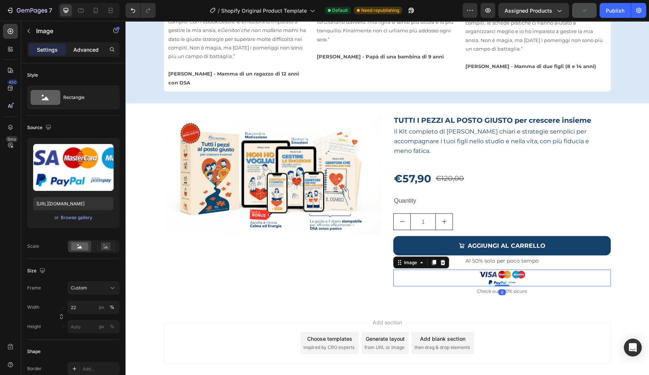
click at [85, 50] on p "Advanced" at bounding box center [85, 50] width 25 height 8
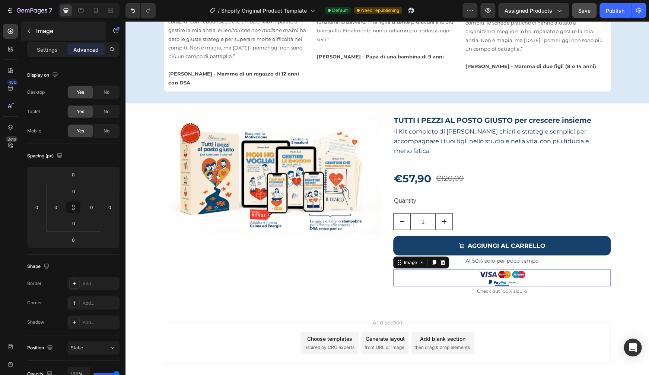
click at [45, 28] on p "Image" at bounding box center [67, 30] width 63 height 9
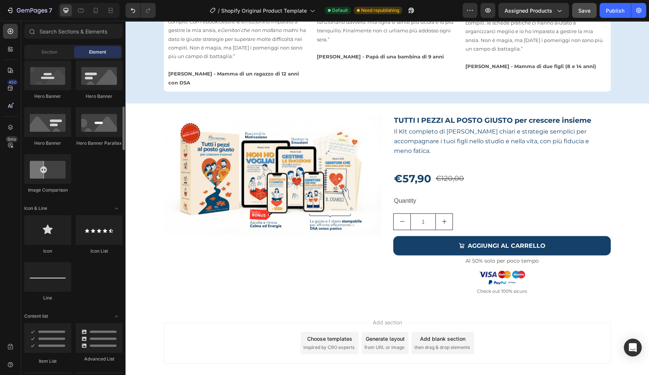
scroll to position [375, 0]
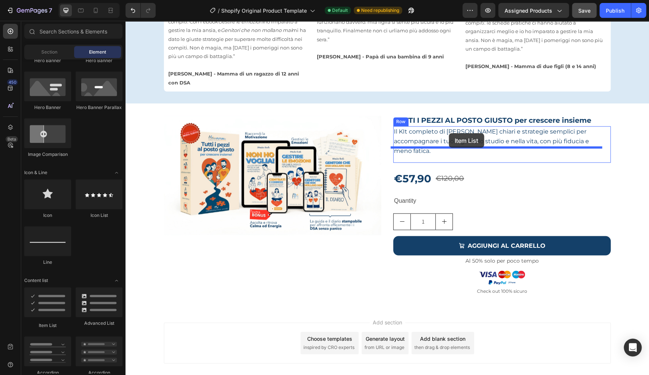
drag, startPoint x: 174, startPoint y: 331, endPoint x: 448, endPoint y: 133, distance: 338.0
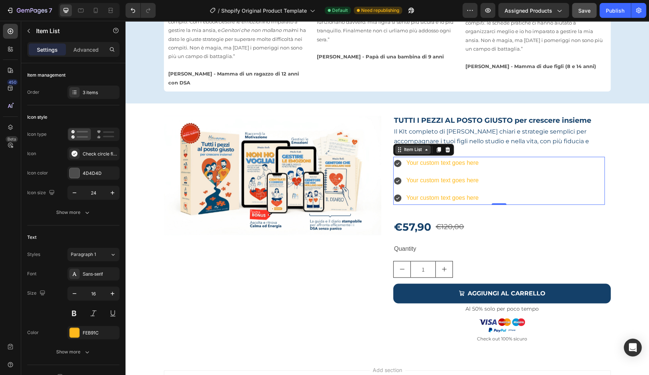
click at [411, 146] on div "Item List" at bounding box center [412, 149] width 21 height 7
click at [445, 157] on div "Your custom text goes here" at bounding box center [442, 163] width 74 height 13
click at [491, 157] on div "Your custom text goes here Your custom text goes here Your custom text goes here" at bounding box center [498, 181] width 211 height 48
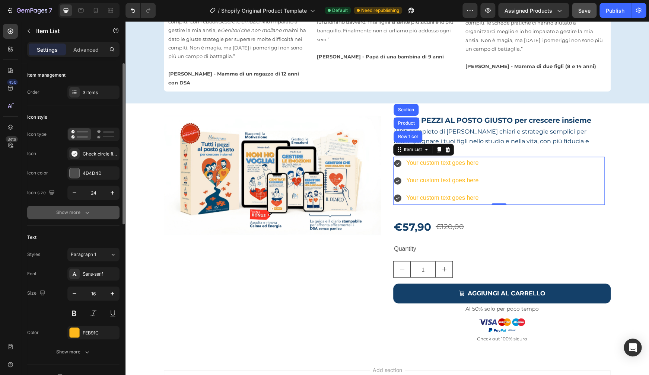
scroll to position [30, 0]
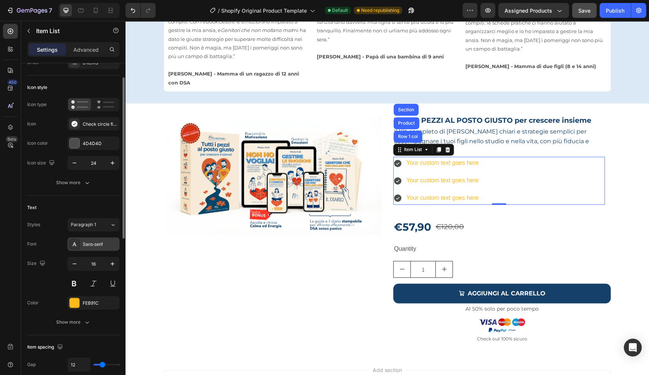
click at [99, 247] on div "Sans-serif" at bounding box center [100, 244] width 35 height 7
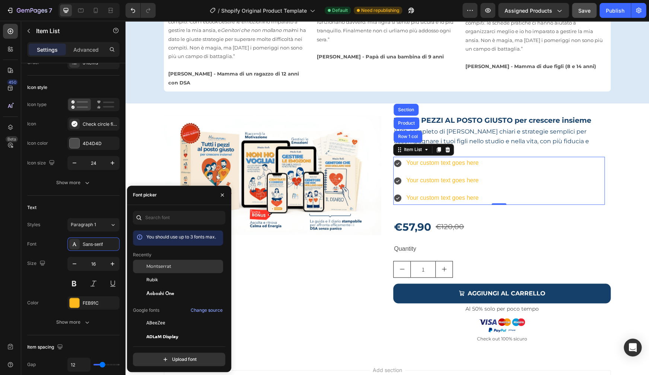
click at [170, 270] on span "Montserrat" at bounding box center [158, 266] width 25 height 7
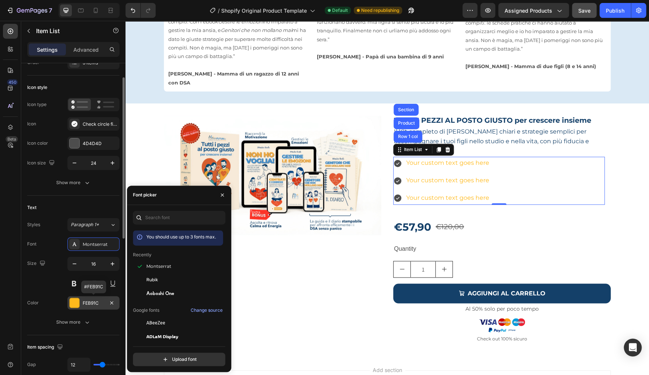
click at [76, 303] on div at bounding box center [75, 303] width 10 height 10
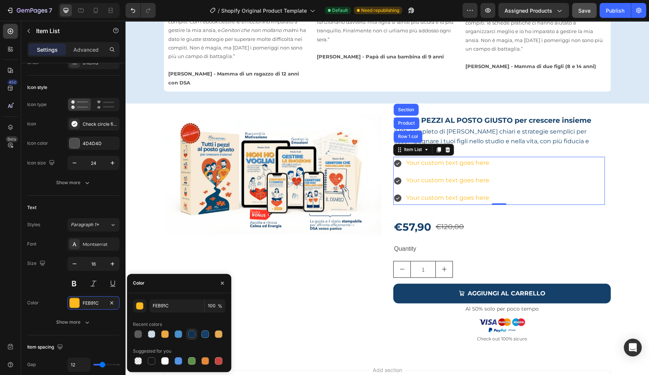
click at [193, 336] on div at bounding box center [191, 333] width 7 height 7
click at [204, 335] on div at bounding box center [204, 333] width 7 height 7
type input "144069"
click at [397, 160] on icon at bounding box center [397, 163] width 7 height 7
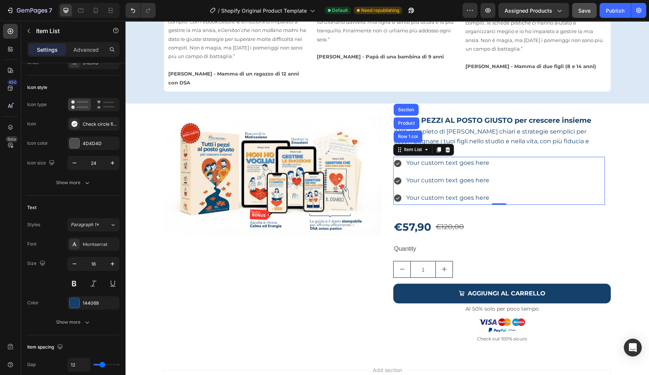
click at [396, 160] on icon at bounding box center [397, 163] width 7 height 7
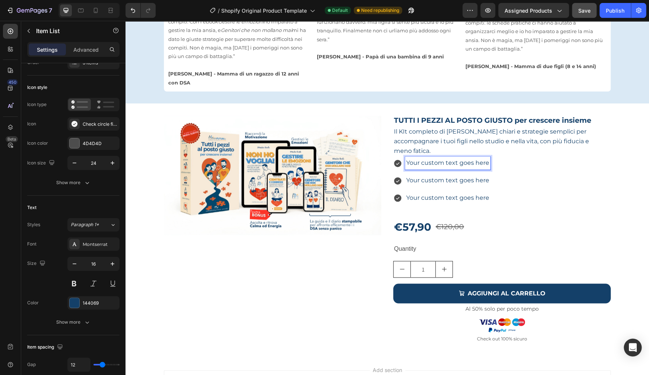
click at [395, 159] on icon at bounding box center [397, 163] width 9 height 9
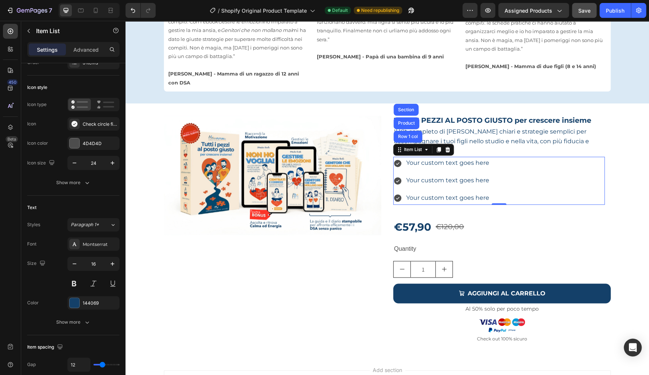
click at [395, 159] on icon at bounding box center [397, 163] width 9 height 9
click at [408, 158] on p "Your custom text goes here" at bounding box center [447, 163] width 83 height 11
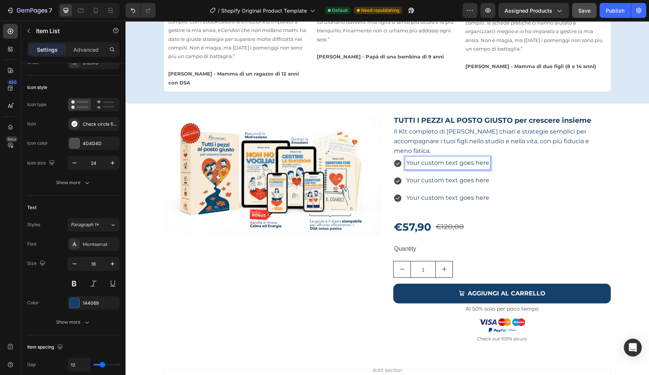
click at [396, 159] on icon at bounding box center [397, 163] width 9 height 9
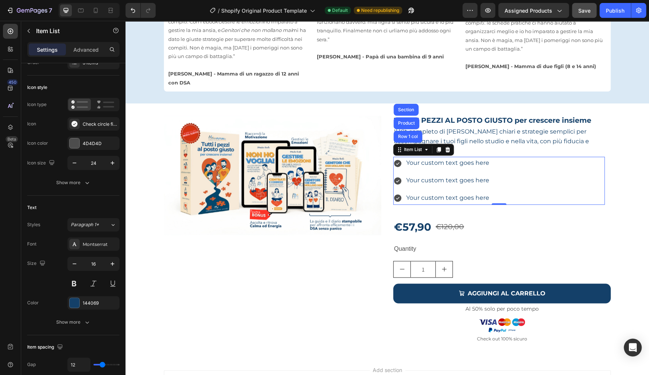
click at [407, 158] on p "Your custom text goes here" at bounding box center [447, 163] width 83 height 11
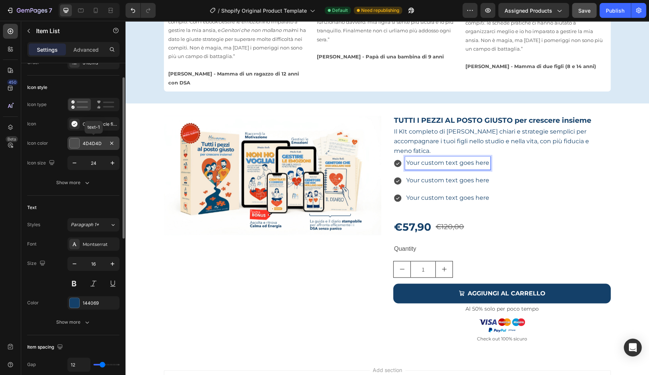
click at [76, 142] on div at bounding box center [75, 143] width 10 height 10
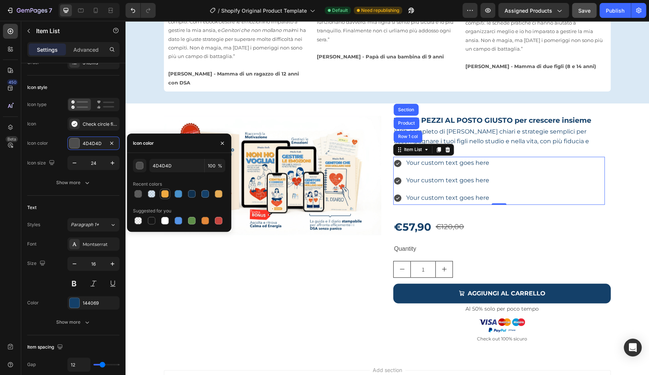
click at [166, 194] on div at bounding box center [164, 193] width 7 height 7
type input "EFA941"
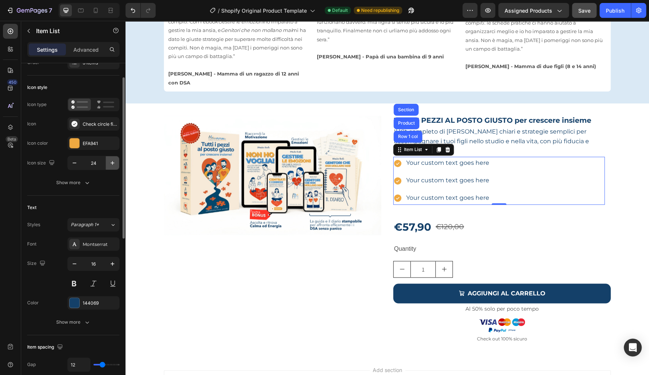
click at [114, 162] on icon "button" at bounding box center [112, 162] width 7 height 7
click at [113, 163] on icon "button" at bounding box center [113, 163] width 4 height 4
type input "27"
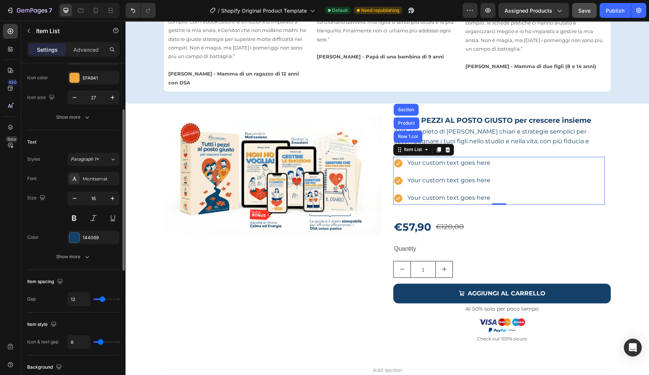
scroll to position [125, 0]
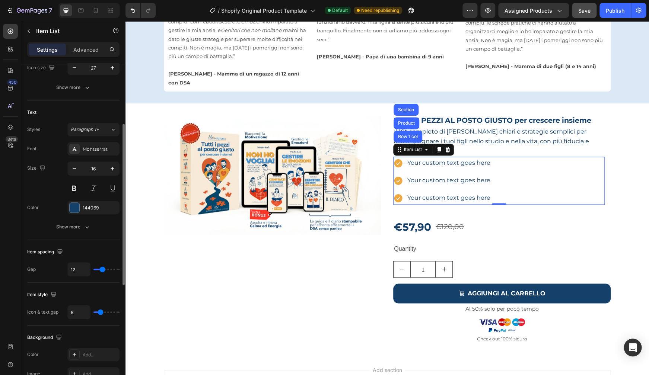
type input "13"
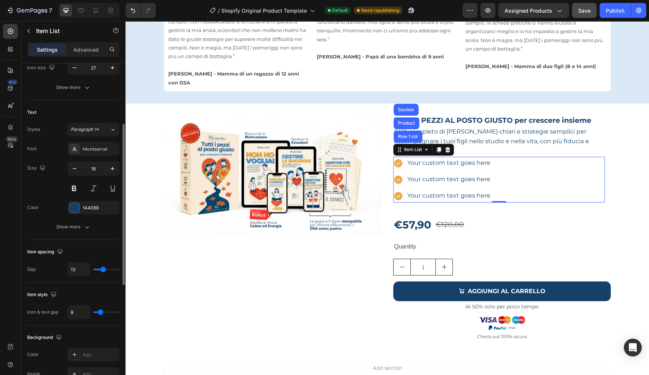
type input "9"
type input "5"
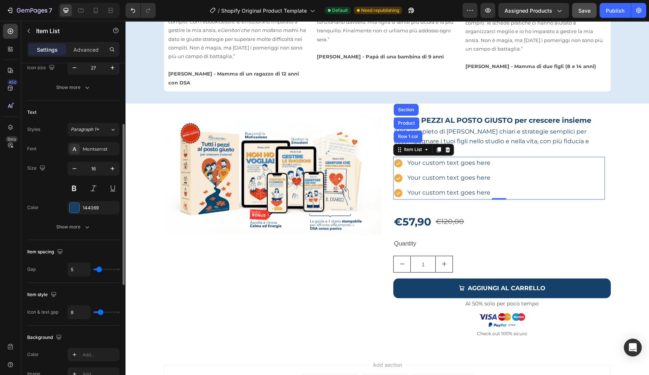
type input "5"
click at [99, 270] on input "range" at bounding box center [106, 269] width 26 height 1
type input "3"
type input "0"
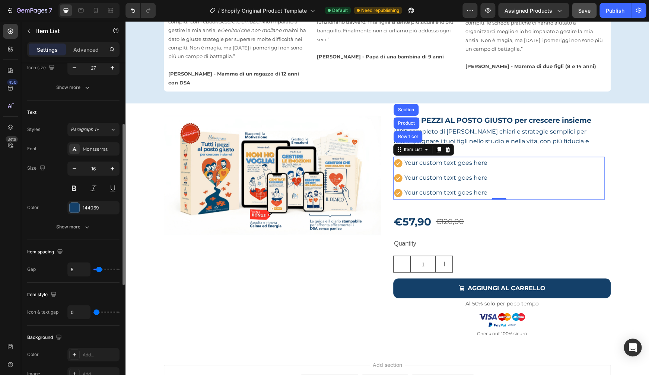
type input "0"
click at [96, 313] on input "range" at bounding box center [106, 311] width 26 height 1
click at [614, 214] on div "Product Images TUTTI I PEZZI AL POSTO GIUSTO per crescere insieme Product Title…" at bounding box center [386, 226] width 523 height 223
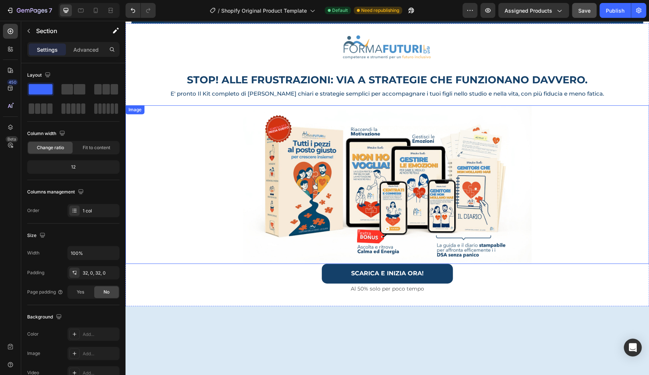
scroll to position [0, 0]
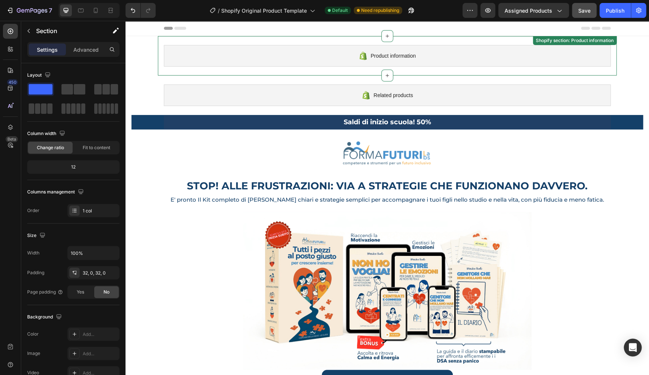
click at [595, 42] on div "Shopify section: Product information" at bounding box center [575, 40] width 84 height 9
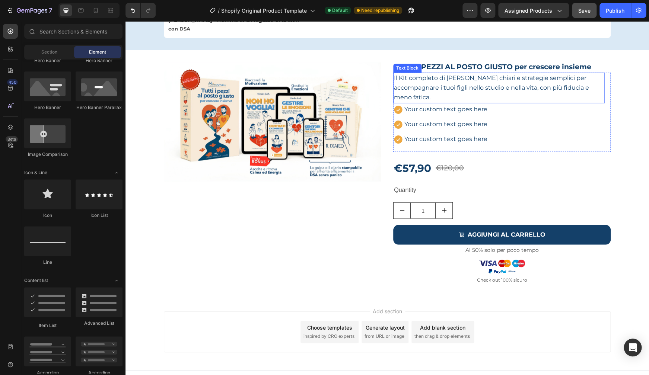
scroll to position [466, 0]
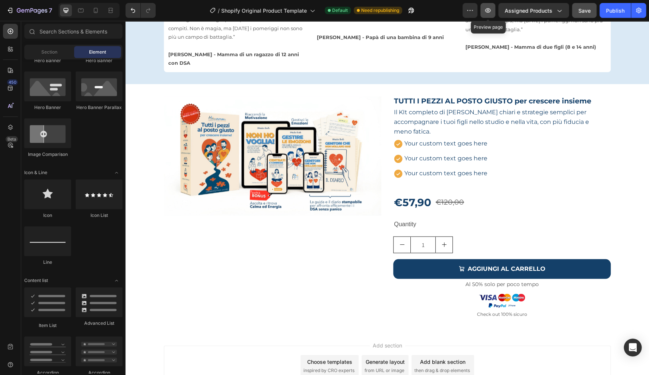
click at [490, 11] on icon "button" at bounding box center [487, 10] width 7 height 7
click at [426, 137] on div "Your custom text goes here" at bounding box center [445, 143] width 85 height 13
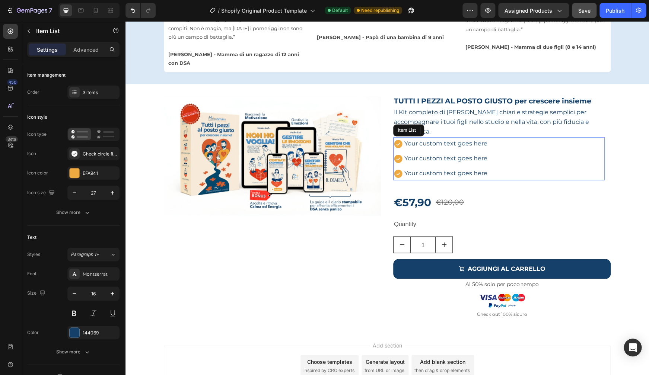
click at [426, 137] on div "Your custom text goes here" at bounding box center [445, 143] width 85 height 13
click at [427, 138] on p "Your custom text goes here" at bounding box center [445, 143] width 83 height 11
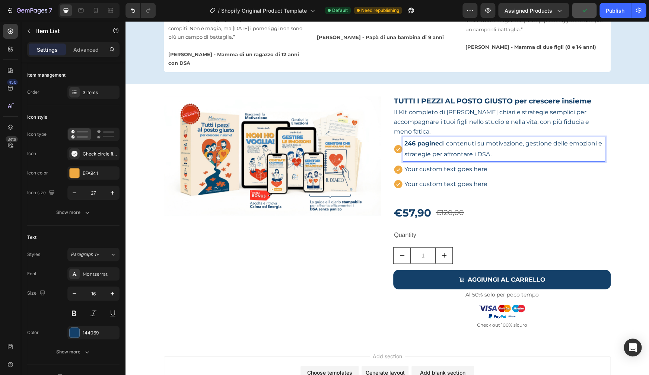
click at [409, 164] on p "Your custom text goes here" at bounding box center [503, 169] width 199 height 11
click at [410, 164] on p "Your custom text goes here" at bounding box center [503, 169] width 199 height 11
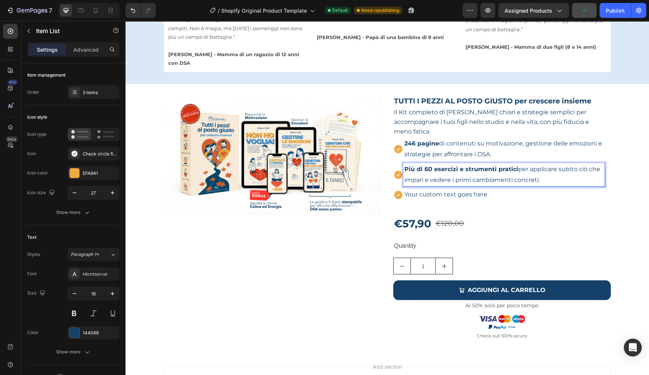
click at [438, 189] on p "Your custom text goes here" at bounding box center [503, 194] width 199 height 11
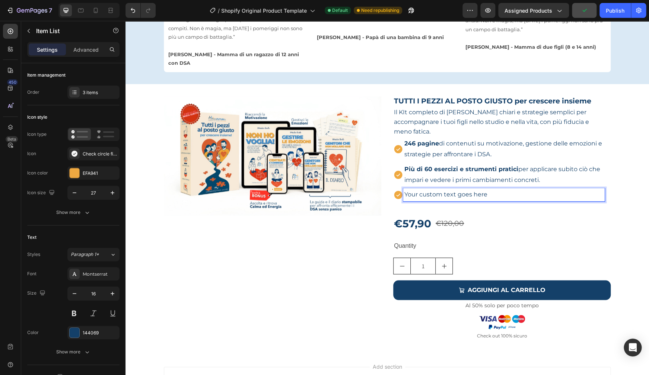
click at [438, 189] on p "Your custom text goes here" at bounding box center [503, 194] width 199 height 11
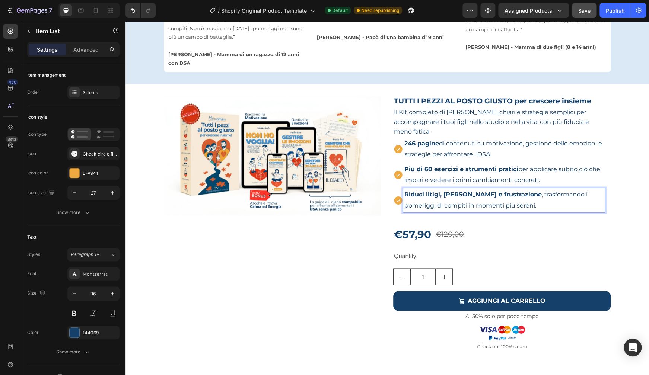
click at [418, 191] on strong "Riduci litigi, ansia e frustrazione" at bounding box center [472, 194] width 137 height 7
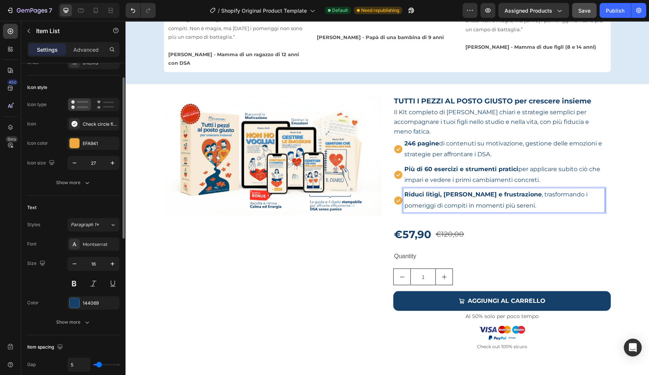
scroll to position [0, 0]
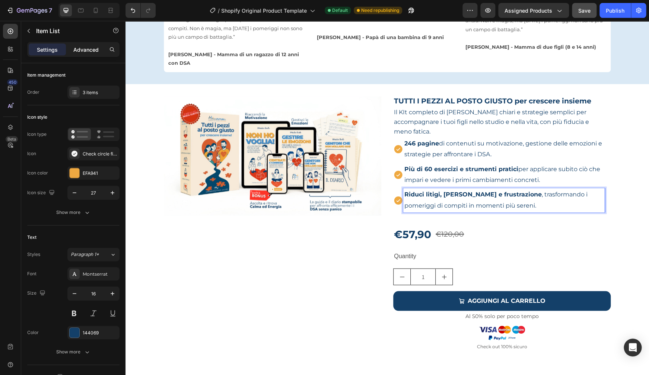
click at [87, 52] on p "Advanced" at bounding box center [85, 50] width 25 height 8
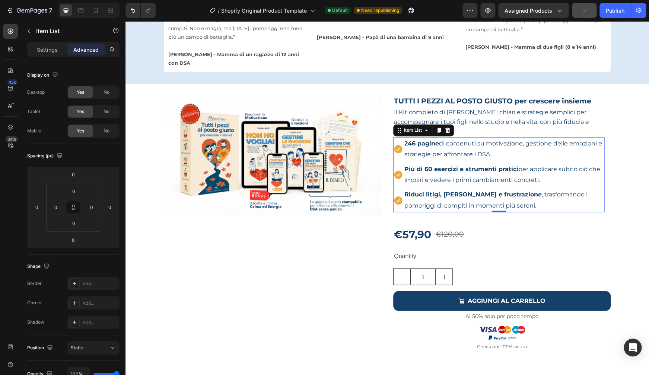
click at [423, 140] on strong "246 pagine" at bounding box center [421, 143] width 35 height 7
drag, startPoint x: 41, startPoint y: 53, endPoint x: 121, endPoint y: 73, distance: 82.4
click at [41, 53] on p "Settings" at bounding box center [47, 50] width 21 height 8
type input "0"
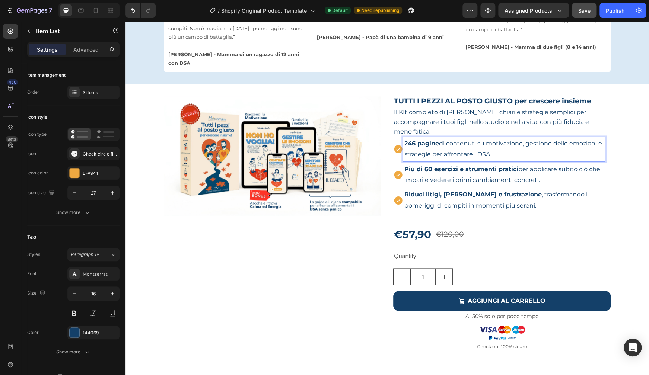
click at [501, 192] on p "Riduci litigi, ansia e frustrazione , trasformando i pomeriggi di compiti in mo…" at bounding box center [503, 200] width 199 height 22
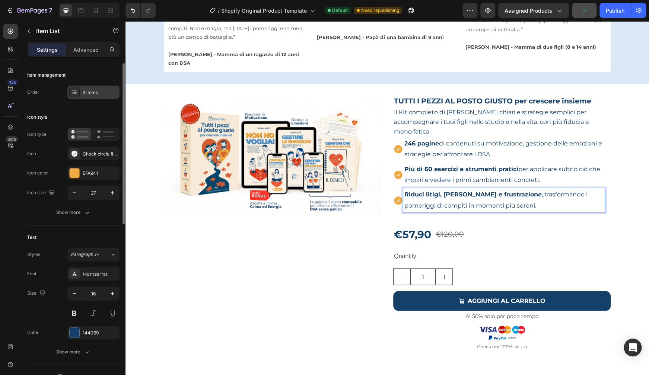
click at [78, 94] on div at bounding box center [74, 92] width 10 height 10
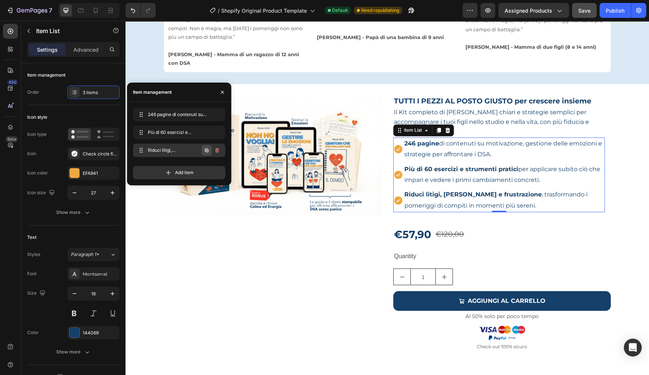
click at [207, 150] on icon "button" at bounding box center [207, 150] width 6 height 6
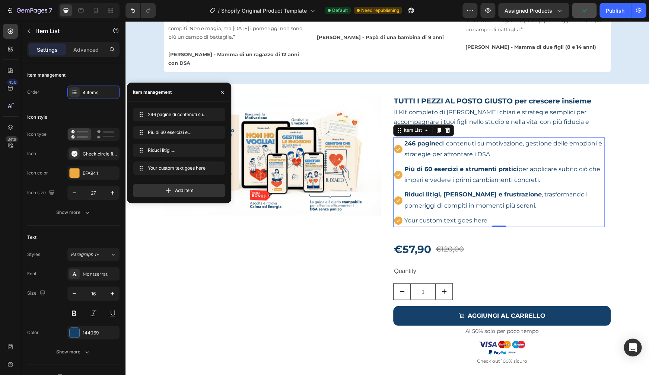
click at [426, 215] on p "Your custom text goes here" at bounding box center [503, 220] width 199 height 11
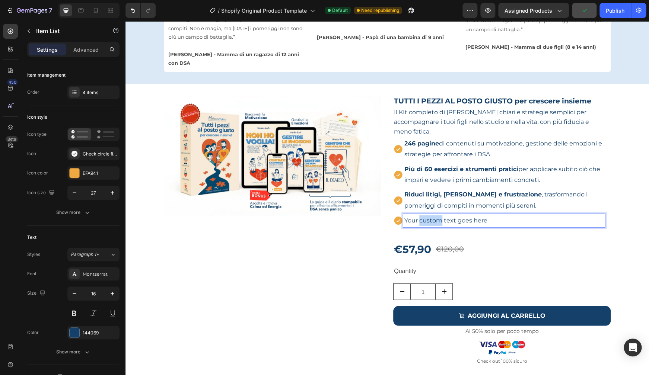
click at [426, 215] on p "Your custom text goes here" at bounding box center [503, 220] width 199 height 11
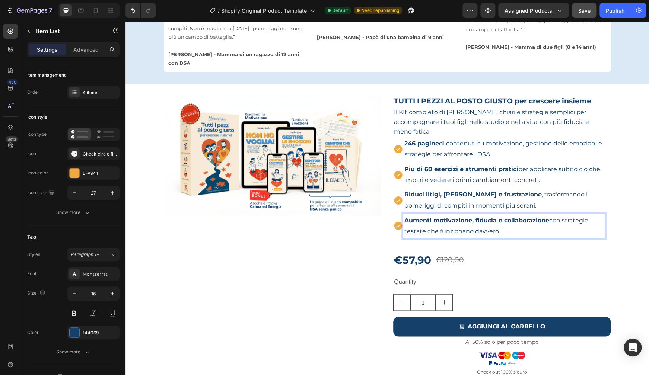
click at [507, 166] on p "Più di 60 esercizi e strumenti pratici per applicare subito ciò che impari e ve…" at bounding box center [503, 175] width 199 height 22
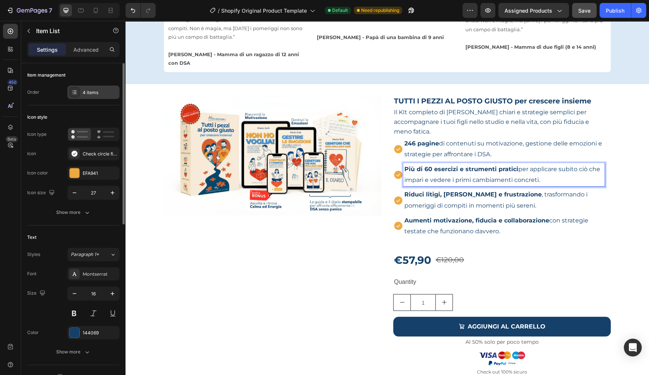
click at [103, 95] on div "4 items" at bounding box center [100, 92] width 35 height 7
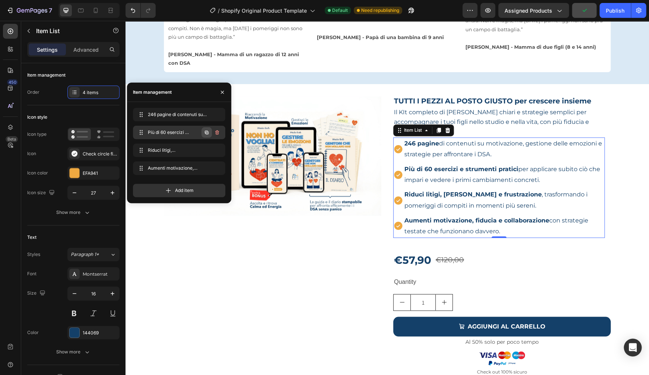
click at [207, 132] on icon "button" at bounding box center [207, 133] width 6 height 6
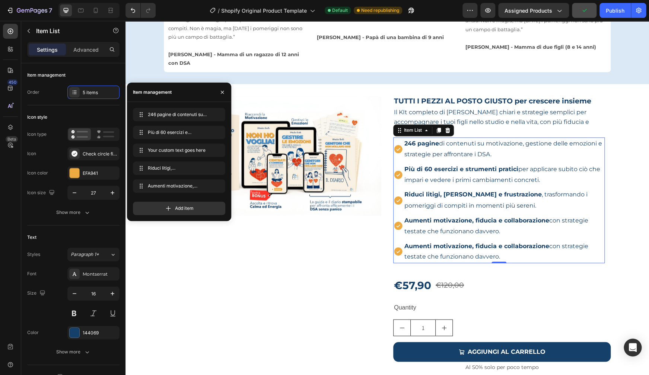
click at [467, 190] on p "Riduci litigi, ansia e frustrazione , trasformando i pomeriggi di compiti in mo…" at bounding box center [503, 200] width 199 height 22
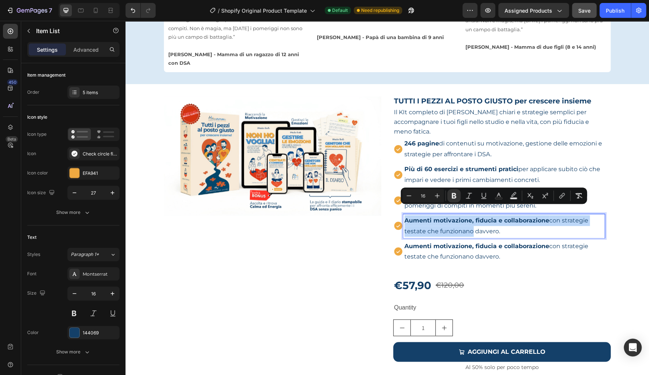
drag, startPoint x: 461, startPoint y: 195, endPoint x: 460, endPoint y: 187, distance: 8.6
click at [460, 214] on div "Aumenti motivazione, fiducia e collaborazione con strategie testate che funzion…" at bounding box center [503, 226] width 201 height 24
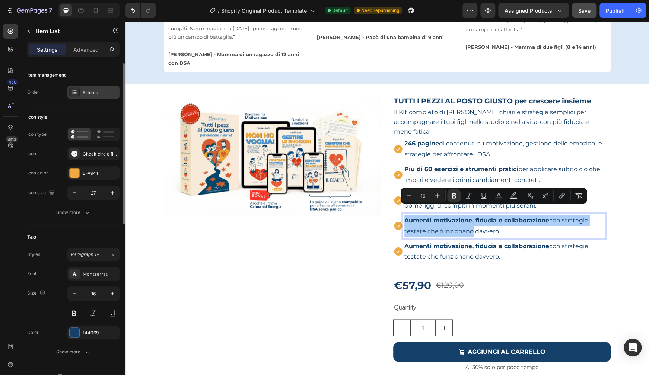
click at [106, 95] on div "5 items" at bounding box center [100, 92] width 35 height 7
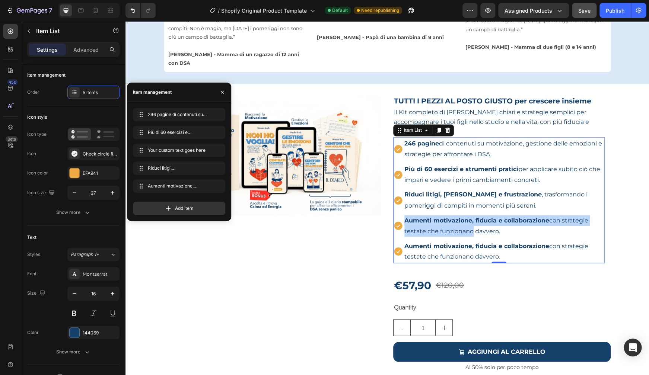
click at [415, 191] on strong "Riduci litigi, ansia e frustrazione" at bounding box center [472, 194] width 137 height 7
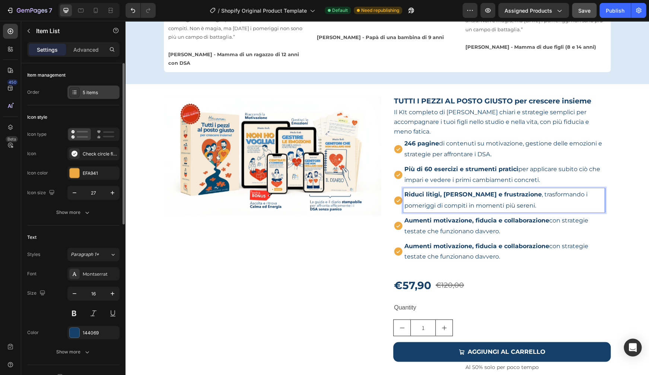
click at [96, 92] on div "5 items" at bounding box center [100, 92] width 35 height 7
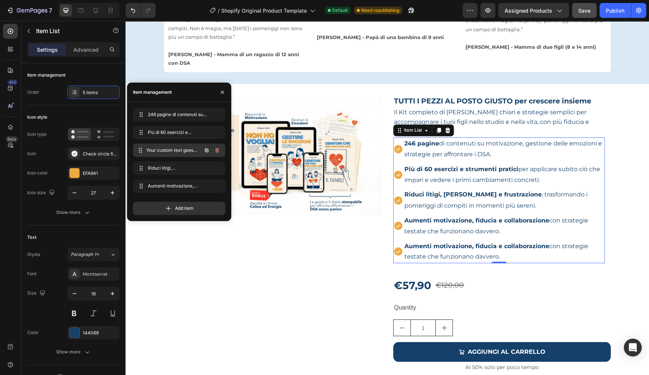
click at [189, 148] on span "Your custom text goes here" at bounding box center [173, 150] width 55 height 7
click at [162, 148] on span "Your custom text goes here" at bounding box center [173, 150] width 55 height 7
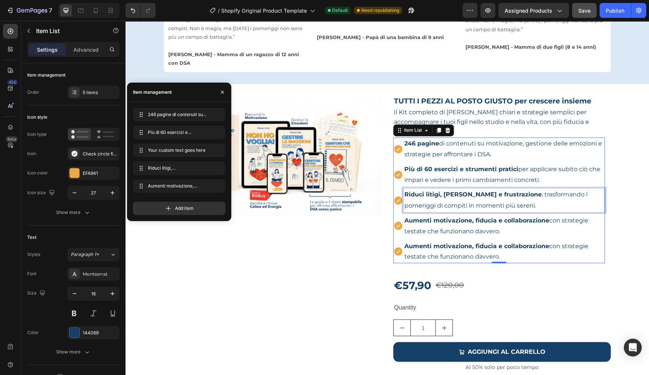
click at [444, 191] on strong "Riduci litigi, ansia e frustrazione" at bounding box center [472, 194] width 137 height 7
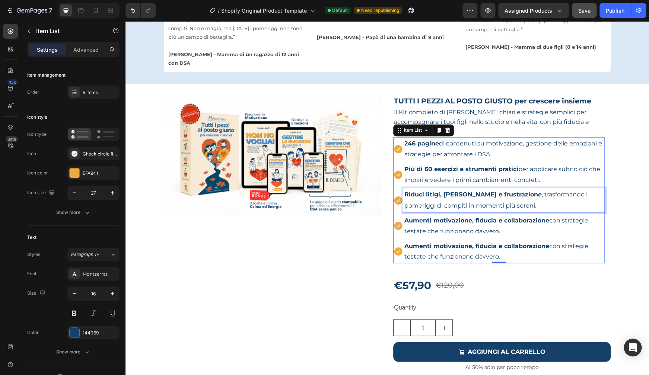
click at [444, 191] on strong "Riduci litigi, ansia e frustrazione" at bounding box center [472, 194] width 137 height 7
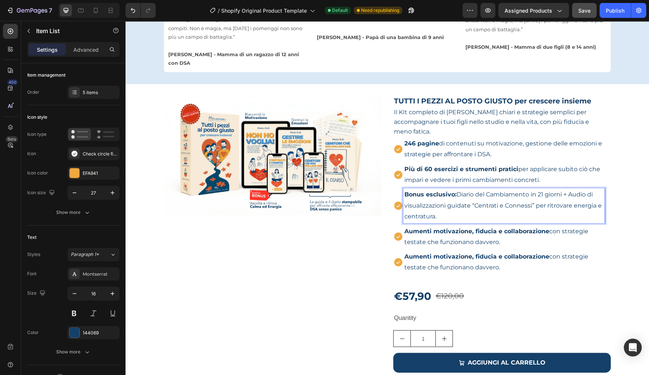
click at [489, 227] on strong "Aumenti motivazione, fiducia e collaborazione" at bounding box center [476, 230] width 145 height 7
click at [490, 227] on strong "Aumenti motivazione, fiducia e collaborazione" at bounding box center [476, 230] width 145 height 7
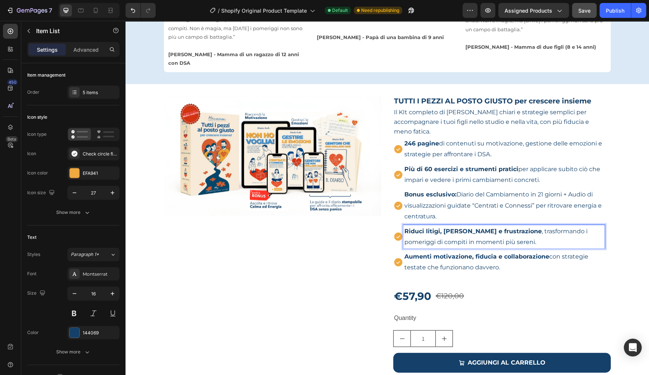
click at [422, 253] on strong "Aumenti motivazione, fiducia e collaborazione" at bounding box center [476, 256] width 145 height 7
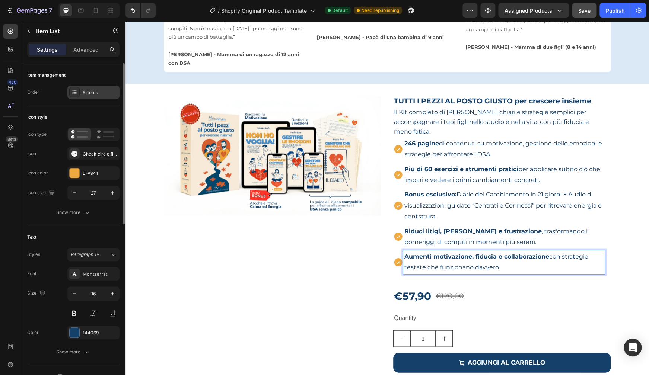
click at [94, 93] on div "5 items" at bounding box center [100, 92] width 35 height 7
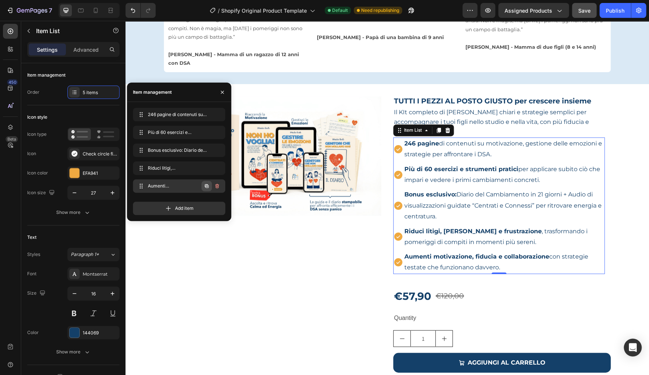
click at [206, 187] on icon "button" at bounding box center [207, 186] width 4 height 4
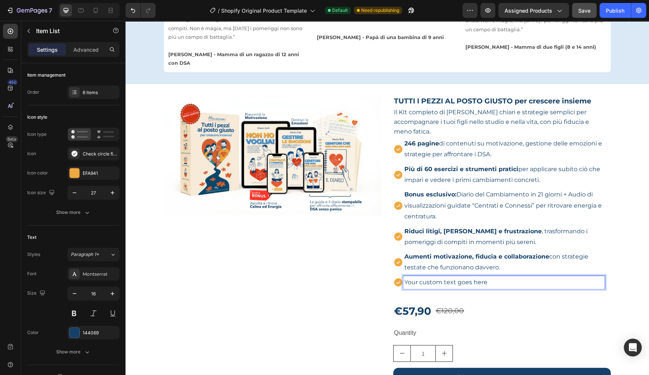
click at [445, 277] on p "Your custom text goes here" at bounding box center [503, 282] width 199 height 11
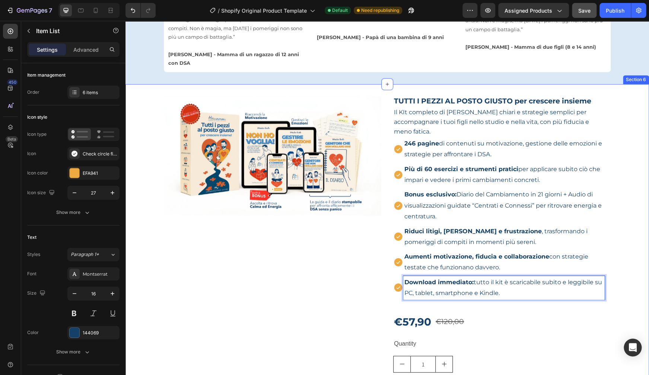
click at [615, 206] on div "Product Images TUTTI I PEZZI AL POSTO GIUSTO per crescere insieme Product Title…" at bounding box center [386, 267] width 523 height 342
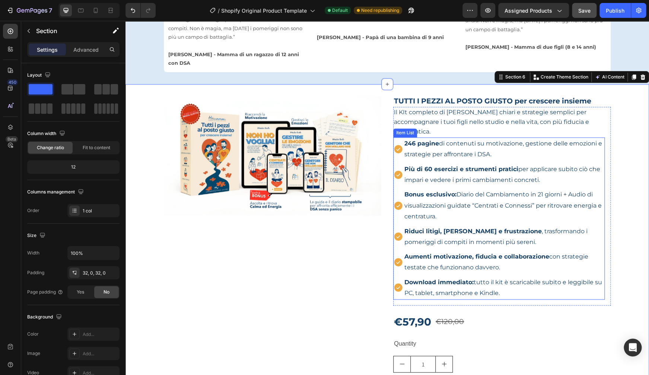
click at [435, 189] on p "Bonus esclusivo: Diario del Cambiamento in 21 giorni + Audio di visualizzazioni…" at bounding box center [503, 205] width 199 height 32
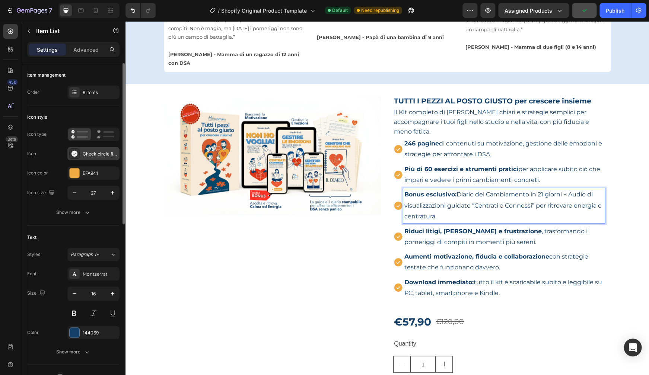
click at [85, 151] on div "Check circle filled" at bounding box center [100, 154] width 35 height 7
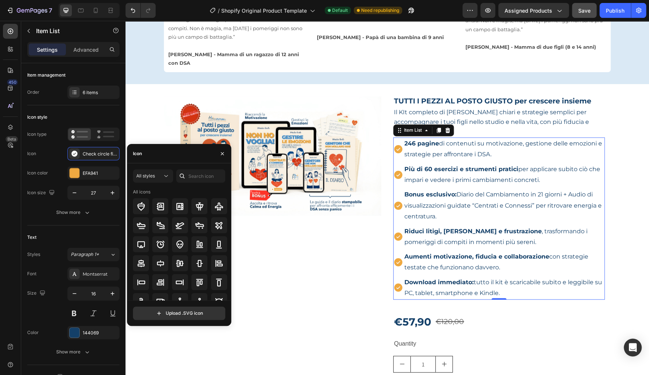
click at [152, 155] on div "Icon" at bounding box center [179, 153] width 104 height 19
click at [141, 154] on div "Icon" at bounding box center [137, 153] width 9 height 7
click at [197, 176] on input "text" at bounding box center [200, 175] width 49 height 13
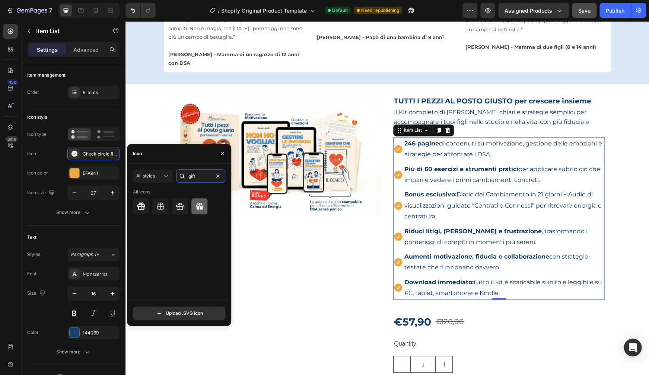
type input "gift"
click at [196, 208] on icon at bounding box center [199, 206] width 9 height 9
click at [156, 180] on button "All styles" at bounding box center [153, 175] width 40 height 13
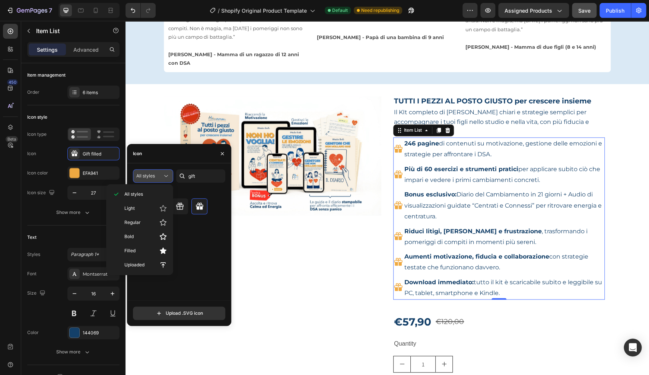
click at [156, 181] on button "All styles" at bounding box center [153, 175] width 40 height 13
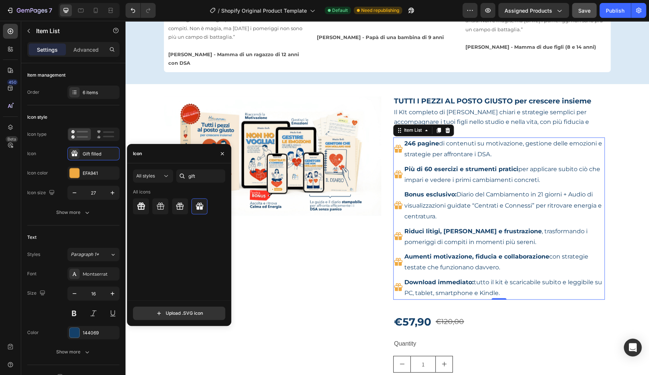
click at [157, 162] on div "Icon" at bounding box center [179, 153] width 104 height 19
click at [153, 155] on div "Icon" at bounding box center [179, 153] width 104 height 19
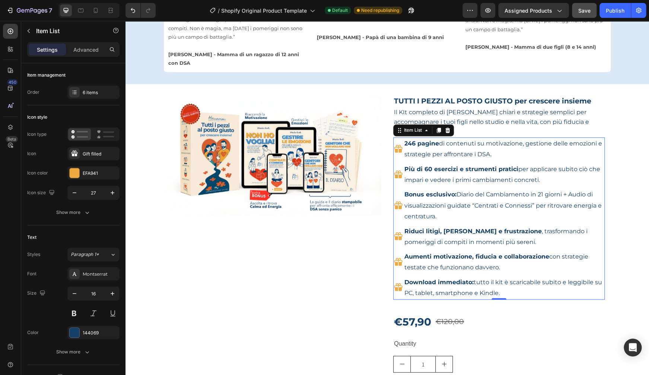
click at [125, 8] on div at bounding box center [138, 10] width 33 height 15
click at [137, 10] on icon "Undo/Redo" at bounding box center [132, 10] width 7 height 7
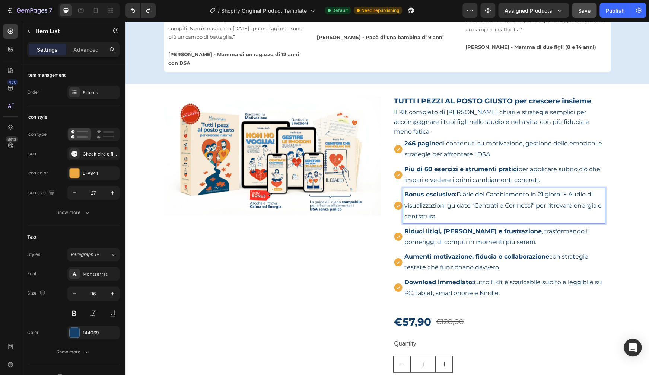
click at [426, 197] on p "Bonus esclusivo: Diario del Cambiamento in 21 giorni + Audio di visualizzazioni…" at bounding box center [503, 205] width 199 height 32
click at [106, 137] on rect at bounding box center [108, 136] width 11 height 1
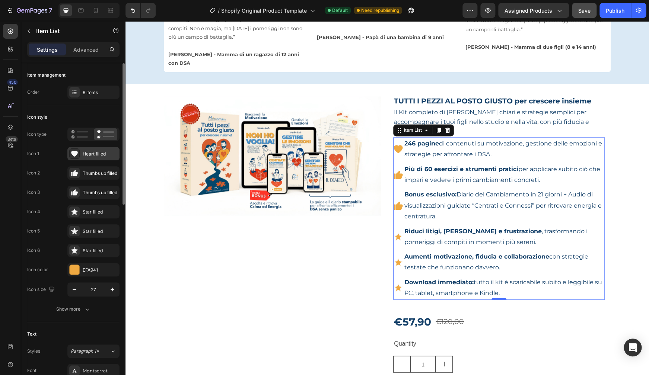
click at [98, 156] on div "Heart filled" at bounding box center [100, 154] width 35 height 7
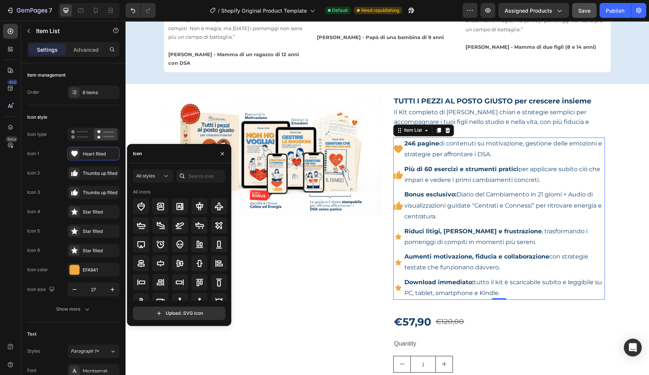
click at [136, 155] on div "Icon" at bounding box center [137, 153] width 9 height 7
click at [199, 179] on input "text" at bounding box center [200, 175] width 49 height 13
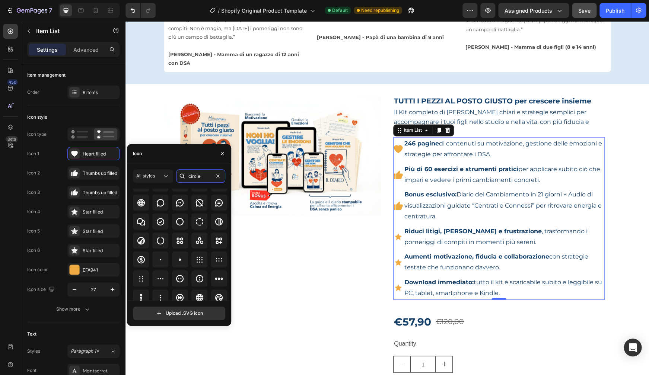
scroll to position [82, 0]
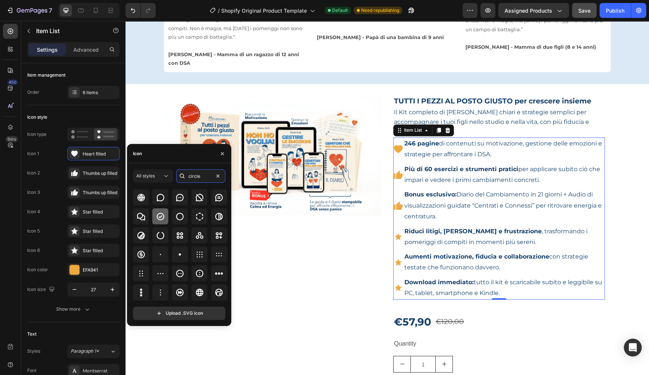
type input "circle"
click at [161, 217] on icon at bounding box center [160, 216] width 9 height 9
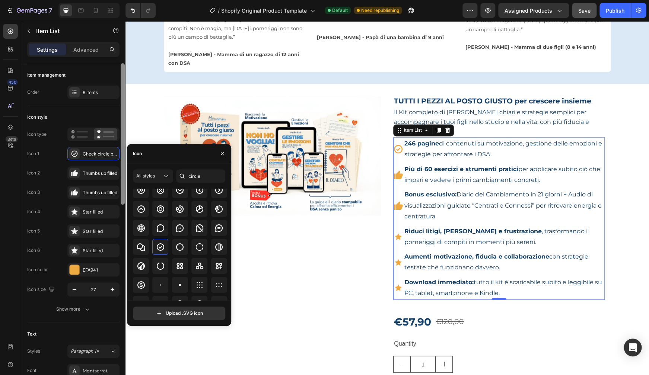
scroll to position [54, 0]
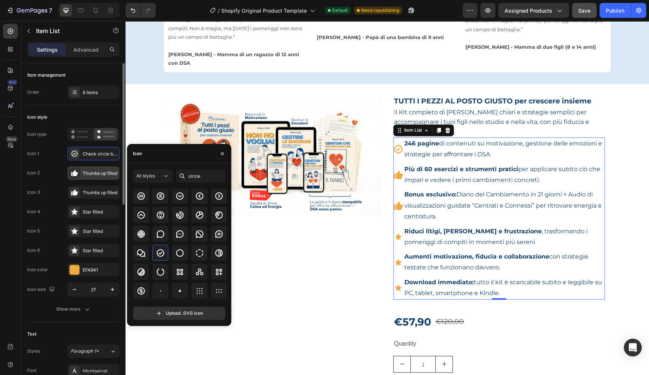
click at [111, 175] on div "Thumbs up filled" at bounding box center [100, 173] width 35 height 7
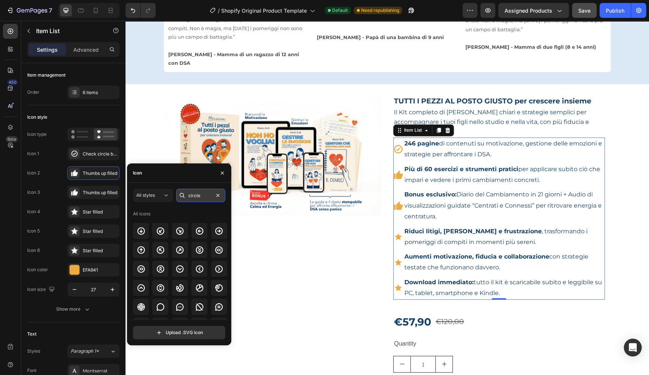
click at [189, 198] on input "circle" at bounding box center [200, 195] width 49 height 13
click at [204, 197] on input "circle" at bounding box center [200, 195] width 49 height 13
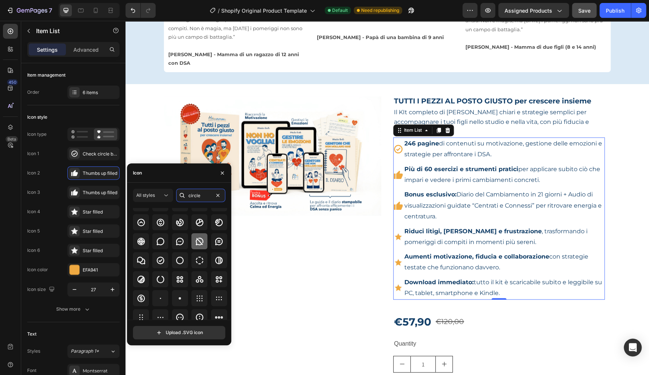
scroll to position [65, 0]
click at [159, 265] on div at bounding box center [160, 261] width 16 height 16
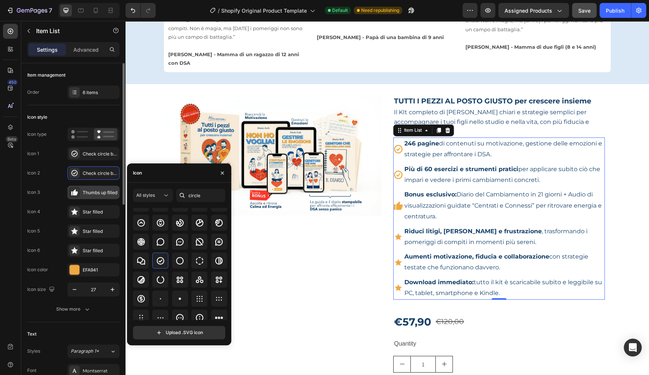
click at [109, 196] on div "Thumbs up filled" at bounding box center [93, 192] width 52 height 13
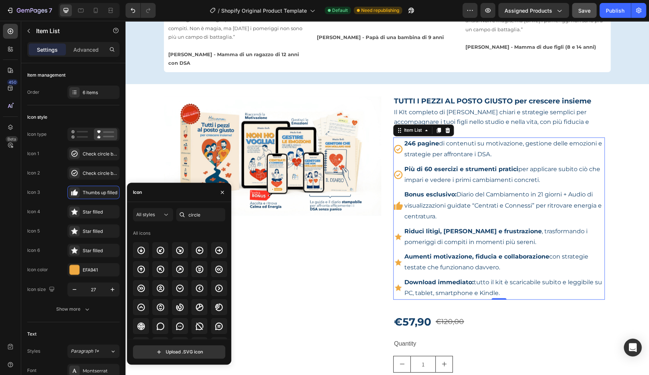
click at [141, 194] on div "Icon" at bounding box center [137, 192] width 9 height 7
click at [142, 194] on div "Icon" at bounding box center [137, 192] width 9 height 7
click at [198, 216] on input "circle" at bounding box center [200, 214] width 49 height 13
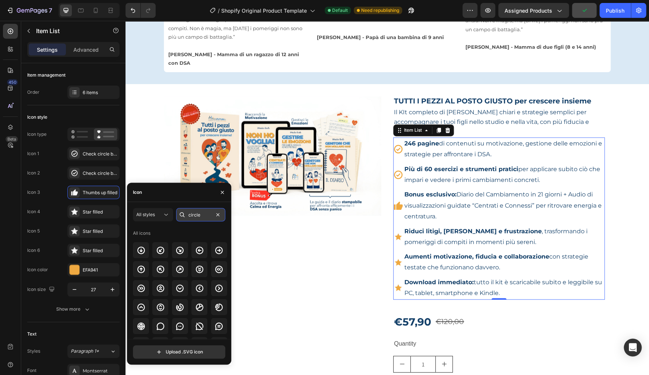
click at [198, 216] on input "circle" at bounding box center [200, 214] width 49 height 13
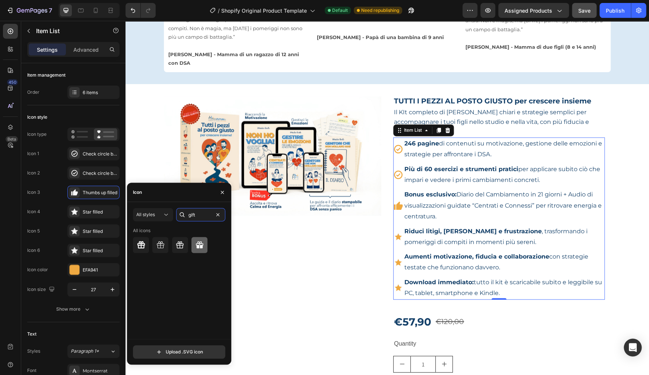
type input "gift"
click at [199, 247] on icon at bounding box center [199, 244] width 7 height 7
click at [166, 248] on div at bounding box center [160, 245] width 16 height 16
click at [180, 248] on icon at bounding box center [179, 244] width 7 height 7
click at [142, 248] on icon at bounding box center [140, 244] width 7 height 7
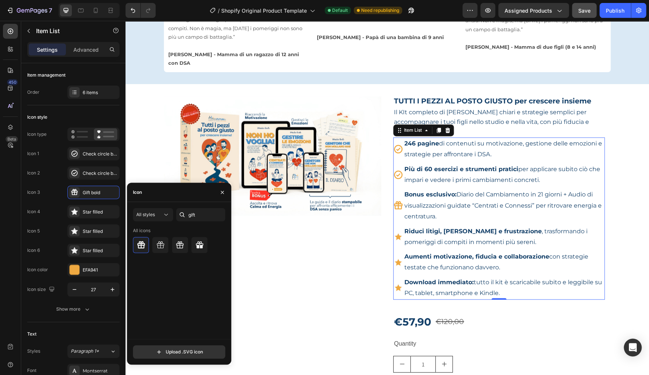
click at [396, 233] on icon at bounding box center [397, 236] width 7 height 7
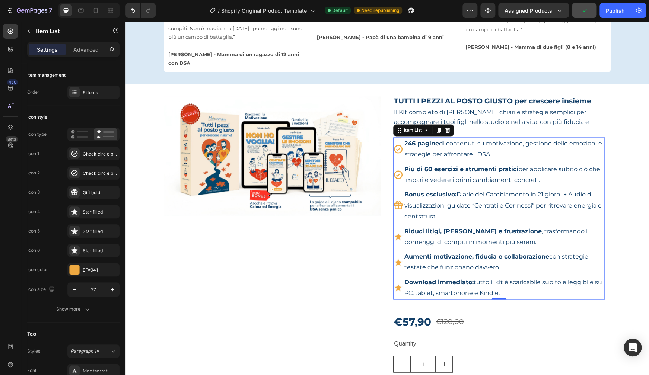
click at [396, 233] on icon at bounding box center [397, 236] width 7 height 7
click at [107, 210] on div "Star filled" at bounding box center [100, 212] width 35 height 7
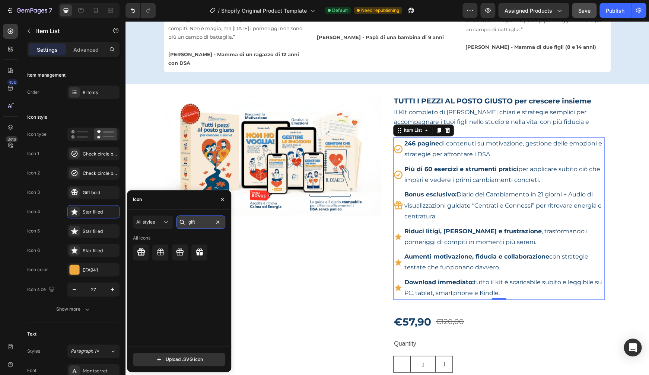
click at [195, 222] on input "gift" at bounding box center [200, 221] width 49 height 13
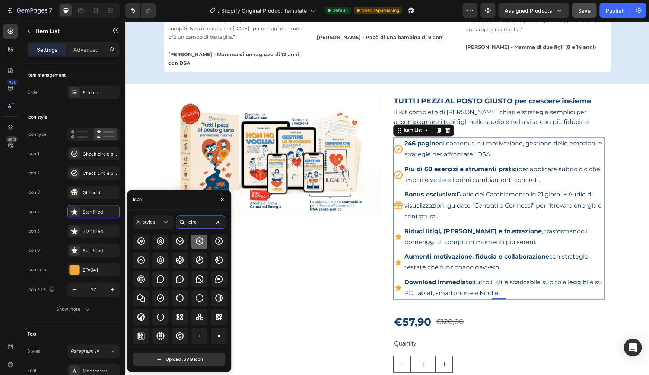
scroll to position [73, 0]
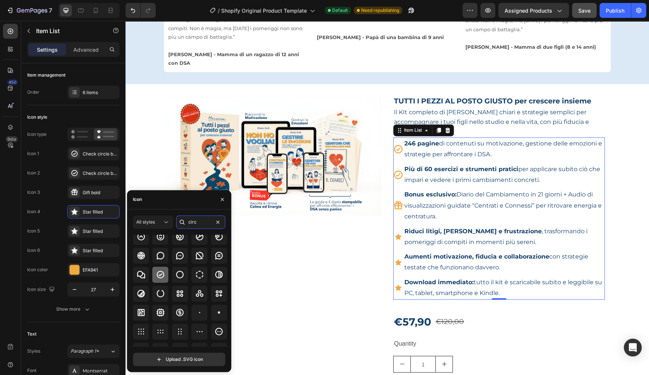
type input "circ"
click at [160, 275] on icon at bounding box center [160, 274] width 7 height 7
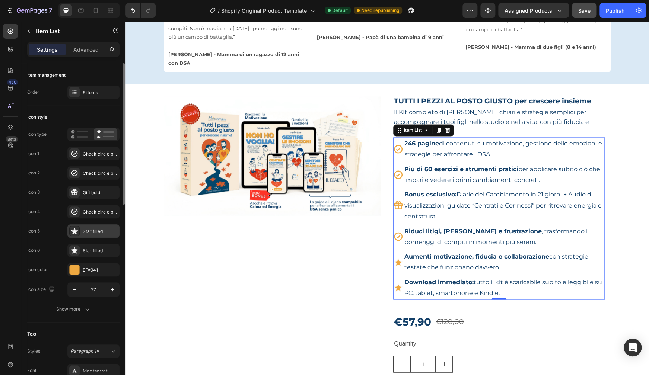
click at [110, 229] on div "Star filled" at bounding box center [100, 231] width 35 height 7
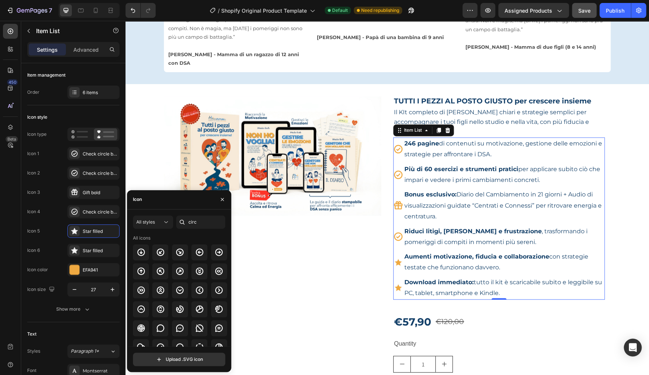
click at [153, 199] on div "Icon" at bounding box center [179, 199] width 104 height 19
click at [141, 199] on div "Icon" at bounding box center [137, 199] width 9 height 7
click at [200, 224] on input "circ" at bounding box center [200, 221] width 49 height 13
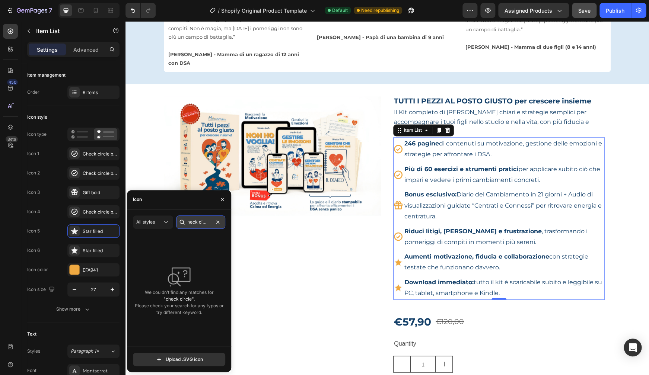
scroll to position [0, 0]
drag, startPoint x: 198, startPoint y: 223, endPoint x: 187, endPoint y: 224, distance: 11.7
click at [187, 224] on input "check circle" at bounding box center [200, 221] width 49 height 13
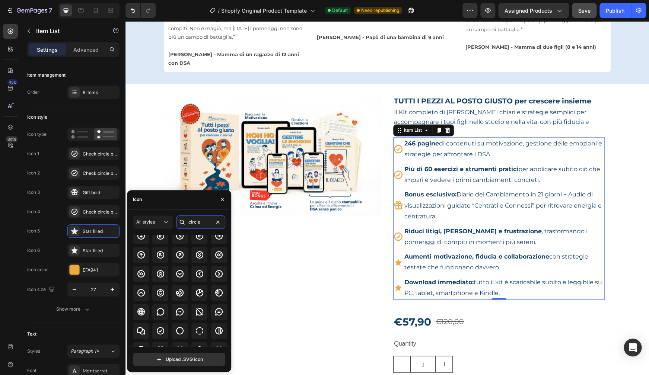
scroll to position [15, 0]
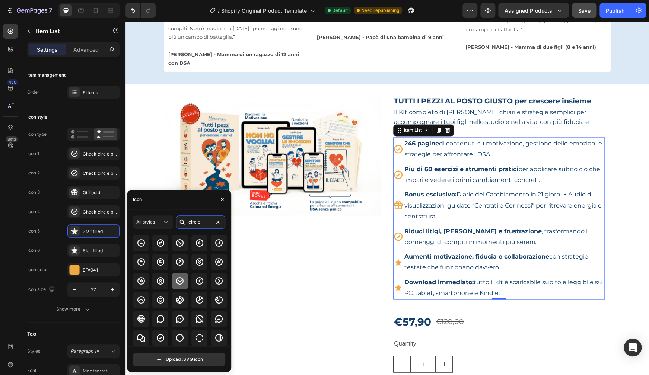
type input "circle"
click at [177, 281] on icon at bounding box center [179, 281] width 9 height 9
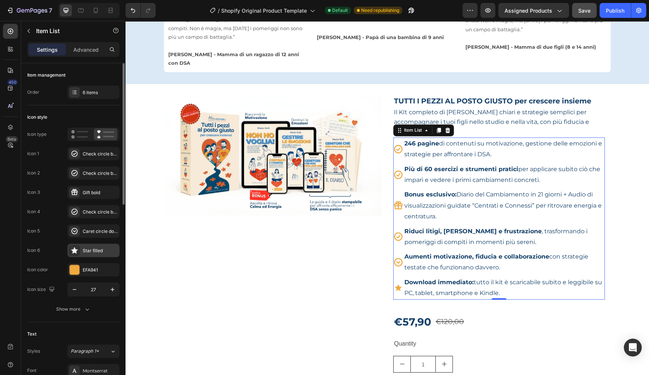
click at [109, 252] on div "Star filled" at bounding box center [100, 250] width 35 height 7
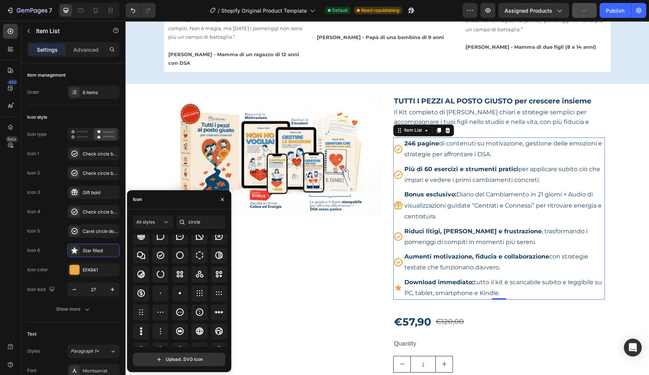
scroll to position [87, 0]
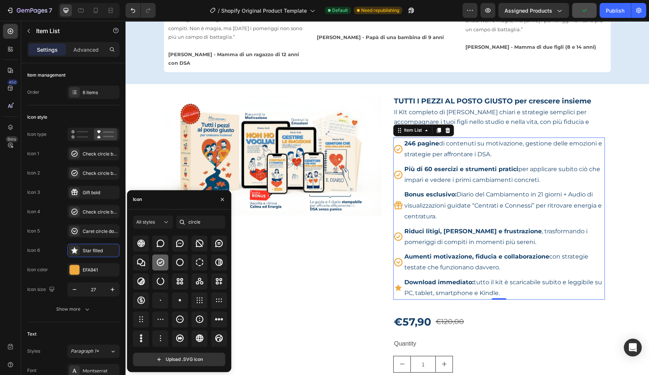
click at [160, 264] on icon at bounding box center [160, 262] width 9 height 9
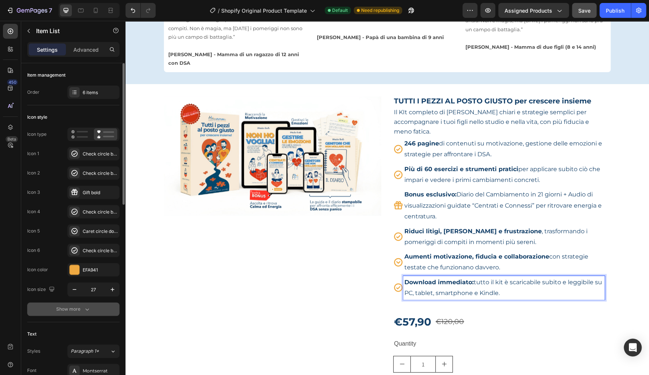
click at [84, 307] on icon "button" at bounding box center [86, 309] width 7 height 7
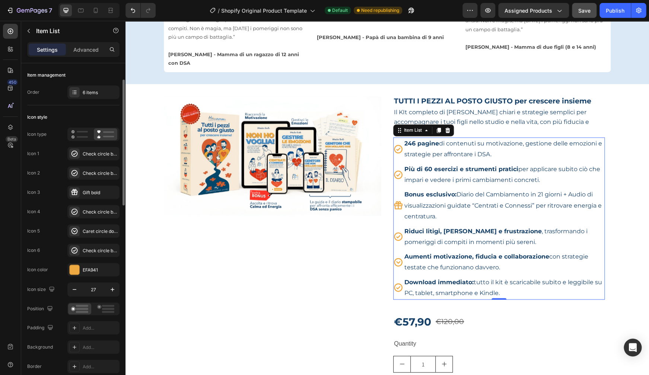
scroll to position [12, 0]
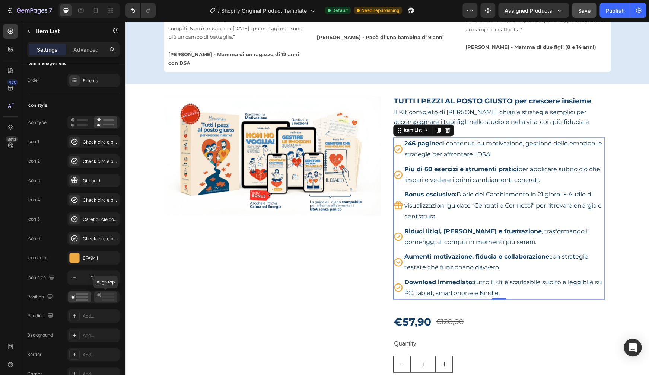
click at [106, 298] on icon at bounding box center [105, 297] width 17 height 8
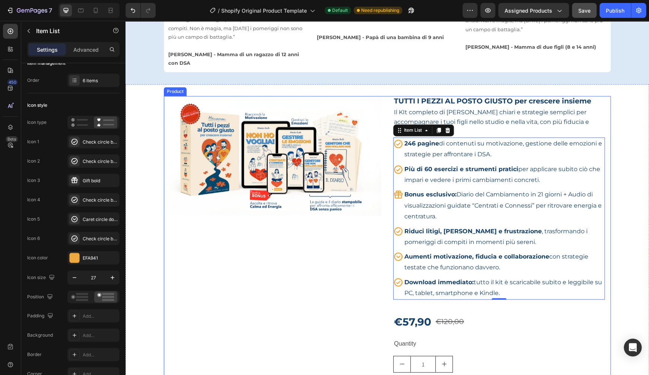
click at [339, 263] on div "Product Images" at bounding box center [272, 267] width 217 height 342
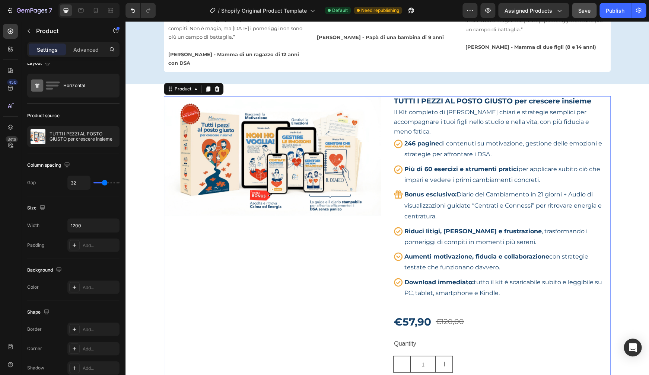
scroll to position [0, 0]
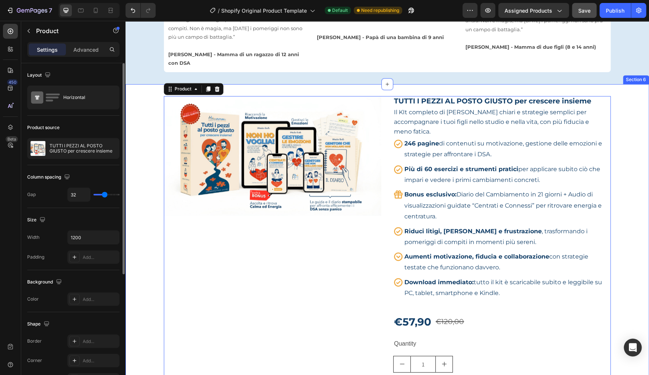
click at [630, 151] on div "Product Images TUTTI I PEZZI AL POSTO GIUSTO per crescere insieme Product Title…" at bounding box center [386, 267] width 523 height 342
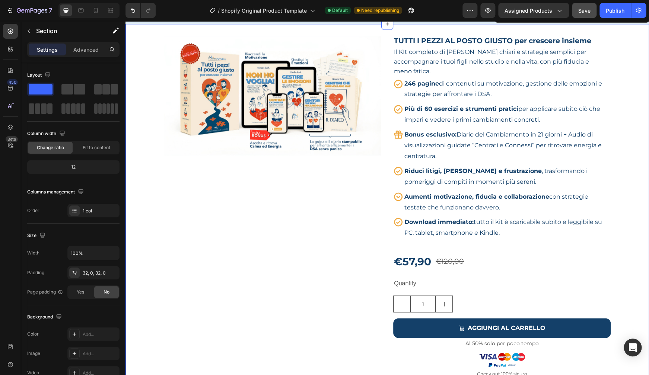
scroll to position [531, 0]
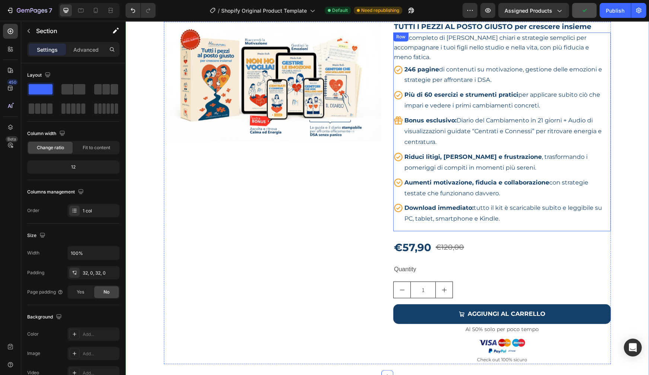
drag, startPoint x: 451, startPoint y: 226, endPoint x: 470, endPoint y: 226, distance: 18.6
click at [451, 226] on div "Il KIt completo di Strumenti chiari e strategie semplici per accompagnare i tuo…" at bounding box center [501, 131] width 217 height 199
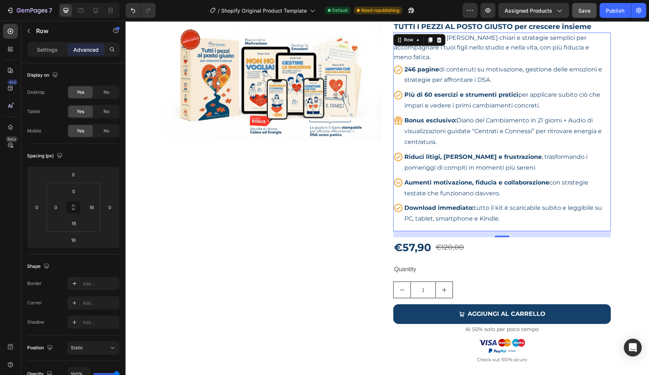
drag, startPoint x: 498, startPoint y: 236, endPoint x: 495, endPoint y: 230, distance: 6.8
click at [495, 230] on div "Il KIt completo di Strumenti chiari e strategie semplici per accompagnare i tuo…" at bounding box center [501, 131] width 217 height 199
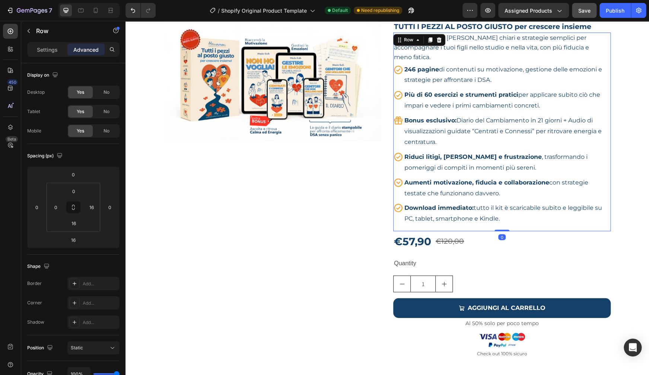
drag, startPoint x: 496, startPoint y: 236, endPoint x: 495, endPoint y: 228, distance: 8.3
click at [495, 228] on div "Il KIt completo di Strumenti chiari e strategie semplici per accompagnare i tuo…" at bounding box center [501, 131] width 217 height 199
type input "0"
click at [454, 244] on div "€120,00" at bounding box center [450, 241] width 30 height 14
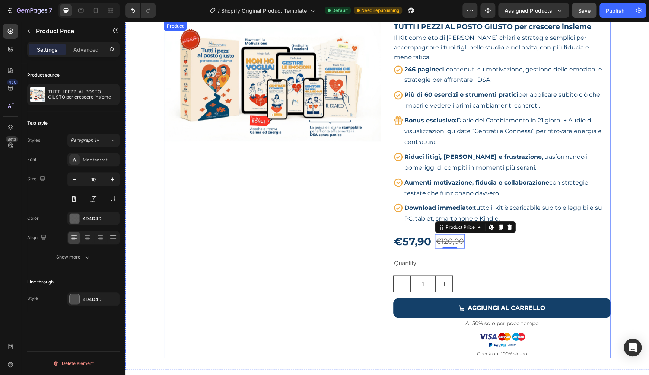
click at [447, 261] on div "Quantity" at bounding box center [501, 263] width 217 height 12
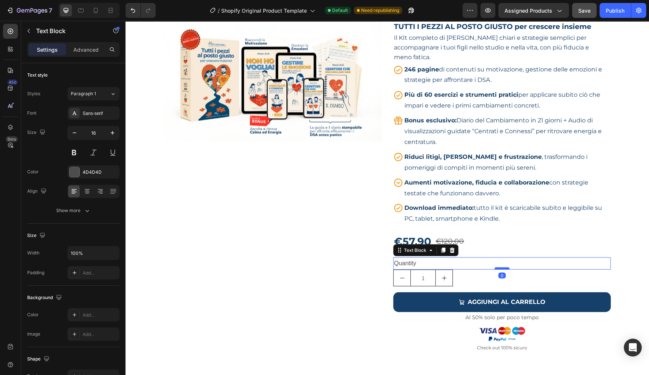
drag, startPoint x: 495, startPoint y: 274, endPoint x: 494, endPoint y: 267, distance: 6.8
click at [494, 267] on div at bounding box center [501, 268] width 15 height 2
click at [620, 207] on div "Product Images TUTTI I PEZZI AL POSTO GIUSTO per crescere insieme Product Title…" at bounding box center [386, 187] width 523 height 330
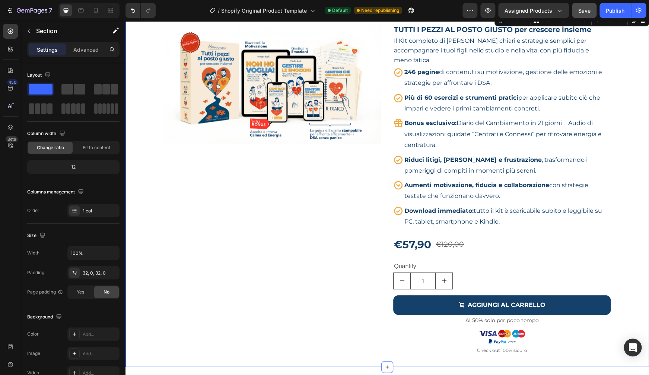
scroll to position [460, 0]
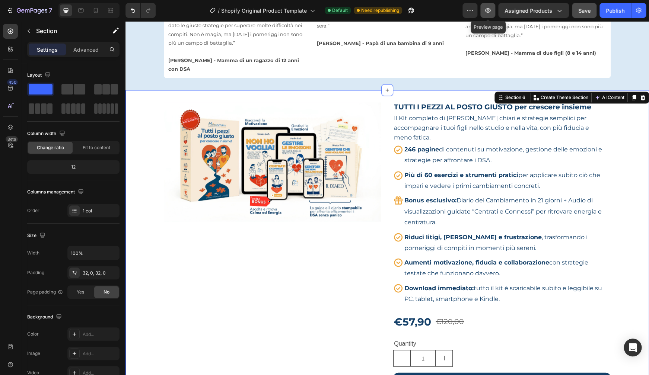
click at [491, 11] on icon "button" at bounding box center [487, 10] width 7 height 7
